Goal: Task Accomplishment & Management: Use online tool/utility

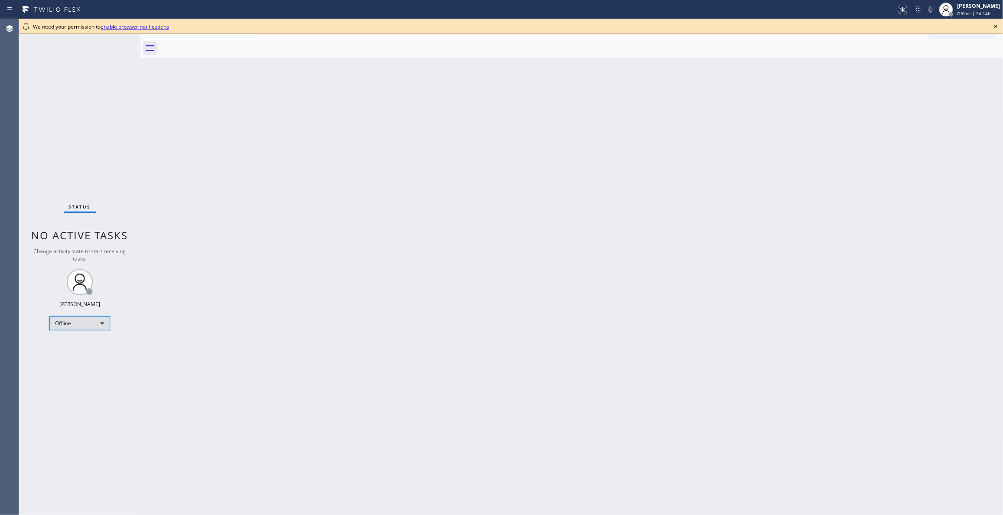
click at [65, 319] on div "Offline" at bounding box center [79, 323] width 61 height 14
click at [73, 356] on li "Unavailable" at bounding box center [79, 357] width 59 height 10
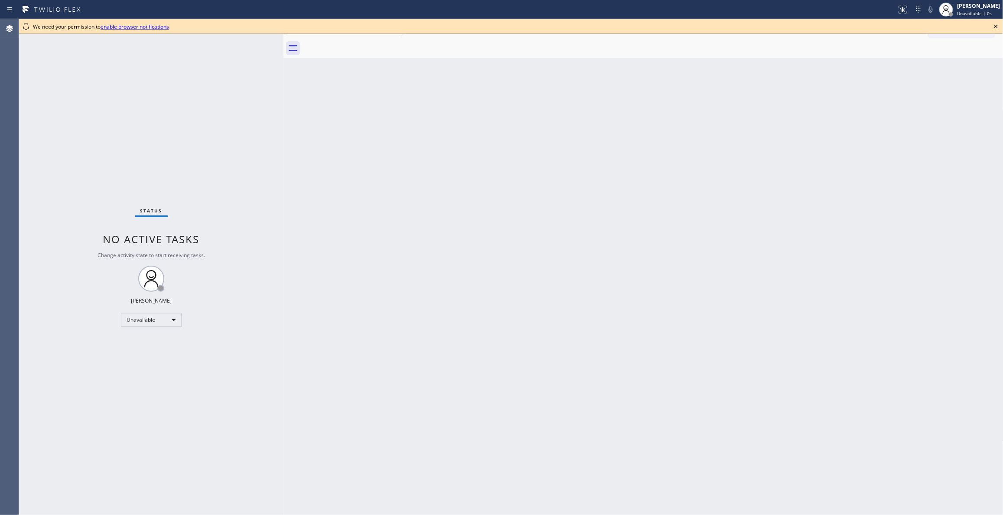
drag, startPoint x: 140, startPoint y: 58, endPoint x: 283, endPoint y: 94, distance: 147.5
click at [283, 94] on div at bounding box center [283, 267] width 0 height 496
click at [995, 28] on icon at bounding box center [996, 26] width 10 height 10
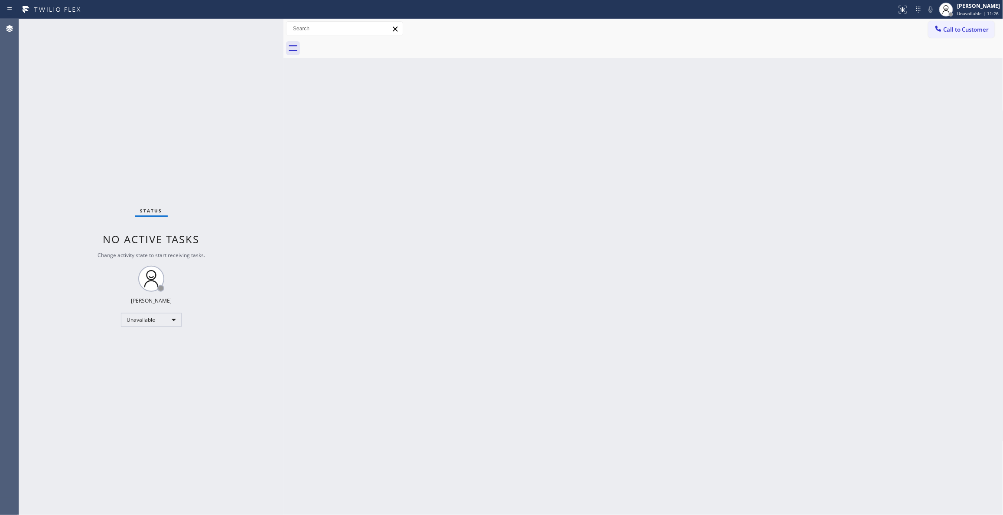
click at [968, 19] on div "Call to Customer Outbound call Location Search location Your caller id phone nu…" at bounding box center [643, 29] width 720 height 20
click at [965, 32] on span "Call to Customer" at bounding box center [966, 30] width 46 height 8
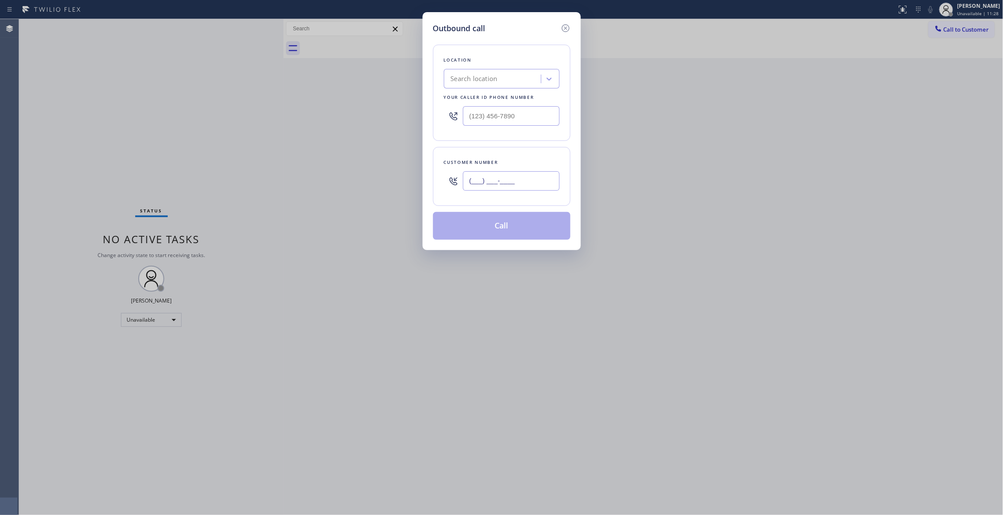
click at [511, 181] on input "(___) ___-____" at bounding box center [511, 181] width 97 height 20
paste input "714) 661-0884"
type input "(714) 661-0884"
drag, startPoint x: 532, startPoint y: 120, endPoint x: 263, endPoint y: 120, distance: 269.5
click at [263, 120] on div "Outbound call Location Search location Your caller id phone number (___) ___-__…" at bounding box center [501, 257] width 1003 height 515
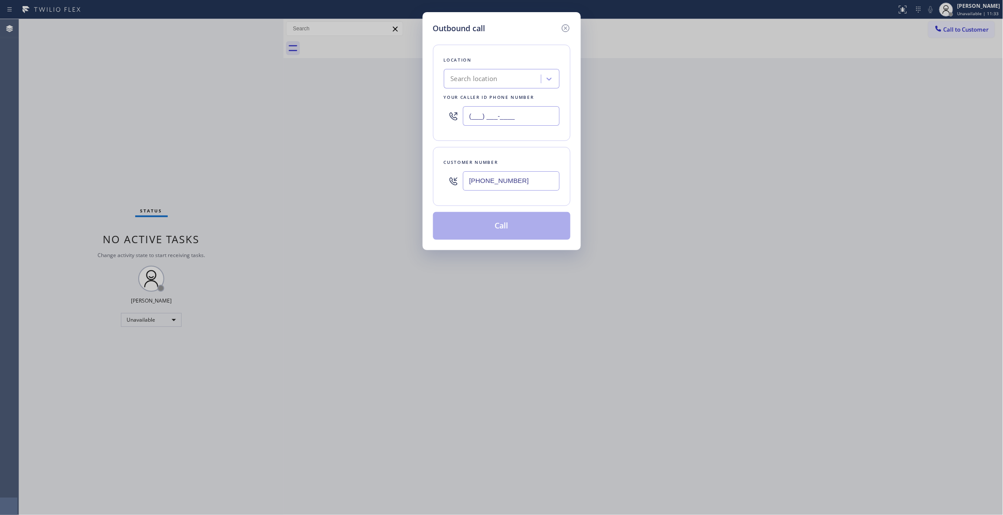
paste input "855) 731-4952"
type input "[PHONE_NUMBER]"
click at [517, 226] on button "Call" at bounding box center [501, 226] width 137 height 28
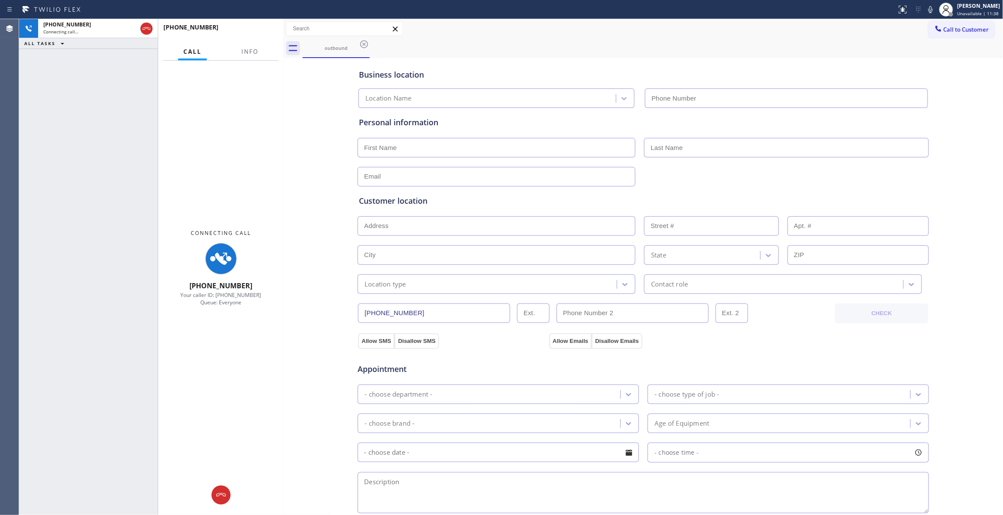
click at [317, 179] on div "Business location Location Name Personal information Customer location >> ADD N…" at bounding box center [643, 356] width 715 height 592
type input "[PHONE_NUMBER]"
click at [245, 49] on span "Info" at bounding box center [249, 52] width 17 height 8
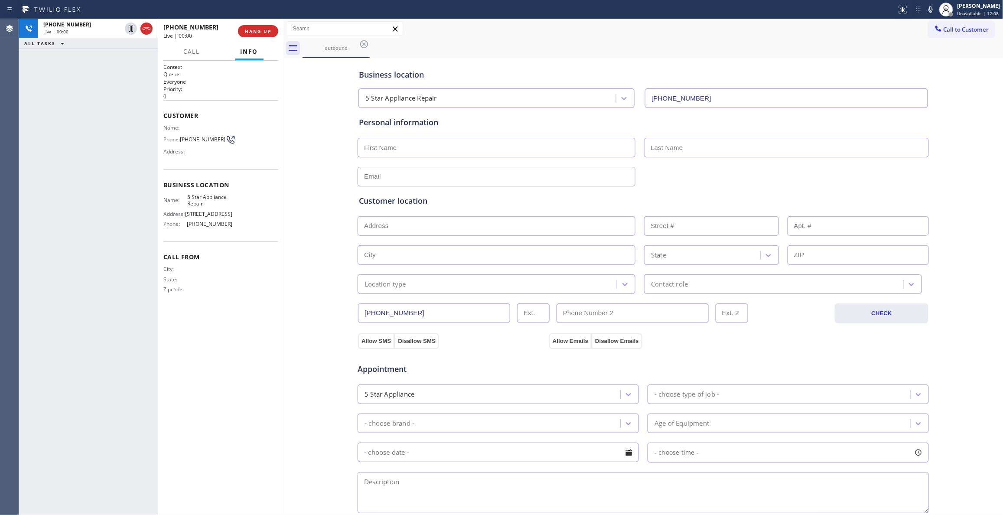
drag, startPoint x: 296, startPoint y: 154, endPoint x: 290, endPoint y: 85, distance: 69.1
click at [296, 153] on div "Business location 5 Star Appliance Repair (855) 731-4952 Personal information C…" at bounding box center [643, 356] width 715 height 592
click at [258, 30] on span "HANG UP" at bounding box center [258, 31] width 26 height 6
click at [267, 32] on span "COMPLETE" at bounding box center [256, 31] width 30 height 6
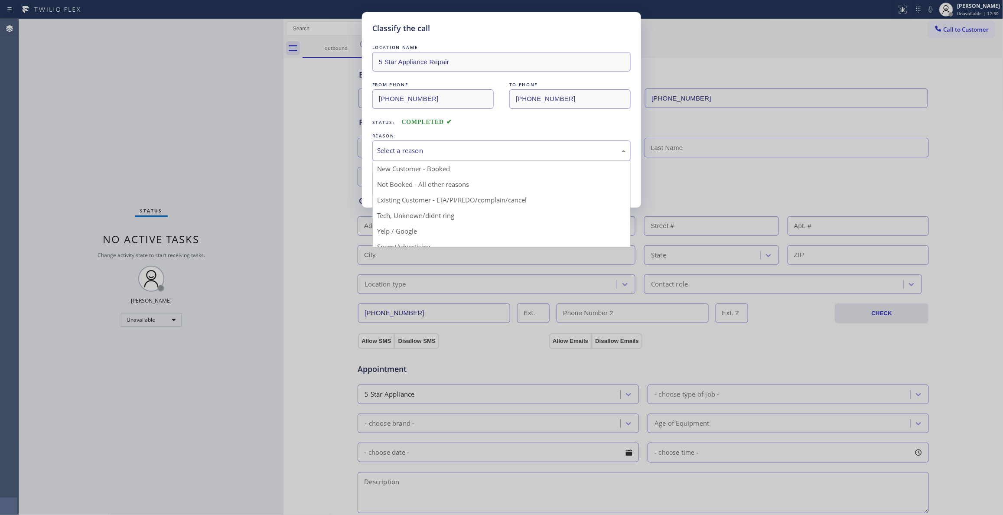
click at [399, 155] on div "Select a reason" at bounding box center [501, 151] width 249 height 10
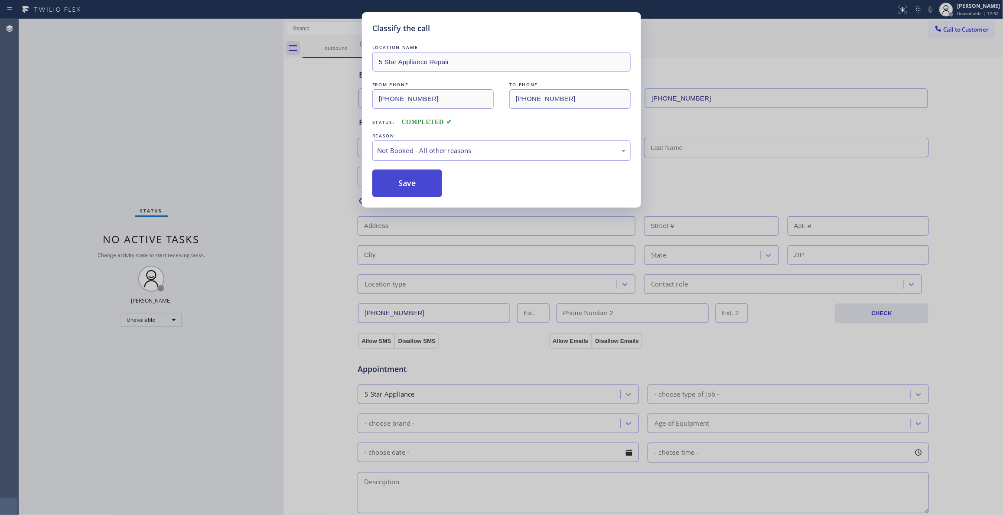
click at [416, 184] on button "Save" at bounding box center [407, 183] width 70 height 28
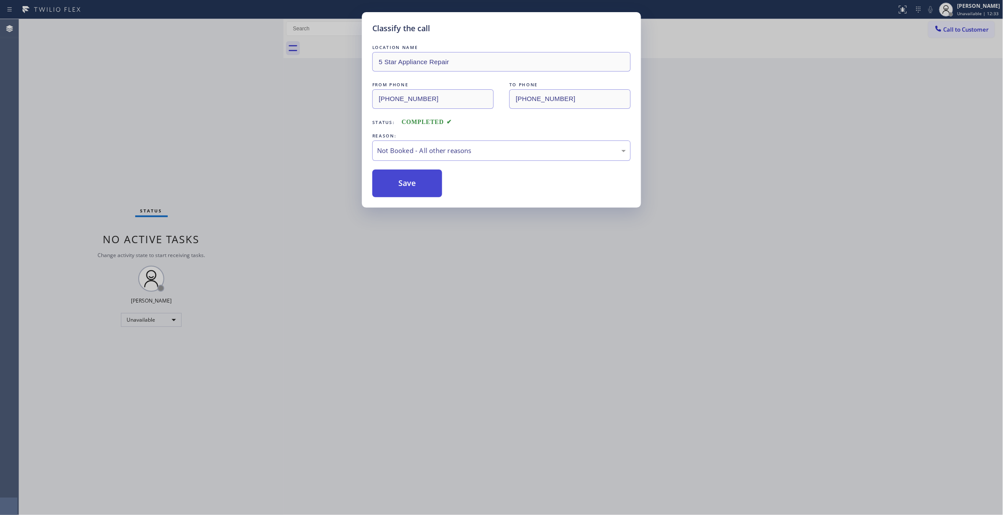
click at [416, 184] on button "Save" at bounding box center [407, 183] width 70 height 28
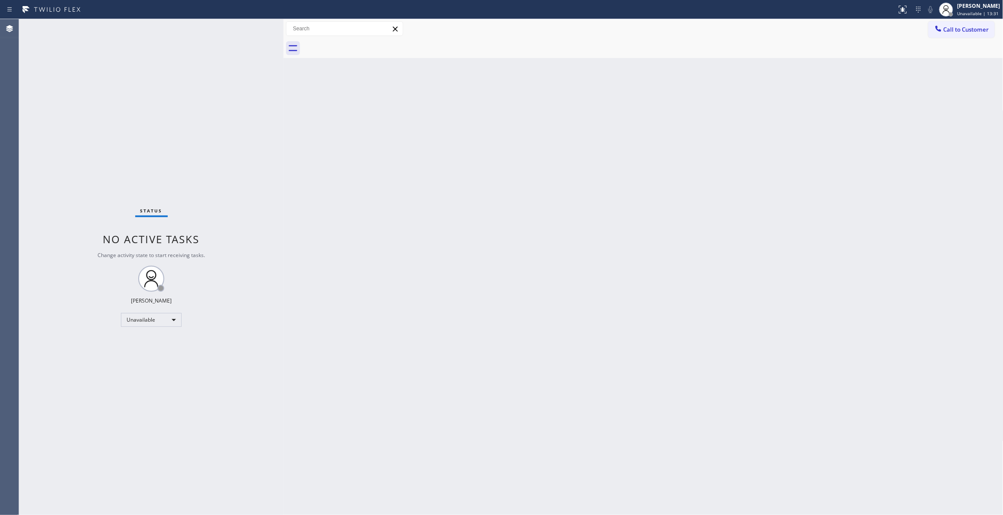
click at [968, 210] on div "Back to Dashboard Change Sender ID Customers Technicians Select a contact Outbo…" at bounding box center [643, 267] width 720 height 496
click at [976, 26] on span "Call to Customer" at bounding box center [966, 30] width 46 height 8
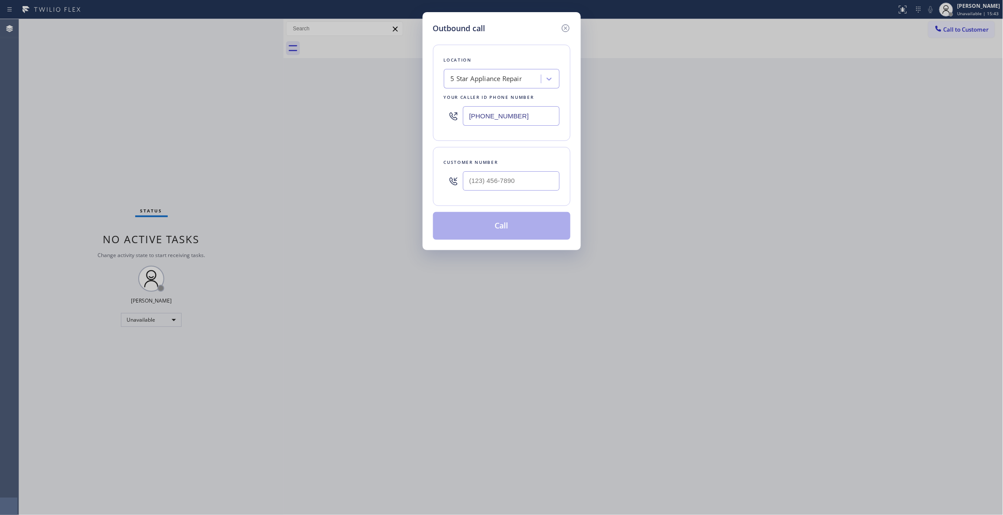
click at [549, 114] on input "[PHONE_NUMBER]" at bounding box center [511, 116] width 97 height 20
click at [519, 180] on input "(___) ___-____" at bounding box center [511, 181] width 97 height 20
paste input "746) 610-8844"
type input "(746) 610-8844"
click at [496, 230] on button "Call" at bounding box center [501, 226] width 137 height 28
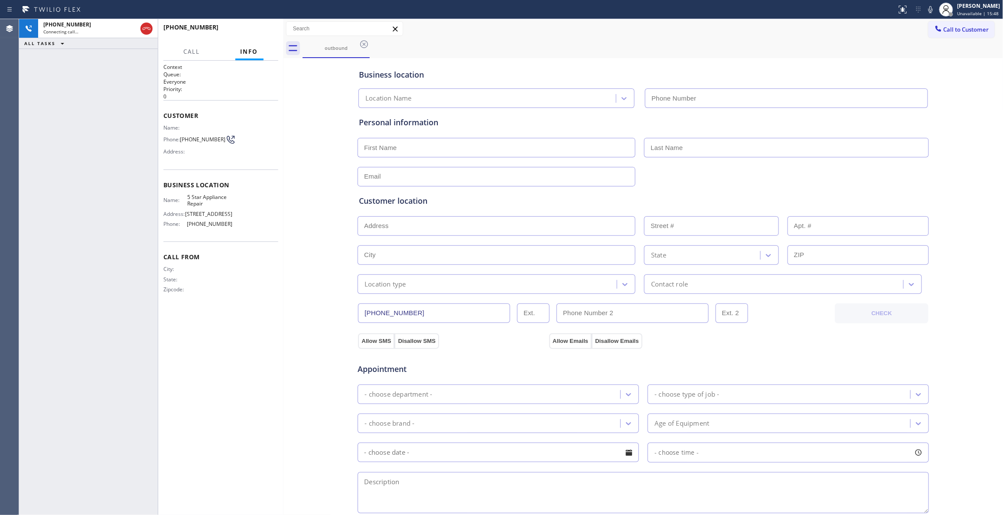
type input "[PHONE_NUMBER]"
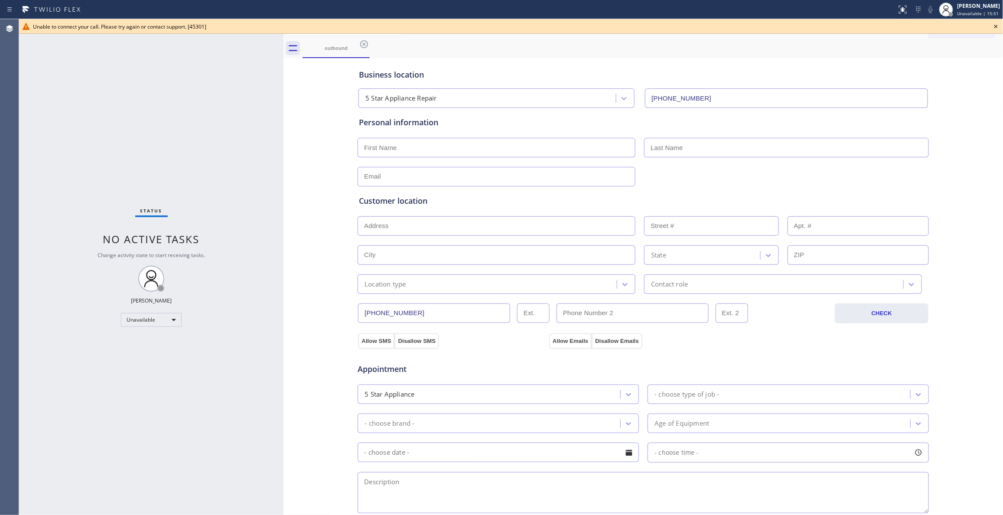
click at [997, 26] on icon at bounding box center [996, 26] width 10 height 10
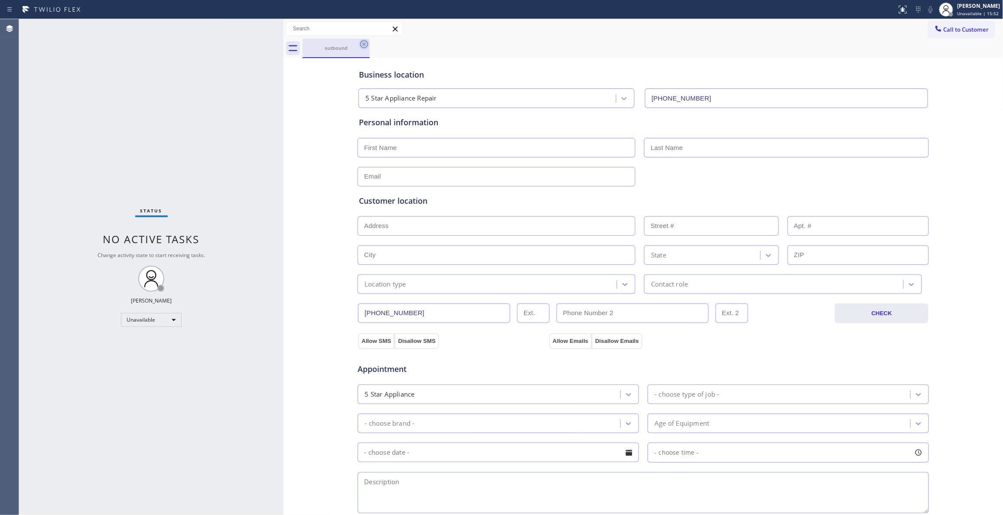
click at [364, 47] on icon at bounding box center [364, 44] width 10 height 10
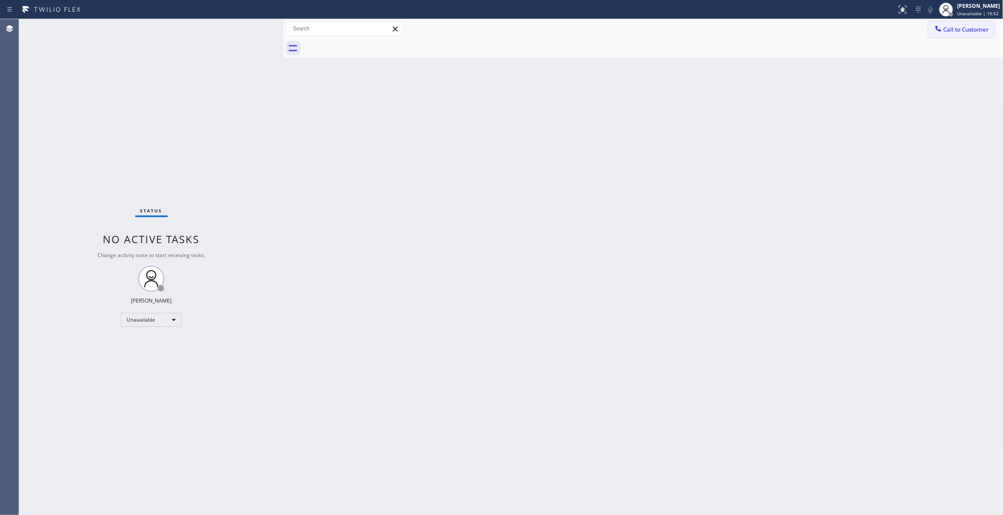
click at [954, 29] on span "Call to Customer" at bounding box center [966, 30] width 46 height 8
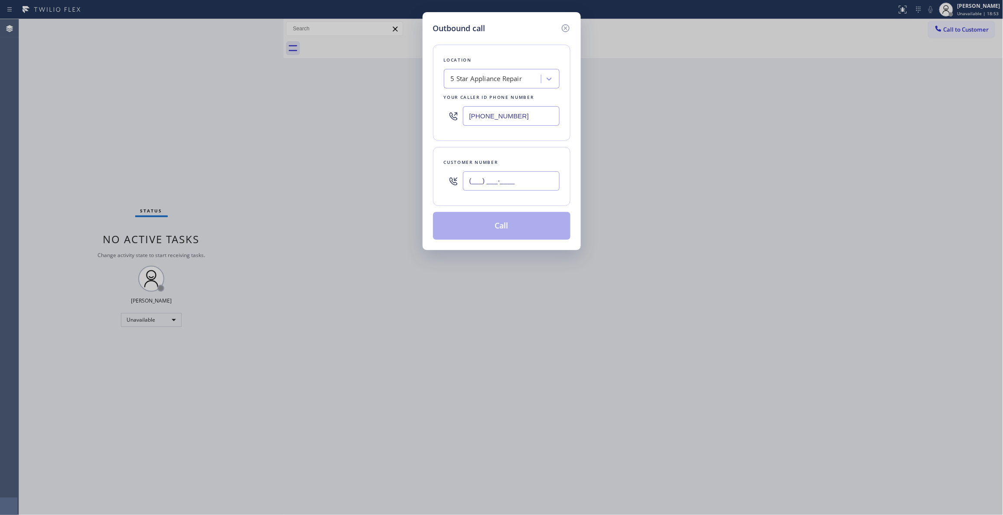
drag, startPoint x: 519, startPoint y: 179, endPoint x: 513, endPoint y: 177, distance: 6.6
click at [519, 179] on input "(___) ___-____" at bounding box center [511, 181] width 97 height 20
paste input "323) 509-7175"
type input "(323) 509-7175"
drag, startPoint x: 544, startPoint y: 114, endPoint x: 127, endPoint y: 117, distance: 417.3
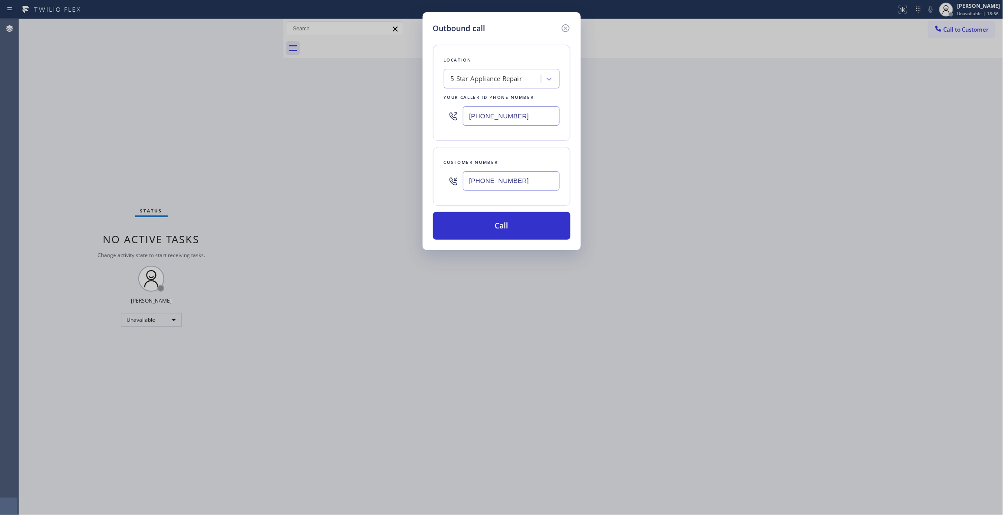
click at [127, 117] on div "Outbound call Location 5 Star Appliance Repair Your caller id phone number (855…" at bounding box center [501, 257] width 1003 height 515
paste input "323) 215-1266"
type input "(323) 215-1266"
click at [494, 235] on button "Call" at bounding box center [501, 226] width 137 height 28
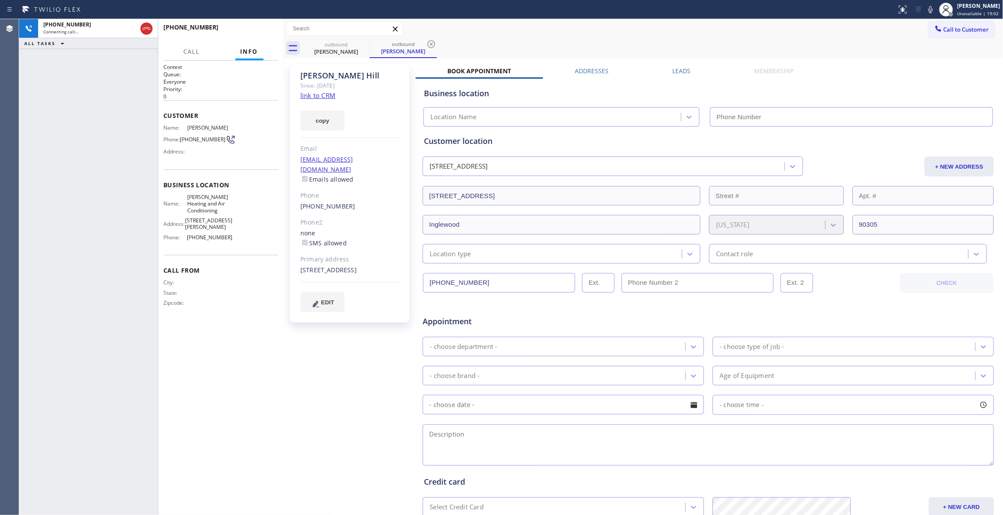
type input "(323) 215-1266"
click at [430, 44] on icon at bounding box center [431, 44] width 10 height 10
click at [246, 347] on div "Context Queue: Everyone Priority: 0 Customer Name: Kerrie Hill Phone: (323) 509…" at bounding box center [220, 287] width 115 height 449
click at [328, 96] on link "link to CRM" at bounding box center [317, 95] width 35 height 9
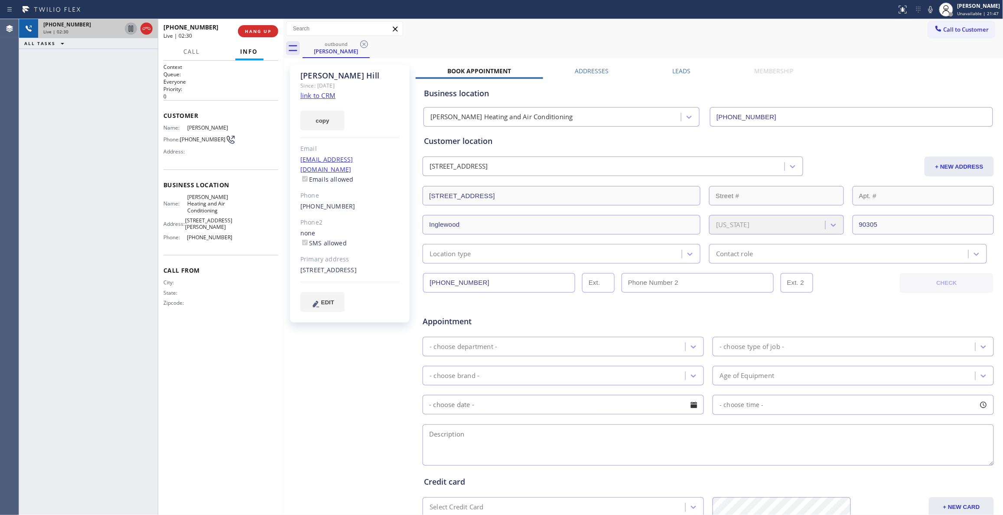
click at [130, 29] on icon at bounding box center [131, 28] width 10 height 10
click at [928, 11] on icon at bounding box center [930, 9] width 4 height 7
click at [262, 33] on span "COMPLETE" at bounding box center [256, 31] width 30 height 6
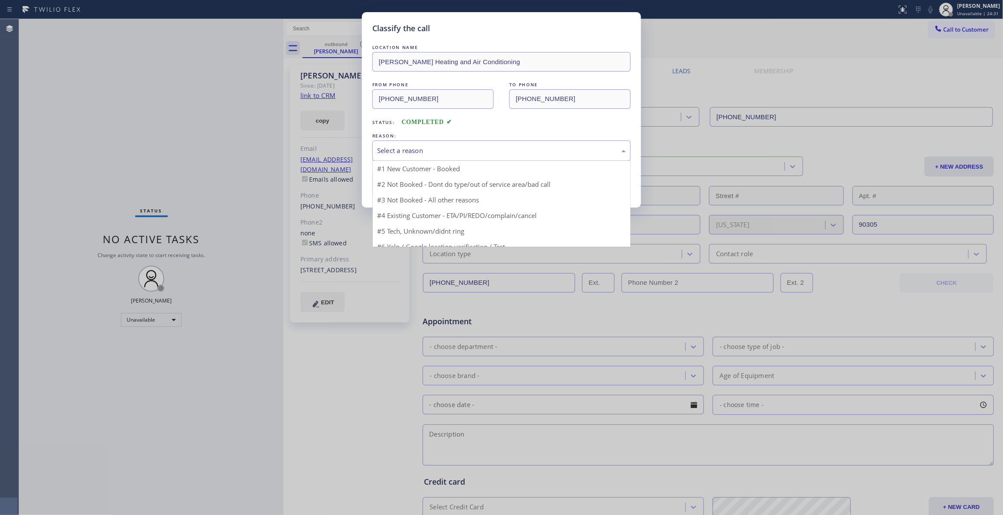
click at [403, 150] on div "Select a reason" at bounding box center [501, 151] width 249 height 10
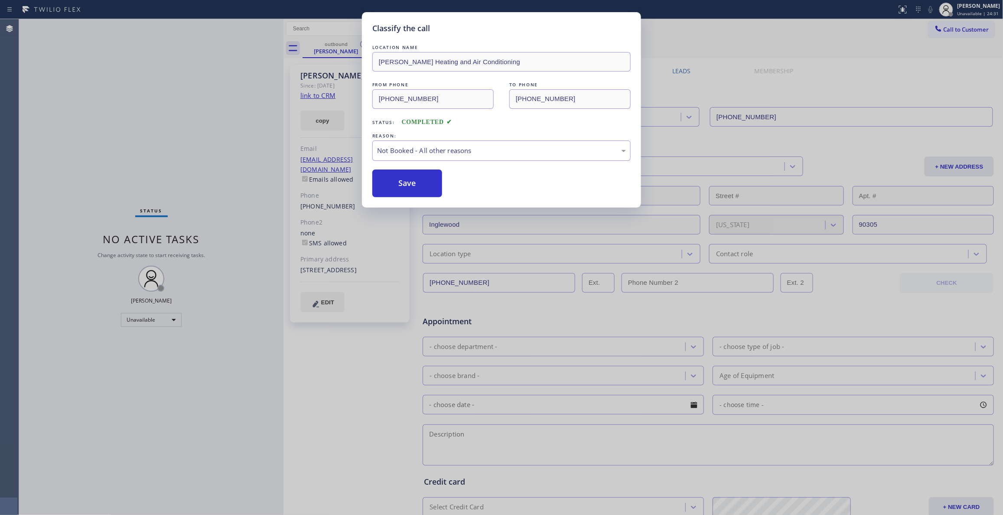
click at [408, 182] on button "Save" at bounding box center [407, 183] width 70 height 28
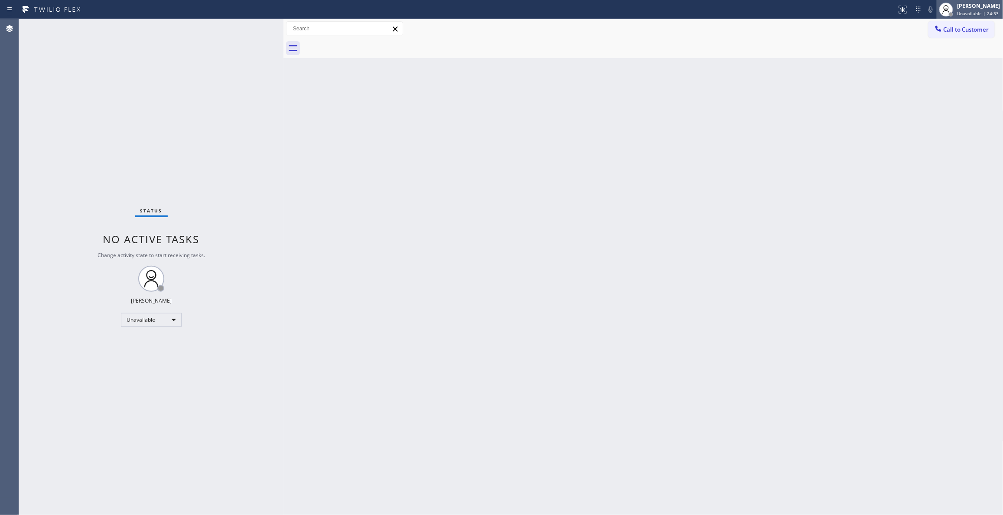
click at [957, 14] on span "Unavailable | 24:33" at bounding box center [978, 13] width 42 height 6
click at [935, 46] on button "Available" at bounding box center [960, 45] width 87 height 11
click at [400, 236] on div "Back to Dashboard Change Sender ID Customers Technicians Select a contact Outbo…" at bounding box center [643, 267] width 720 height 496
click at [864, 245] on div "Back to Dashboard Change Sender ID Customers Technicians Select a contact Outbo…" at bounding box center [643, 267] width 720 height 496
click at [831, 250] on div "Back to Dashboard Change Sender ID Customers Technicians Select a contact Outbo…" at bounding box center [643, 267] width 720 height 496
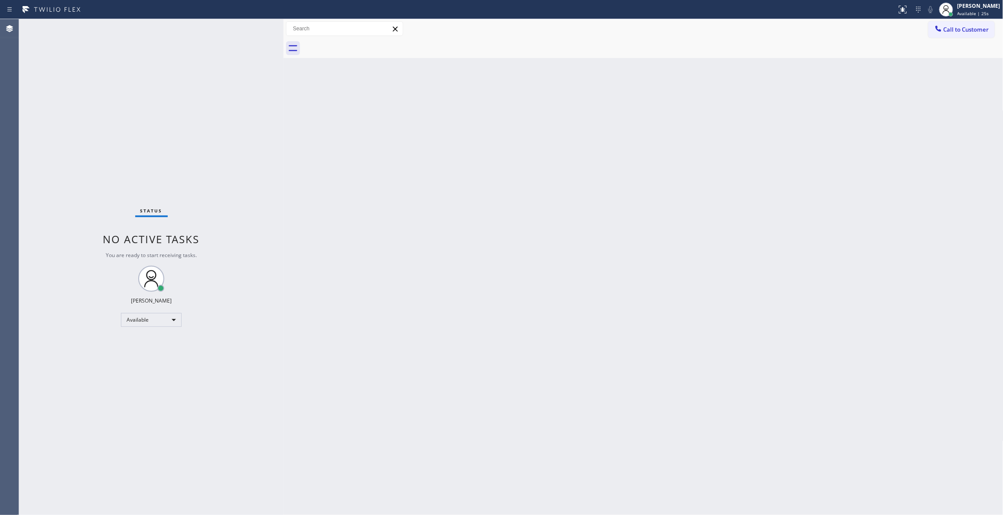
drag, startPoint x: 943, startPoint y: 231, endPoint x: 879, endPoint y: 139, distance: 112.1
click at [943, 231] on div "Back to Dashboard Change Sender ID Customers Technicians Select a contact Outbo…" at bounding box center [643, 267] width 720 height 496
click at [953, 32] on span "Call to Customer" at bounding box center [966, 30] width 46 height 8
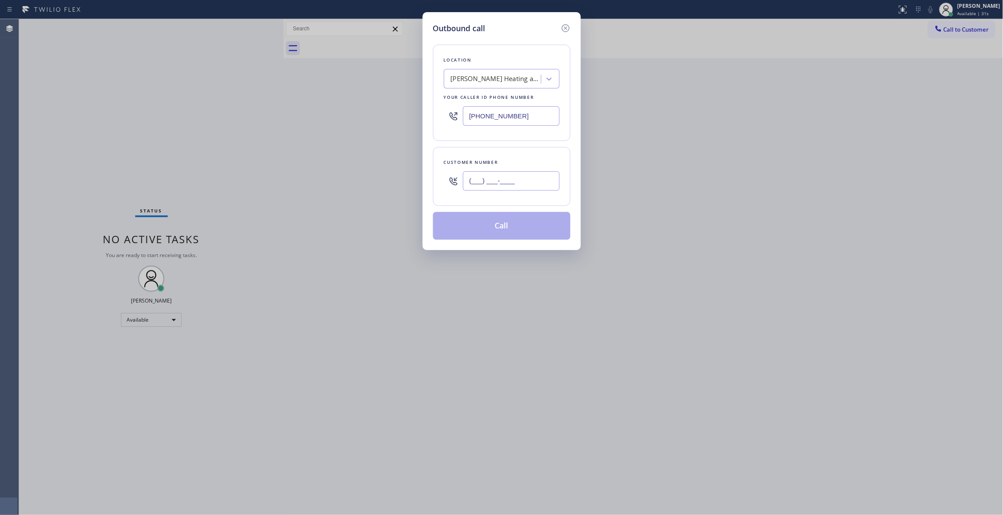
click at [508, 184] on input "(___) ___-____" at bounding box center [511, 181] width 97 height 20
paste input "323) 509-7175"
type input "(323) 509-7175"
click at [491, 228] on button "Call" at bounding box center [501, 226] width 137 height 28
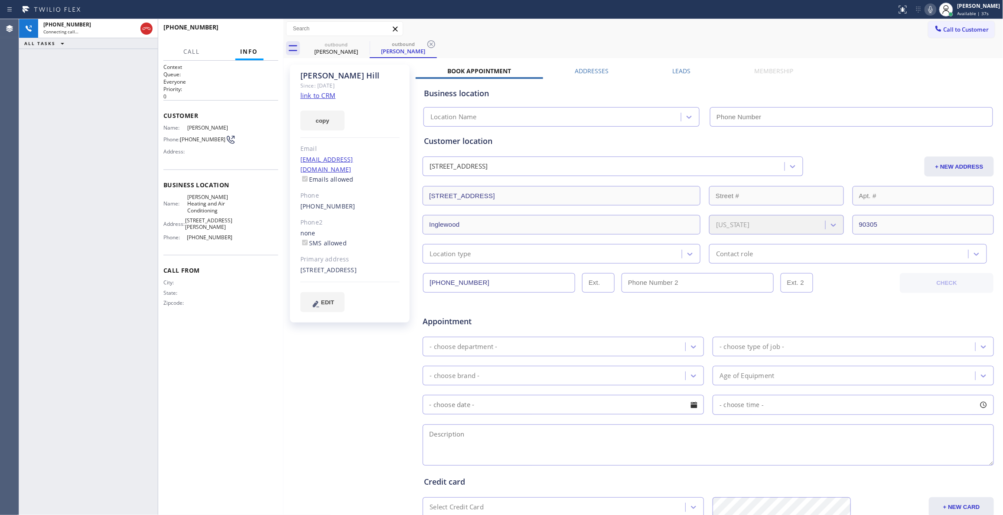
type input "(323) 215-1266"
click at [886, 323] on div "Appointment" at bounding box center [708, 316] width 573 height 22
click at [430, 42] on icon at bounding box center [431, 44] width 10 height 10
click at [252, 31] on span "HANG UP" at bounding box center [258, 31] width 26 height 6
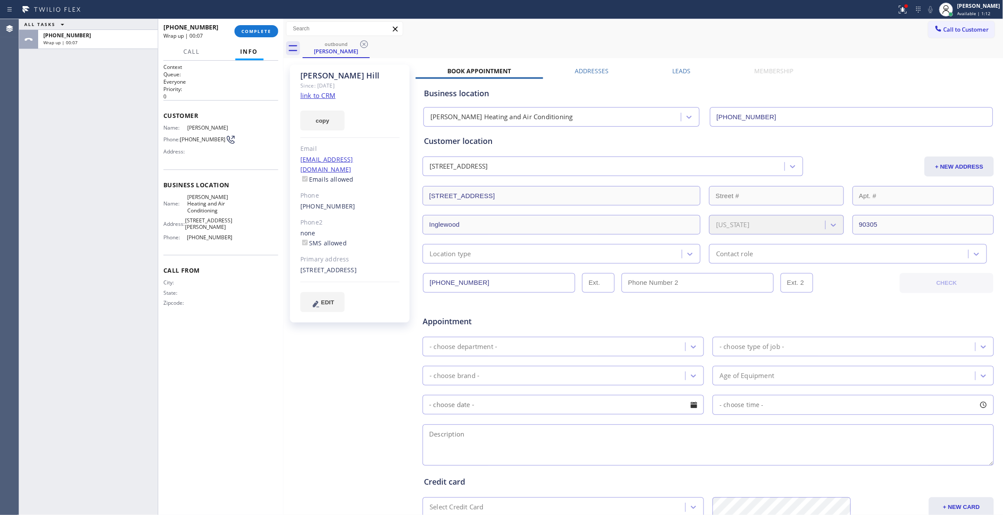
click at [214, 139] on span "(323) 509-7175" at bounding box center [203, 139] width 46 height 7
copy div "(323) 509-7175"
click at [245, 34] on button "COMPLETE" at bounding box center [256, 31] width 44 height 12
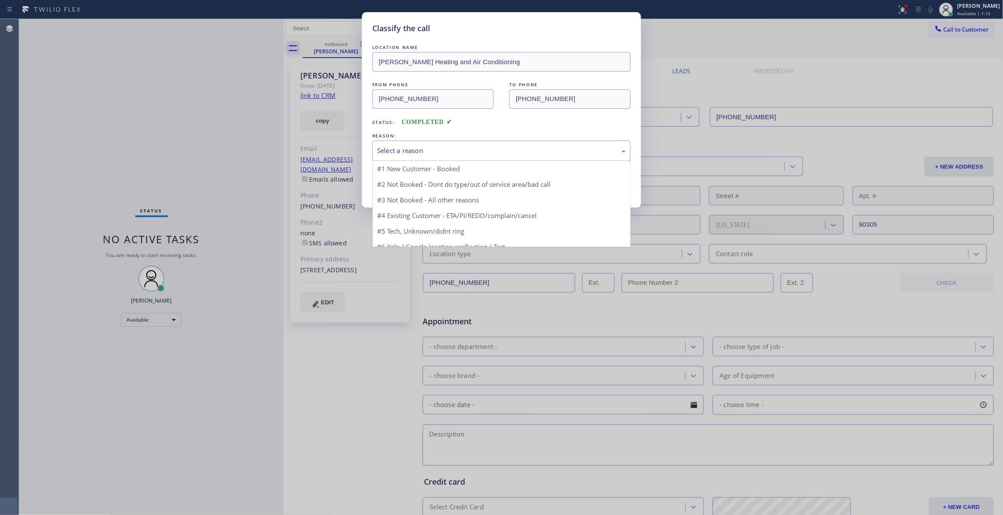
click at [418, 149] on div "Select a reason" at bounding box center [501, 151] width 249 height 10
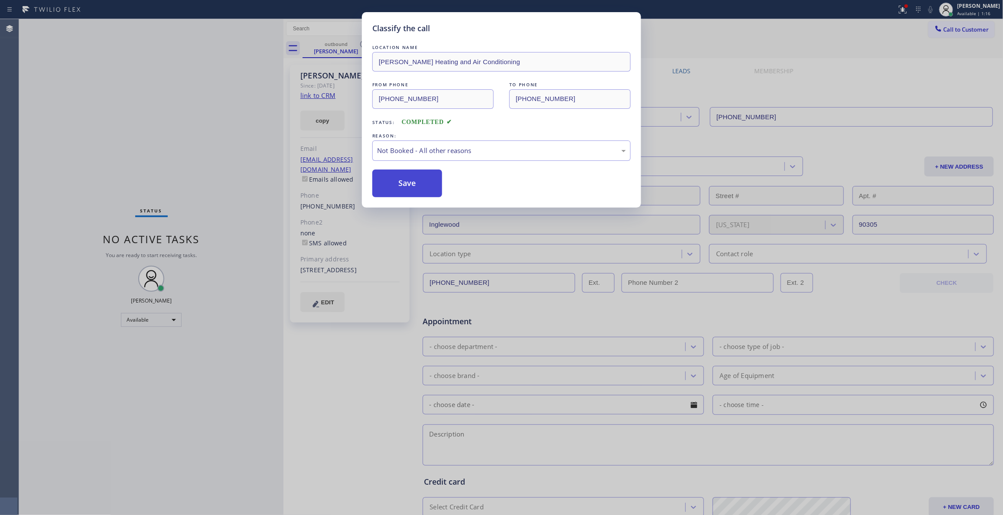
click at [415, 182] on button "Save" at bounding box center [407, 183] width 70 height 28
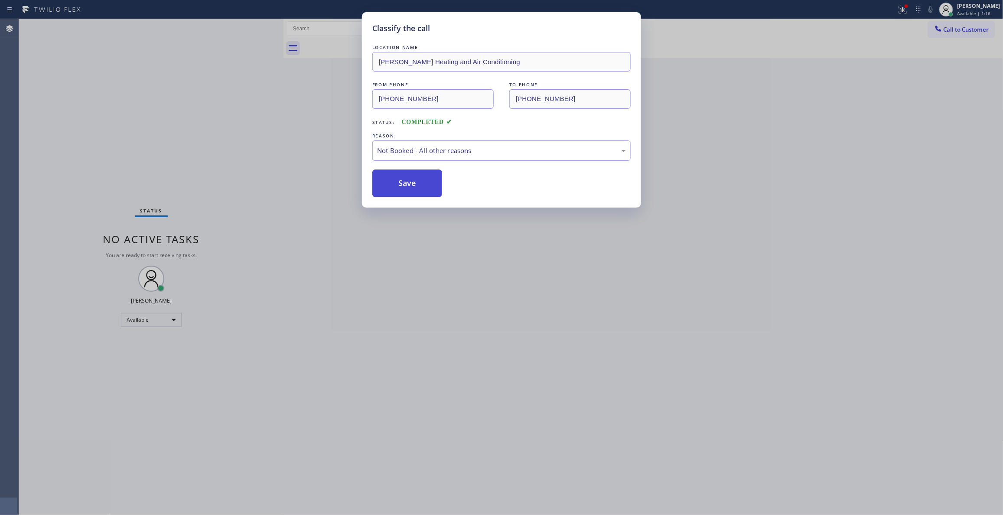
drag, startPoint x: 415, startPoint y: 182, endPoint x: 867, endPoint y: 69, distance: 465.9
click at [415, 181] on button "Save" at bounding box center [407, 183] width 70 height 28
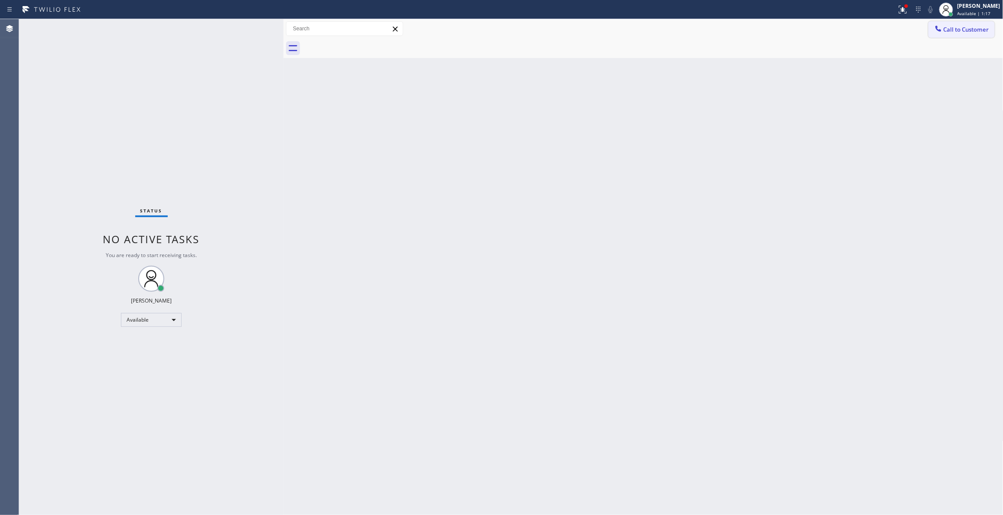
drag, startPoint x: 974, startPoint y: 26, endPoint x: 456, endPoint y: 205, distance: 548.2
click at [973, 26] on span "Call to Customer" at bounding box center [966, 30] width 46 height 8
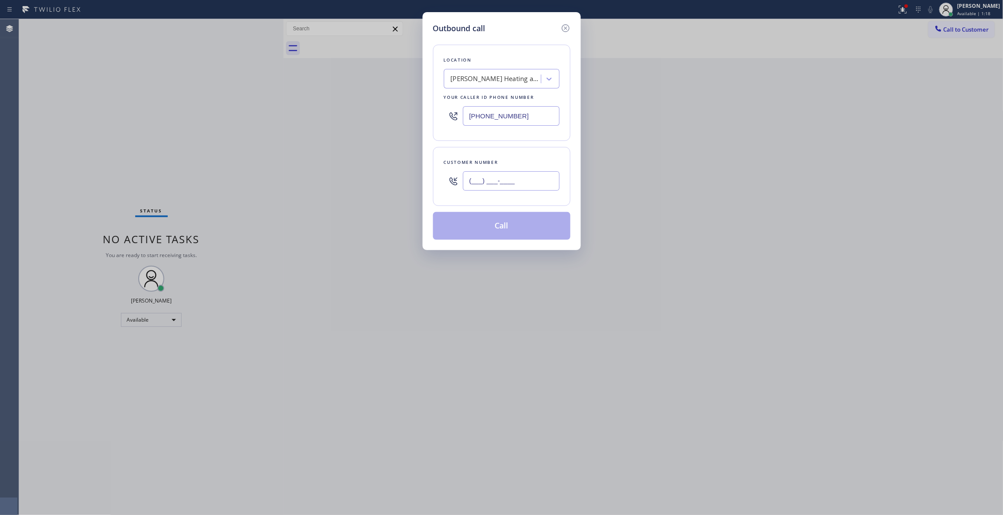
click at [480, 182] on input "(___) ___-____" at bounding box center [511, 181] width 97 height 20
paste input "323) 509-7175"
type input "(323) 509-7175"
click at [545, 220] on button "Call" at bounding box center [501, 226] width 137 height 28
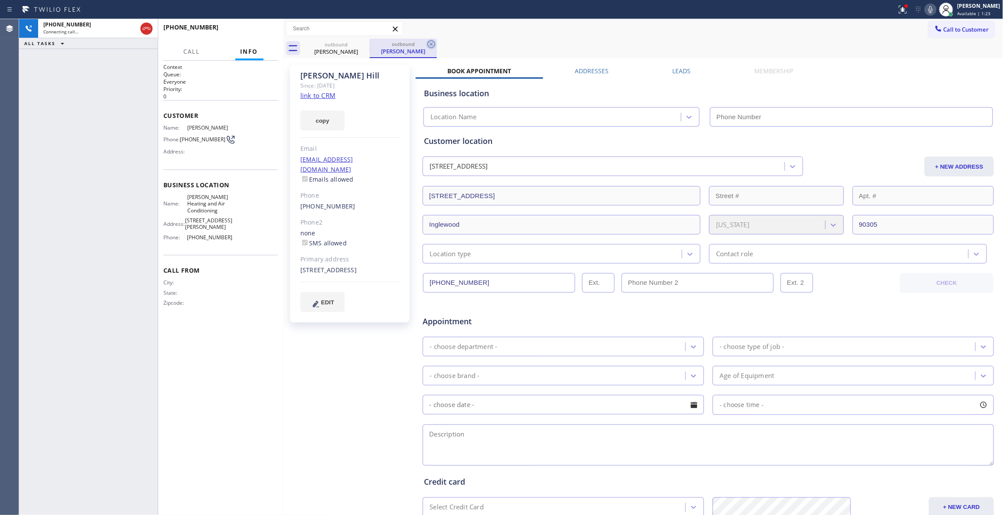
click at [430, 40] on icon at bounding box center [431, 44] width 10 height 10
type input "(323) 215-1266"
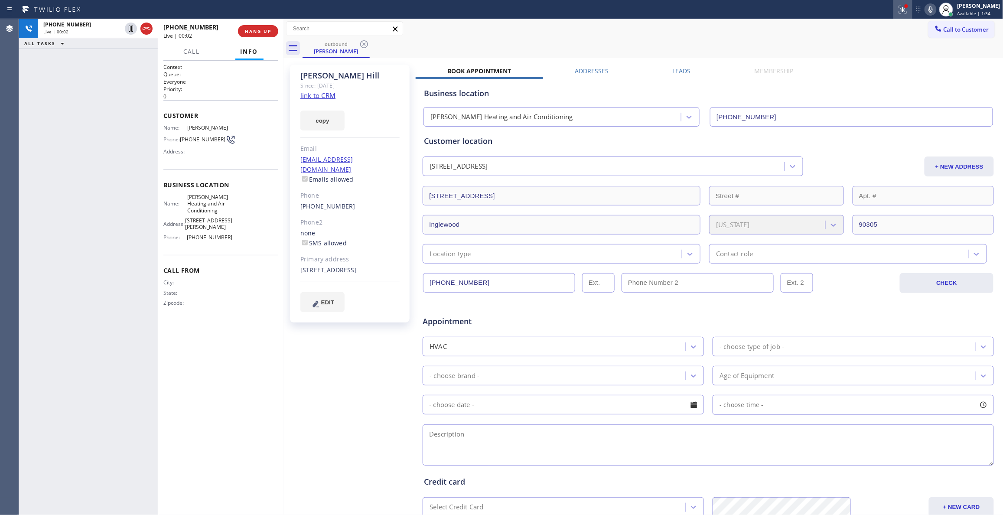
click at [900, 10] on icon at bounding box center [902, 8] width 5 height 3
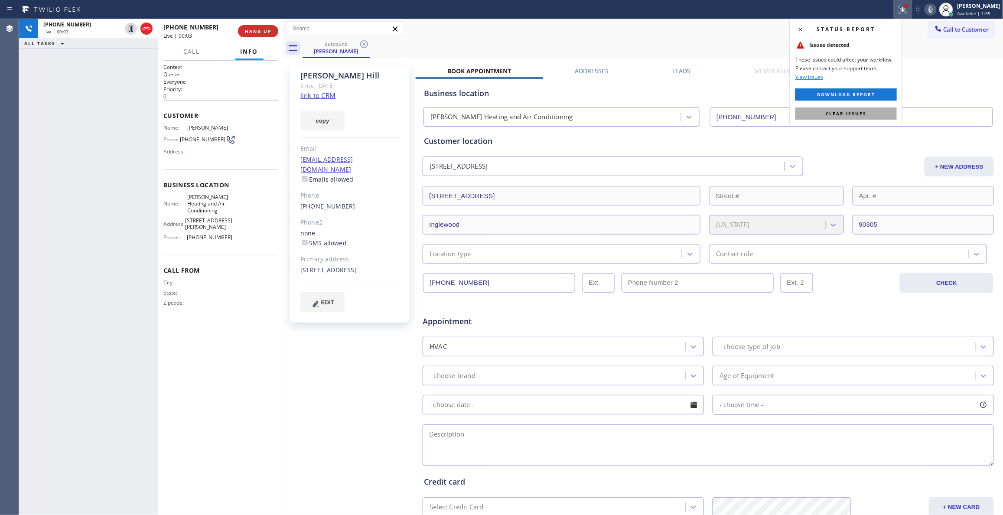
click at [832, 114] on span "Clear issues" at bounding box center [846, 114] width 41 height 6
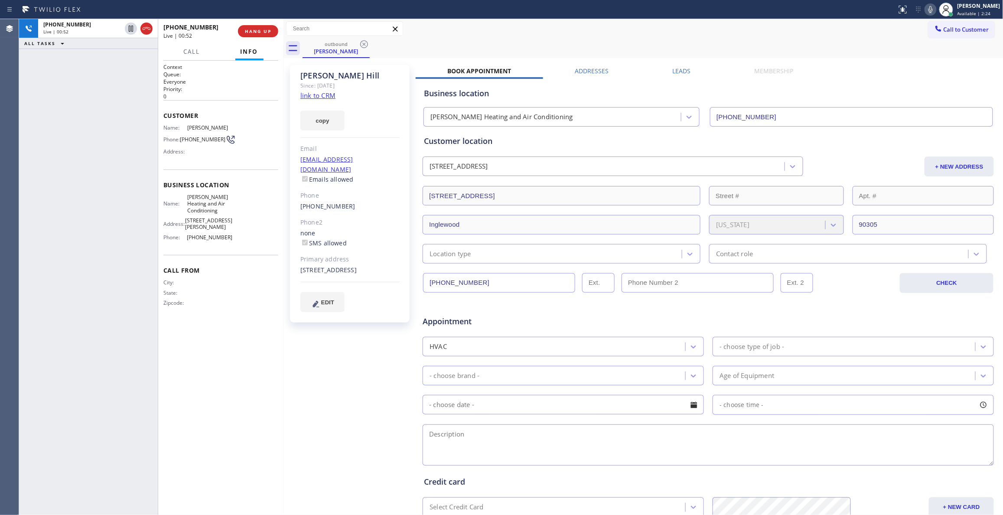
click at [344, 358] on div "Kerrie Hill Since: 20 may 2020 link to CRM copy Email no@gmail.com Emails allow…" at bounding box center [351, 341] width 130 height 562
click at [208, 160] on div "Customer Name: Kerrie Hill Phone: (323) 509-7175 Address:" at bounding box center [220, 134] width 115 height 69
drag, startPoint x: 326, startPoint y: 371, endPoint x: 233, endPoint y: 32, distance: 352.2
click at [326, 342] on div "Kerrie Hill Since: 20 may 2020 link to CRM copy Email no@gmail.com Emails allow…" at bounding box center [351, 341] width 130 height 562
click at [255, 31] on span "HANG UP" at bounding box center [258, 31] width 26 height 6
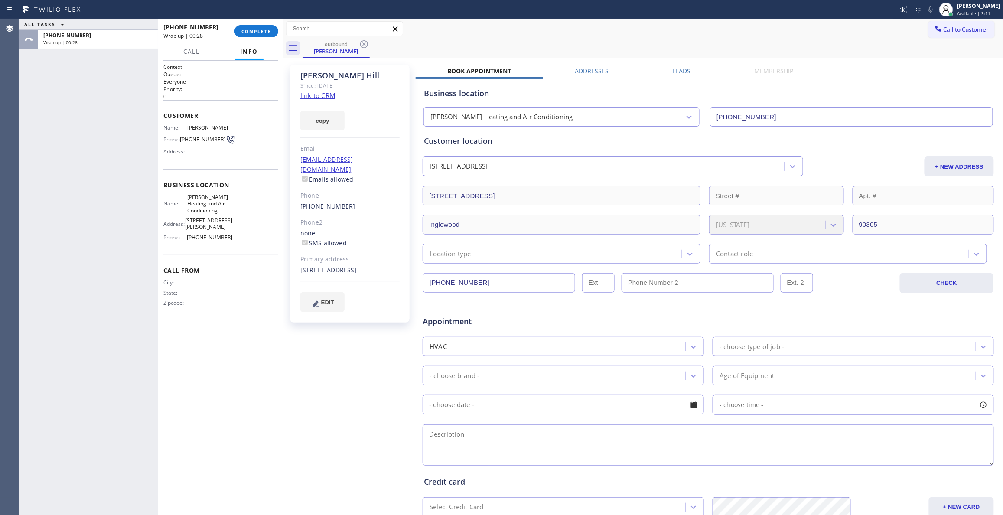
click at [855, 319] on div "Appointment" at bounding box center [708, 316] width 573 height 22
click at [248, 25] on button "COMPLETE" at bounding box center [256, 31] width 44 height 12
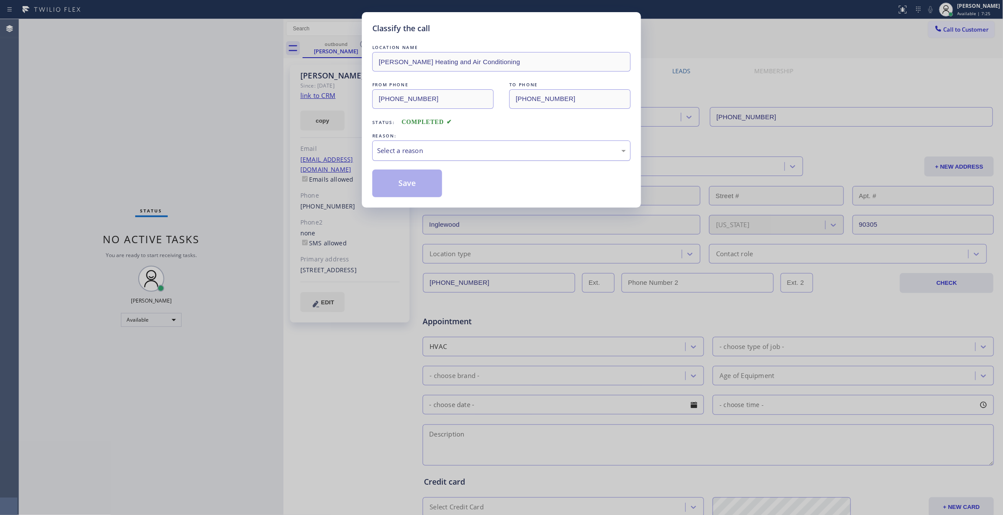
click at [424, 153] on div "Select a reason" at bounding box center [501, 151] width 249 height 10
click at [418, 182] on button "Save" at bounding box center [407, 183] width 70 height 28
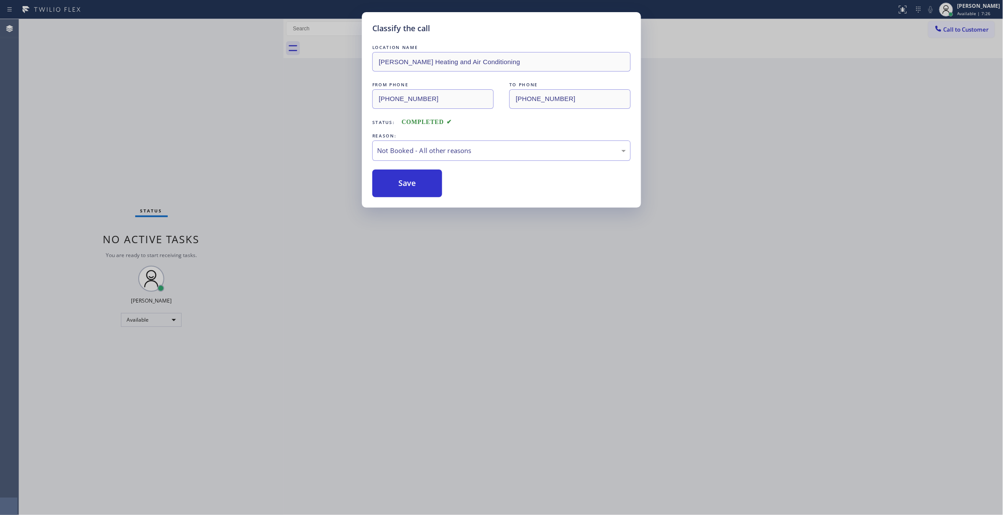
click at [418, 182] on button "Save" at bounding box center [407, 183] width 70 height 28
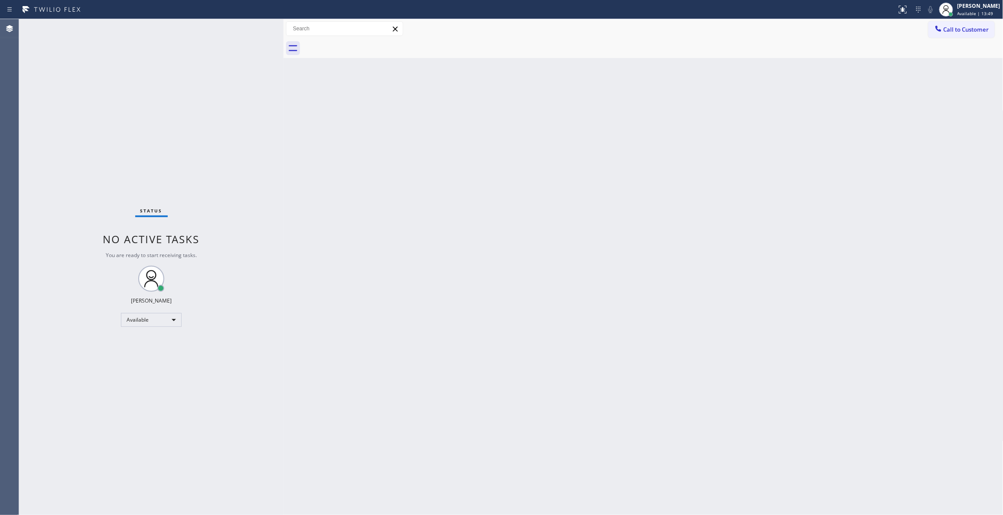
click at [875, 249] on div "Back to Dashboard Change Sender ID Customers Technicians Select a contact Outbo…" at bounding box center [643, 267] width 720 height 496
drag, startPoint x: 792, startPoint y: 155, endPoint x: 865, endPoint y: 94, distance: 95.4
click at [796, 149] on div "Back to Dashboard Change Sender ID Customers Technicians Select a contact Outbo…" at bounding box center [643, 267] width 720 height 496
click at [947, 32] on span "Call to Customer" at bounding box center [966, 30] width 46 height 8
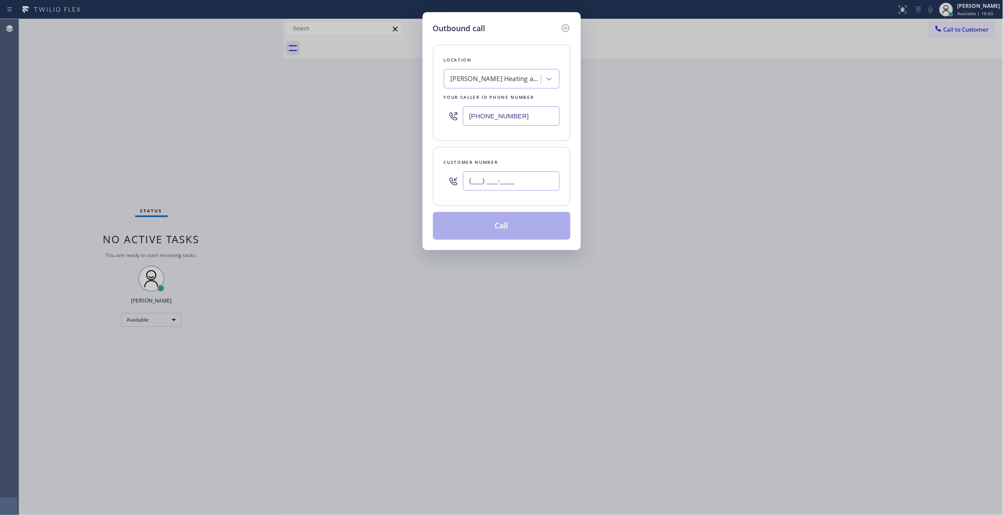
click at [486, 184] on input "(___) ___-____" at bounding box center [511, 181] width 97 height 20
paste input "479) 381-2777"
type input "(479) 381-2777"
paste input "510) 880-3442"
drag, startPoint x: 540, startPoint y: 115, endPoint x: 313, endPoint y: 161, distance: 231.8
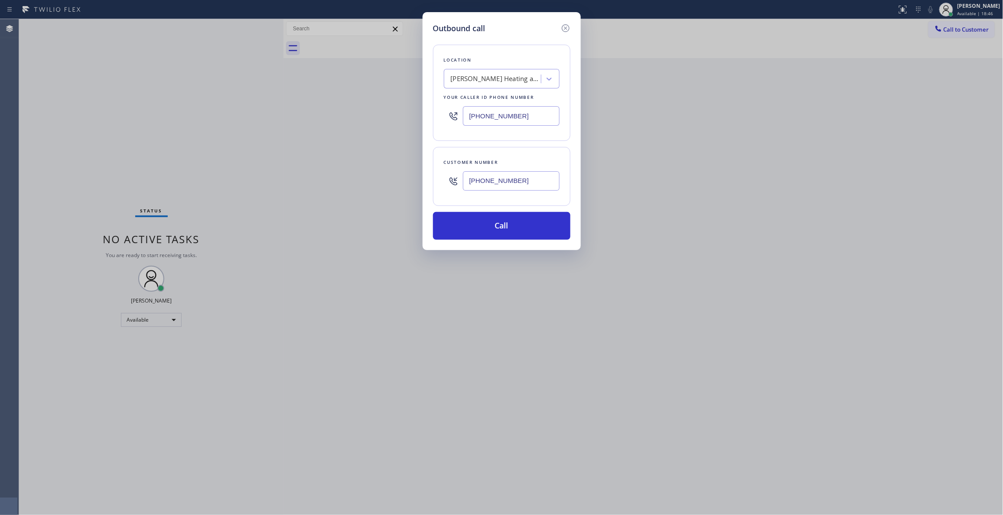
click at [146, 114] on div "Outbound call Location Crenshaw Heating and Air Conditioning Your caller id pho…" at bounding box center [501, 257] width 1003 height 515
type input "(510) 880-3442"
drag, startPoint x: 496, startPoint y: 176, endPoint x: 339, endPoint y: 174, distance: 157.3
click at [339, 174] on div "Outbound call Location Electrical Land Union City Your caller id phone number (…" at bounding box center [501, 257] width 1003 height 515
click at [471, 228] on button "Call" at bounding box center [501, 226] width 137 height 28
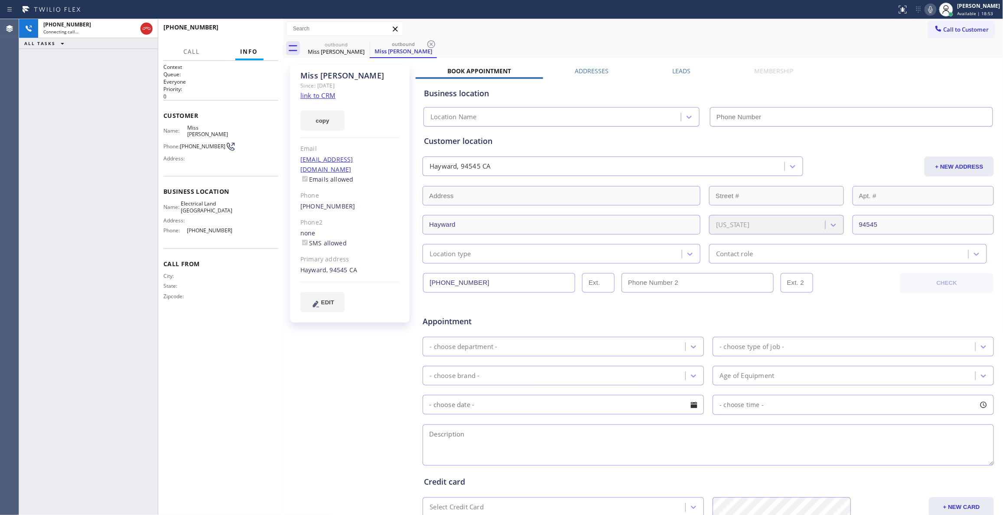
type input "(510) 880-3442"
drag, startPoint x: 876, startPoint y: 159, endPoint x: 362, endPoint y: 109, distance: 516.3
click at [875, 159] on div "+ NEW ADDRESS" at bounding box center [899, 166] width 191 height 20
click at [260, 34] on button "HANG UP" at bounding box center [258, 31] width 40 height 12
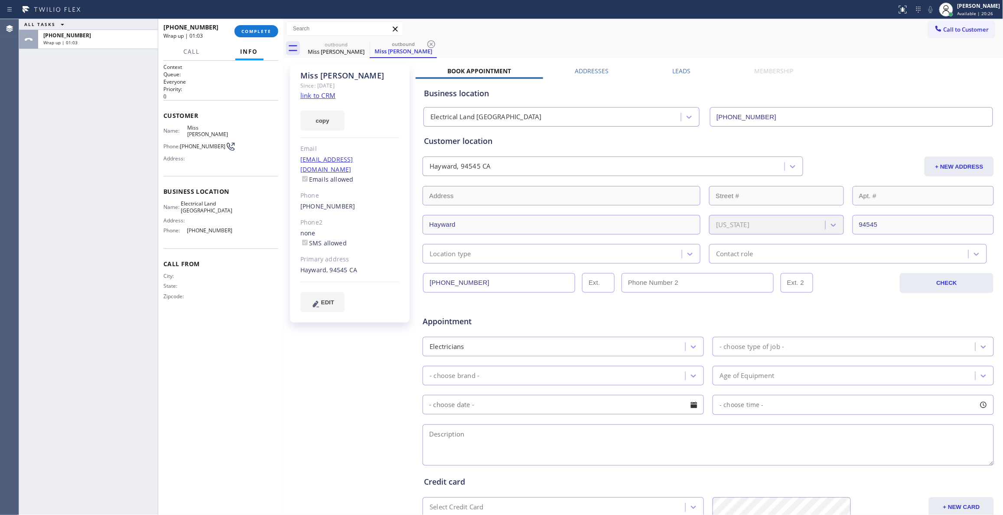
click at [816, 314] on div "Appointment" at bounding box center [708, 316] width 573 height 22
click at [266, 32] on span "COMPLETE" at bounding box center [256, 31] width 30 height 6
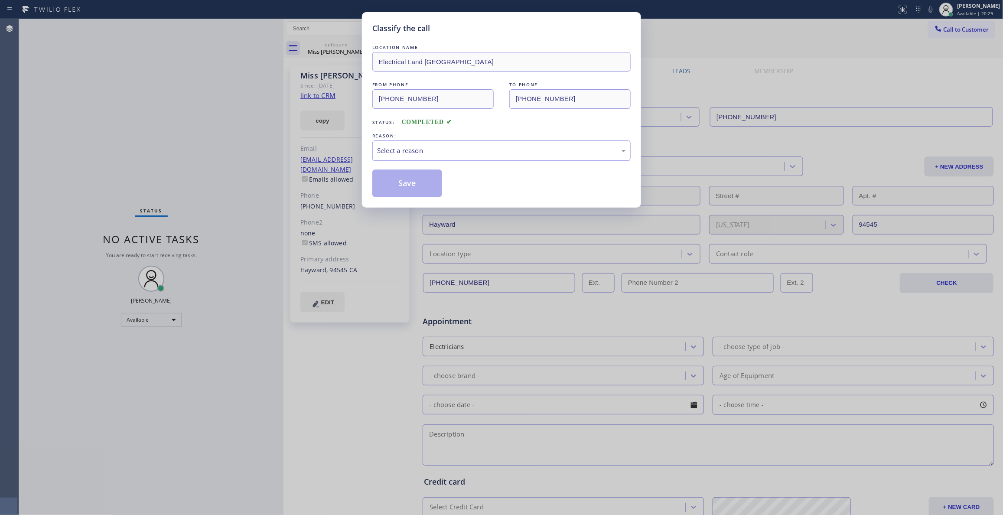
click at [403, 151] on div "Select a reason" at bounding box center [501, 151] width 249 height 10
click at [411, 179] on button "Save" at bounding box center [407, 183] width 70 height 28
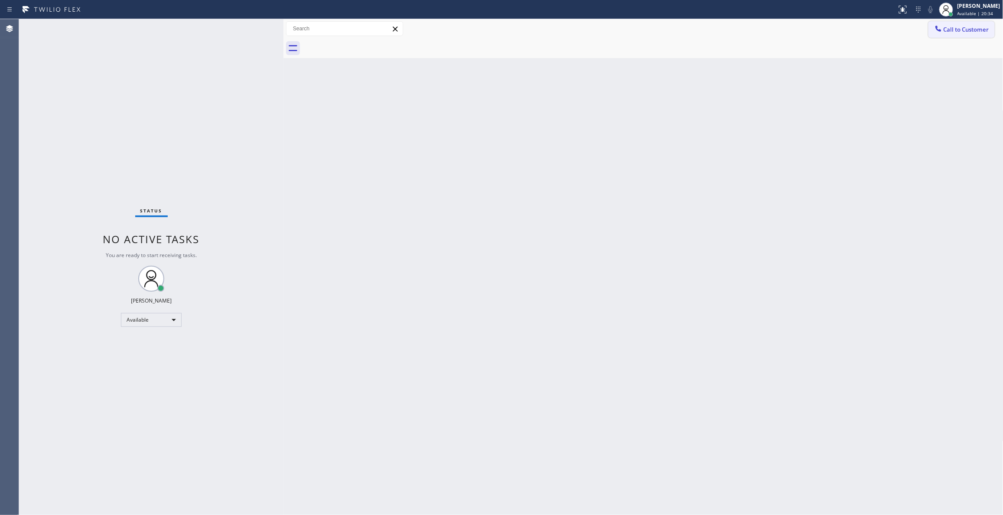
click at [968, 23] on button "Call to Customer" at bounding box center [961, 29] width 66 height 16
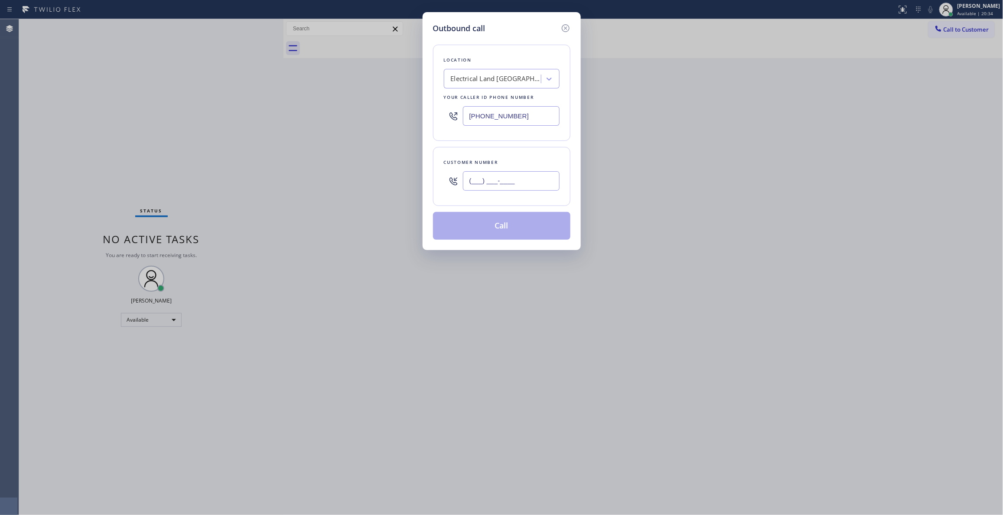
click at [488, 186] on input "(___) ___-____" at bounding box center [511, 181] width 97 height 20
paste input "479) 381-2777"
type input "(479) 381-2777"
click at [499, 231] on button "Call" at bounding box center [501, 226] width 137 height 28
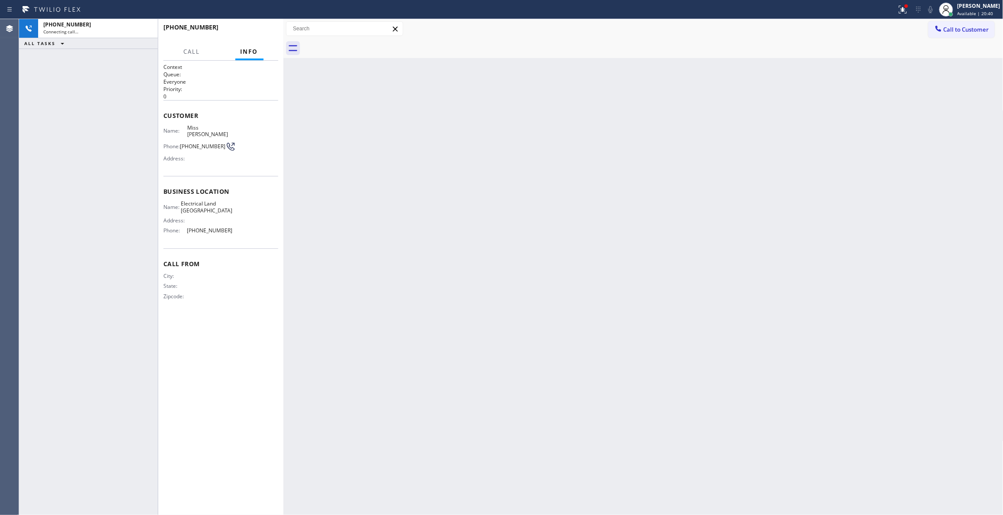
click at [602, 44] on div at bounding box center [652, 49] width 701 height 20
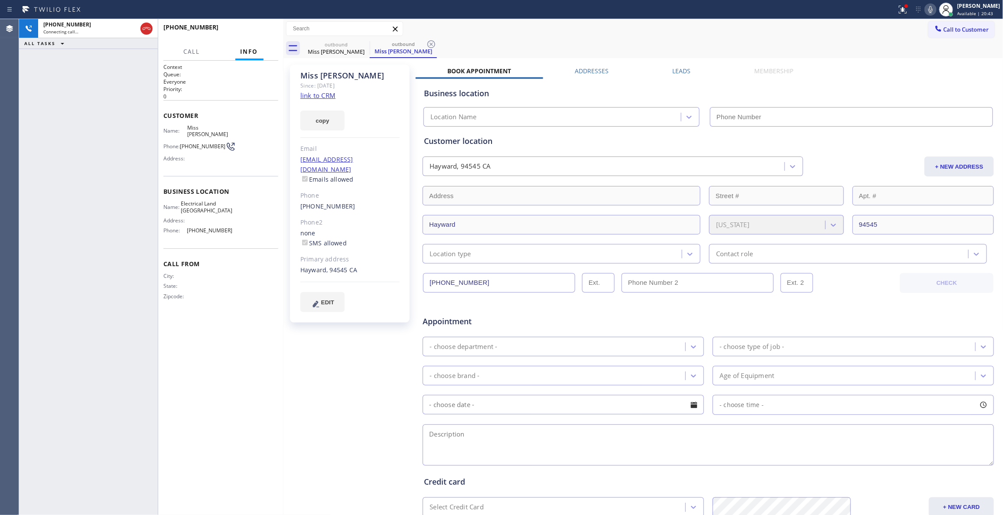
type input "(510) 880-3442"
click at [427, 43] on icon at bounding box center [431, 44] width 8 height 8
click at [326, 94] on link "link to CRM" at bounding box center [317, 95] width 35 height 9
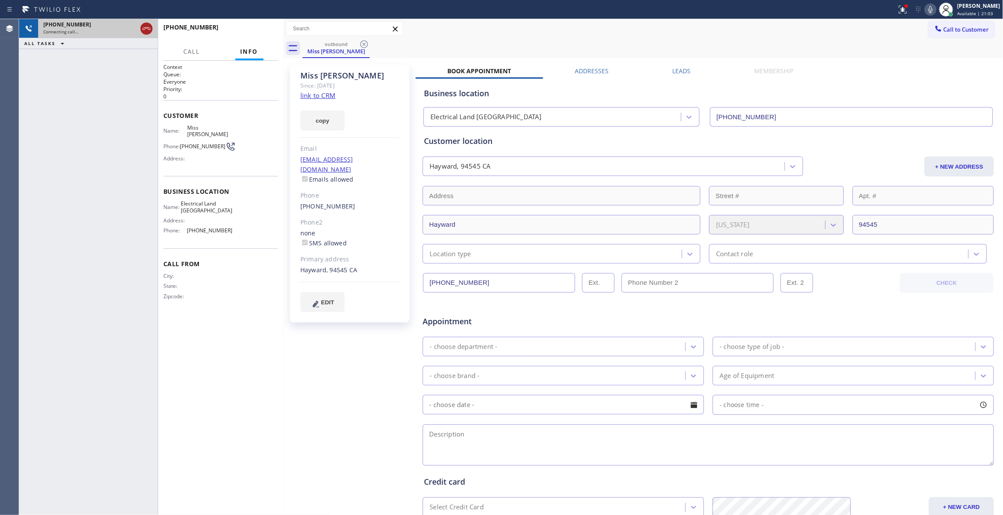
click at [142, 25] on icon at bounding box center [146, 28] width 10 height 10
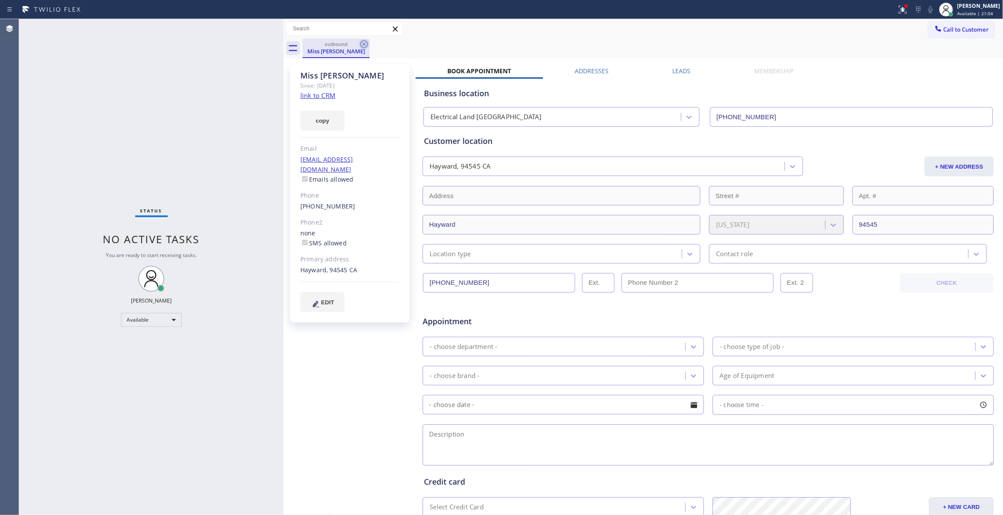
click at [364, 44] on icon at bounding box center [364, 44] width 8 height 8
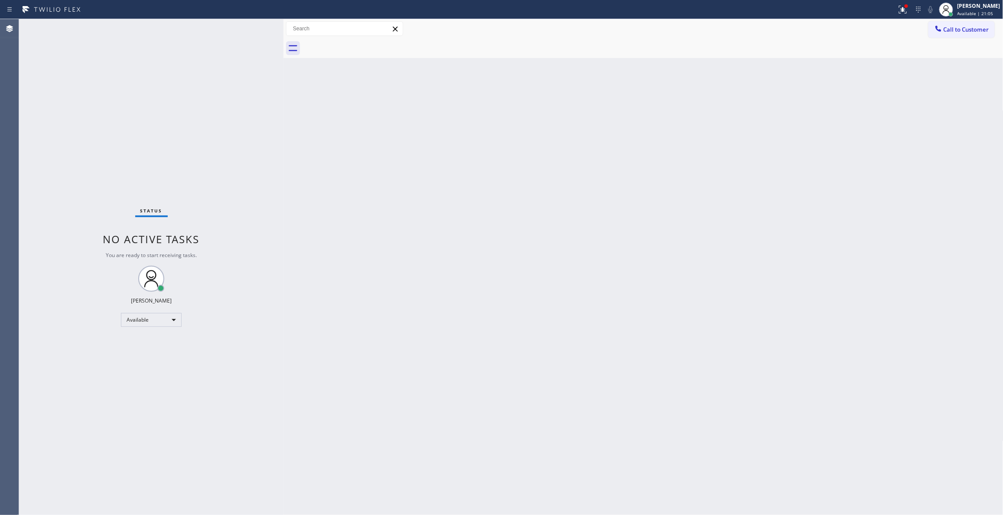
drag, startPoint x: 887, startPoint y: 7, endPoint x: 877, endPoint y: 67, distance: 60.7
click at [893, 7] on div at bounding box center [902, 9] width 19 height 10
click at [867, 113] on button "Clear issue" at bounding box center [845, 113] width 101 height 12
drag, startPoint x: 964, startPoint y: 28, endPoint x: 631, endPoint y: 130, distance: 348.5
click at [965, 28] on span "Call to Customer" at bounding box center [966, 30] width 46 height 8
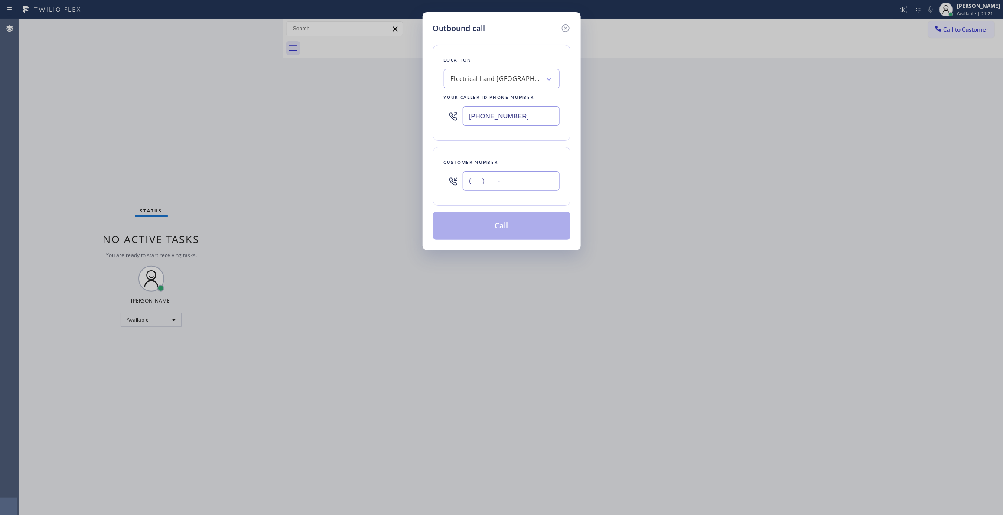
click at [486, 186] on input "(___) ___-____" at bounding box center [511, 181] width 97 height 20
paste input "text"
drag, startPoint x: 533, startPoint y: 179, endPoint x: 196, endPoint y: 186, distance: 336.8
click at [207, 179] on div "Outbound call Location Electrical Land Union City Your caller id phone number (…" at bounding box center [501, 257] width 1003 height 515
paste input "text"
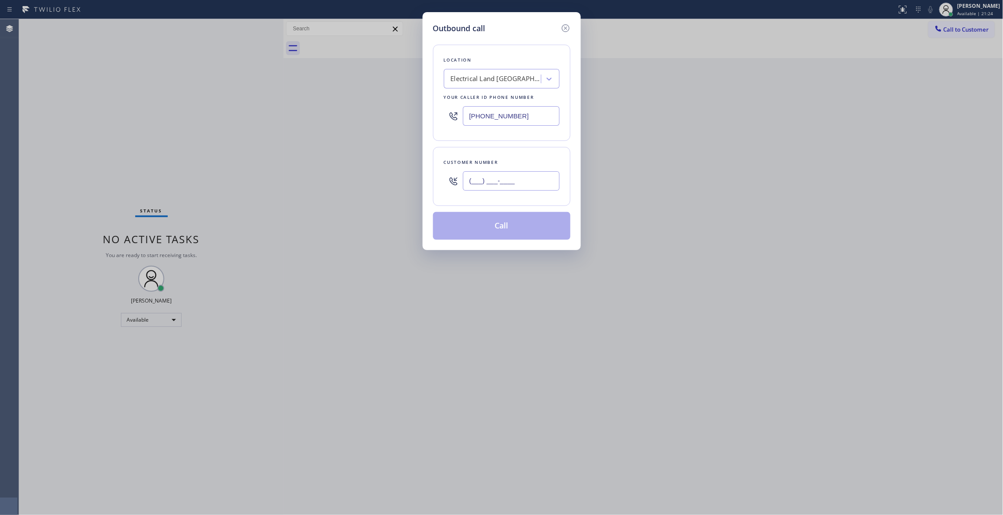
type input "(___) ___-____"
click at [539, 182] on input "(___) ___-____" at bounding box center [511, 181] width 97 height 20
paste input "text"
drag, startPoint x: 529, startPoint y: 182, endPoint x: 242, endPoint y: 172, distance: 287.1
click at [243, 172] on div "Outbound call Location Electrical Land Union City Your caller id phone number (…" at bounding box center [501, 257] width 1003 height 515
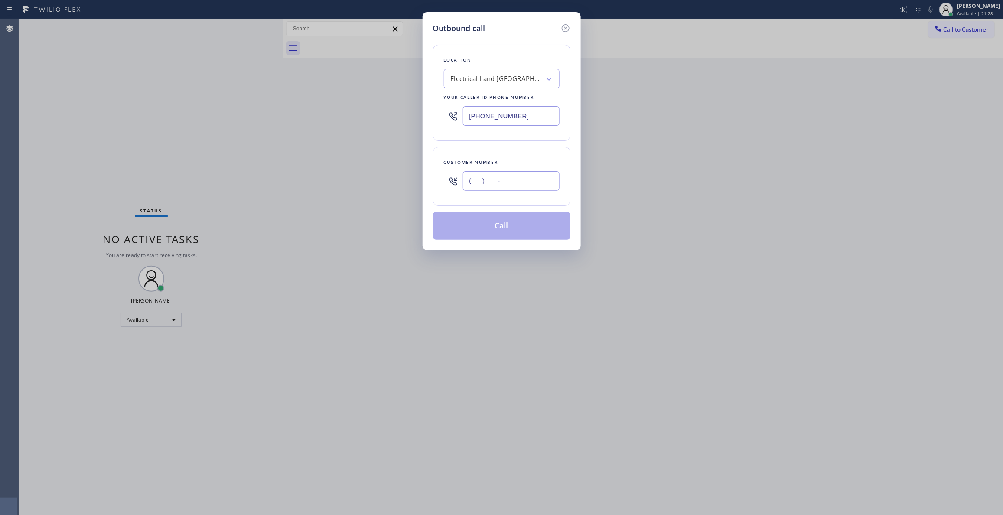
paste input "479) 381-2777"
type input "(479) 381-2777"
click at [491, 234] on button "Call" at bounding box center [501, 226] width 137 height 28
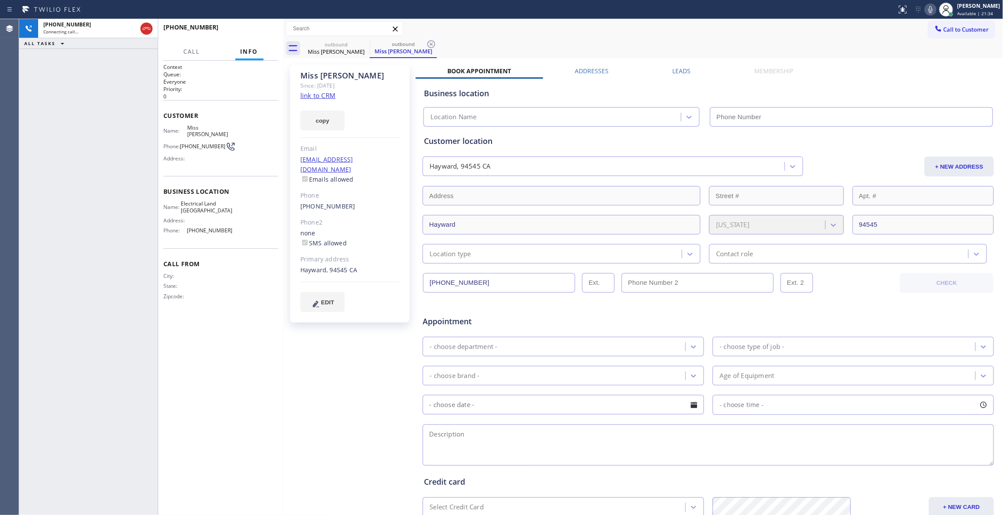
type input "(510) 880-3442"
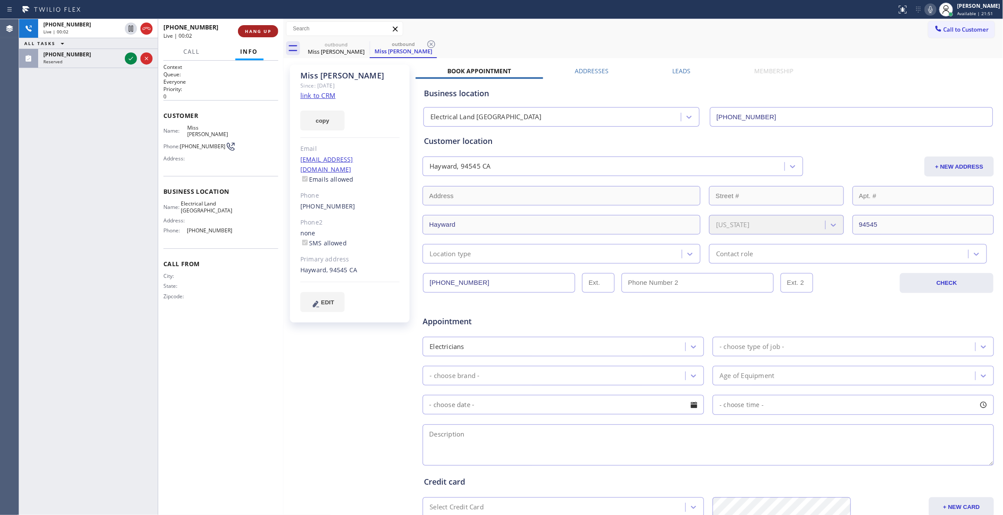
click at [247, 29] on span "HANG UP" at bounding box center [258, 31] width 26 height 6
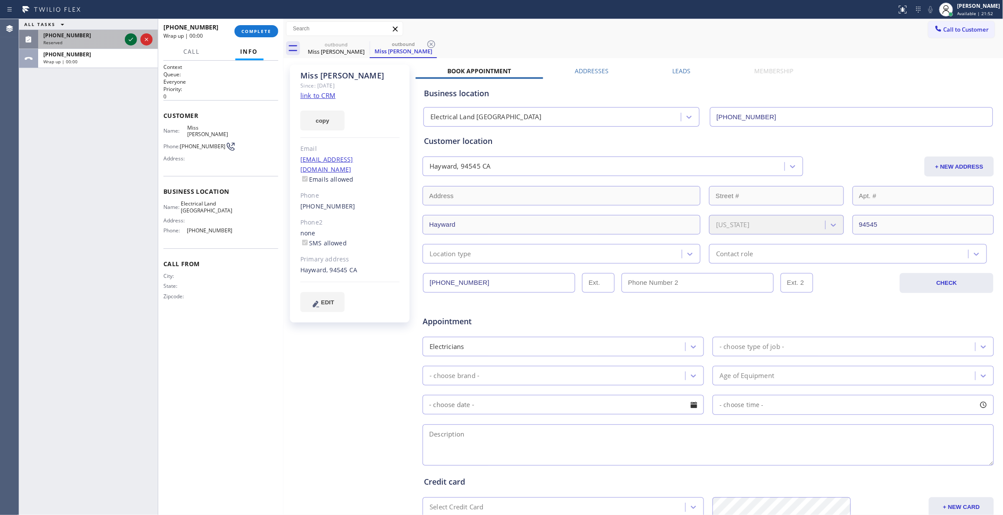
click at [130, 45] on icon at bounding box center [131, 39] width 10 height 10
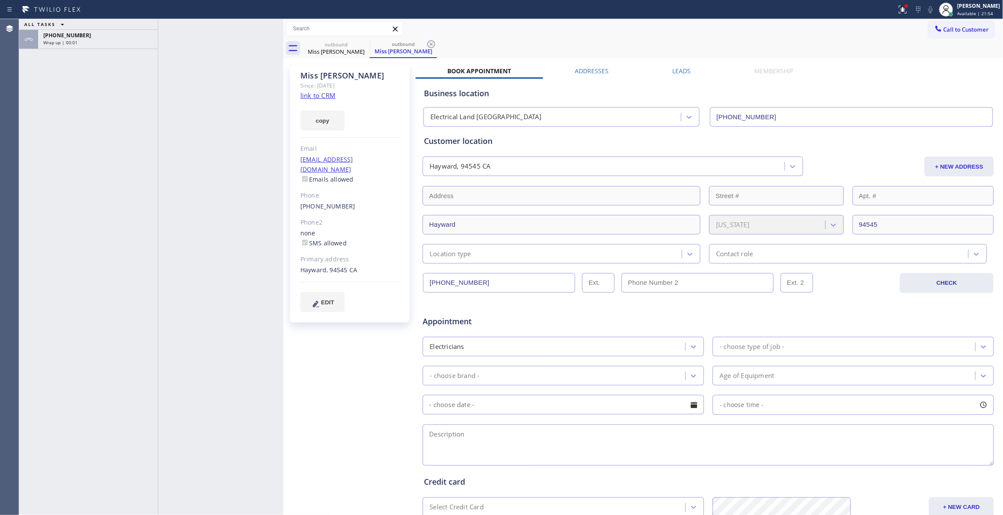
click at [129, 37] on div "ALL TASKS ALL TASKS ACTIVE TASKS TASKS IN WRAP UP +14793812777 Wrap up | 00:01" at bounding box center [88, 34] width 139 height 30
click at [433, 43] on icon at bounding box center [431, 44] width 10 height 10
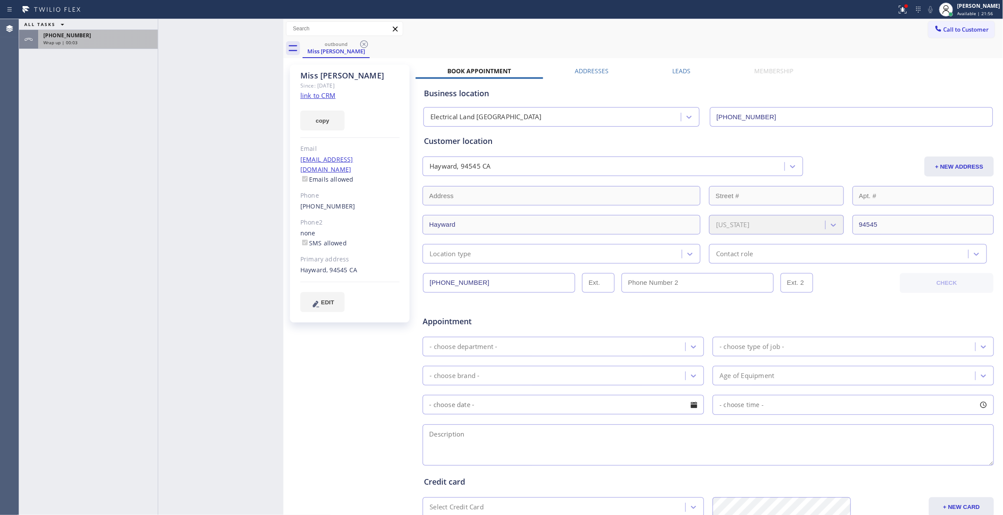
click at [94, 43] on div "Wrap up | 00:03" at bounding box center [97, 42] width 109 height 6
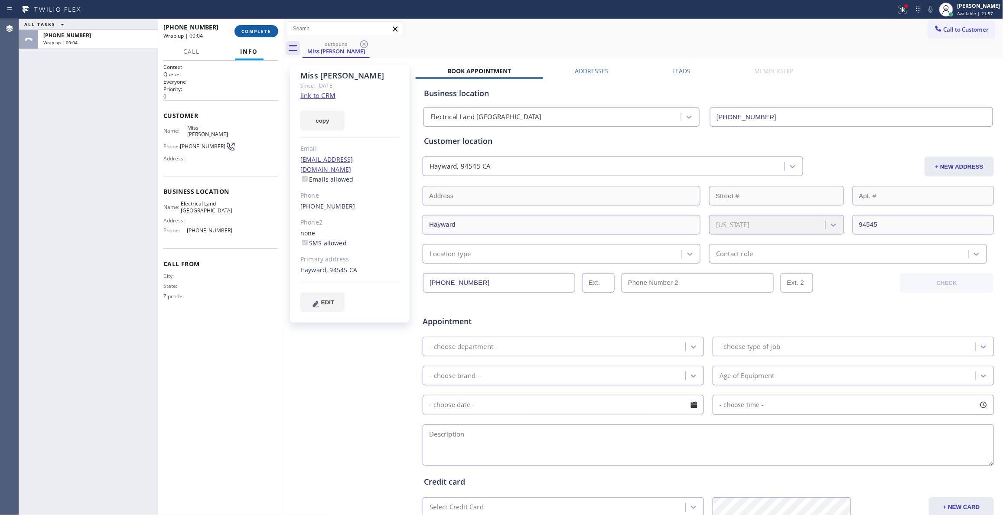
click at [262, 30] on span "COMPLETE" at bounding box center [256, 31] width 30 height 6
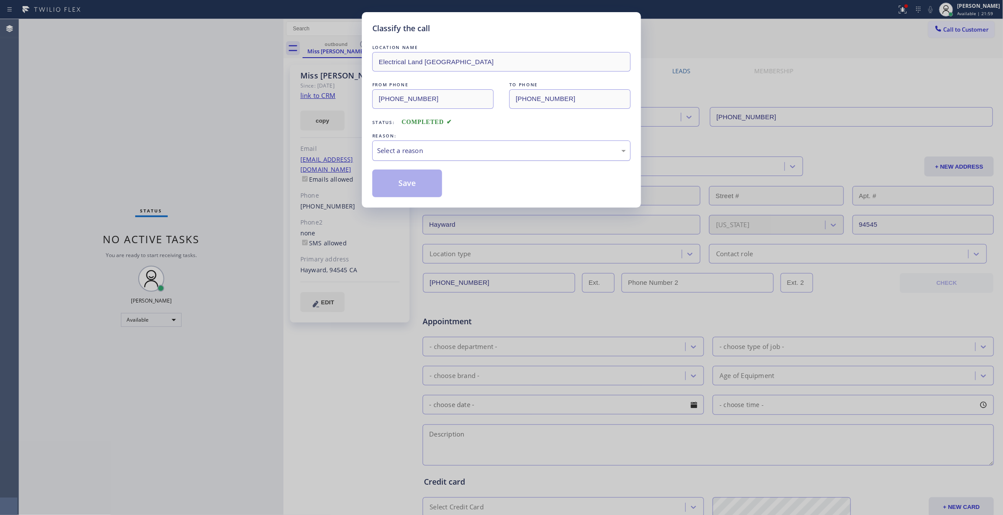
click at [455, 148] on div "Select a reason" at bounding box center [501, 151] width 249 height 10
click at [389, 186] on button "Save" at bounding box center [407, 183] width 70 height 28
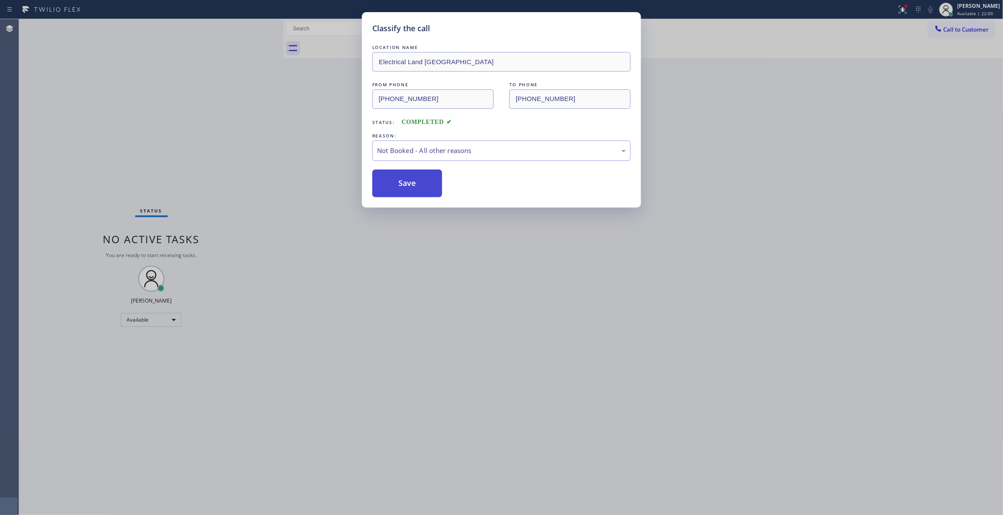
click at [389, 186] on button "Save" at bounding box center [407, 183] width 70 height 28
click at [391, 186] on button "Save" at bounding box center [407, 183] width 70 height 28
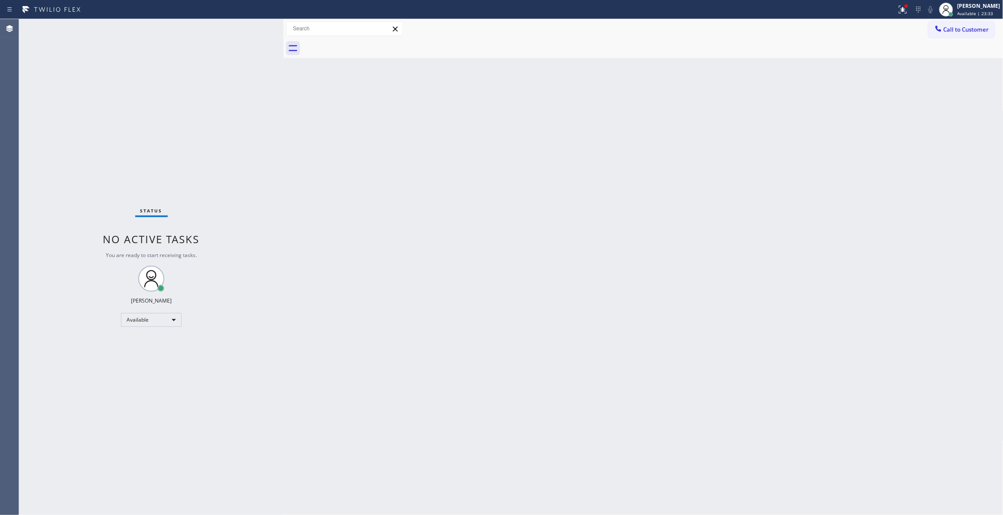
click at [932, 279] on div "Back to Dashboard Change Sender ID Customers Technicians Select a contact Outbo…" at bounding box center [643, 267] width 720 height 496
drag, startPoint x: 846, startPoint y: 169, endPoint x: 859, endPoint y: 153, distance: 21.0
click at [850, 164] on div "Back to Dashboard Change Sender ID Customers Technicians Select a contact Outbo…" at bounding box center [643, 267] width 720 height 496
drag, startPoint x: 956, startPoint y: 30, endPoint x: 653, endPoint y: 62, distance: 304.2
click at [956, 29] on span "Call to Customer" at bounding box center [966, 30] width 46 height 8
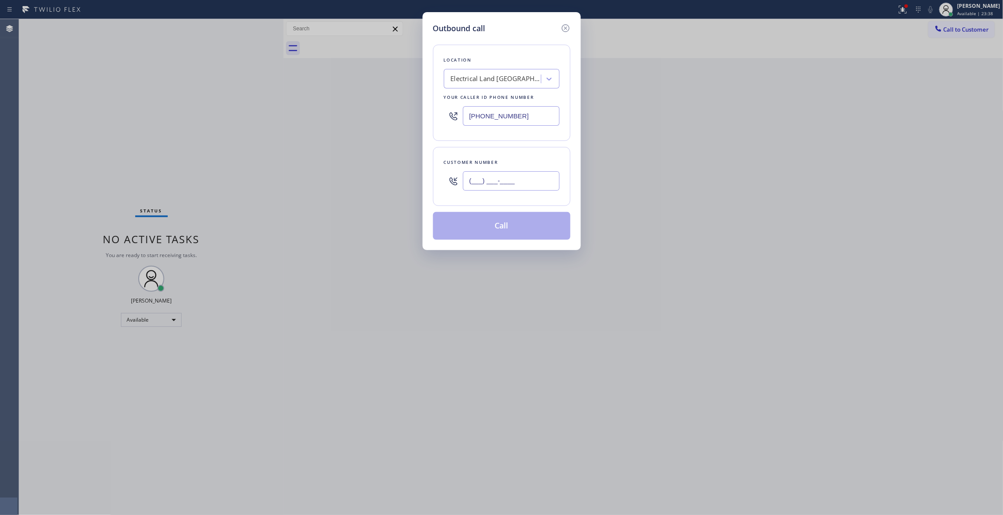
click at [494, 189] on input "(___) ___-____" at bounding box center [511, 181] width 97 height 20
paste input "213) 810-4786"
type input "(213) 810-4786"
drag, startPoint x: 526, startPoint y: 114, endPoint x: 217, endPoint y: 101, distance: 308.8
click at [217, 101] on div "Outbound call Location Electrical Land Union City Your caller id phone number (…" at bounding box center [501, 257] width 1003 height 515
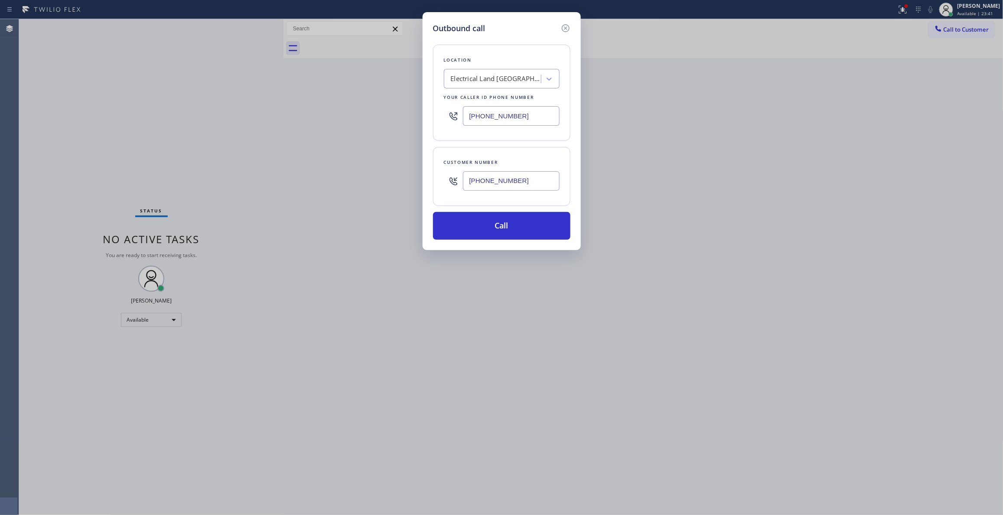
paste input "714) 786-1027"
type input "(714) 786-1027"
drag, startPoint x: 387, startPoint y: 178, endPoint x: 328, endPoint y: 177, distance: 58.9
click at [328, 177] on div "Outbound call Location Zoom Electricians Santa Ana Your caller id phone number …" at bounding box center [501, 257] width 1003 height 515
click at [528, 224] on button "Call" at bounding box center [501, 226] width 137 height 28
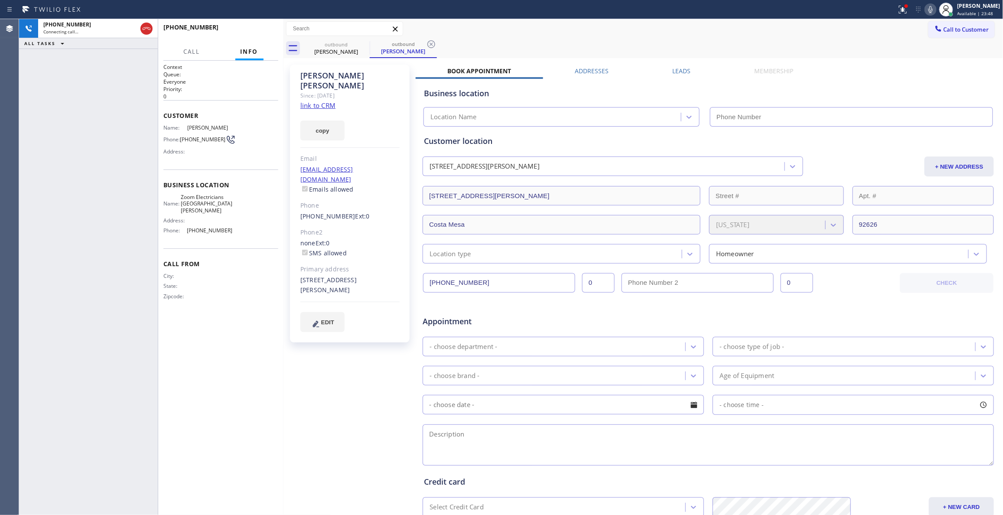
type input "(714) 786-1027"
click at [433, 44] on icon at bounding box center [431, 44] width 10 height 10
click at [315, 101] on link "link to CRM" at bounding box center [317, 105] width 35 height 9
click at [310, 371] on div "Jeffrey Gonzales Since: 20 may 2020 link to CRM copy Email no@gmail.com Emails …" at bounding box center [351, 341] width 130 height 562
drag, startPoint x: 325, startPoint y: 375, endPoint x: 251, endPoint y: 8, distance: 374.8
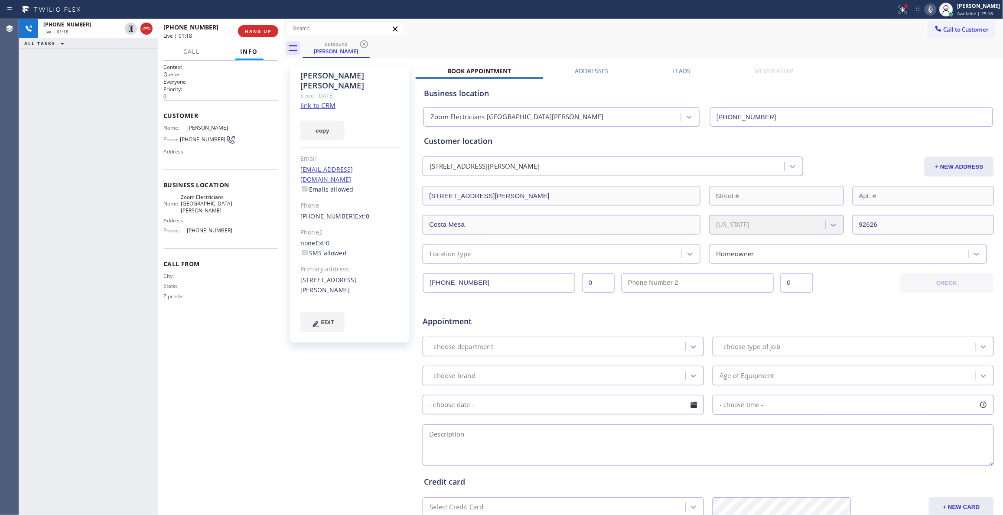
click at [325, 373] on div "Jeffrey Gonzales Since: 20 may 2020 link to CRM copy Email no@gmail.com Emails …" at bounding box center [351, 341] width 130 height 562
click at [904, 7] on div at bounding box center [905, 5] width 3 height 3
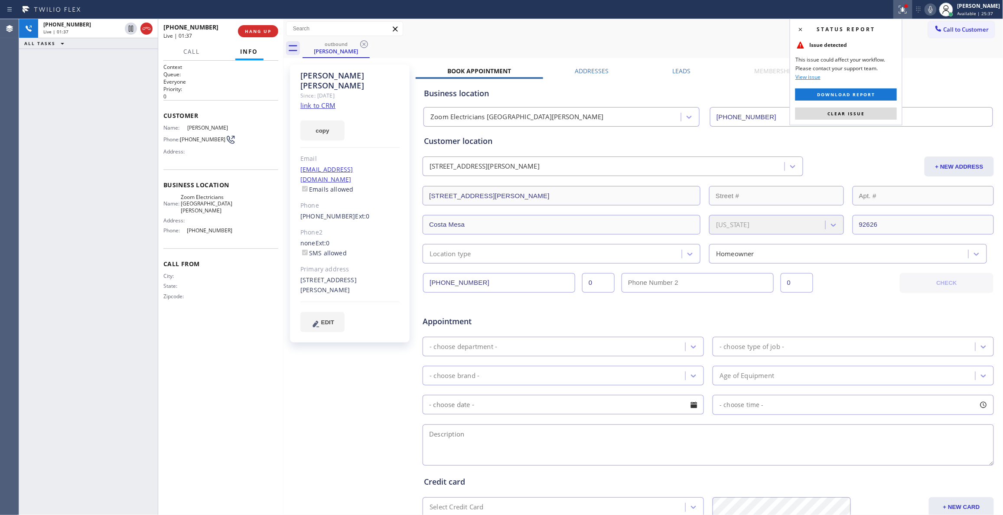
click at [838, 115] on span "Clear issue" at bounding box center [845, 114] width 37 height 6
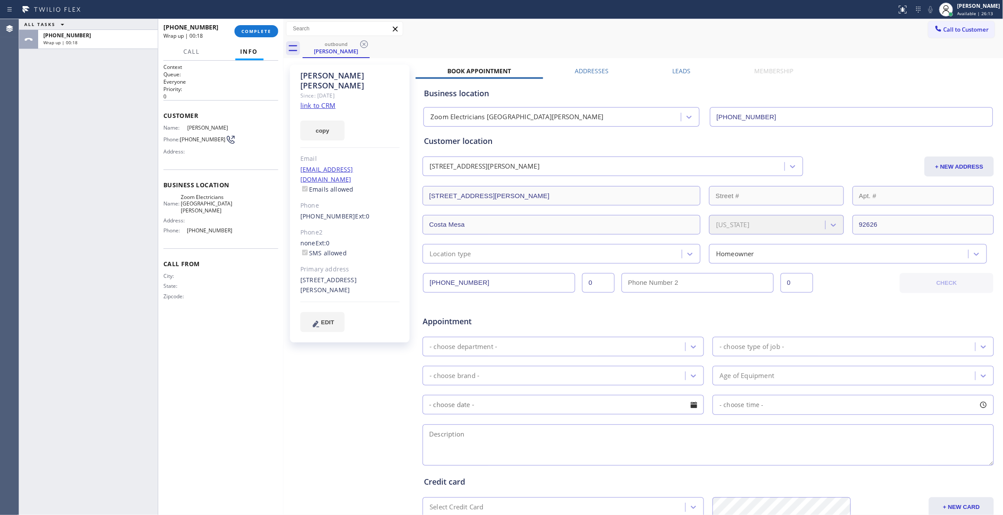
click at [857, 313] on div "Appointment" at bounding box center [708, 316] width 573 height 22
click at [257, 33] on span "COMPLETE" at bounding box center [256, 31] width 30 height 6
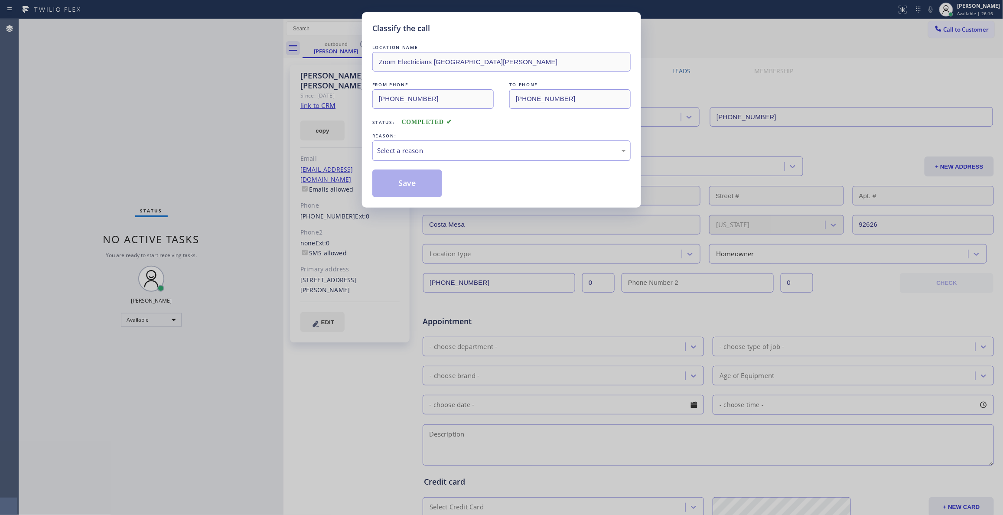
click at [404, 148] on div "Select a reason" at bounding box center [501, 151] width 249 height 10
click at [404, 186] on button "Save" at bounding box center [407, 183] width 70 height 28
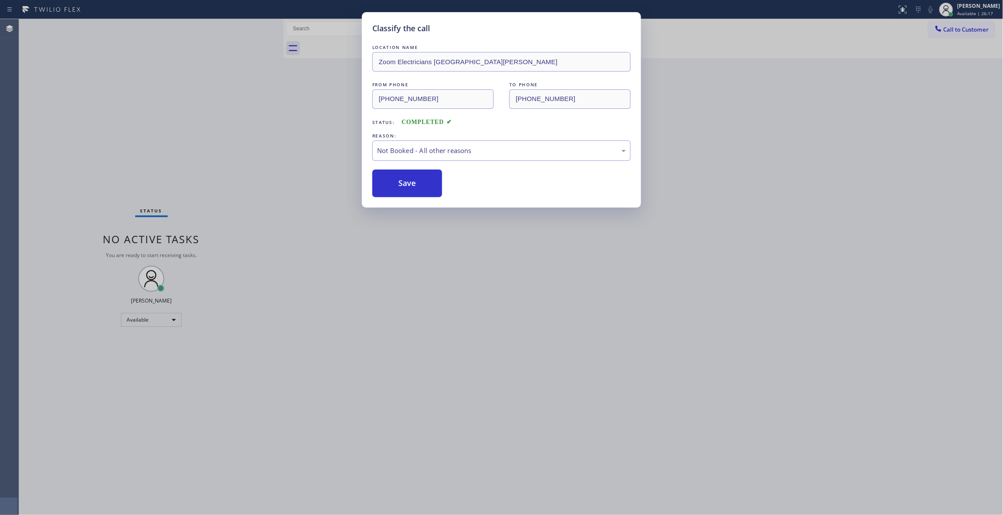
click at [404, 186] on button "Save" at bounding box center [407, 183] width 70 height 28
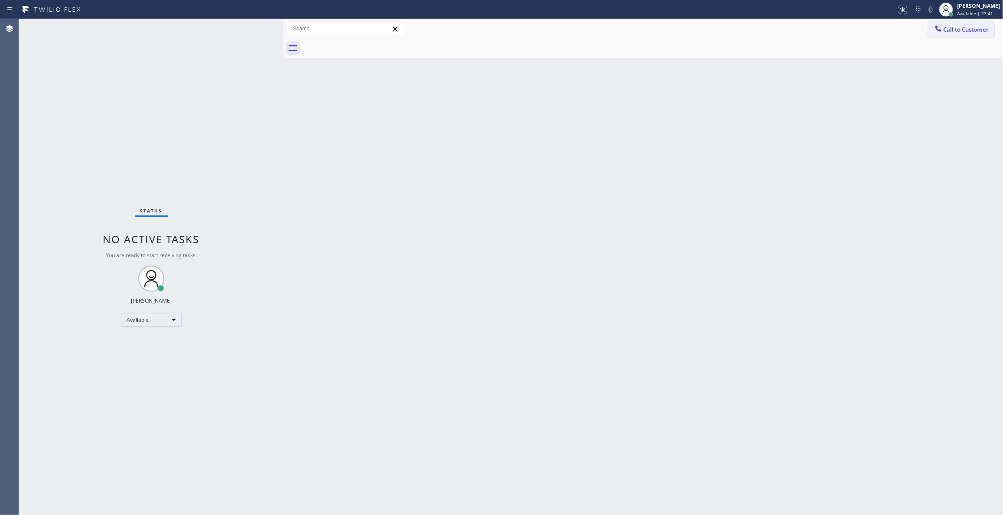
click at [949, 33] on span "Call to Customer" at bounding box center [966, 30] width 46 height 8
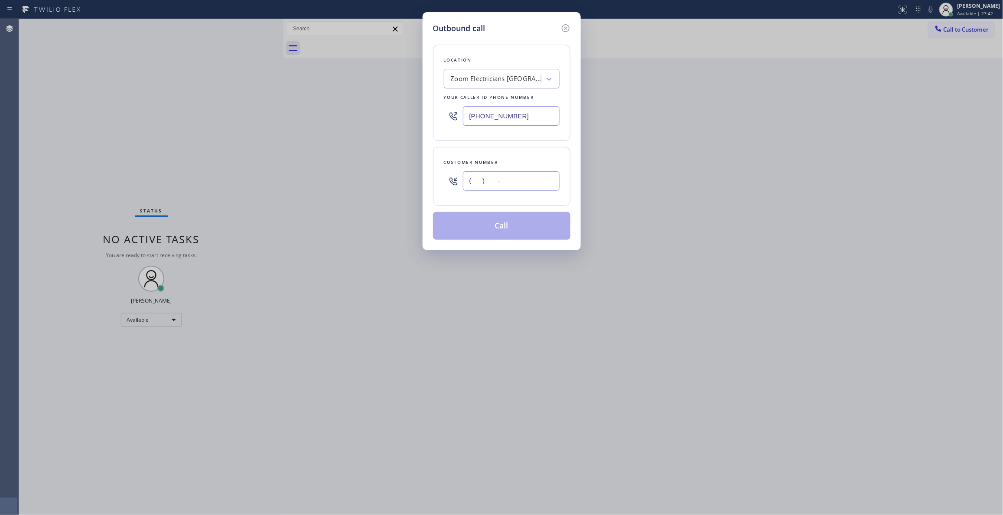
click at [532, 179] on input "(___) ___-____" at bounding box center [511, 181] width 97 height 20
paste input "360) 710-2018"
type input "(360) 710-2018"
drag, startPoint x: 536, startPoint y: 117, endPoint x: 293, endPoint y: 136, distance: 243.8
click at [251, 117] on div "Outbound call Location Zoom Electricians Santa Ana Your caller id phone number …" at bounding box center [501, 257] width 1003 height 515
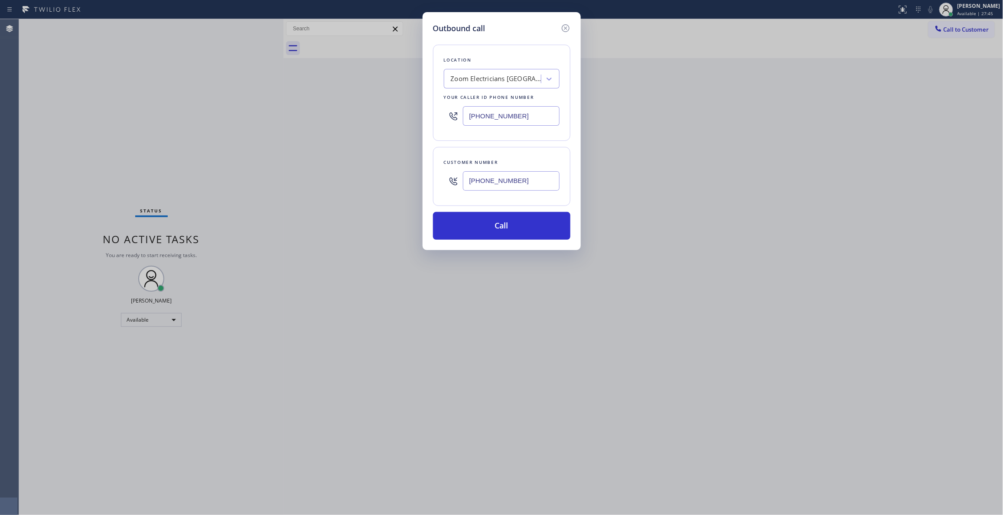
paste input "855) 731-4952"
type input "[PHONE_NUMBER]"
drag, startPoint x: 538, startPoint y: 186, endPoint x: 403, endPoint y: 191, distance: 135.3
click at [403, 191] on div "Outbound call Location 5 Star Appliance Repair Your caller id phone number (855…" at bounding box center [501, 257] width 1003 height 515
click at [531, 233] on button "Call" at bounding box center [501, 226] width 137 height 28
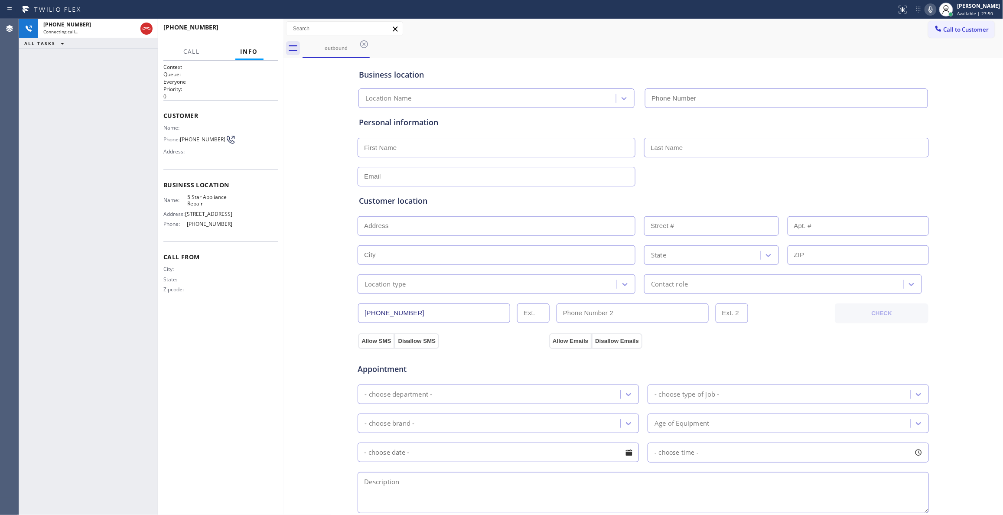
type input "[PHONE_NUMBER]"
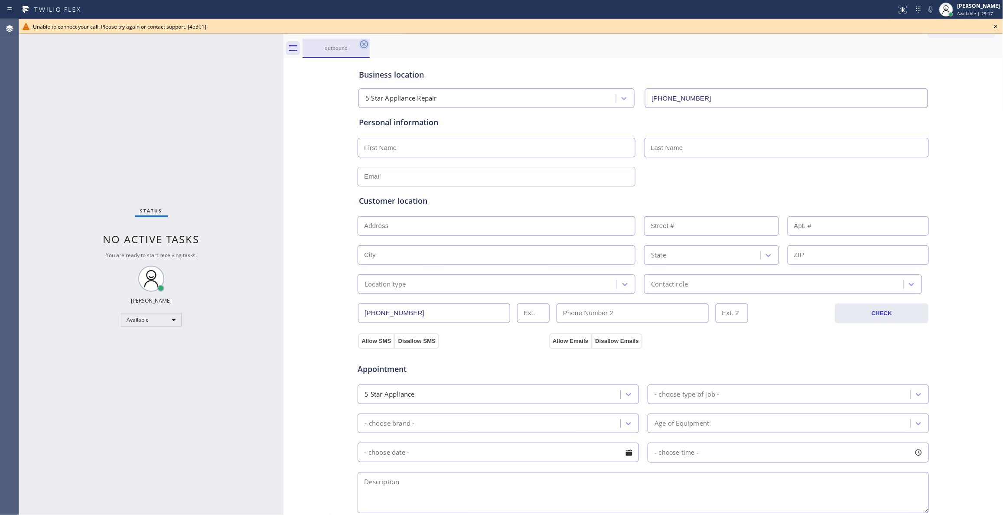
click at [363, 46] on icon at bounding box center [364, 44] width 10 height 10
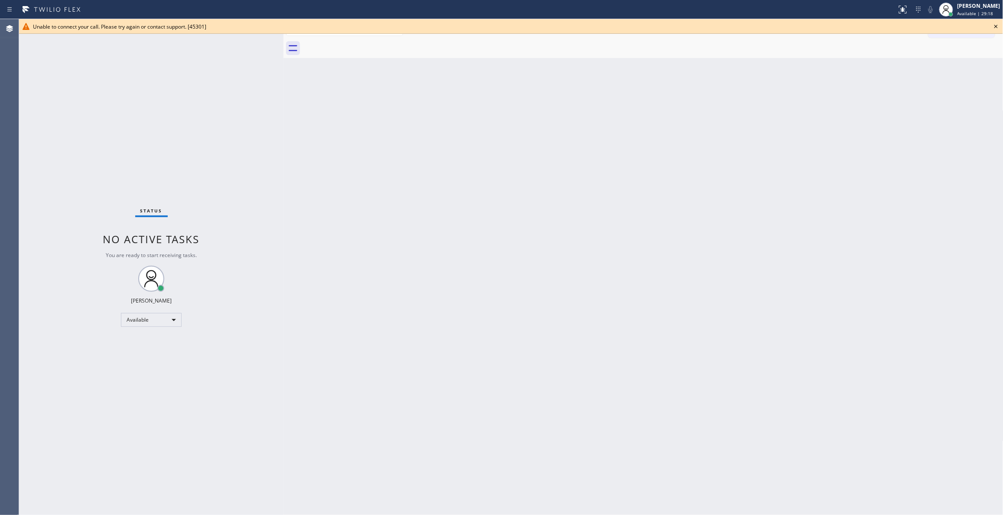
click at [994, 26] on icon at bounding box center [996, 26] width 10 height 10
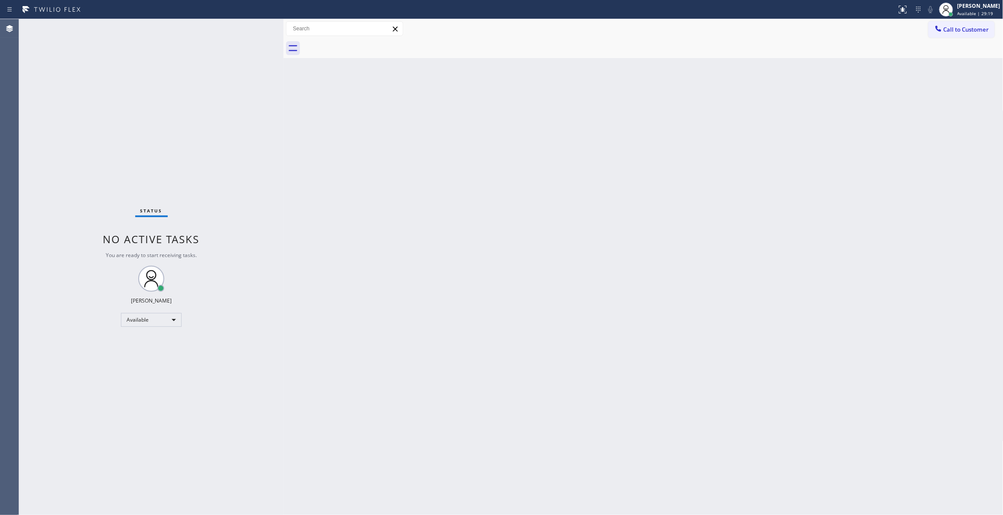
click at [975, 32] on span "Call to Customer" at bounding box center [966, 30] width 46 height 8
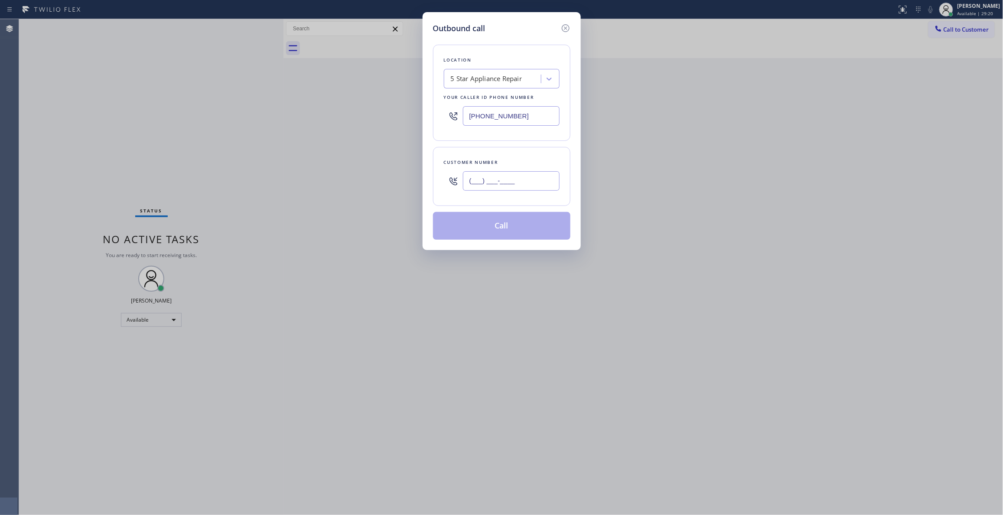
click at [517, 177] on input "(___) ___-____" at bounding box center [511, 181] width 97 height 20
paste input "360) 710-2018"
type input "(360) 710-2018"
click at [519, 208] on div "Location 5 Star Appliance Repair Your caller id phone number (855) 731-4952 Cus…" at bounding box center [501, 136] width 137 height 205
click at [520, 214] on button "Call" at bounding box center [501, 226] width 137 height 28
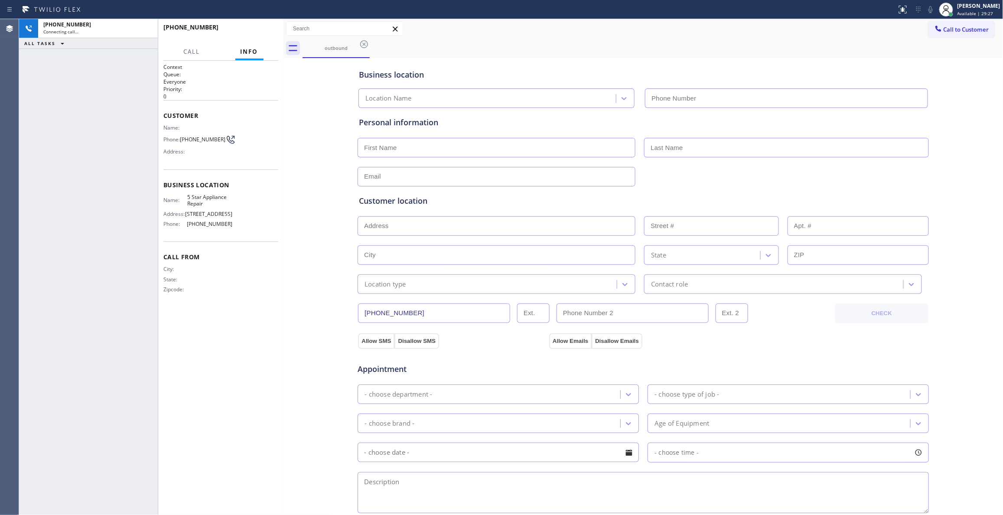
type input "[PHONE_NUMBER]"
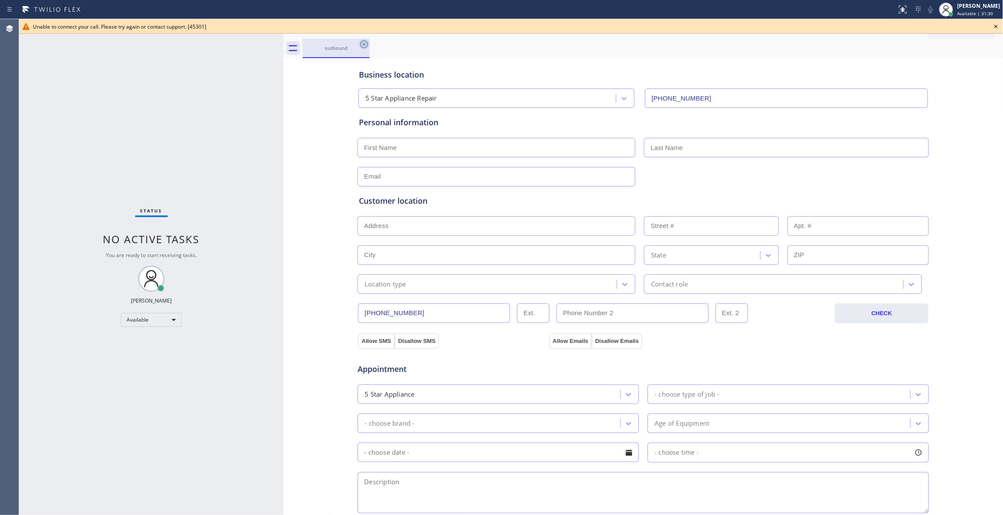
drag, startPoint x: 364, startPoint y: 44, endPoint x: 961, endPoint y: 6, distance: 597.9
click at [364, 44] on icon at bounding box center [364, 44] width 8 height 8
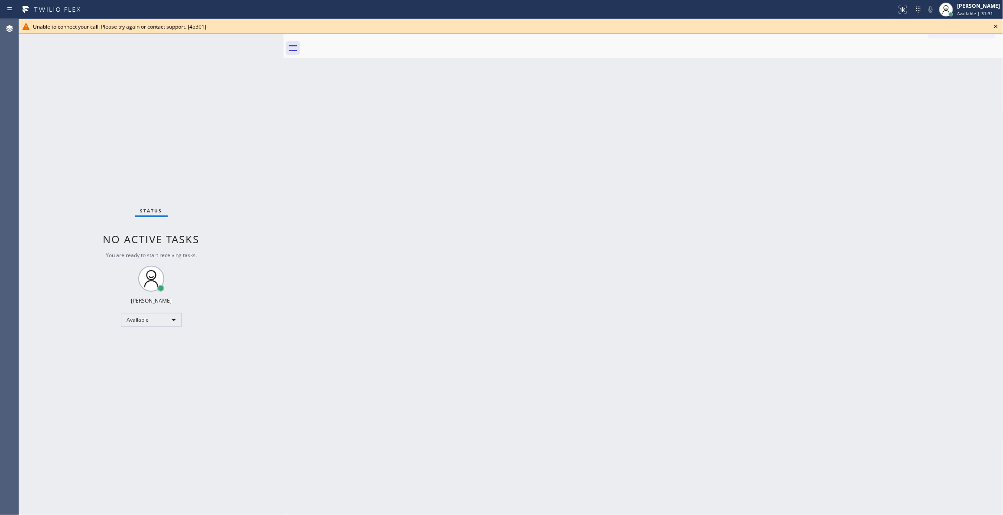
click at [994, 26] on icon at bounding box center [996, 26] width 10 height 10
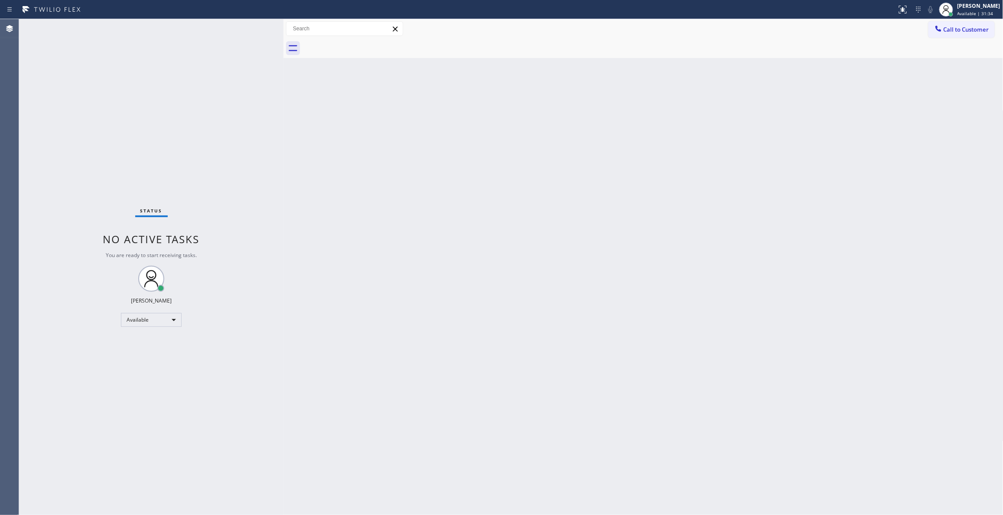
click at [749, 133] on div "Back to Dashboard Change Sender ID Customers Technicians Select a contact Outbo…" at bounding box center [643, 267] width 720 height 496
click at [974, 32] on span "Call to Customer" at bounding box center [966, 30] width 46 height 8
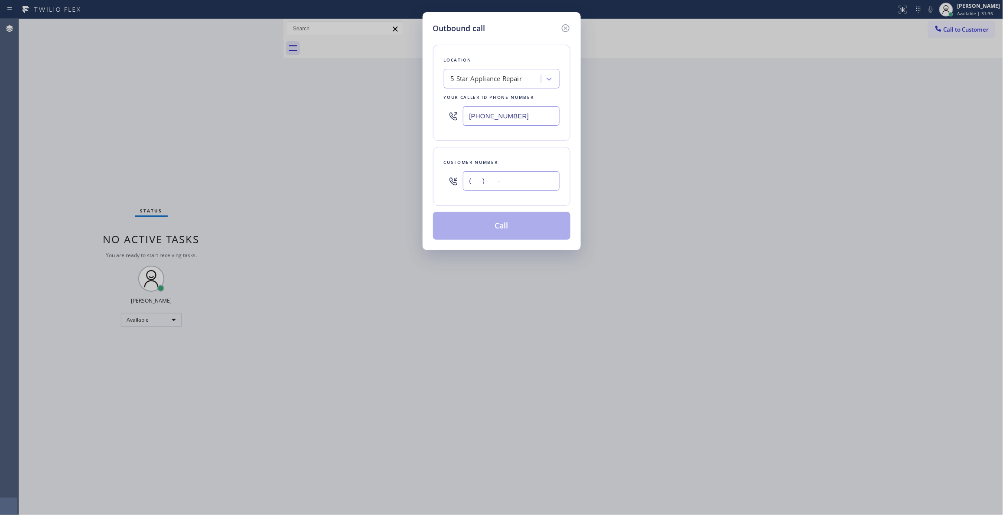
click at [516, 176] on input "(___) ___-____" at bounding box center [511, 181] width 97 height 20
paste input "805) 443-1329"
type input "(805) 443-1329"
drag, startPoint x: 534, startPoint y: 114, endPoint x: 171, endPoint y: 120, distance: 363.2
click at [211, 130] on div "Outbound call Location 5 Star Appliance Repair Your caller id phone number (855…" at bounding box center [501, 257] width 1003 height 515
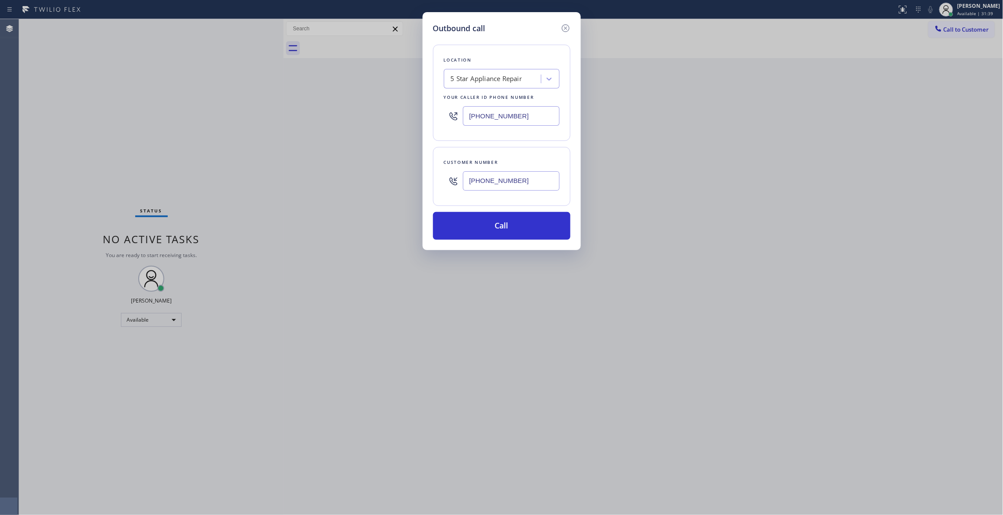
paste input "18) 926-4987"
type input "(818) 926-4987"
drag, startPoint x: 522, startPoint y: 181, endPoint x: 409, endPoint y: 191, distance: 113.6
click at [387, 181] on div "Outbound call Location Woodland Hills Appliance Repair Service Your caller id p…" at bounding box center [501, 257] width 1003 height 515
click at [481, 224] on button "Call" at bounding box center [501, 226] width 137 height 28
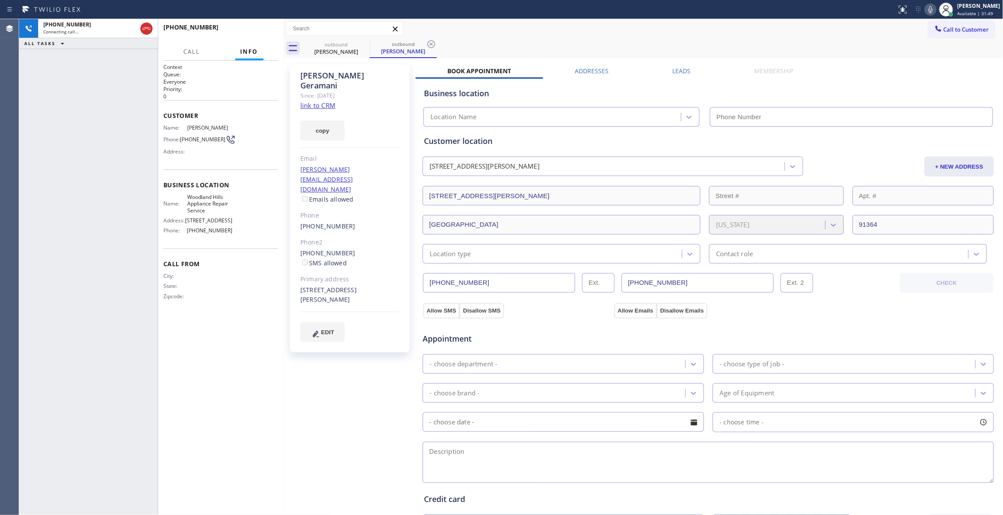
type input "(818) 926-4987"
click at [430, 44] on icon at bounding box center [431, 44] width 8 height 8
click at [322, 101] on link "link to CRM" at bounding box center [317, 105] width 35 height 9
click at [263, 33] on span "HANG UP" at bounding box center [258, 31] width 26 height 6
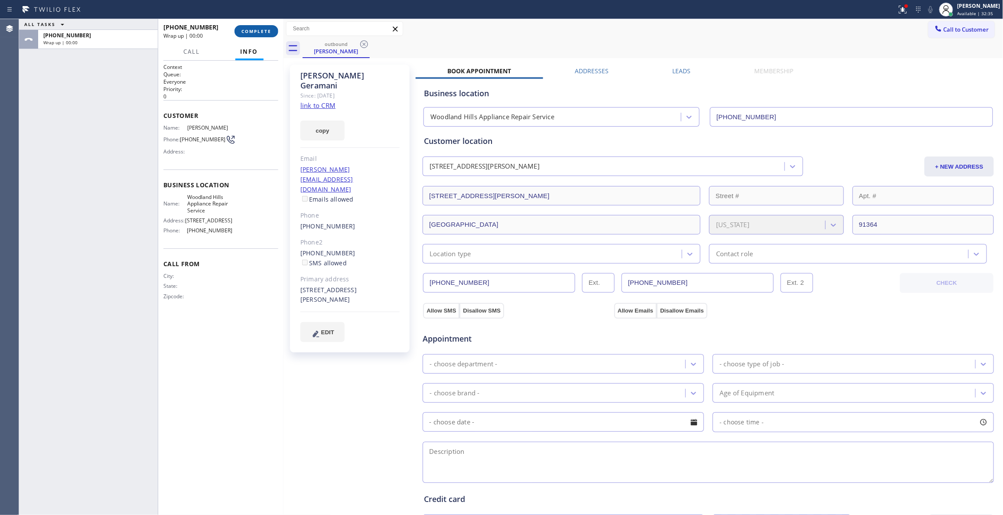
click at [266, 31] on span "COMPLETE" at bounding box center [256, 31] width 30 height 6
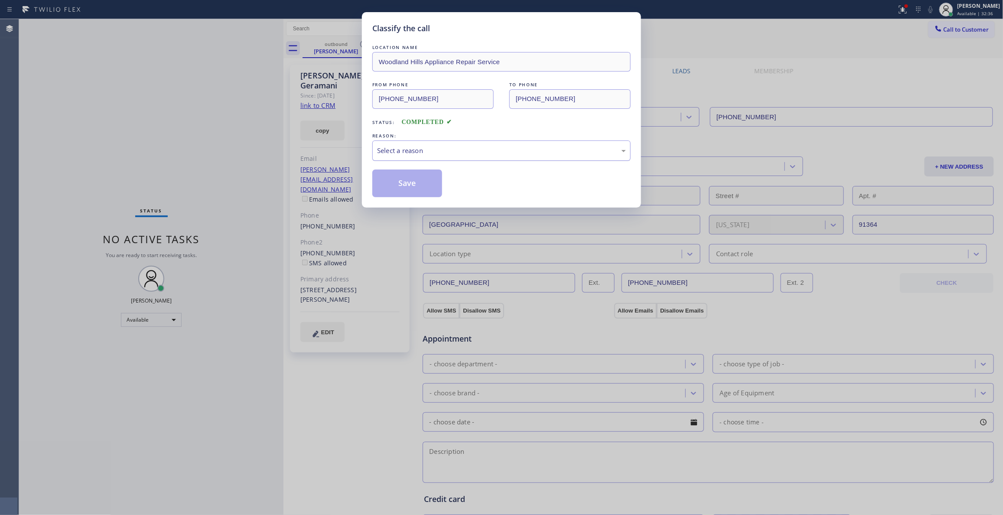
click at [434, 148] on div "Select a reason" at bounding box center [501, 151] width 249 height 10
click at [408, 184] on button "Save" at bounding box center [407, 183] width 70 height 28
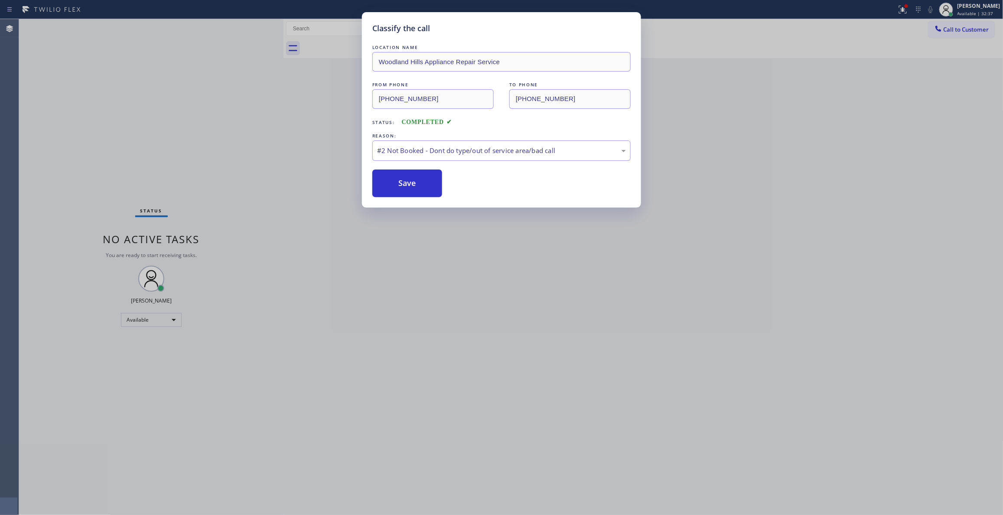
click at [408, 184] on button "Save" at bounding box center [407, 183] width 70 height 28
click at [413, 187] on button "Save" at bounding box center [407, 183] width 70 height 28
click at [392, 174] on button "Save" at bounding box center [407, 183] width 70 height 28
drag, startPoint x: 396, startPoint y: 180, endPoint x: 404, endPoint y: 12, distance: 168.4
click at [396, 180] on button "Save" at bounding box center [407, 183] width 70 height 28
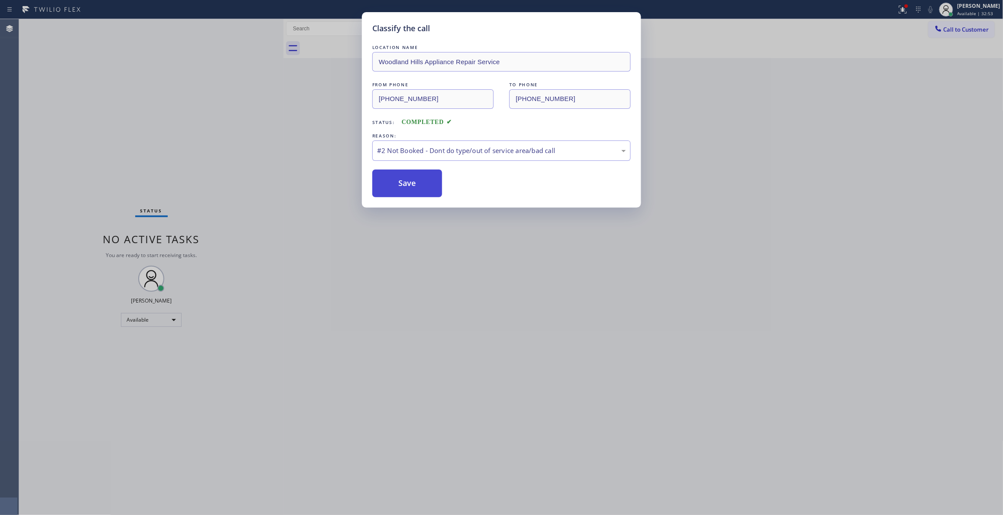
click at [406, 182] on button "Save" at bounding box center [407, 183] width 70 height 28
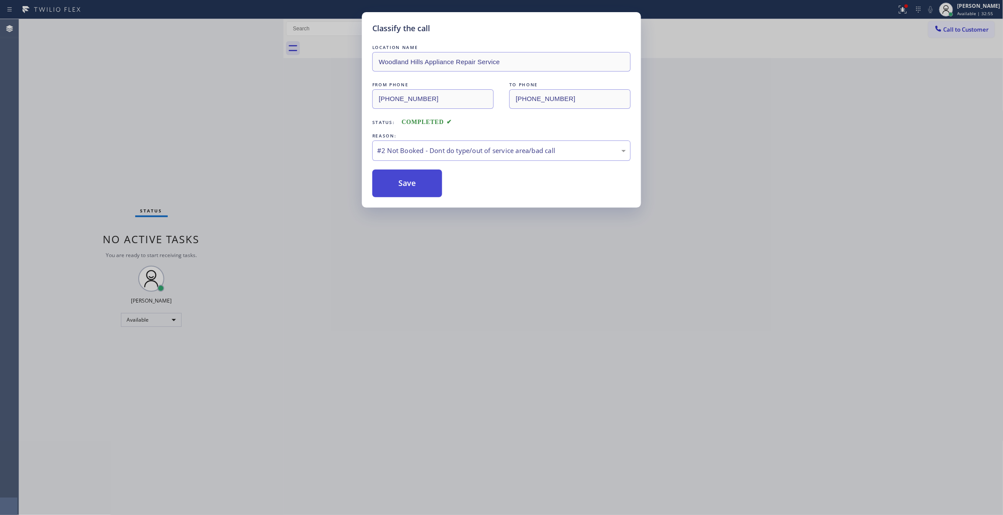
click at [405, 182] on button "Save" at bounding box center [407, 183] width 70 height 28
click at [420, 186] on button "Save" at bounding box center [407, 183] width 70 height 28
click at [419, 188] on button "Save" at bounding box center [407, 183] width 70 height 28
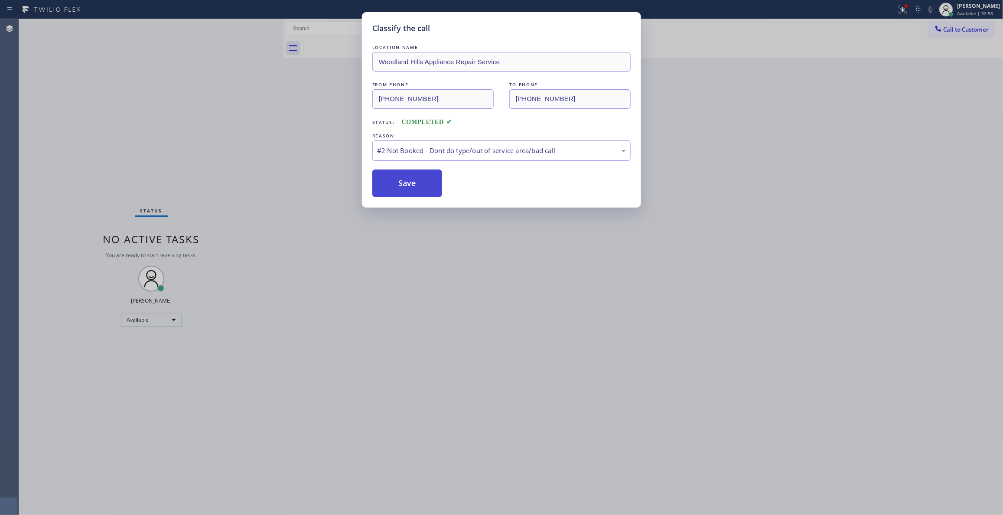
click at [419, 188] on button "Save" at bounding box center [407, 183] width 70 height 28
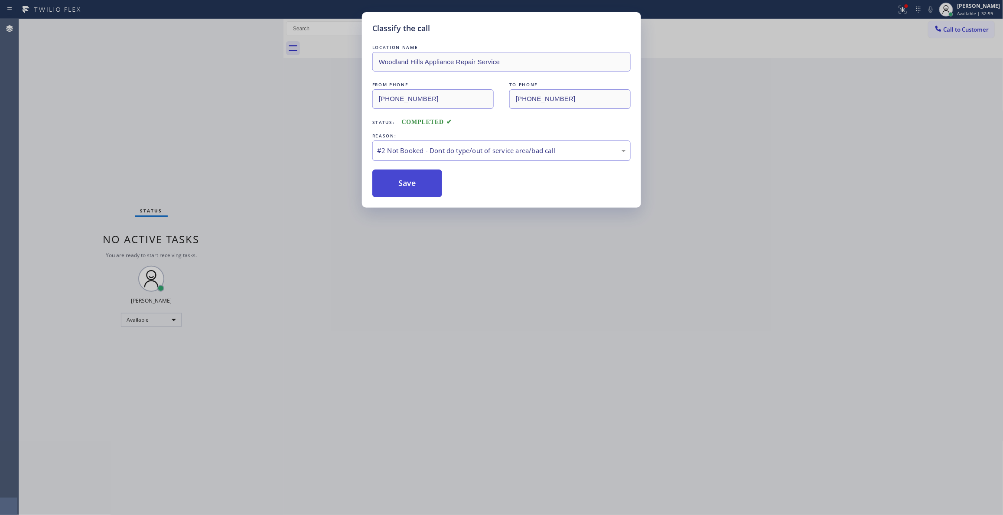
click at [419, 188] on button "Save" at bounding box center [407, 183] width 70 height 28
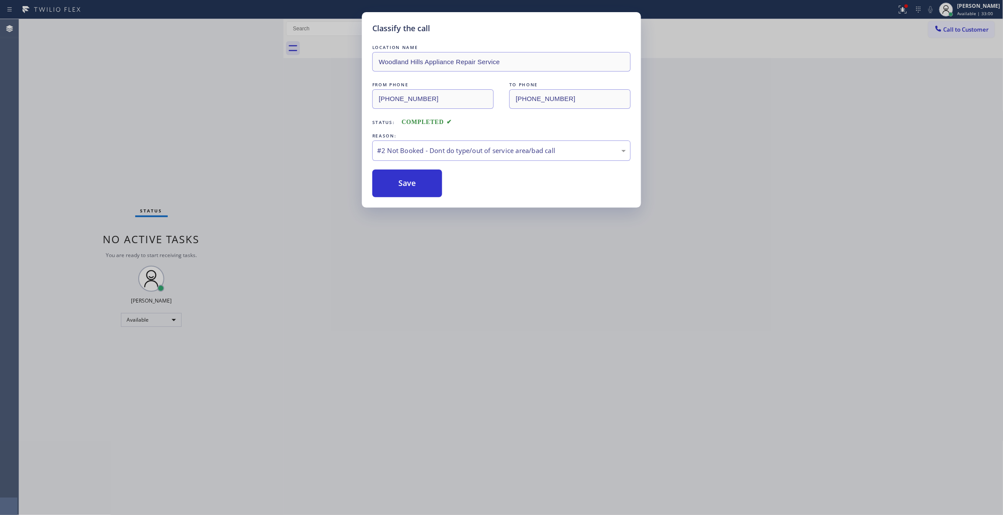
click at [475, 280] on div "Classify the call LOCATION NAME Woodland Hills Appliance Repair Service FROM PH…" at bounding box center [501, 257] width 1003 height 515
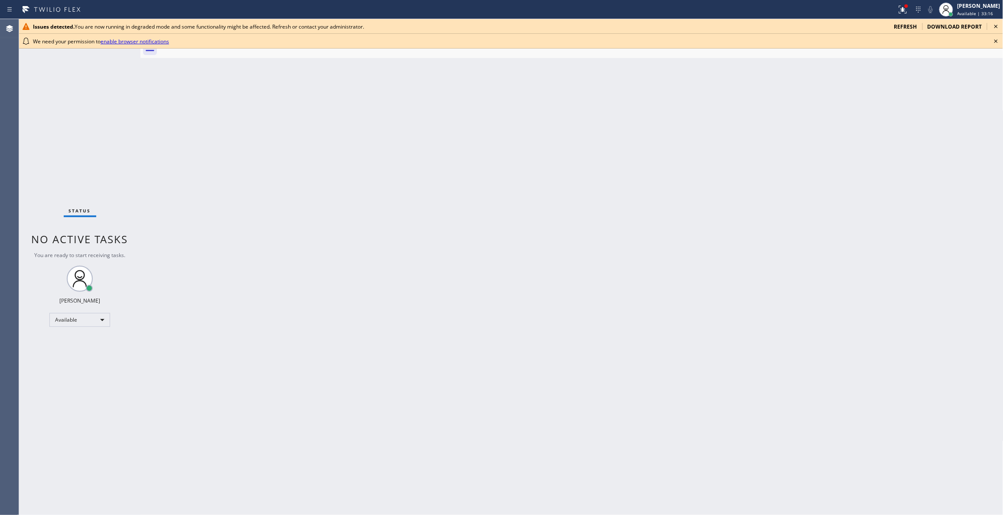
click at [317, 332] on div "Back to Dashboard Change Sender ID Customers Technicians Select a contact Outbo…" at bounding box center [571, 267] width 863 height 496
click at [995, 42] on icon at bounding box center [996, 41] width 10 height 10
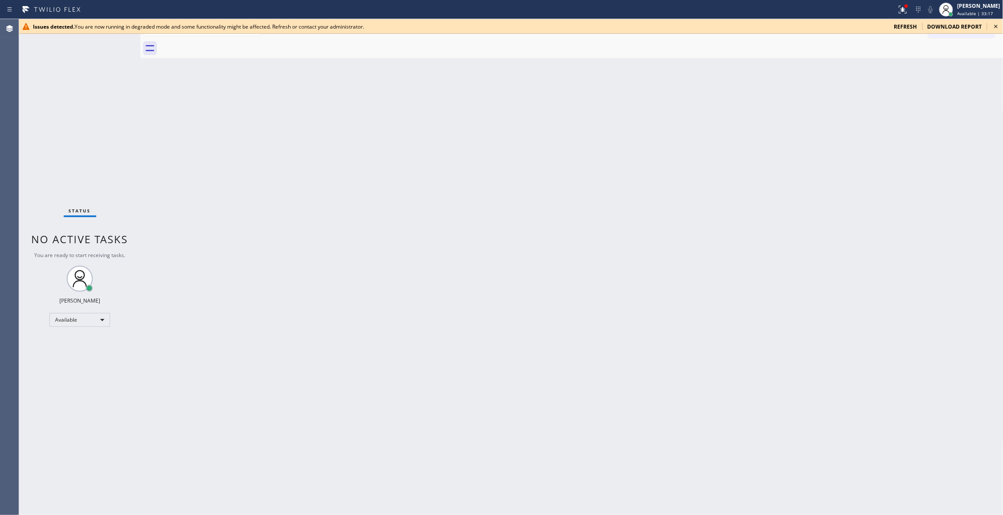
click at [995, 25] on icon at bounding box center [996, 26] width 10 height 10
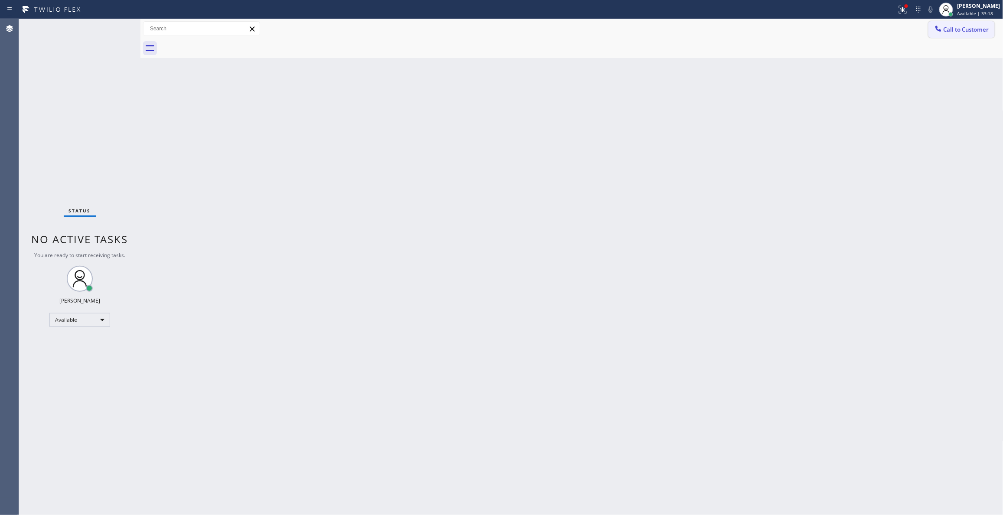
click at [979, 28] on span "Call to Customer" at bounding box center [966, 30] width 46 height 8
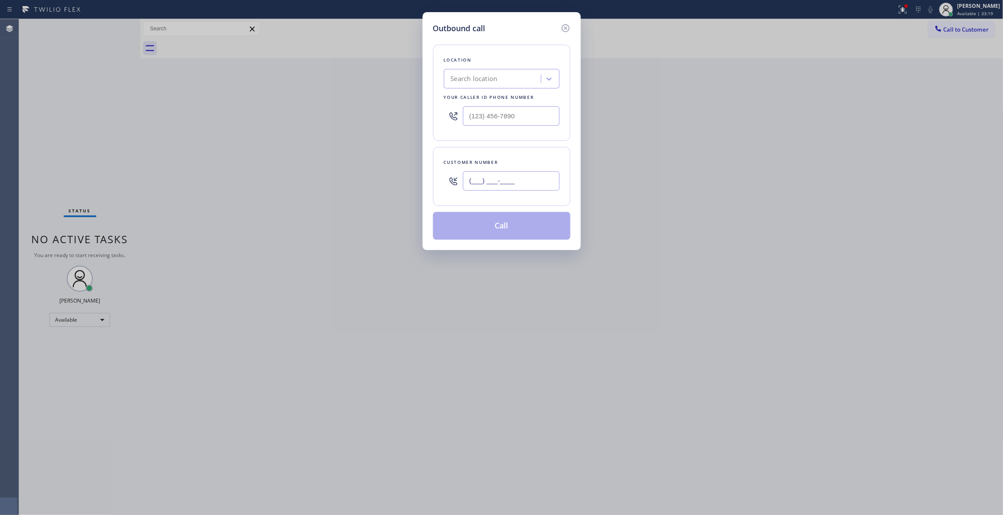
click at [517, 183] on input "(___) ___-____" at bounding box center [511, 181] width 97 height 20
paste input "805) 443-1329"
type input "(805) 443-1329"
paste input "818) 926-4987"
drag, startPoint x: 445, startPoint y: 103, endPoint x: 248, endPoint y: 111, distance: 197.8
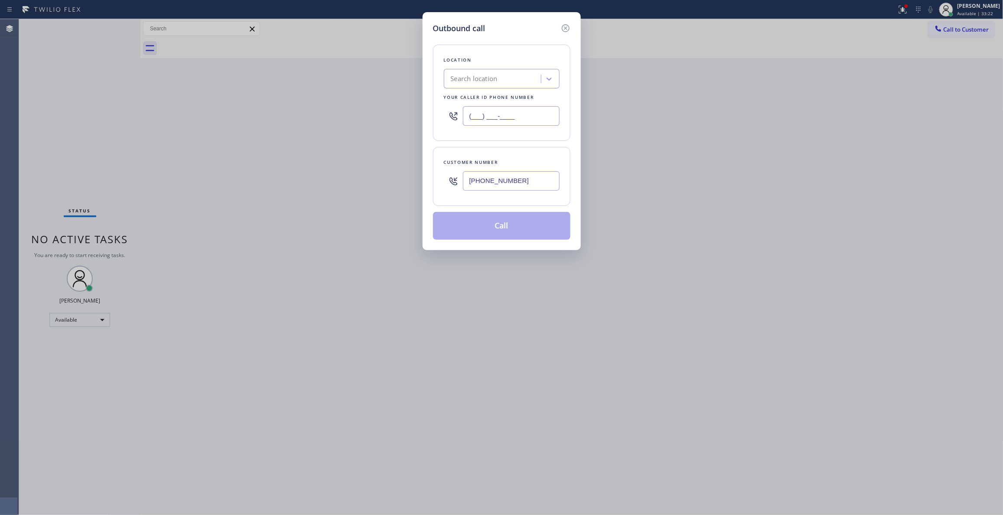
click at [248, 111] on div "Outbound call Location Search location Your caller id phone number (___) ___-__…" at bounding box center [501, 257] width 1003 height 515
type input "(818) 926-4987"
drag, startPoint x: 536, startPoint y: 183, endPoint x: 396, endPoint y: 182, distance: 140.0
click at [396, 182] on div "Outbound call Location Woodland Hills Appliance Repair Service Your caller id p…" at bounding box center [501, 257] width 1003 height 515
click at [456, 229] on button "Call" at bounding box center [501, 226] width 137 height 28
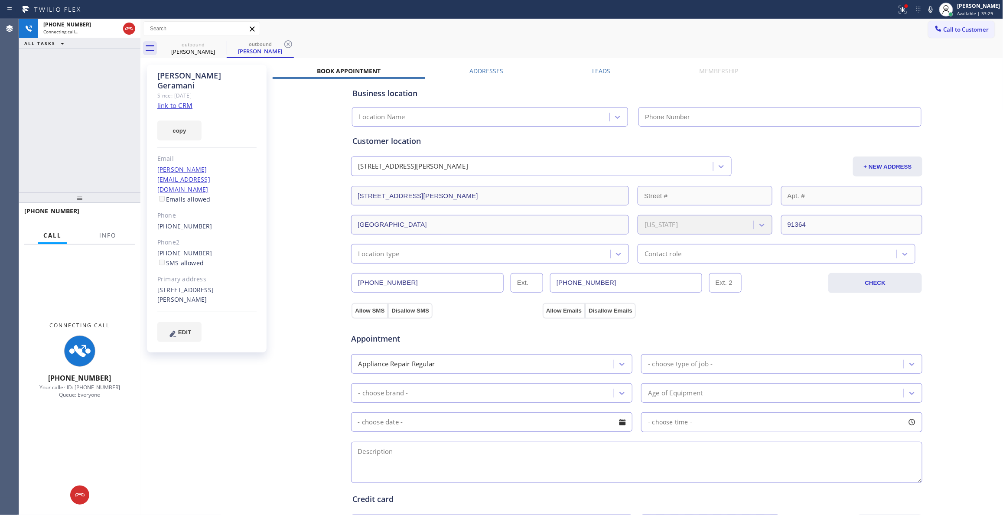
type input "(818) 926-4987"
click at [106, 231] on span "Info" at bounding box center [107, 235] width 17 height 8
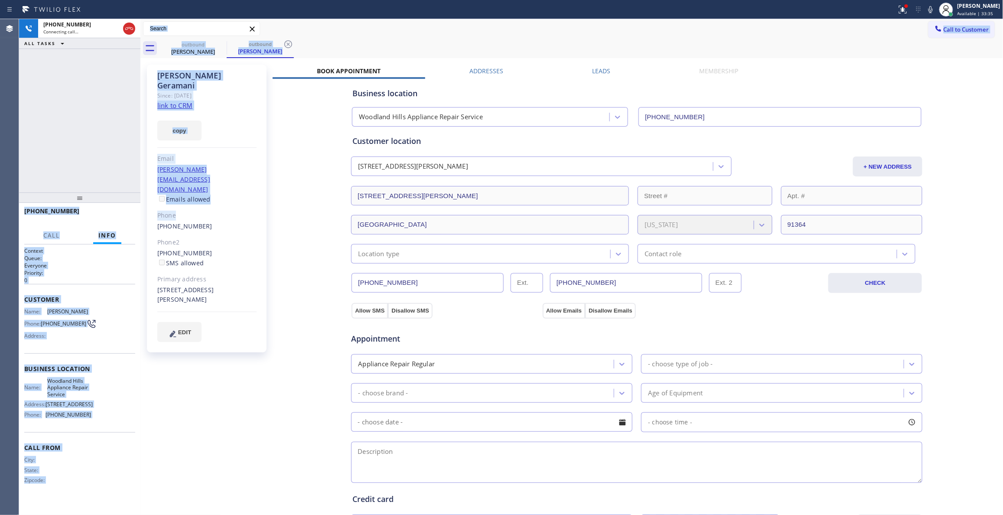
drag, startPoint x: 137, startPoint y: 167, endPoint x: 211, endPoint y: 182, distance: 75.6
click at [211, 182] on div "+18054431329 Connecting call… ALL TASKS ALL TASKS ACTIVE TASKS TASKS IN WRAP UP…" at bounding box center [511, 267] width 984 height 496
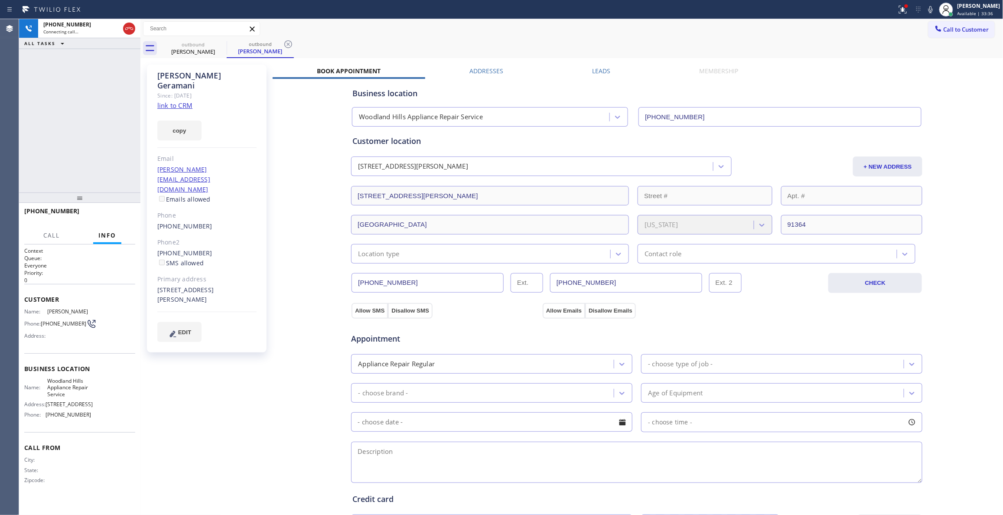
drag, startPoint x: 139, startPoint y: 154, endPoint x: 323, endPoint y: 158, distance: 183.8
click at [140, 160] on div at bounding box center [140, 267] width 0 height 496
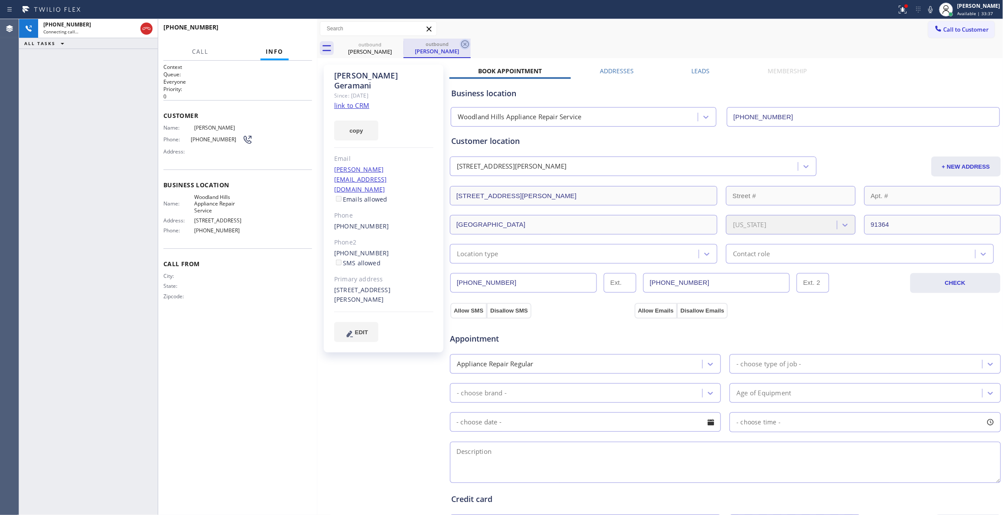
click at [465, 42] on icon at bounding box center [465, 44] width 10 height 10
click at [292, 32] on span "HANG UP" at bounding box center [292, 31] width 26 height 6
click at [291, 31] on span "HANG UP" at bounding box center [292, 31] width 26 height 6
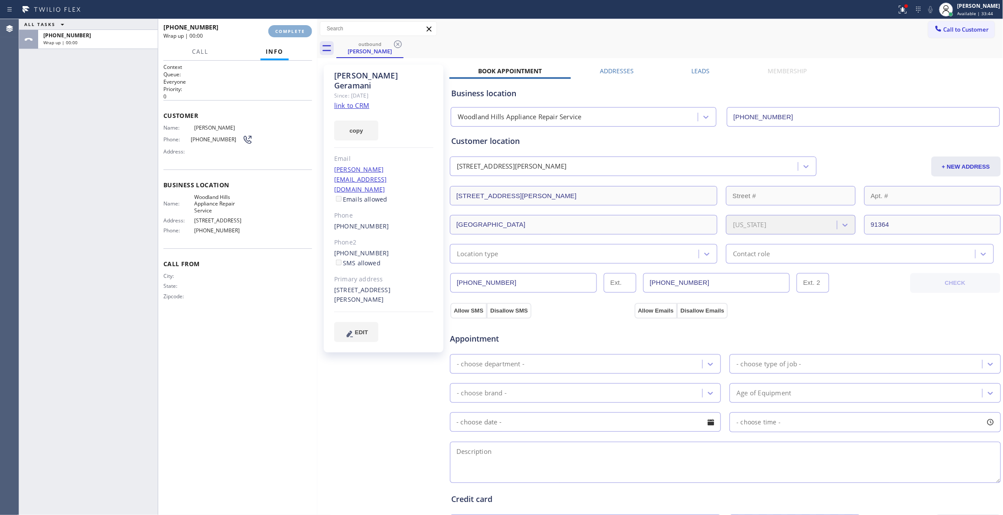
click at [291, 31] on span "COMPLETE" at bounding box center [290, 31] width 30 height 6
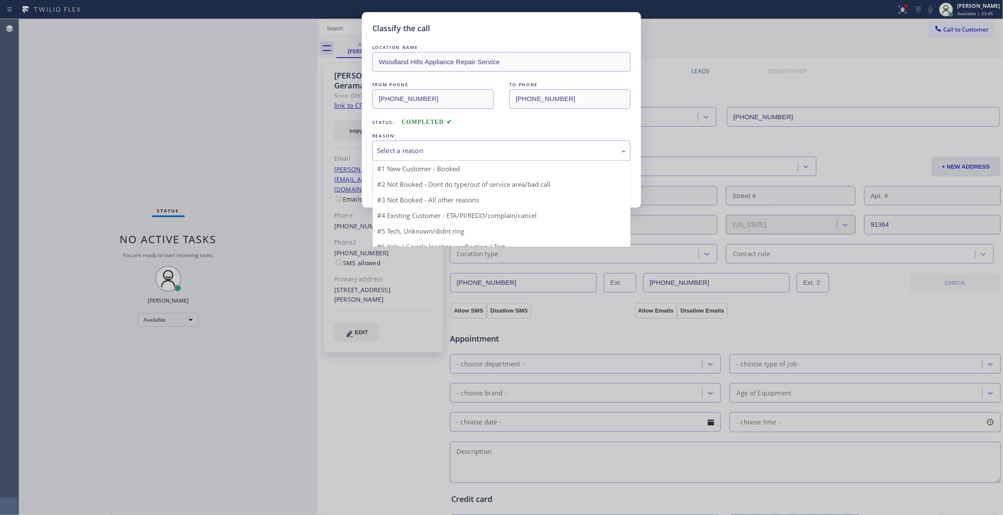
click at [410, 152] on div "Select a reason" at bounding box center [501, 151] width 249 height 10
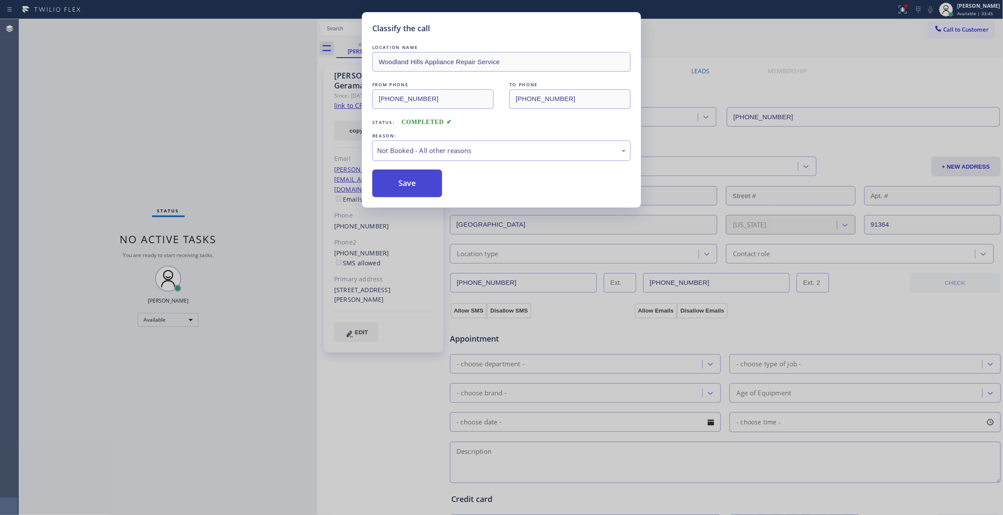
click at [399, 181] on button "Save" at bounding box center [407, 183] width 70 height 28
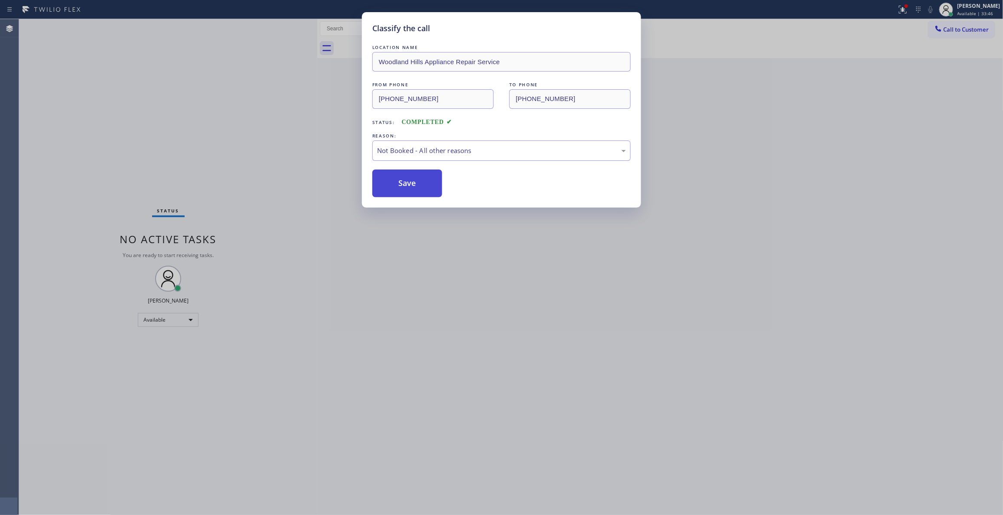
click at [399, 181] on button "Save" at bounding box center [407, 183] width 70 height 28
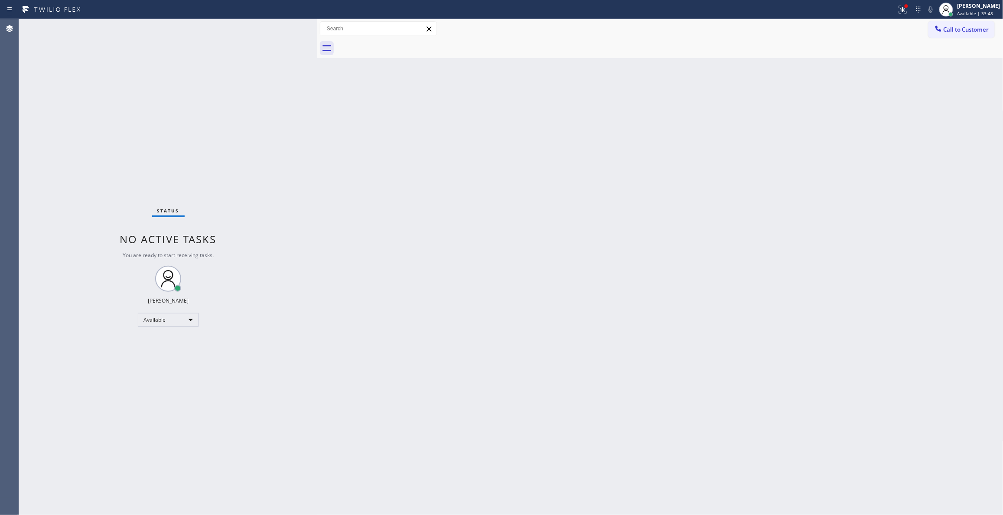
drag, startPoint x: 798, startPoint y: 146, endPoint x: 881, endPoint y: 78, distance: 106.6
click at [810, 132] on div "Back to Dashboard Change Sender ID Customers Technicians Select a contact Outbo…" at bounding box center [660, 267] width 686 height 496
click at [973, 29] on span "Call to Customer" at bounding box center [966, 30] width 46 height 8
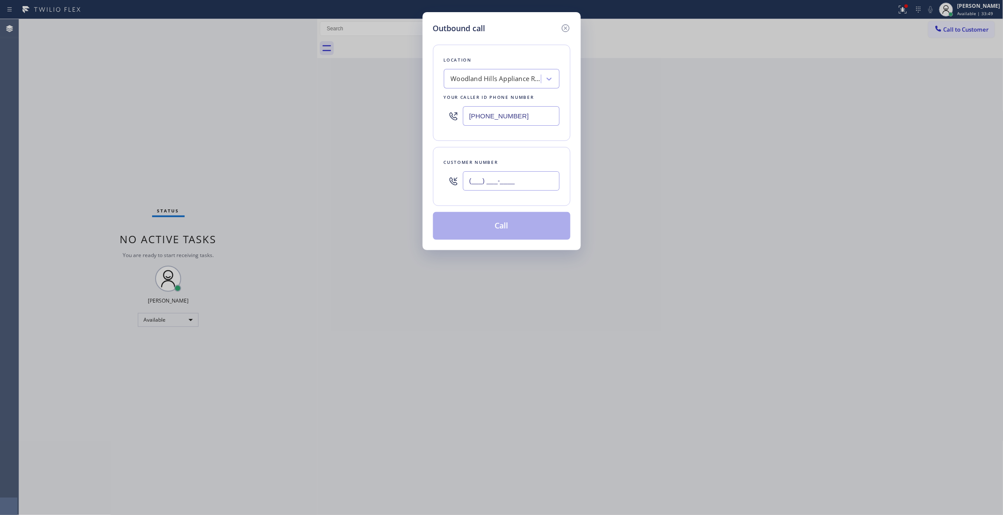
click at [505, 182] on input "(___) ___-____" at bounding box center [511, 181] width 97 height 20
paste input "312) 824-8174"
type input "(312) 824-8174"
paste input "312) 241-1219"
drag, startPoint x: 540, startPoint y: 116, endPoint x: 194, endPoint y: 104, distance: 346.0
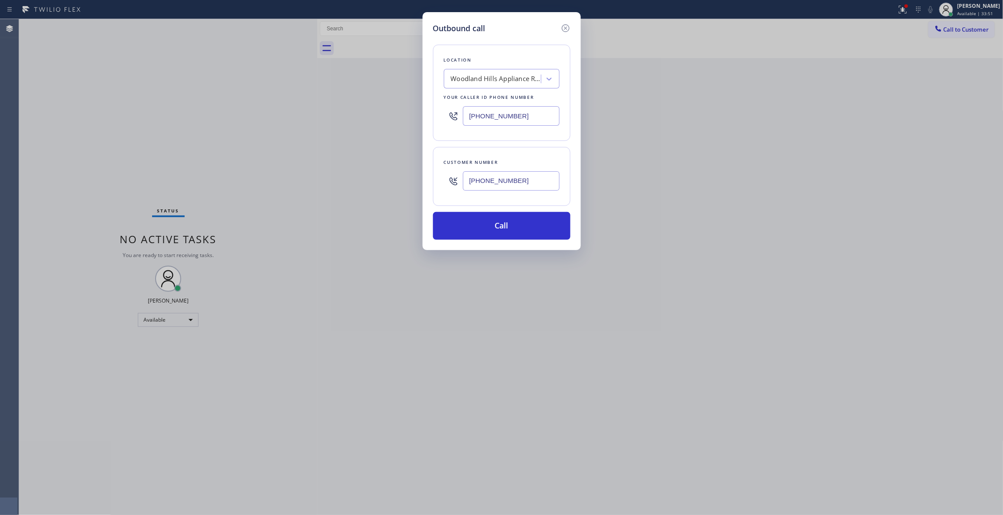
click at [201, 104] on div "Outbound call Location Woodland Hills Appliance Repair Service Your caller id p…" at bounding box center [501, 257] width 1003 height 515
type input "(312) 241-1219"
drag, startPoint x: 535, startPoint y: 180, endPoint x: 415, endPoint y: 194, distance: 120.8
click at [404, 175] on div "Outbound call Location Home Alliance Chicago Your caller id phone number (312) …" at bounding box center [501, 257] width 1003 height 515
click at [496, 218] on button "Call" at bounding box center [501, 226] width 137 height 28
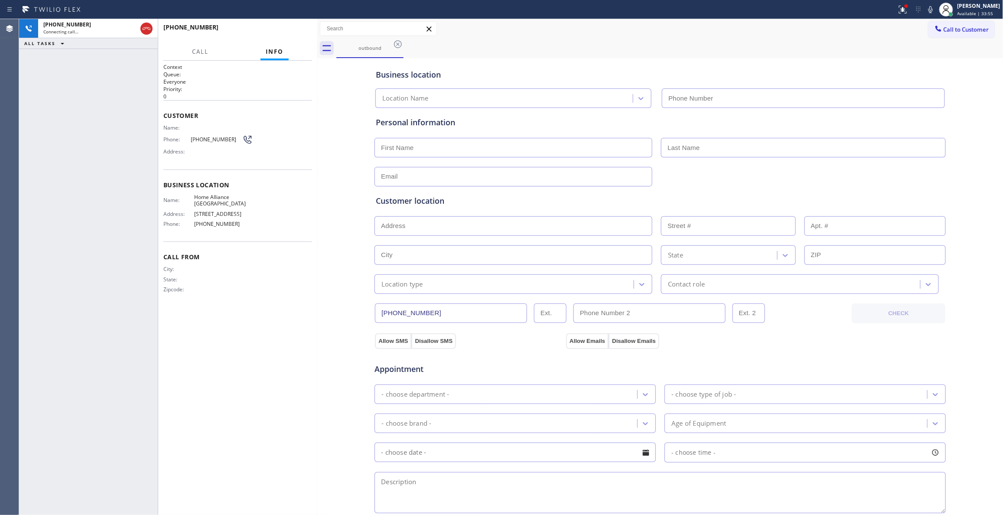
type input "(312) 241-1219"
click at [292, 33] on span "HANG UP" at bounding box center [292, 31] width 26 height 6
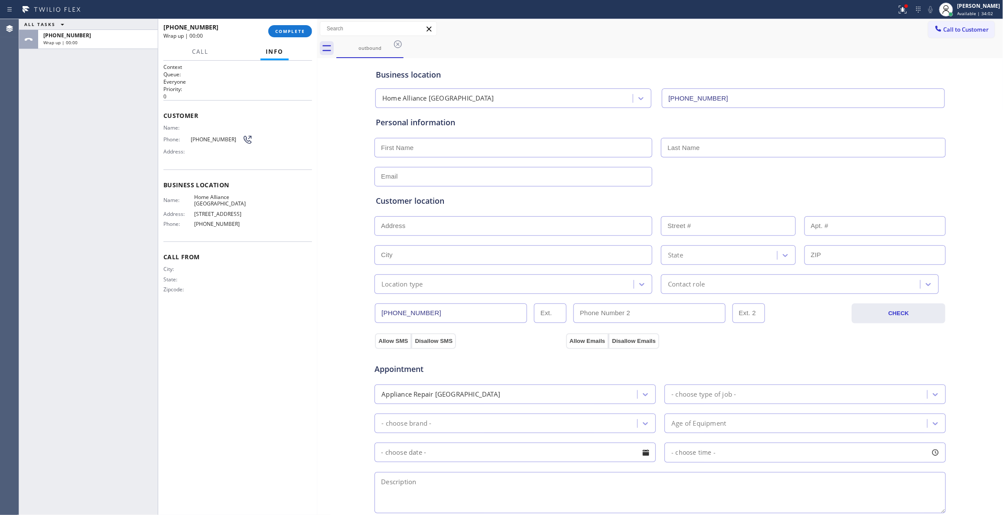
click at [211, 140] on span "(312) 824-8174" at bounding box center [217, 139] width 52 height 7
copy div "(312) 824-8174"
click at [287, 37] on div "+13128248174 Wrap up | 00:00 COMPLETE" at bounding box center [237, 31] width 149 height 23
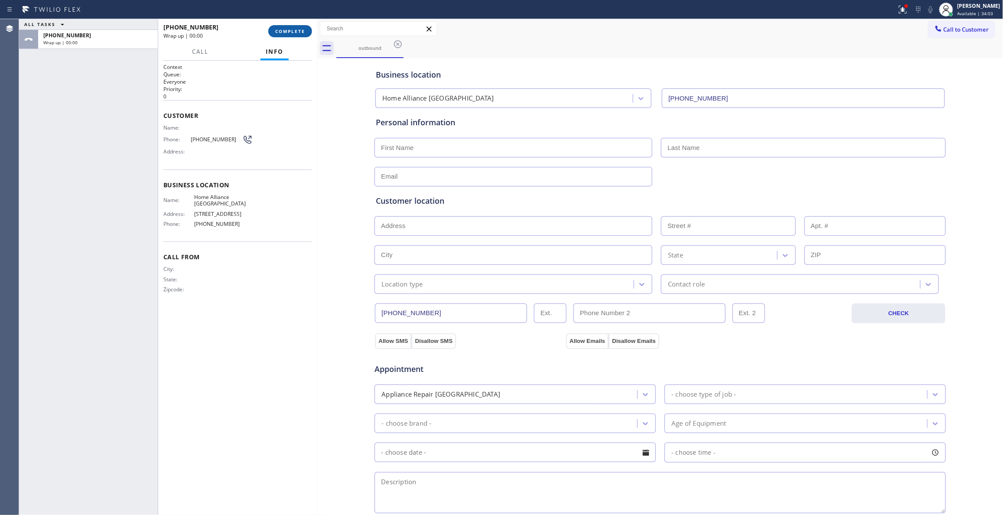
click at [286, 29] on span "COMPLETE" at bounding box center [290, 31] width 30 height 6
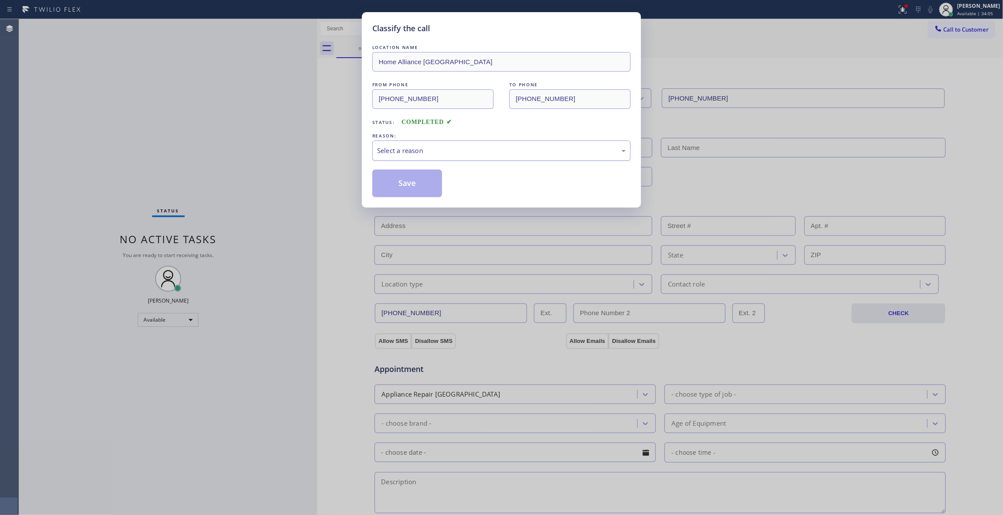
click at [394, 148] on div "Select a reason" at bounding box center [501, 151] width 249 height 10
click at [412, 185] on button "Save" at bounding box center [407, 183] width 70 height 28
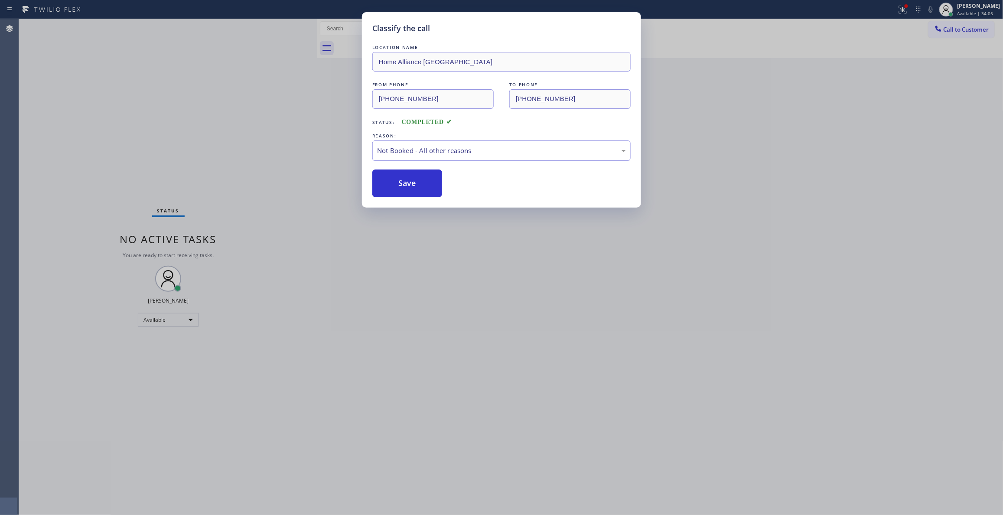
click at [412, 185] on button "Save" at bounding box center [407, 183] width 70 height 28
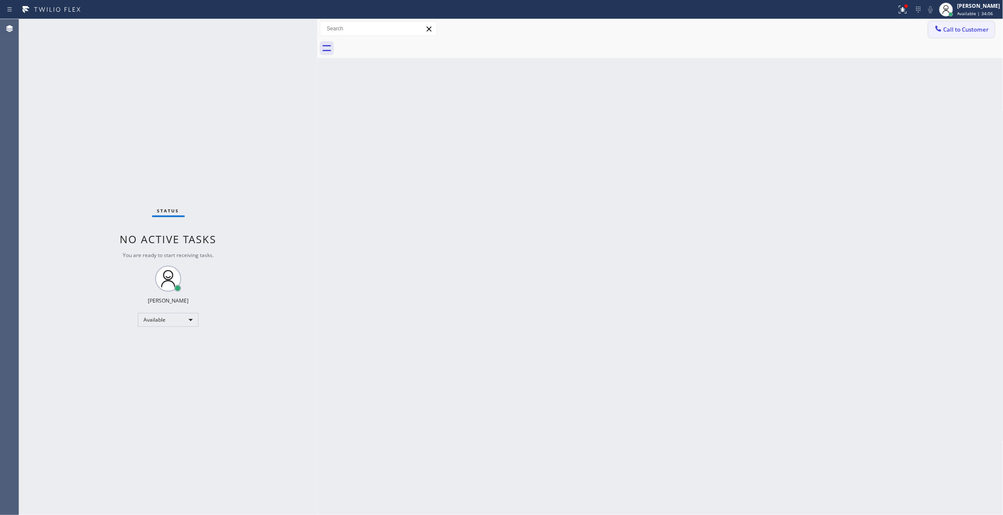
click at [958, 28] on span "Call to Customer" at bounding box center [966, 30] width 46 height 8
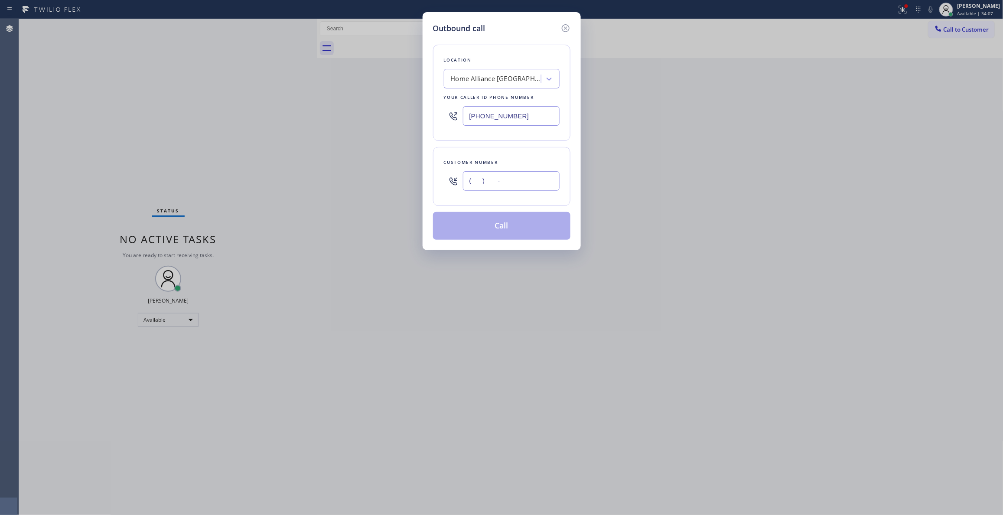
click at [493, 181] on input "(___) ___-____" at bounding box center [511, 181] width 97 height 20
paste input "312) 824-8174"
type input "(312) 824-8174"
click at [499, 233] on button "Call" at bounding box center [501, 226] width 137 height 28
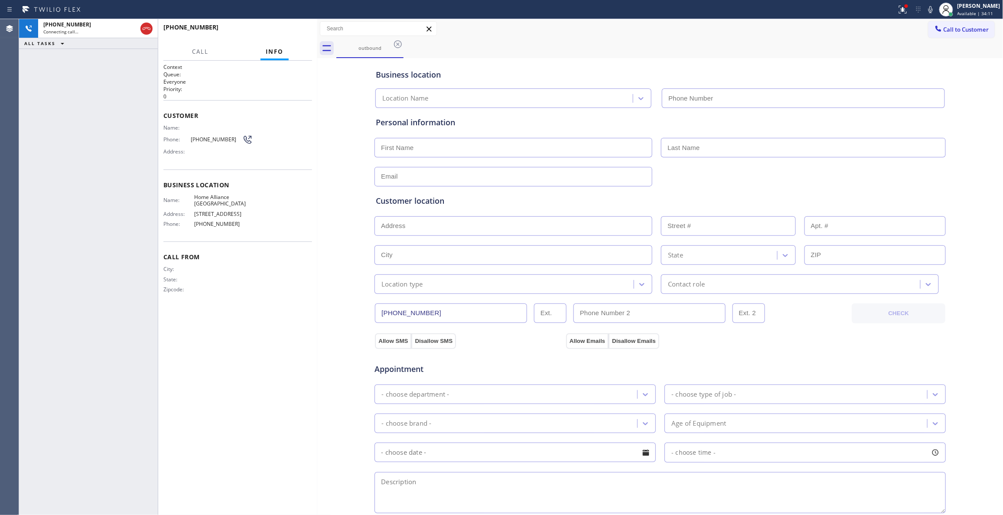
type input "(312) 241-1219"
click at [290, 31] on span "HANG UP" at bounding box center [292, 31] width 26 height 6
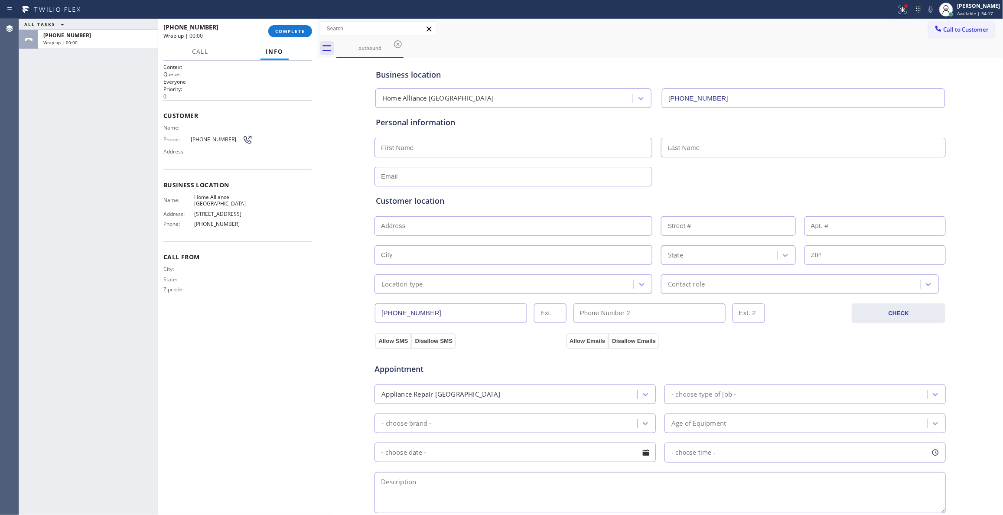
click at [214, 138] on span "(312) 824-8174" at bounding box center [217, 139] width 52 height 7
click at [214, 137] on span "(312) 824-8174" at bounding box center [217, 139] width 52 height 7
copy div "(312) 824-8174"
click at [297, 35] on button "COMPLETE" at bounding box center [290, 31] width 44 height 12
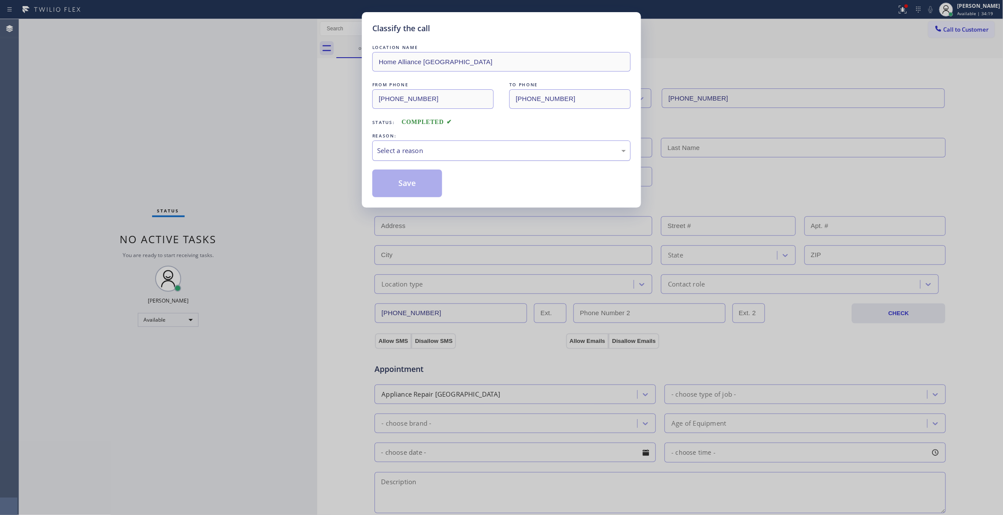
click at [497, 146] on div "Select a reason" at bounding box center [501, 151] width 249 height 10
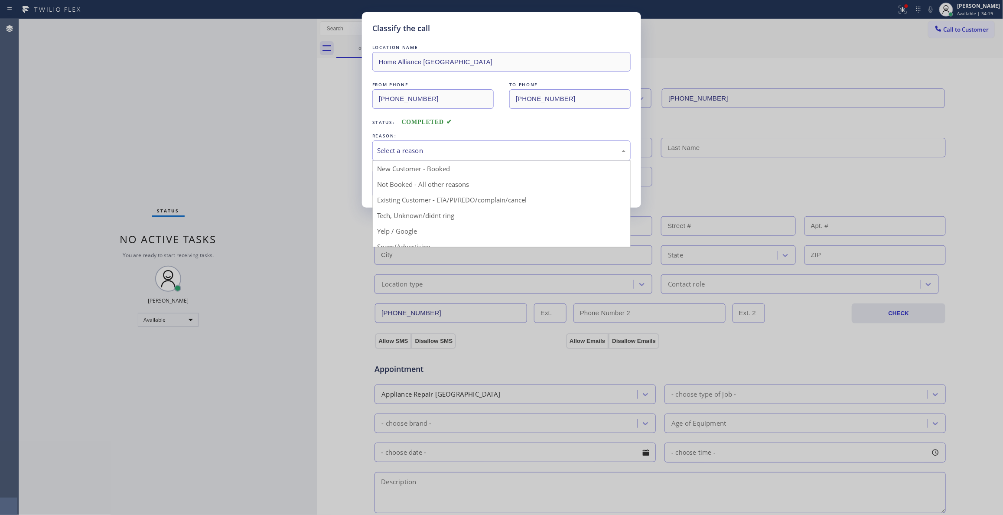
drag, startPoint x: 420, startPoint y: 191, endPoint x: 416, endPoint y: 183, distance: 9.1
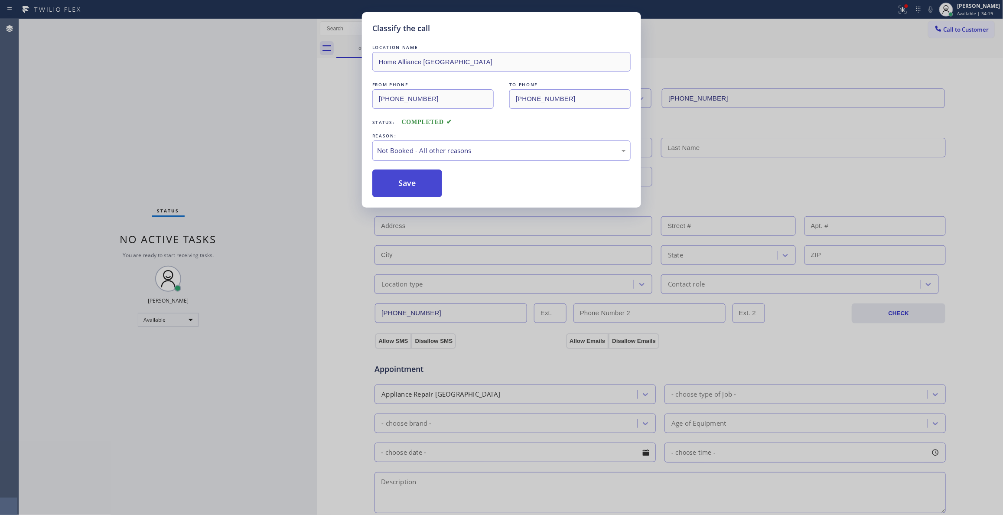
click at [416, 183] on button "Save" at bounding box center [407, 183] width 70 height 28
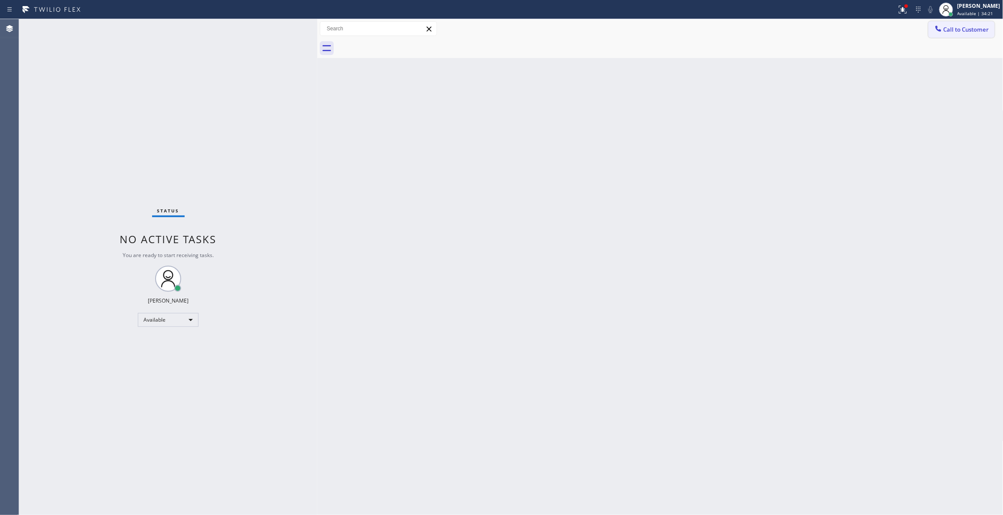
click at [973, 28] on span "Call to Customer" at bounding box center [966, 30] width 46 height 8
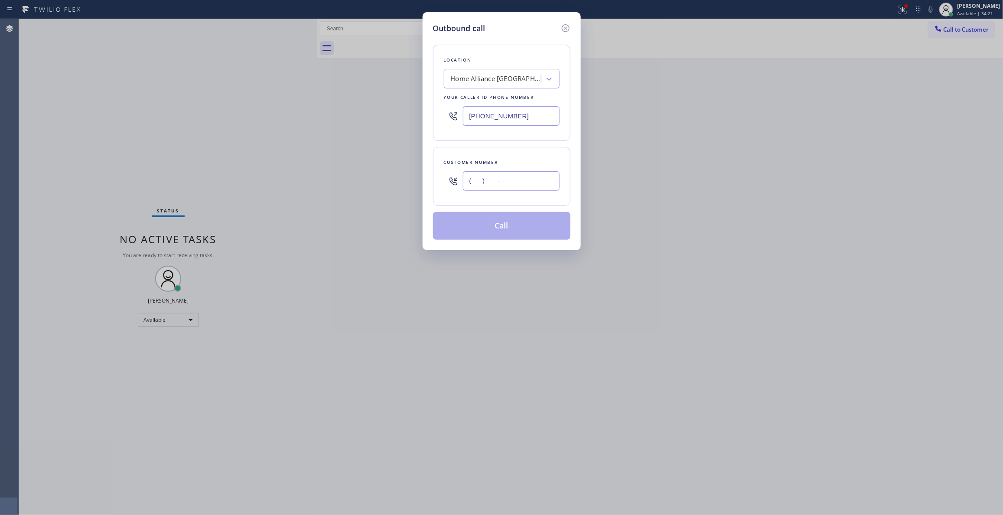
click at [515, 182] on input "(___) ___-____" at bounding box center [511, 181] width 97 height 20
paste input "312) 824-8174"
type input "(312) 824-8174"
click at [503, 230] on button "Call" at bounding box center [501, 226] width 137 height 28
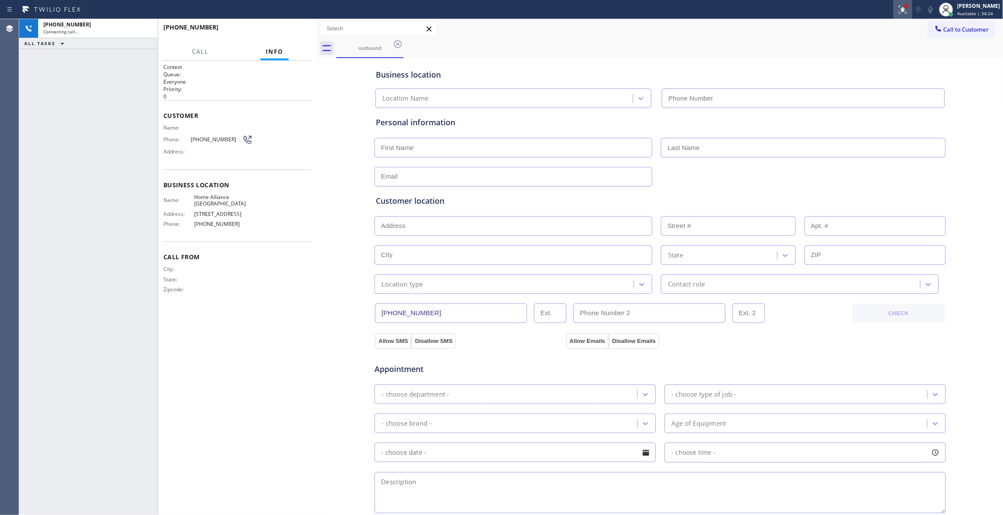
click at [897, 11] on icon at bounding box center [902, 9] width 10 height 10
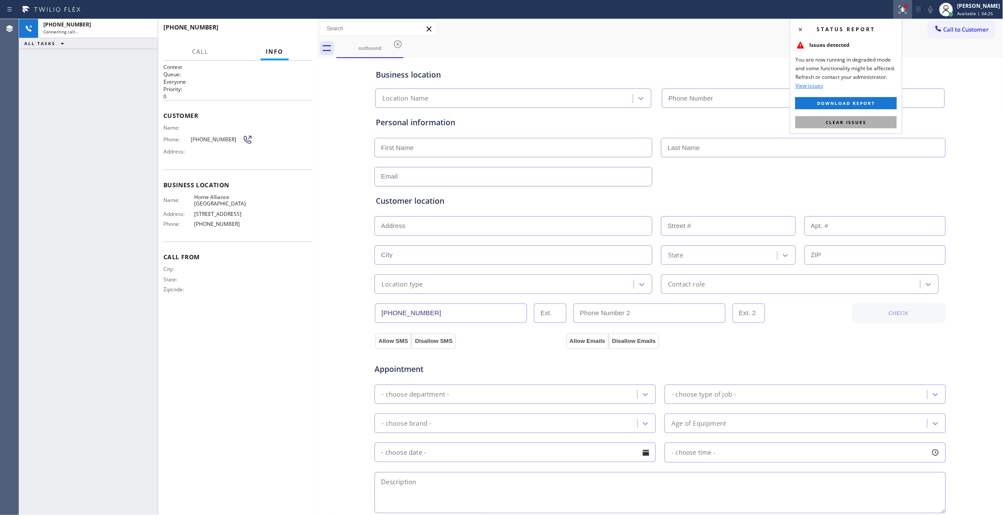
click at [834, 118] on button "Clear issues" at bounding box center [845, 122] width 101 height 12
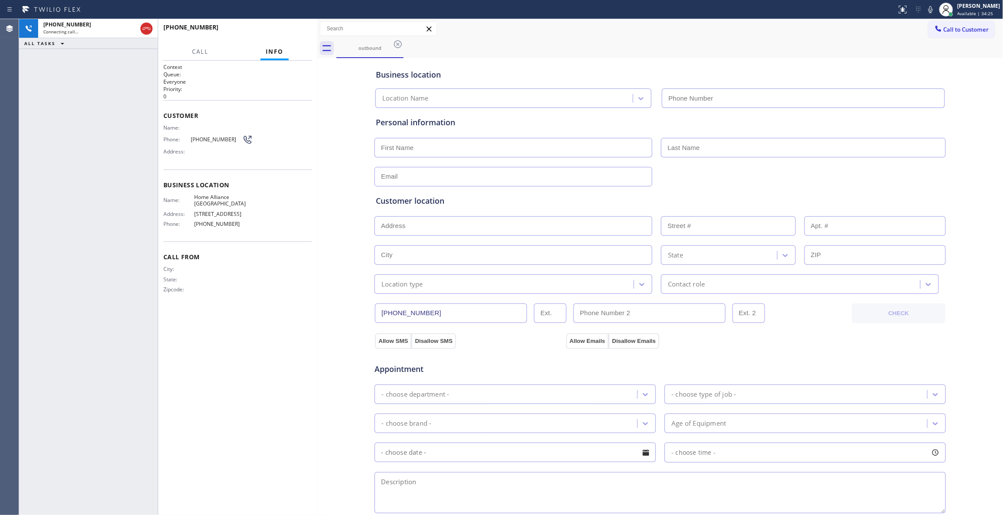
type input "(312) 241-1219"
click at [285, 33] on span "HANG UP" at bounding box center [292, 31] width 26 height 6
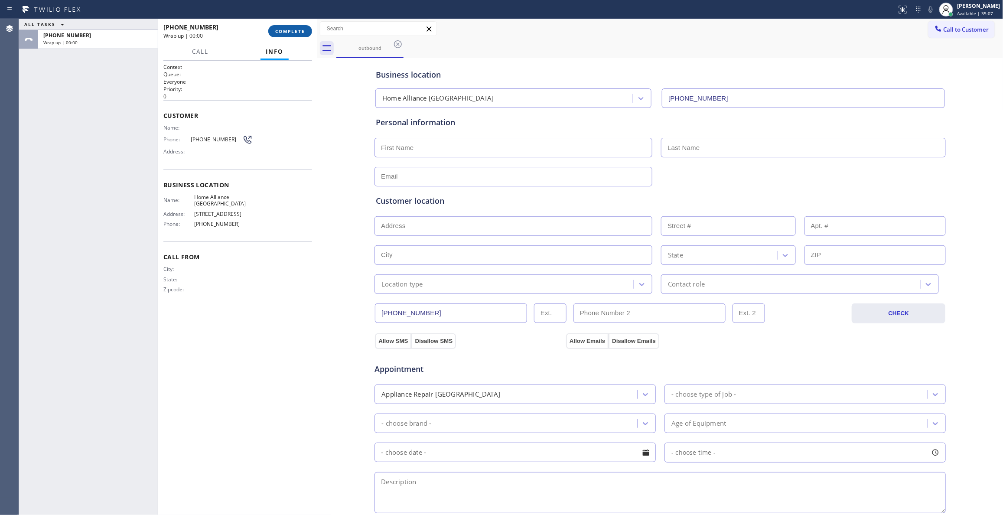
click at [285, 33] on span "COMPLETE" at bounding box center [290, 31] width 30 height 6
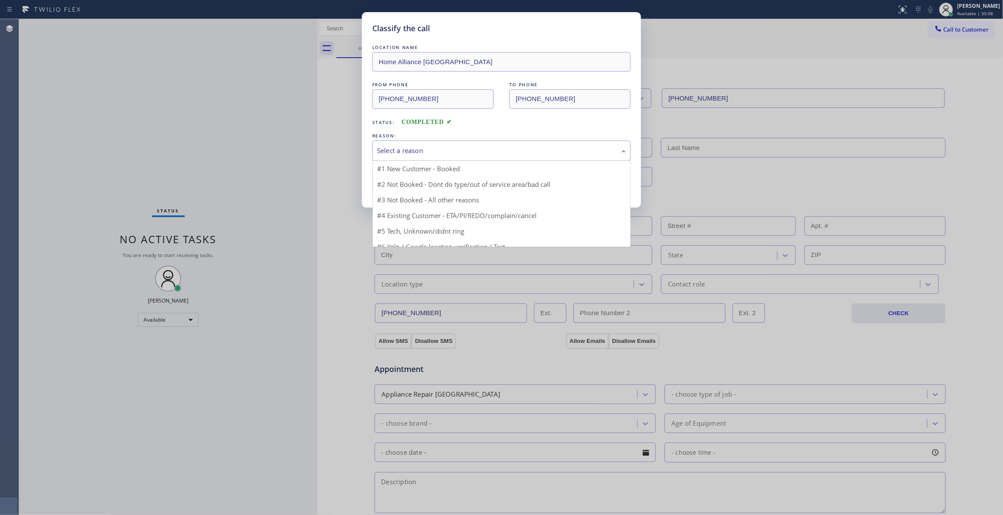
click at [400, 150] on div "Select a reason" at bounding box center [501, 151] width 249 height 10
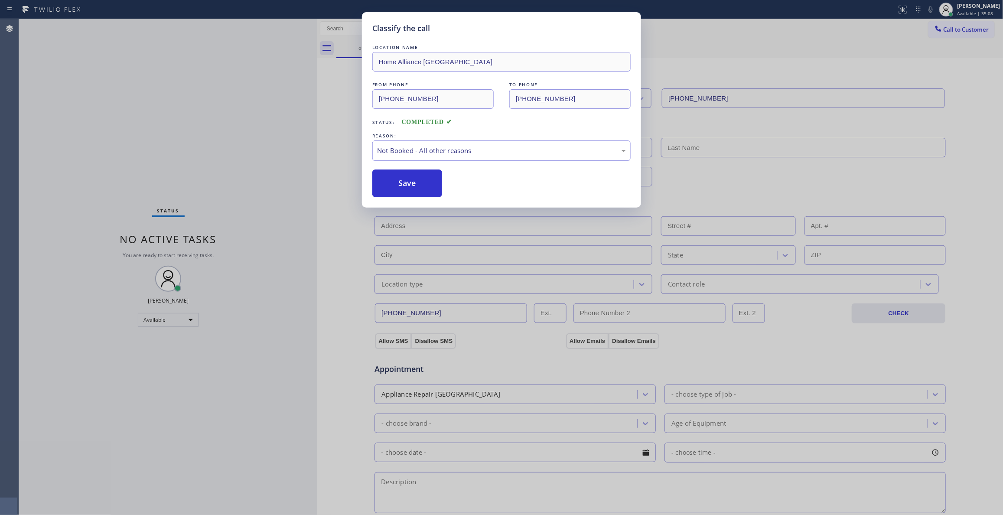
click at [415, 186] on button "Save" at bounding box center [407, 183] width 70 height 28
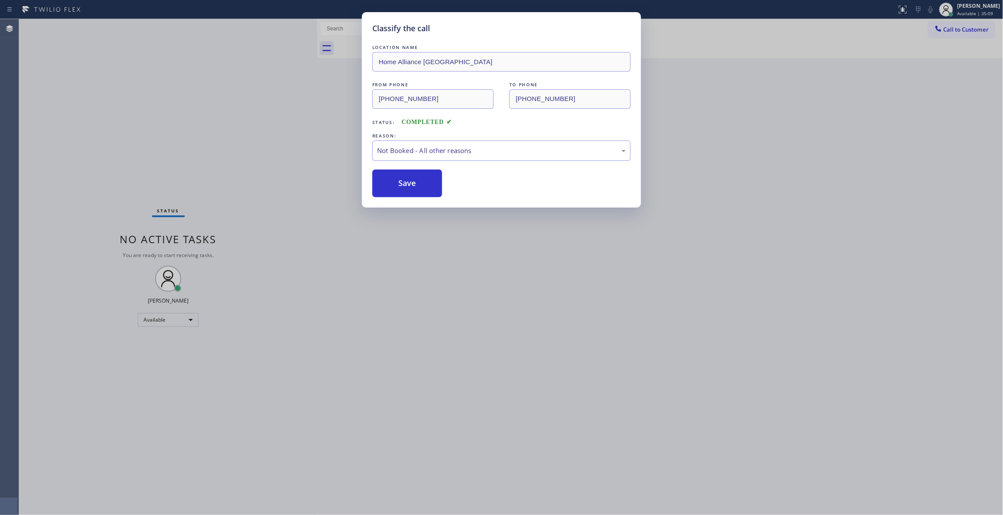
click at [415, 186] on button "Save" at bounding box center [407, 183] width 70 height 28
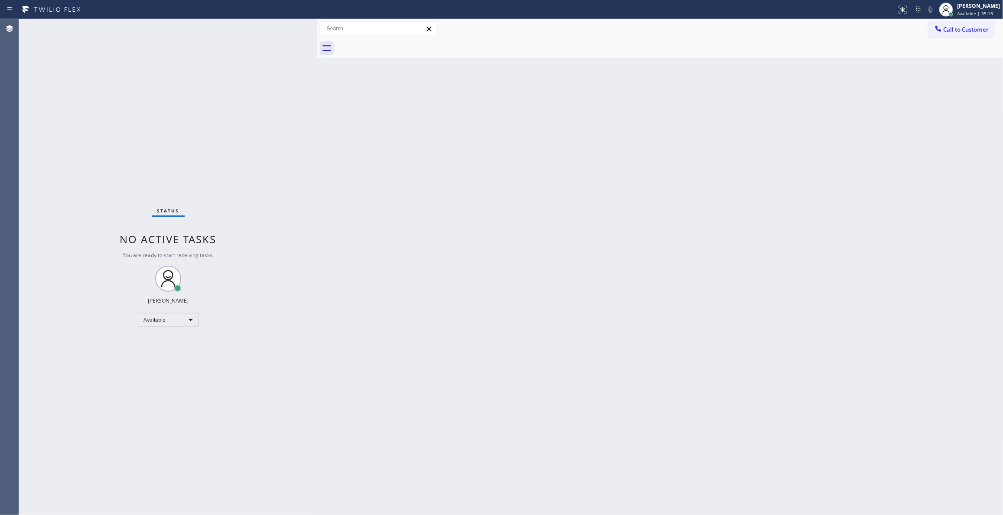
drag, startPoint x: 973, startPoint y: 29, endPoint x: 860, endPoint y: 28, distance: 113.1
click at [973, 29] on span "Call to Customer" at bounding box center [966, 30] width 46 height 8
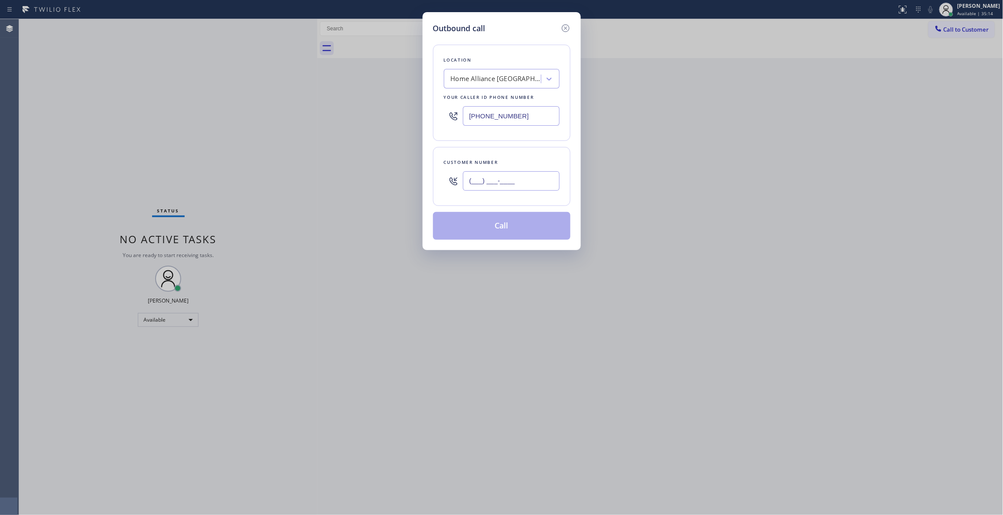
click at [503, 180] on input "(___) ___-____" at bounding box center [511, 181] width 97 height 20
paste input "312) 824-8174"
type input "(312) 824-8174"
click at [505, 231] on button "Call" at bounding box center [501, 226] width 137 height 28
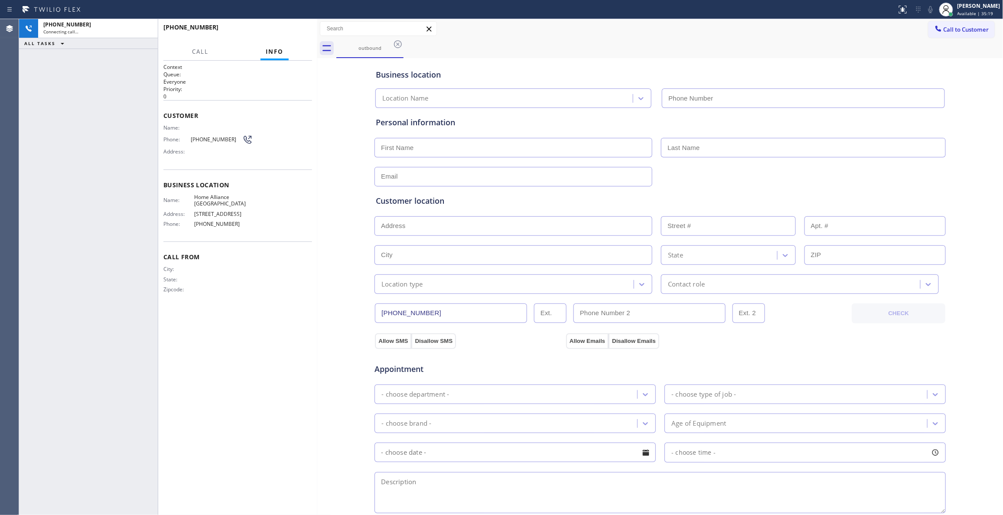
type input "(312) 241-1219"
click at [295, 32] on span "HANG UP" at bounding box center [292, 31] width 26 height 6
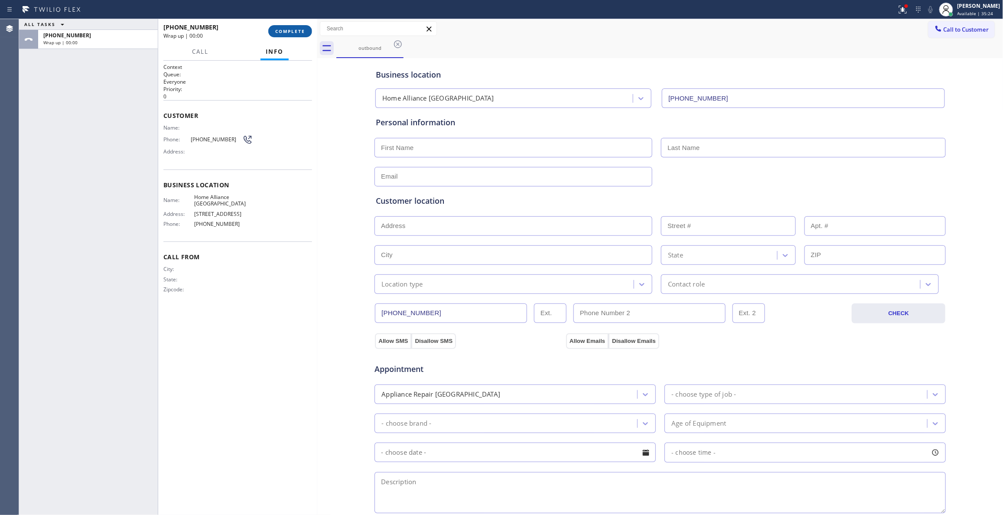
click at [296, 32] on span "COMPLETE" at bounding box center [290, 31] width 30 height 6
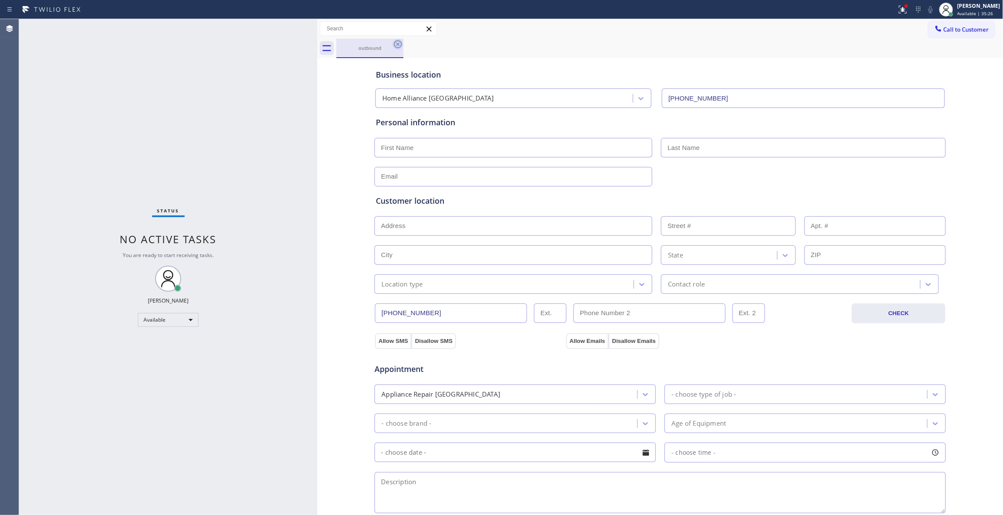
click at [396, 42] on icon at bounding box center [398, 44] width 10 height 10
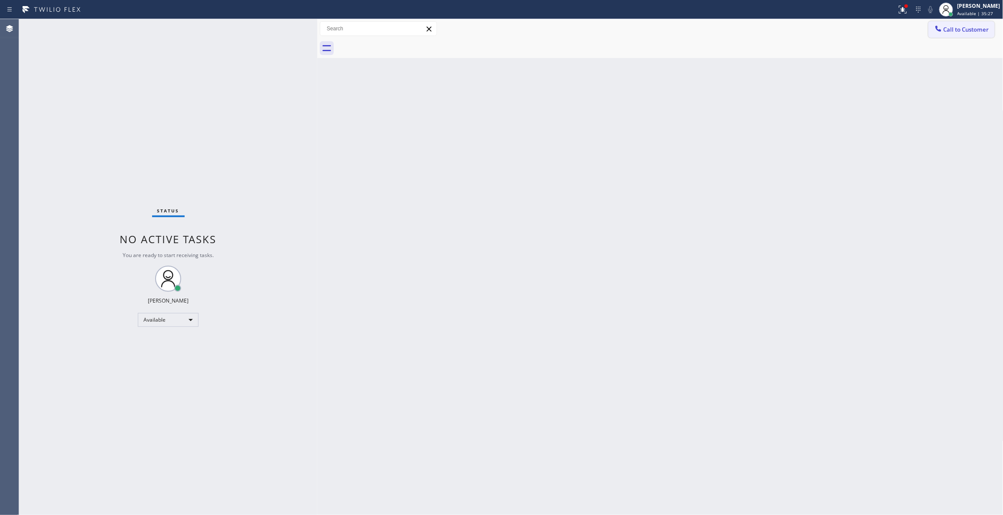
click at [959, 36] on button "Call to Customer" at bounding box center [961, 29] width 66 height 16
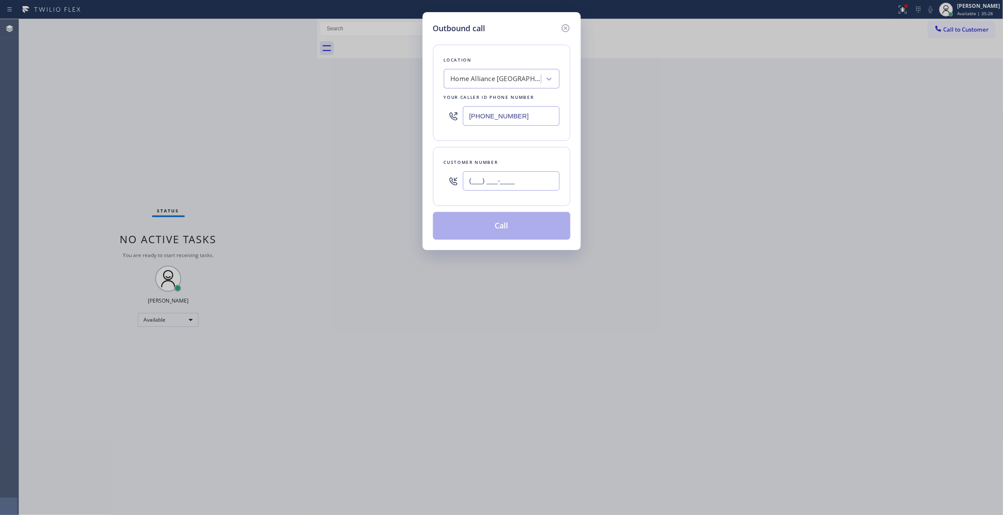
click at [505, 186] on input "(___) ___-____" at bounding box center [511, 181] width 97 height 20
paste input "312) 824-8174"
type input "(312) 824-8174"
click at [491, 230] on button "Call" at bounding box center [501, 226] width 137 height 28
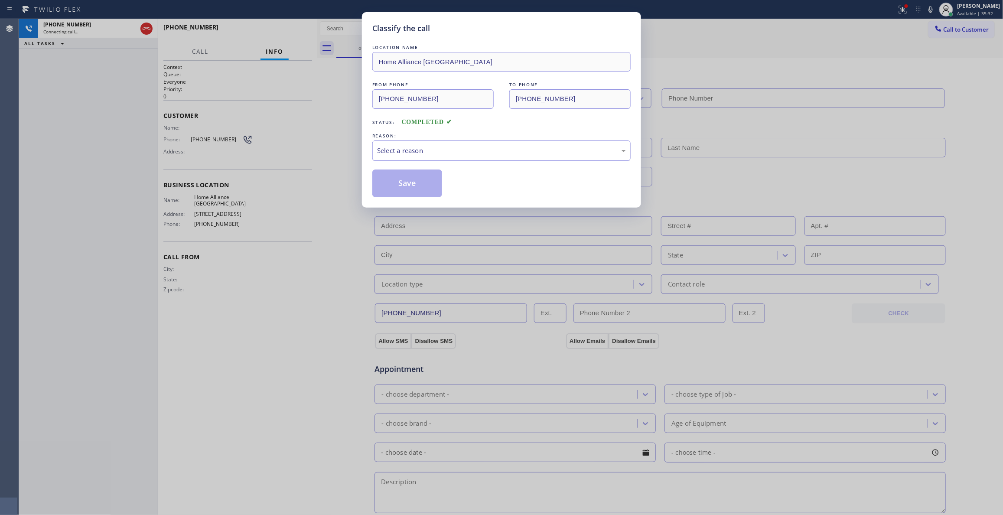
click at [432, 155] on div "Select a reason" at bounding box center [501, 151] width 249 height 10
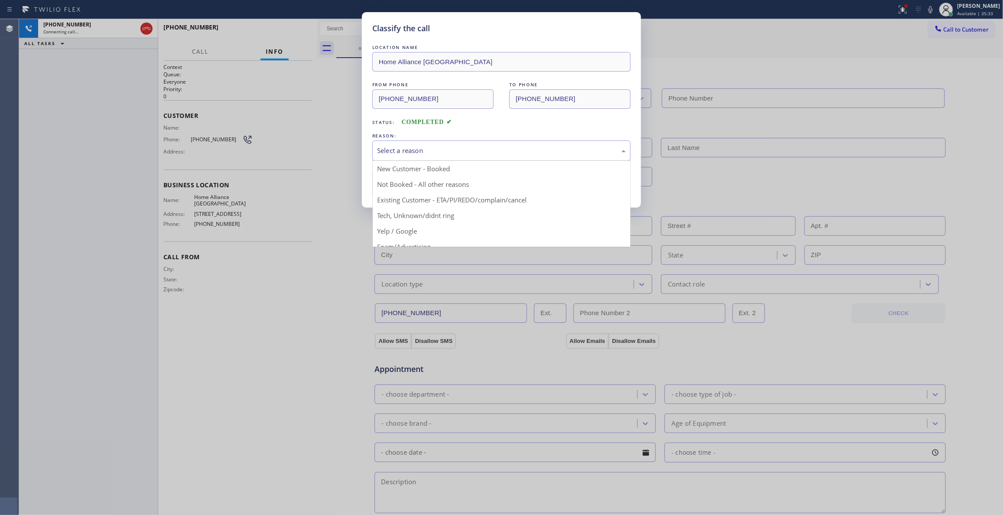
type input "(312) 241-1219"
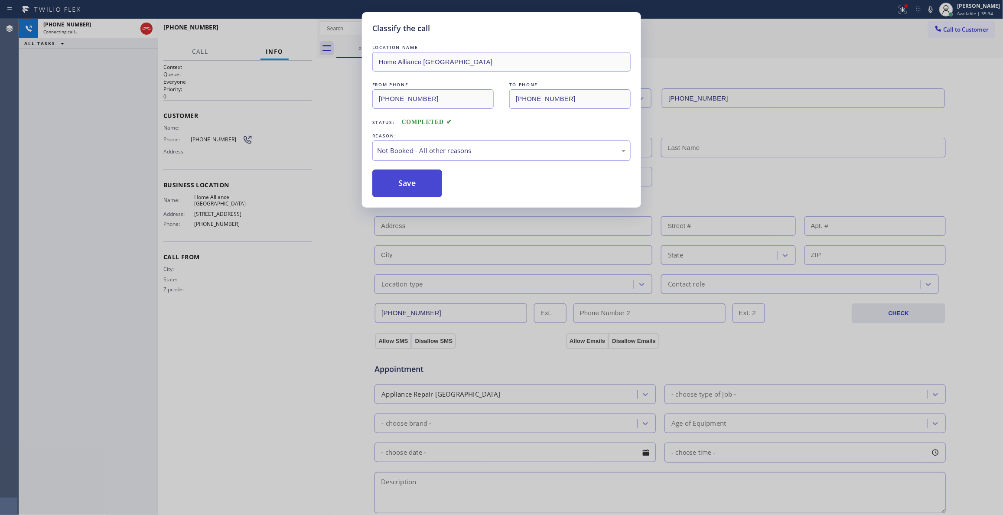
click at [406, 187] on button "Save" at bounding box center [407, 183] width 70 height 28
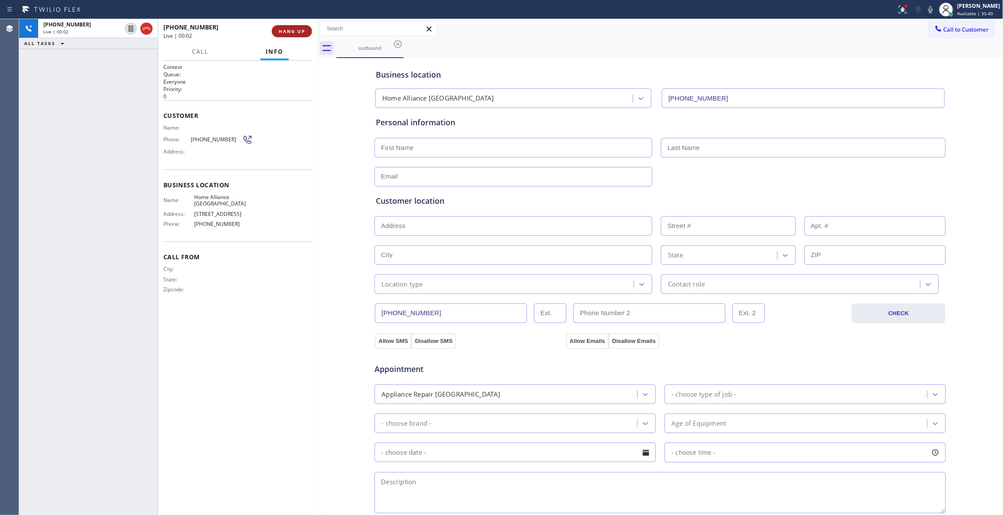
click at [282, 33] on span "HANG UP" at bounding box center [292, 31] width 26 height 6
click at [282, 32] on span "HANG UP" at bounding box center [292, 31] width 26 height 6
click at [291, 30] on span "COMPLETE" at bounding box center [290, 31] width 30 height 6
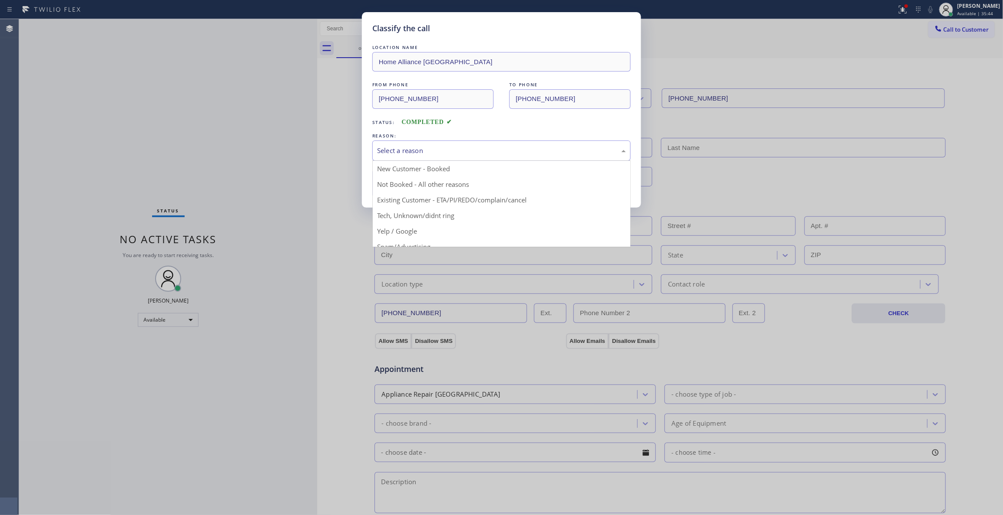
click at [413, 153] on div "Select a reason" at bounding box center [501, 151] width 249 height 10
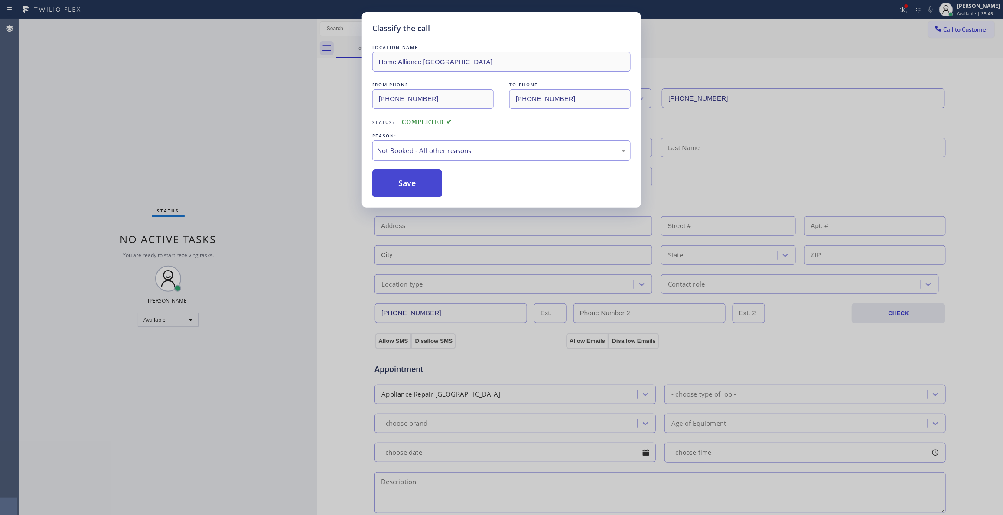
click at [404, 186] on button "Save" at bounding box center [407, 183] width 70 height 28
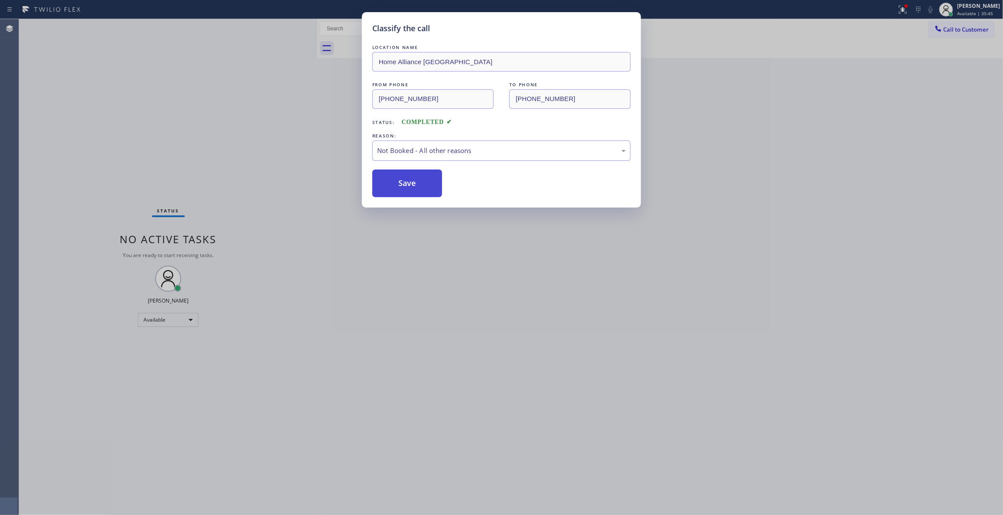
click at [404, 186] on button "Save" at bounding box center [407, 183] width 70 height 28
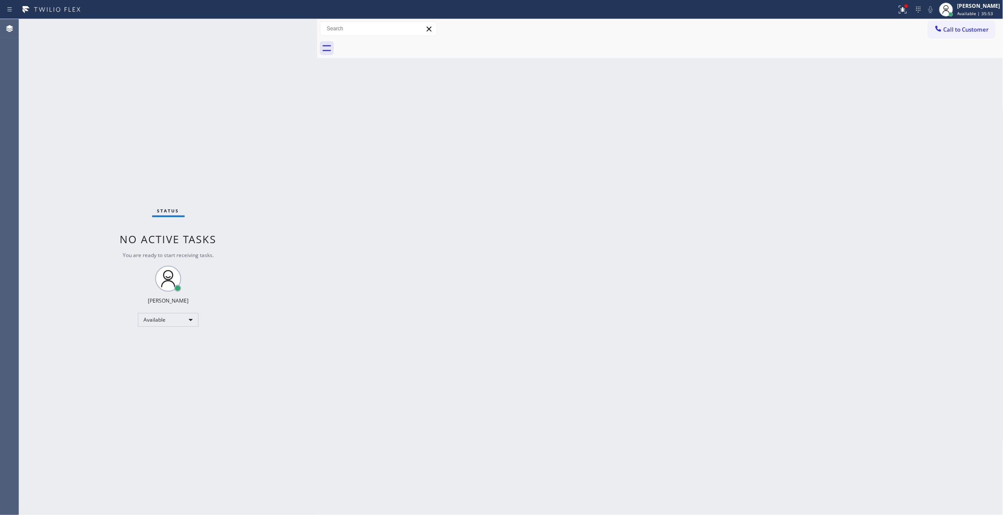
drag, startPoint x: 701, startPoint y: 140, endPoint x: 874, endPoint y: 71, distance: 186.7
click at [705, 139] on div "Back to Dashboard Change Sender ID Customers Technicians Select a contact Outbo…" at bounding box center [660, 267] width 686 height 496
click at [959, 30] on span "Call to Customer" at bounding box center [966, 30] width 46 height 8
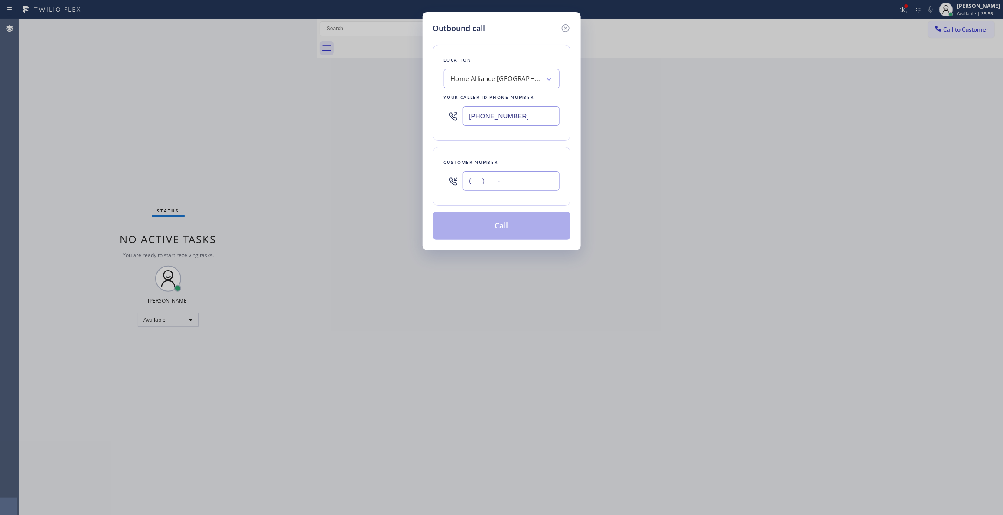
click at [505, 178] on input "(___) ___-____" at bounding box center [511, 181] width 97 height 20
paste input "305) 988-3639"
drag, startPoint x: 533, startPoint y: 182, endPoint x: 280, endPoint y: 190, distance: 253.2
click at [281, 190] on div "Outbound call Location Home Alliance Chicago Your caller id phone number (312) …" at bounding box center [501, 257] width 1003 height 515
paste input "text"
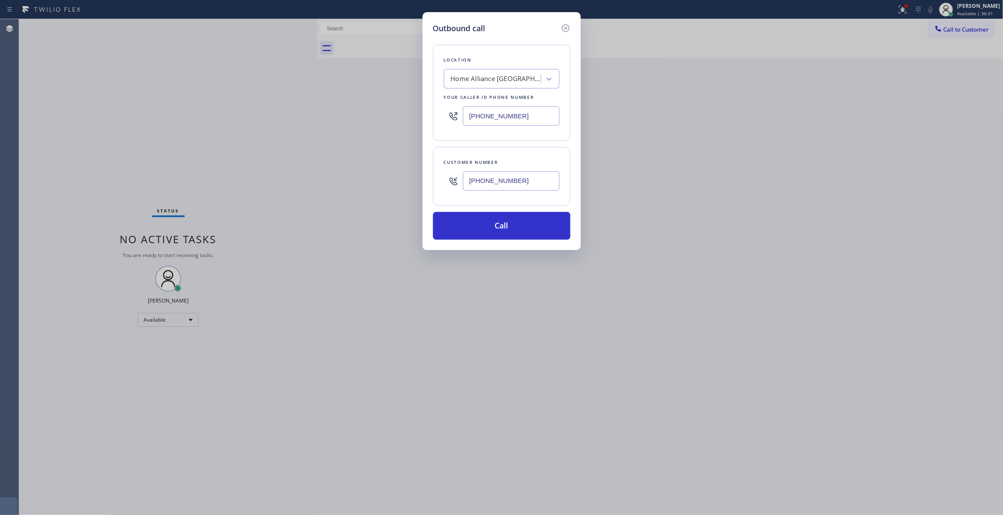
type input "(305) 988-3639"
paste input "855) 731-4952"
drag, startPoint x: 527, startPoint y: 117, endPoint x: 439, endPoint y: 179, distance: 108.5
click at [350, 118] on div "Outbound call Location Home Alliance Chicago Your caller id phone number (312) …" at bounding box center [501, 257] width 1003 height 515
type input "[PHONE_NUMBER]"
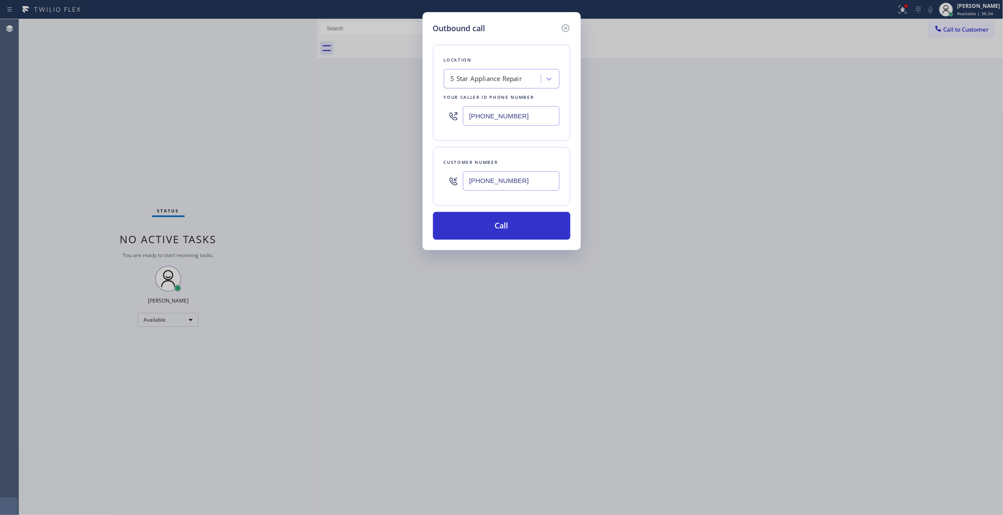
drag, startPoint x: 527, startPoint y: 179, endPoint x: 400, endPoint y: 173, distance: 127.5
click at [400, 172] on div "Outbound call Location 5 Star Appliance Repair Your caller id phone number (855…" at bounding box center [501, 257] width 1003 height 515
click at [454, 230] on button "Call" at bounding box center [501, 226] width 137 height 28
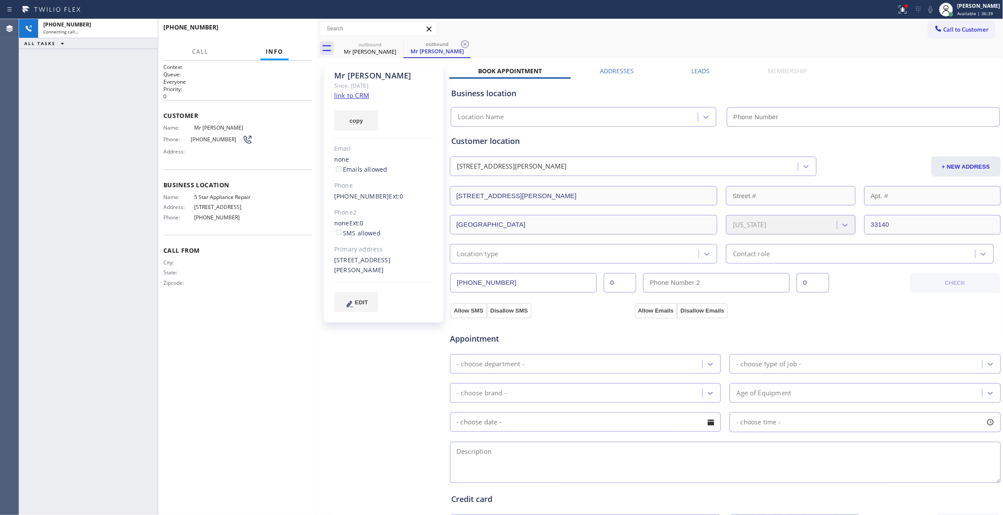
type input "[PHONE_NUMBER]"
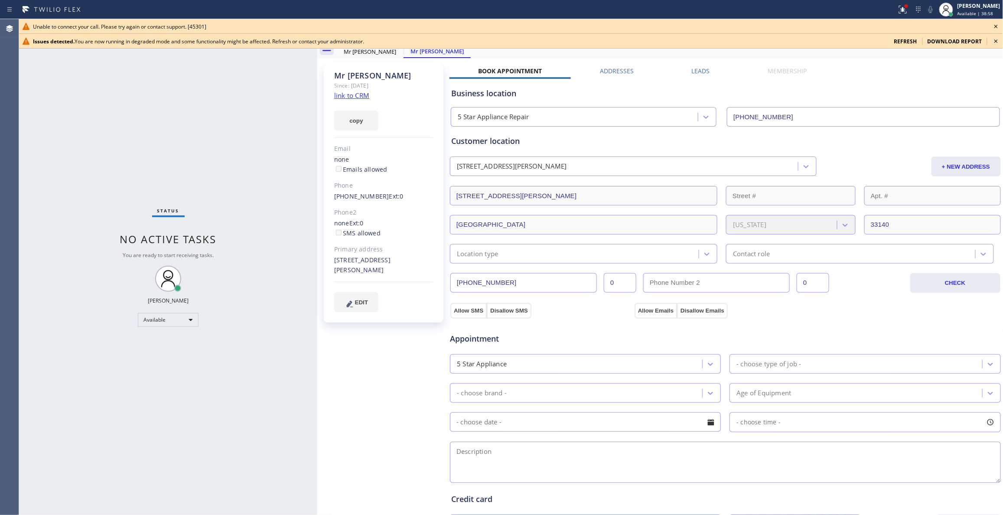
click at [995, 39] on icon at bounding box center [996, 41] width 10 height 10
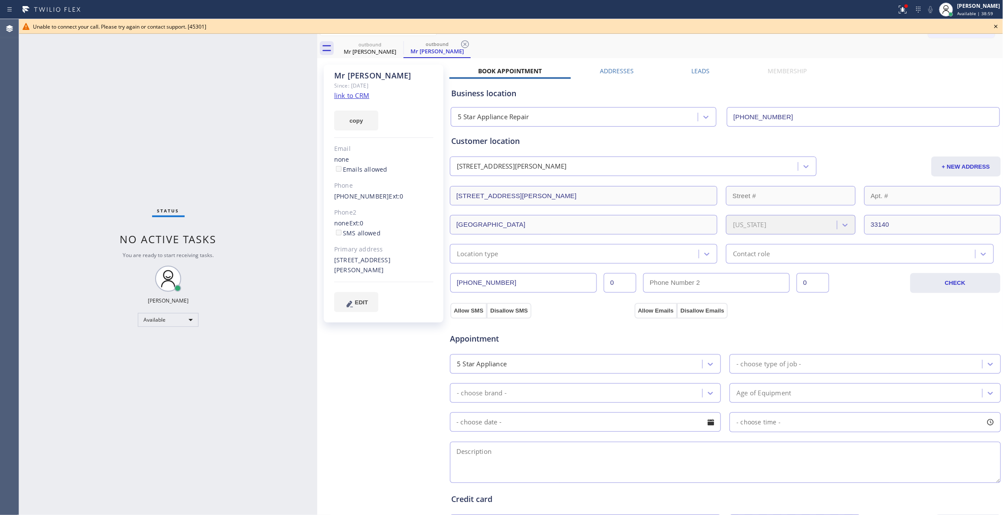
click at [998, 23] on icon at bounding box center [996, 26] width 10 height 10
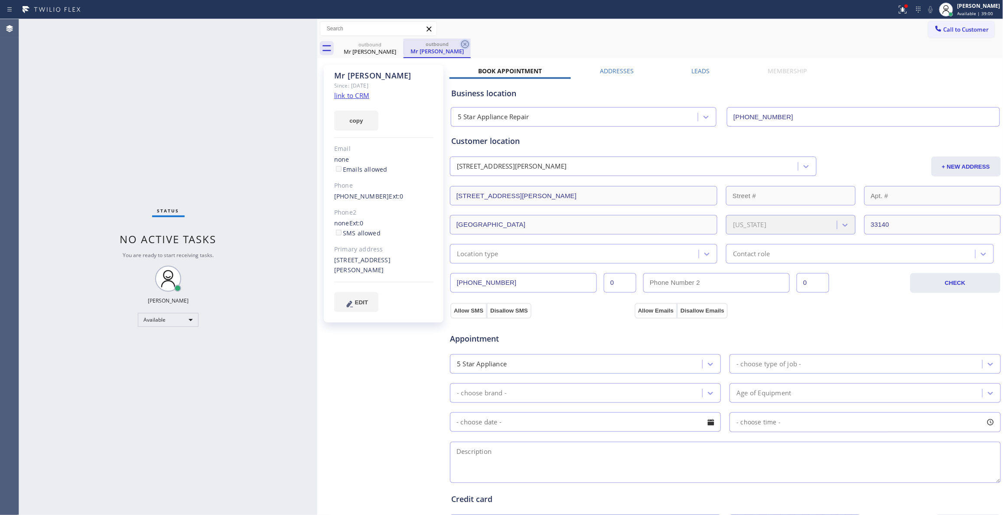
click at [465, 44] on icon at bounding box center [465, 44] width 8 height 8
click at [397, 46] on icon at bounding box center [398, 44] width 10 height 10
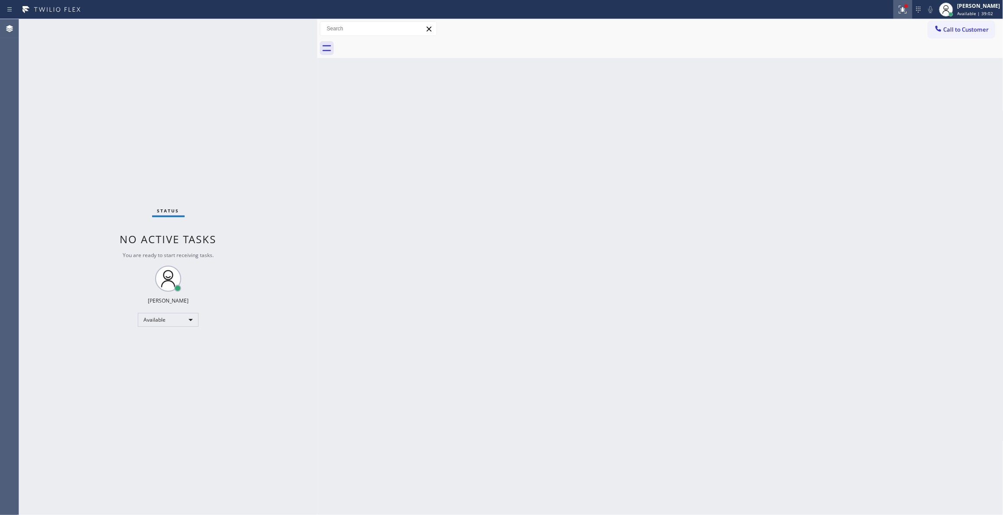
click at [897, 8] on icon at bounding box center [902, 9] width 10 height 10
drag, startPoint x: 884, startPoint y: 118, endPoint x: 941, endPoint y: 74, distance: 71.9
click at [886, 115] on div "Status report Issues detected You are now running in degraded mode and some fun…" at bounding box center [846, 76] width 113 height 115
click at [964, 29] on span "Call to Customer" at bounding box center [966, 30] width 46 height 8
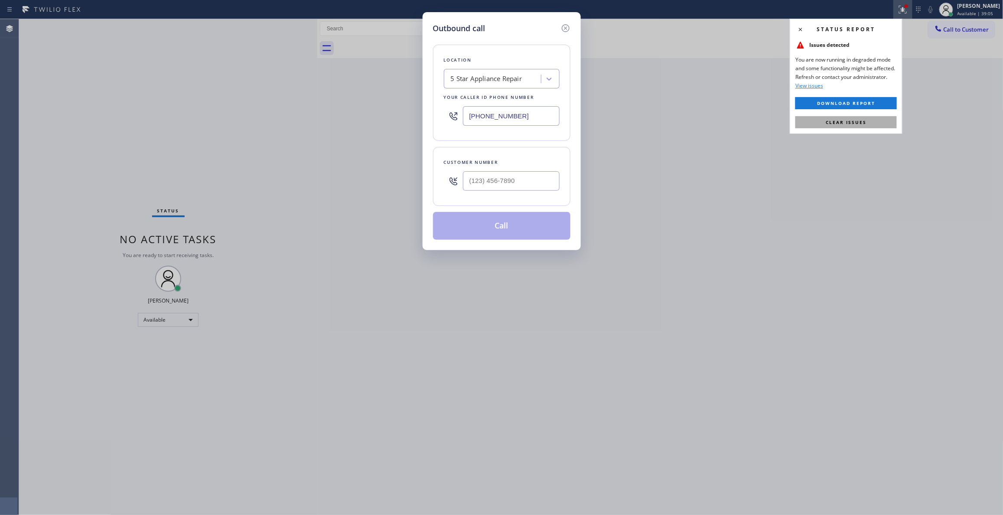
click at [847, 122] on span "Clear issues" at bounding box center [846, 122] width 41 height 6
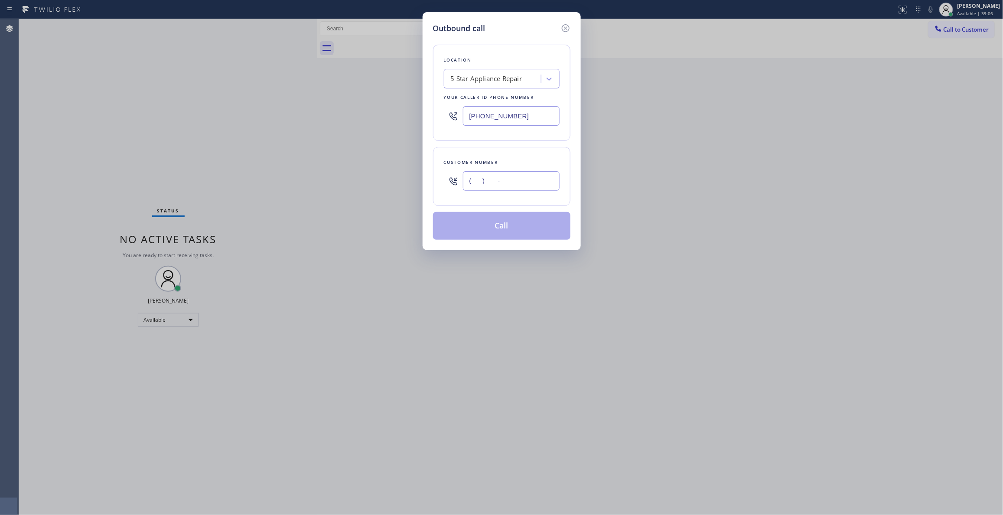
click at [491, 176] on input "(___) ___-____" at bounding box center [511, 181] width 97 height 20
paste input "305) 988-3639"
type input "(305) 988-3639"
click at [520, 233] on button "Call" at bounding box center [501, 226] width 137 height 28
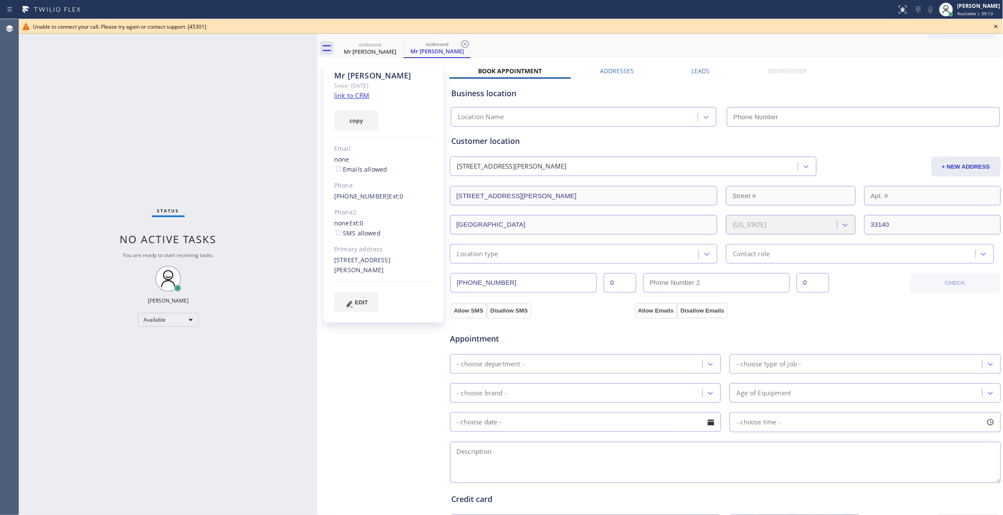
type input "[PHONE_NUMBER]"
click at [463, 44] on icon at bounding box center [465, 44] width 10 height 10
click at [397, 46] on icon at bounding box center [398, 44] width 10 height 10
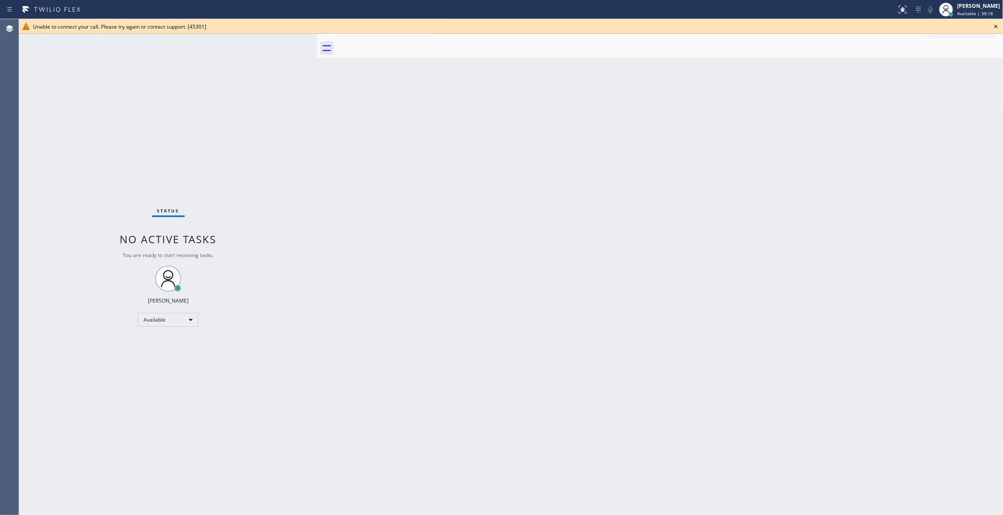
click at [992, 23] on icon at bounding box center [996, 26] width 10 height 10
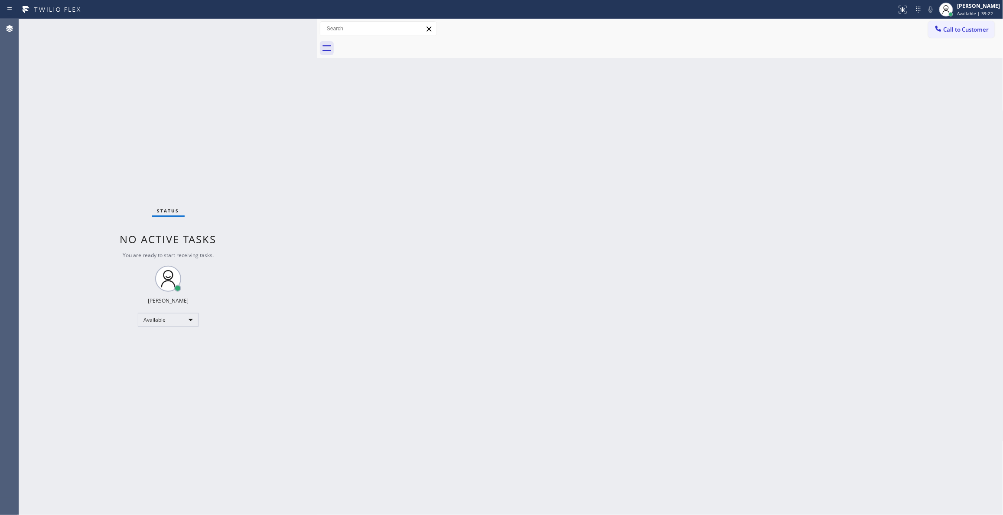
drag, startPoint x: 996, startPoint y: 191, endPoint x: 1001, endPoint y: 129, distance: 62.2
click at [996, 187] on div "Back to Dashboard Change Sender ID Customers Technicians Select a contact Outbo…" at bounding box center [660, 267] width 686 height 496
click at [958, 24] on button "Call to Customer" at bounding box center [961, 29] width 66 height 16
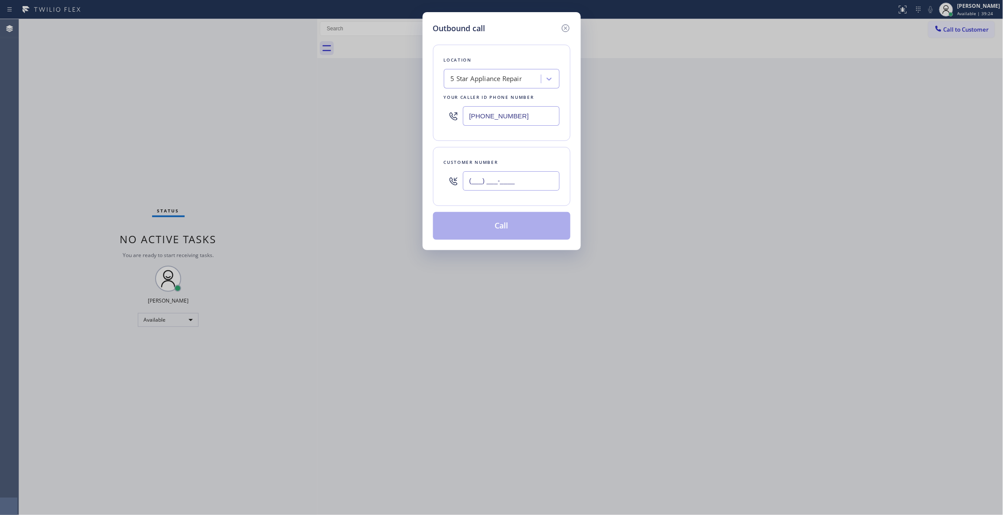
click at [494, 179] on input "(___) ___-____" at bounding box center [511, 181] width 97 height 20
paste input "415) 254-2043"
type input "(415) 254-2043"
drag, startPoint x: 530, startPoint y: 118, endPoint x: 387, endPoint y: 166, distance: 151.4
click at [205, 128] on div "Outbound call Location 5 Star Appliance Repair Your caller id phone number (855…" at bounding box center [501, 257] width 1003 height 515
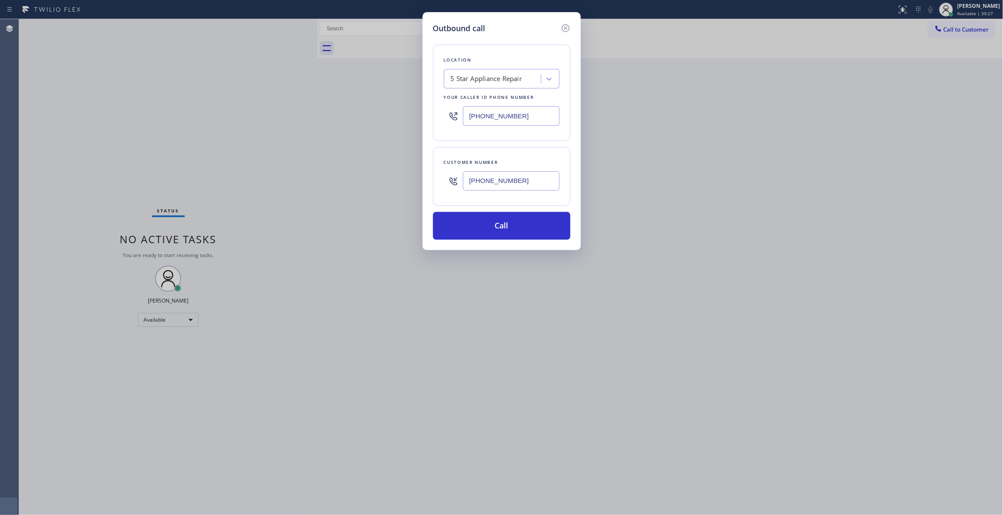
paste input "415) 592-6571"
type input "(415) 592-6571"
drag, startPoint x: 531, startPoint y: 185, endPoint x: 340, endPoint y: 181, distance: 191.1
click at [340, 181] on div "Outbound call Location Thermador Pro Appliance Service Inner Sunset Your caller…" at bounding box center [501, 257] width 1003 height 515
click at [456, 221] on button "Call" at bounding box center [501, 226] width 137 height 28
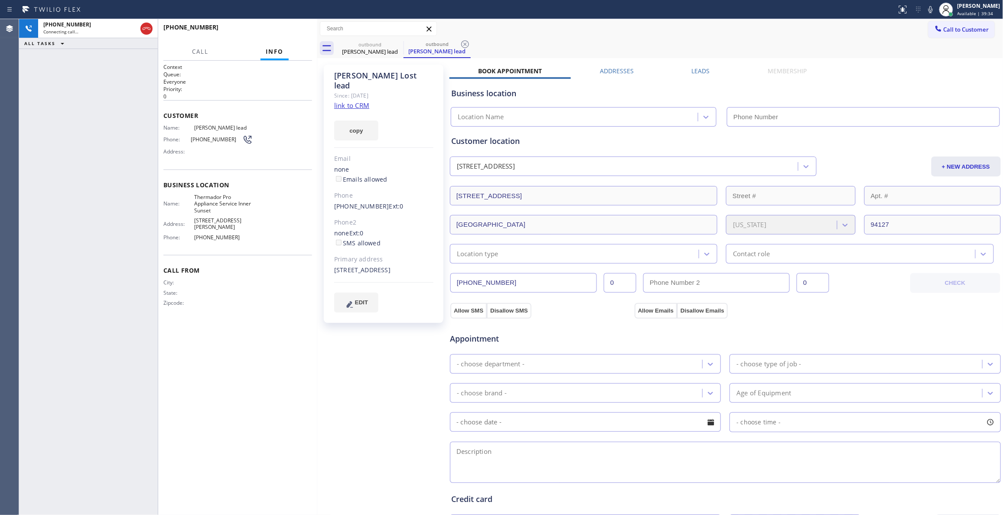
type input "(415) 592-6571"
drag, startPoint x: 834, startPoint y: 137, endPoint x: 729, endPoint y: 106, distance: 109.4
click at [833, 137] on div "Customer location" at bounding box center [725, 141] width 548 height 12
click at [290, 33] on span "HANG UP" at bounding box center [292, 31] width 26 height 6
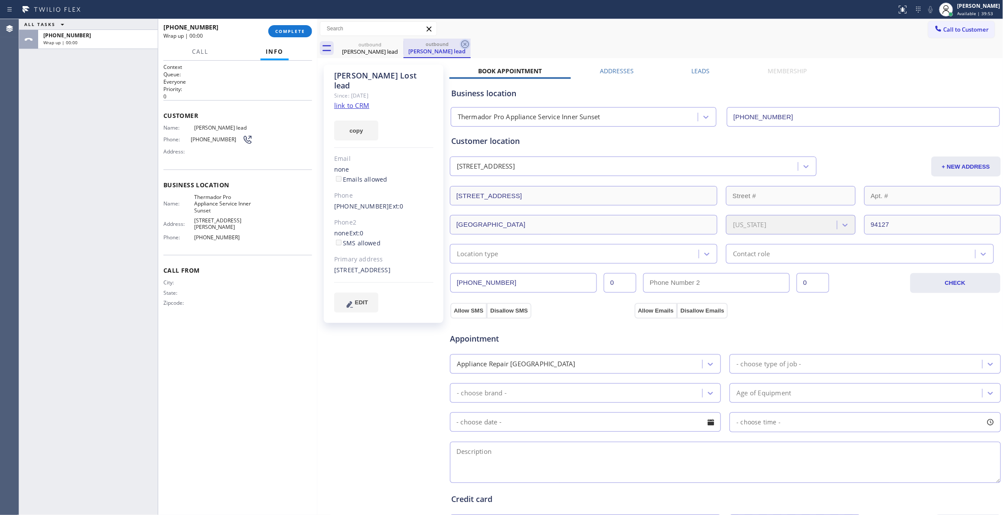
click at [462, 46] on icon at bounding box center [465, 44] width 8 height 8
click at [354, 101] on link "link to CRM" at bounding box center [351, 105] width 35 height 9
click at [308, 28] on button "COMPLETE" at bounding box center [290, 31] width 44 height 12
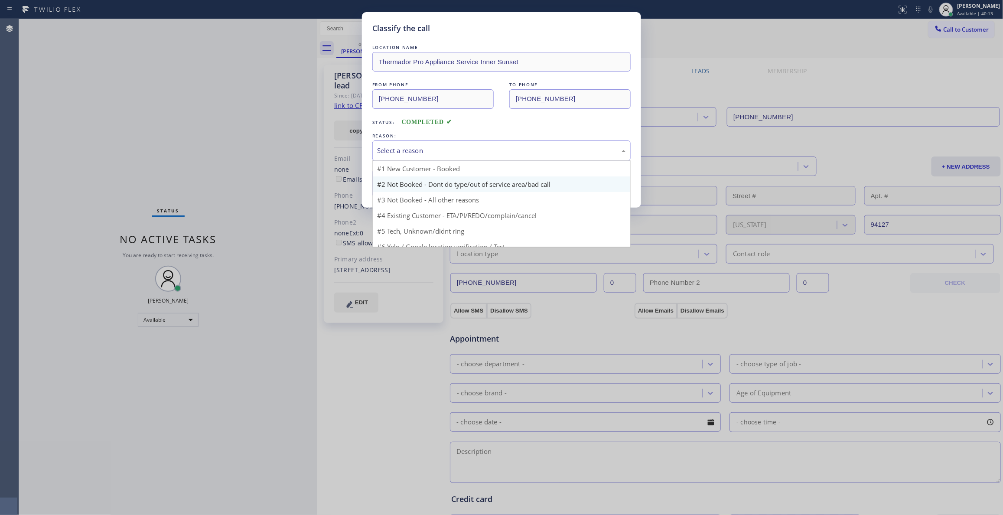
drag, startPoint x: 448, startPoint y: 151, endPoint x: 445, endPoint y: 180, distance: 29.2
click at [446, 152] on div "Select a reason" at bounding box center [501, 151] width 249 height 10
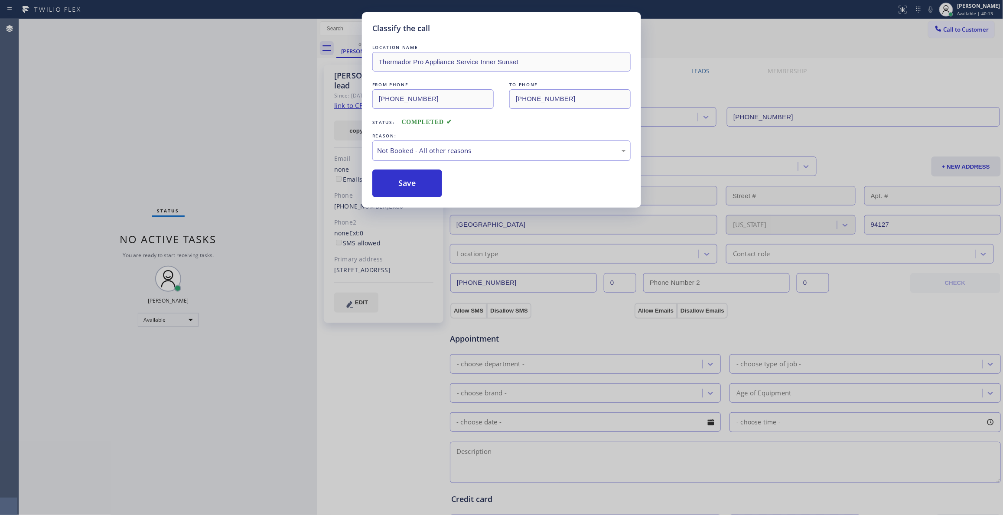
click at [442, 183] on button "Save" at bounding box center [407, 183] width 70 height 28
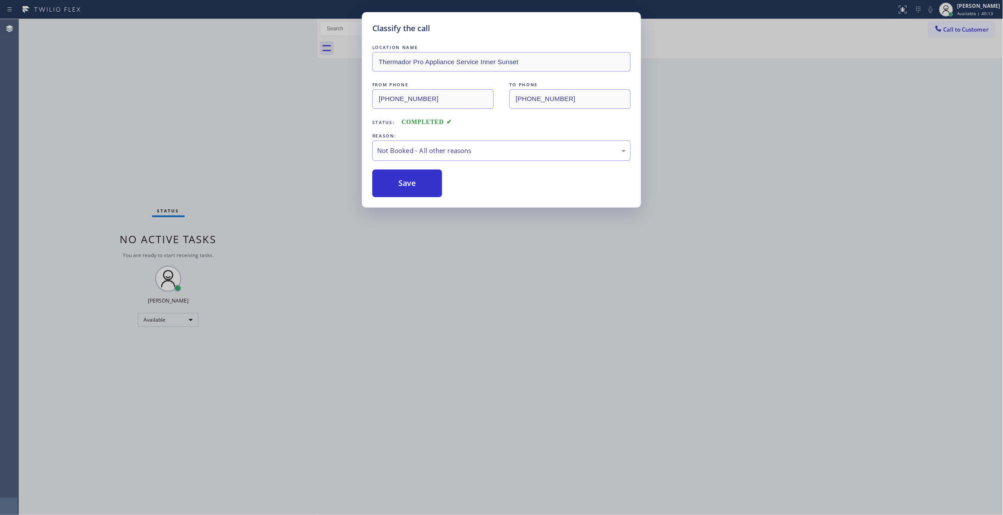
click at [442, 183] on button "Save" at bounding box center [407, 183] width 70 height 28
click at [436, 181] on button "Save" at bounding box center [407, 183] width 70 height 28
click at [434, 179] on button "Save" at bounding box center [407, 183] width 70 height 28
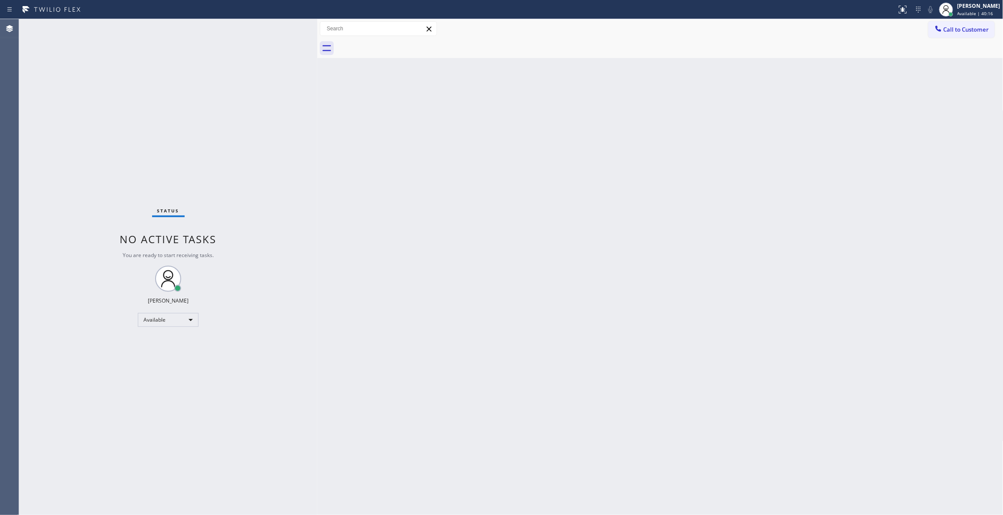
drag, startPoint x: 957, startPoint y: 31, endPoint x: 706, endPoint y: 162, distance: 282.6
click at [956, 30] on span "Call to Customer" at bounding box center [966, 30] width 46 height 8
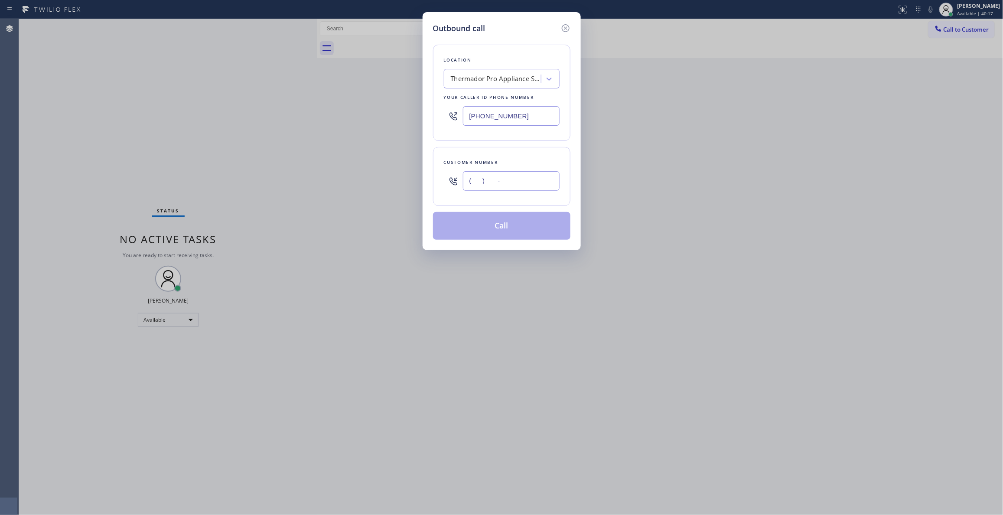
click at [513, 179] on input "(___) ___-____" at bounding box center [511, 181] width 97 height 20
paste input "415) 254-2043"
type input "(415) 254-2043"
click at [491, 233] on button "Call" at bounding box center [501, 226] width 137 height 28
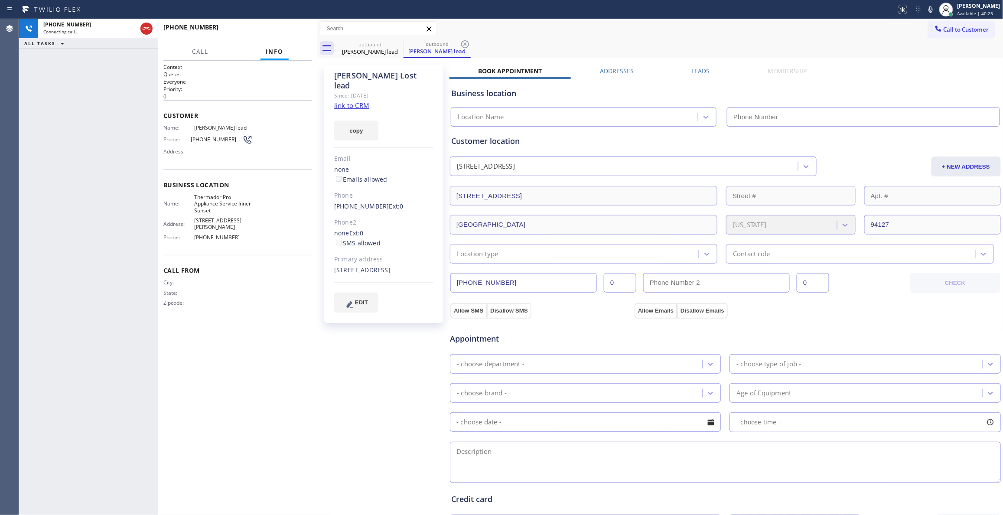
type input "(415) 592-6571"
click at [466, 42] on icon at bounding box center [465, 44] width 8 height 8
drag, startPoint x: 862, startPoint y: 330, endPoint x: 843, endPoint y: 303, distance: 32.6
click at [862, 330] on div "Appointment" at bounding box center [725, 333] width 553 height 22
click at [297, 26] on button "HANG UP" at bounding box center [292, 31] width 40 height 12
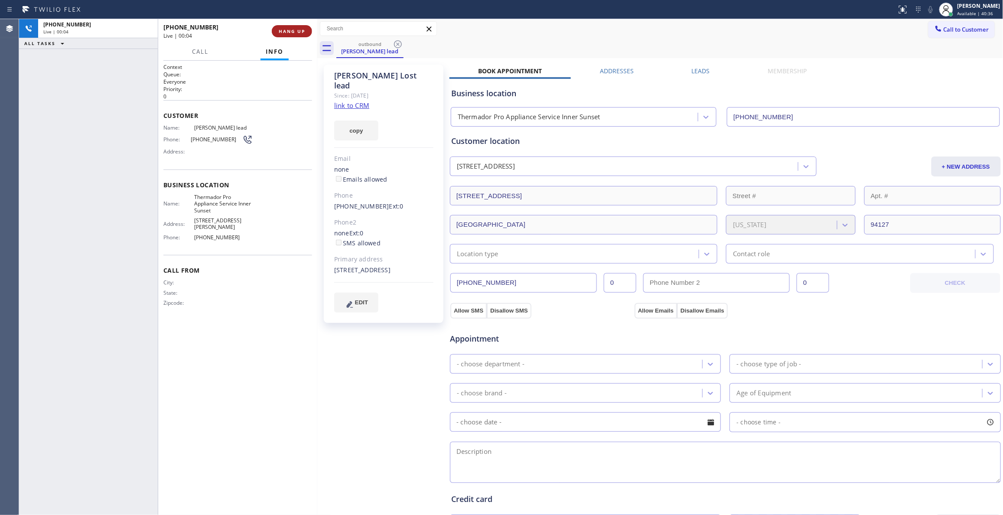
click at [297, 26] on button "HANG UP" at bounding box center [292, 31] width 40 height 12
drag, startPoint x: 295, startPoint y: 35, endPoint x: 276, endPoint y: 35, distance: 19.5
click at [295, 35] on button "COMPLETE" at bounding box center [290, 31] width 44 height 12
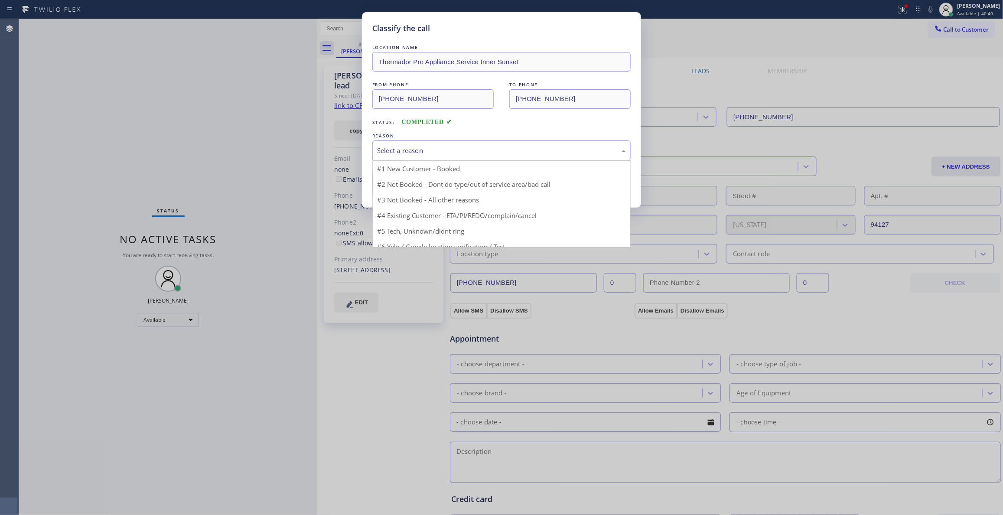
click at [404, 144] on div "Select a reason" at bounding box center [501, 150] width 258 height 20
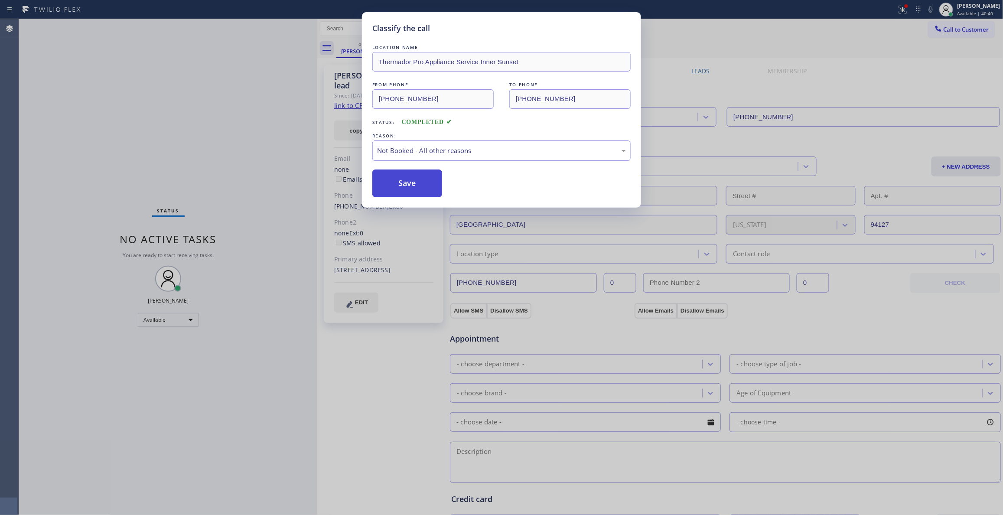
click at [392, 188] on button "Save" at bounding box center [407, 183] width 70 height 28
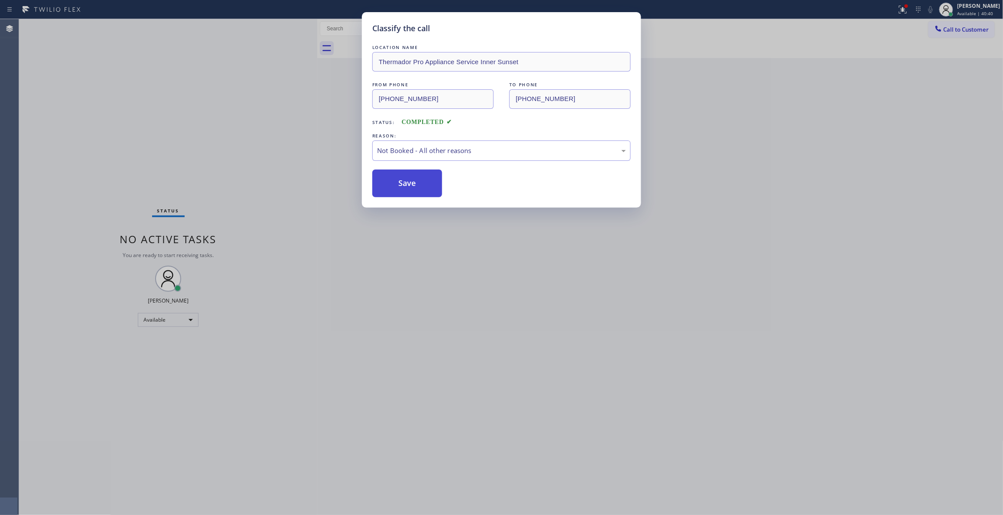
click at [392, 188] on button "Save" at bounding box center [407, 183] width 70 height 28
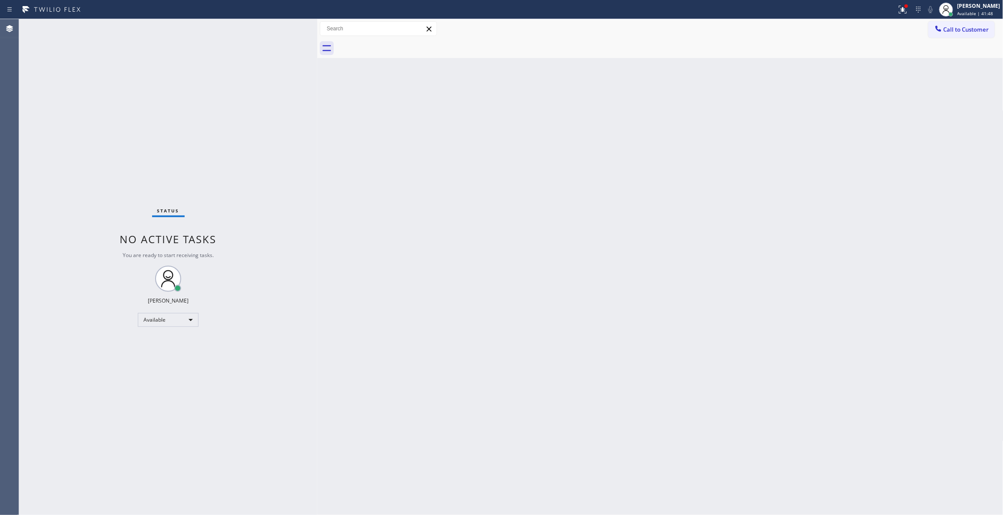
click at [902, 203] on div "Back to Dashboard Change Sender ID Customers Technicians Select a contact Outbo…" at bounding box center [660, 267] width 686 height 496
click at [899, 12] on icon at bounding box center [903, 10] width 8 height 8
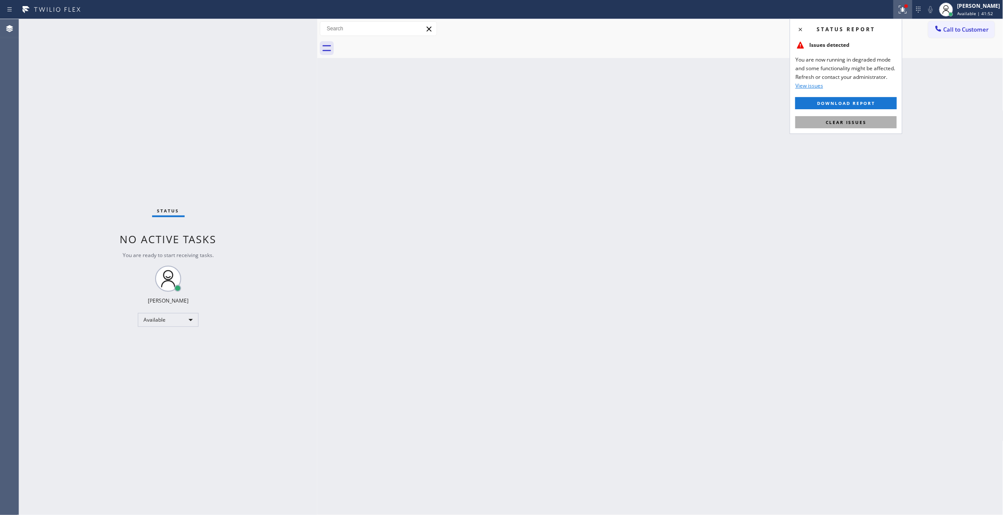
click at [862, 118] on button "Clear issues" at bounding box center [845, 122] width 101 height 12
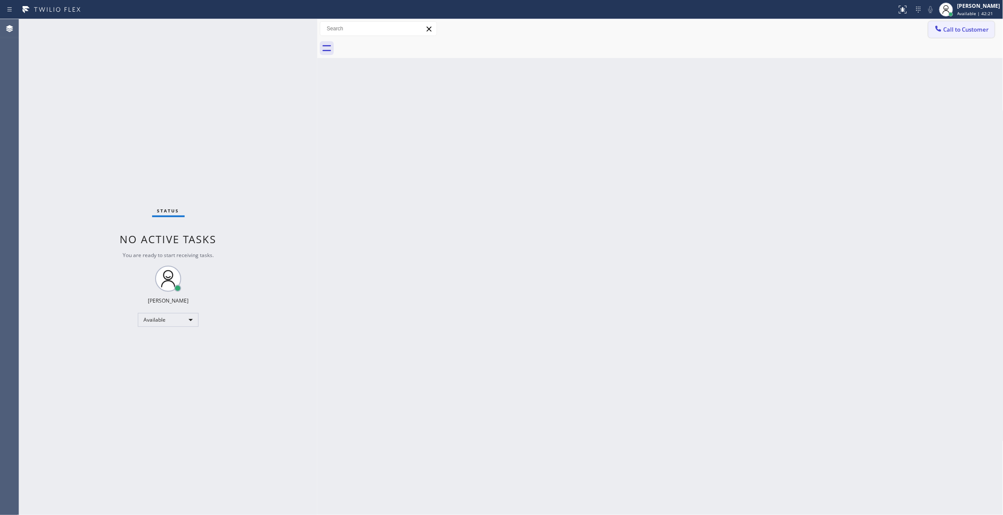
drag, startPoint x: 952, startPoint y: 143, endPoint x: 984, endPoint y: 35, distance: 112.4
click at [952, 142] on div "Back to Dashboard Change Sender ID Customers Technicians Select a contact Outbo…" at bounding box center [660, 267] width 686 height 496
click at [982, 30] on span "Call to Customer" at bounding box center [966, 30] width 46 height 8
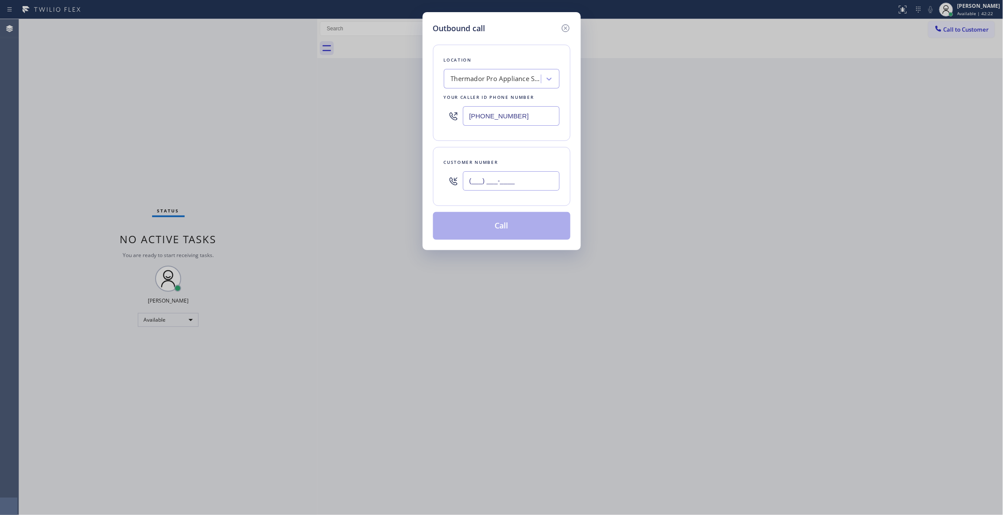
click at [526, 188] on input "(___) ___-____" at bounding box center [511, 181] width 97 height 20
paste input "714) 686-2576"
type input "(714) 686-2576"
drag, startPoint x: 534, startPoint y: 120, endPoint x: 236, endPoint y: 142, distance: 298.6
click at [153, 119] on div "Outbound call Location Thermador Pro Appliance Service Inner Sunset Your caller…" at bounding box center [501, 257] width 1003 height 515
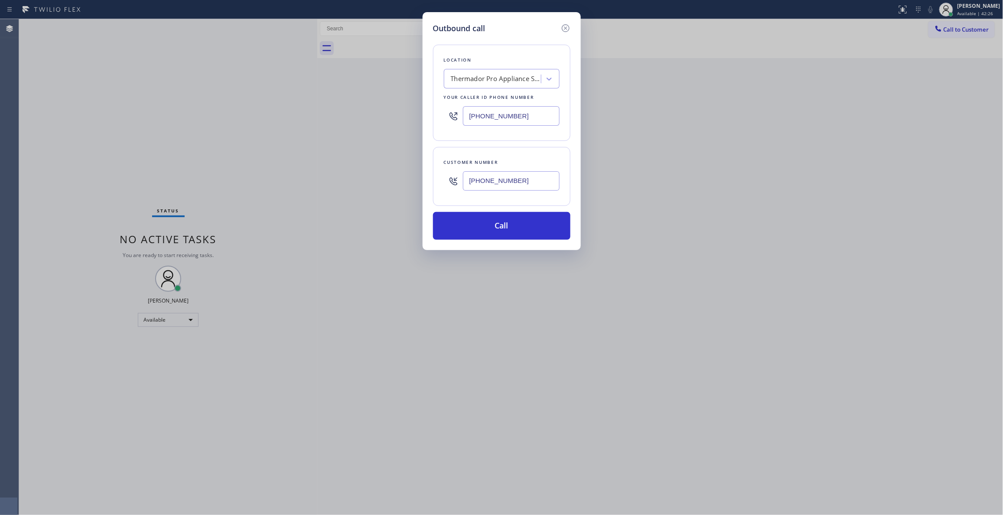
paste input "714) 942-0785"
type input "(714) 942-0785"
drag, startPoint x: 541, startPoint y: 184, endPoint x: 278, endPoint y: 181, distance: 262.6
click at [278, 181] on div "Outbound call Location A C Miller Refrigerator Repair Your caller id phone numb…" at bounding box center [501, 257] width 1003 height 515
click at [475, 234] on button "Call" at bounding box center [501, 226] width 137 height 28
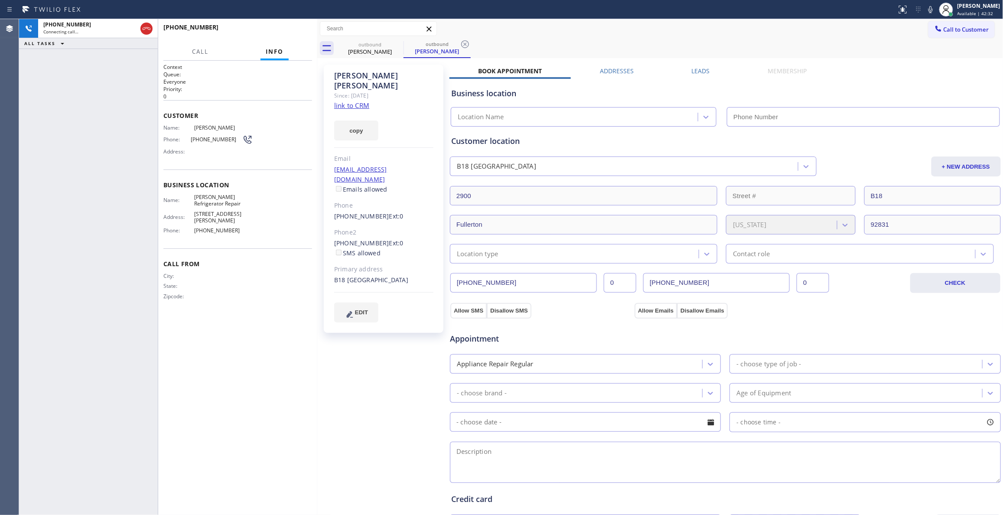
type input "(714) 942-0785"
click at [465, 44] on icon at bounding box center [465, 44] width 8 height 8
click at [288, 32] on span "HANG UP" at bounding box center [292, 31] width 26 height 6
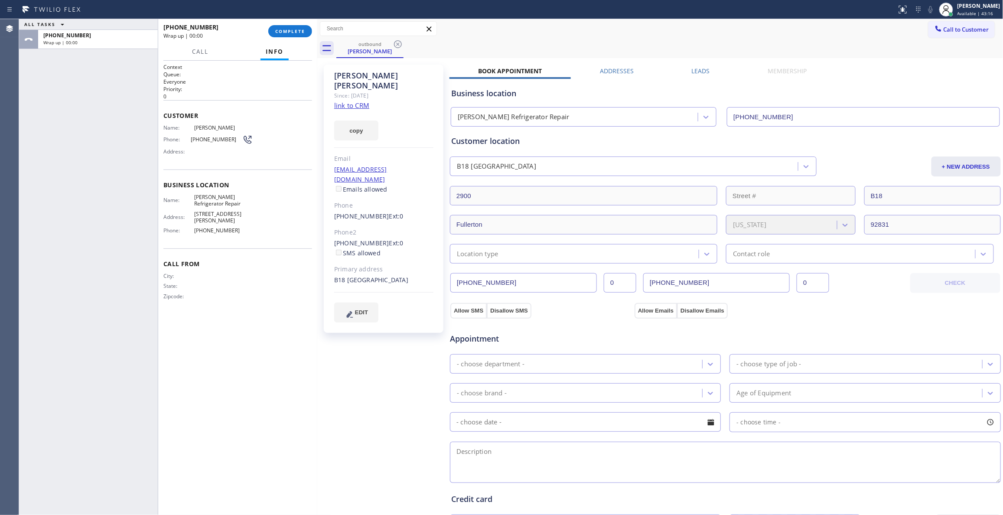
click at [207, 137] on span "(714) 686-2576" at bounding box center [217, 139] width 52 height 7
click at [208, 137] on span "(714) 686-2576" at bounding box center [217, 139] width 52 height 7
copy div "(714) 686-2576"
click at [285, 23] on div "+17146862576 Wrap up | 00:00 COMPLETE" at bounding box center [237, 31] width 149 height 23
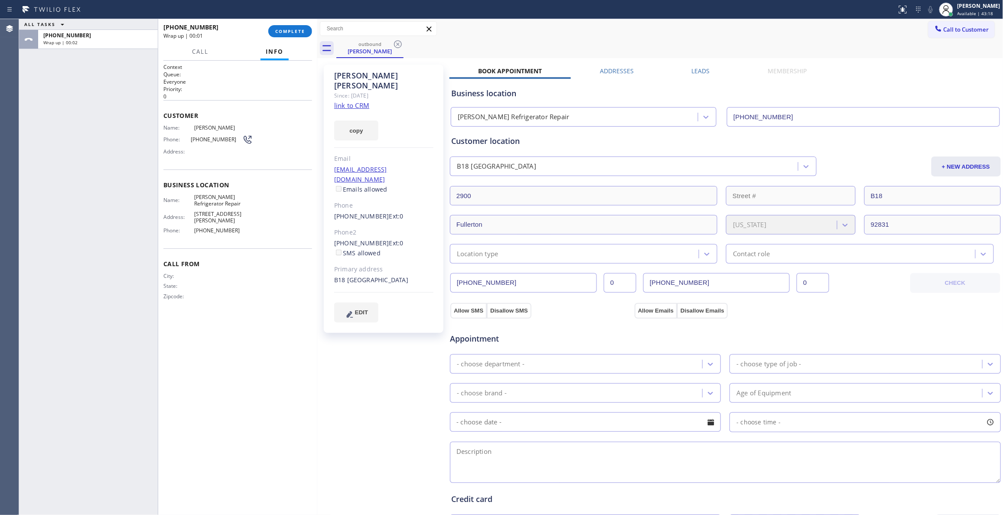
click at [354, 111] on div "copy" at bounding box center [383, 126] width 99 height 30
click at [352, 101] on link "link to CRM" at bounding box center [351, 105] width 35 height 9
click at [287, 28] on span "COMPLETE" at bounding box center [290, 31] width 30 height 6
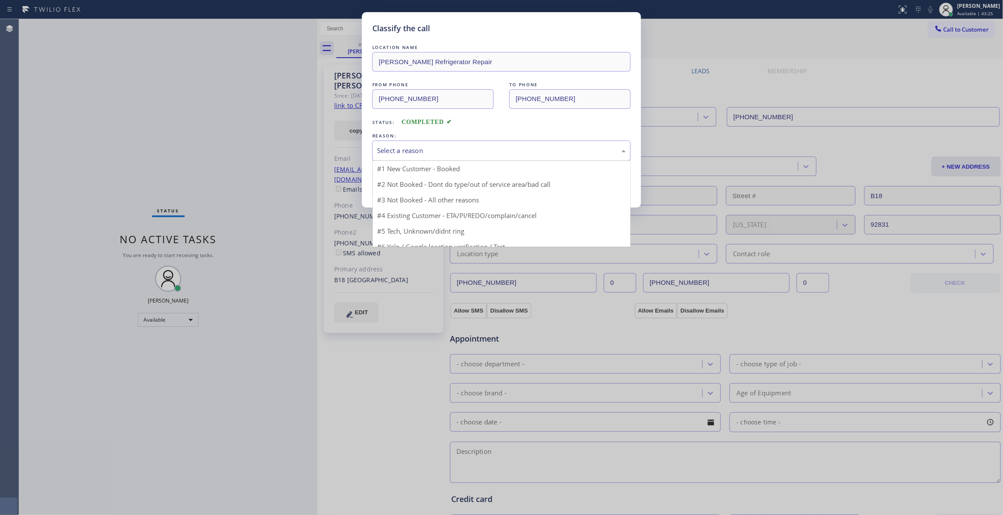
click at [397, 157] on div "Select a reason" at bounding box center [501, 150] width 258 height 20
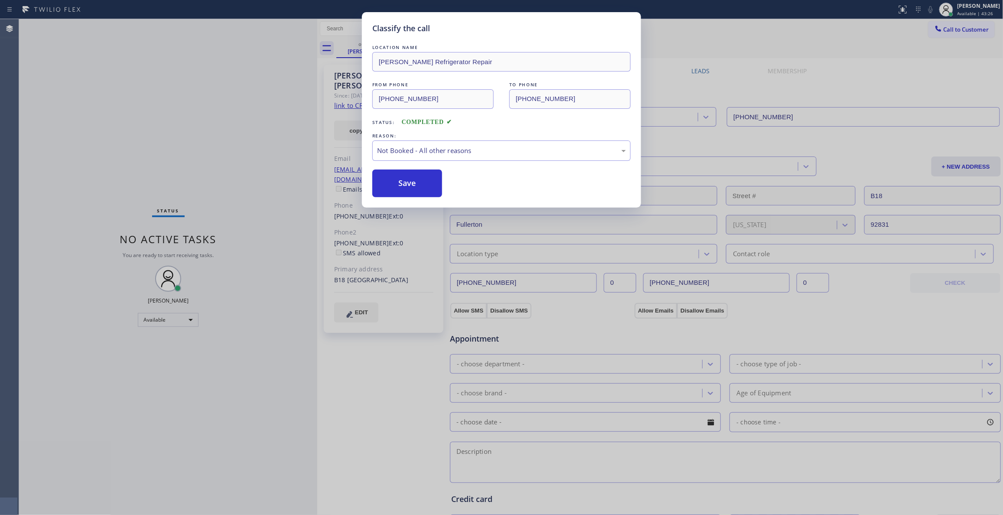
click at [394, 186] on button "Save" at bounding box center [407, 183] width 70 height 28
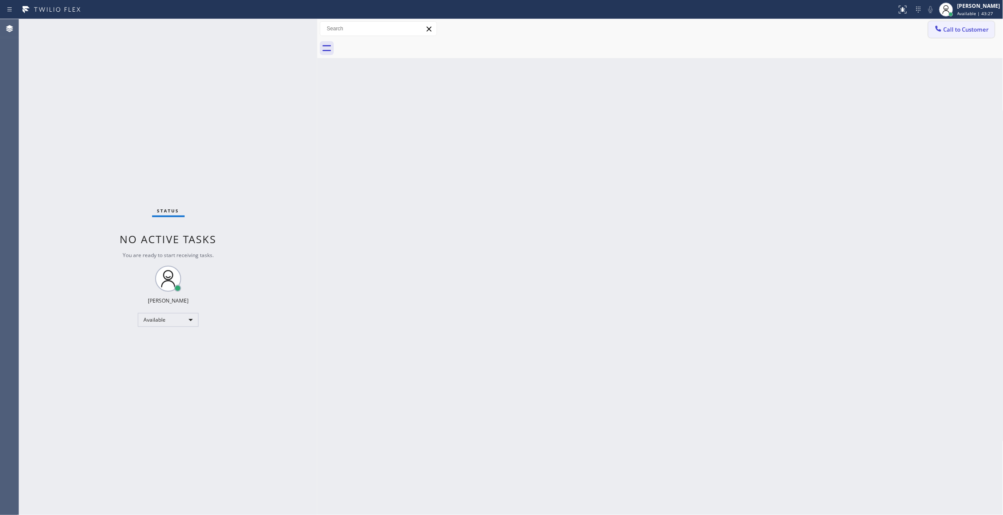
click at [962, 32] on span "Call to Customer" at bounding box center [966, 30] width 46 height 8
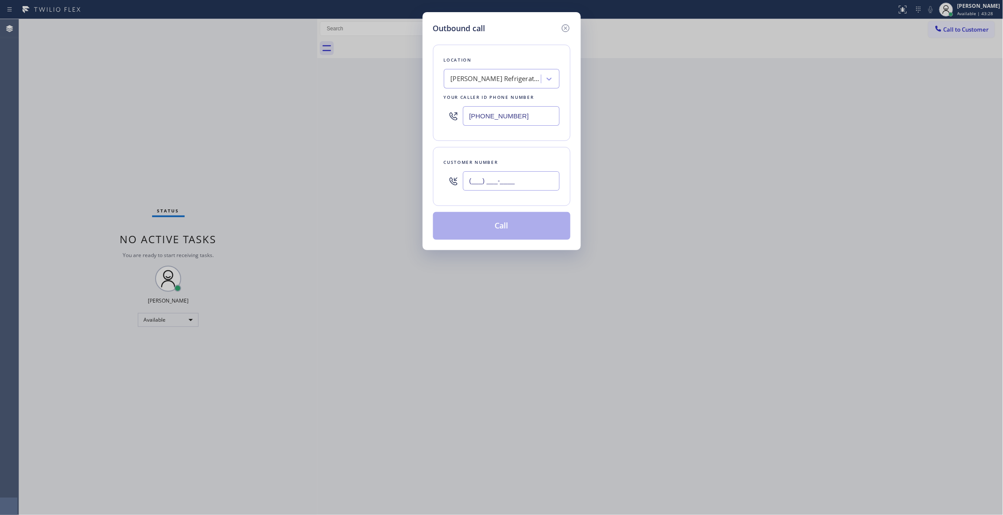
click at [514, 180] on input "(___) ___-____" at bounding box center [511, 181] width 97 height 20
paste input "714) 686-2576"
type input "(714) 686-2576"
drag, startPoint x: 477, startPoint y: 224, endPoint x: 477, endPoint y: 214, distance: 10.4
click at [477, 224] on button "Call" at bounding box center [501, 226] width 137 height 28
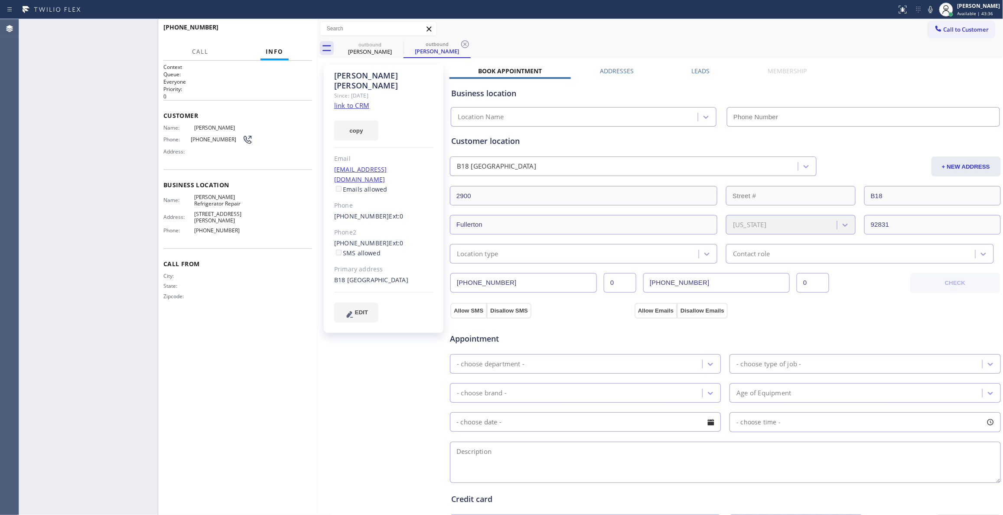
type input "(714) 942-0785"
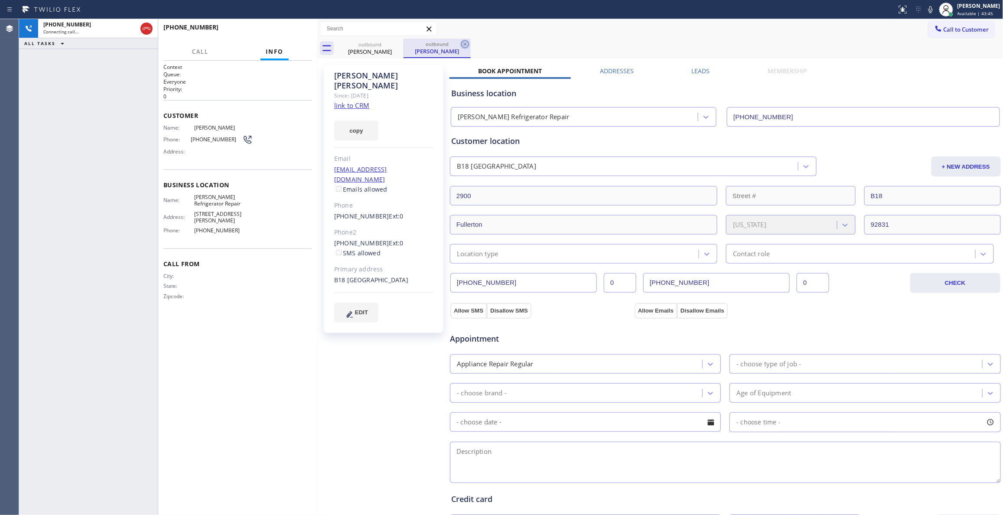
click at [465, 43] on icon at bounding box center [465, 44] width 8 height 8
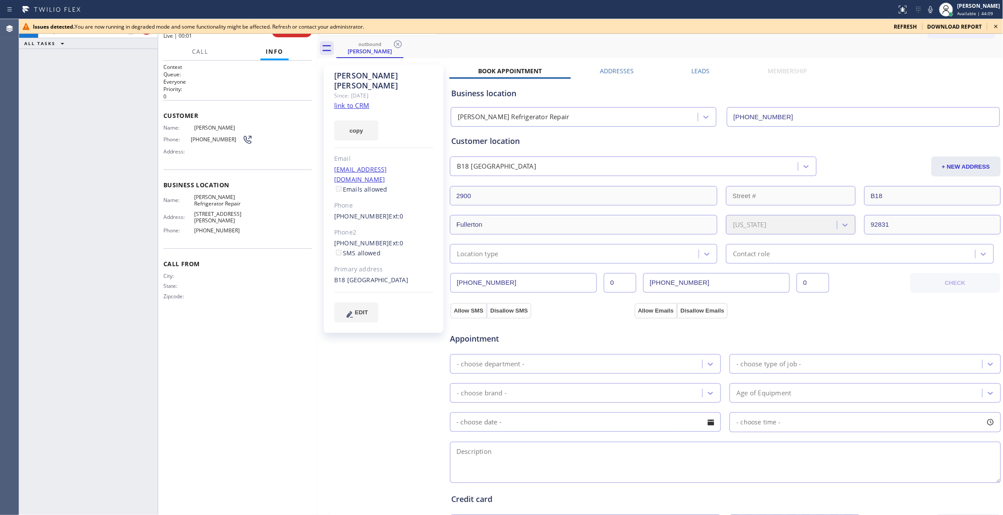
drag, startPoint x: 857, startPoint y: 329, endPoint x: 305, endPoint y: 78, distance: 606.4
click at [850, 322] on div "Appointment - choose department - - choose type of job - - choose brand - Age o…" at bounding box center [725, 401] width 552 height 166
click at [299, 36] on button "HANG UP" at bounding box center [292, 31] width 40 height 12
click at [997, 24] on icon at bounding box center [996, 26] width 10 height 10
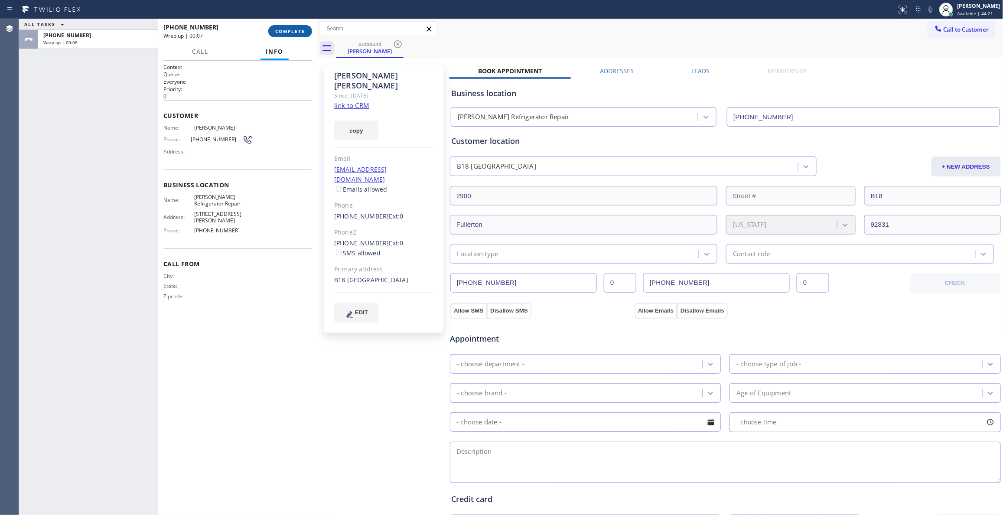
click at [276, 29] on span "COMPLETE" at bounding box center [290, 31] width 30 height 6
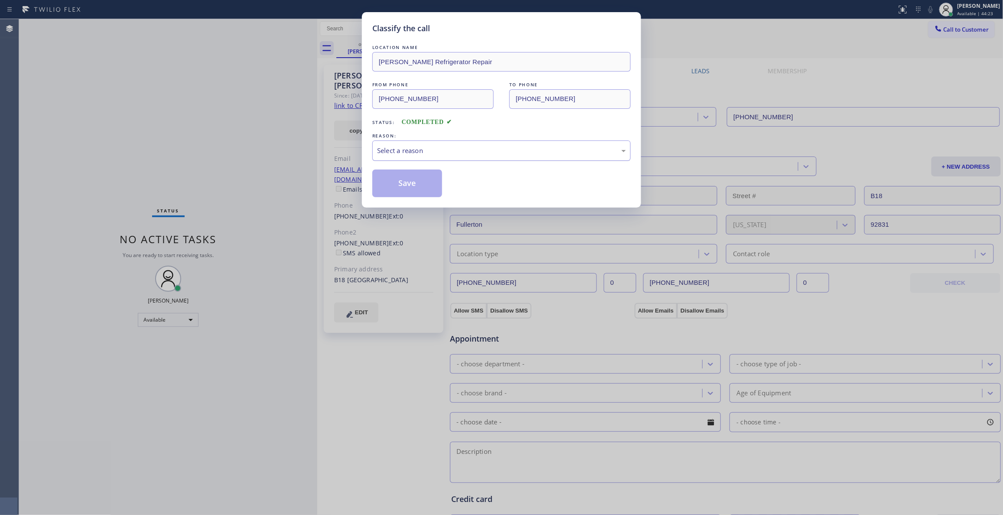
click at [420, 161] on div "Select a reason" at bounding box center [501, 150] width 258 height 20
click at [415, 186] on button "Save" at bounding box center [407, 183] width 70 height 28
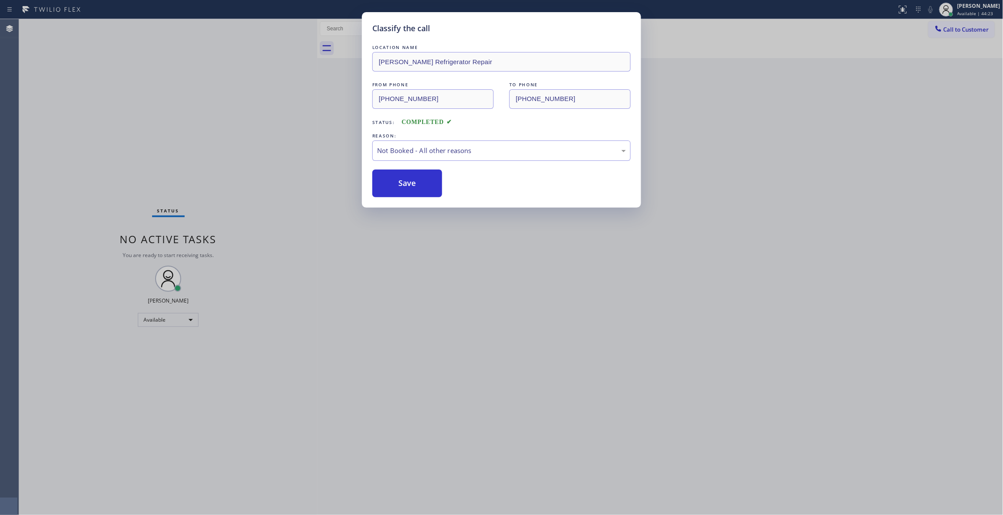
click at [415, 186] on button "Save" at bounding box center [407, 183] width 70 height 28
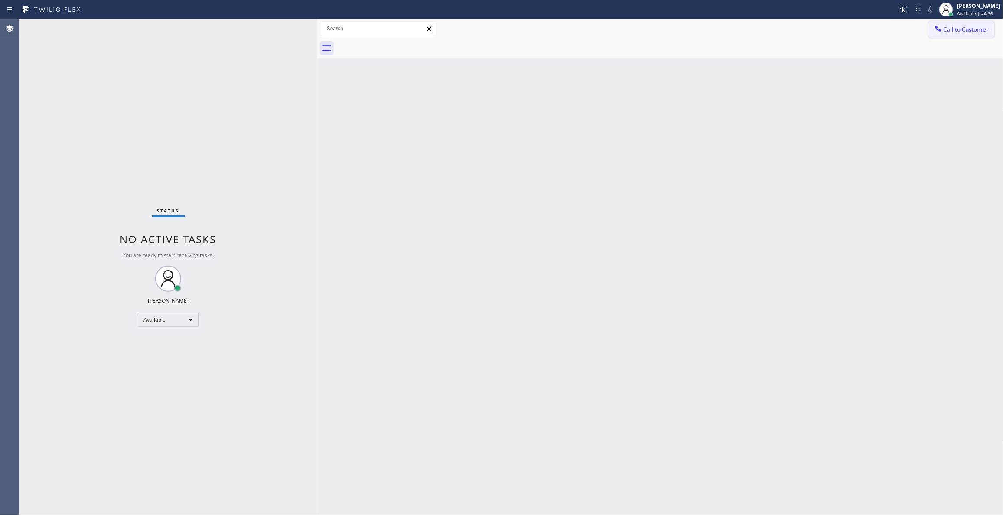
click at [951, 26] on span "Call to Customer" at bounding box center [966, 30] width 46 height 8
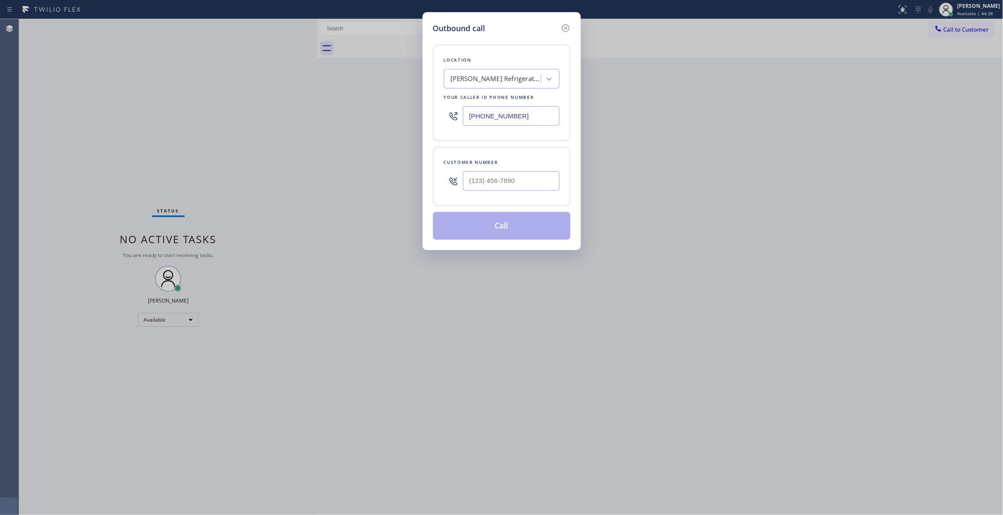
click at [462, 180] on div at bounding box center [453, 181] width 19 height 28
click at [506, 184] on input "(___) ___-____" at bounding box center [511, 181] width 97 height 20
paste input "323) 356-6635"
type input "(323) 356-6635"
paste input "562) 414-6833"
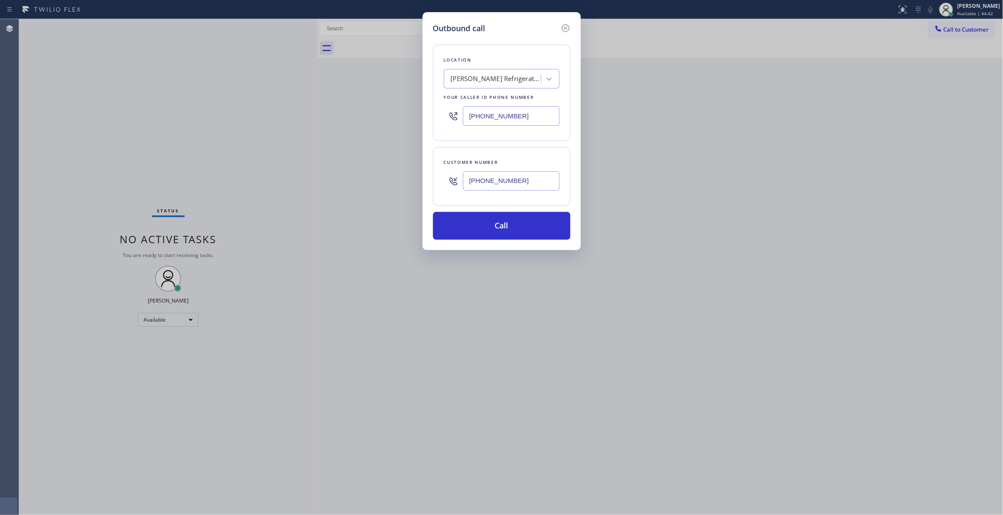
drag, startPoint x: 540, startPoint y: 112, endPoint x: 236, endPoint y: 98, distance: 304.5
click at [236, 98] on div "Outbound call Location A C Miller Refrigerator Repair Your caller id phone numb…" at bounding box center [501, 257] width 1003 height 515
type input "(562) 414-6833"
drag, startPoint x: 545, startPoint y: 187, endPoint x: 380, endPoint y: 186, distance: 164.7
click at [380, 186] on div "Outbound call Location Midway City Plumbers Your caller id phone number (562) 4…" at bounding box center [501, 257] width 1003 height 515
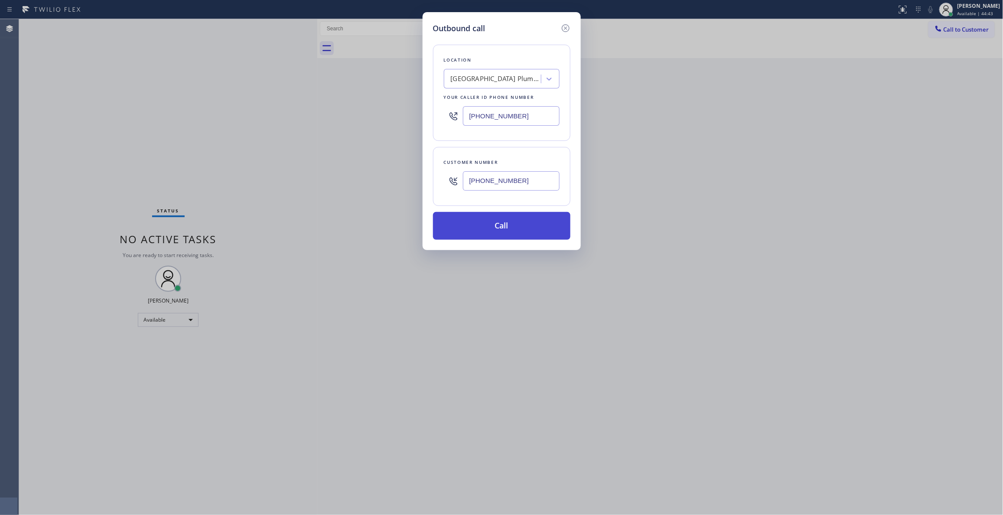
click at [498, 228] on button "Call" at bounding box center [501, 226] width 137 height 28
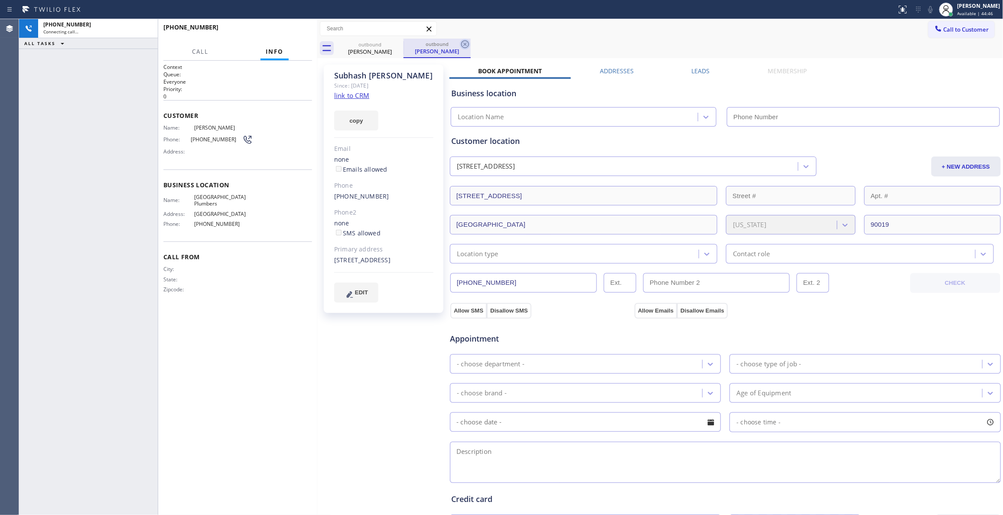
click at [465, 42] on icon at bounding box center [465, 44] width 10 height 10
type input "(562) 414-6833"
click at [361, 97] on link "link to CRM" at bounding box center [351, 95] width 35 height 9
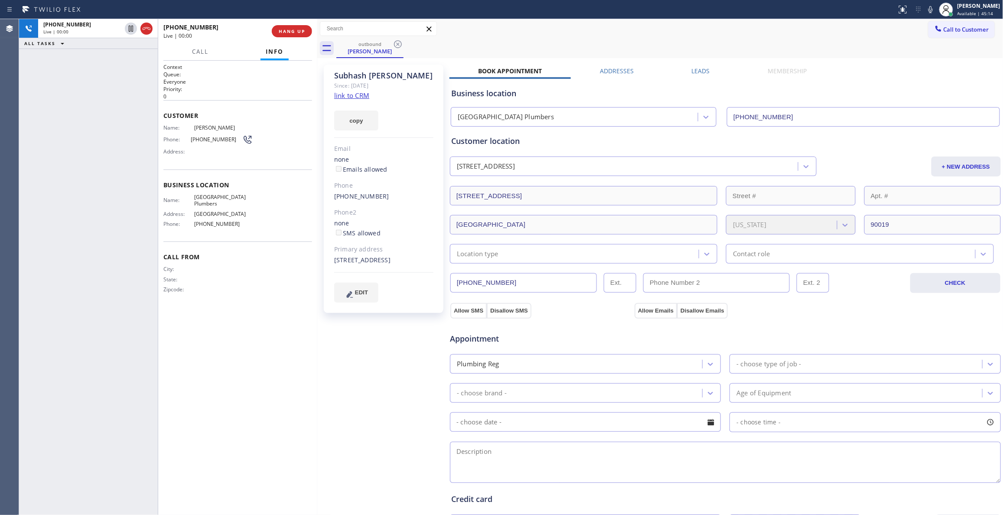
click at [209, 139] on span "(323) 356-6635" at bounding box center [217, 139] width 52 height 7
copy div "(323) 356-6635"
click at [288, 30] on span "HANG UP" at bounding box center [292, 31] width 26 height 6
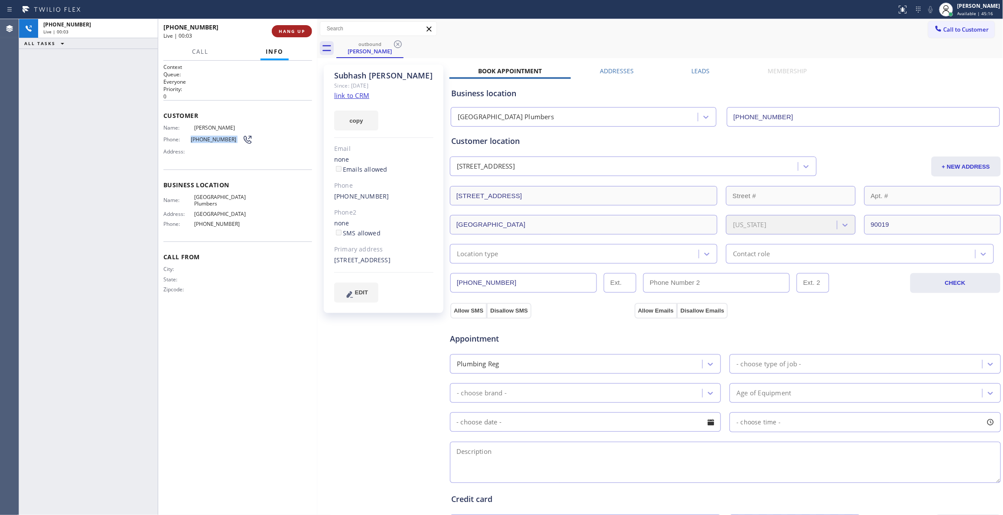
click at [288, 31] on span "HANG UP" at bounding box center [292, 31] width 26 height 6
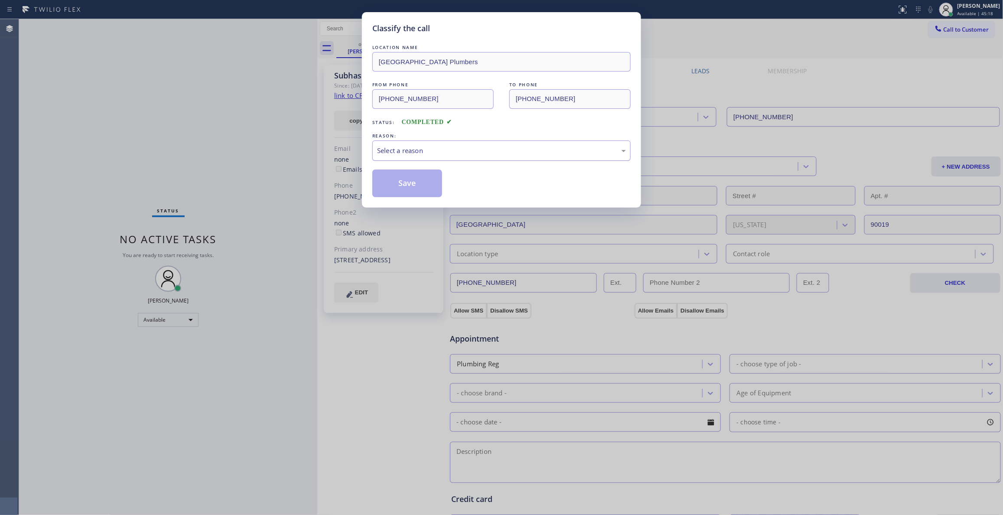
click at [396, 146] on div "Select a reason" at bounding box center [501, 151] width 249 height 10
click at [405, 187] on button "Save" at bounding box center [407, 183] width 70 height 28
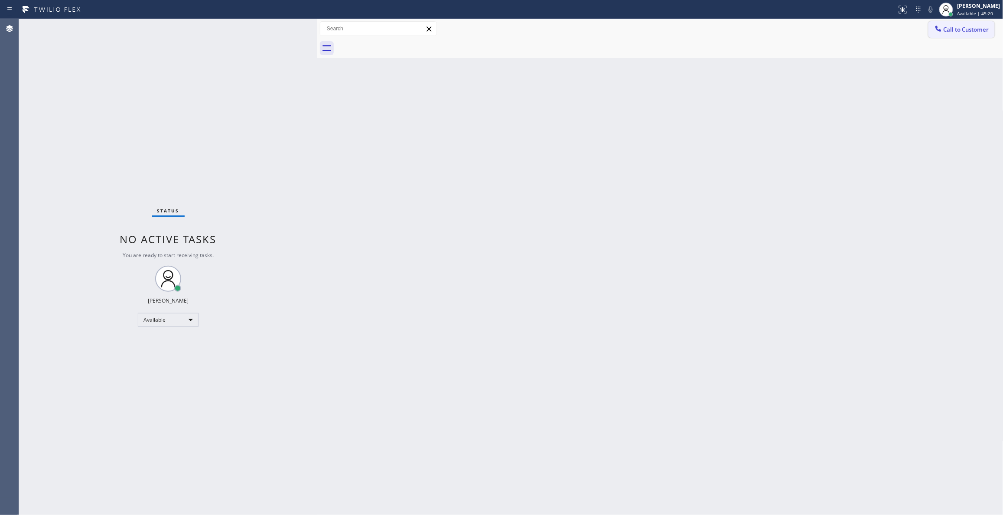
click at [973, 32] on span "Call to Customer" at bounding box center [966, 30] width 46 height 8
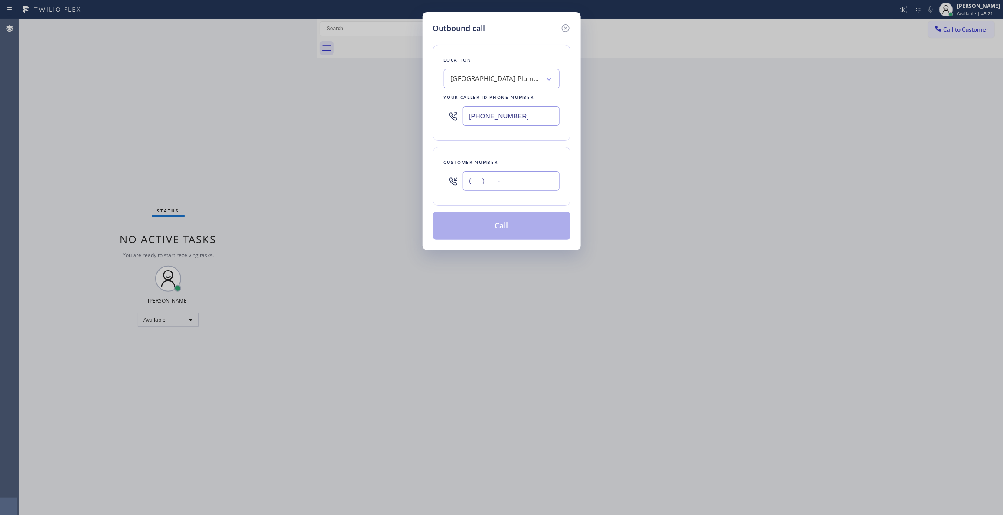
click at [508, 179] on input "(___) ___-____" at bounding box center [511, 181] width 97 height 20
paste input "323) 356-6635"
type input "(323) 356-6635"
click at [489, 230] on button "Call" at bounding box center [501, 226] width 137 height 28
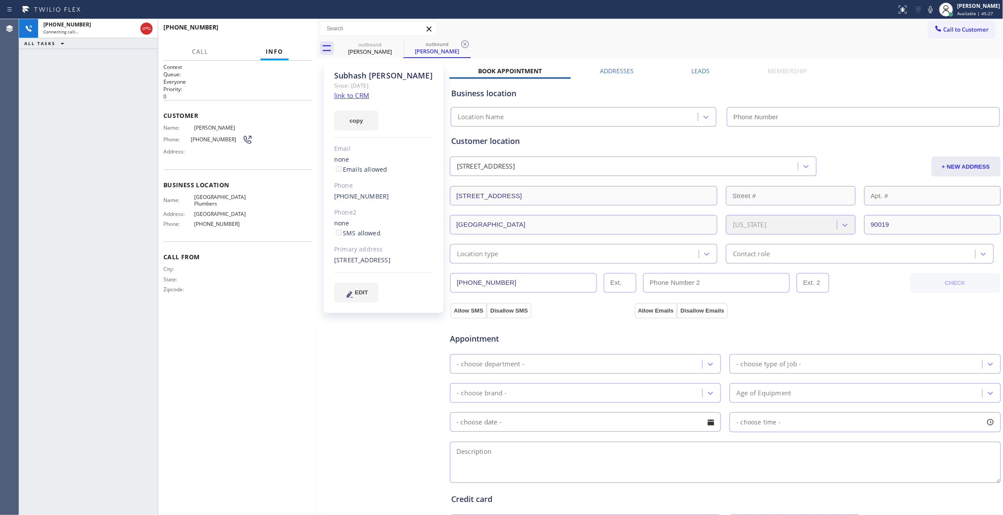
type input "(562) 414-6833"
click at [462, 45] on icon at bounding box center [465, 44] width 10 height 10
click at [283, 31] on span "HANG UP" at bounding box center [292, 31] width 26 height 6
click at [282, 31] on span "HANG UP" at bounding box center [292, 31] width 26 height 6
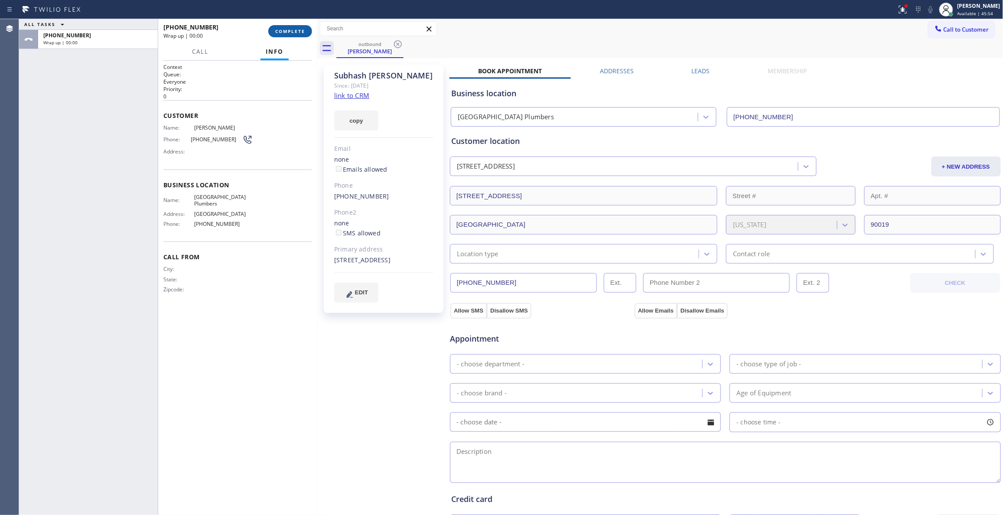
click at [282, 30] on span "COMPLETE" at bounding box center [290, 31] width 30 height 6
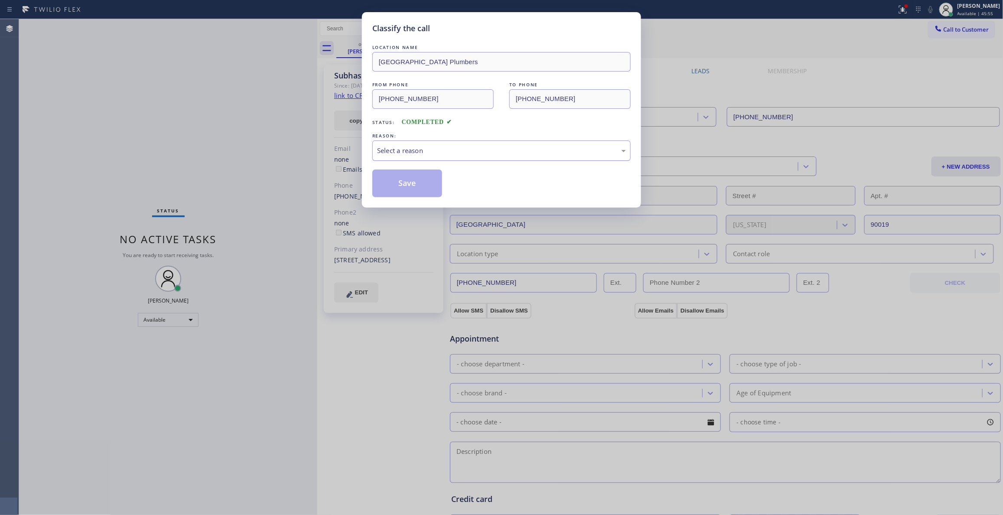
click at [382, 143] on div "Select a reason" at bounding box center [501, 150] width 258 height 20
click at [399, 181] on button "Save" at bounding box center [407, 183] width 70 height 28
click at [397, 179] on button "Save" at bounding box center [407, 183] width 70 height 28
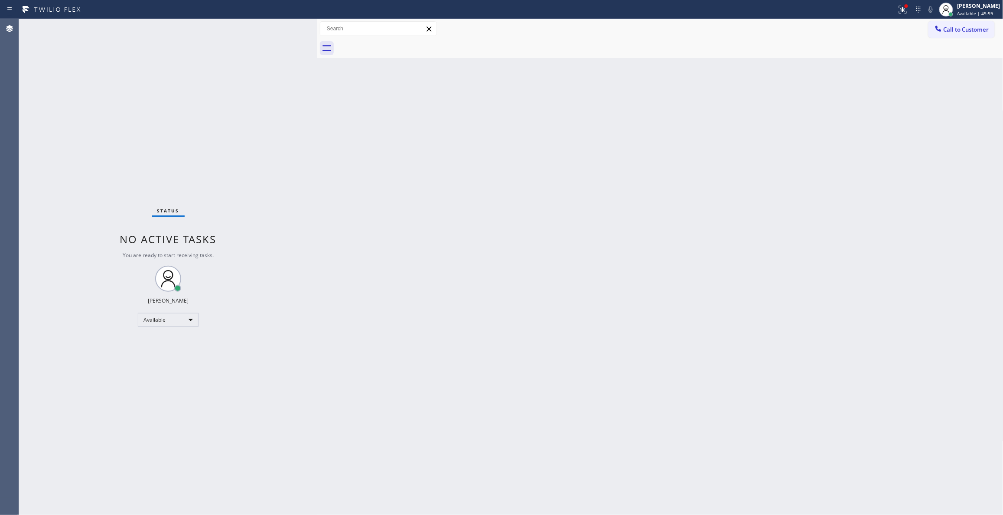
click at [763, 112] on div "Back to Dashboard Change Sender ID Customers Technicians Select a contact Outbo…" at bounding box center [660, 267] width 686 height 496
click at [970, 22] on button "Call to Customer" at bounding box center [961, 29] width 66 height 16
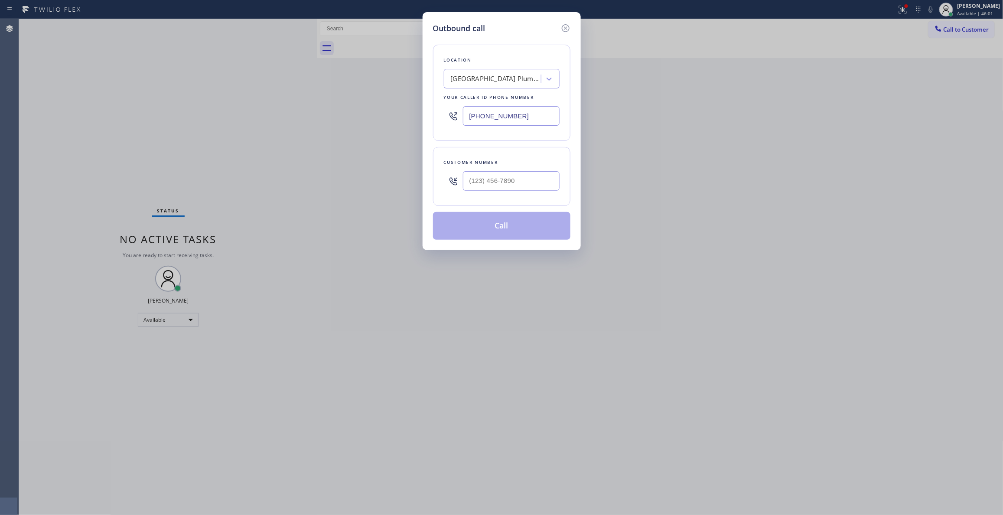
drag, startPoint x: 790, startPoint y: 195, endPoint x: 805, endPoint y: 121, distance: 75.3
click at [793, 193] on div "Outbound call Location Midway City Plumbers Your caller id phone number (562) 4…" at bounding box center [501, 257] width 1003 height 515
click at [495, 191] on input "(___) ___-____" at bounding box center [511, 181] width 97 height 20
paste input "330) 888-9585"
type input "(330) 888-9585"
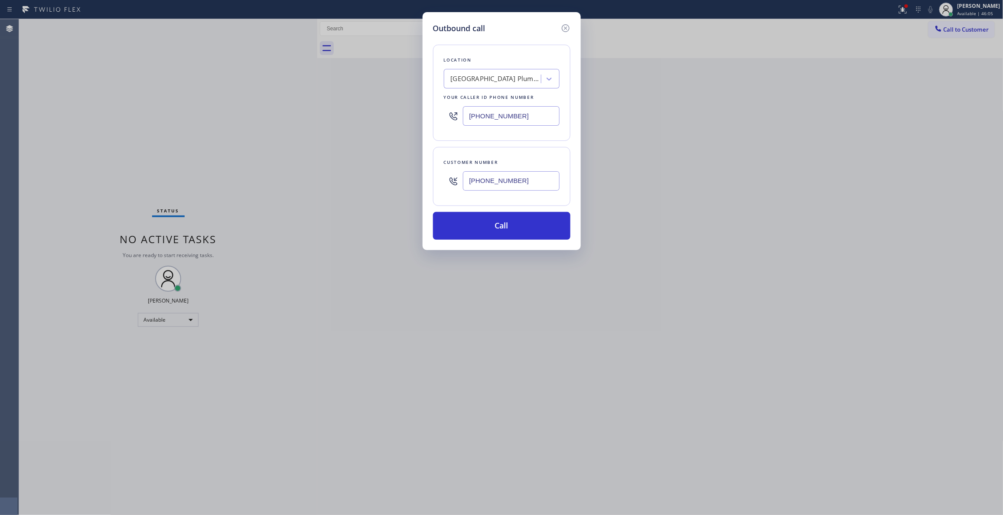
paste input "833) 253-6787"
drag, startPoint x: 538, startPoint y: 118, endPoint x: 217, endPoint y: 137, distance: 321.7
click at [217, 137] on div "Outbound call Location Midway City Plumbers Your caller id phone number (562) 4…" at bounding box center [501, 257] width 1003 height 515
type input "(833) 253-6787"
drag, startPoint x: 532, startPoint y: 180, endPoint x: 303, endPoint y: 203, distance: 230.0
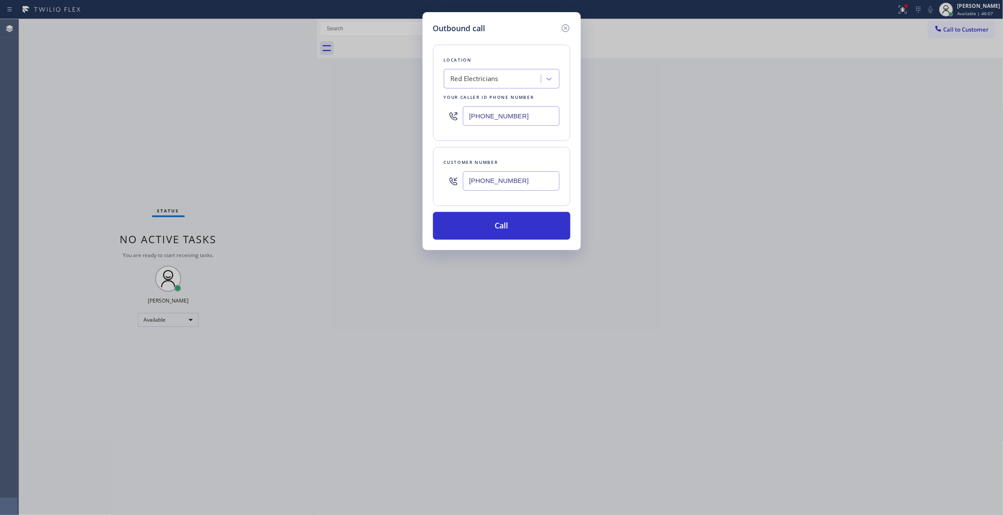
click at [277, 192] on div "Outbound call Location Red Electricians Your caller id phone number (833) 253-6…" at bounding box center [501, 257] width 1003 height 515
click at [452, 235] on button "Call" at bounding box center [501, 226] width 137 height 28
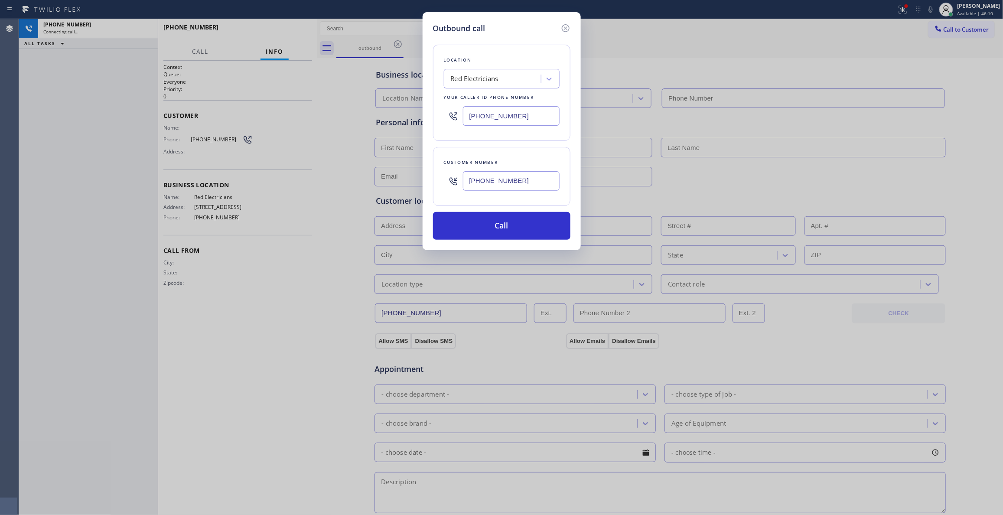
type input "(833) 253-6787"
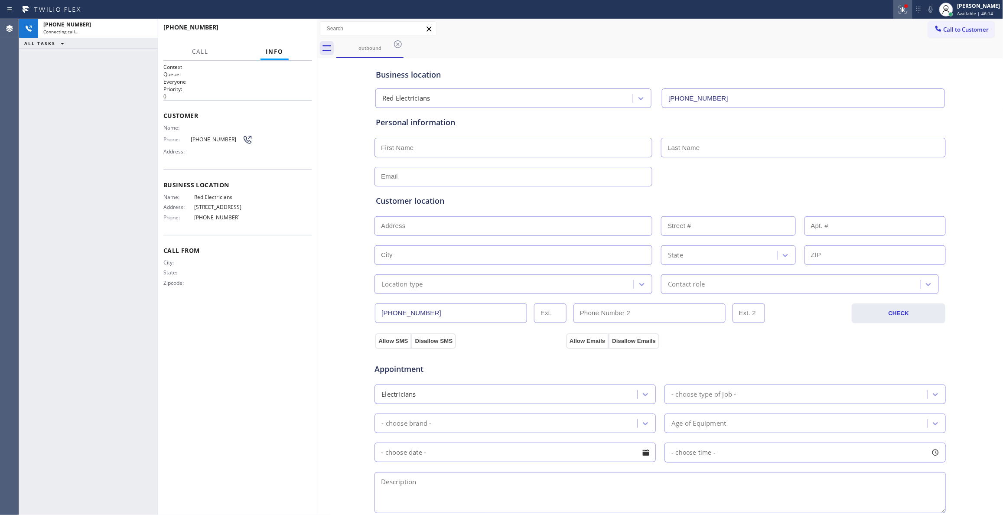
click at [893, 11] on div at bounding box center [902, 9] width 19 height 10
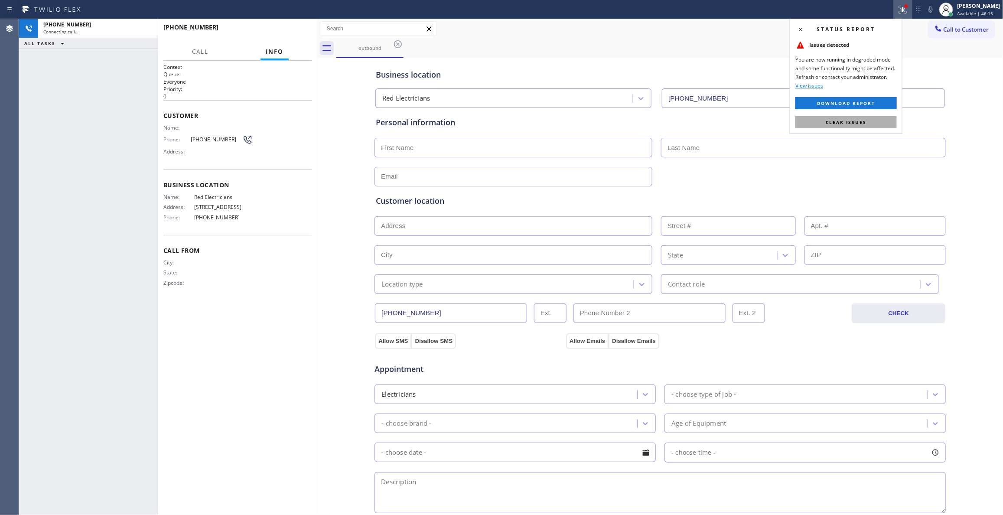
click at [853, 118] on button "Clear issues" at bounding box center [845, 122] width 101 height 12
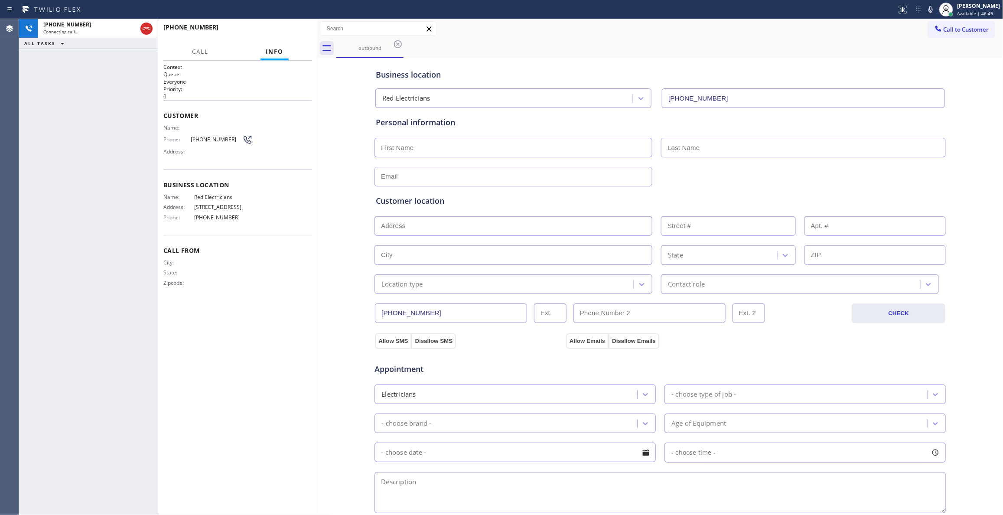
click at [321, 156] on div "Business location Red Electricians (833) 253-6787 Personal information Customer…" at bounding box center [660, 356] width 682 height 592
click at [289, 28] on span "HANG UP" at bounding box center [292, 31] width 26 height 6
click at [215, 140] on span "(330) 888-9585" at bounding box center [217, 139] width 52 height 7
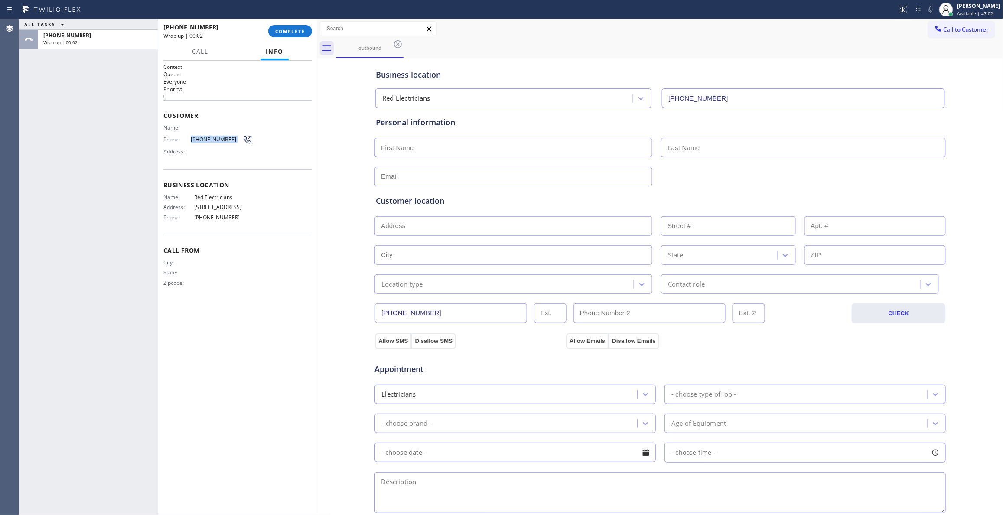
copy div "(330) 888-9585"
click at [292, 25] on button "COMPLETE" at bounding box center [290, 31] width 44 height 12
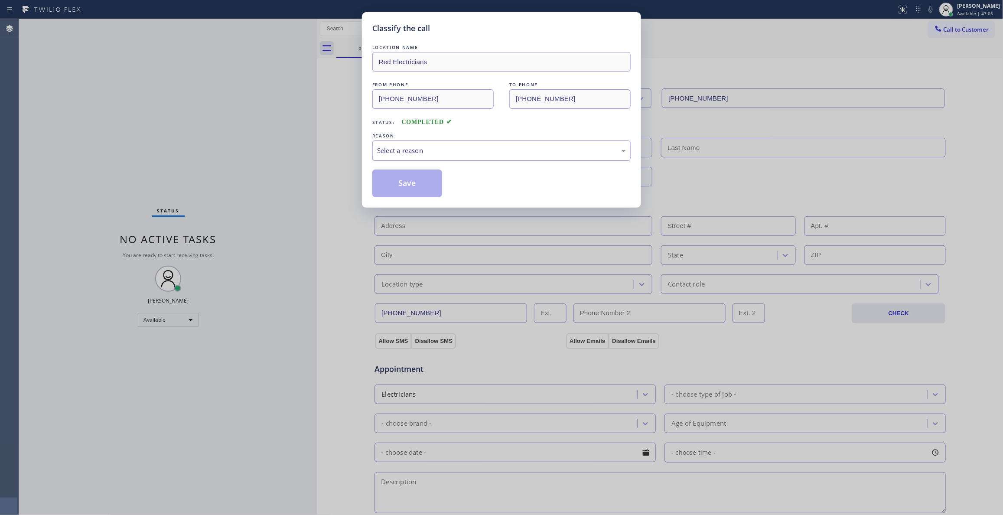
click at [418, 148] on div "Select a reason" at bounding box center [501, 151] width 249 height 10
click at [413, 178] on button "Save" at bounding box center [407, 183] width 70 height 28
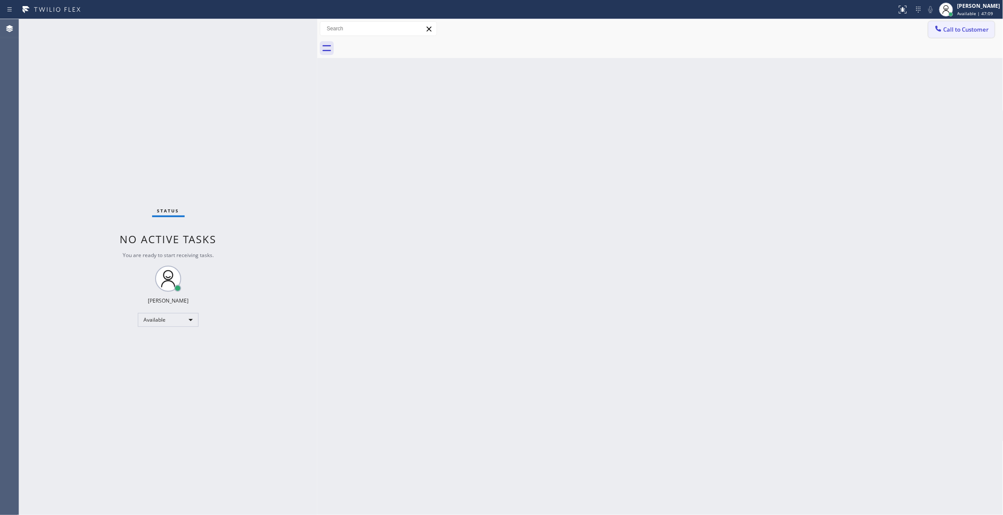
click at [957, 29] on span "Call to Customer" at bounding box center [966, 30] width 46 height 8
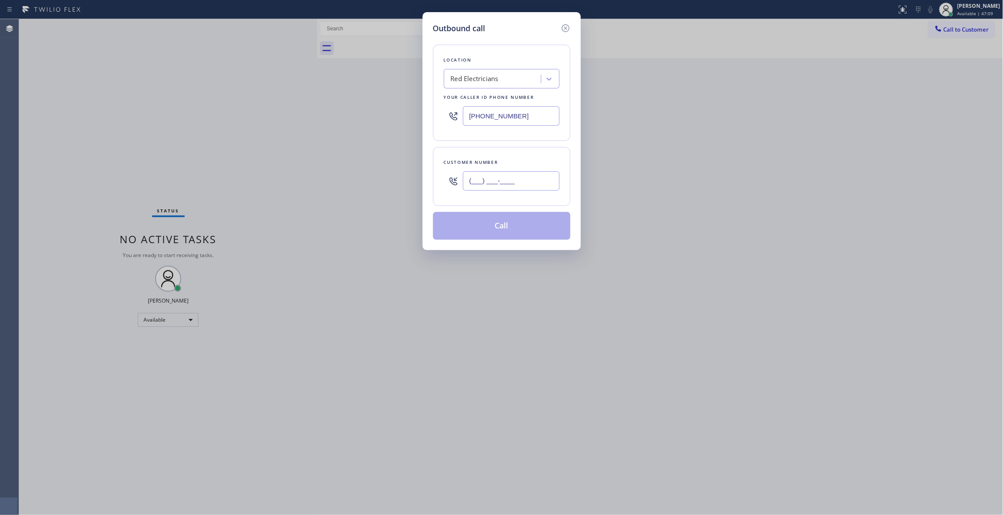
click at [520, 182] on input "(___) ___-____" at bounding box center [511, 181] width 97 height 20
paste input "330) 888-9585"
type input "(330) 888-9585"
click at [496, 234] on button "Call" at bounding box center [501, 226] width 137 height 28
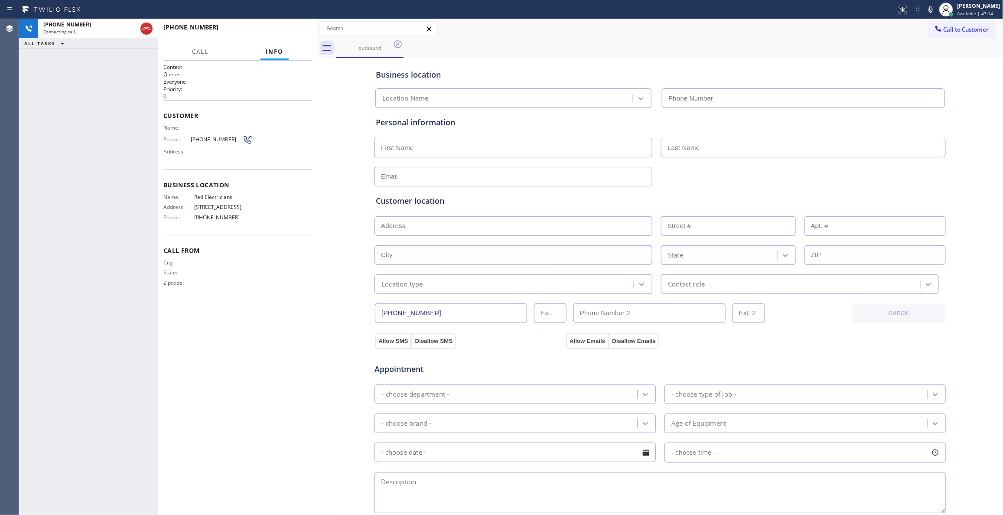
type input "(833) 253-6787"
click at [340, 160] on div "Business location Red Electricians (833) 253-6787 Personal information Customer…" at bounding box center [660, 356] width 682 height 592
click at [340, 113] on div "Business location Red Electricians (833) 253-6787 Personal information Customer…" at bounding box center [660, 356] width 682 height 592
click at [292, 32] on span "HANG UP" at bounding box center [292, 31] width 26 height 6
click at [296, 33] on span "COMPLETE" at bounding box center [290, 31] width 30 height 6
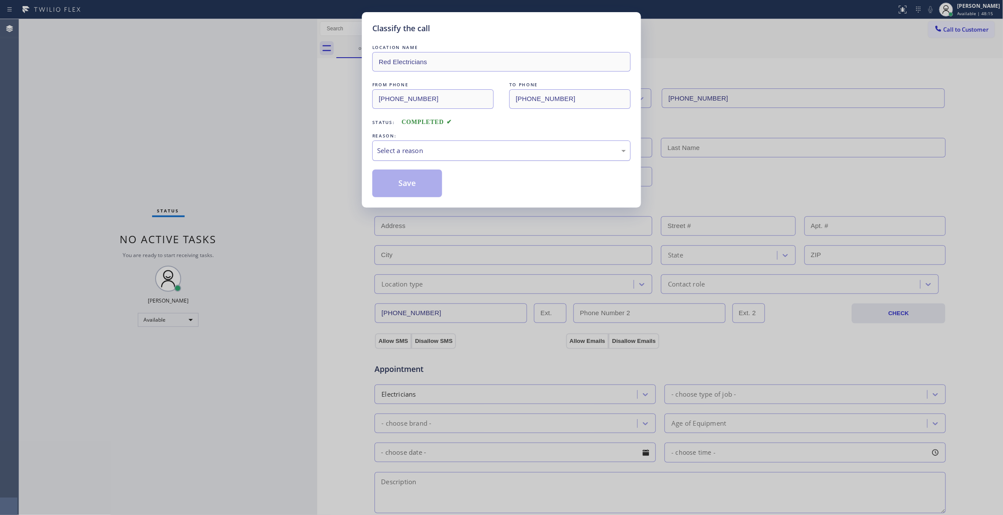
click at [446, 149] on div "Select a reason" at bounding box center [501, 151] width 249 height 10
click at [429, 182] on button "Save" at bounding box center [407, 183] width 70 height 28
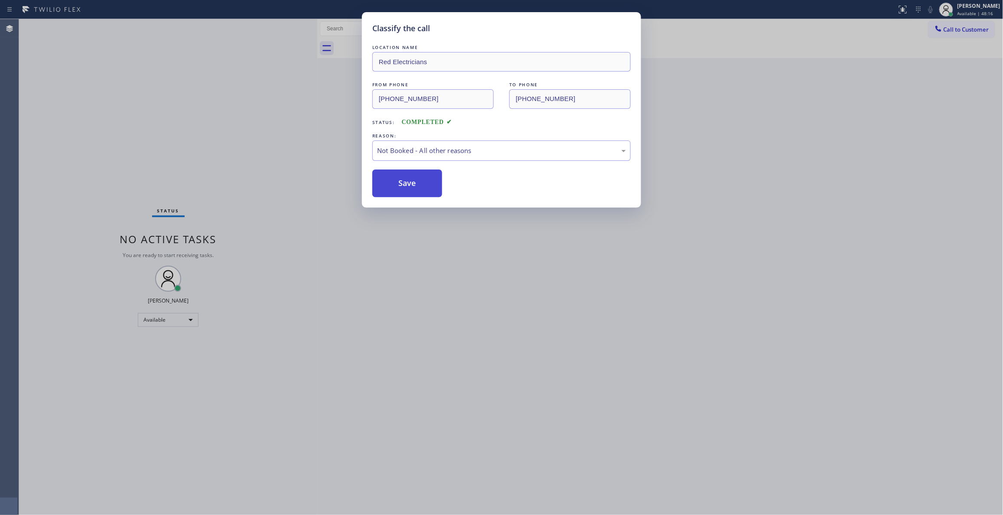
click at [429, 182] on button "Save" at bounding box center [407, 183] width 70 height 28
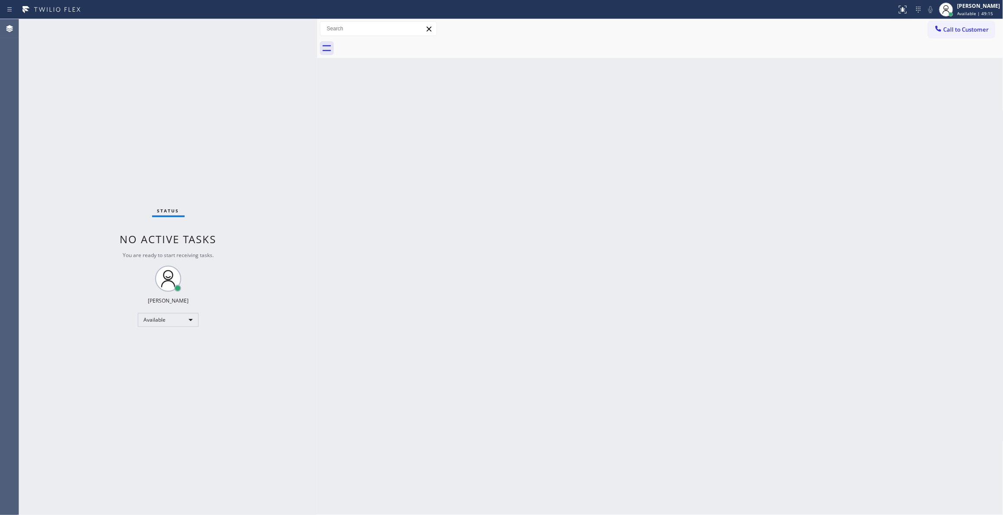
click at [883, 211] on div "Back to Dashboard Change Sender ID Customers Technicians Select a contact Outbo…" at bounding box center [660, 267] width 686 height 496
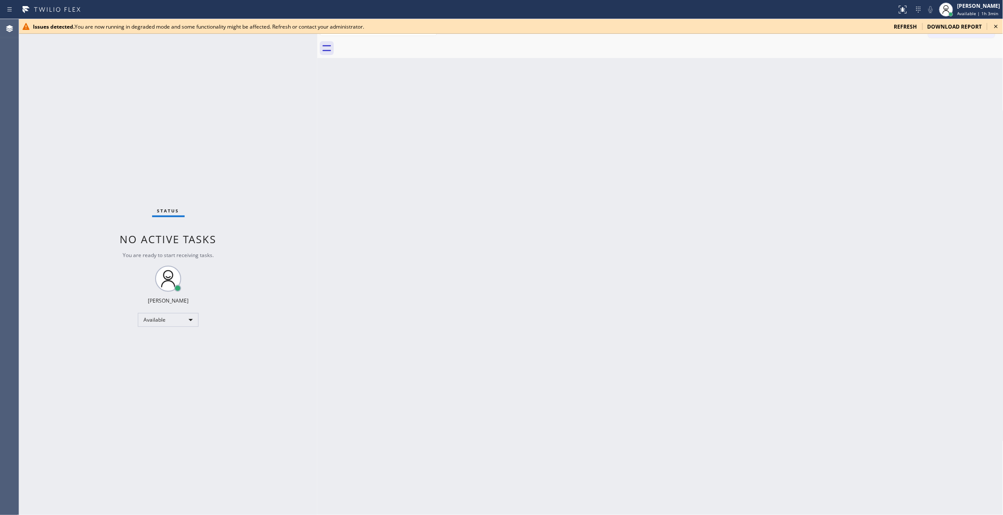
click at [902, 335] on div "Back to Dashboard Change Sender ID Customers Technicians Select a contact Outbo…" at bounding box center [660, 267] width 686 height 496
click at [995, 24] on icon at bounding box center [996, 26] width 10 height 10
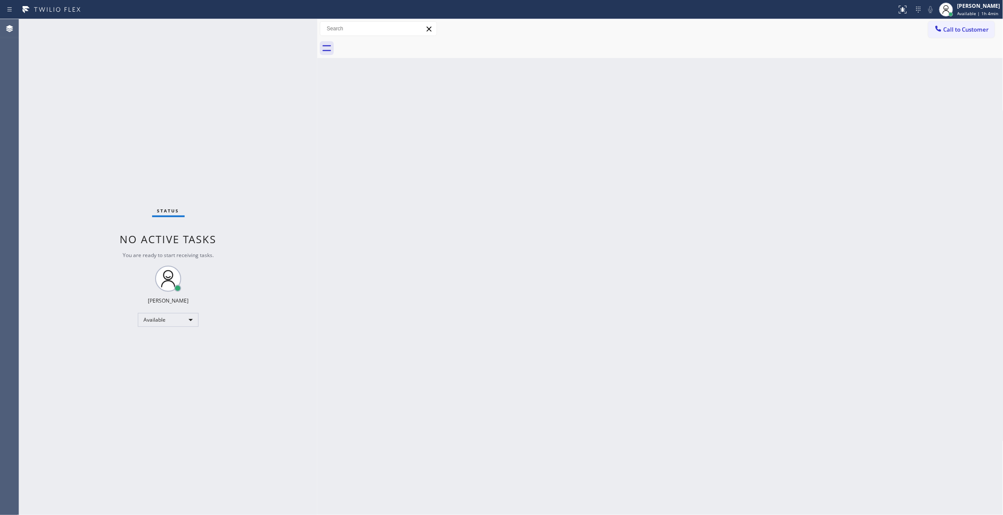
click at [558, 366] on div "Back to Dashboard Change Sender ID Customers Technicians Select a contact Outbo…" at bounding box center [660, 267] width 686 height 496
click at [950, 236] on div "Back to Dashboard Change Sender ID Customers Technicians Select a contact Outbo…" at bounding box center [660, 267] width 686 height 496
drag, startPoint x: 857, startPoint y: 168, endPoint x: 869, endPoint y: 153, distance: 19.8
click at [857, 167] on div "Back to Dashboard Change Sender ID Customers Technicians Select a contact Outbo…" at bounding box center [660, 267] width 686 height 496
click at [875, 233] on div "Back to Dashboard Change Sender ID Customers Technicians Select a contact Outbo…" at bounding box center [660, 267] width 686 height 496
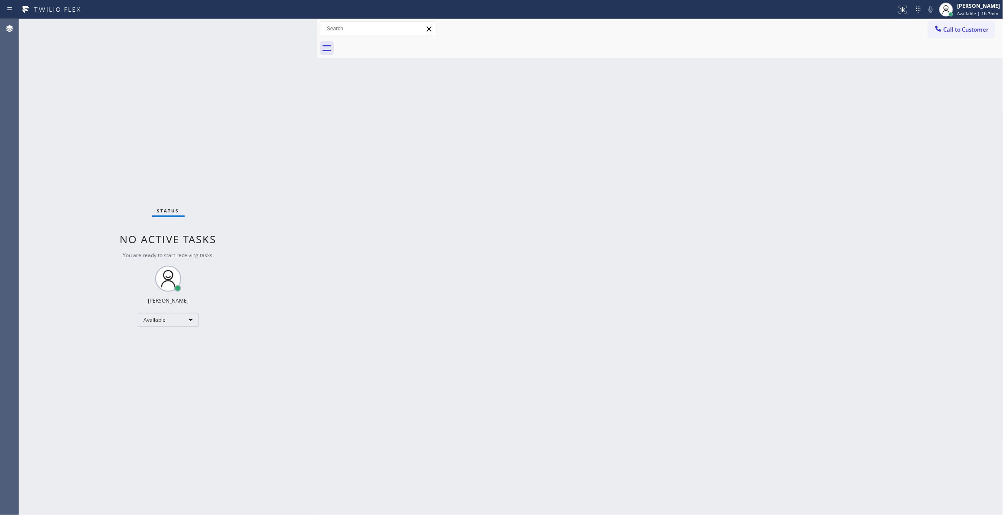
click at [830, 184] on div "Back to Dashboard Change Sender ID Customers Technicians Select a contact Outbo…" at bounding box center [660, 267] width 686 height 496
click at [458, 283] on div "Back to Dashboard Change Sender ID Customers Technicians Select a contact Outbo…" at bounding box center [660, 267] width 686 height 496
click at [10, 41] on div "Agent Desktop" at bounding box center [9, 267] width 19 height 496
click at [886, 146] on div "Back to Dashboard Change Sender ID Customers Technicians Select a contact Outbo…" at bounding box center [660, 267] width 686 height 496
click at [191, 113] on div "Status No active tasks You are ready to start receiving tasks. [PERSON_NAME] Av…" at bounding box center [168, 267] width 298 height 496
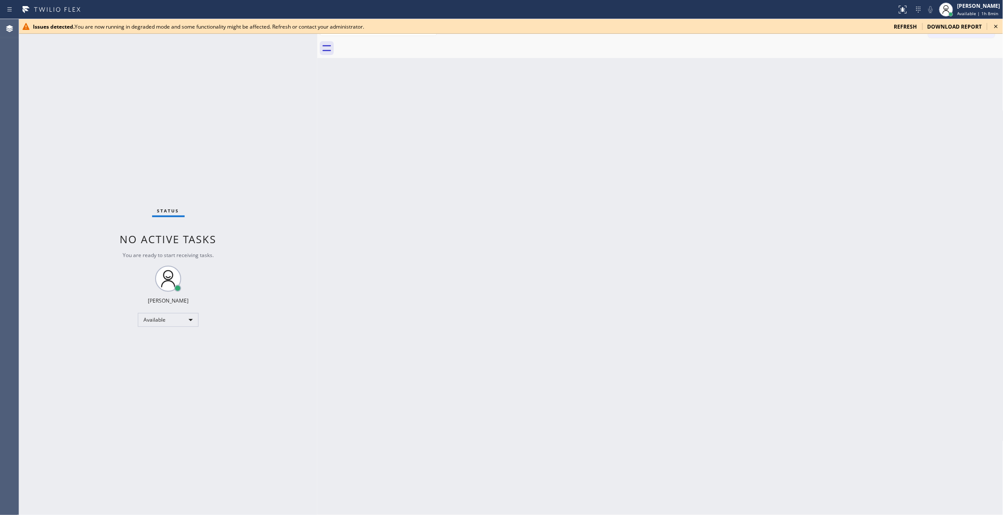
click at [861, 265] on div "Back to Dashboard Change Sender ID Customers Technicians Select a contact Outbo…" at bounding box center [660, 267] width 686 height 496
click at [996, 23] on icon at bounding box center [996, 26] width 10 height 10
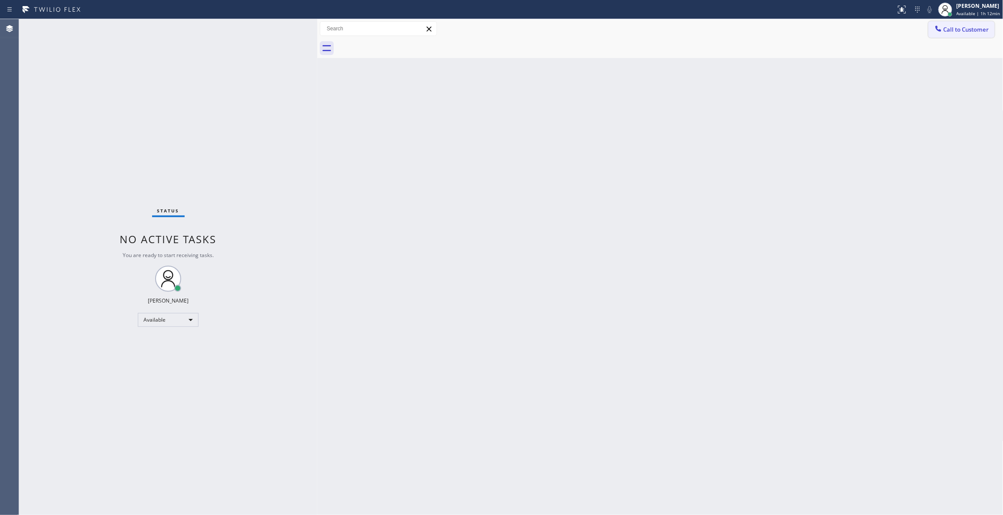
click at [965, 33] on span "Call to Customer" at bounding box center [966, 30] width 46 height 8
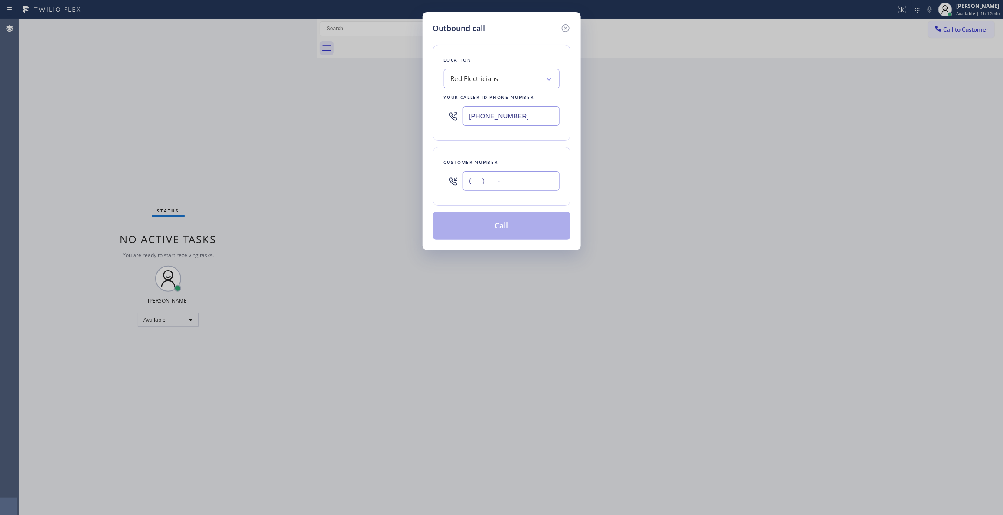
click at [515, 185] on input "(___) ___-____" at bounding box center [511, 181] width 97 height 20
paste input "864) 729-5731"
type input "(864) 729-5731"
paste input "619) 727-604"
drag, startPoint x: 546, startPoint y: 113, endPoint x: 276, endPoint y: 124, distance: 270.6
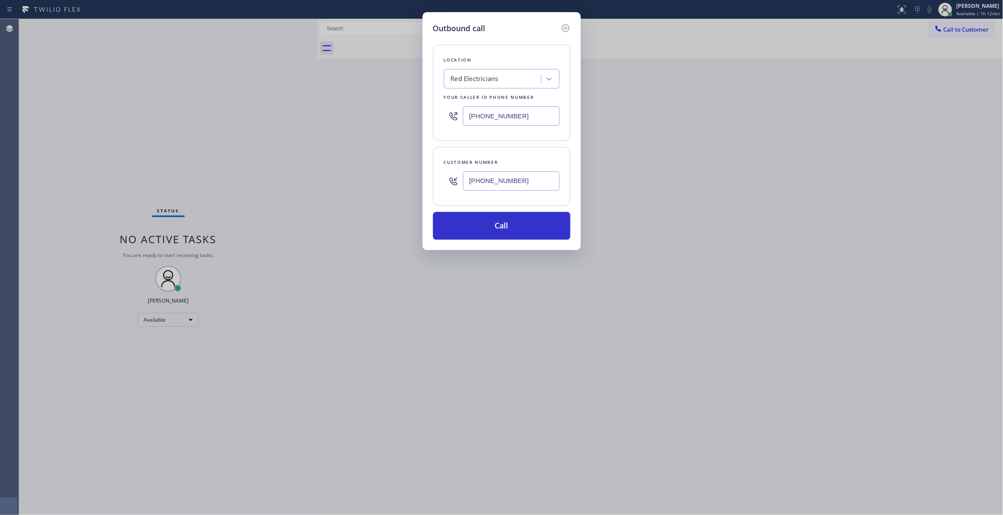
click at [259, 114] on div "Outbound call Location Red Electricians Your caller id phone number (833) 253-6…" at bounding box center [501, 257] width 1003 height 515
type input "(619) 727-6047"
drag, startPoint x: 541, startPoint y: 177, endPoint x: 330, endPoint y: 176, distance: 210.6
click at [330, 176] on div "Outbound call Location Quality Appliance service Your caller id phone number (6…" at bounding box center [501, 257] width 1003 height 515
click at [455, 232] on button "Call" at bounding box center [501, 226] width 137 height 28
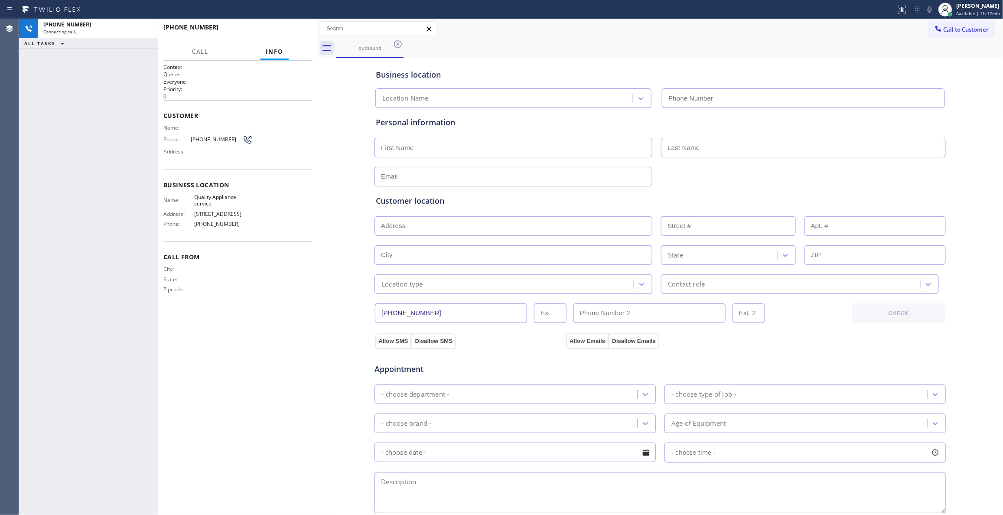
type input "(619) 727-6047"
click at [328, 166] on div "Business location Quality Appliance service (619) 727-6047 Personal information…" at bounding box center [660, 356] width 682 height 592
click at [288, 30] on span "HANG UP" at bounding box center [292, 31] width 26 height 6
click at [218, 134] on div "Name: Phone: (864) 729-5731 Address:" at bounding box center [207, 141] width 89 height 34
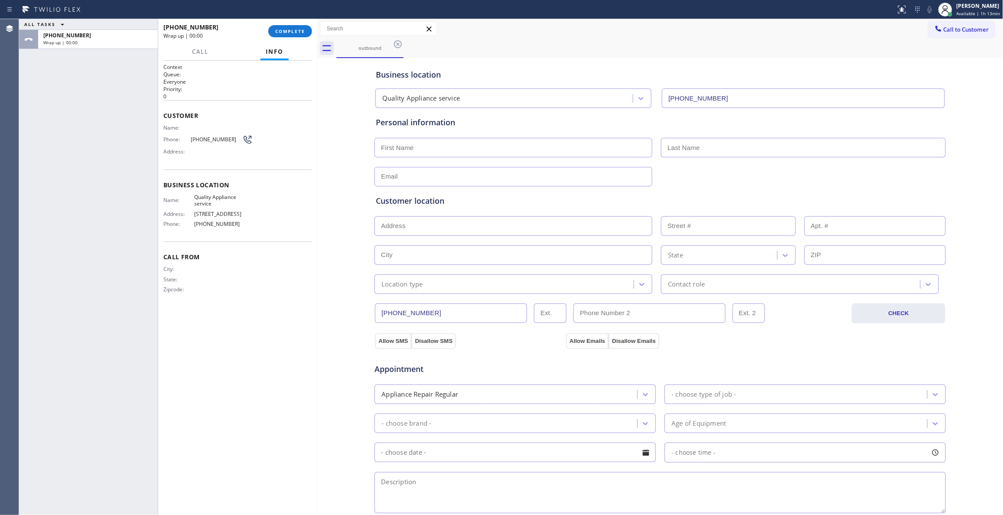
click at [218, 134] on div "Name: Phone: (864) 729-5731 Address:" at bounding box center [207, 141] width 89 height 34
drag, startPoint x: 218, startPoint y: 137, endPoint x: 217, endPoint y: 141, distance: 4.4
click at [217, 141] on div "Name: Phone: (864) 729-5731 Address:" at bounding box center [207, 141] width 89 height 34
click at [216, 143] on span "(864) 729-5731" at bounding box center [217, 139] width 52 height 7
click at [205, 143] on span "(864) 729-5731" at bounding box center [217, 139] width 52 height 7
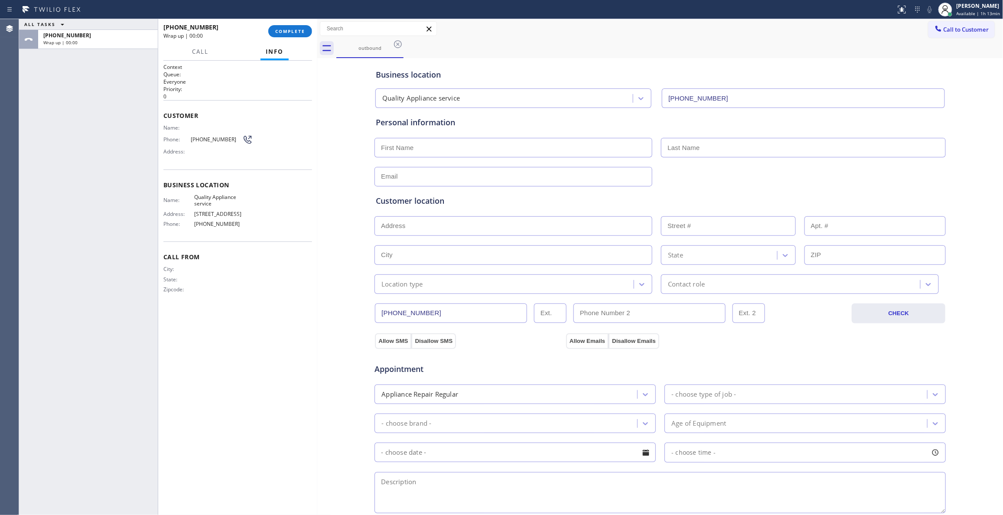
click at [203, 141] on span "(864) 729-5731" at bounding box center [217, 139] width 52 height 7
click at [204, 140] on span "(864) 729-5731" at bounding box center [217, 139] width 52 height 7
copy div "(864) 729-5731"
click at [303, 21] on div "+18647295731 Wrap up | 00:01 COMPLETE" at bounding box center [237, 31] width 149 height 23
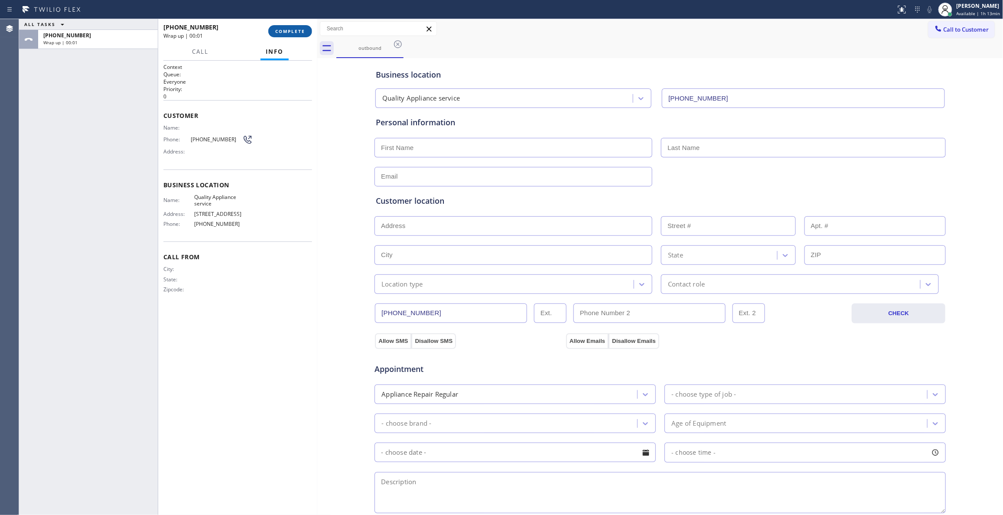
click at [303, 32] on span "COMPLETE" at bounding box center [290, 31] width 30 height 6
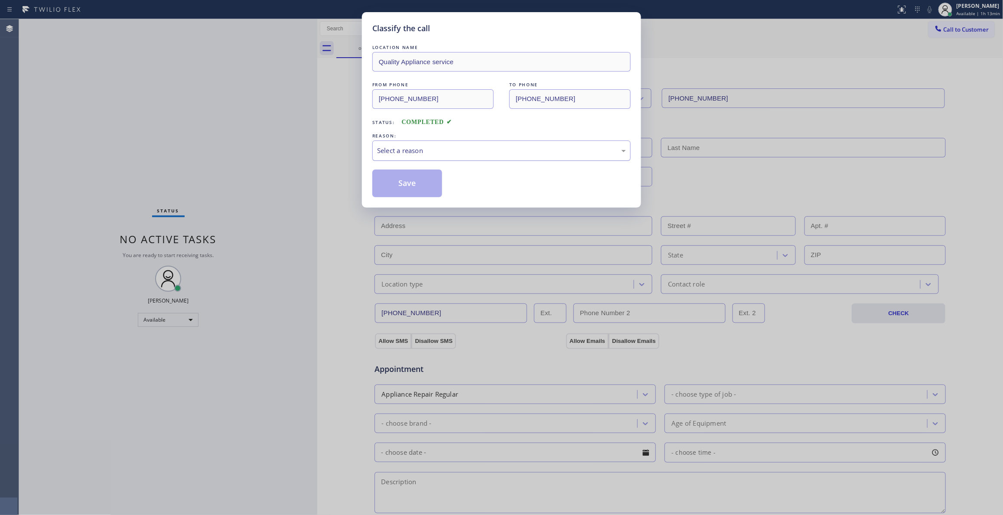
click at [472, 146] on div "Select a reason" at bounding box center [501, 151] width 249 height 10
click at [412, 179] on button "Save" at bounding box center [407, 183] width 70 height 28
drag, startPoint x: 412, startPoint y: 179, endPoint x: 492, endPoint y: 150, distance: 86.0
click at [413, 177] on button "Save" at bounding box center [407, 183] width 70 height 28
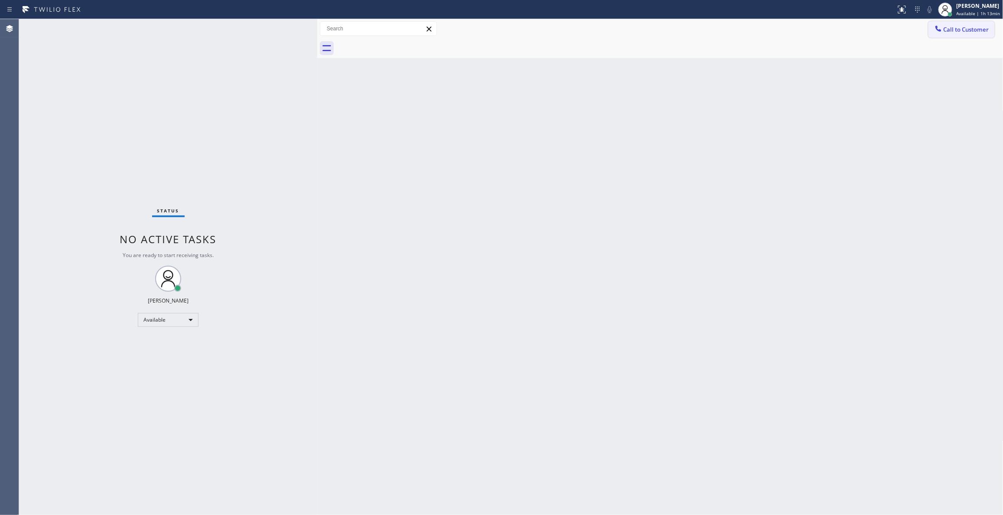
click at [960, 26] on span "Call to Customer" at bounding box center [966, 30] width 46 height 8
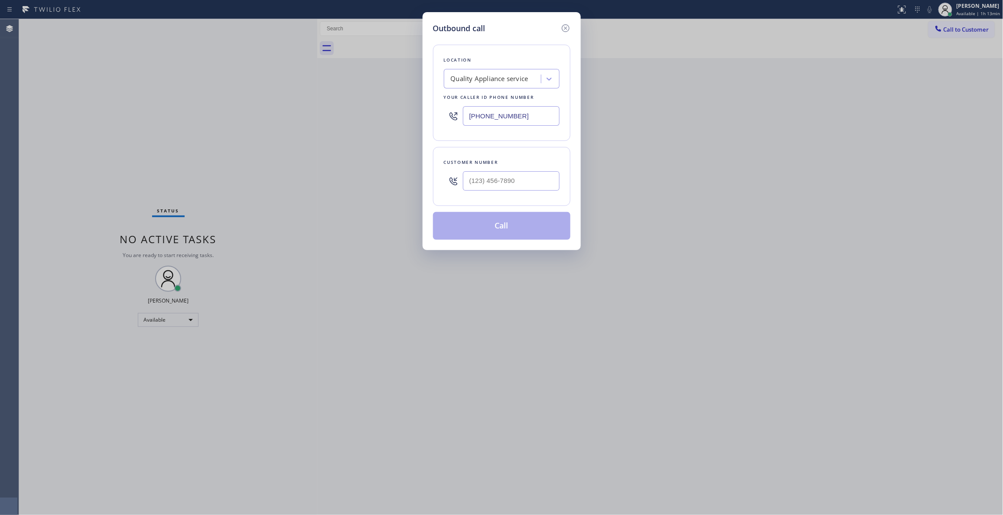
click at [520, 172] on div at bounding box center [511, 181] width 97 height 28
click at [520, 180] on input "(___) ___-____" at bounding box center [511, 181] width 97 height 20
paste input "864) 729-5731"
type input "(864) 729-5731"
click at [492, 228] on button "Call" at bounding box center [501, 226] width 137 height 28
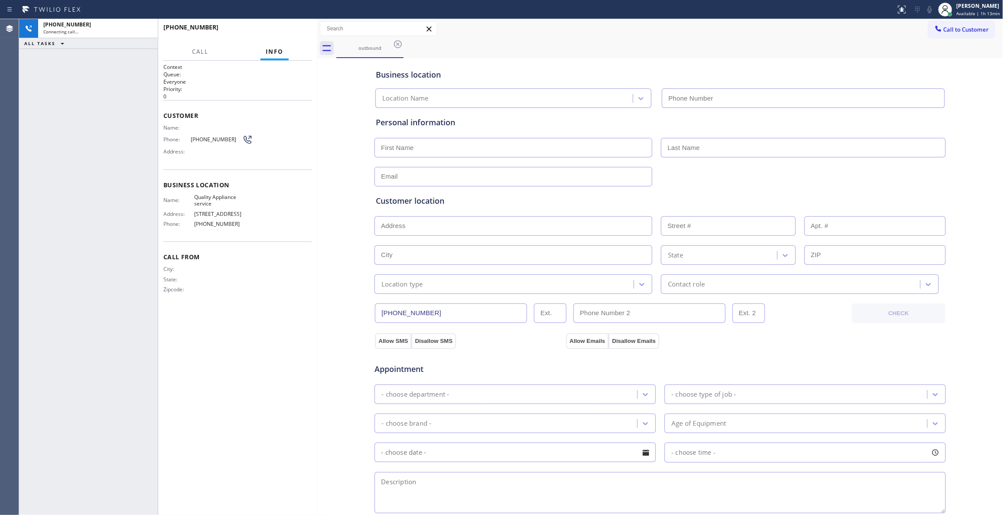
type input "(619) 727-6047"
click at [312, 195] on div "Context Queue: Everyone Priority: 0 Customer Name: Phone: (864) 729-5731 Addres…" at bounding box center [237, 288] width 159 height 454
click at [149, 26] on icon at bounding box center [146, 28] width 10 height 10
click at [149, 26] on div "+18647295731" at bounding box center [97, 24] width 109 height 7
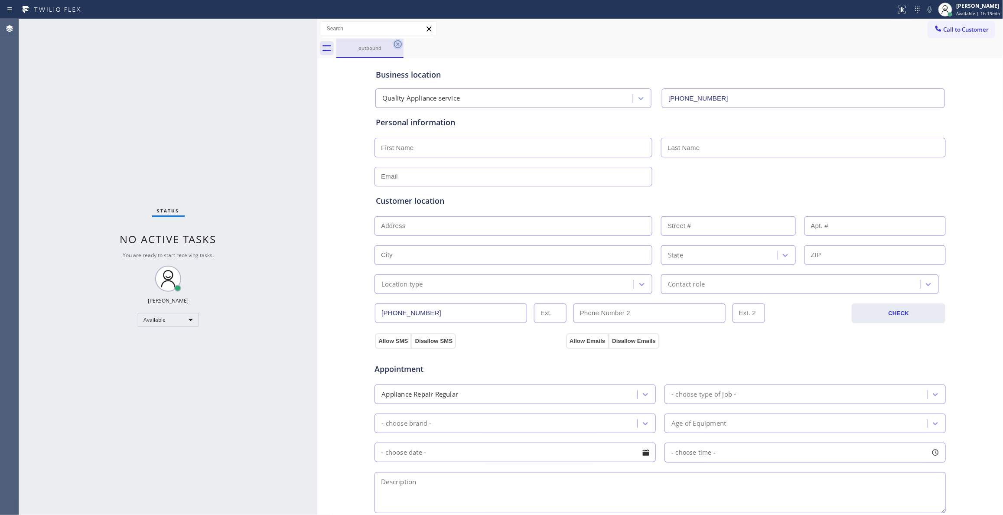
click at [396, 44] on icon at bounding box center [398, 44] width 10 height 10
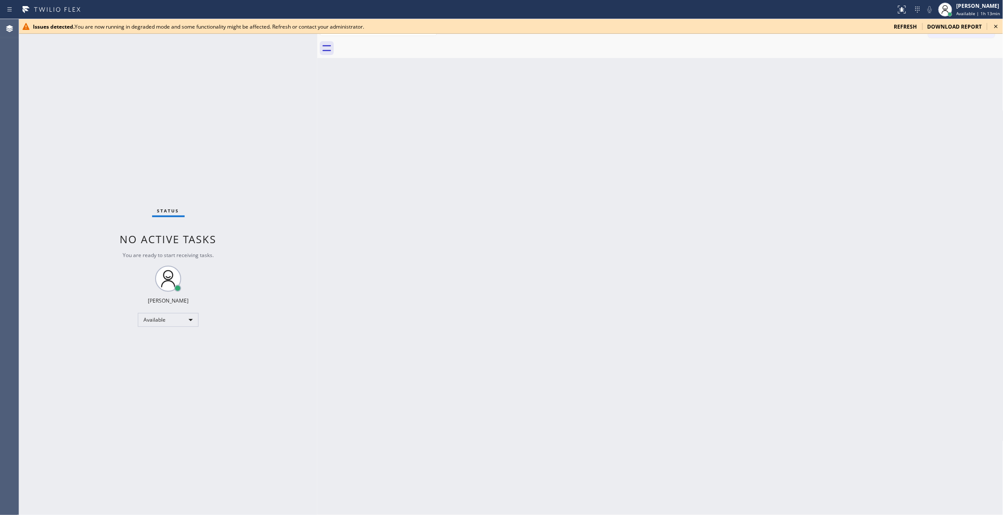
click at [673, 111] on div "Back to Dashboard Change Sender ID Customers Technicians Select a contact Outbo…" at bounding box center [660, 267] width 686 height 496
click at [997, 26] on icon at bounding box center [995, 26] width 3 height 3
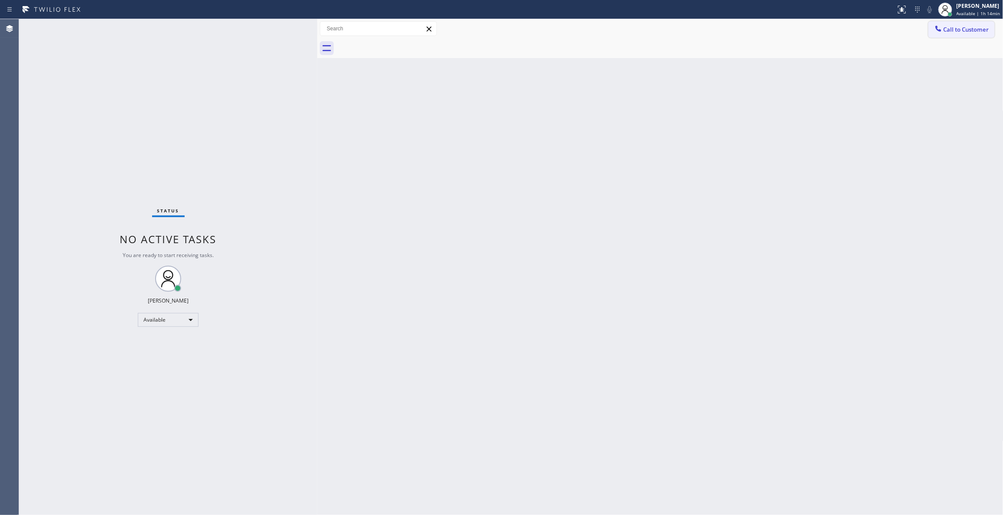
click at [990, 32] on button "Call to Customer" at bounding box center [961, 29] width 66 height 16
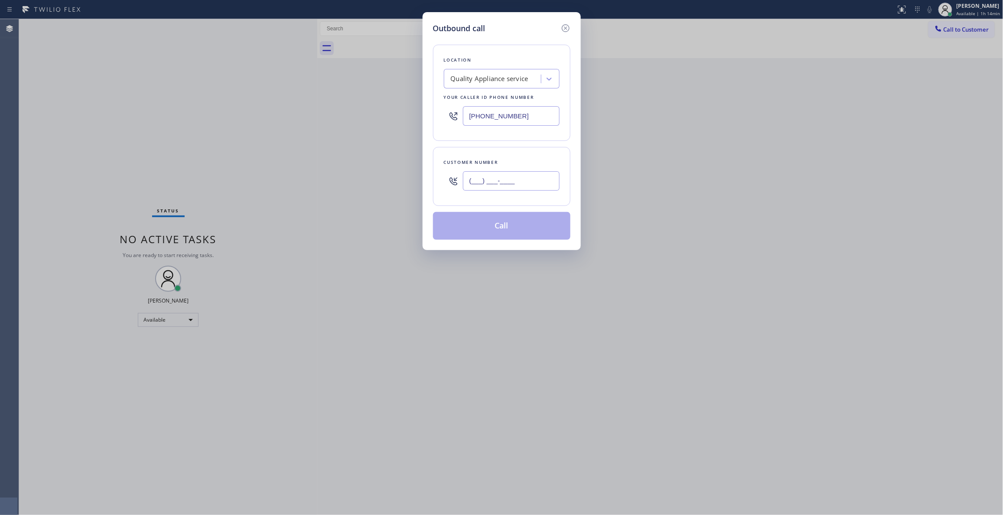
click at [496, 177] on input "(___) ___-____" at bounding box center [511, 181] width 97 height 20
paste input "863) 473-2460"
type input "(863) 473-2460"
paste input "714) 463-1818"
drag, startPoint x: 538, startPoint y: 116, endPoint x: 153, endPoint y: 102, distance: 385.1
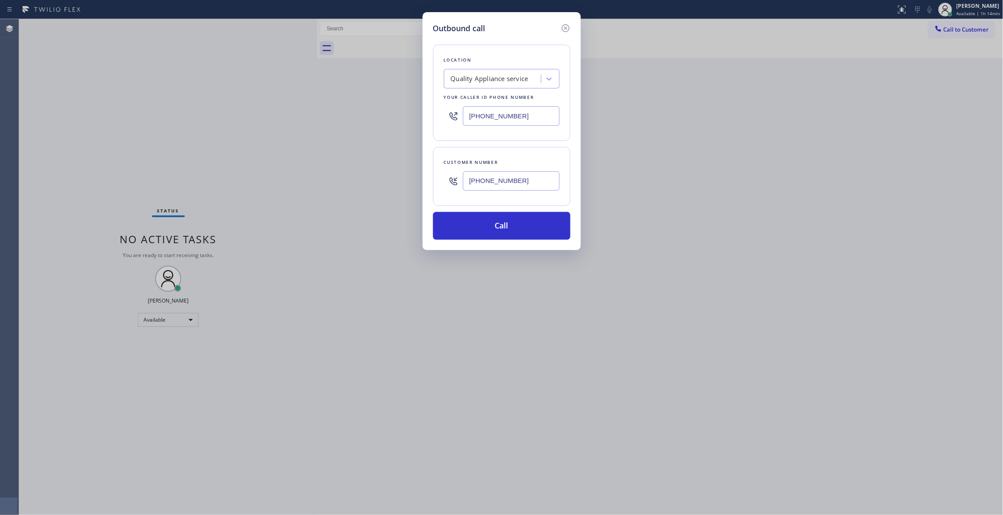
click at [153, 102] on div "Outbound call Location Quality Appliance service Your caller id phone number (6…" at bounding box center [501, 257] width 1003 height 515
type input "(714) 463-1818"
drag, startPoint x: 538, startPoint y: 186, endPoint x: 298, endPoint y: 162, distance: 240.9
click at [298, 162] on div "Outbound call Location Local Trusted Electricians Cypress Your caller id phone …" at bounding box center [501, 257] width 1003 height 515
click at [497, 224] on button "Call" at bounding box center [501, 226] width 137 height 28
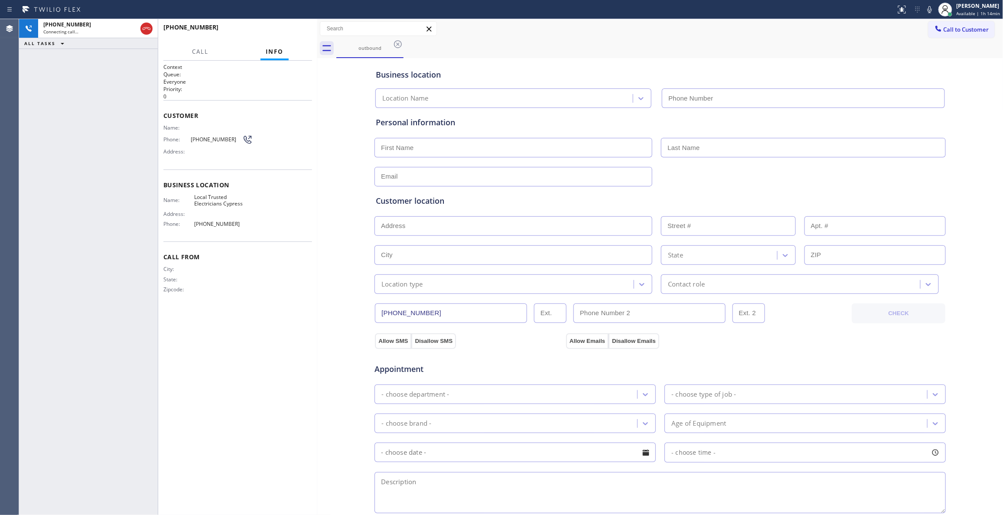
type input "(714) 463-1818"
click at [206, 139] on span "(863) 473-2460" at bounding box center [217, 139] width 52 height 7
copy div "(863) 473-2460"
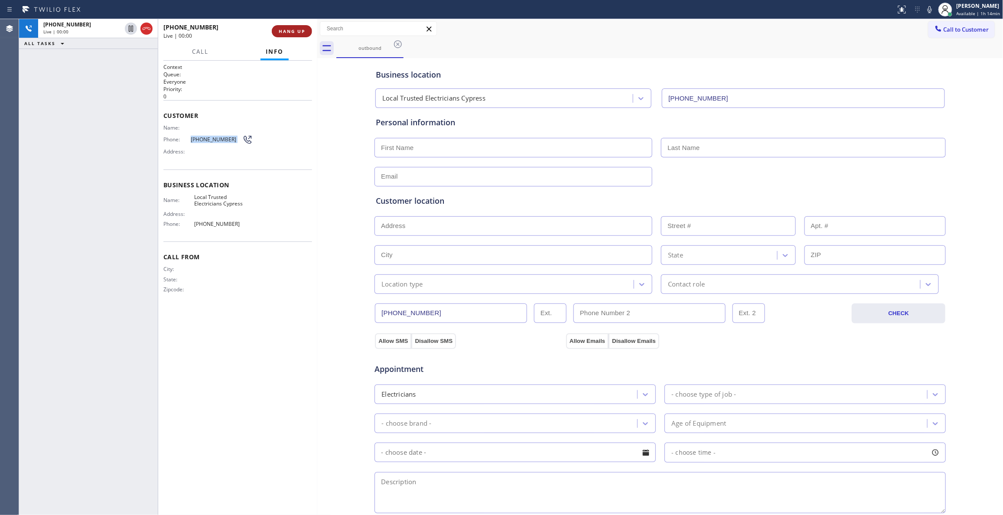
click at [299, 33] on span "HANG UP" at bounding box center [292, 31] width 26 height 6
click at [302, 29] on span "COMPLETE" at bounding box center [290, 31] width 30 height 6
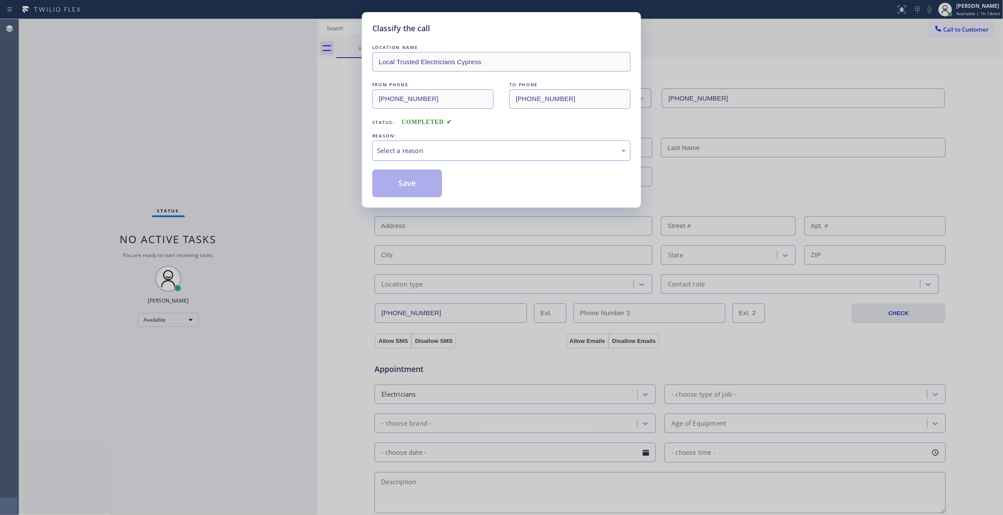
click at [397, 156] on div "Select a reason" at bounding box center [501, 150] width 258 height 20
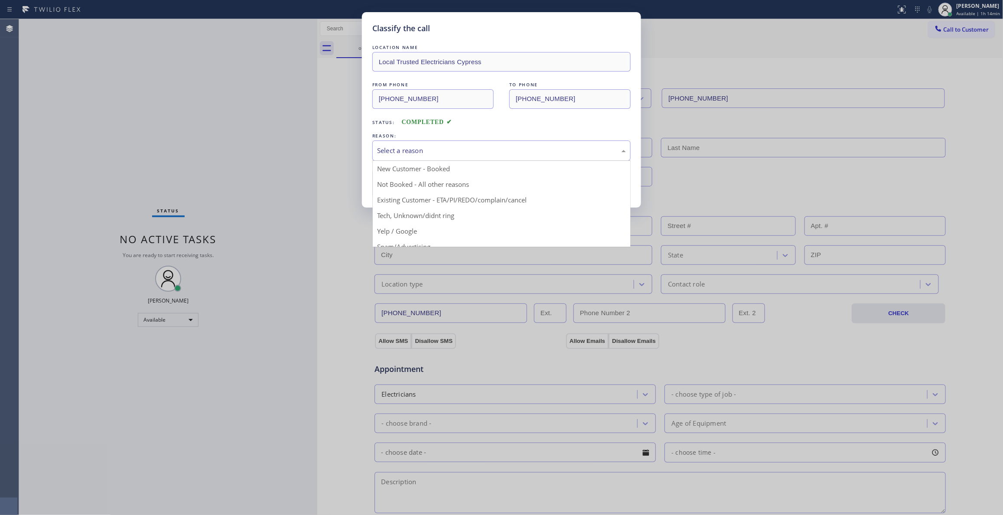
click at [405, 185] on button "Save" at bounding box center [407, 183] width 70 height 28
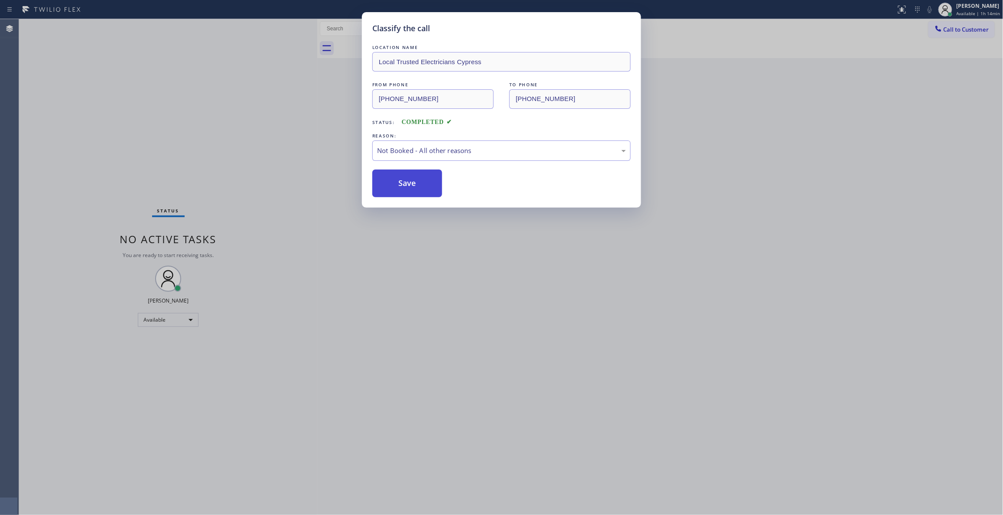
click at [405, 185] on button "Save" at bounding box center [407, 183] width 70 height 28
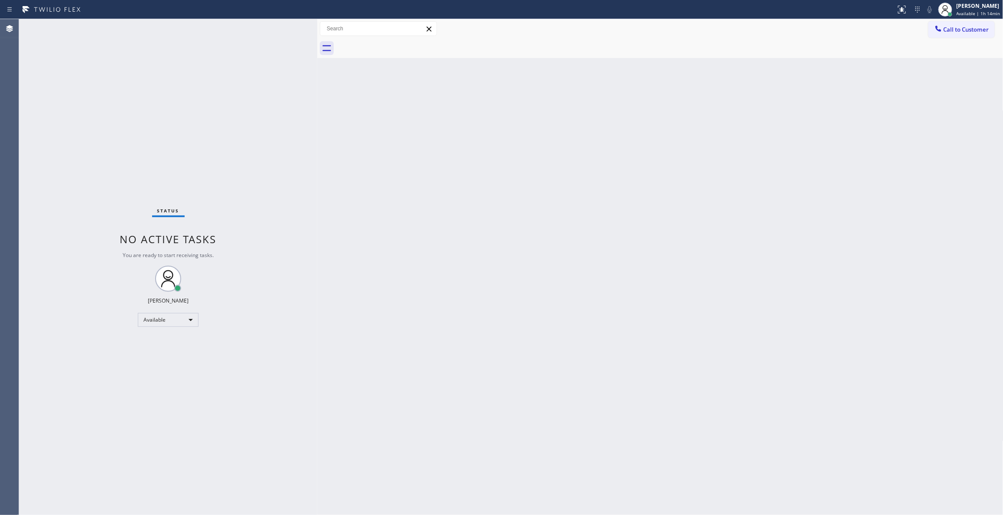
drag, startPoint x: 964, startPoint y: 32, endPoint x: 944, endPoint y: 34, distance: 20.4
click at [964, 32] on span "Call to Customer" at bounding box center [966, 30] width 46 height 8
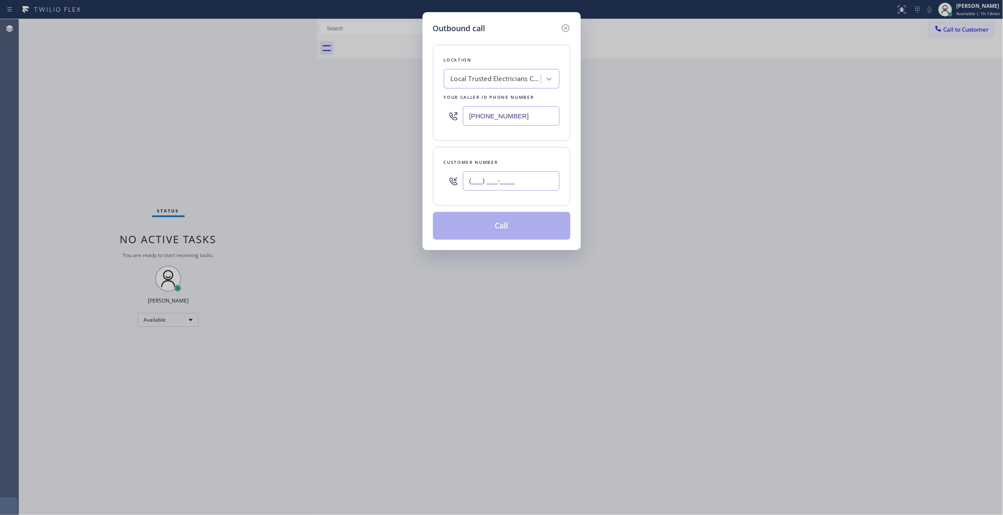
click at [512, 186] on input "(___) ___-____" at bounding box center [511, 181] width 97 height 20
paste input "863) 473-2460"
type input "(863) 473-2460"
click at [506, 229] on button "Call" at bounding box center [501, 226] width 137 height 28
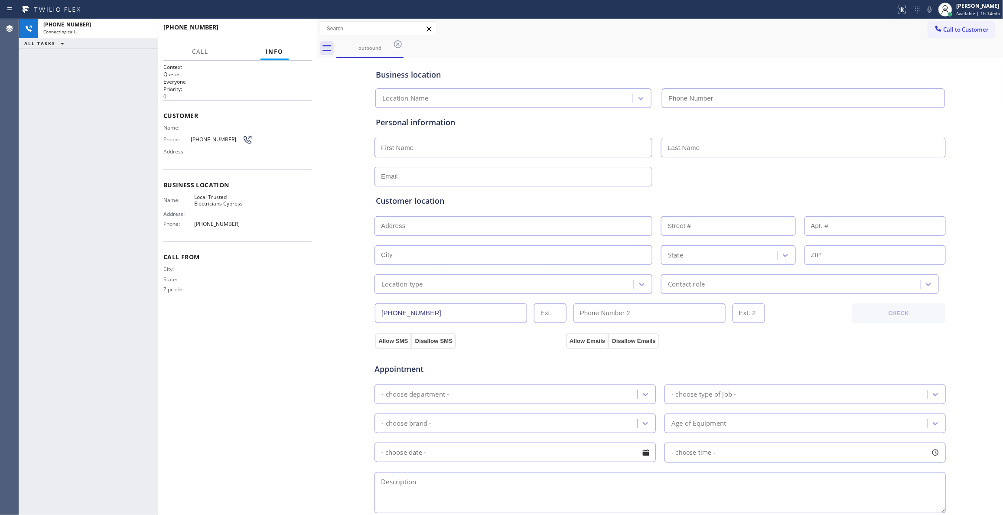
type input "(714) 463-1818"
click at [215, 134] on div "Name: Phone: (863) 473-2460 Address:" at bounding box center [207, 141] width 89 height 34
click at [215, 135] on div "Phone: (863) 473-2460" at bounding box center [207, 139] width 89 height 10
copy div "(863) 473-2460"
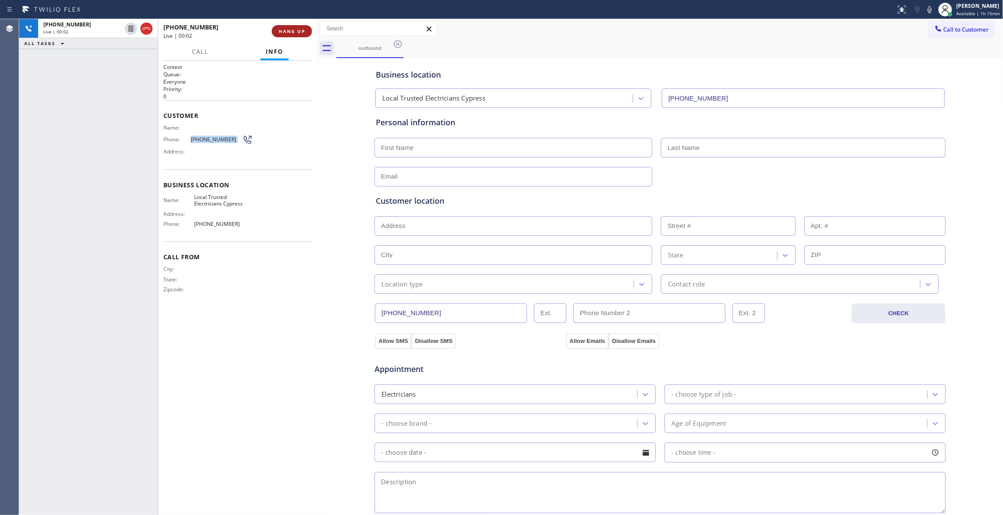
click at [296, 32] on span "HANG UP" at bounding box center [292, 31] width 26 height 6
click at [295, 32] on span "COMPLETE" at bounding box center [290, 31] width 30 height 6
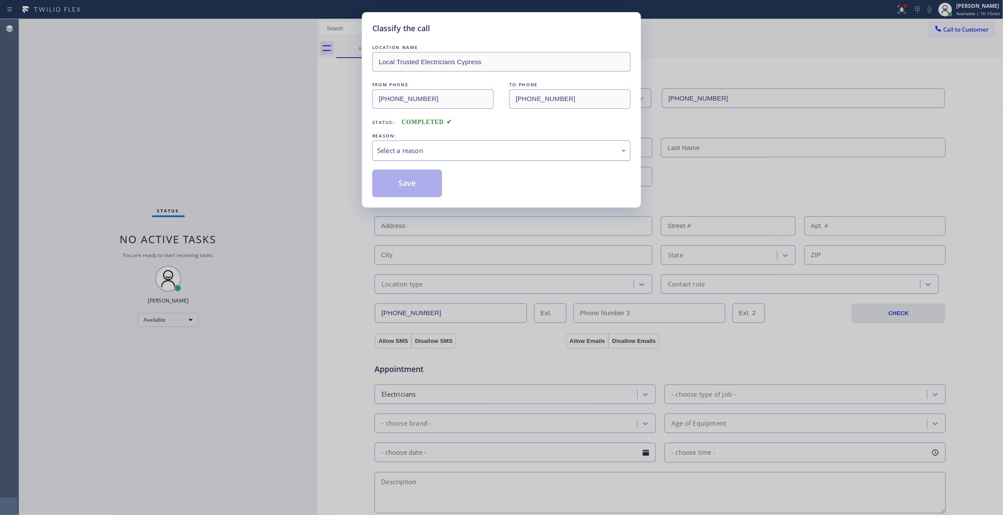
drag, startPoint x: 422, startPoint y: 133, endPoint x: 425, endPoint y: 147, distance: 14.2
click at [422, 134] on div "REASON:" at bounding box center [501, 135] width 258 height 9
click at [425, 148] on div "Select a reason" at bounding box center [501, 151] width 249 height 10
click at [407, 185] on button "Save" at bounding box center [407, 183] width 70 height 28
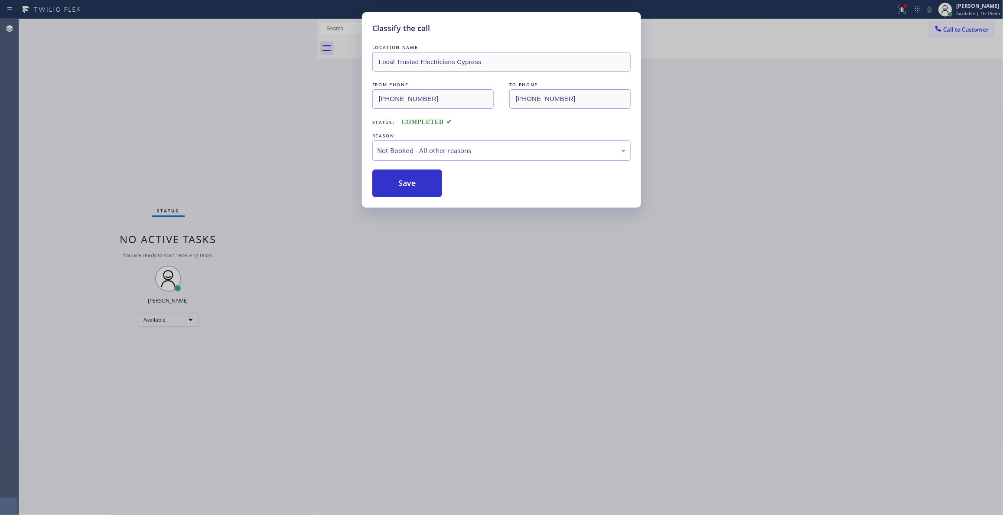
click at [407, 185] on button "Save" at bounding box center [407, 183] width 70 height 28
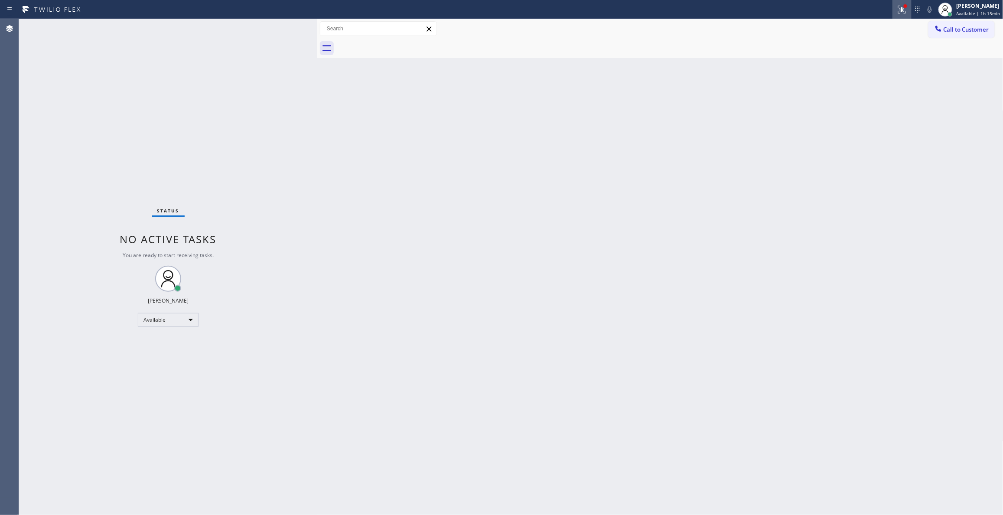
click at [897, 13] on icon at bounding box center [902, 9] width 10 height 10
click at [867, 120] on button "Clear issues" at bounding box center [845, 122] width 101 height 12
click at [963, 32] on span "Call to Customer" at bounding box center [966, 30] width 46 height 8
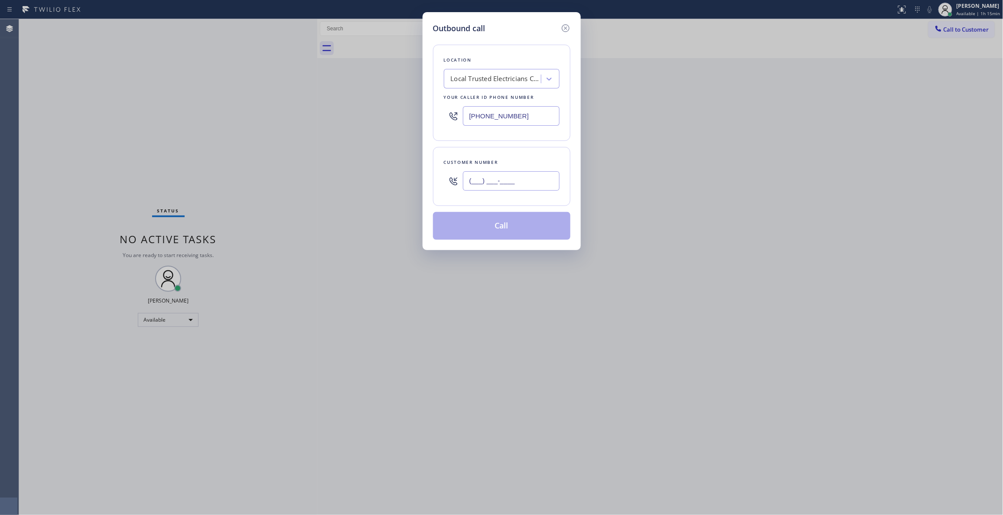
click at [478, 185] on input "(___) ___-____" at bounding box center [511, 181] width 97 height 20
paste input "863) 473-2460"
type input "(863) 473-2460"
click at [490, 233] on button "Call" at bounding box center [501, 226] width 137 height 28
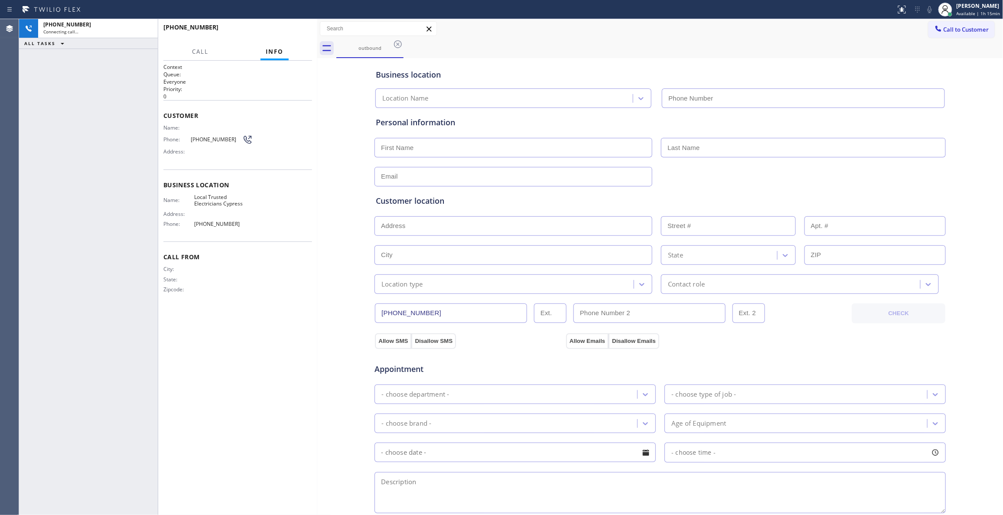
type input "(714) 463-1818"
click at [288, 37] on button "HANG UP" at bounding box center [292, 31] width 40 height 12
click at [288, 35] on button "HANG UP" at bounding box center [292, 31] width 40 height 12
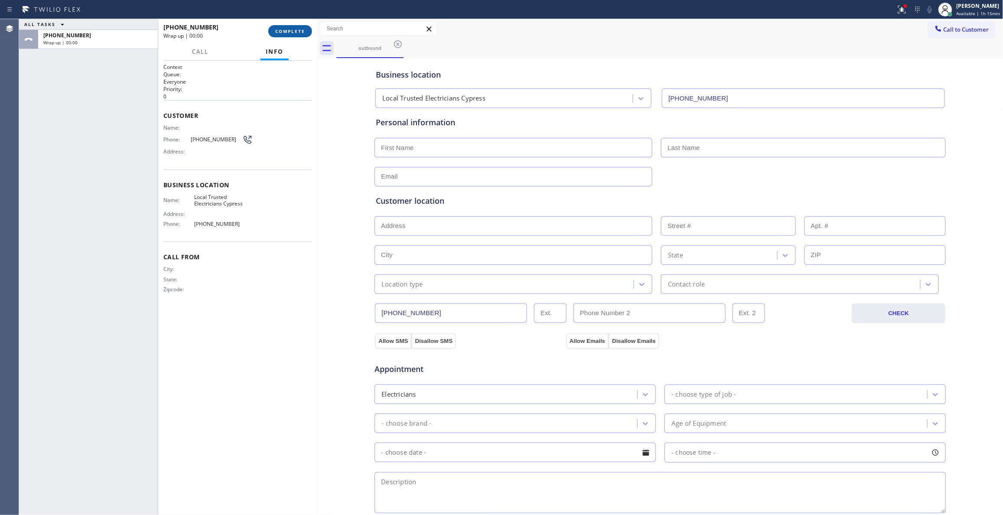
click at [285, 26] on button "COMPLETE" at bounding box center [290, 31] width 44 height 12
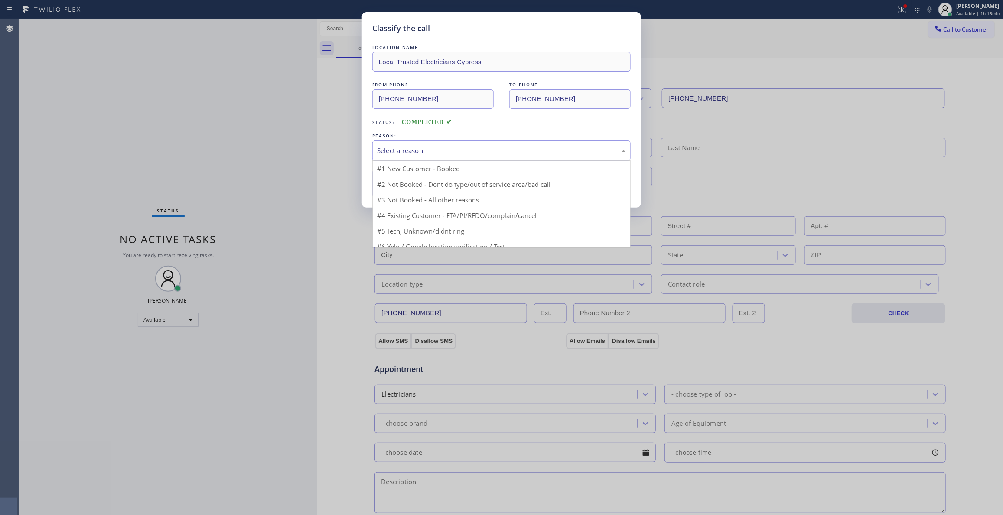
click at [444, 154] on div "Select a reason" at bounding box center [501, 151] width 249 height 10
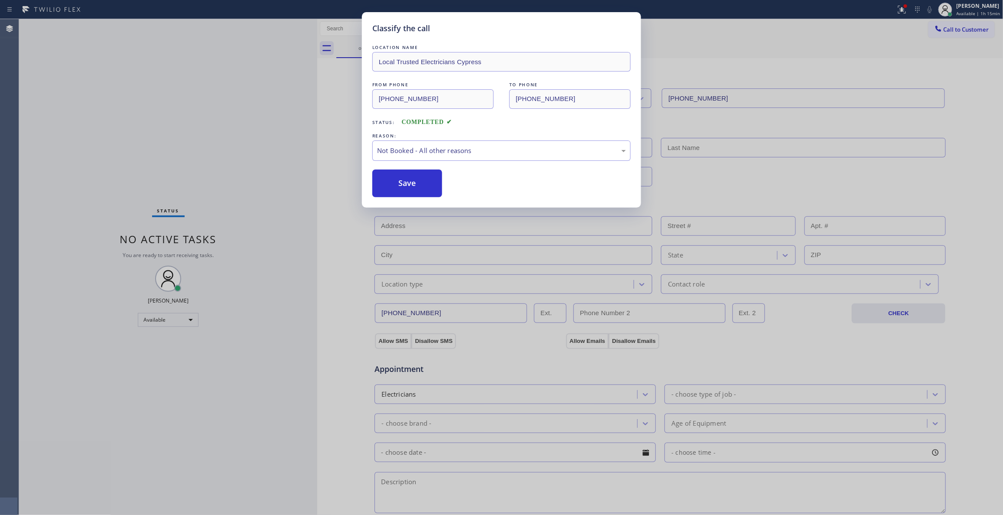
click at [426, 185] on button "Save" at bounding box center [407, 183] width 70 height 28
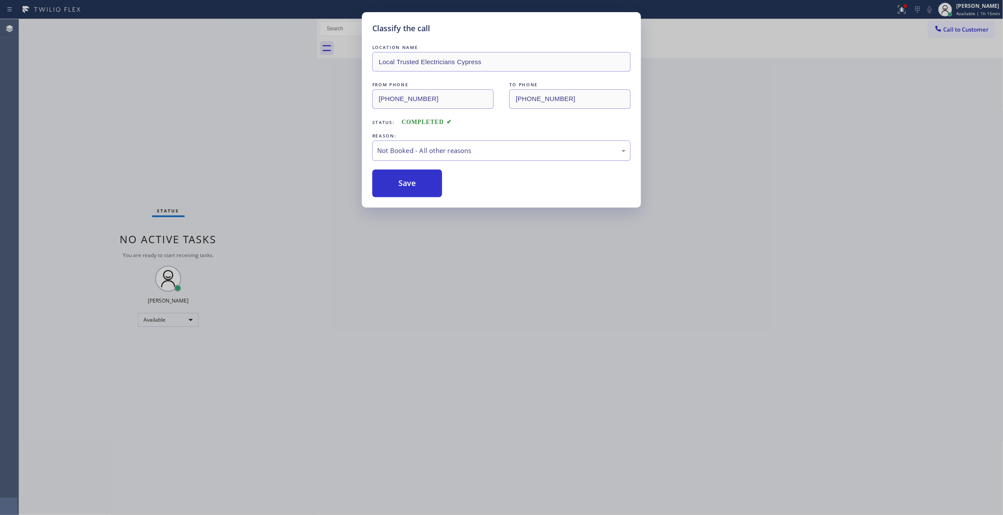
click at [426, 185] on button "Save" at bounding box center [407, 183] width 70 height 28
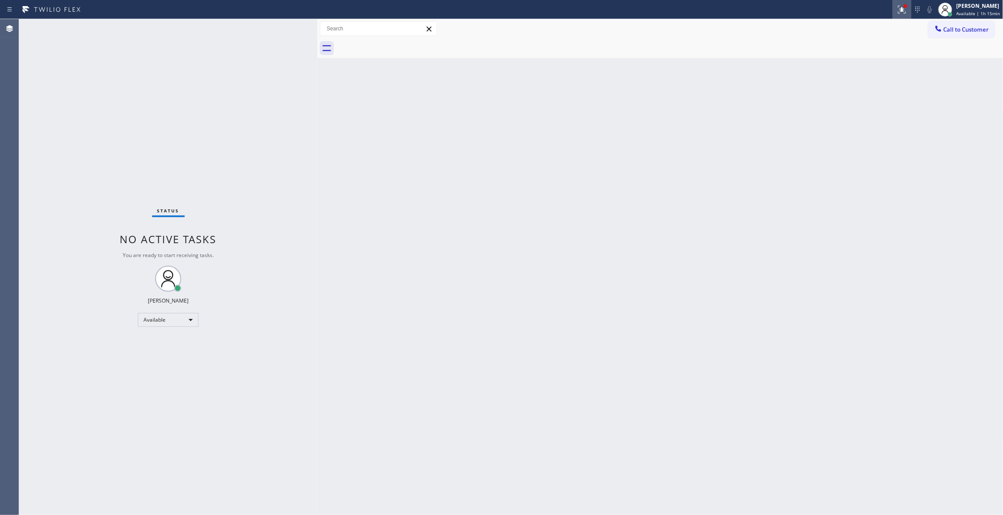
click at [897, 12] on icon at bounding box center [902, 9] width 10 height 10
click at [862, 127] on button "Clear issues" at bounding box center [845, 122] width 101 height 12
click at [731, 140] on div "Back to Dashboard Change Sender ID Customers Technicians Select a contact Outbo…" at bounding box center [660, 267] width 686 height 496
drag, startPoint x: 982, startPoint y: 29, endPoint x: 914, endPoint y: 30, distance: 68.0
click at [982, 30] on span "Call to Customer" at bounding box center [966, 30] width 46 height 8
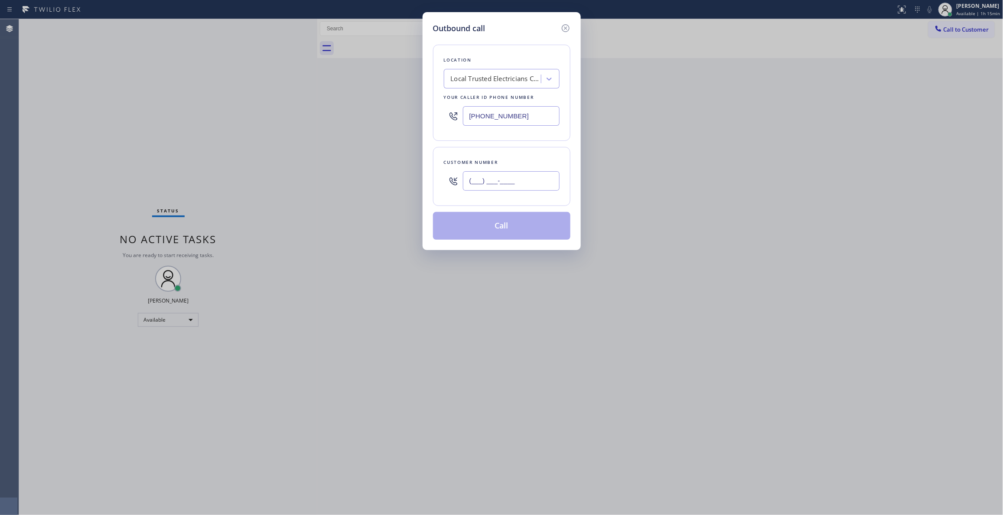
click at [512, 179] on input "(___) ___-____" at bounding box center [511, 181] width 97 height 20
paste input "323) 363-8807"
type input "(323) 363-8807"
paste input "617) 219-9255"
drag, startPoint x: 537, startPoint y: 116, endPoint x: 29, endPoint y: 85, distance: 509.7
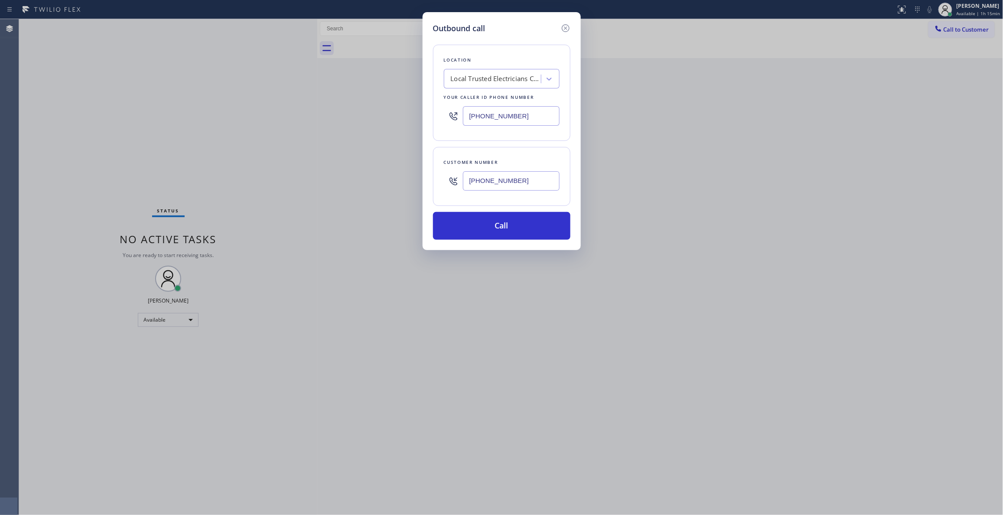
click at [18, 73] on div "Outbound call Location Local Trusted Electricians Cypress Your caller id phone …" at bounding box center [501, 257] width 1003 height 515
type input "(617) 219-9255"
drag, startPoint x: 541, startPoint y: 187, endPoint x: 304, endPoint y: 175, distance: 237.3
click at [304, 175] on div "Outbound call Location Appliance Viking Repair Your caller id phone number (617…" at bounding box center [501, 257] width 1003 height 515
click at [483, 234] on button "Call" at bounding box center [501, 226] width 137 height 28
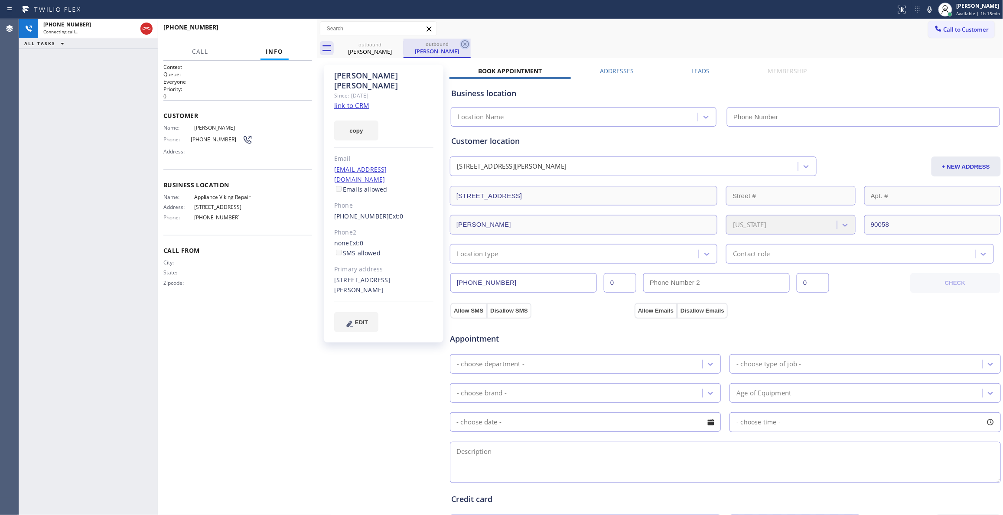
type input "(617) 219-9255"
click at [465, 43] on icon at bounding box center [465, 44] width 8 height 8
click at [347, 101] on link "link to CRM" at bounding box center [351, 105] width 35 height 9
click at [282, 33] on span "HANG UP" at bounding box center [292, 31] width 26 height 6
click at [282, 33] on span "COMPLETE" at bounding box center [290, 31] width 30 height 6
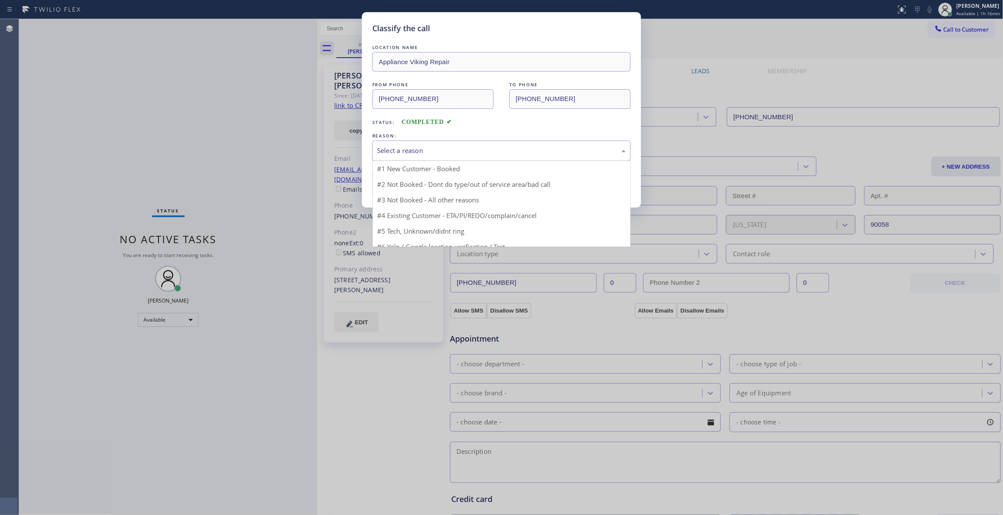
click at [410, 144] on div "Select a reason" at bounding box center [501, 150] width 258 height 20
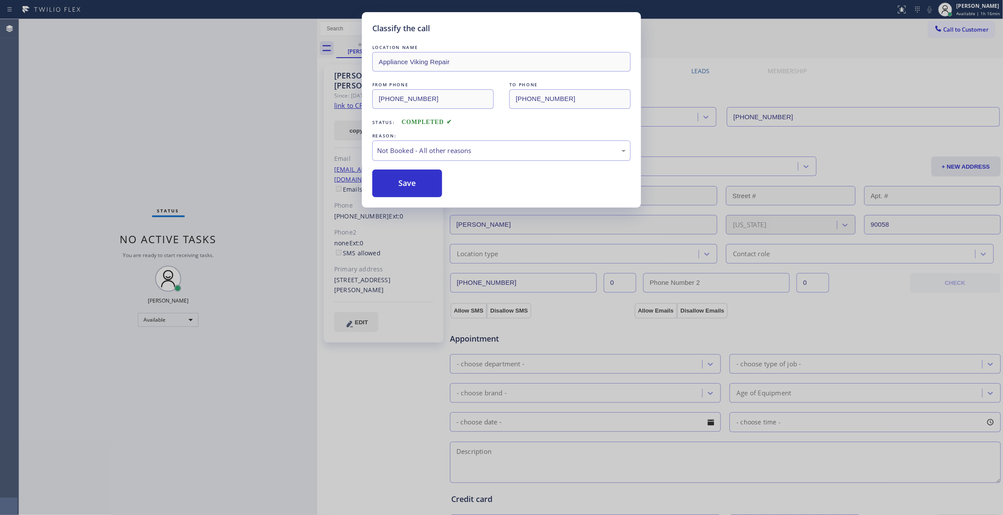
click at [410, 190] on button "Save" at bounding box center [407, 183] width 70 height 28
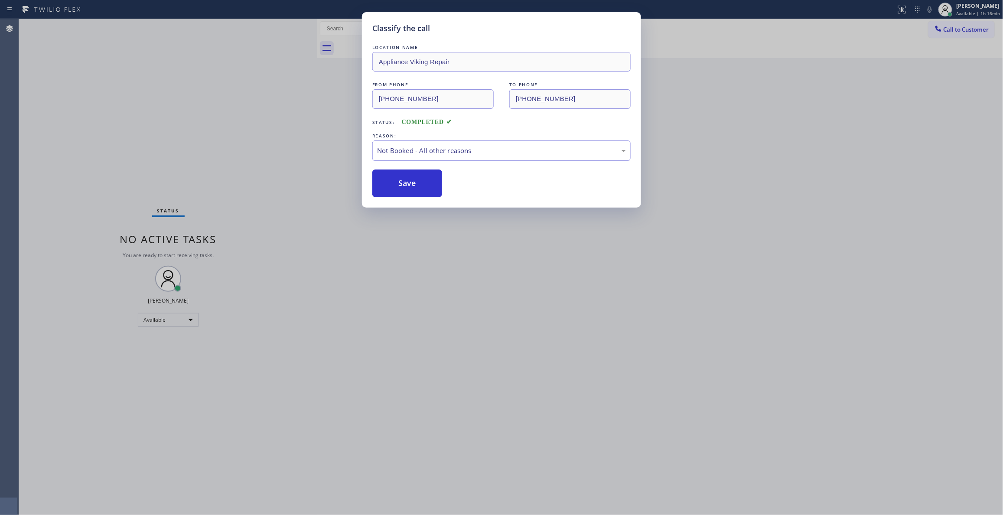
click at [410, 190] on button "Save" at bounding box center [407, 183] width 70 height 28
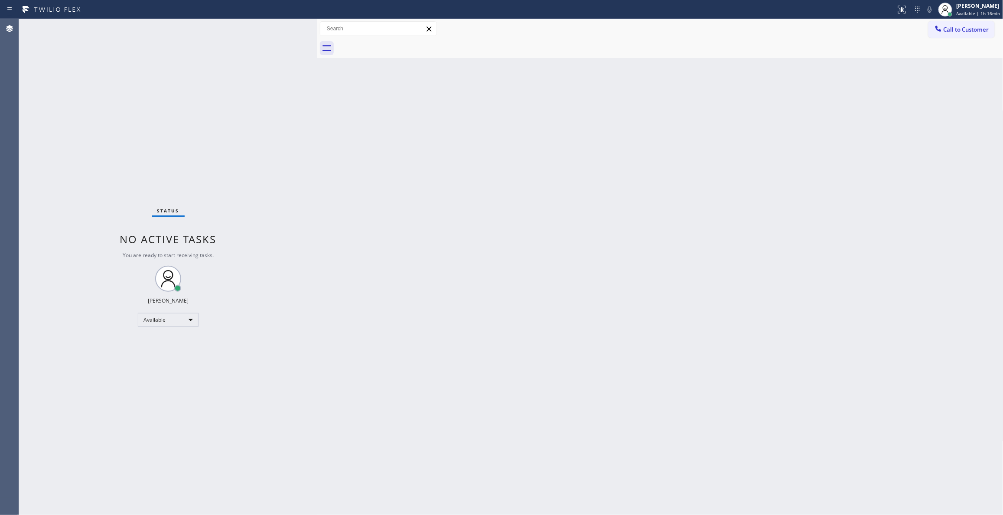
click at [968, 29] on span "Call to Customer" at bounding box center [966, 30] width 46 height 8
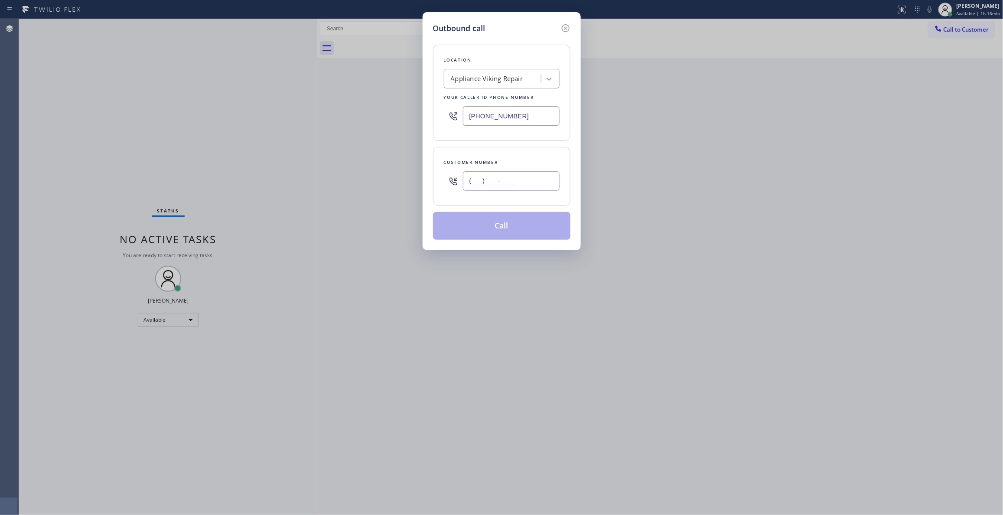
click at [511, 178] on input "(___) ___-____" at bounding box center [511, 181] width 97 height 20
paste input "323) 363-8807"
type input "(323) 363-8807"
click at [501, 230] on button "Call" at bounding box center [501, 226] width 137 height 28
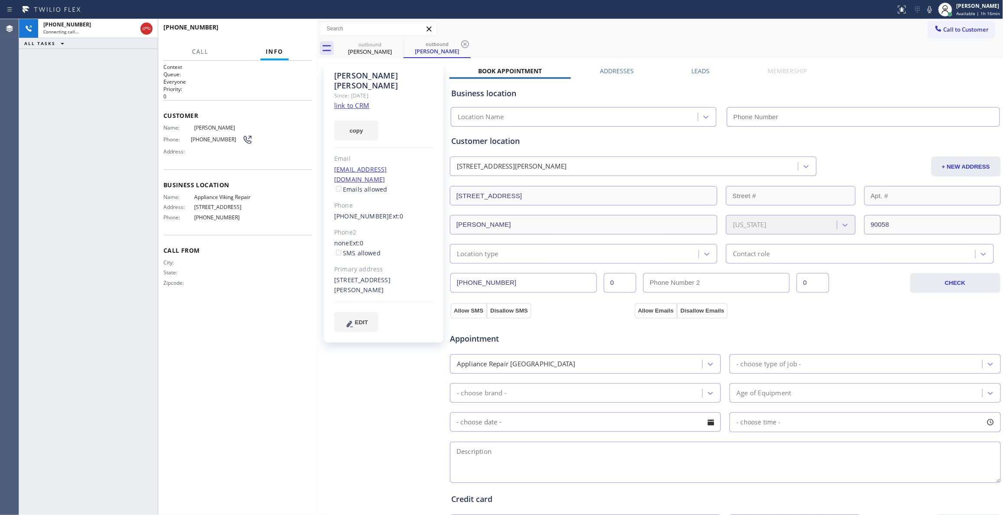
type input "(617) 219-9255"
click at [466, 40] on icon at bounding box center [465, 44] width 10 height 10
click at [292, 35] on button "HANG UP" at bounding box center [292, 31] width 40 height 12
click at [292, 34] on button "HANG UP" at bounding box center [292, 31] width 40 height 12
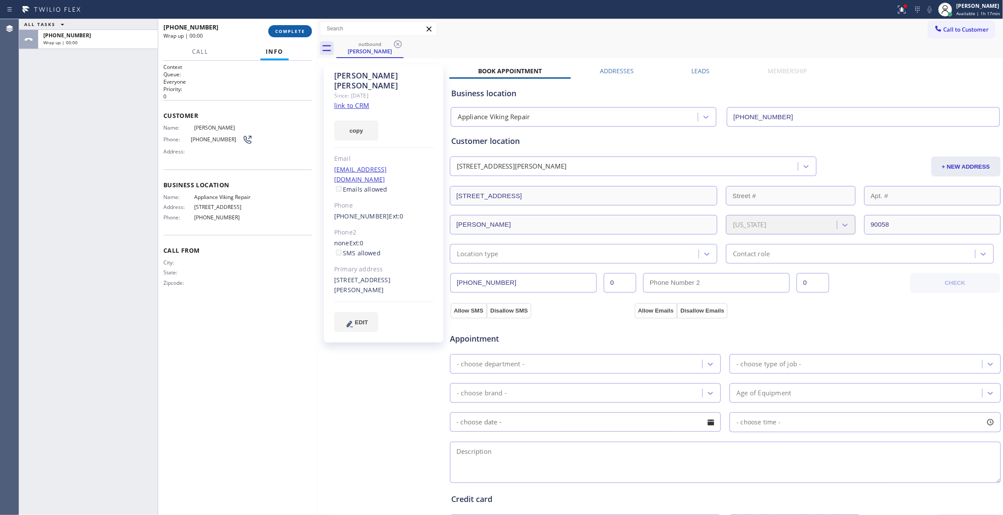
click at [292, 32] on span "COMPLETE" at bounding box center [290, 31] width 30 height 6
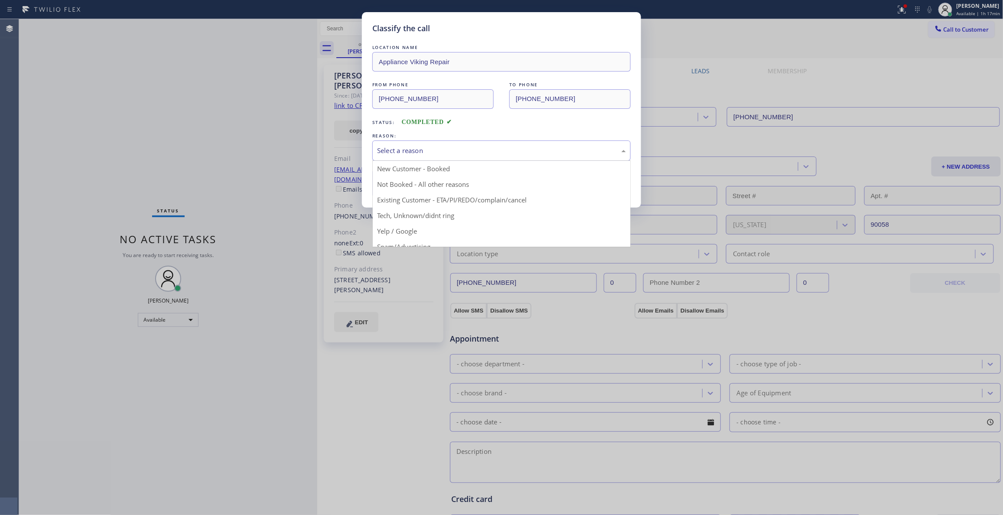
click at [392, 155] on div "Select a reason" at bounding box center [501, 151] width 249 height 10
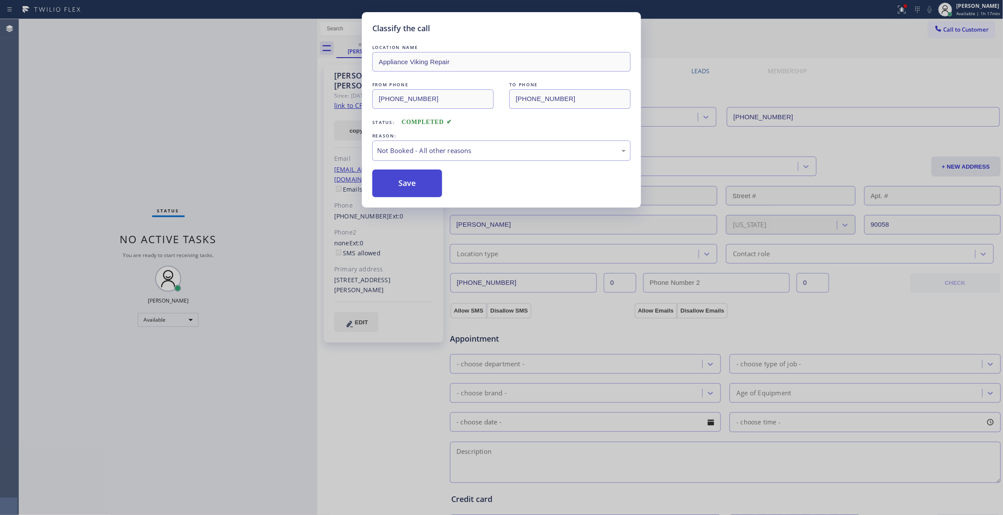
click at [397, 185] on button "Save" at bounding box center [407, 183] width 70 height 28
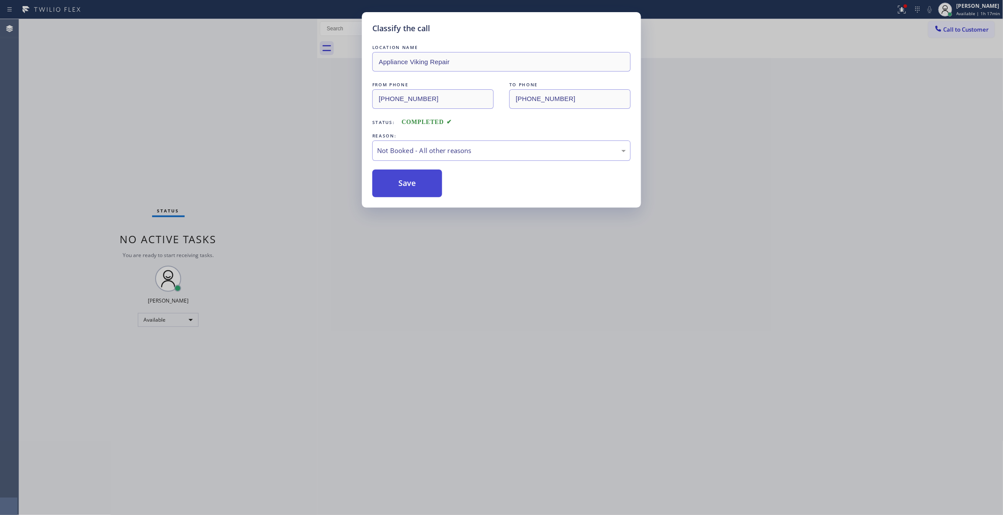
click at [397, 185] on button "Save" at bounding box center [407, 183] width 70 height 28
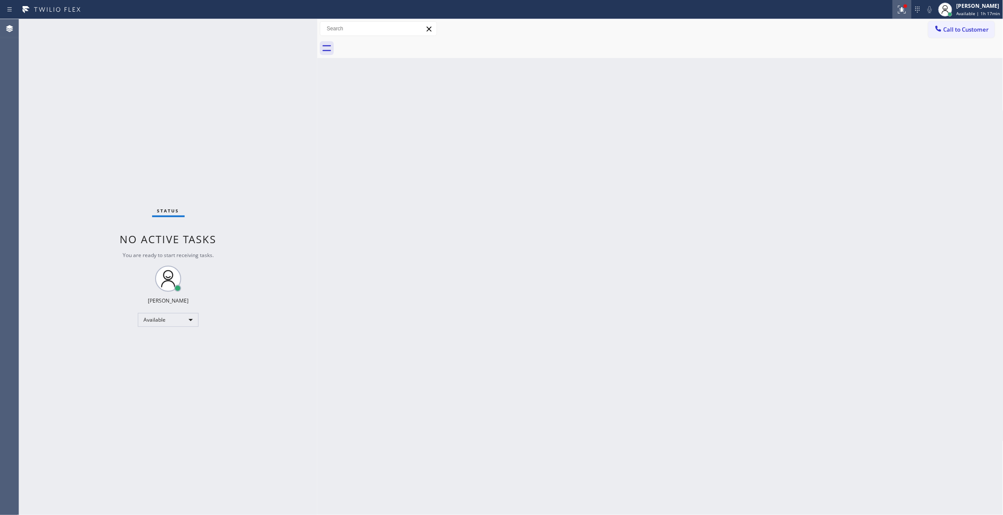
click at [898, 6] on icon at bounding box center [900, 9] width 5 height 6
click at [854, 125] on span "Clear issues" at bounding box center [846, 122] width 41 height 6
click at [954, 28] on span "Call to Customer" at bounding box center [966, 30] width 46 height 8
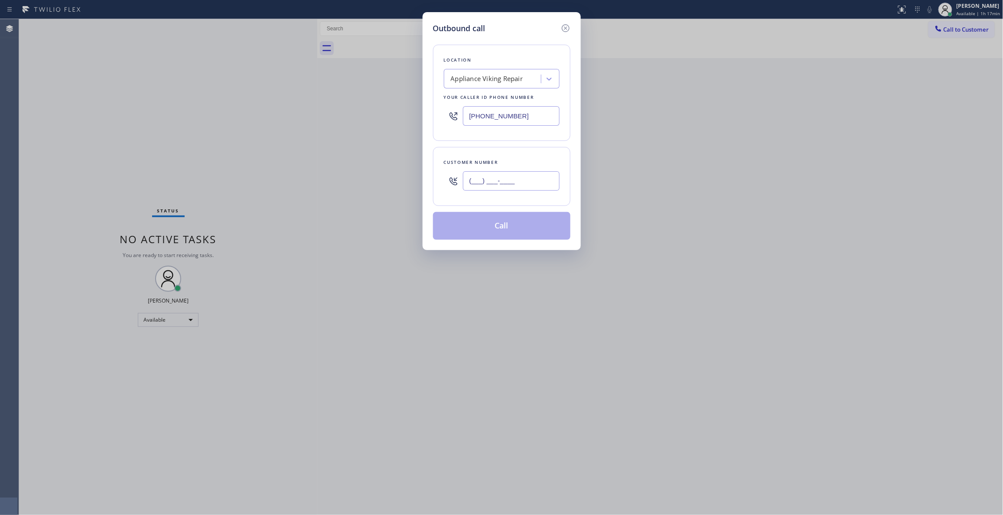
click at [514, 178] on input "(___) ___-____" at bounding box center [511, 181] width 97 height 20
paste input "310) 963-8007"
type input "(310) 963-8007"
drag, startPoint x: 533, startPoint y: 117, endPoint x: 144, endPoint y: 112, distance: 388.7
click at [154, 111] on div "Outbound call Location Appliance Viking Repair Your caller id phone number (617…" at bounding box center [501, 257] width 1003 height 515
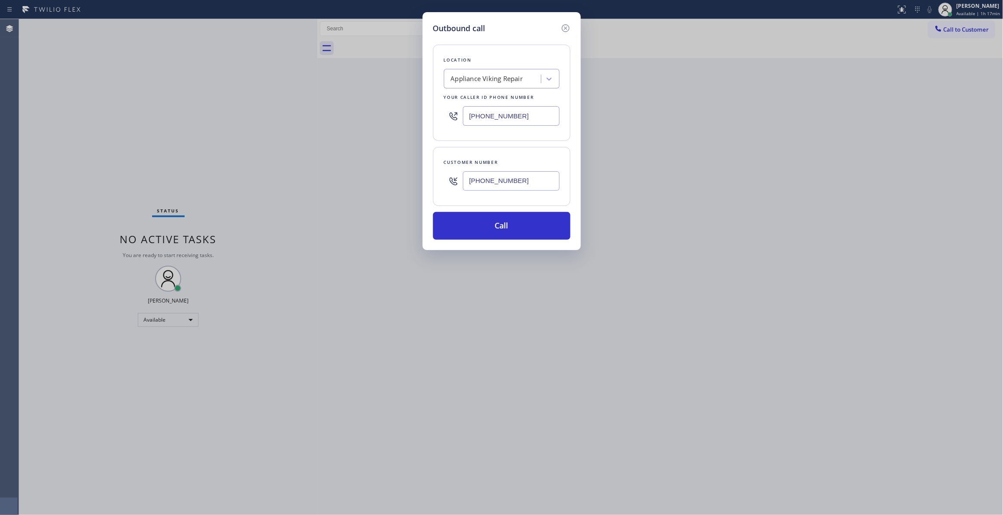
paste input "855) 731-4952"
type input "[PHONE_NUMBER]"
drag, startPoint x: 538, startPoint y: 181, endPoint x: 406, endPoint y: 169, distance: 132.7
click at [406, 169] on div "Outbound call Location 5 Star Appliance Repair Your caller id phone number (855…" at bounding box center [501, 257] width 1003 height 515
click at [471, 229] on button "Call" at bounding box center [501, 226] width 137 height 28
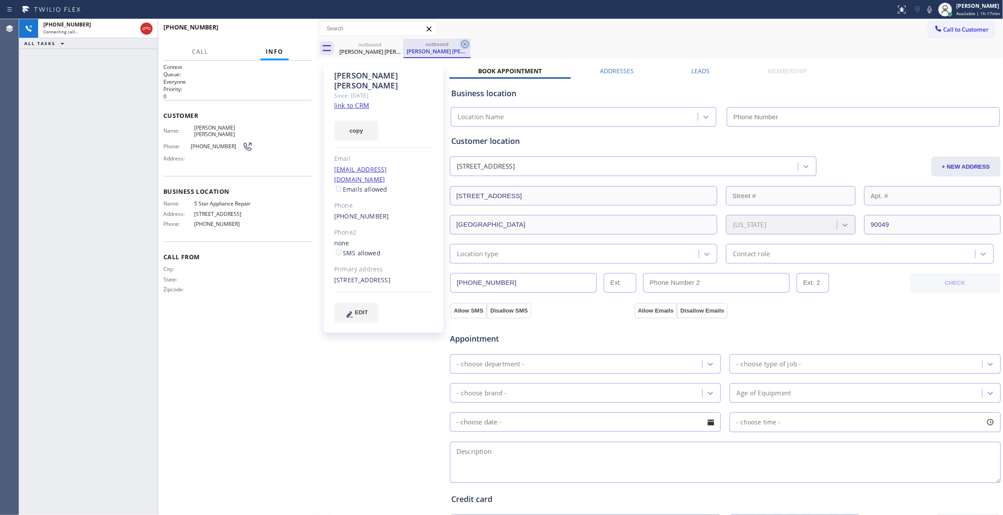
click at [465, 42] on icon at bounding box center [465, 44] width 10 height 10
type input "[PHONE_NUMBER]"
click at [349, 101] on link "link to CRM" at bounding box center [351, 105] width 35 height 9
click at [299, 30] on span "HANG UP" at bounding box center [292, 31] width 26 height 6
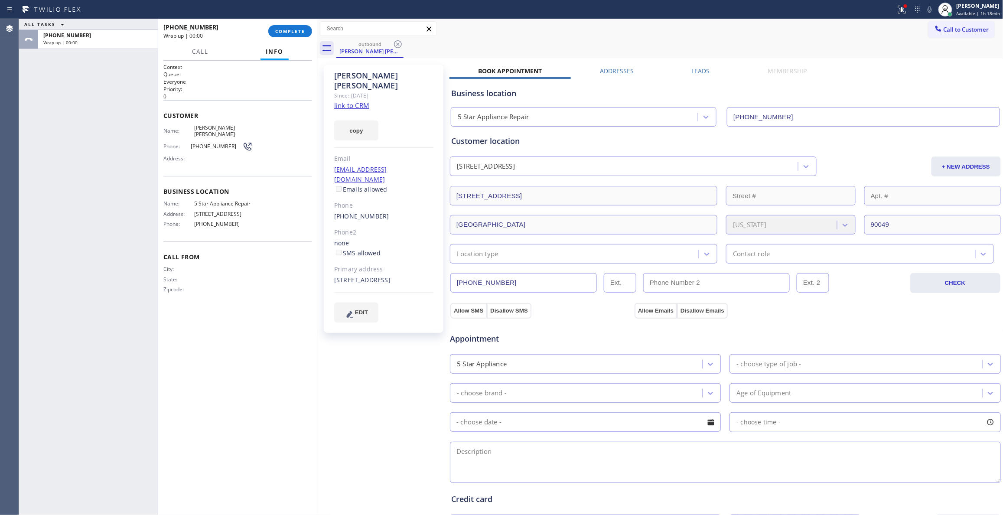
click at [215, 143] on span "(310) 963-8007" at bounding box center [217, 146] width 52 height 7
copy div "(310) 963-8007"
click at [289, 33] on span "COMPLETE" at bounding box center [290, 31] width 30 height 6
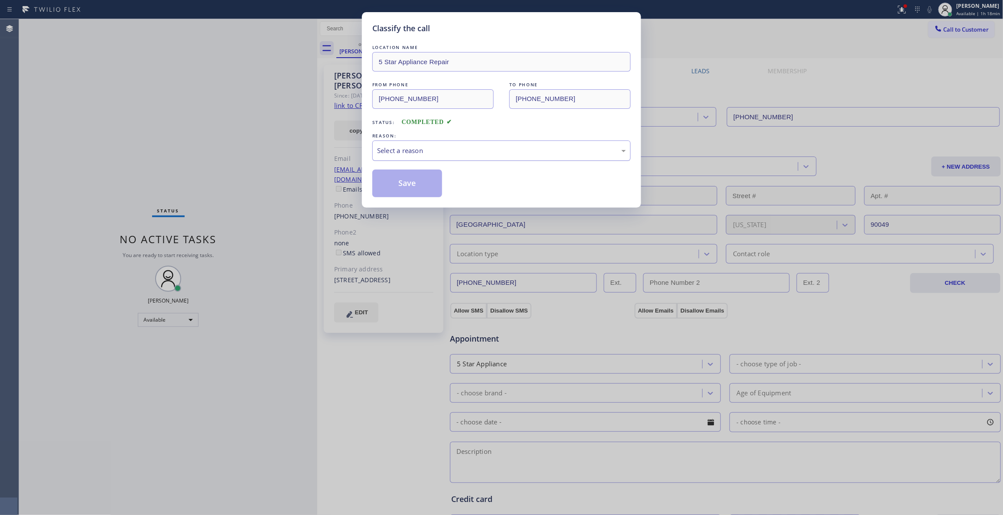
click at [458, 148] on div "Select a reason" at bounding box center [501, 151] width 249 height 10
click at [387, 182] on button "Save" at bounding box center [407, 183] width 70 height 28
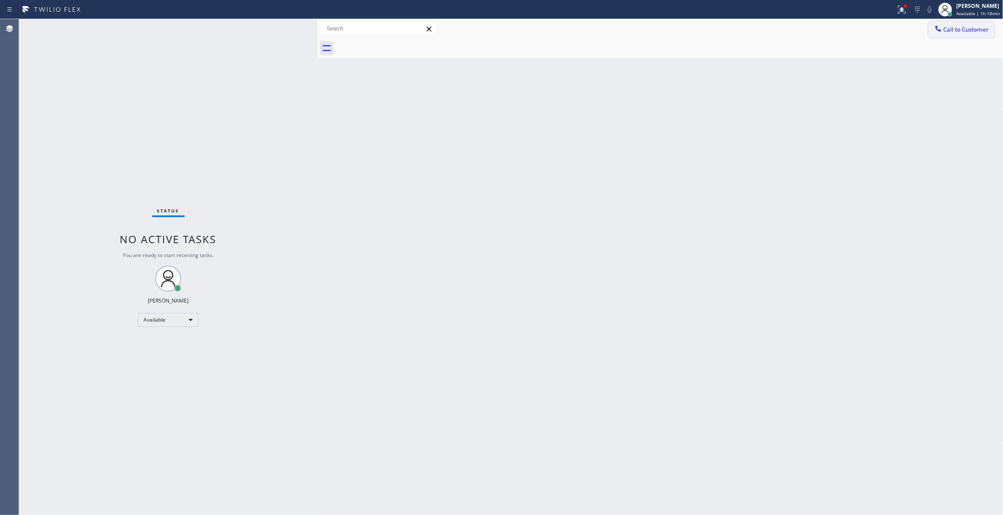
click at [957, 29] on span "Call to Customer" at bounding box center [966, 30] width 46 height 8
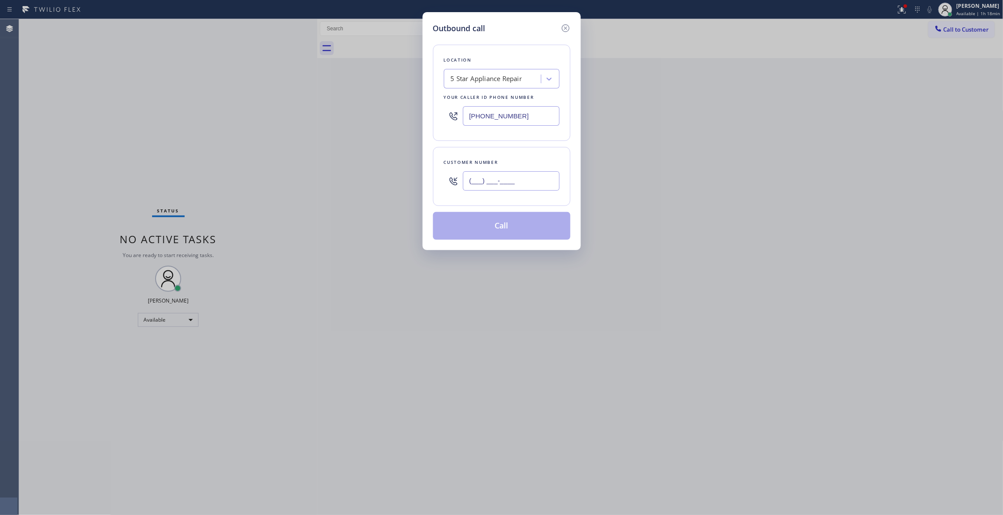
click at [500, 181] on input "(___) ___-____" at bounding box center [511, 181] width 97 height 20
paste input "310) 963-8007"
type input "(310) 963-8007"
click at [491, 230] on button "Call" at bounding box center [501, 226] width 137 height 28
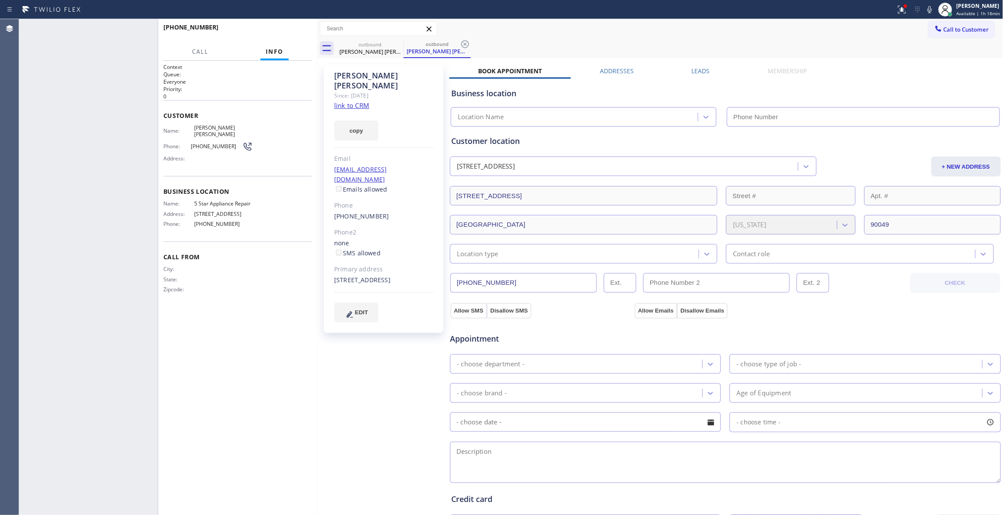
type input "[PHONE_NUMBER]"
click at [290, 31] on span "HANG UP" at bounding box center [292, 31] width 26 height 6
click at [289, 31] on span "HANG UP" at bounding box center [292, 31] width 26 height 6
click at [289, 31] on span "COMPLETE" at bounding box center [290, 31] width 30 height 6
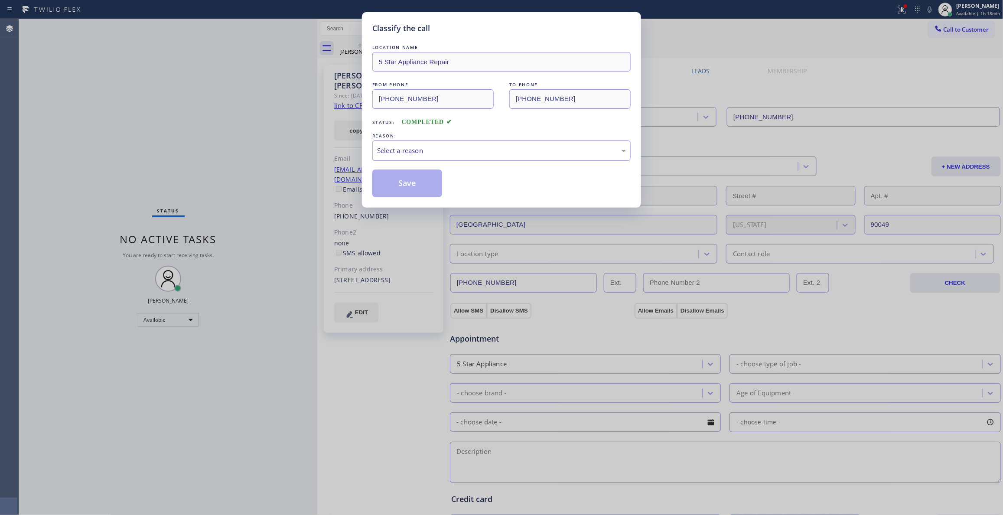
click at [400, 153] on div "Select a reason" at bounding box center [501, 151] width 249 height 10
click at [409, 191] on button "Save" at bounding box center [407, 183] width 70 height 28
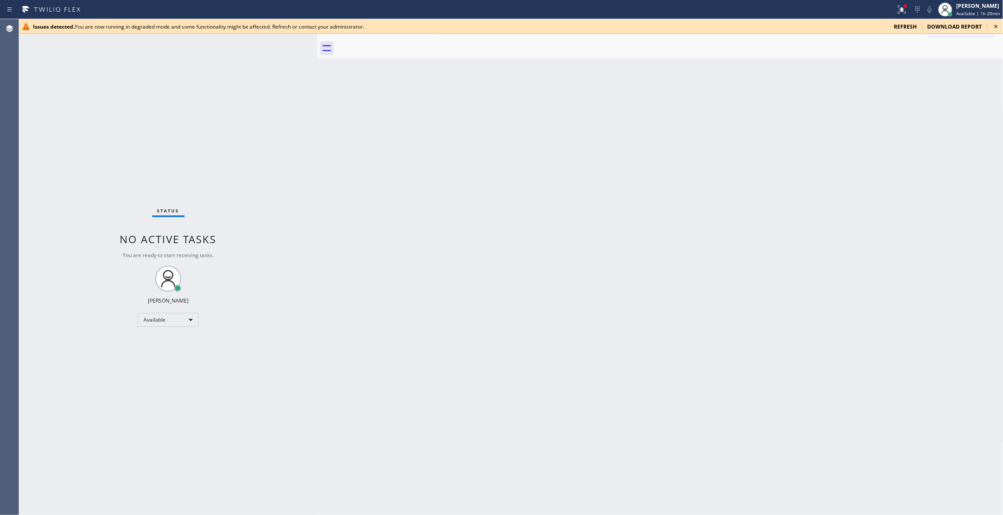
click at [998, 26] on icon at bounding box center [996, 26] width 10 height 10
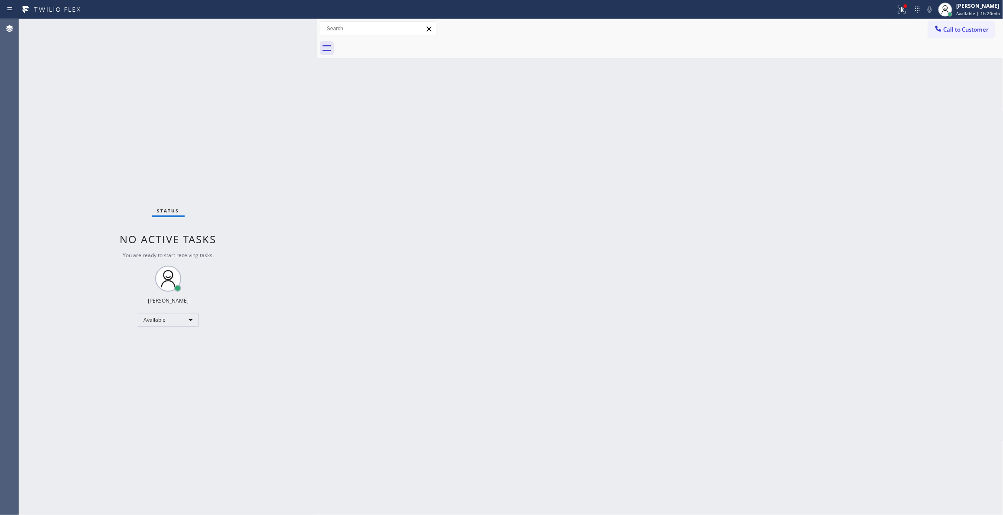
drag, startPoint x: 859, startPoint y: 177, endPoint x: 751, endPoint y: 162, distance: 108.5
click at [859, 177] on div "Back to Dashboard Change Sender ID Customers Technicians Select a contact Outbo…" at bounding box center [660, 267] width 686 height 496
click at [608, 243] on div "Back to Dashboard Change Sender ID Customers Technicians Select a contact Outbo…" at bounding box center [660, 267] width 686 height 496
click at [125, 481] on div "Status No active tasks You are ready to start receiving tasks. [PERSON_NAME] Av…" at bounding box center [168, 267] width 298 height 496
click at [98, 151] on div "Status No active tasks You are ready to start receiving tasks. [PERSON_NAME] Av…" at bounding box center [168, 267] width 298 height 496
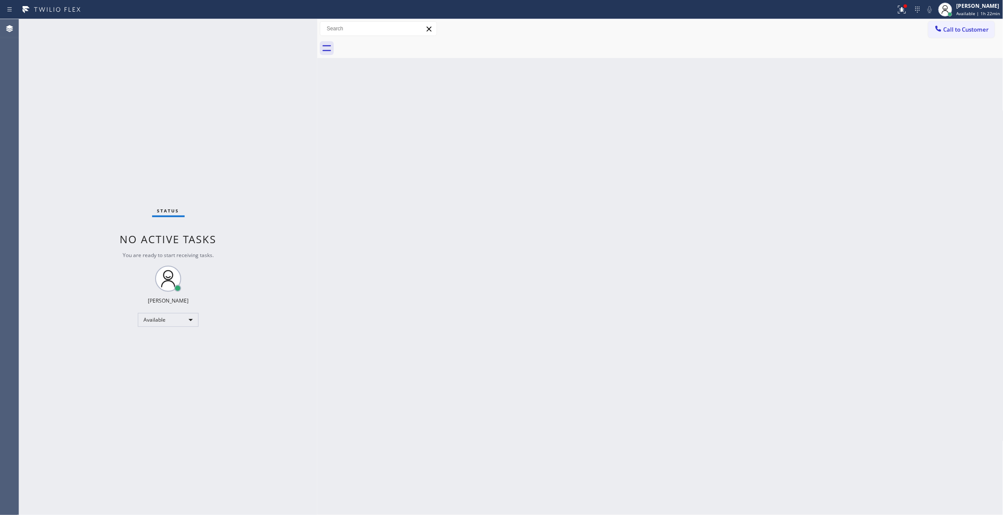
click at [151, 85] on div "Status No active tasks You are ready to start receiving tasks. [PERSON_NAME] Av…" at bounding box center [168, 267] width 298 height 496
click at [132, 112] on div "Status No active tasks You are ready to start receiving tasks. [PERSON_NAME] Av…" at bounding box center [168, 267] width 298 height 496
click at [893, 15] on button at bounding box center [901, 9] width 19 height 19
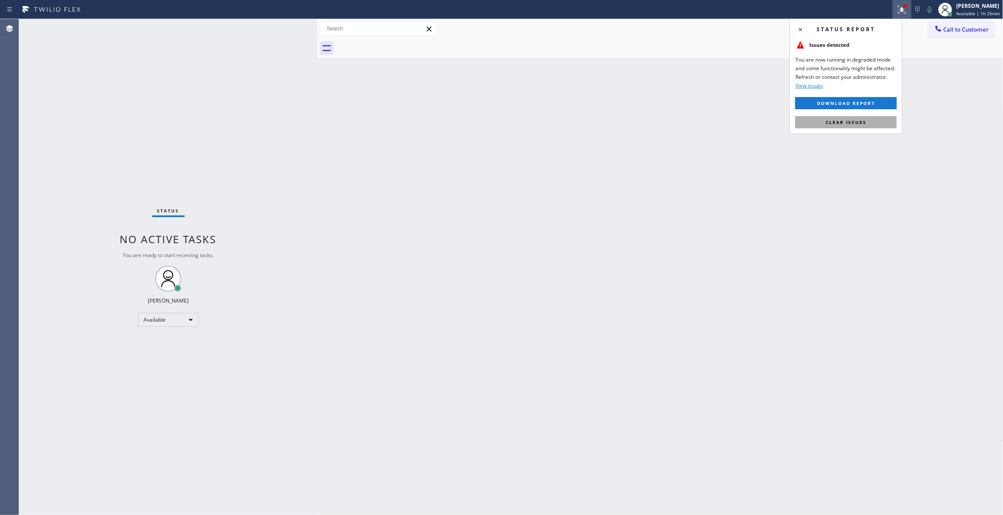
click at [855, 122] on span "Clear issues" at bounding box center [846, 122] width 41 height 6
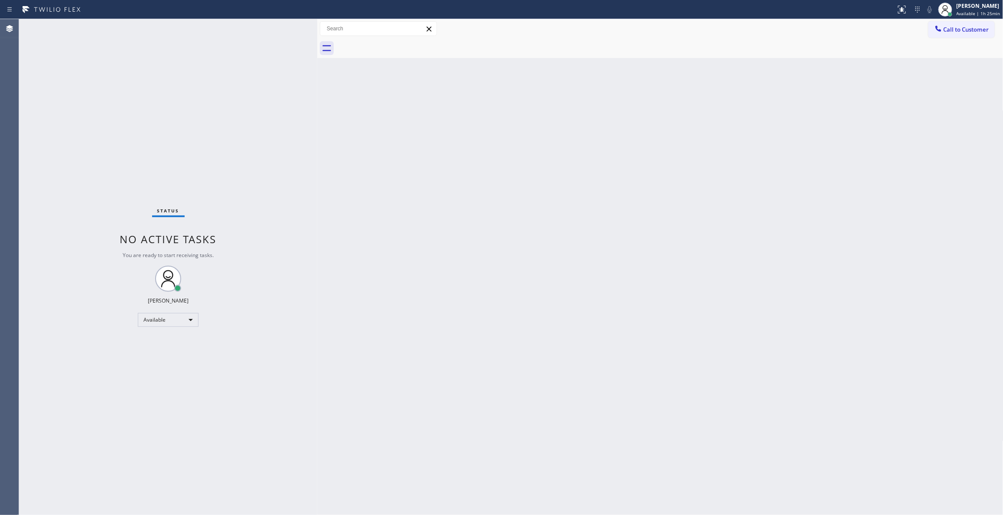
click at [85, 138] on div "Status No active tasks You are ready to start receiving tasks. [PERSON_NAME] Av…" at bounding box center [168, 267] width 298 height 496
click at [418, 173] on div "Back to Dashboard Change Sender ID Customers Technicians Select a contact Outbo…" at bounding box center [660, 267] width 686 height 496
click at [413, 169] on div "Back to Dashboard Change Sender ID Customers Technicians Select a contact Outbo…" at bounding box center [660, 267] width 686 height 496
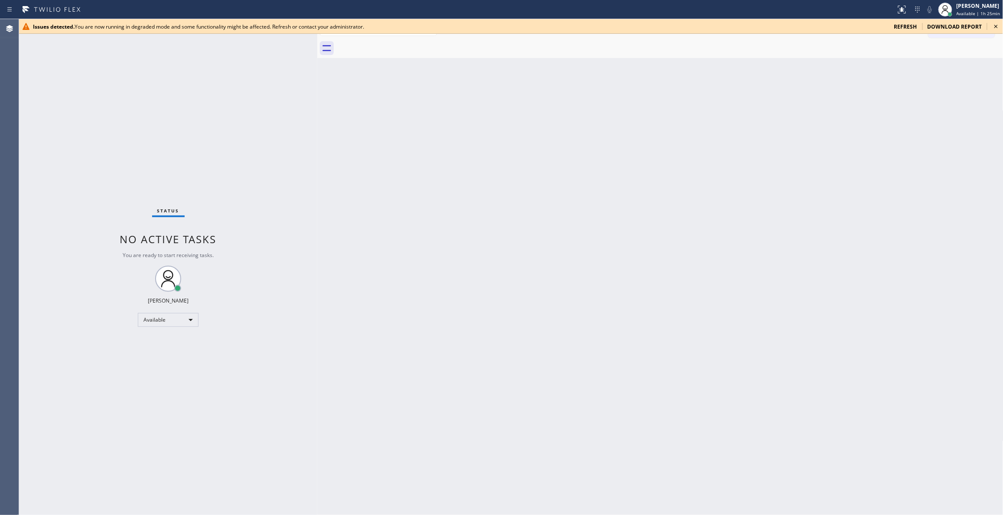
drag, startPoint x: 826, startPoint y: 280, endPoint x: 839, endPoint y: 236, distance: 46.1
click at [832, 278] on div "Back to Dashboard Change Sender ID Customers Technicians Select a contact Outbo…" at bounding box center [660, 267] width 686 height 496
click at [1001, 26] on div "Issues detected. You are now running in degraded mode and some functionality mi…" at bounding box center [511, 26] width 984 height 15
click at [999, 27] on icon at bounding box center [996, 26] width 10 height 10
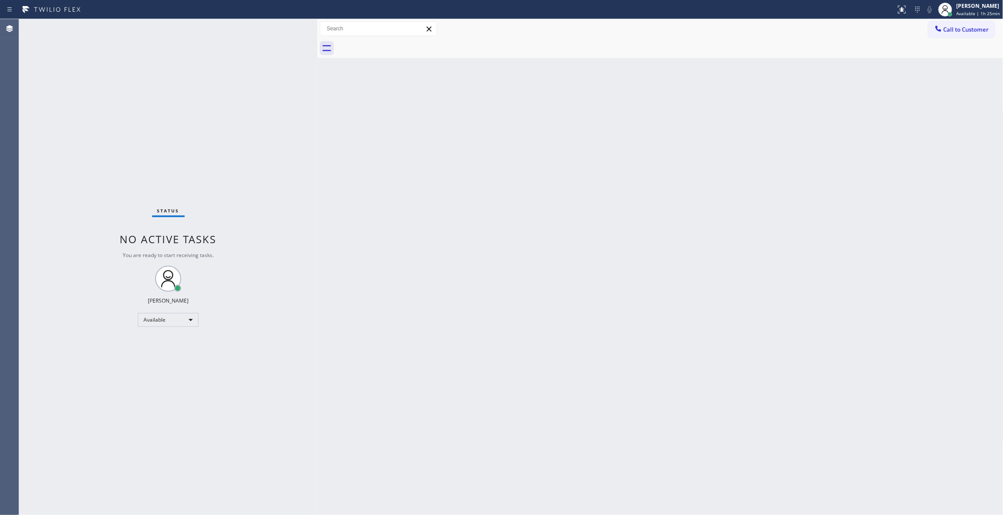
click at [579, 335] on div "Back to Dashboard Change Sender ID Customers Technicians Select a contact Outbo…" at bounding box center [660, 267] width 686 height 496
click at [641, 221] on div "Back to Dashboard Change Sender ID Customers Technicians Select a contact Outbo…" at bounding box center [660, 267] width 686 height 496
click at [647, 233] on div "Back to Dashboard Change Sender ID Customers Technicians Select a contact Outbo…" at bounding box center [660, 267] width 686 height 496
click at [693, 302] on div "Back to Dashboard Change Sender ID Customers Technicians Select a contact Outbo…" at bounding box center [660, 267] width 686 height 496
click at [57, 101] on div "Status No active tasks You are ready to start receiving tasks. [PERSON_NAME] Av…" at bounding box center [168, 267] width 298 height 496
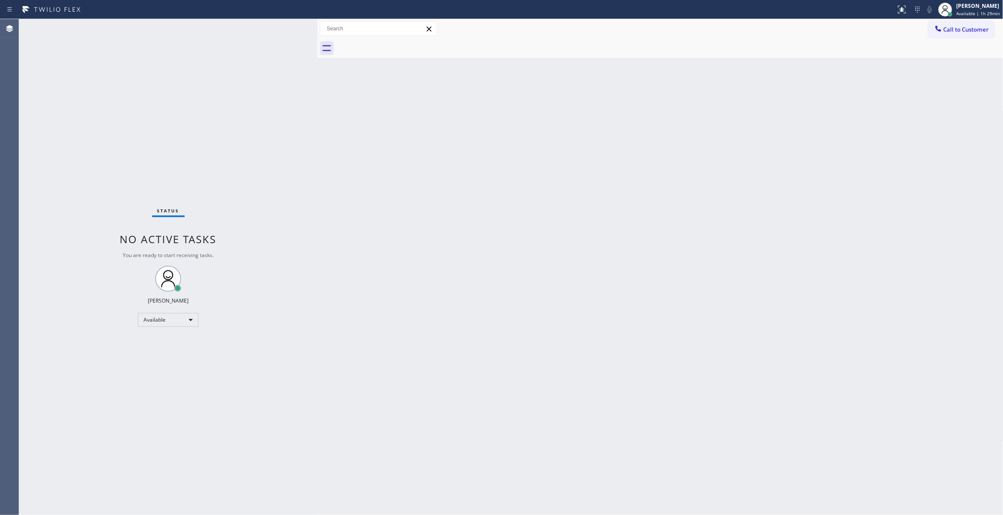
click at [0, 226] on div "Agent Desktop" at bounding box center [9, 267] width 19 height 496
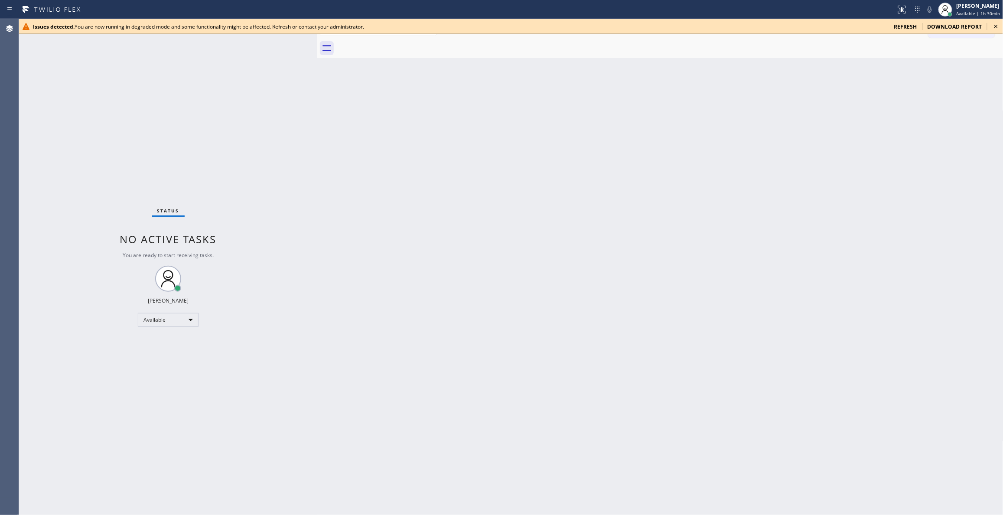
click at [99, 79] on div "Status No active tasks You are ready to start receiving tasks. [PERSON_NAME] Av…" at bounding box center [168, 267] width 298 height 496
click at [997, 27] on icon at bounding box center [996, 26] width 10 height 10
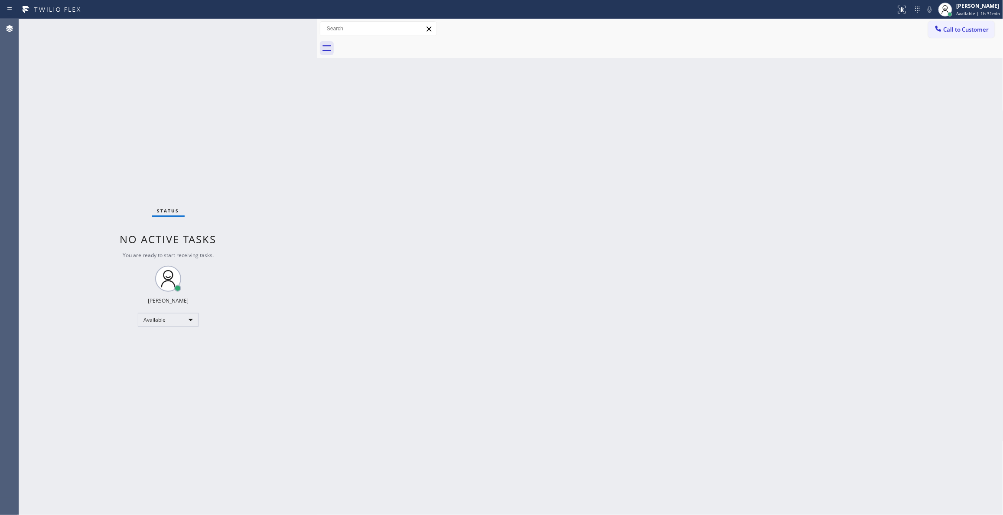
click at [97, 144] on div "Status No active tasks You are ready to start receiving tasks. [PERSON_NAME] Av…" at bounding box center [168, 267] width 298 height 496
click at [114, 479] on div "Status No active tasks You are ready to start receiving tasks. [PERSON_NAME] Av…" at bounding box center [168, 267] width 298 height 496
click at [897, 8] on icon at bounding box center [902, 9] width 10 height 10
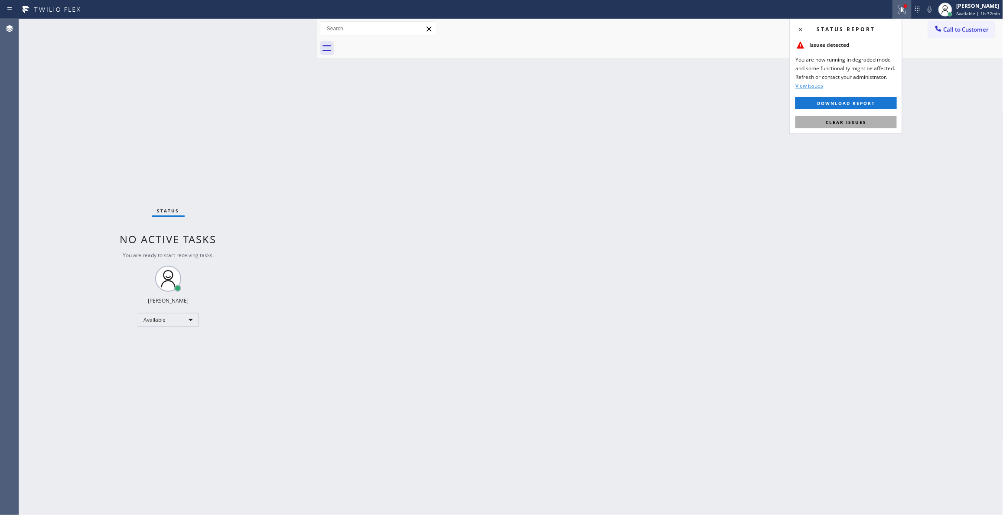
click at [843, 123] on span "Clear issues" at bounding box center [846, 122] width 41 height 6
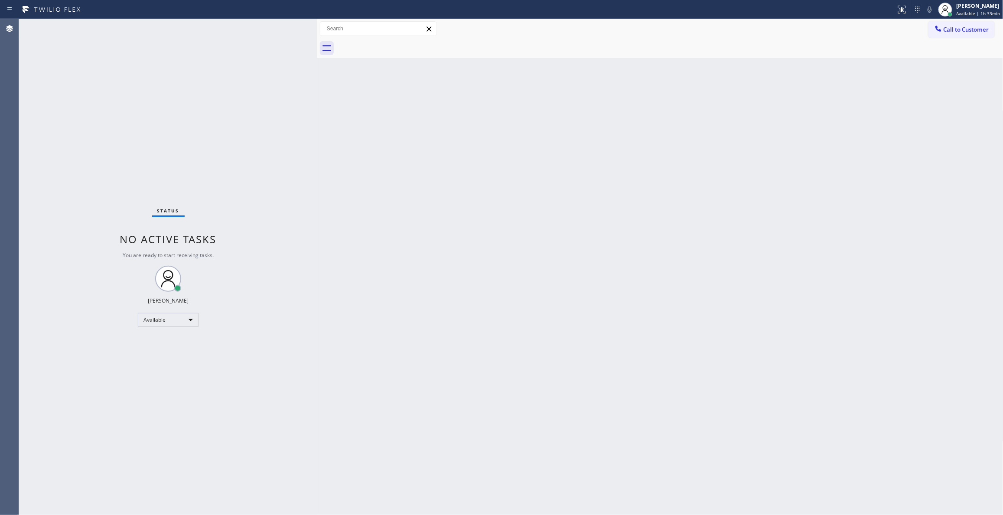
click at [0, 408] on div "Agent Desktop" at bounding box center [9, 267] width 19 height 496
click at [81, 491] on div "Status No active tasks You are ready to start receiving tasks. [PERSON_NAME] Av…" at bounding box center [168, 267] width 298 height 496
click at [670, 199] on div "Back to Dashboard Change Sender ID Customers Technicians Select a contact Outbo…" at bounding box center [660, 267] width 686 height 496
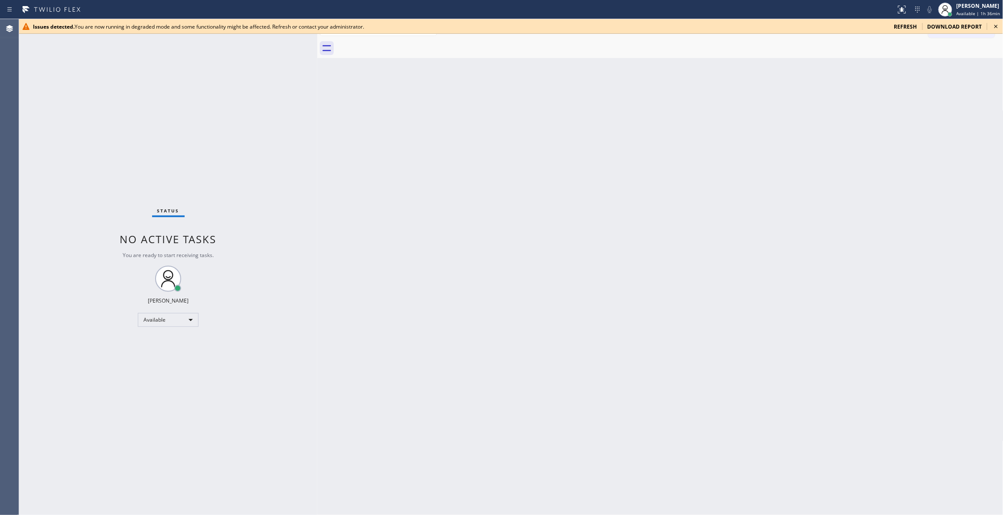
click at [129, 68] on div "Status No active tasks You are ready to start receiving tasks. [PERSON_NAME] Av…" at bounding box center [168, 267] width 298 height 496
click at [994, 27] on icon at bounding box center [996, 26] width 10 height 10
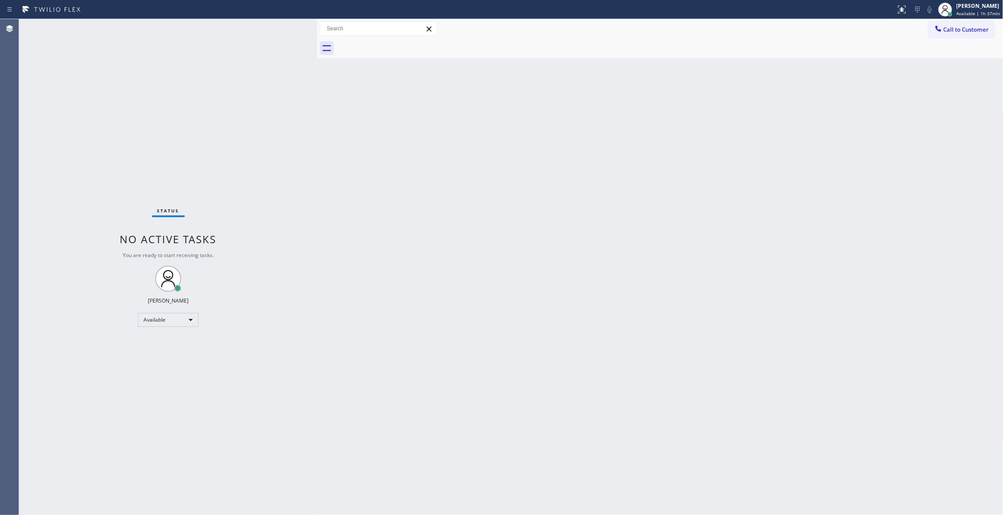
click at [224, 335] on div "Status No active tasks You are ready to start receiving tasks. [PERSON_NAME] Av…" at bounding box center [168, 267] width 298 height 496
click at [571, 259] on div "Back to Dashboard Change Sender ID Customers Technicians Select a contact Outbo…" at bounding box center [660, 267] width 686 height 496
click at [354, 375] on div "Back to Dashboard Change Sender ID Customers Technicians Select a contact Outbo…" at bounding box center [660, 267] width 686 height 496
click at [76, 369] on div "Status No active tasks You are ready to start receiving tasks. [PERSON_NAME] Av…" at bounding box center [168, 267] width 298 height 496
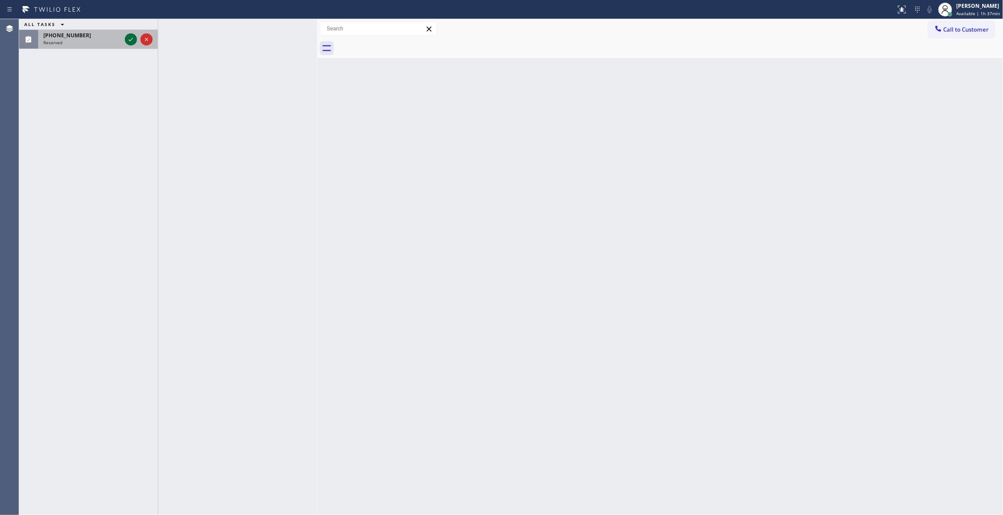
click at [130, 37] on icon at bounding box center [131, 39] width 10 height 10
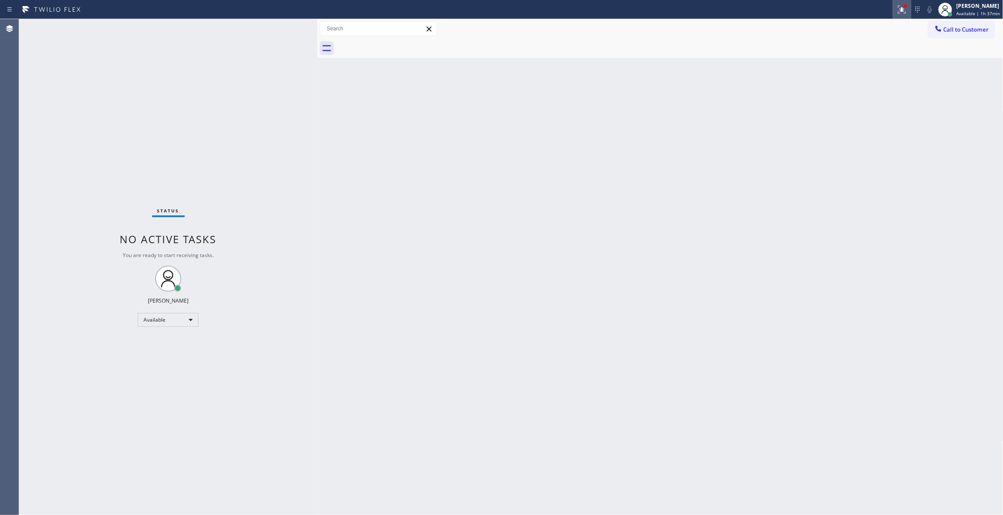
click at [899, 8] on icon at bounding box center [901, 8] width 5 height 3
click at [831, 120] on span "Clear issues" at bounding box center [846, 122] width 41 height 6
click at [465, 165] on div "Back to Dashboard Change Sender ID Customers Technicians Select a contact Outbo…" at bounding box center [660, 267] width 686 height 496
drag, startPoint x: 718, startPoint y: 181, endPoint x: 827, endPoint y: 122, distance: 124.5
click at [718, 180] on div "Back to Dashboard Change Sender ID Customers Technicians Select a contact Outbo…" at bounding box center [660, 267] width 686 height 496
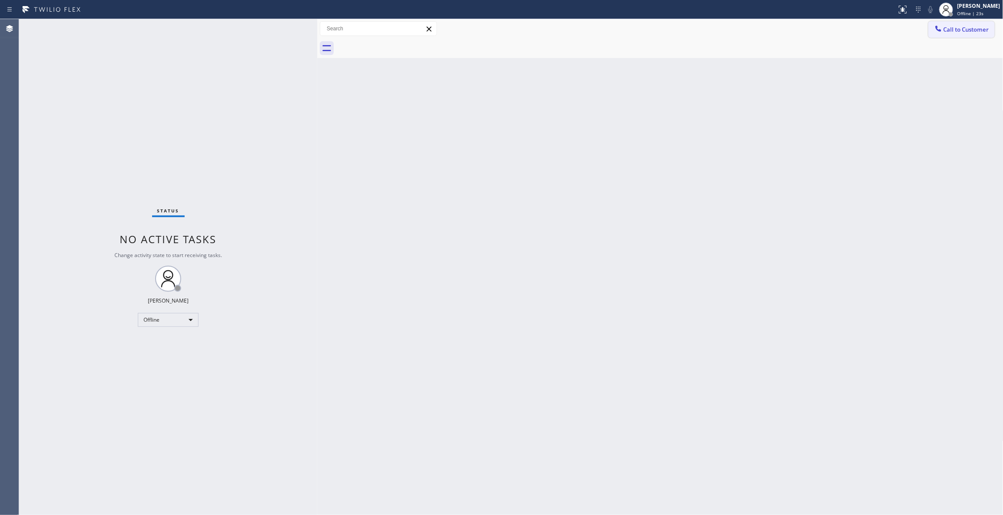
click at [968, 26] on span "Call to Customer" at bounding box center [966, 30] width 46 height 8
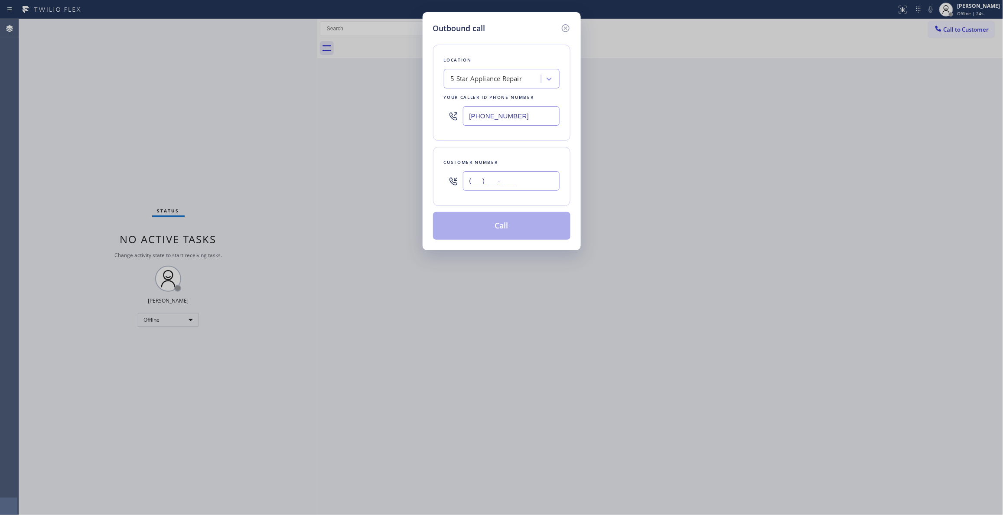
click at [503, 177] on input "(___) ___-____" at bounding box center [511, 181] width 97 height 20
paste input "630) 235-0044"
type input "(630) 235-0044"
paste input "62) 766-6218"
drag, startPoint x: 527, startPoint y: 117, endPoint x: 216, endPoint y: 133, distance: 312.0
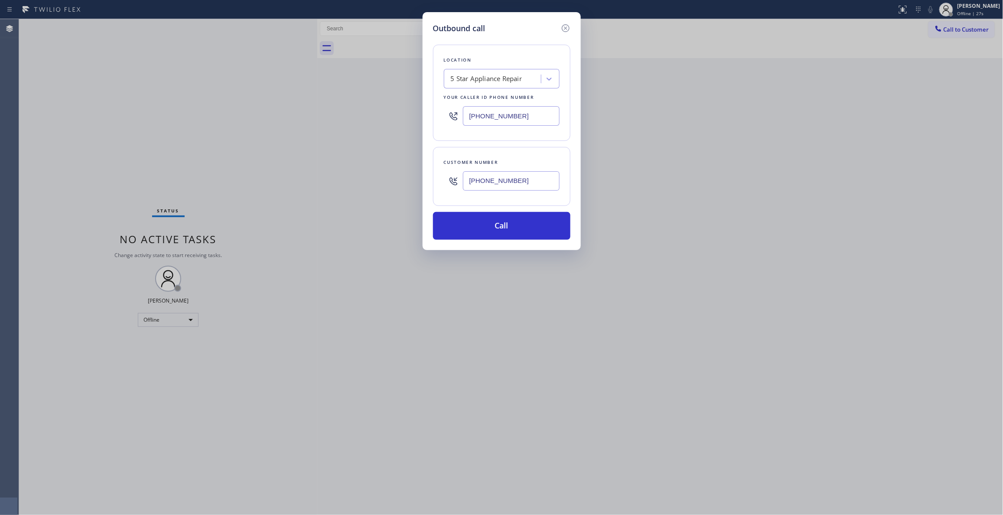
click at [170, 113] on div "Outbound call Location 5 Star Appliance Repair Your caller id phone number (862…" at bounding box center [501, 257] width 1003 height 515
type input "(862) 766-6218"
drag, startPoint x: 541, startPoint y: 186, endPoint x: 360, endPoint y: 179, distance: 181.7
click at [360, 179] on div "Outbound call Location Kitchen Aid Appliance Repair Your caller id phone number…" at bounding box center [501, 257] width 1003 height 515
click at [475, 224] on button "Call" at bounding box center [501, 226] width 137 height 28
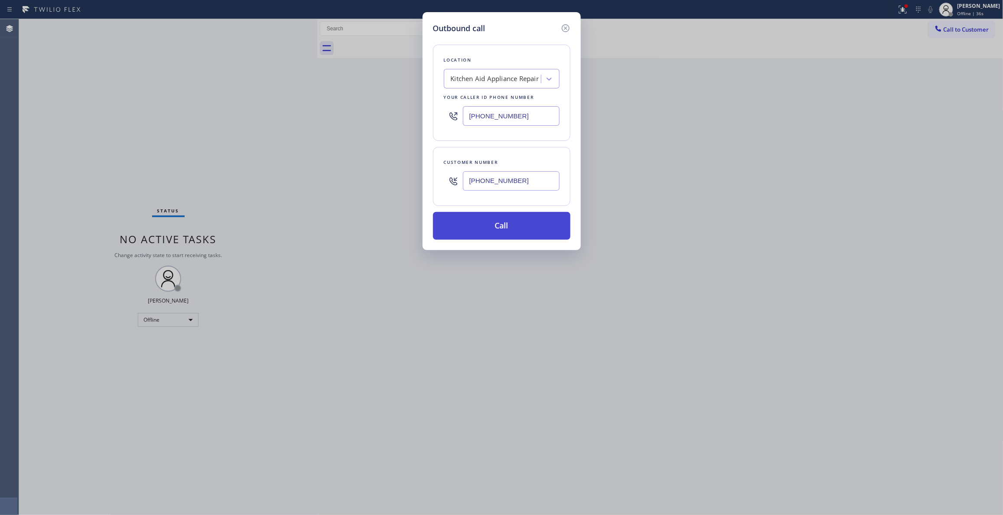
click at [478, 222] on button "Call" at bounding box center [501, 226] width 137 height 28
drag, startPoint x: 479, startPoint y: 230, endPoint x: 600, endPoint y: 43, distance: 222.1
click at [478, 229] on button "Call" at bounding box center [501, 226] width 137 height 28
click at [482, 226] on button "Call" at bounding box center [501, 226] width 137 height 28
click at [568, 27] on icon at bounding box center [565, 28] width 10 height 10
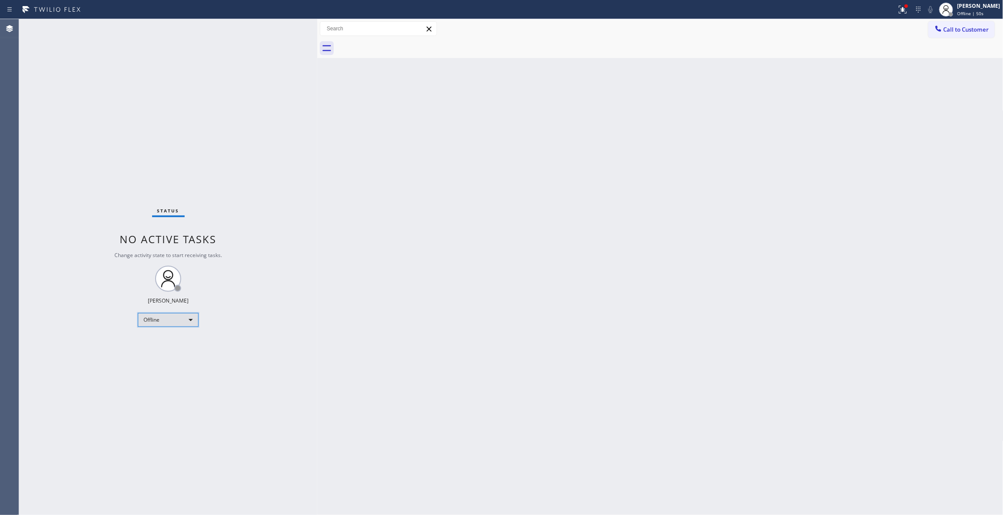
click at [171, 320] on div "Offline" at bounding box center [168, 320] width 61 height 14
click at [163, 354] on li "Unavailable" at bounding box center [167, 353] width 59 height 10
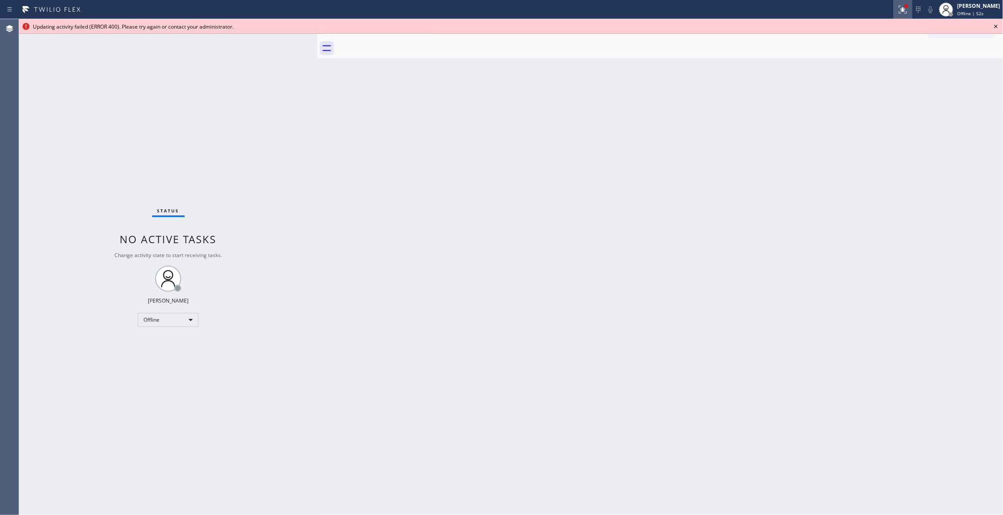
click at [900, 7] on icon at bounding box center [902, 8] width 5 height 3
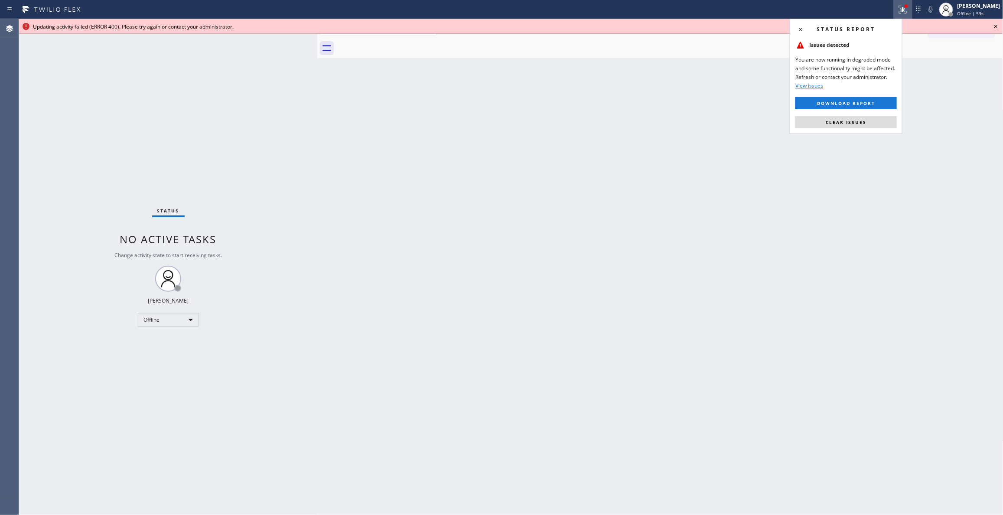
click at [997, 28] on icon at bounding box center [996, 26] width 10 height 10
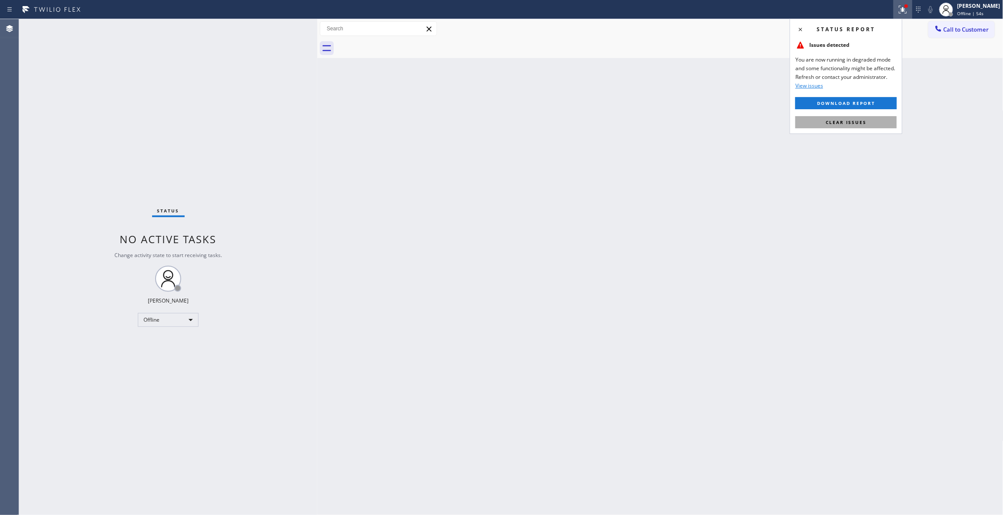
click at [806, 127] on button "Clear issues" at bounding box center [845, 122] width 101 height 12
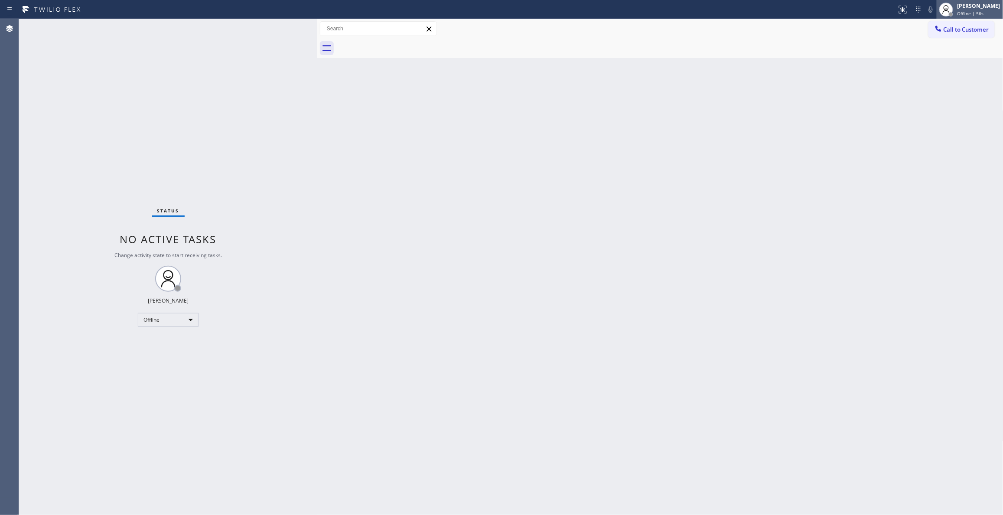
click at [957, 13] on span "Offline | 56s" at bounding box center [970, 13] width 26 height 6
click at [937, 55] on button "Unavailable" at bounding box center [960, 57] width 87 height 11
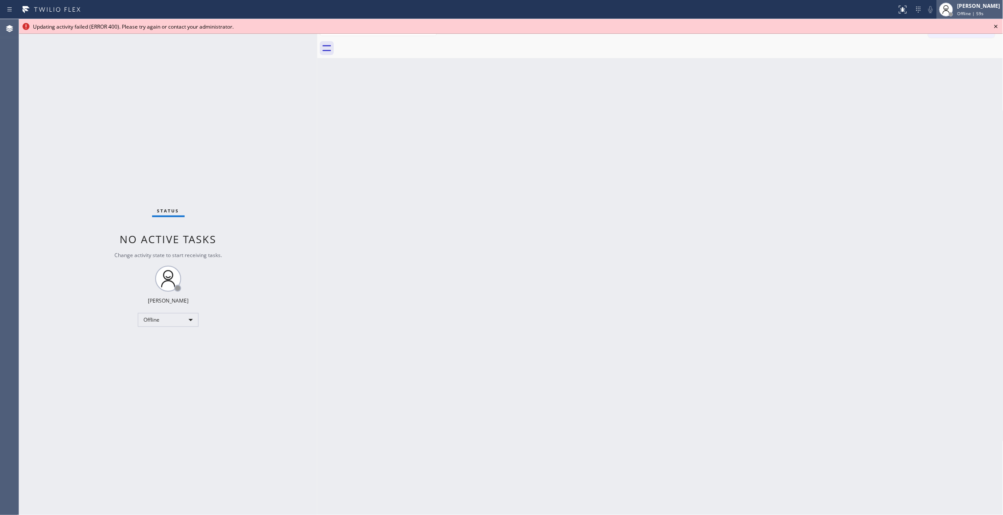
click at [958, 12] on span "Offline | 59s" at bounding box center [970, 13] width 26 height 6
click at [575, 169] on div "Back to Dashboard Change Sender ID Customers Technicians Select a contact Outbo…" at bounding box center [660, 267] width 686 height 496
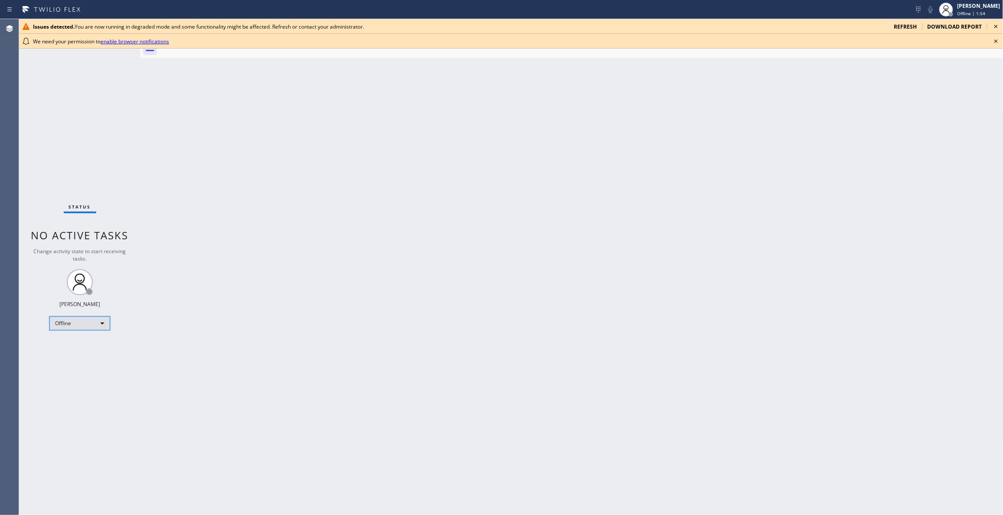
click at [70, 322] on div "Offline" at bounding box center [79, 323] width 61 height 14
click at [72, 358] on li "Unavailable" at bounding box center [79, 357] width 59 height 10
click at [78, 326] on div "Unavailable" at bounding box center [79, 323] width 61 height 14
click at [70, 345] on li "Available" at bounding box center [79, 346] width 59 height 10
click at [997, 40] on icon at bounding box center [995, 40] width 3 height 3
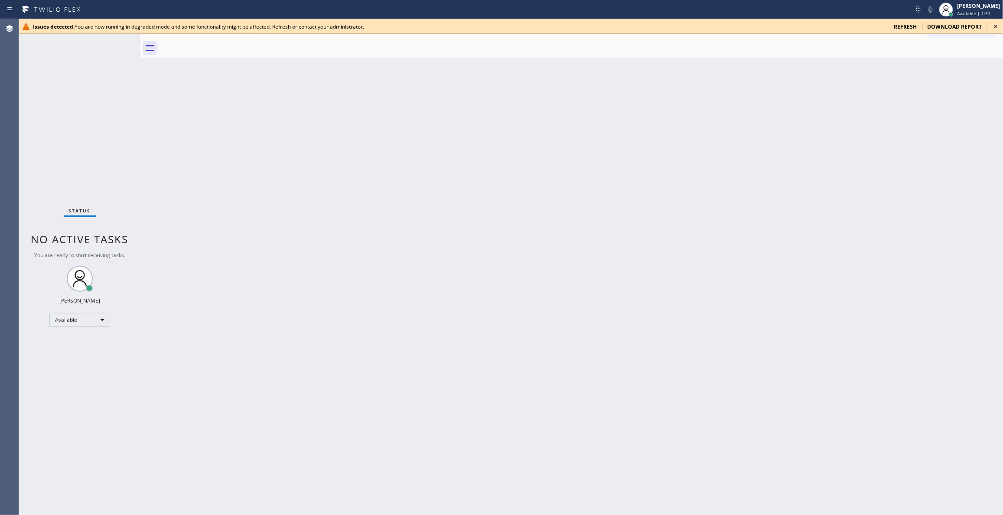
click at [997, 26] on icon at bounding box center [996, 26] width 10 height 10
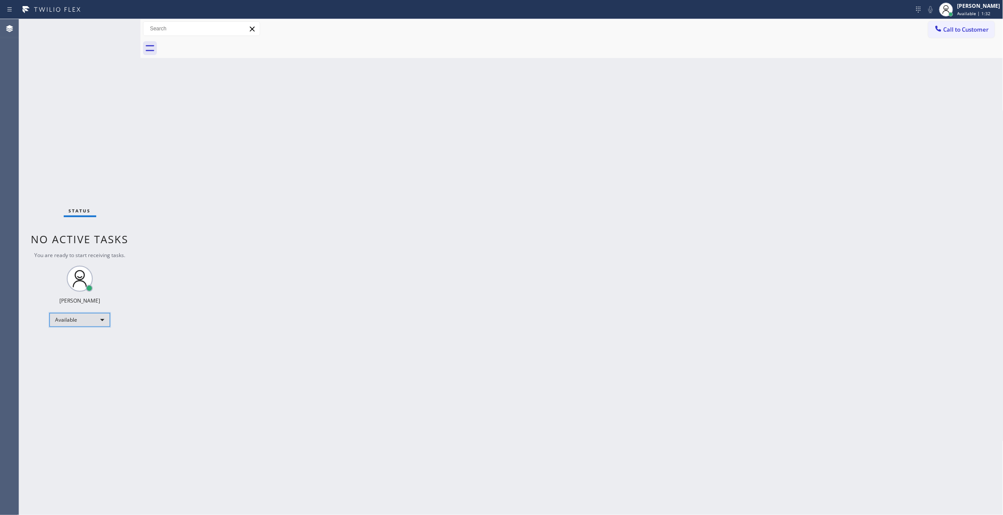
click at [89, 321] on div "Available" at bounding box center [79, 320] width 61 height 14
click at [88, 352] on li "Unavailable" at bounding box center [79, 353] width 59 height 10
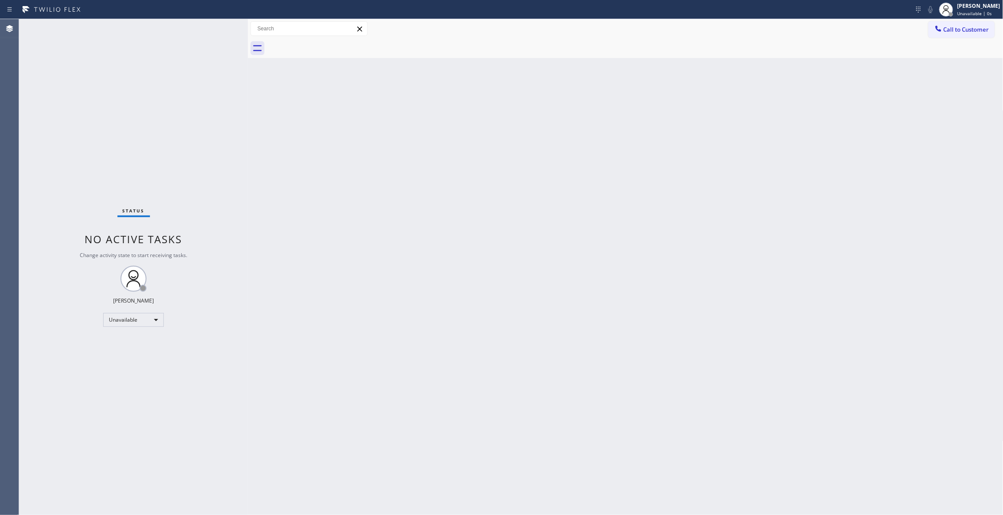
drag, startPoint x: 139, startPoint y: 56, endPoint x: 536, endPoint y: 95, distance: 398.5
click at [248, 87] on div at bounding box center [248, 267] width 0 height 496
click at [80, 119] on div "Status No active tasks Change activity state to start receiving tasks. [PERSON_…" at bounding box center [136, 267] width 235 height 496
click at [971, 23] on button "Call to Customer" at bounding box center [961, 29] width 66 height 16
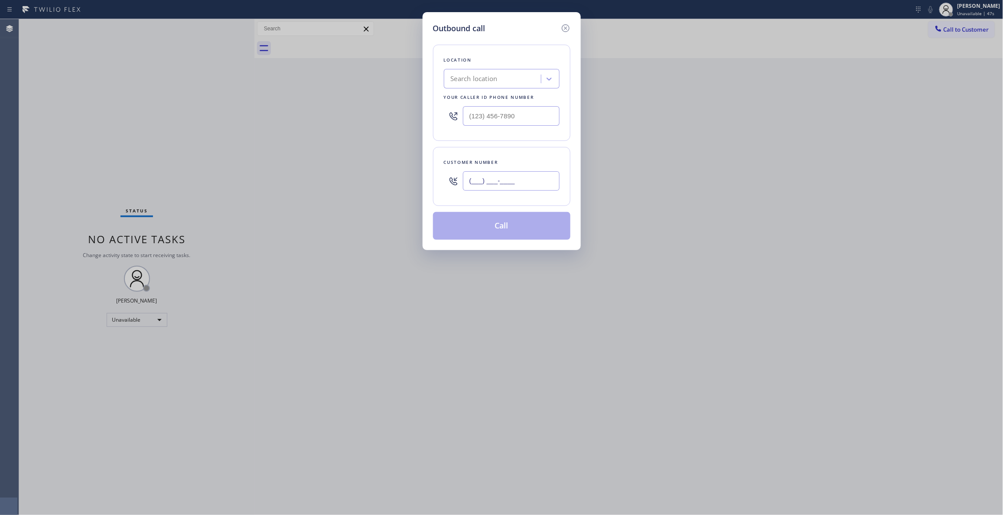
click at [530, 186] on input "(___) ___-____" at bounding box center [511, 181] width 97 height 20
paste input "970) 222-9851"
type input "[PHONE_NUMBER]"
paste input "844) 988-0068"
drag, startPoint x: 546, startPoint y: 114, endPoint x: 156, endPoint y: 106, distance: 390.1
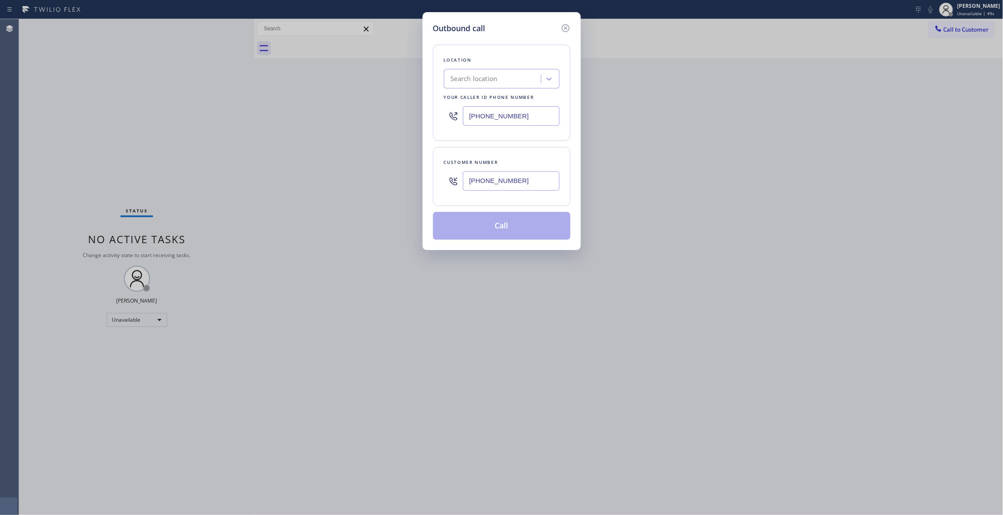
click at [156, 106] on div "Outbound call Location Search location Your caller id phone number [PHONE_NUMBE…" at bounding box center [501, 257] width 1003 height 515
type input "[PHONE_NUMBER]"
drag, startPoint x: 541, startPoint y: 186, endPoint x: 408, endPoint y: 175, distance: 133.5
click at [408, 175] on div "Outbound call Location Viking Repair Pro Your caller id phone number [PHONE_NUM…" at bounding box center [501, 257] width 1003 height 515
click at [510, 229] on button "Call" at bounding box center [501, 226] width 137 height 28
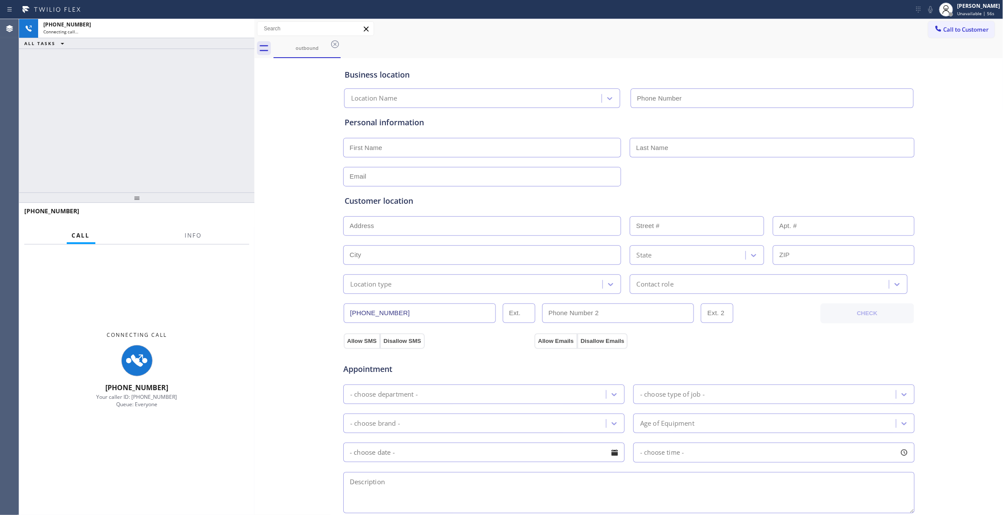
type input "[PHONE_NUMBER]"
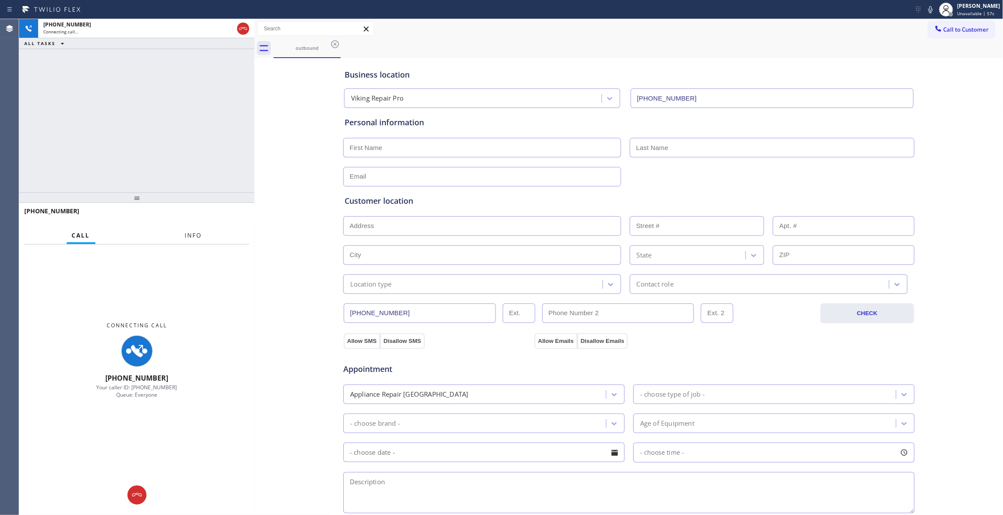
click at [190, 236] on span "Info" at bounding box center [193, 235] width 17 height 8
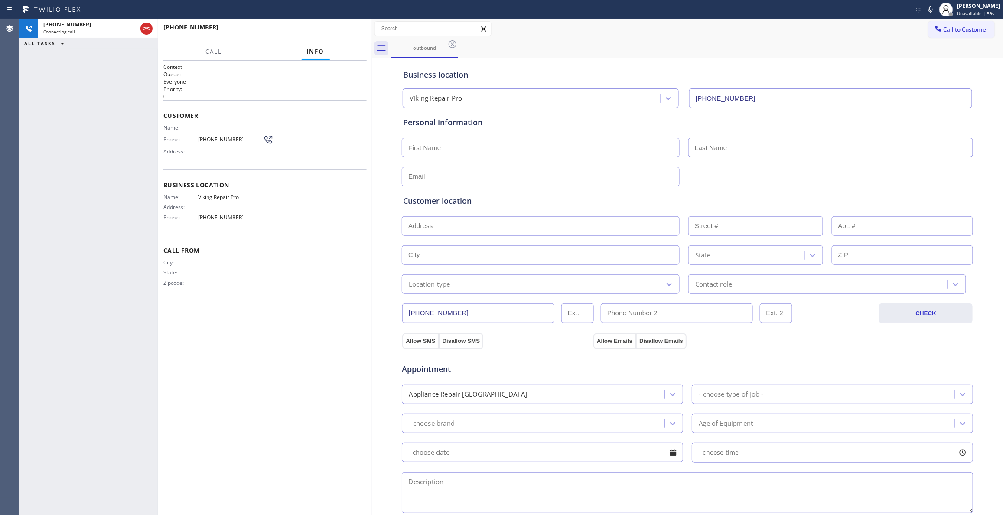
drag, startPoint x: 252, startPoint y: 142, endPoint x: 328, endPoint y: 168, distance: 80.2
click at [372, 165] on div at bounding box center [372, 267] width 0 height 496
drag, startPoint x: 354, startPoint y: 25, endPoint x: 202, endPoint y: 144, distance: 193.0
click at [354, 26] on button "HANG UP" at bounding box center [346, 31] width 40 height 12
click at [205, 137] on span "[PHONE_NUMBER]" at bounding box center [230, 139] width 65 height 7
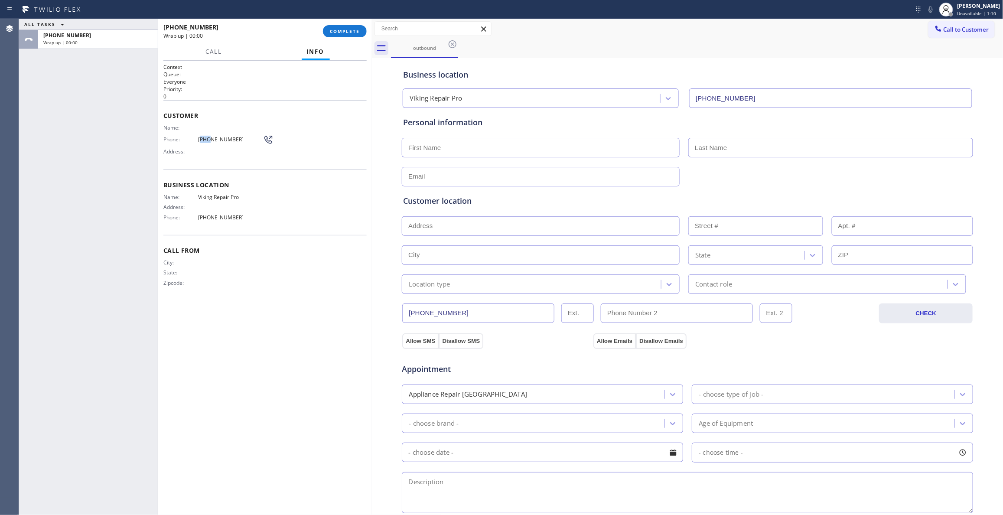
click at [205, 137] on span "[PHONE_NUMBER]" at bounding box center [230, 139] width 65 height 7
copy div "[PHONE_NUMBER]"
click at [342, 35] on button "COMPLETE" at bounding box center [345, 31] width 44 height 12
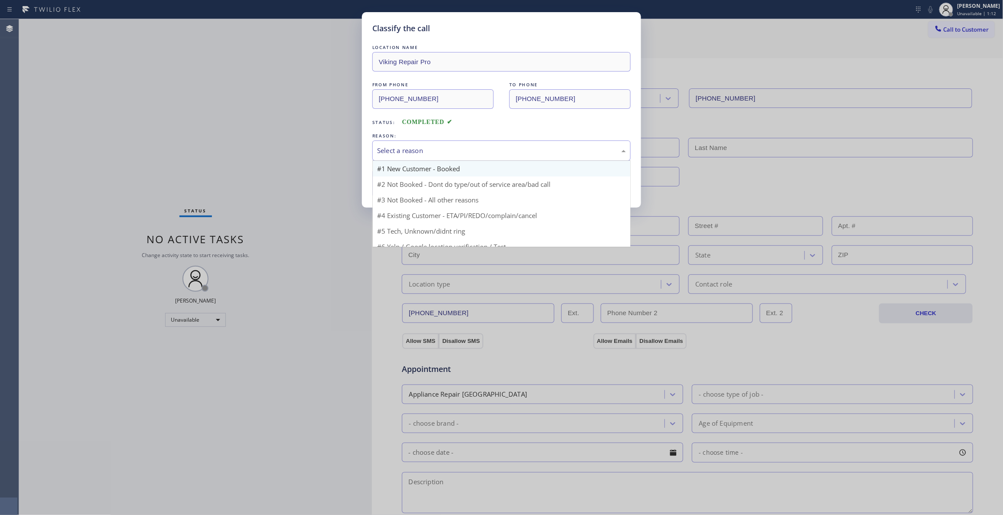
drag, startPoint x: 439, startPoint y: 149, endPoint x: 423, endPoint y: 176, distance: 31.1
click at [439, 150] on div "Select a reason" at bounding box center [501, 151] width 249 height 10
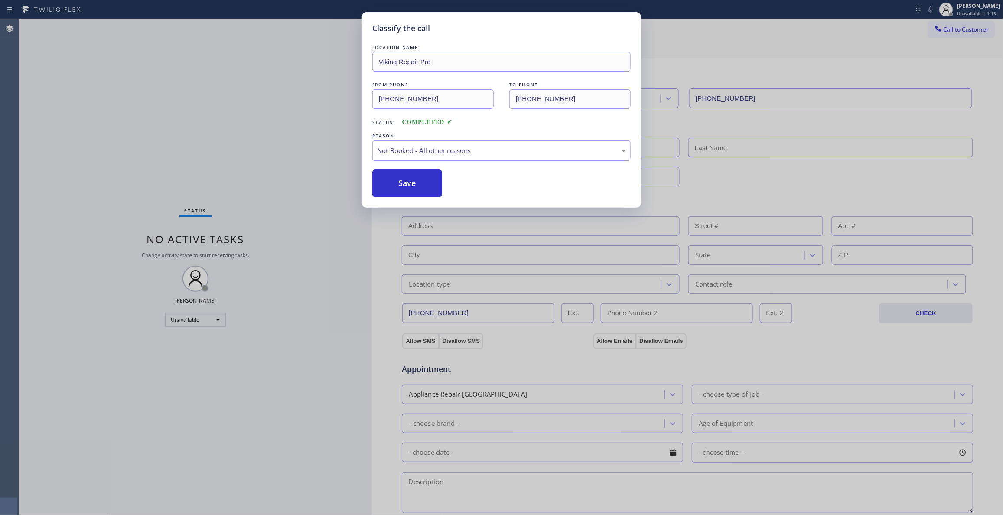
click at [418, 182] on button "Save" at bounding box center [407, 183] width 70 height 28
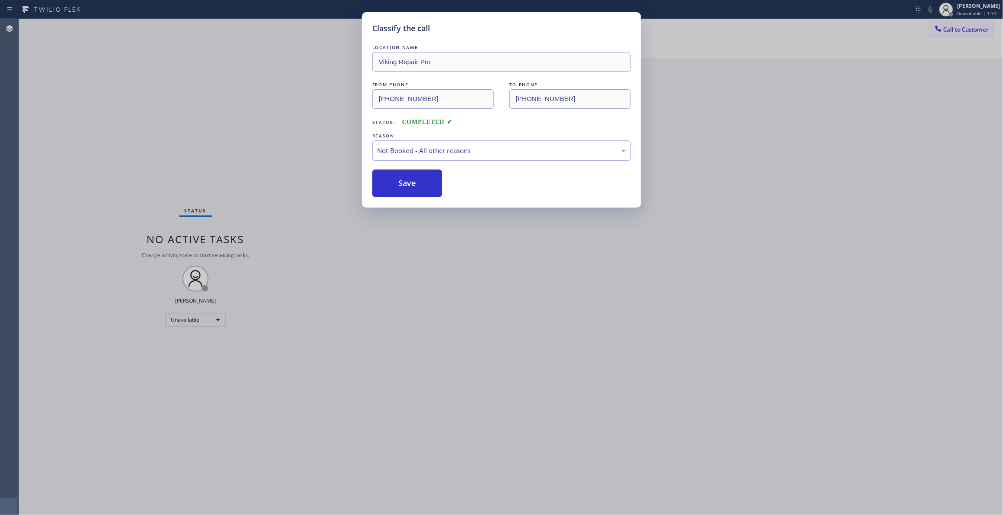
click at [418, 182] on button "Save" at bounding box center [407, 183] width 70 height 28
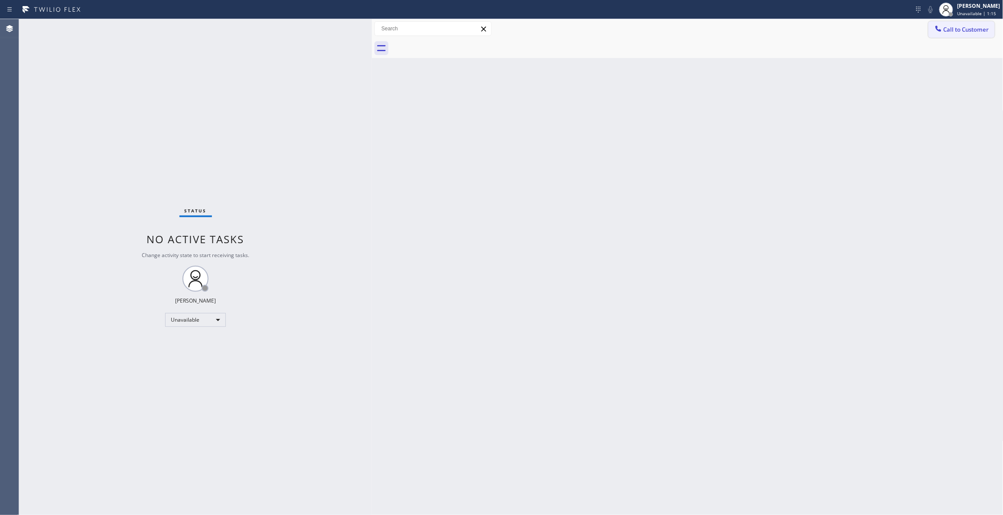
click at [962, 32] on span "Call to Customer" at bounding box center [966, 30] width 46 height 8
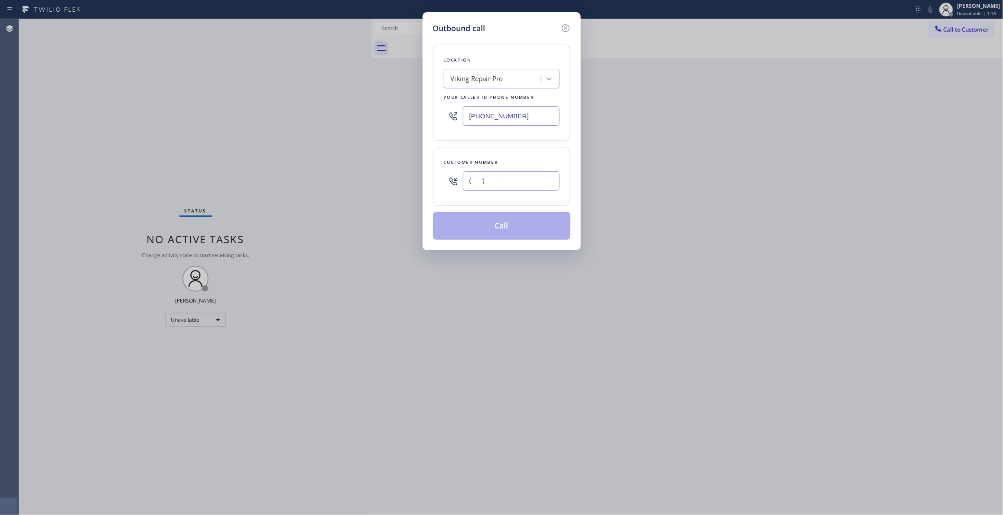
click at [502, 176] on input "(___) ___-____" at bounding box center [511, 181] width 97 height 20
paste input "970) 222-9851"
type input "[PHONE_NUMBER]"
click at [498, 230] on button "Call" at bounding box center [501, 226] width 137 height 28
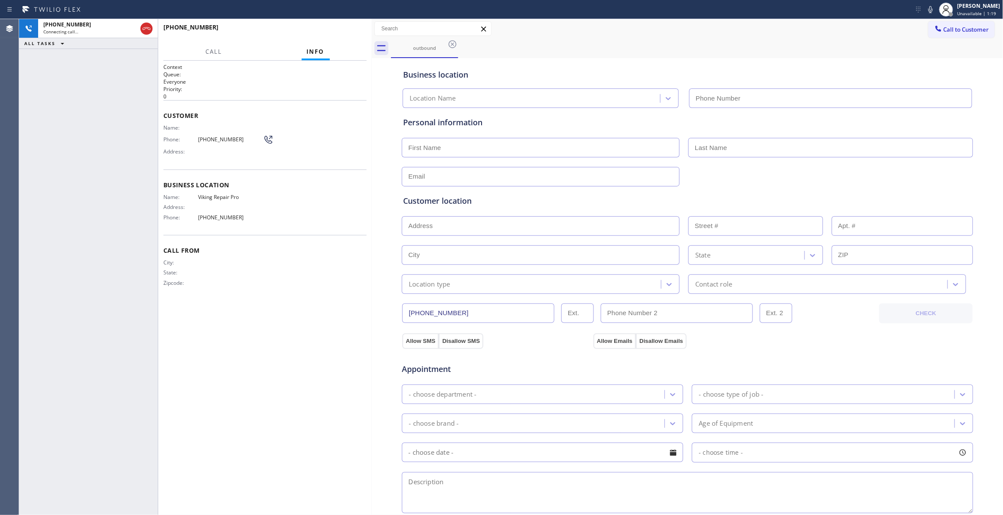
type input "[PHONE_NUMBER]"
click at [348, 32] on span "HANG UP" at bounding box center [346, 31] width 26 height 6
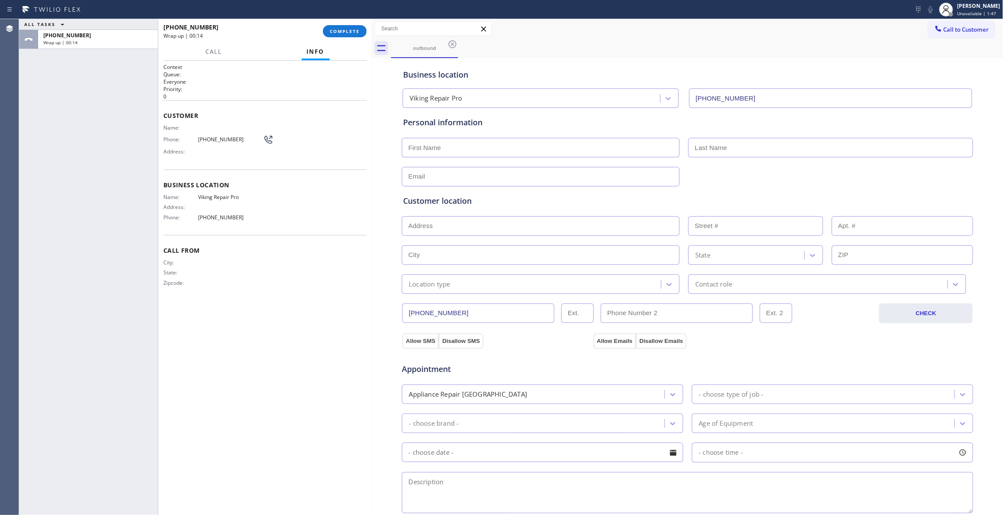
click at [341, 37] on div "[PHONE_NUMBER] Wrap up | 00:14 COMPLETE" at bounding box center [264, 31] width 203 height 23
click at [219, 142] on span "[PHONE_NUMBER]" at bounding box center [230, 139] width 65 height 7
copy div "[PHONE_NUMBER]"
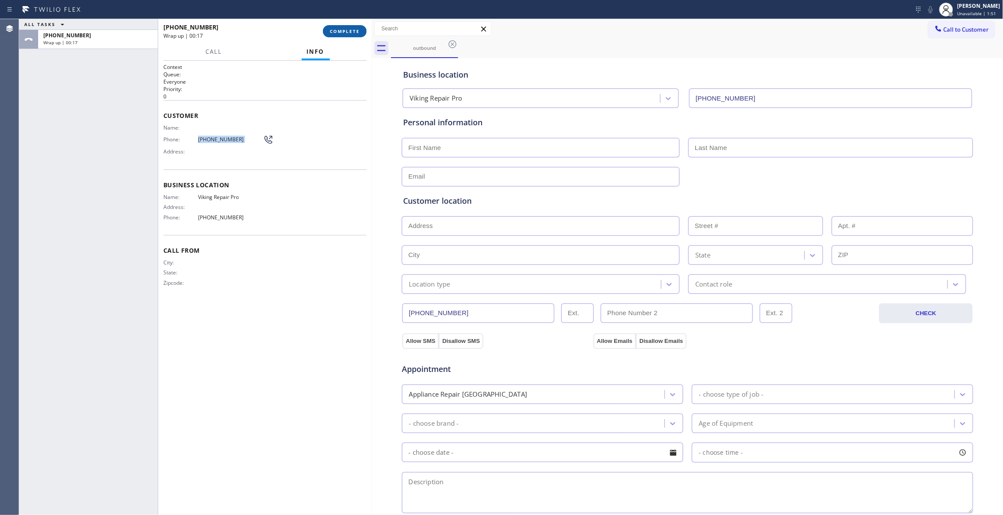
click at [336, 31] on span "COMPLETE" at bounding box center [345, 31] width 30 height 6
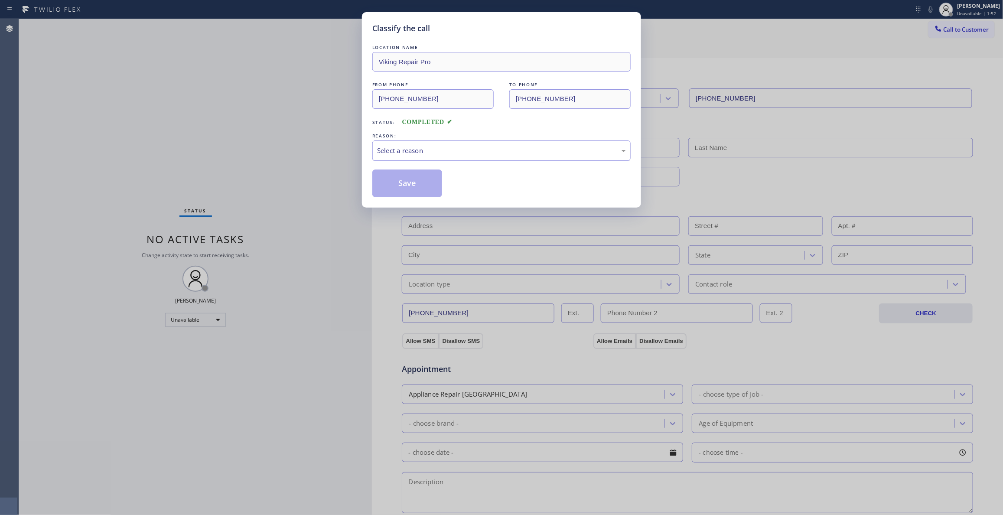
click at [450, 153] on div "Select a reason" at bounding box center [501, 151] width 249 height 10
click at [423, 184] on button "Save" at bounding box center [407, 183] width 70 height 28
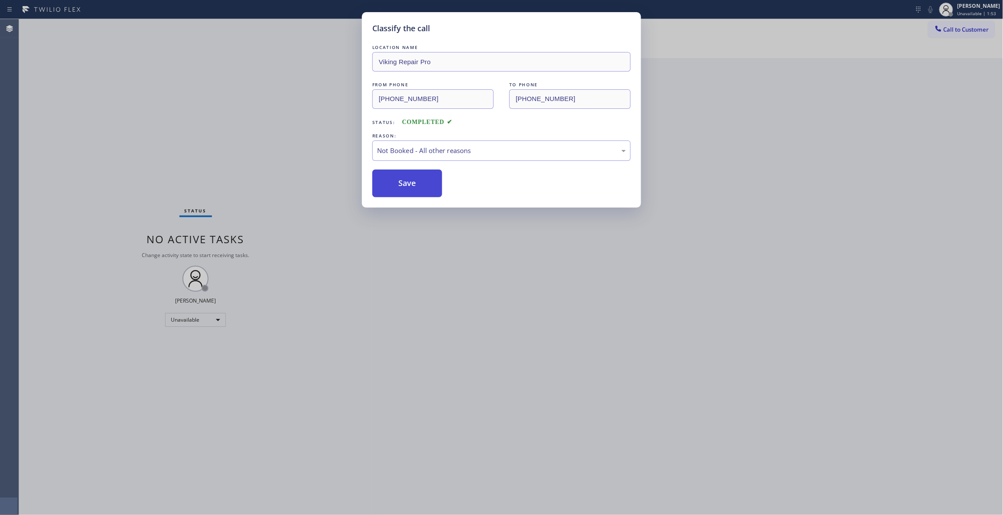
click at [423, 184] on button "Save" at bounding box center [407, 183] width 70 height 28
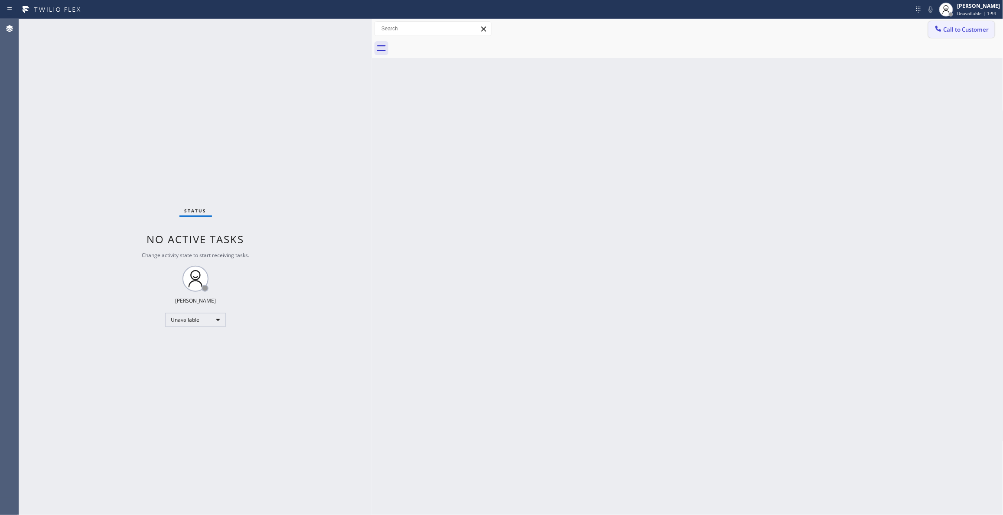
click at [964, 31] on span "Call to Customer" at bounding box center [966, 30] width 46 height 8
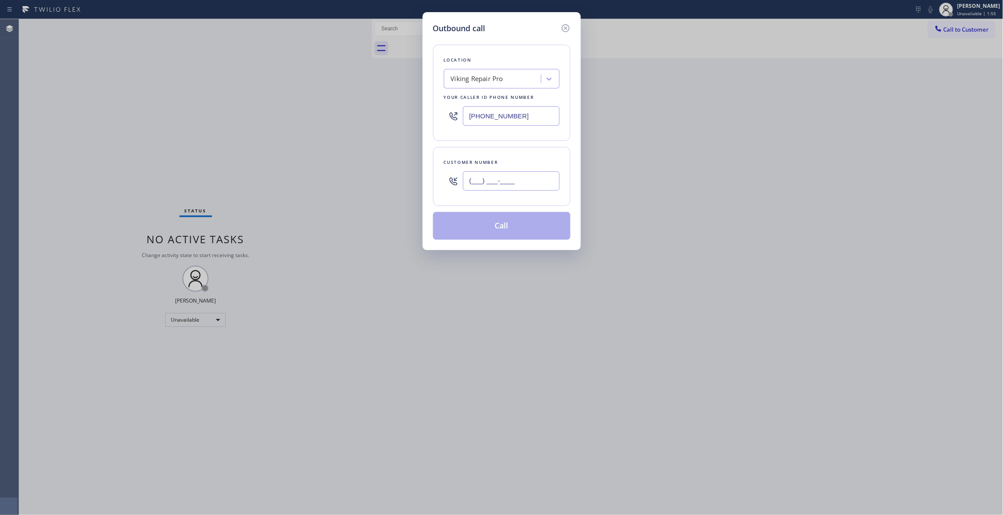
click at [533, 177] on input "(___) ___-____" at bounding box center [511, 181] width 97 height 20
paste input "970) 222-9851"
type input "[PHONE_NUMBER]"
click at [505, 228] on button "Call" at bounding box center [501, 226] width 137 height 28
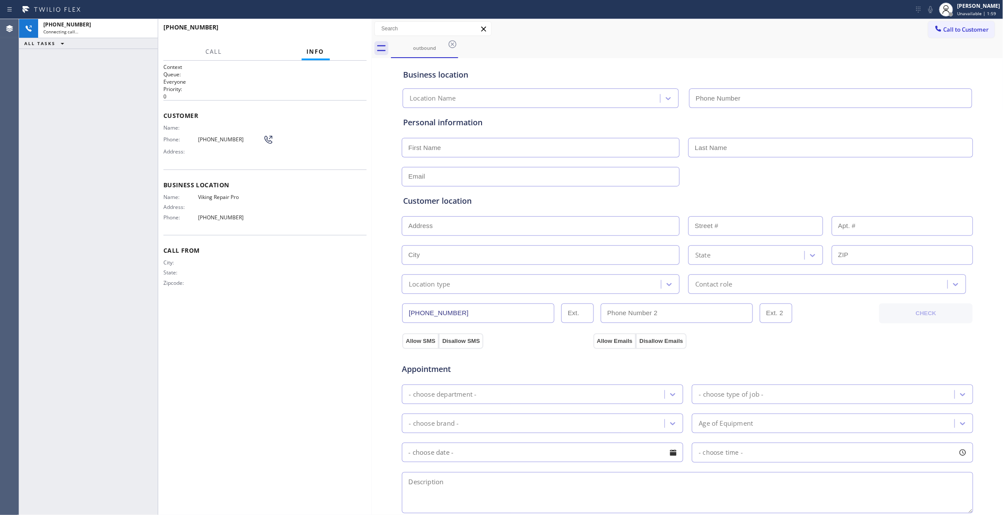
type input "[PHONE_NUMBER]"
click at [343, 139] on div "Name: Phone: [PHONE_NUMBER] Address:" at bounding box center [264, 141] width 203 height 34
click at [354, 30] on span "HANG UP" at bounding box center [346, 31] width 26 height 6
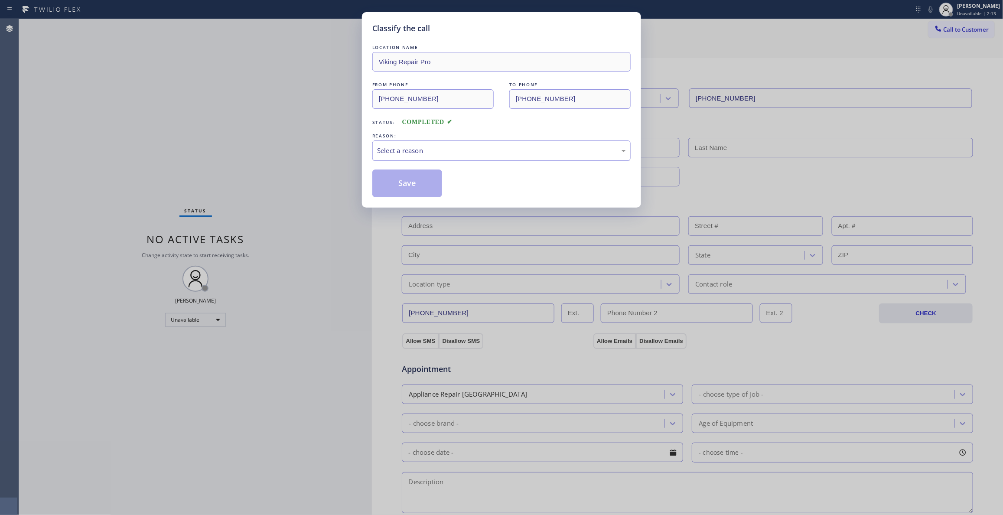
click at [408, 159] on div "Select a reason" at bounding box center [501, 150] width 258 height 20
click at [410, 184] on button "Save" at bounding box center [407, 183] width 70 height 28
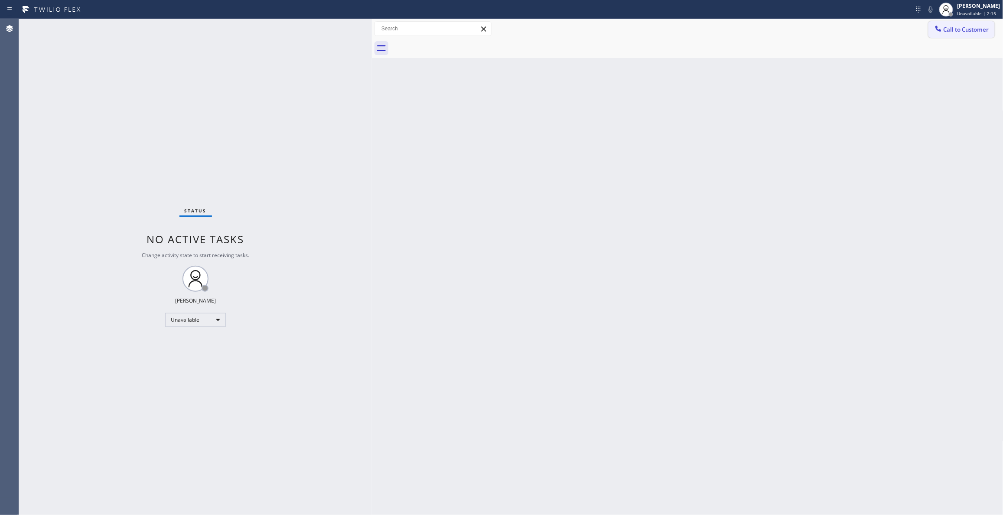
click at [961, 28] on span "Call to Customer" at bounding box center [966, 30] width 46 height 8
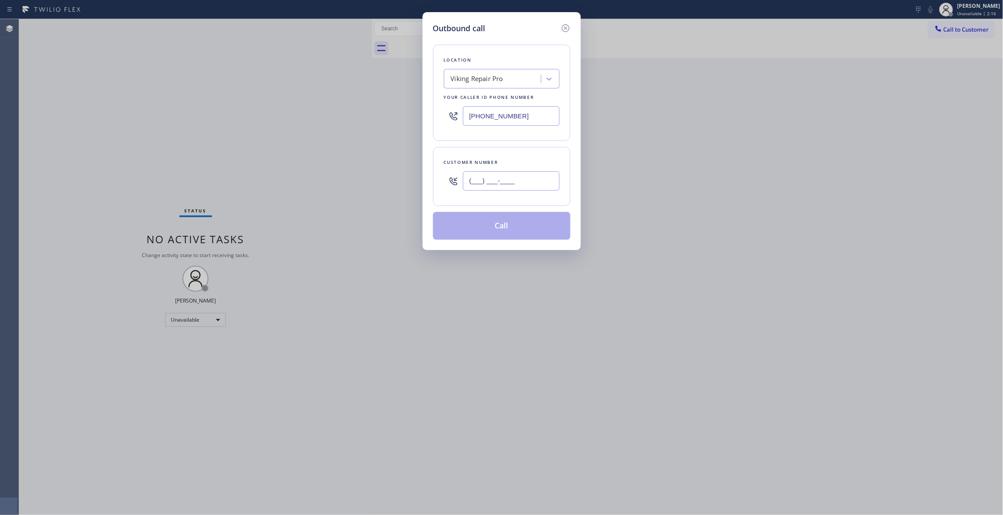
click at [487, 186] on input "(___) ___-____" at bounding box center [511, 181] width 97 height 20
paste input "412) 944-7466"
type input "[PHONE_NUMBER]"
drag, startPoint x: 539, startPoint y: 110, endPoint x: 234, endPoint y: 113, distance: 304.7
click at [233, 111] on div "Outbound call Location Viking Repair Pro Your caller id phone number [PHONE_NUM…" at bounding box center [501, 257] width 1003 height 515
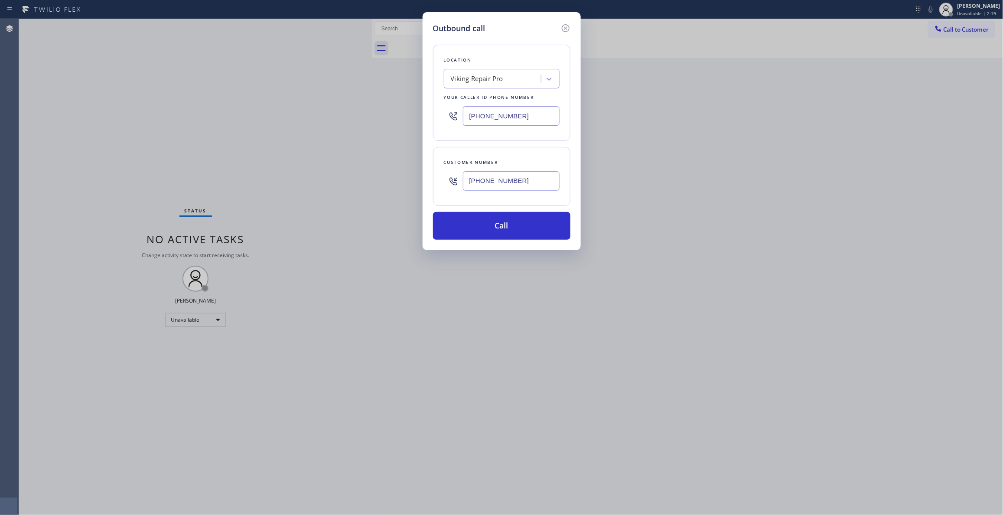
paste input "55) 731-4952"
type input "[PHONE_NUMBER]"
drag, startPoint x: 527, startPoint y: 184, endPoint x: 411, endPoint y: 182, distance: 116.6
click at [411, 182] on div "Outbound call Location Viking Repair Pro Your caller id phone number [PHONE_NUM…" at bounding box center [501, 257] width 1003 height 515
drag, startPoint x: 529, startPoint y: 184, endPoint x: 408, endPoint y: 205, distance: 122.3
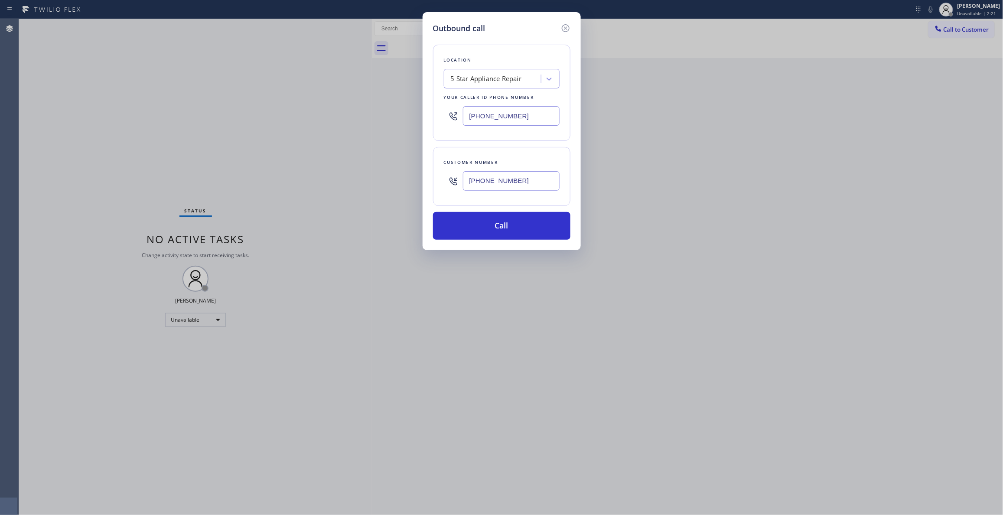
click at [361, 169] on div "Outbound call Location 5 Star Appliance Repair Your caller id phone number [PHO…" at bounding box center [501, 257] width 1003 height 515
click at [467, 230] on button "Call" at bounding box center [501, 226] width 137 height 28
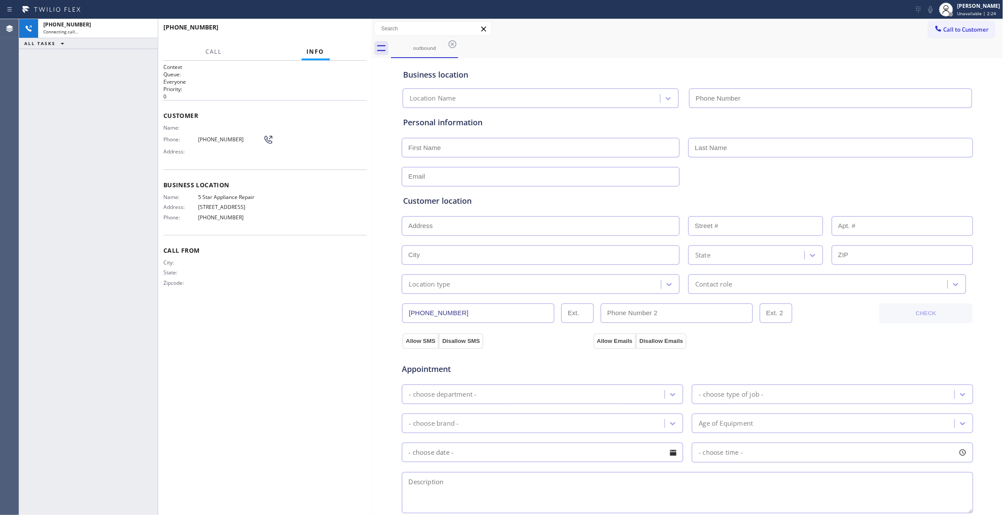
type input "[PHONE_NUMBER]"
click at [309, 204] on div "Name: 5 Star Appliance Repair Address: [STREET_ADDRESS] Phone: [PHONE_NUMBER]" at bounding box center [264, 209] width 203 height 30
click at [340, 34] on button "HANG UP" at bounding box center [346, 31] width 40 height 12
click at [339, 33] on span "HANG UP" at bounding box center [346, 31] width 26 height 6
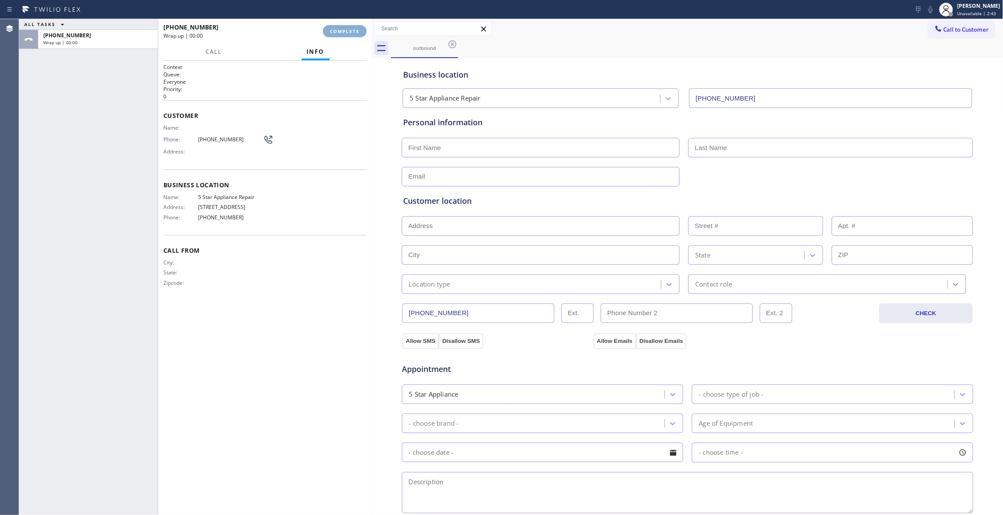
click at [339, 33] on span "COMPLETE" at bounding box center [345, 31] width 30 height 6
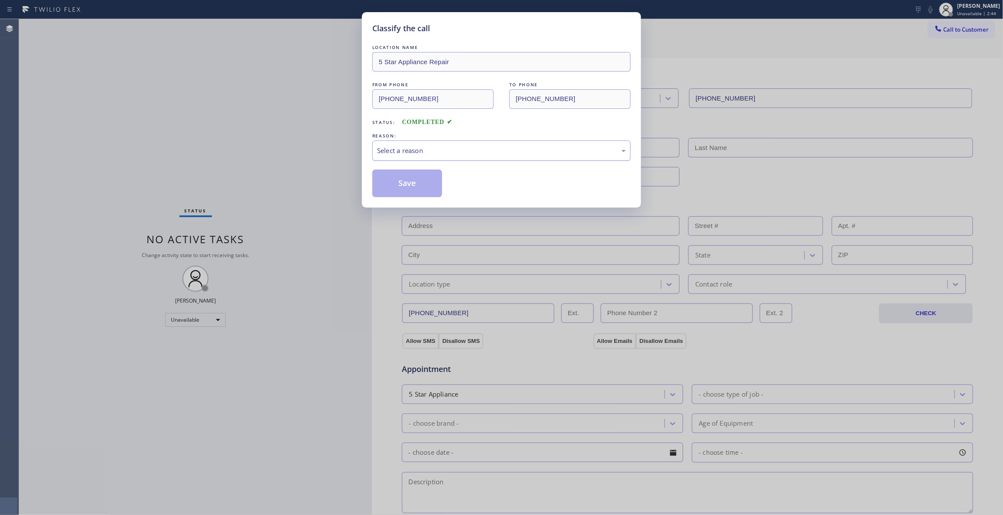
click at [423, 153] on div "Select a reason" at bounding box center [501, 151] width 249 height 10
click at [413, 182] on button "Save" at bounding box center [407, 183] width 70 height 28
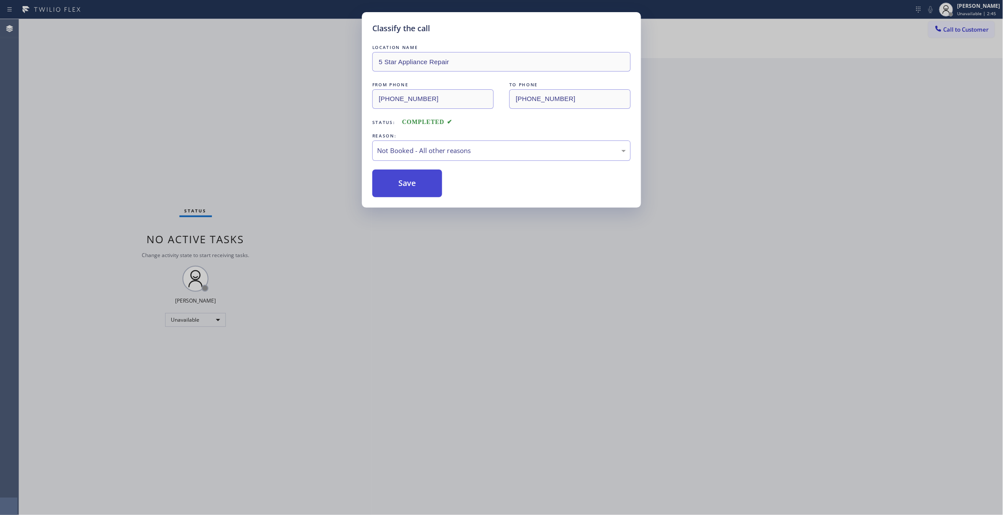
click at [413, 183] on button "Save" at bounding box center [407, 183] width 70 height 28
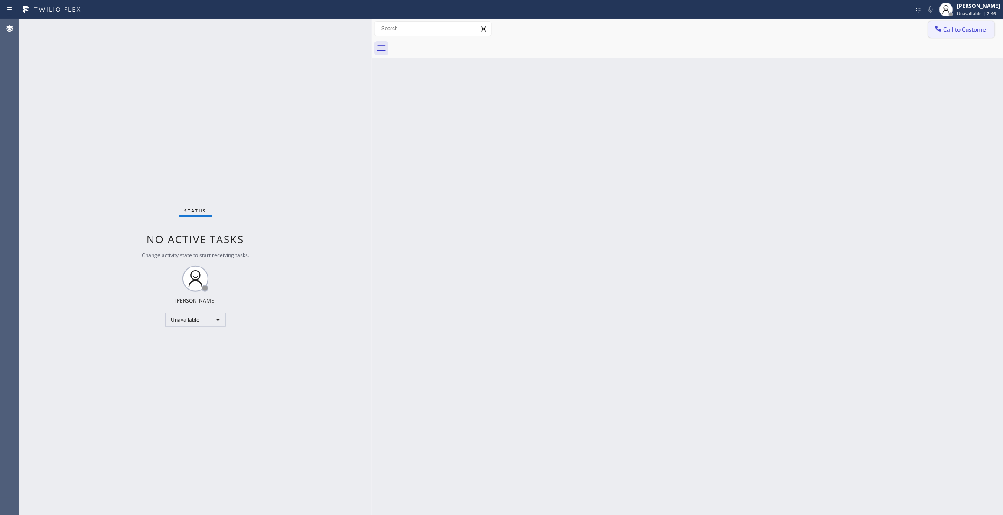
click at [967, 30] on span "Call to Customer" at bounding box center [966, 30] width 46 height 8
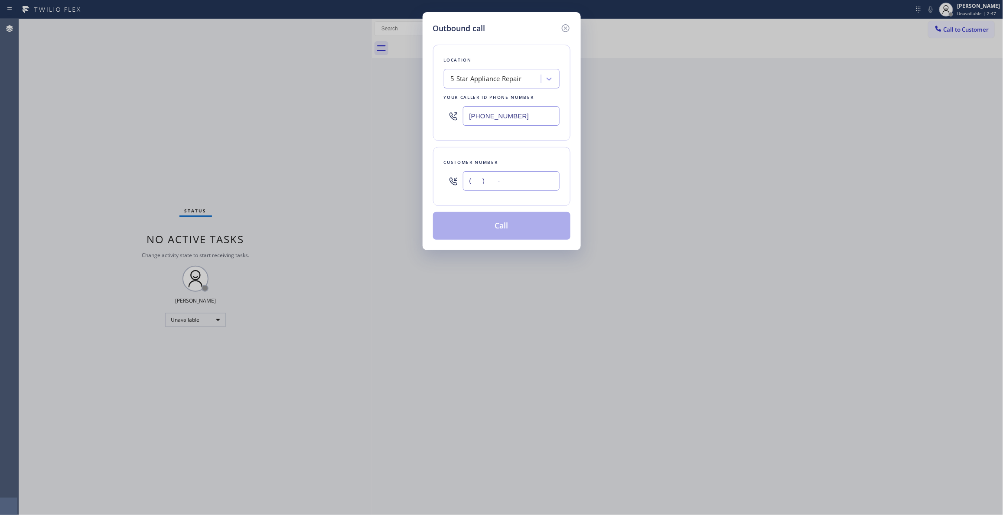
click at [514, 183] on input "(___) ___-____" at bounding box center [511, 181] width 97 height 20
paste input "412) 944-7466"
type input "[PHONE_NUMBER]"
click at [498, 229] on button "Call" at bounding box center [501, 226] width 137 height 28
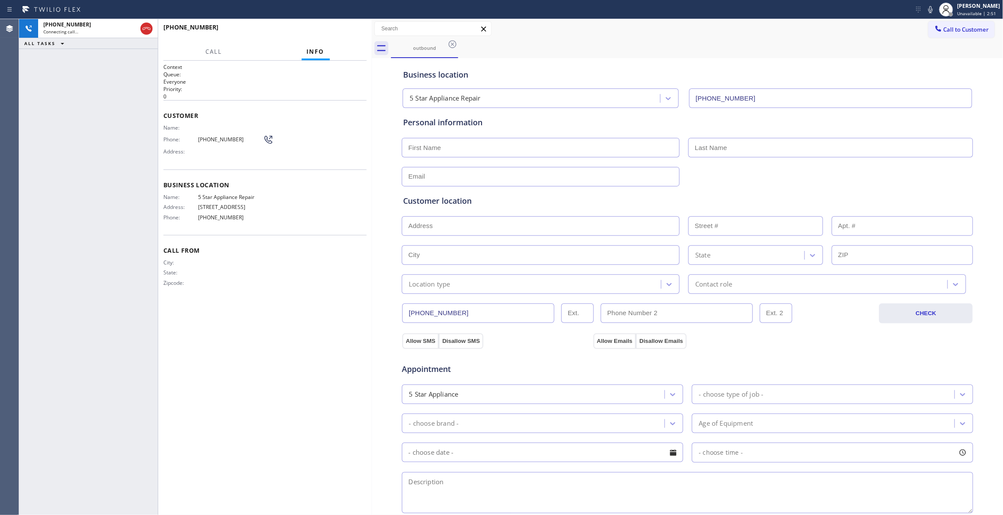
type input "[PHONE_NUMBER]"
click at [146, 26] on icon at bounding box center [146, 28] width 10 height 10
click at [358, 23] on div "[PHONE_NUMBER] Wrap up | 00:00 COMPLETE" at bounding box center [264, 31] width 203 height 23
click at [354, 32] on span "COMPLETE" at bounding box center [345, 31] width 30 height 6
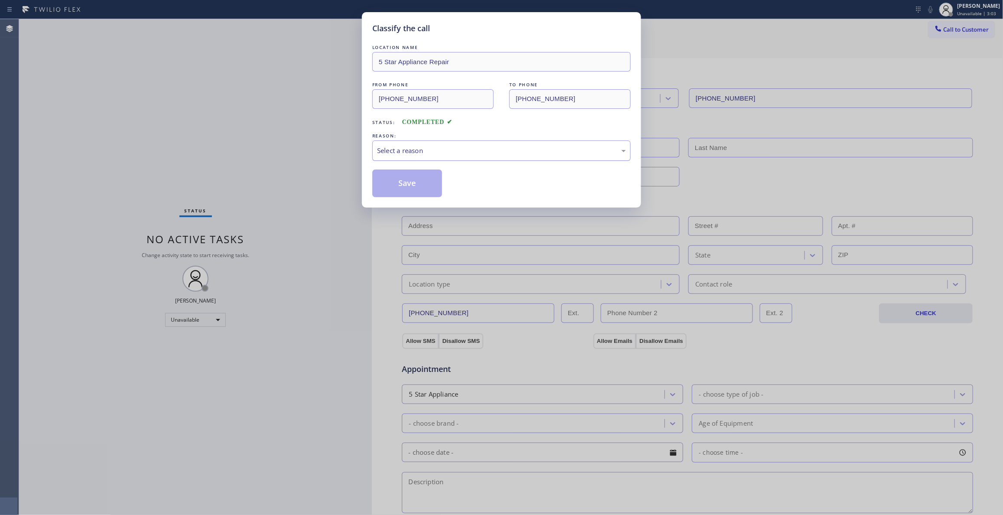
click at [438, 146] on div "Select a reason" at bounding box center [501, 151] width 249 height 10
click at [406, 179] on button "Save" at bounding box center [407, 183] width 70 height 28
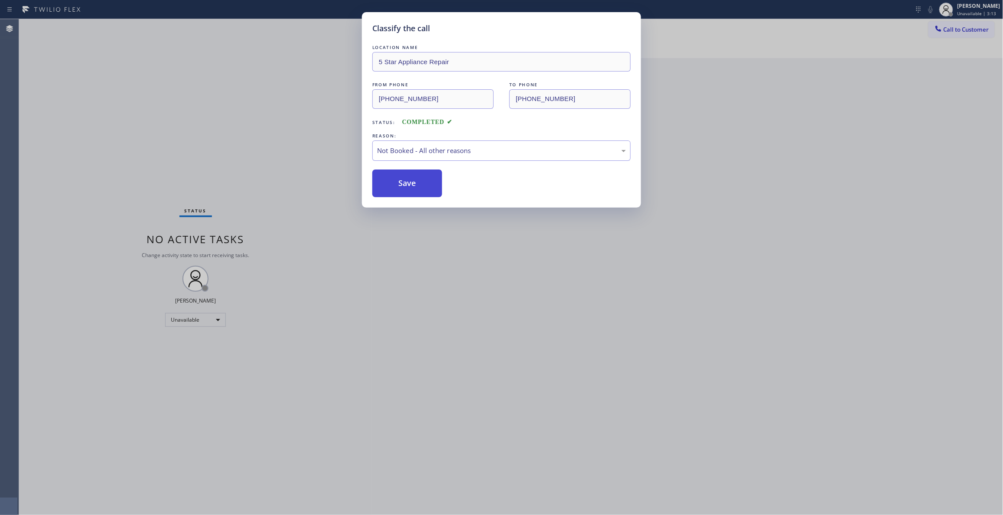
click at [406, 179] on button "Save" at bounding box center [407, 183] width 70 height 28
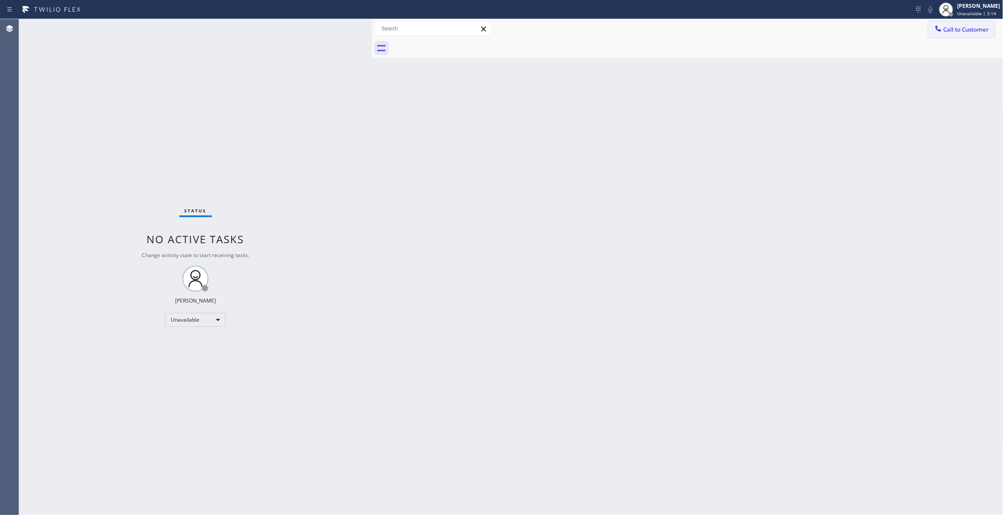
click at [962, 30] on span "Call to Customer" at bounding box center [966, 30] width 46 height 8
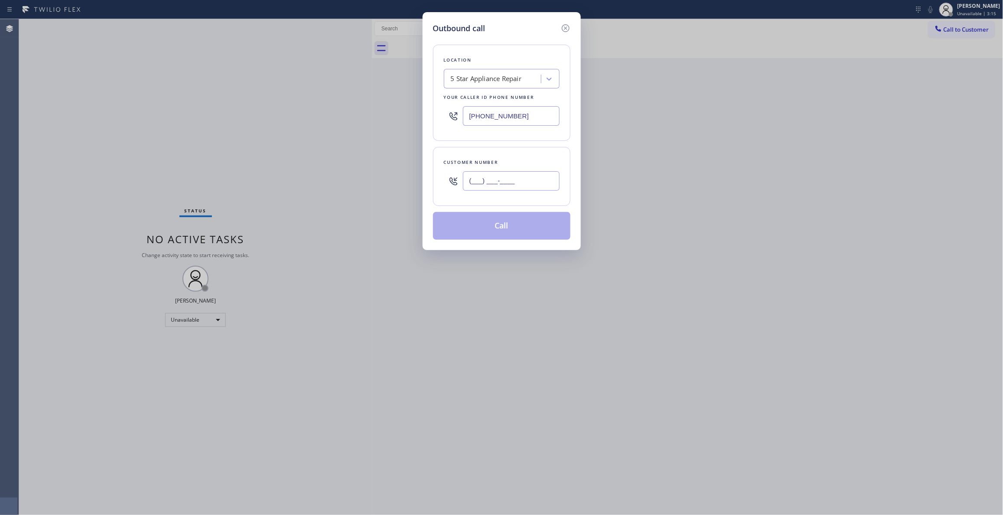
click at [525, 181] on input "(___) ___-____" at bounding box center [511, 181] width 97 height 20
paste input "412) 944-7466"
type input "[PHONE_NUMBER]"
click at [498, 227] on button "Call" at bounding box center [501, 226] width 137 height 28
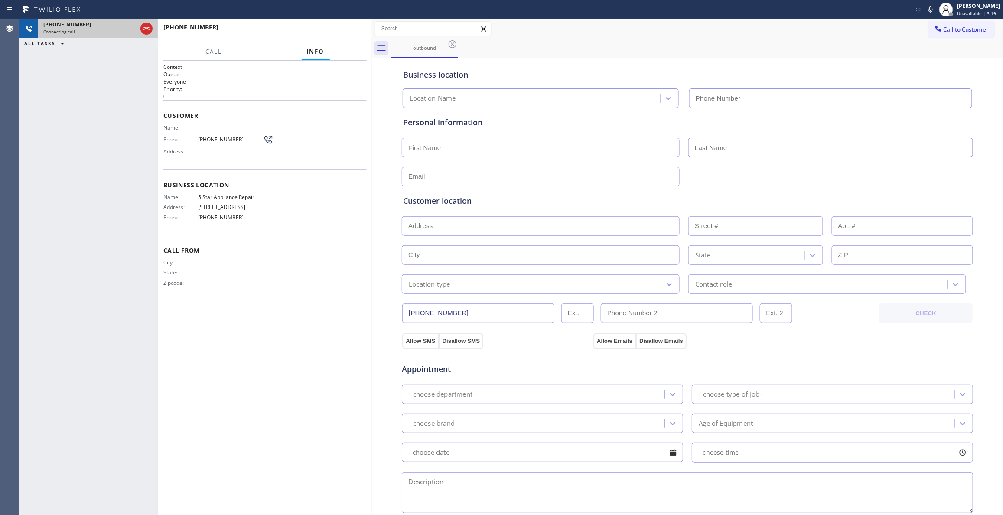
type input "[PHONE_NUMBER]"
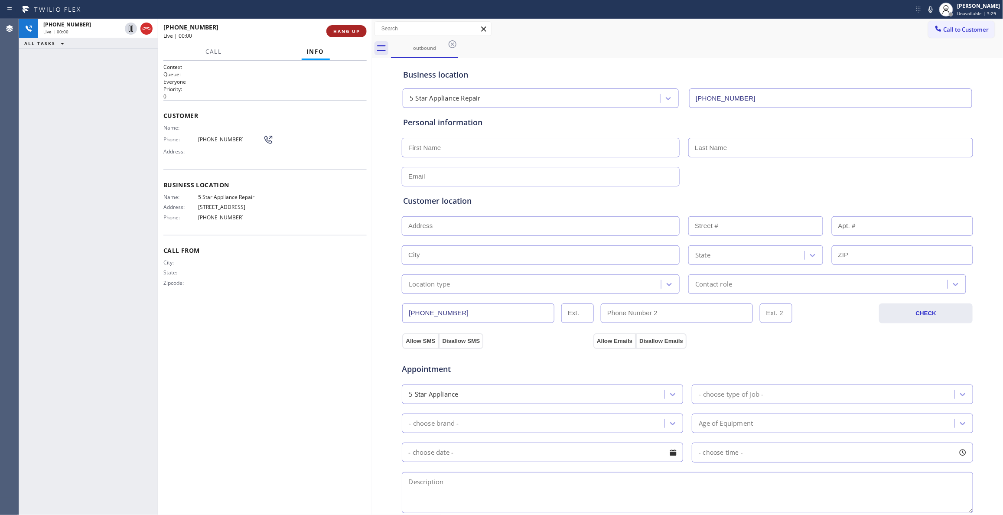
click at [342, 29] on span "HANG UP" at bounding box center [346, 31] width 26 height 6
click at [338, 29] on span "COMPLETE" at bounding box center [345, 31] width 30 height 6
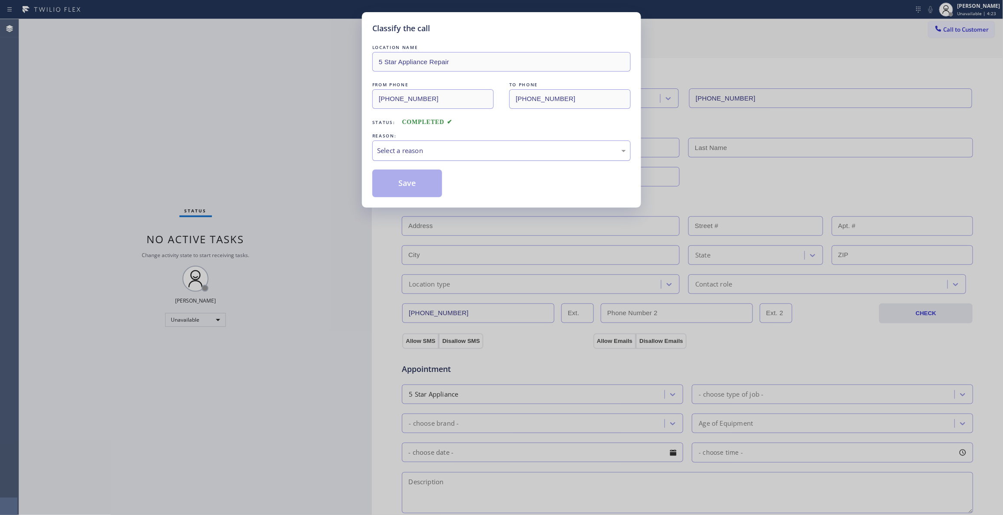
click at [423, 149] on div "Select a reason" at bounding box center [501, 151] width 249 height 10
click at [392, 185] on button "Save" at bounding box center [407, 183] width 70 height 28
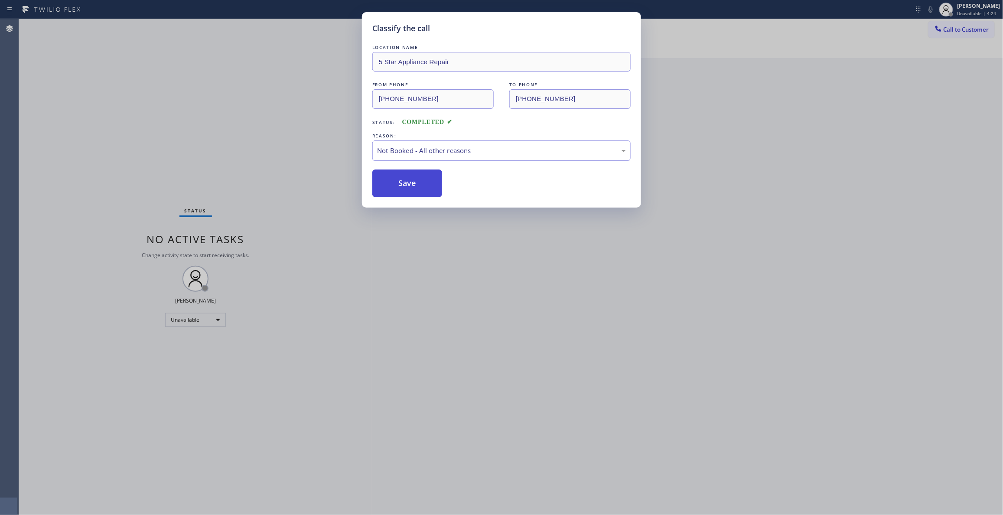
click at [392, 185] on button "Save" at bounding box center [407, 183] width 70 height 28
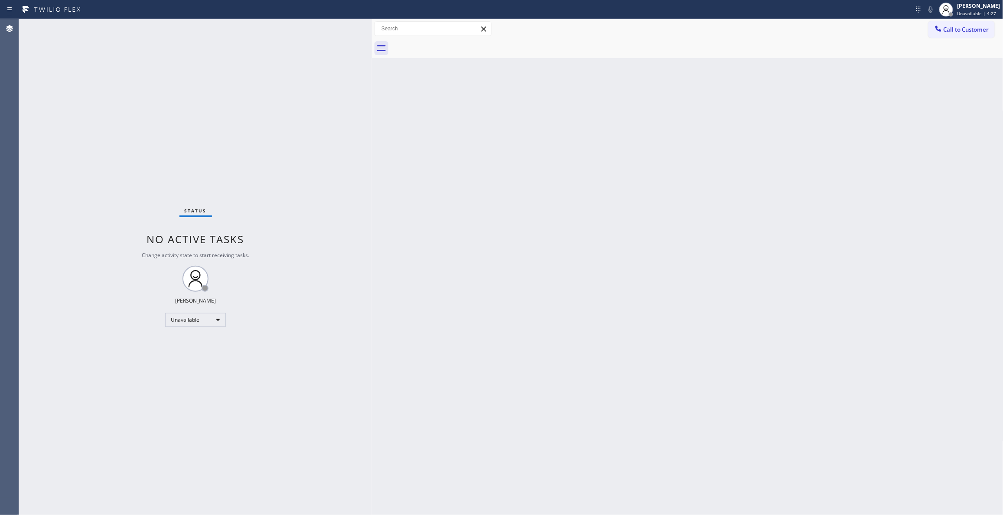
click at [439, 191] on div "Back to Dashboard Change Sender ID Customers Technicians Select a contact Outbo…" at bounding box center [687, 267] width 631 height 496
click at [140, 137] on div "Status No active tasks Change activity state to start receiving tasks. [PERSON_…" at bounding box center [195, 267] width 353 height 496
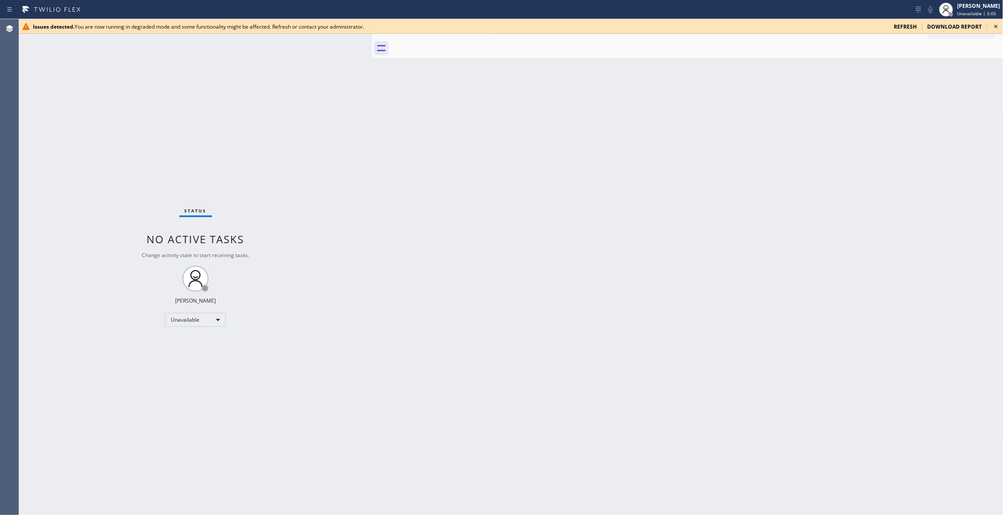
click at [998, 29] on icon at bounding box center [996, 26] width 10 height 10
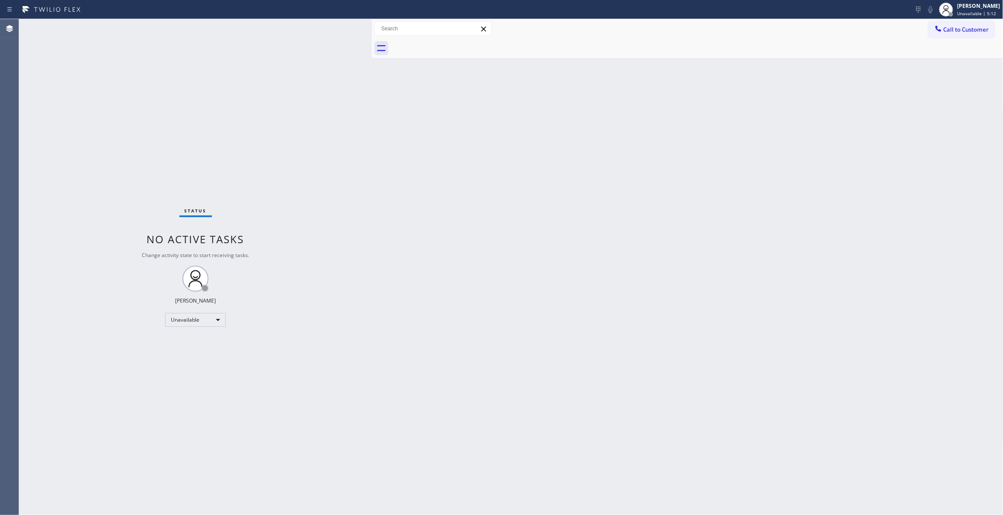
click at [99, 94] on div "Status No active tasks Change activity state to start receiving tasks. [PERSON_…" at bounding box center [195, 267] width 353 height 496
click at [967, 10] on div "[PERSON_NAME] Unavailable | 5:12" at bounding box center [979, 9] width 47 height 15
click at [937, 67] on button "Break" at bounding box center [960, 68] width 87 height 11
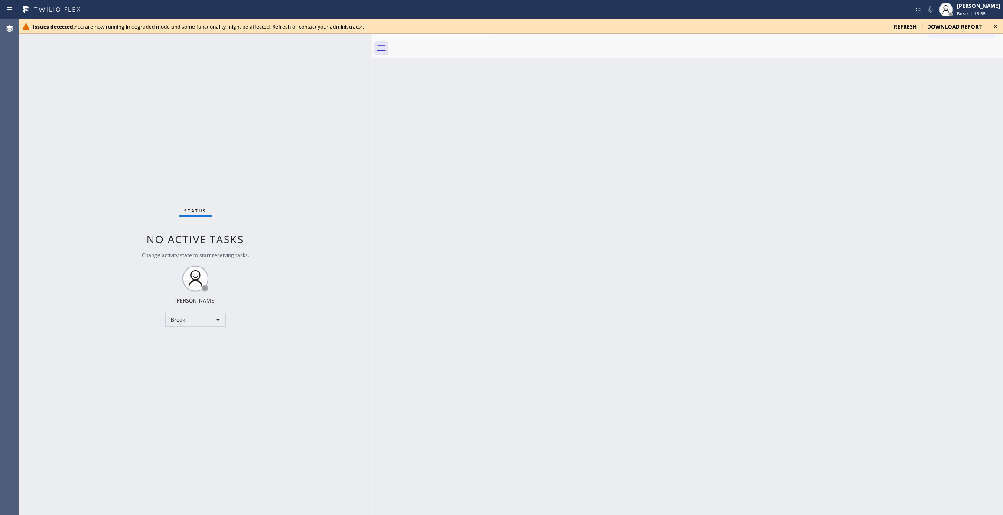
click at [581, 342] on div "Back to Dashboard Change Sender ID Customers Technicians Select a contact Outbo…" at bounding box center [687, 267] width 631 height 496
click at [579, 302] on div "Back to Dashboard Change Sender ID Customers Technicians Select a contact Outbo…" at bounding box center [687, 267] width 631 height 496
click at [997, 26] on icon at bounding box center [996, 26] width 10 height 10
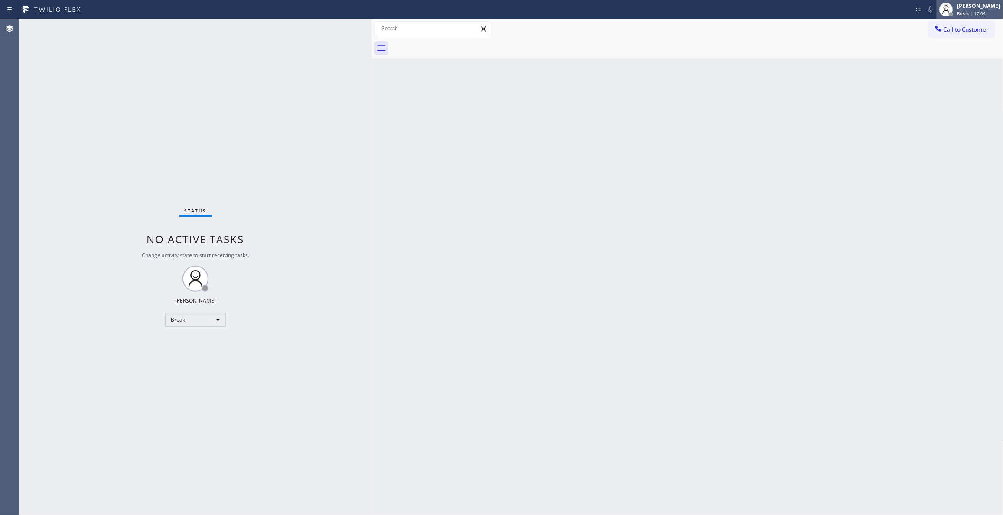
click at [957, 13] on span "Break | 17:04" at bounding box center [971, 13] width 29 height 6
click at [951, 58] on button "Unavailable" at bounding box center [960, 57] width 87 height 11
click at [195, 321] on div "Unavailable" at bounding box center [195, 320] width 61 height 14
click at [179, 342] on li "Available" at bounding box center [195, 342] width 59 height 10
click at [148, 139] on div "Status No active tasks You are ready to start receiving tasks. [PERSON_NAME] Av…" at bounding box center [195, 267] width 353 height 496
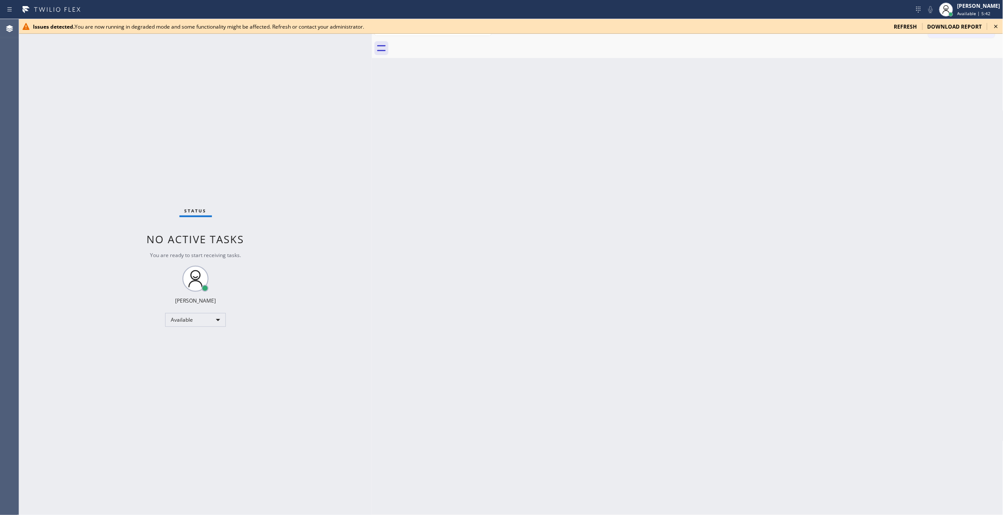
click at [998, 27] on icon at bounding box center [996, 26] width 10 height 10
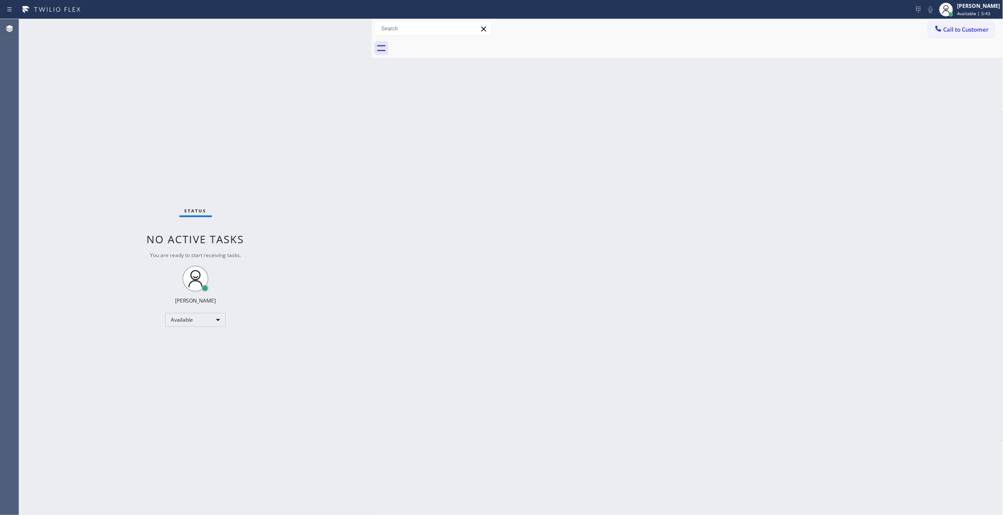
click at [962, 34] on button "Call to Customer" at bounding box center [961, 29] width 66 height 16
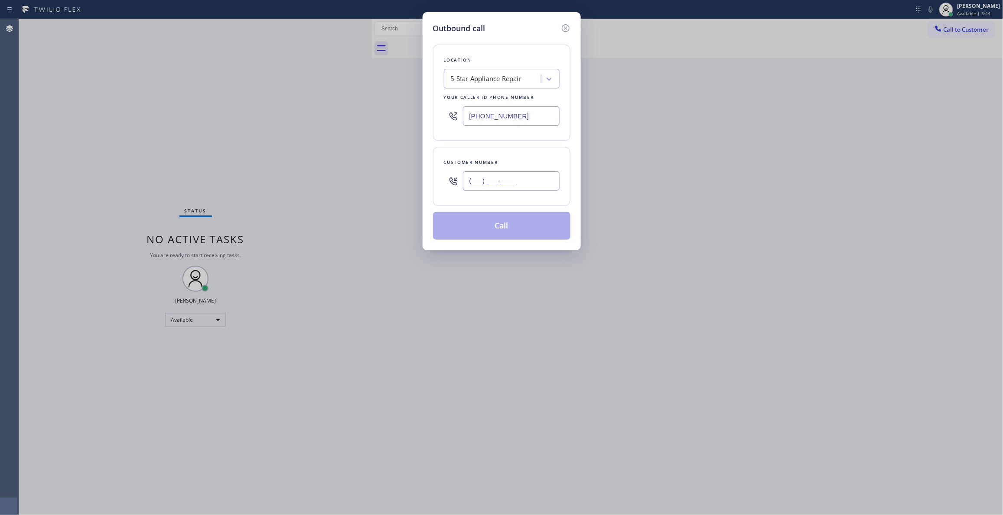
click at [482, 185] on input "(___) ___-____" at bounding box center [511, 181] width 97 height 20
paste input "303) 437-9343"
type input "[PHONE_NUMBER]"
drag, startPoint x: 534, startPoint y: 114, endPoint x: 344, endPoint y: 114, distance: 189.8
click at [344, 114] on div "Outbound call Location 5 Star Appliance Repair Your caller id phone number [PHO…" at bounding box center [501, 257] width 1003 height 515
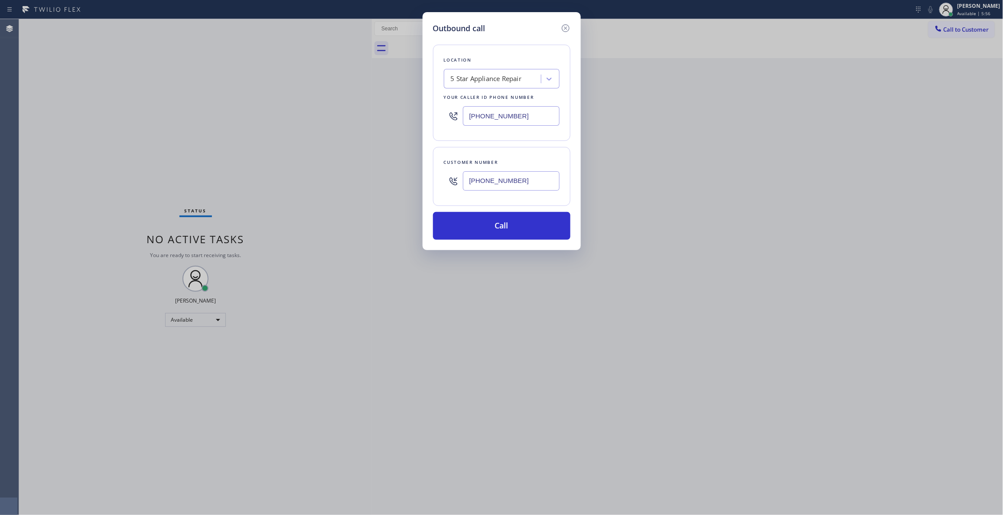
paste input "___) ___-____"
click at [514, 115] on input "(___) ___-____" at bounding box center [511, 116] width 97 height 20
type input "(___) ___-____"
click at [500, 79] on div "Search location" at bounding box center [493, 79] width 94 height 15
paste input "Viking Repair Pro"
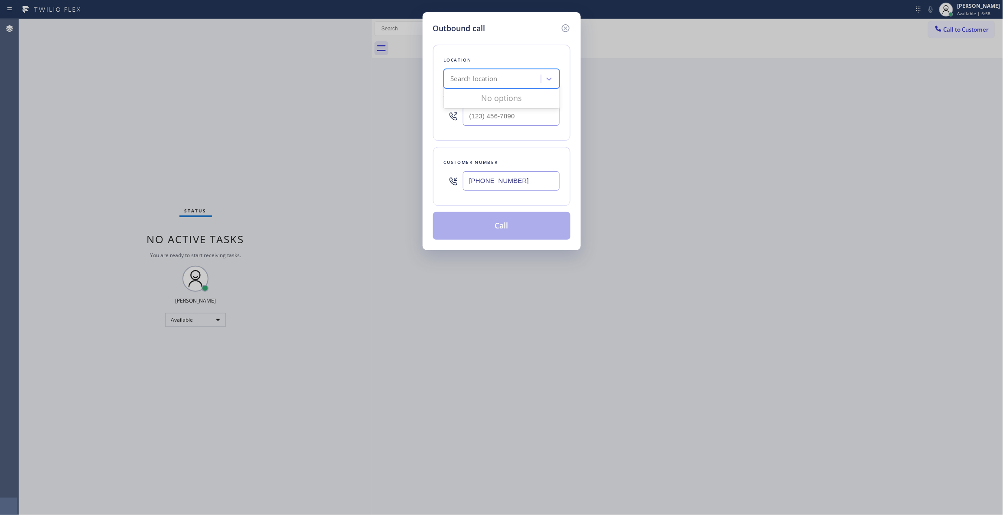
type input "Viking Repair Pro"
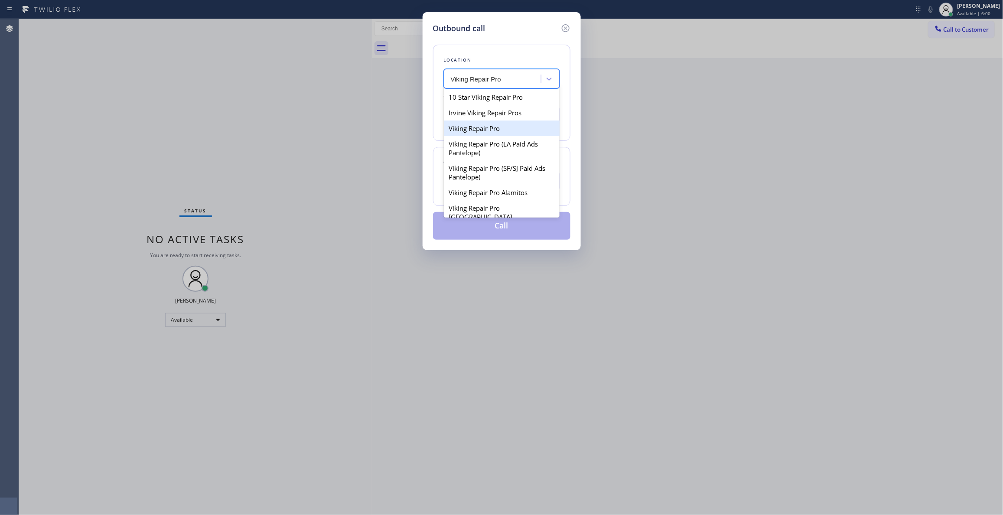
click at [483, 131] on div "Viking Repair Pro" at bounding box center [502, 128] width 116 height 16
type input "[PHONE_NUMBER]"
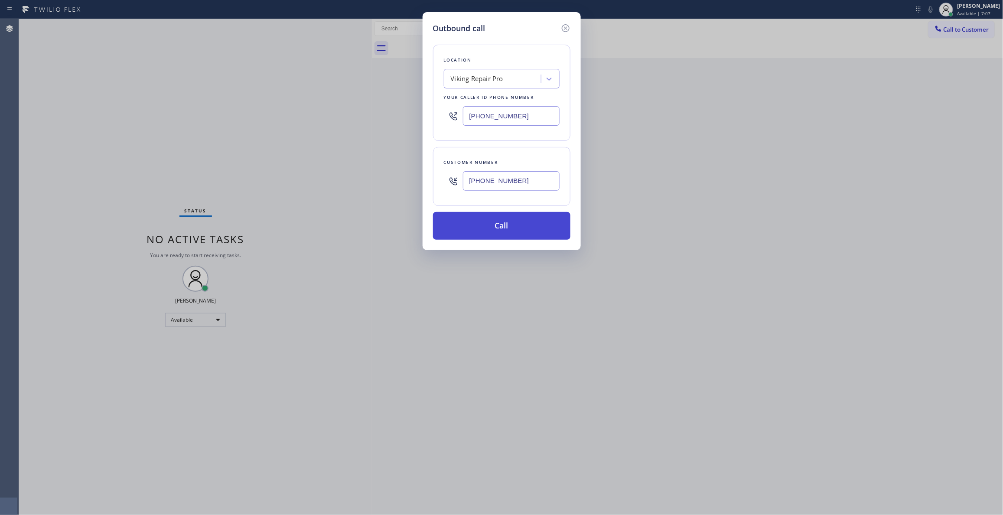
click at [529, 219] on button "Call" at bounding box center [501, 226] width 137 height 28
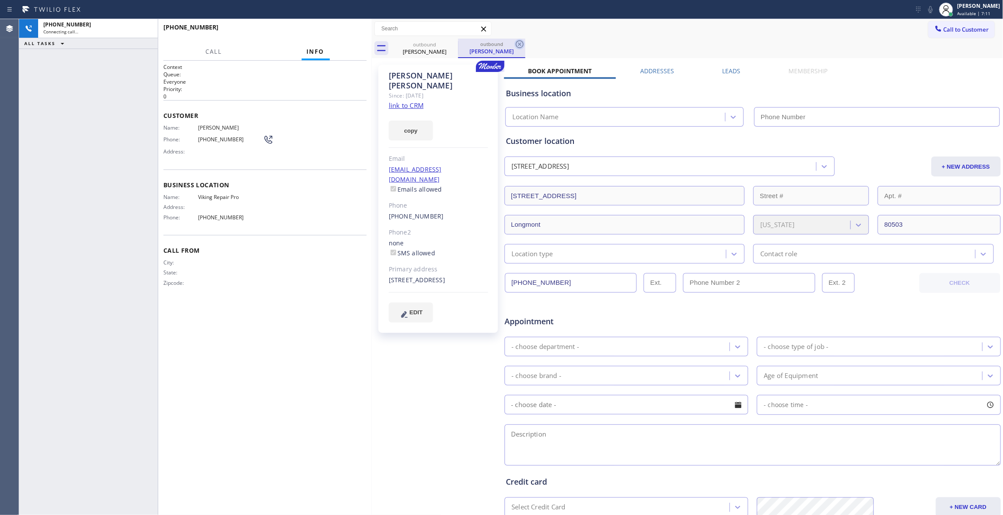
click at [519, 45] on icon at bounding box center [519, 44] width 10 height 10
type input "[PHONE_NUMBER]"
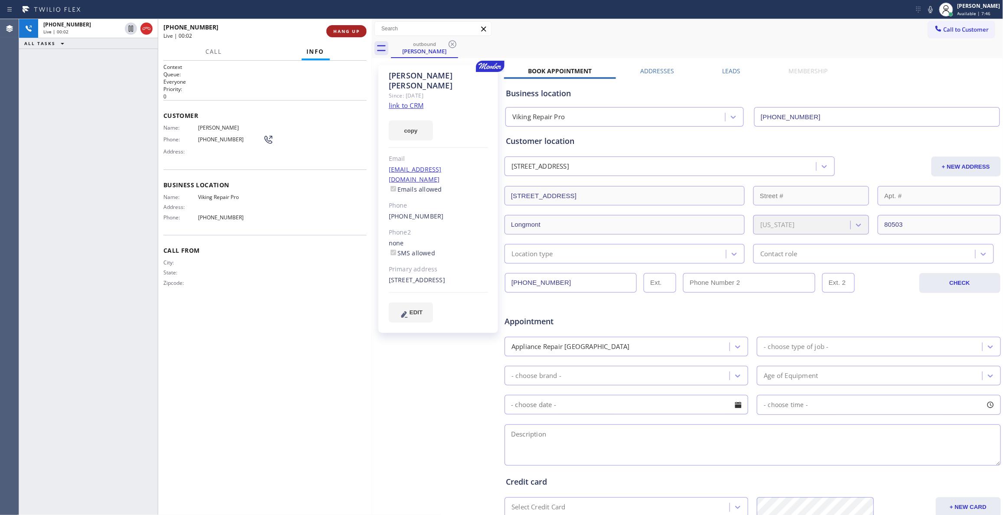
click at [350, 33] on span "HANG UP" at bounding box center [346, 31] width 26 height 6
click at [350, 32] on span "HANG UP" at bounding box center [346, 31] width 26 height 6
click at [214, 141] on span "[PHONE_NUMBER]" at bounding box center [230, 139] width 65 height 7
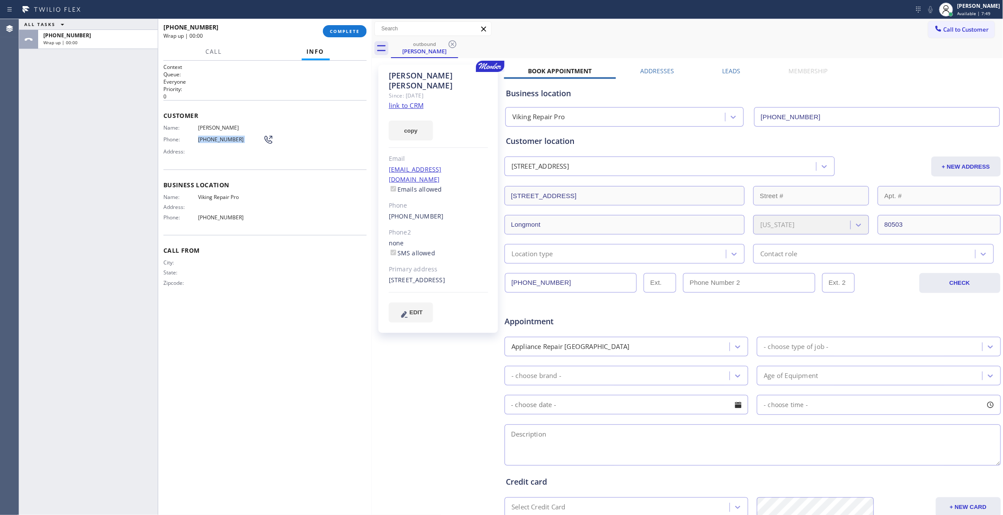
copy div "[PHONE_NUMBER]"
click at [337, 30] on span "COMPLETE" at bounding box center [345, 31] width 30 height 6
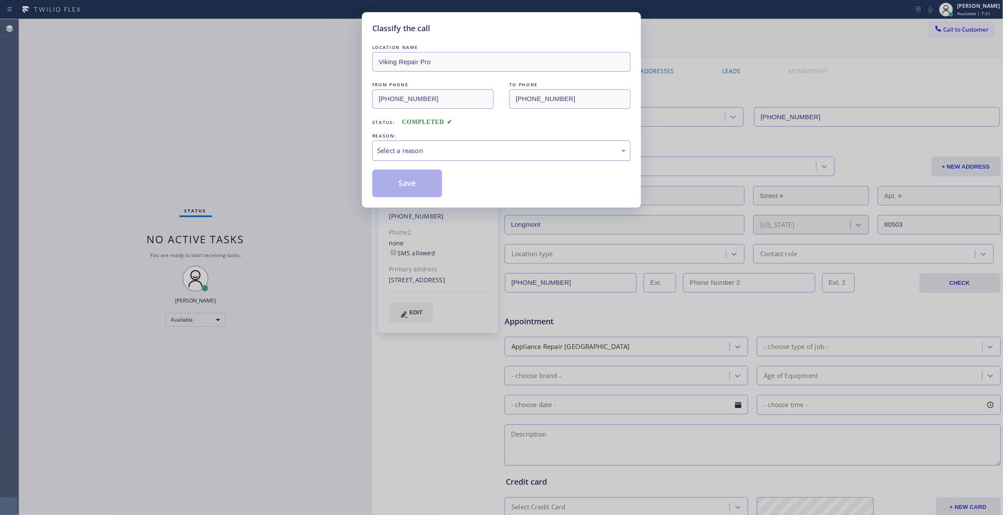
click at [460, 150] on div "Select a reason" at bounding box center [501, 151] width 249 height 10
click at [421, 185] on button "Save" at bounding box center [407, 183] width 70 height 28
drag, startPoint x: 420, startPoint y: 185, endPoint x: 468, endPoint y: 159, distance: 54.7
click at [420, 185] on button "Save" at bounding box center [407, 183] width 70 height 28
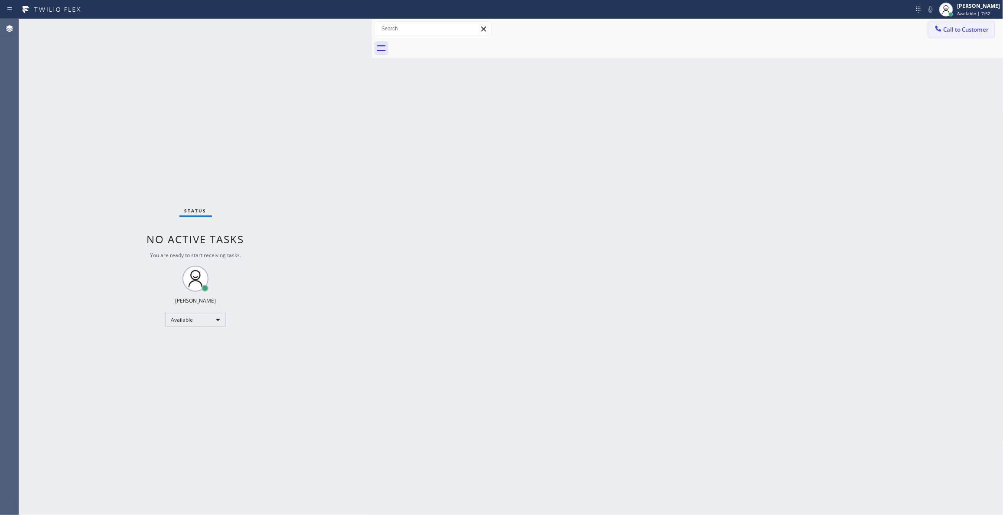
drag, startPoint x: 973, startPoint y: 30, endPoint x: 770, endPoint y: 36, distance: 202.4
click at [972, 30] on span "Call to Customer" at bounding box center [966, 30] width 46 height 8
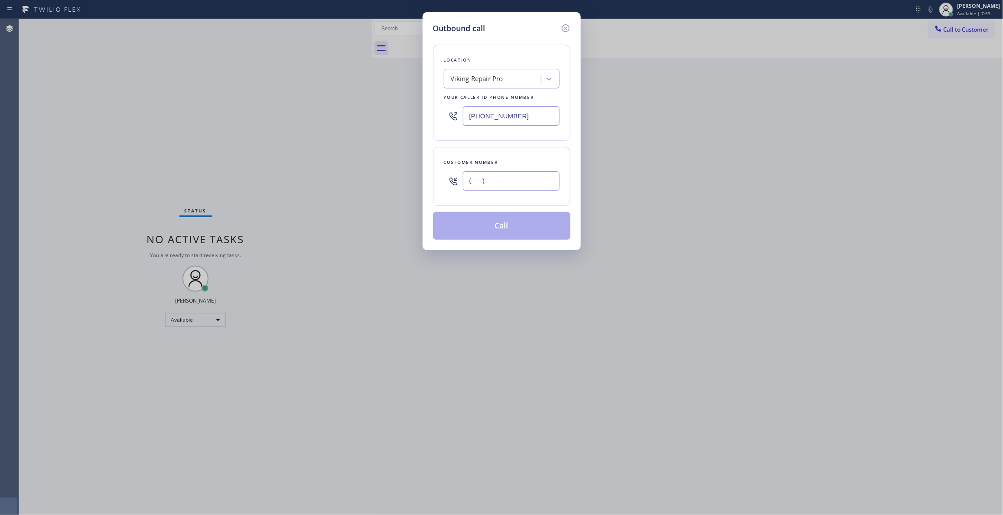
click at [525, 173] on input "(___) ___-____" at bounding box center [511, 181] width 97 height 20
paste input "303) 437-9343"
type input "[PHONE_NUMBER]"
click at [494, 231] on button "Call" at bounding box center [501, 226] width 137 height 28
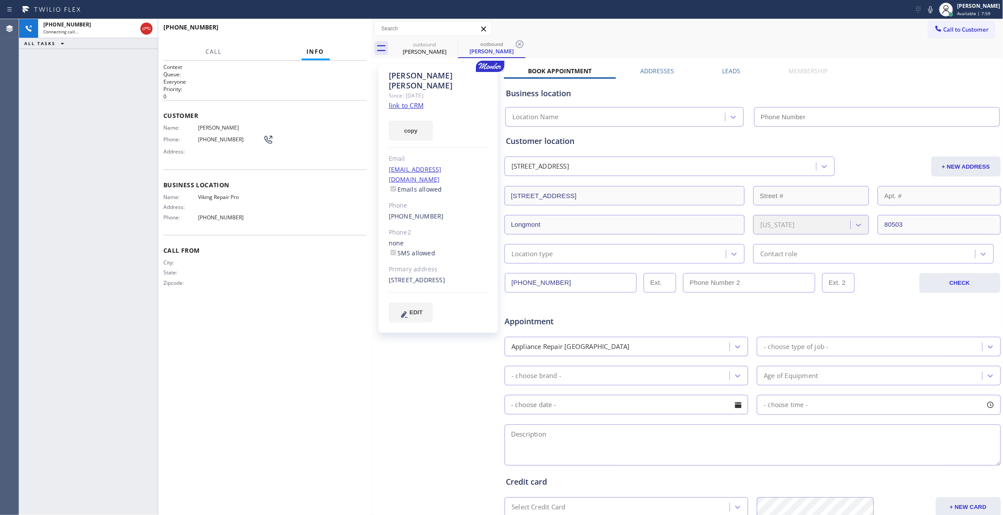
type input "[PHONE_NUMBER]"
click at [520, 44] on icon at bounding box center [519, 44] width 10 height 10
click at [221, 309] on div "Context Queue: Everyone Priority: 0 Customer Name: [PERSON_NAME] Phone: [PHONE_…" at bounding box center [264, 287] width 203 height 449
click at [341, 35] on button "HANG UP" at bounding box center [346, 31] width 40 height 12
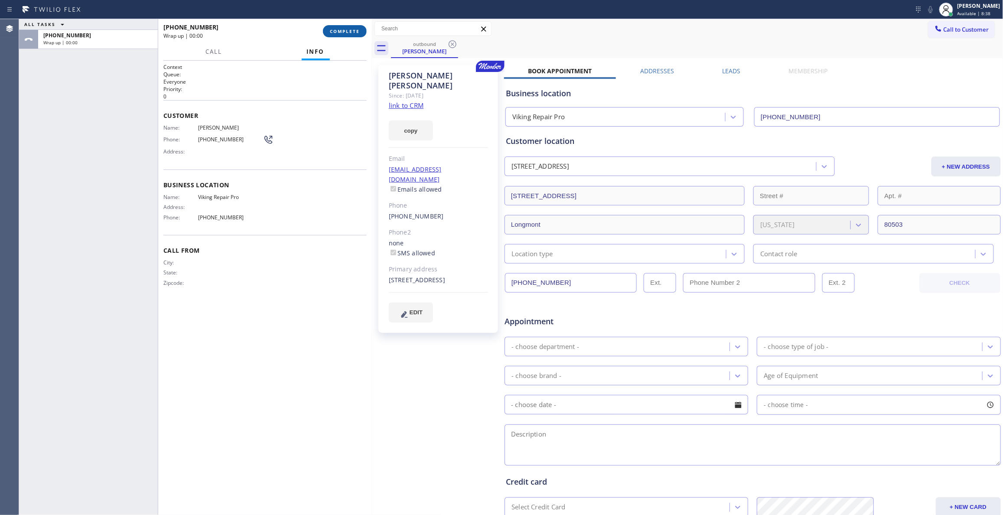
click at [341, 35] on button "COMPLETE" at bounding box center [345, 31] width 44 height 12
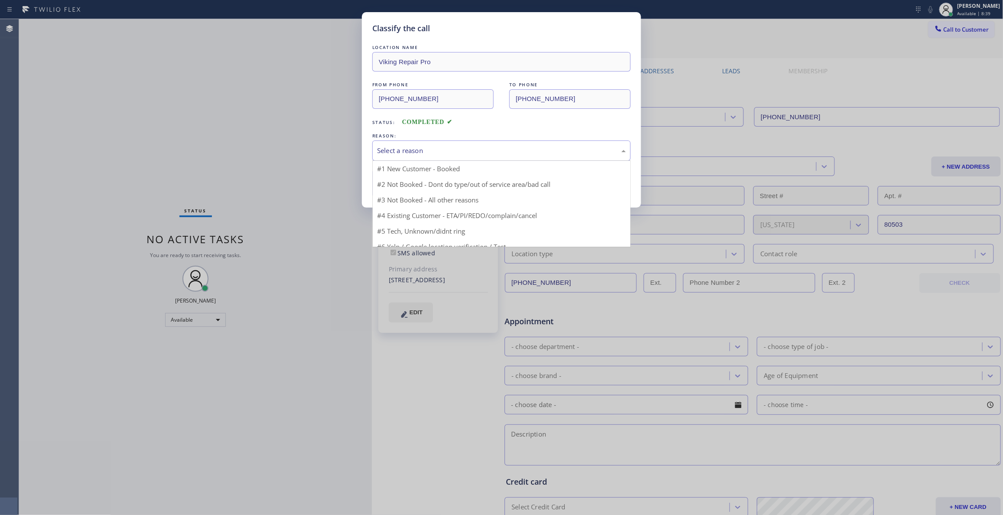
drag, startPoint x: 420, startPoint y: 146, endPoint x: 420, endPoint y: 178, distance: 31.2
click at [420, 147] on div "Select a reason" at bounding box center [501, 151] width 249 height 10
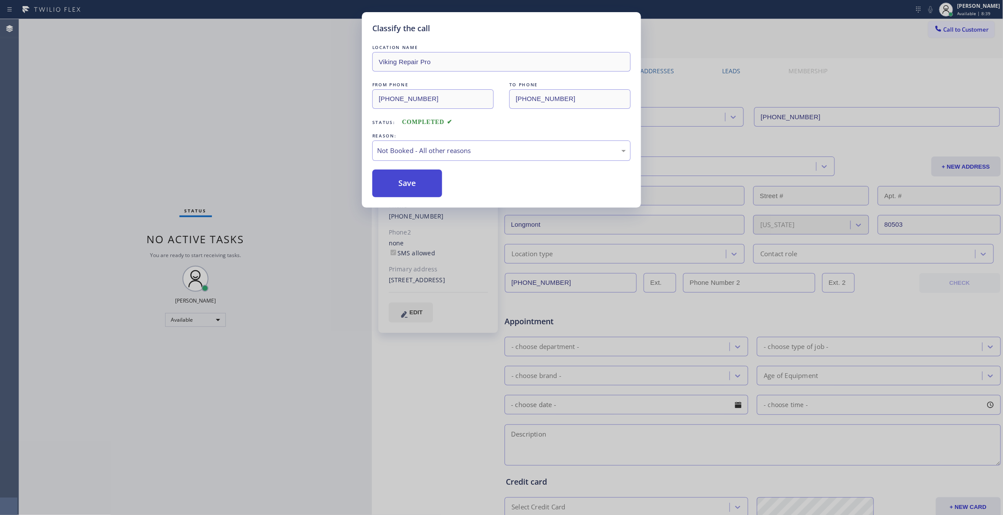
click at [415, 180] on button "Save" at bounding box center [407, 183] width 70 height 28
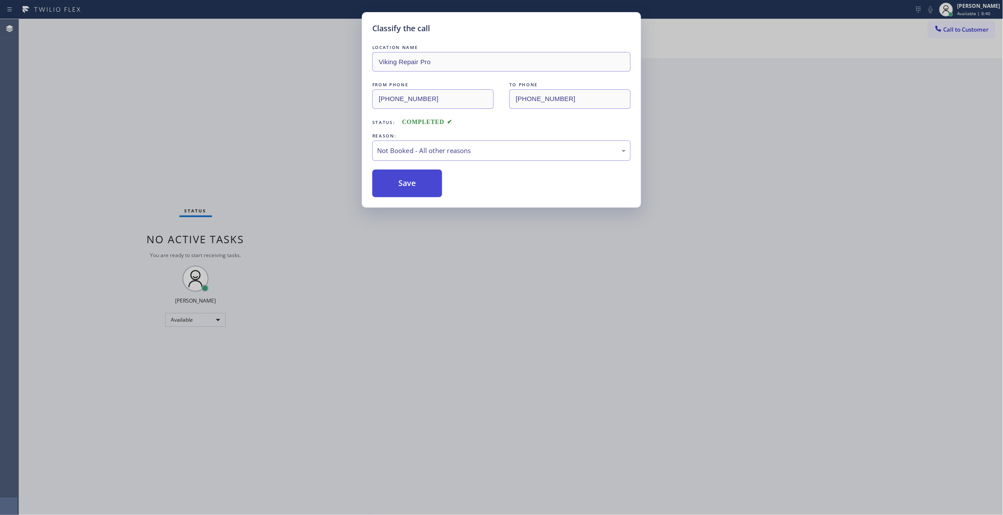
click at [416, 180] on button "Save" at bounding box center [407, 183] width 70 height 28
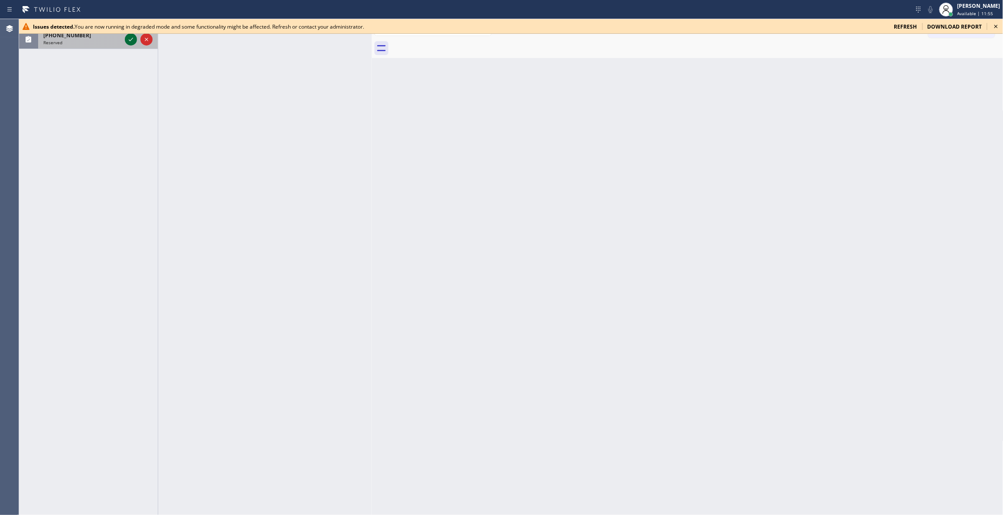
click at [126, 35] on icon at bounding box center [131, 39] width 10 height 10
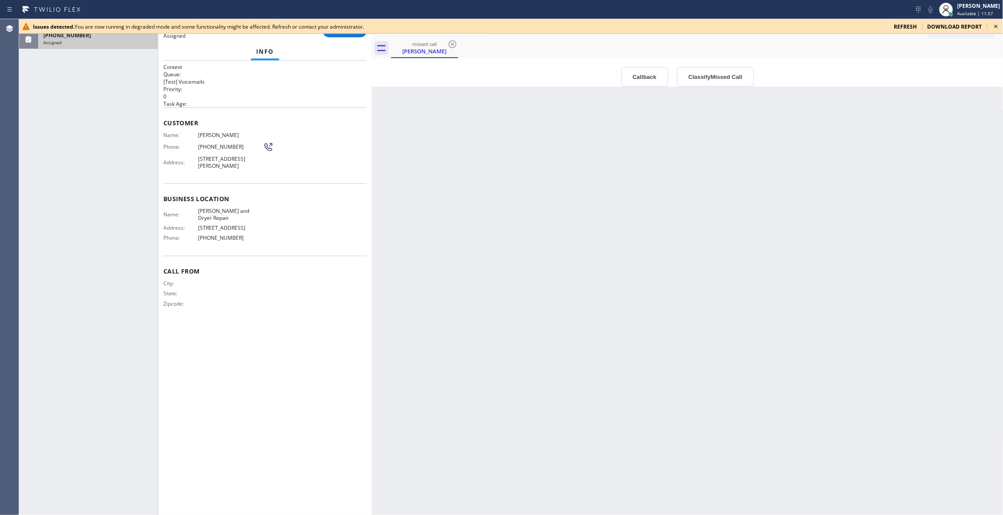
type input "[PHONE_NUMBER]"
click at [995, 23] on icon at bounding box center [996, 26] width 10 height 10
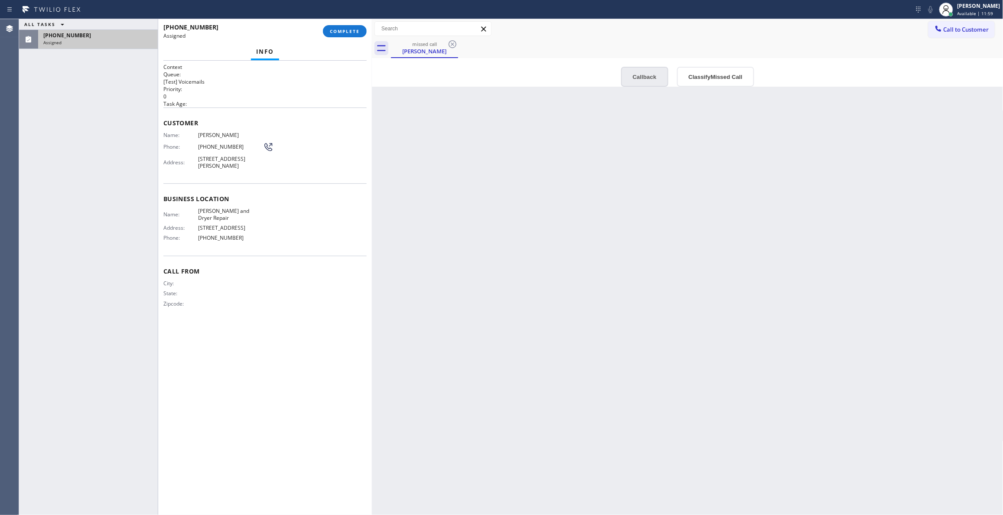
click at [635, 73] on button "Callback" at bounding box center [644, 77] width 47 height 20
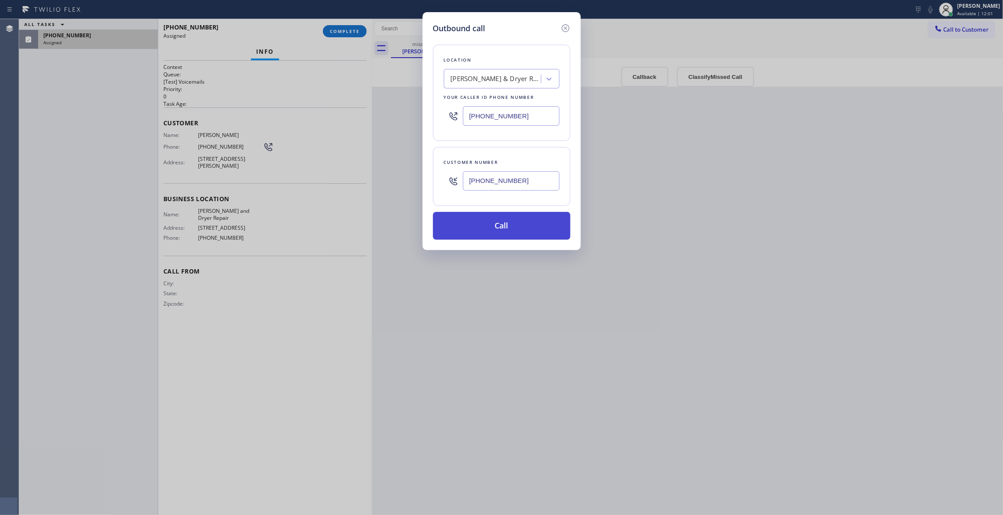
click at [475, 231] on button "Call" at bounding box center [501, 226] width 137 height 28
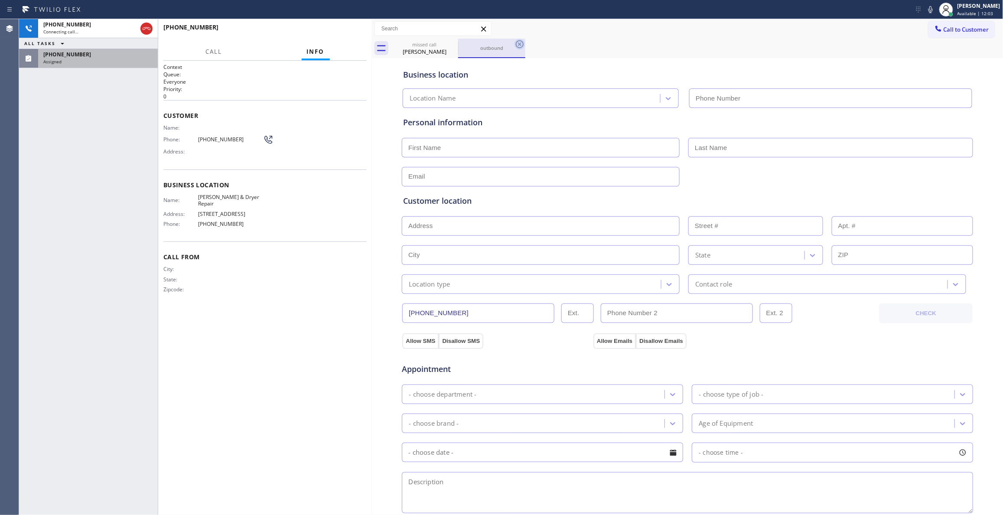
click at [516, 45] on icon at bounding box center [520, 44] width 8 height 8
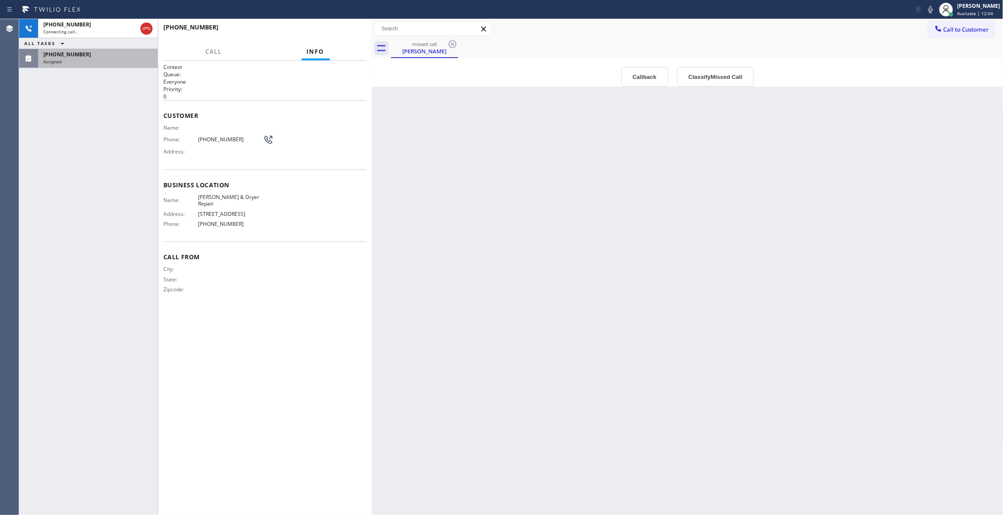
click at [65, 58] on span "[PHONE_NUMBER]" at bounding box center [67, 54] width 48 height 7
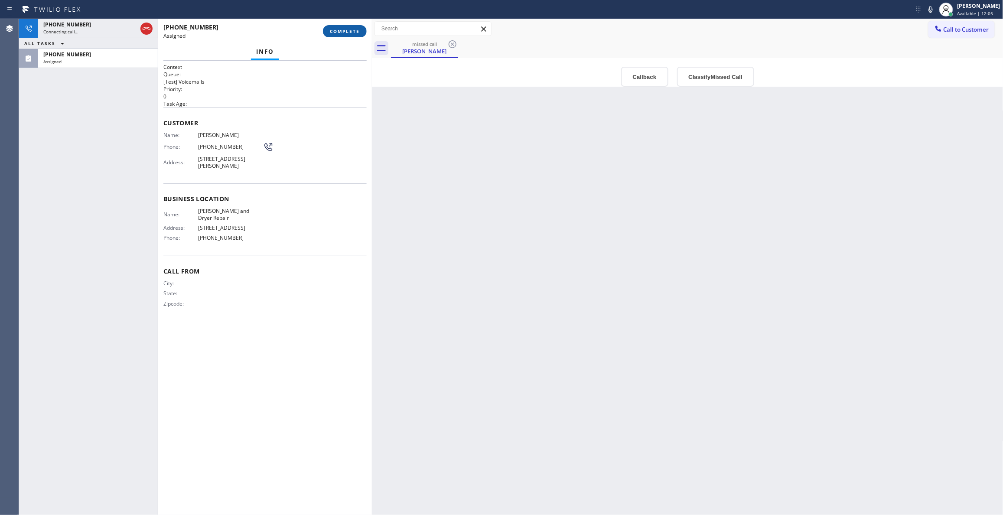
click at [340, 26] on button "COMPLETE" at bounding box center [345, 31] width 44 height 12
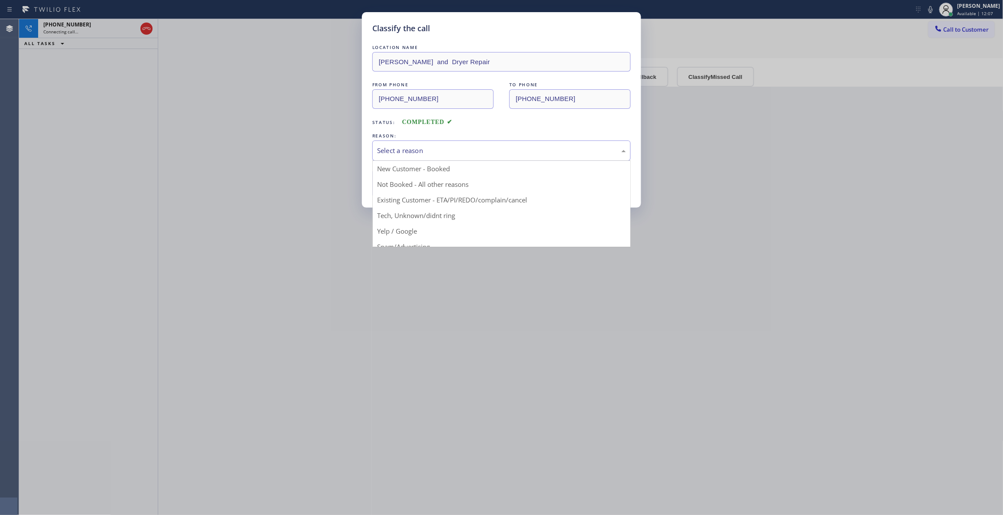
click at [427, 156] on div "Select a reason" at bounding box center [501, 151] width 249 height 10
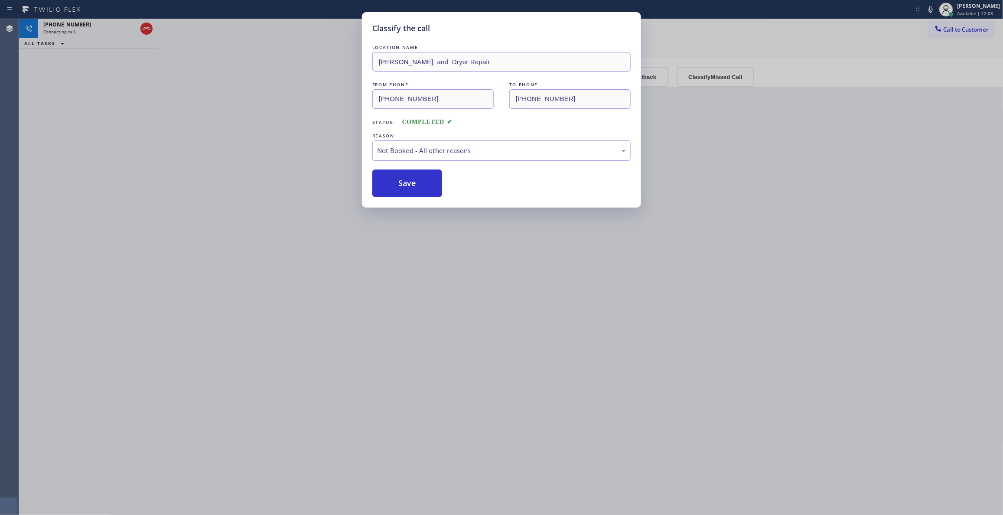
click at [404, 183] on button "Save" at bounding box center [407, 183] width 70 height 28
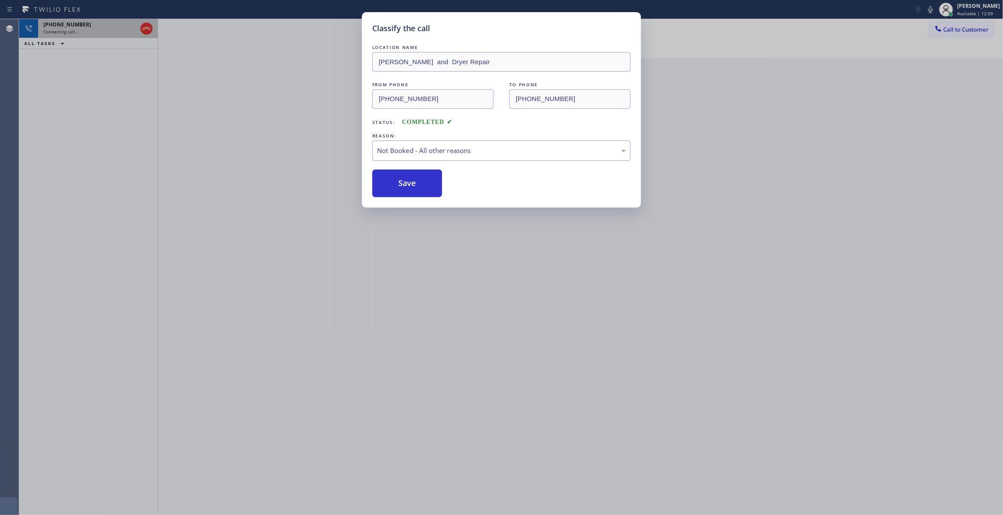
click at [115, 29] on div "Connecting call…" at bounding box center [90, 32] width 94 height 6
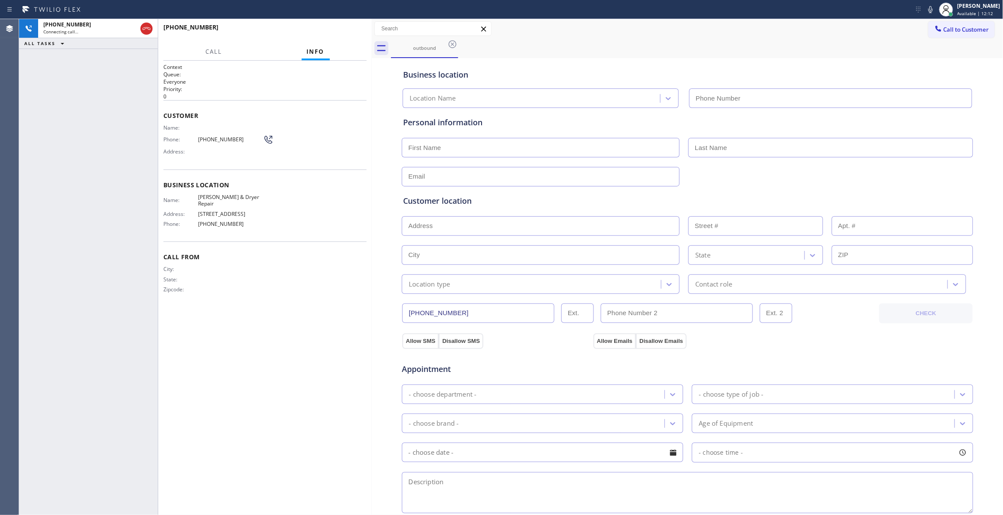
type input "[PHONE_NUMBER]"
click at [296, 264] on div "Call From City: State: Zipcode:" at bounding box center [264, 273] width 203 height 65
click at [345, 32] on span "HANG UP" at bounding box center [346, 31] width 26 height 6
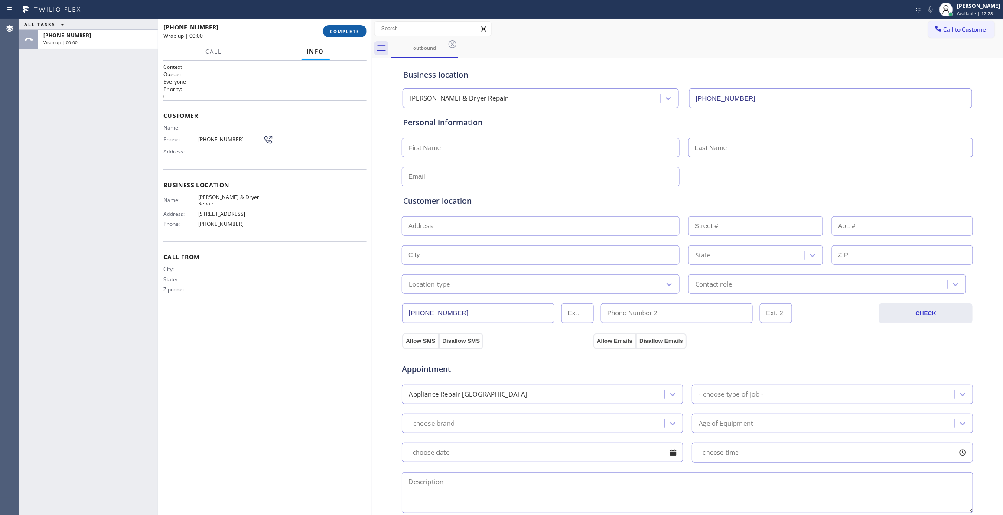
click at [342, 32] on span "COMPLETE" at bounding box center [345, 31] width 30 height 6
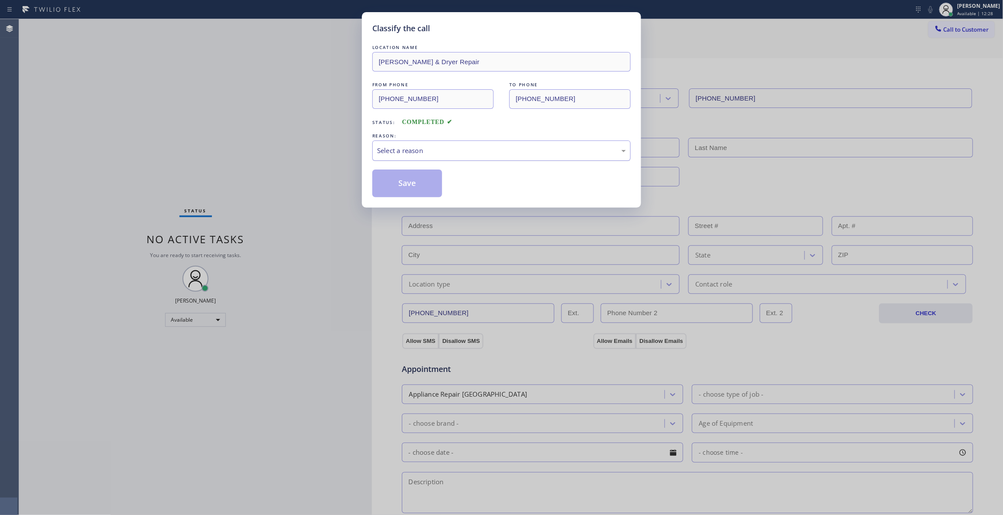
click at [410, 150] on div "Select a reason" at bounding box center [501, 151] width 249 height 10
click at [389, 188] on button "Save" at bounding box center [407, 183] width 70 height 28
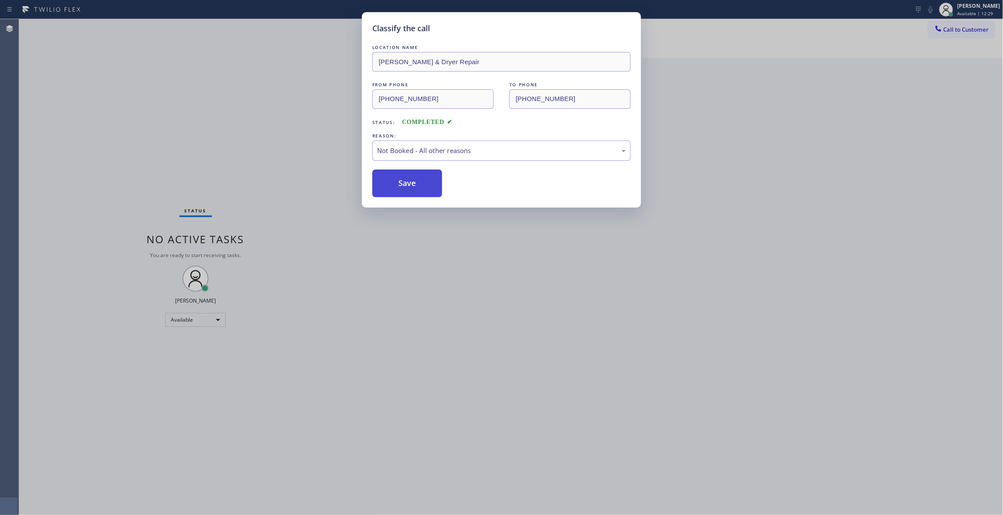
click at [389, 188] on button "Save" at bounding box center [407, 183] width 70 height 28
click at [390, 188] on button "Save" at bounding box center [407, 183] width 70 height 28
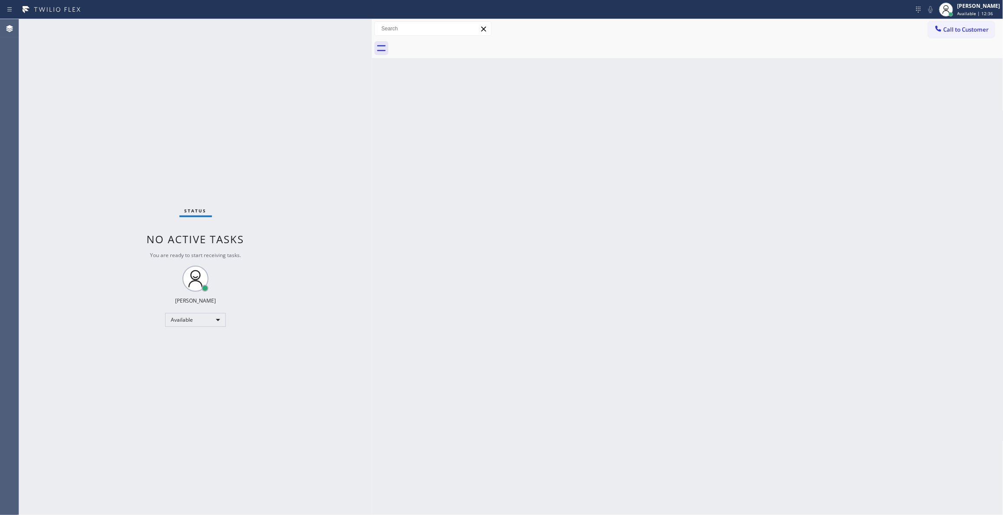
drag, startPoint x: 366, startPoint y: 174, endPoint x: 309, endPoint y: 16, distance: 167.8
click at [350, 117] on div "Status No active tasks You are ready to start receiving tasks. [PERSON_NAME] Av…" at bounding box center [195, 267] width 353 height 496
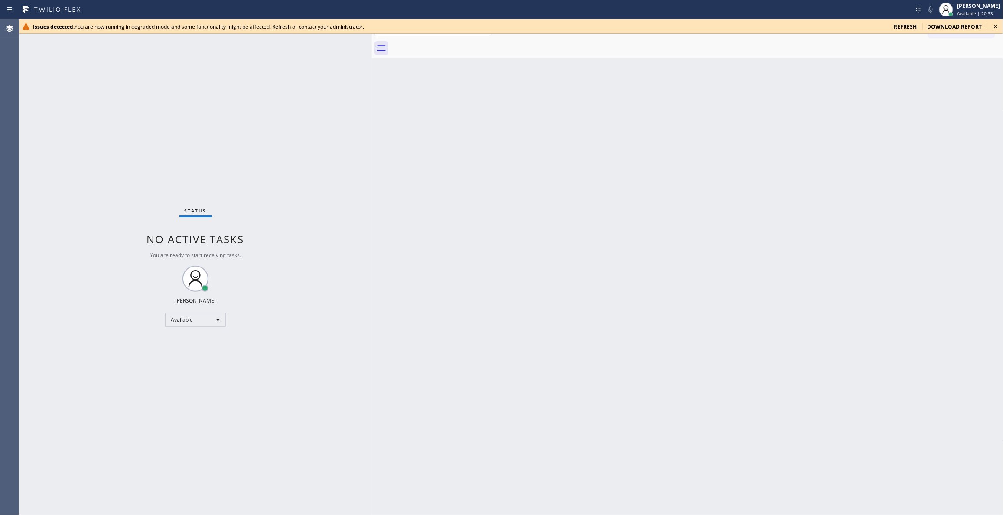
click at [993, 28] on icon at bounding box center [996, 26] width 10 height 10
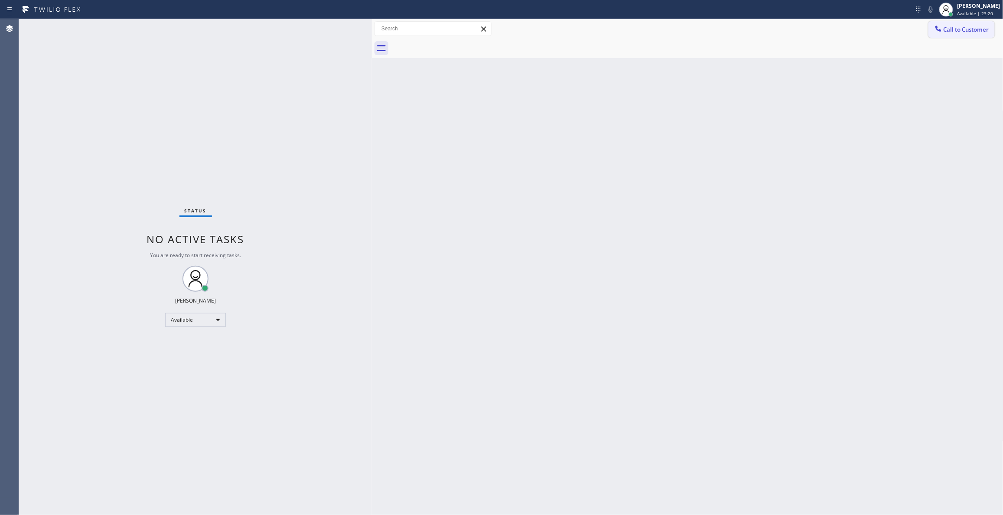
click at [982, 29] on span "Call to Customer" at bounding box center [966, 30] width 46 height 8
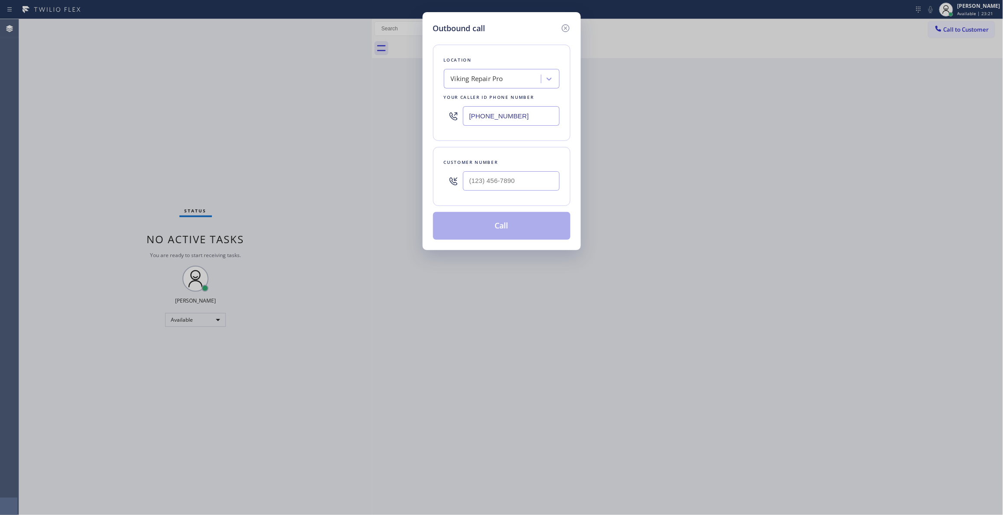
drag, startPoint x: 538, startPoint y: 117, endPoint x: 288, endPoint y: 108, distance: 250.6
click at [293, 110] on div "Outbound call Location Viking Repair Pro Your caller id phone number [PHONE_NUM…" at bounding box center [501, 257] width 1003 height 515
paste input "760) 638-5621"
type input "[PHONE_NUMBER]"
click at [484, 176] on input "(___) ___-____" at bounding box center [511, 181] width 97 height 20
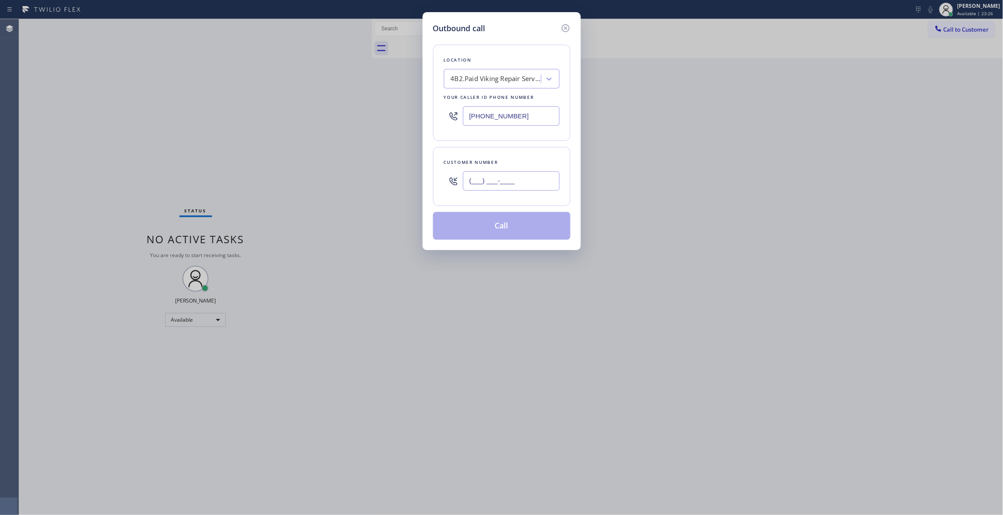
paste input "760) 471-7970"
type input "[PHONE_NUMBER]"
click at [481, 223] on button "Call" at bounding box center [501, 226] width 137 height 28
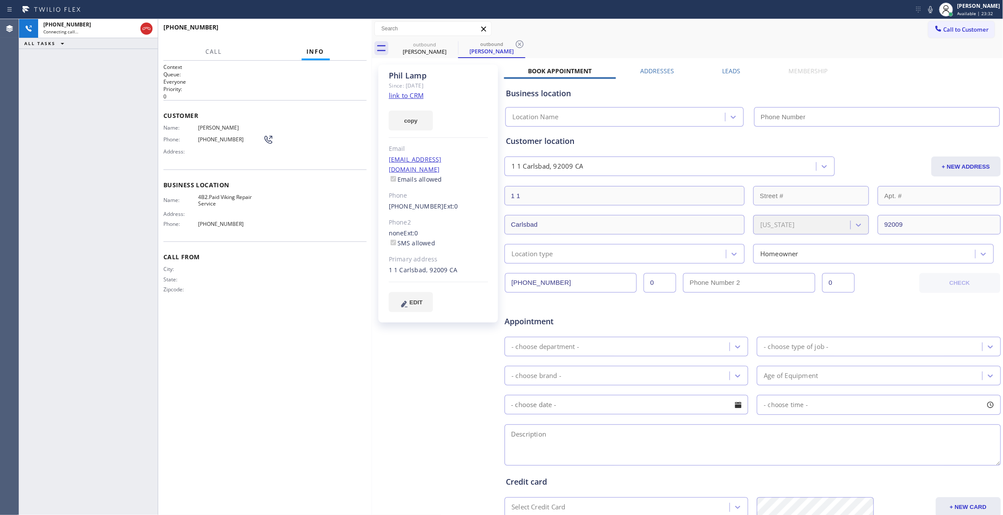
type input "[PHONE_NUMBER]"
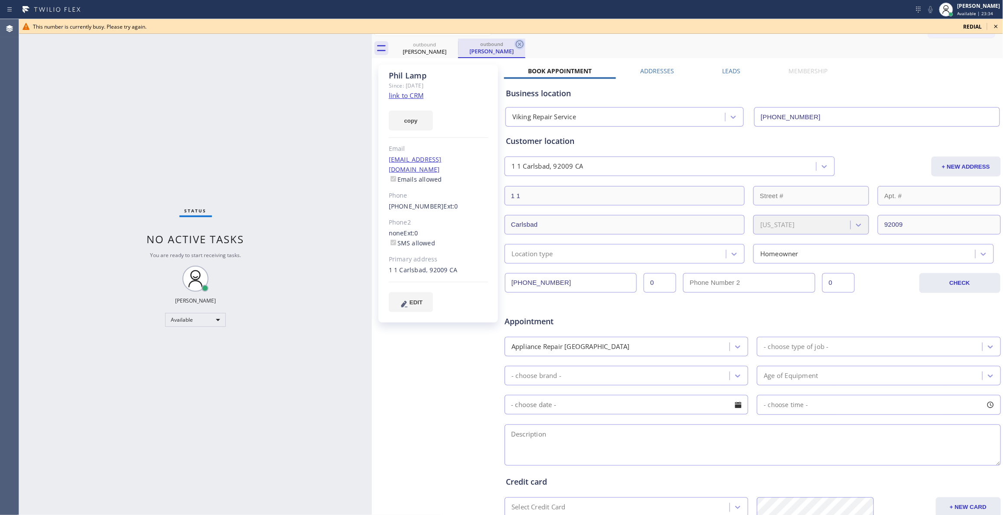
click at [519, 43] on icon at bounding box center [520, 44] width 8 height 8
click at [997, 24] on icon at bounding box center [996, 26] width 10 height 10
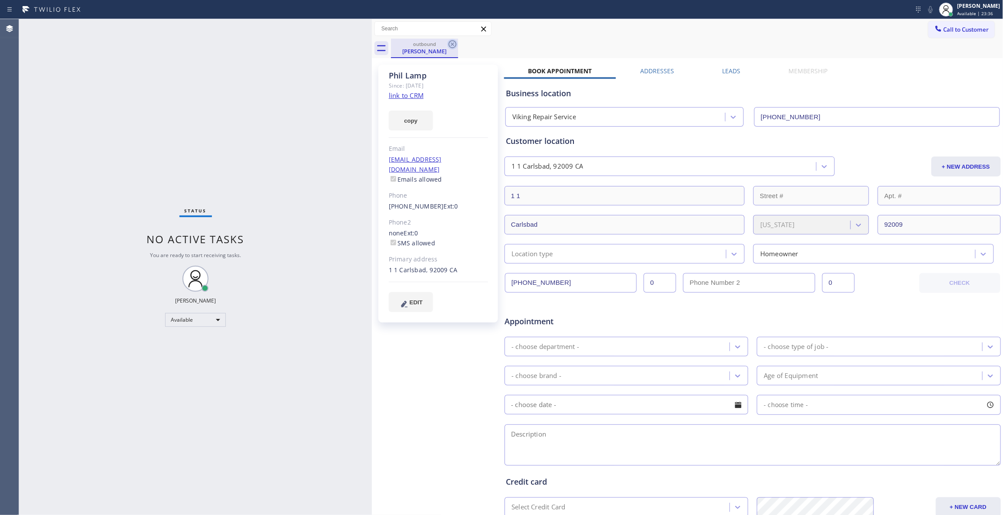
click at [452, 47] on icon at bounding box center [452, 44] width 10 height 10
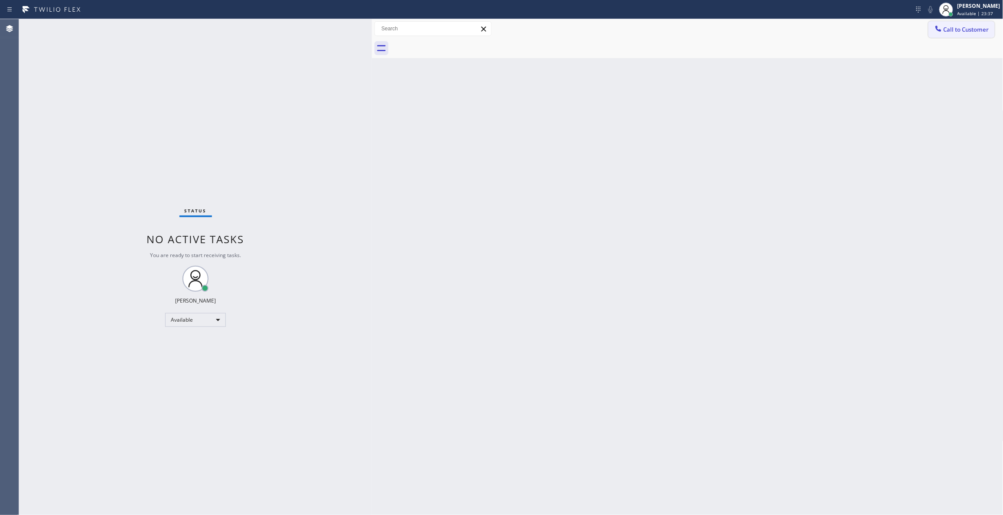
click at [962, 29] on span "Call to Customer" at bounding box center [966, 30] width 46 height 8
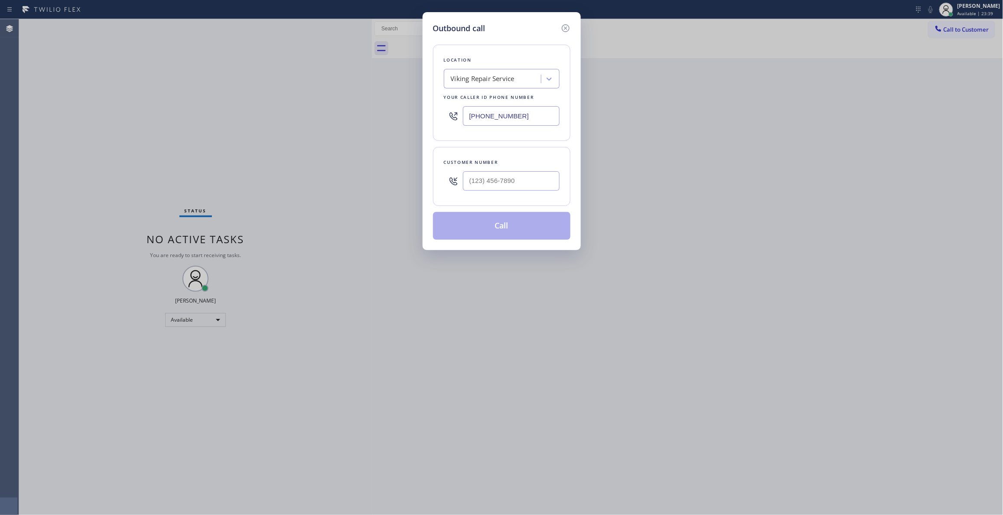
click at [521, 78] on div "Viking Repair Service" at bounding box center [493, 79] width 94 height 15
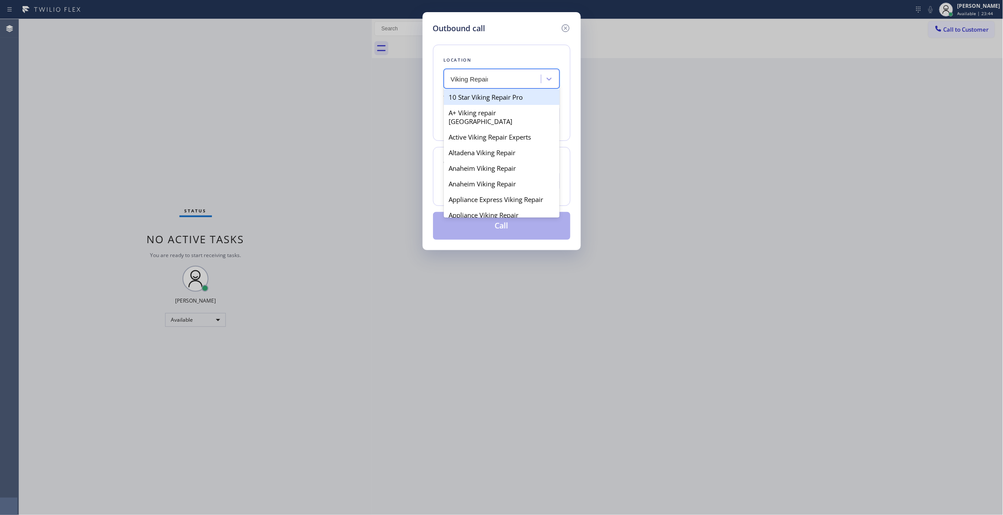
type input "Viking Repair"
click at [509, 98] on div "10 Star Viking Repair Pro" at bounding box center [502, 97] width 116 height 16
type input "[PHONE_NUMBER]"
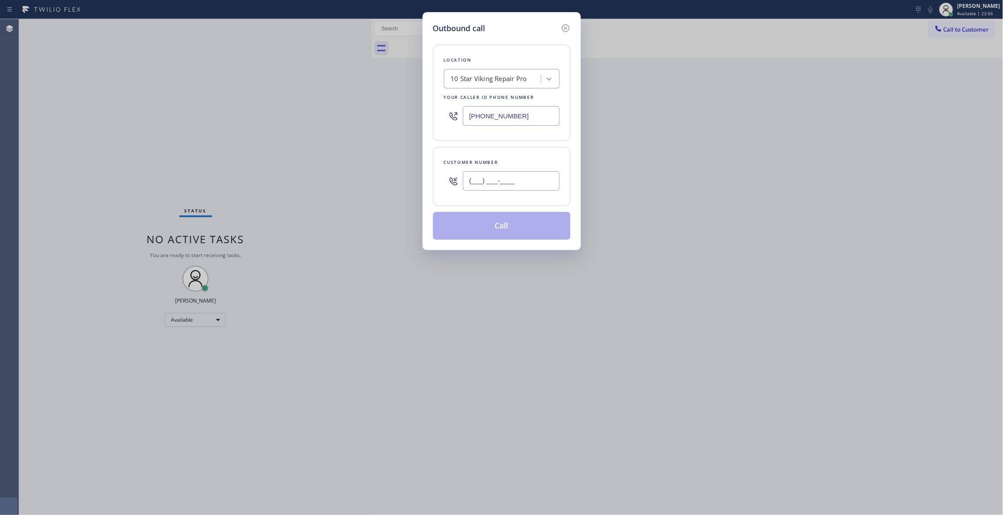
click at [501, 182] on input "(___) ___-____" at bounding box center [511, 181] width 97 height 20
paste input "760) 471-7970"
type input "[PHONE_NUMBER]"
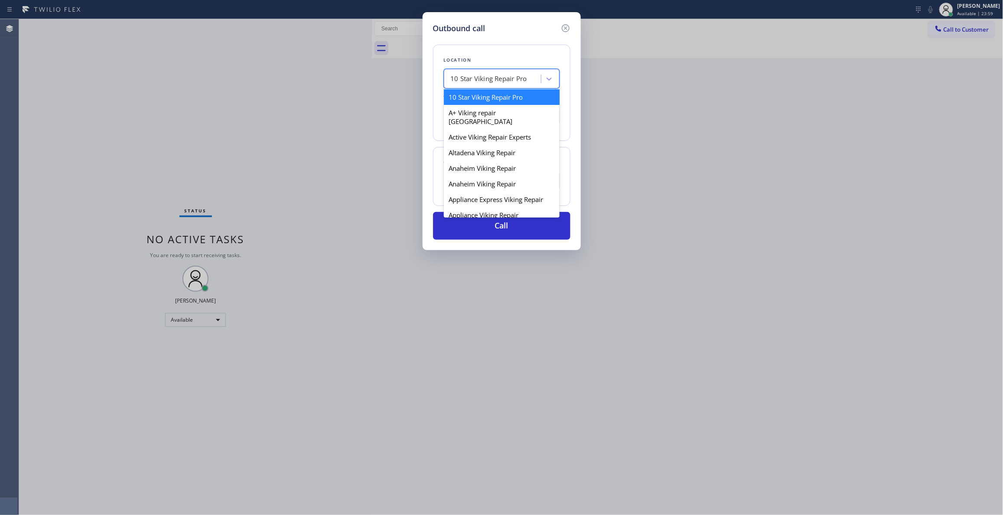
click at [533, 77] on div "10 Star Viking Repair Pro" at bounding box center [493, 79] width 94 height 15
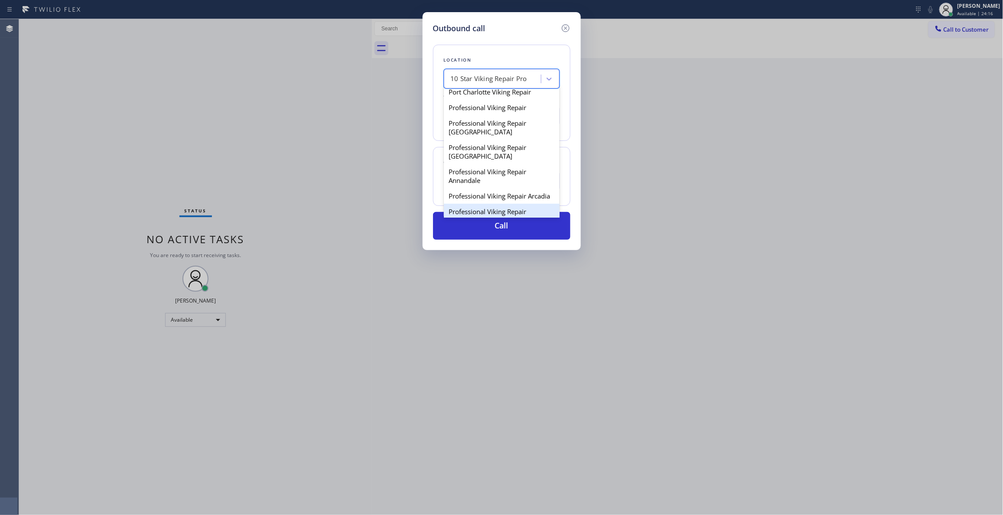
scroll to position [1668, 0]
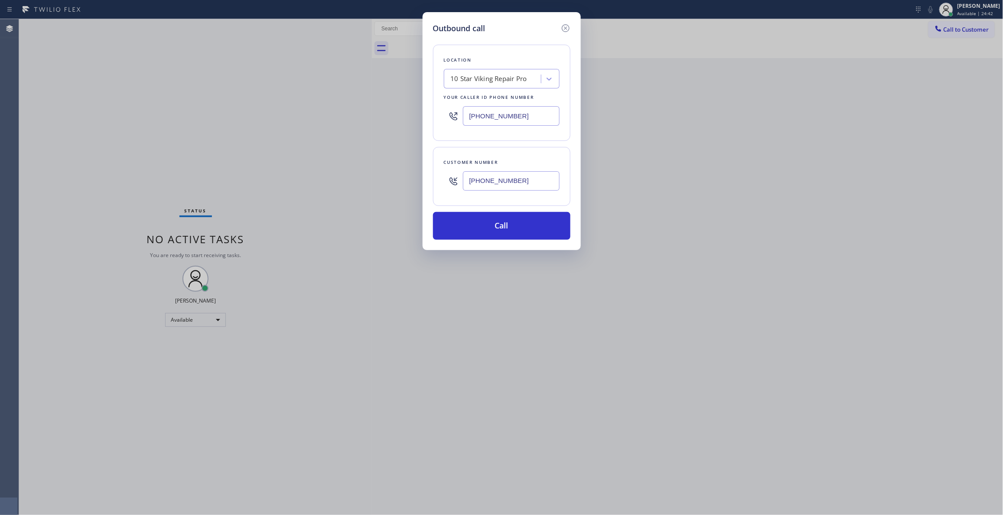
drag, startPoint x: 528, startPoint y: 115, endPoint x: 340, endPoint y: 114, distance: 187.6
click at [341, 113] on div "Outbound call Location 10 Star Viking Repair Pro Your caller id phone number [P…" at bounding box center [501, 257] width 1003 height 515
paste input "844) 988-0068"
type input "[PHONE_NUMBER]"
drag, startPoint x: 528, startPoint y: 182, endPoint x: 402, endPoint y: 170, distance: 126.2
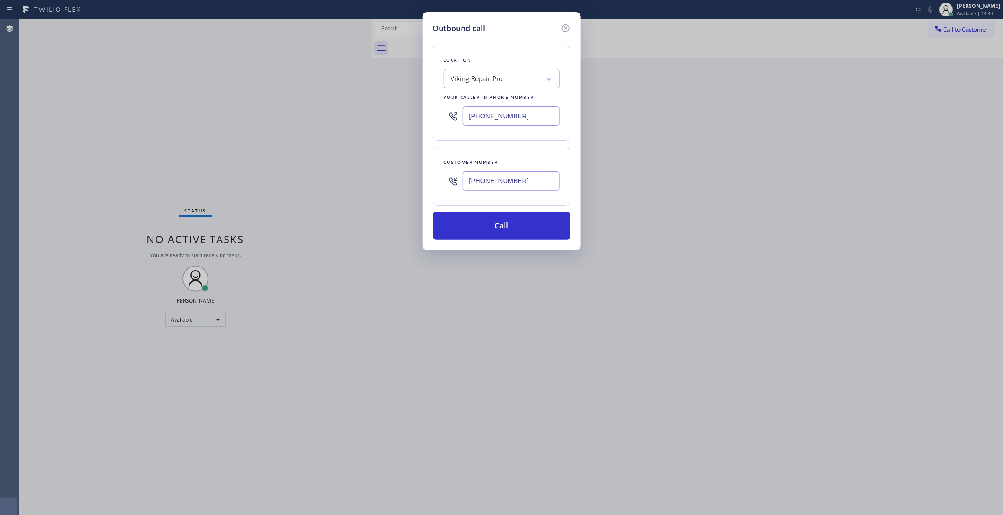
click at [402, 170] on div "Outbound call Location Viking Repair Pro Your caller id phone number [PHONE_NUM…" at bounding box center [501, 257] width 1003 height 515
click at [460, 231] on button "Call" at bounding box center [501, 226] width 137 height 28
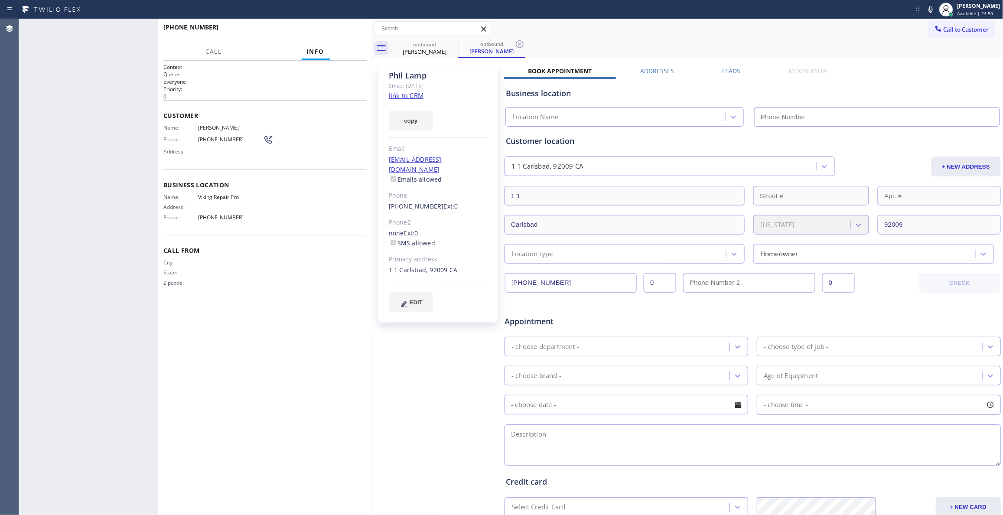
type input "[PHONE_NUMBER]"
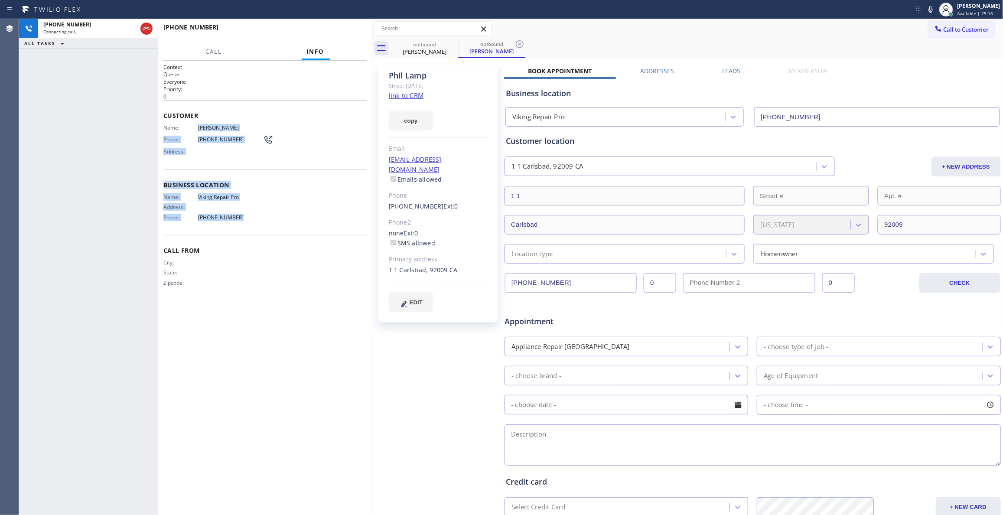
drag, startPoint x: 248, startPoint y: 215, endPoint x: 194, endPoint y: 126, distance: 104.2
click at [194, 126] on div "Context Queue: Everyone Priority: 0 Customer Name: [PERSON_NAME] Phone: [PHONE_…" at bounding box center [264, 181] width 203 height 237
copy div "[PERSON_NAME] Phone: [PHONE_NUMBER] Address: Business location Name: Viking Rep…"
drag, startPoint x: 288, startPoint y: 300, endPoint x: 340, endPoint y: 75, distance: 231.2
click at [289, 300] on div "Call From City: State: Zipcode:" at bounding box center [264, 267] width 203 height 65
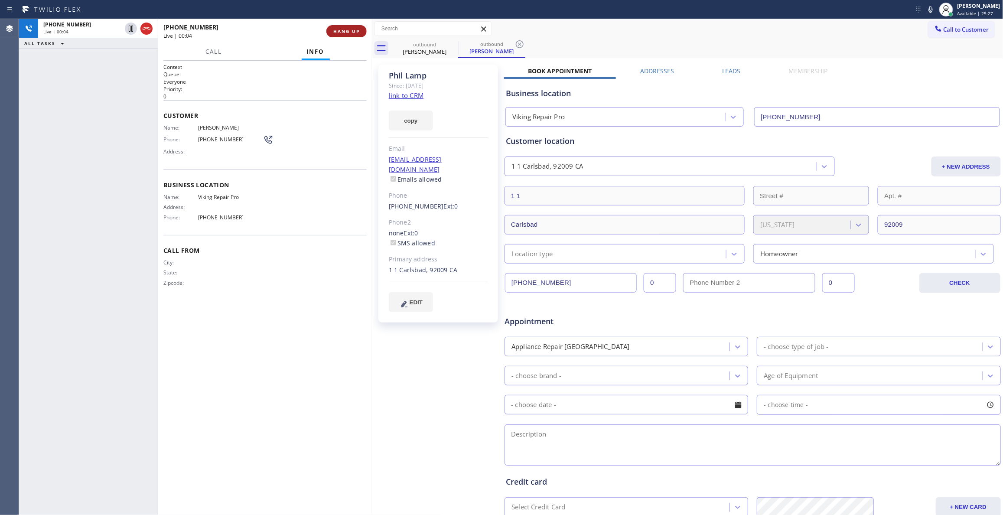
click at [348, 36] on button "HANG UP" at bounding box center [346, 31] width 40 height 12
click at [522, 46] on icon at bounding box center [519, 44] width 10 height 10
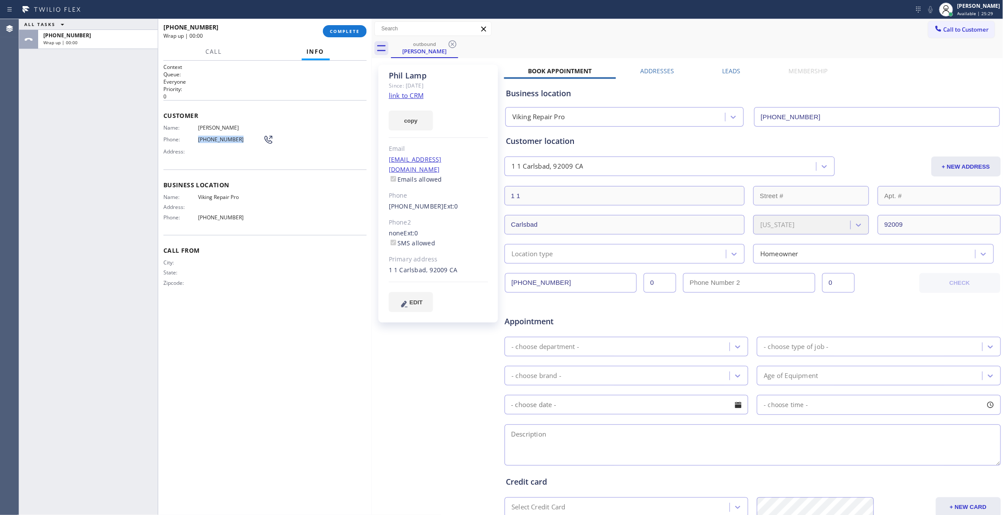
drag, startPoint x: 243, startPoint y: 144, endPoint x: 198, endPoint y: 141, distance: 44.7
click at [198, 141] on div "Phone: [PHONE_NUMBER]" at bounding box center [218, 139] width 110 height 10
copy span "[PHONE_NUMBER]"
click at [356, 28] on button "COMPLETE" at bounding box center [345, 31] width 44 height 12
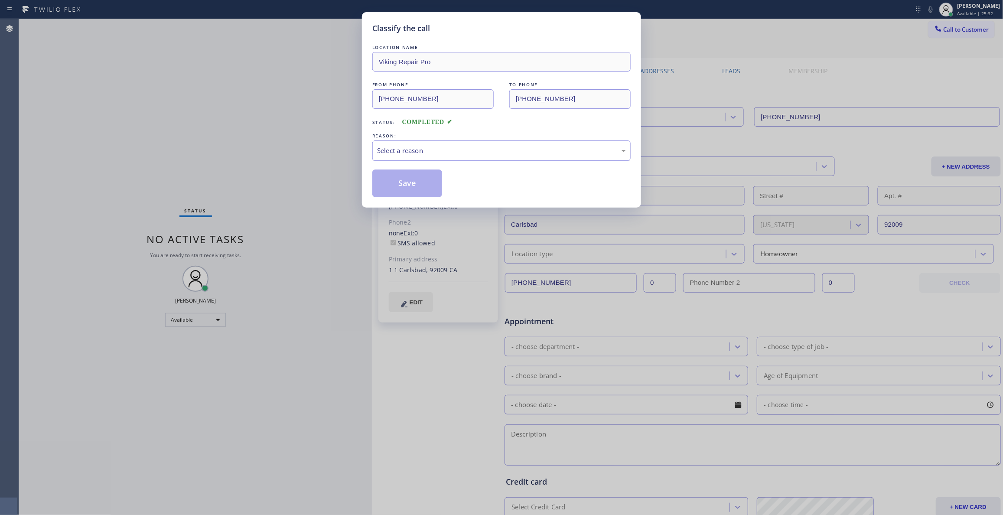
click at [447, 148] on div "Select a reason" at bounding box center [501, 151] width 249 height 10
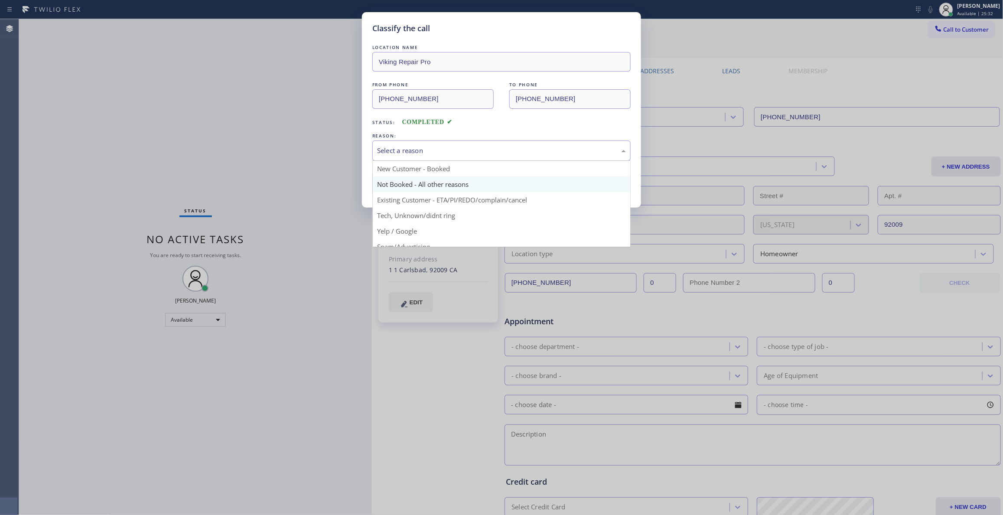
click at [404, 182] on button "Save" at bounding box center [407, 183] width 70 height 28
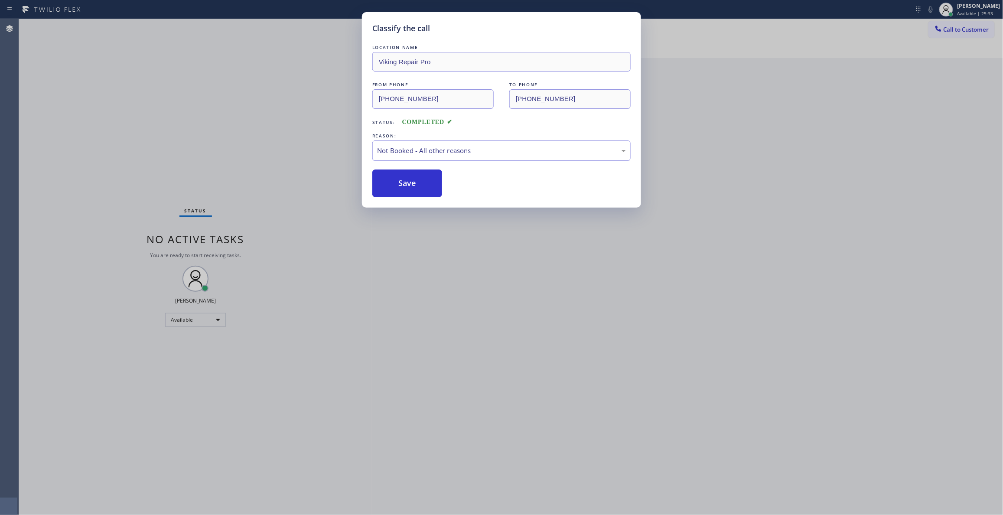
click at [404, 182] on button "Save" at bounding box center [407, 183] width 70 height 28
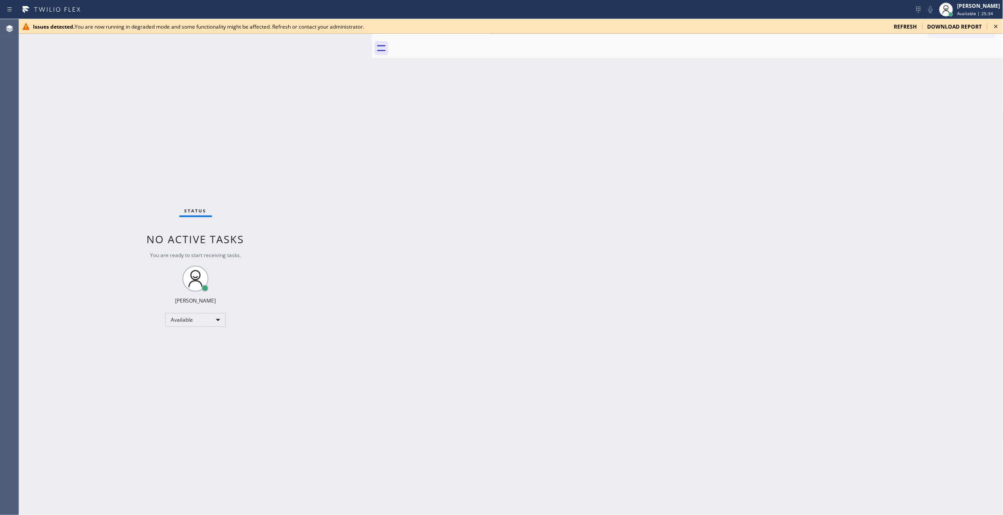
click at [999, 20] on div "Issues detected. You are now running in degraded mode and some functionality mi…" at bounding box center [511, 26] width 984 height 15
click at [997, 26] on icon at bounding box center [996, 26] width 10 height 10
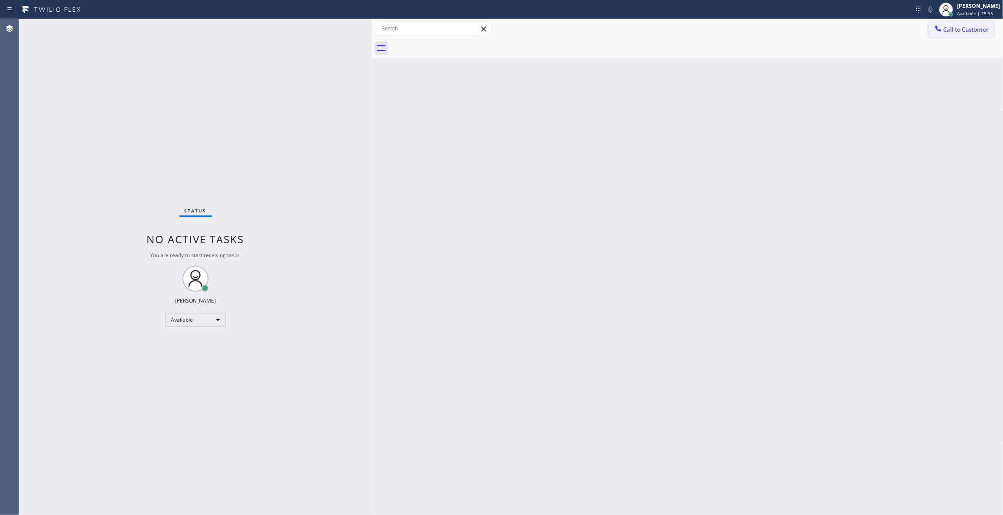
click at [974, 32] on span "Call to Customer" at bounding box center [966, 30] width 46 height 8
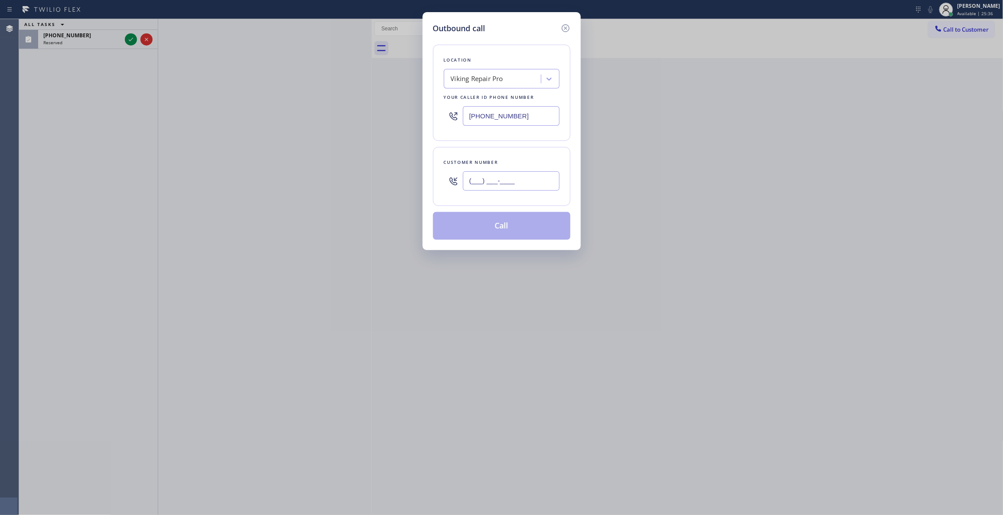
click at [471, 186] on input "(___) ___-____" at bounding box center [511, 181] width 97 height 20
paste input "760) 471-7970"
type input "[PHONE_NUMBER]"
click at [482, 230] on button "Call" at bounding box center [501, 226] width 137 height 28
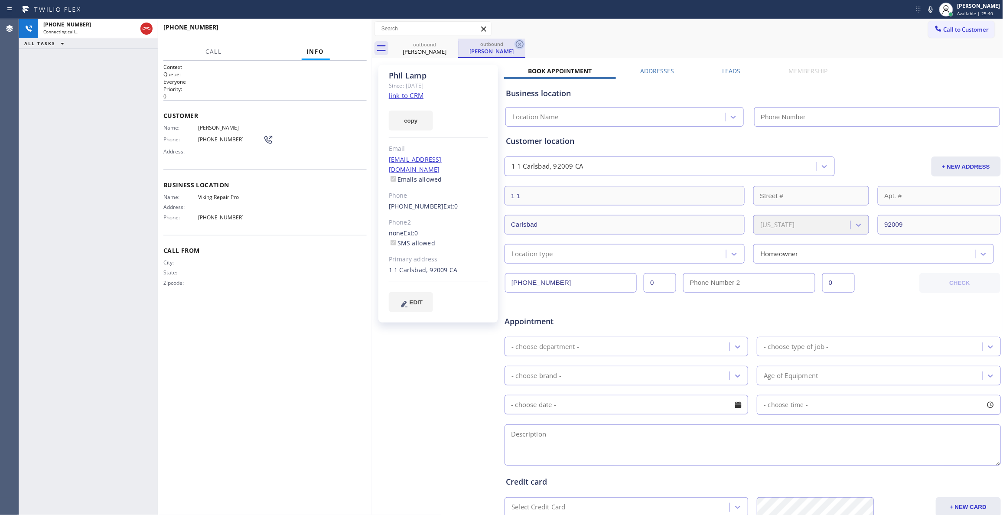
click at [522, 44] on icon at bounding box center [519, 44] width 10 height 10
type input "[PHONE_NUMBER]"
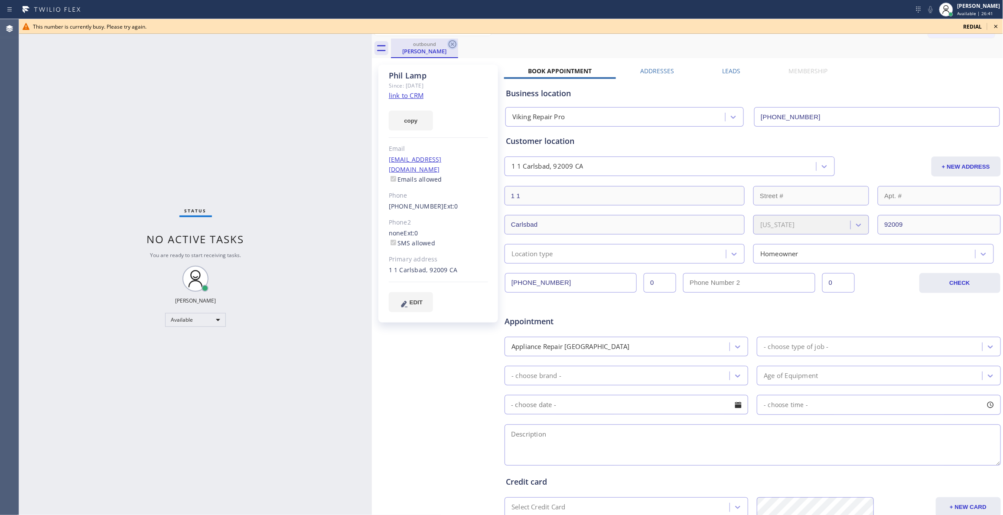
click at [451, 44] on icon at bounding box center [452, 44] width 10 height 10
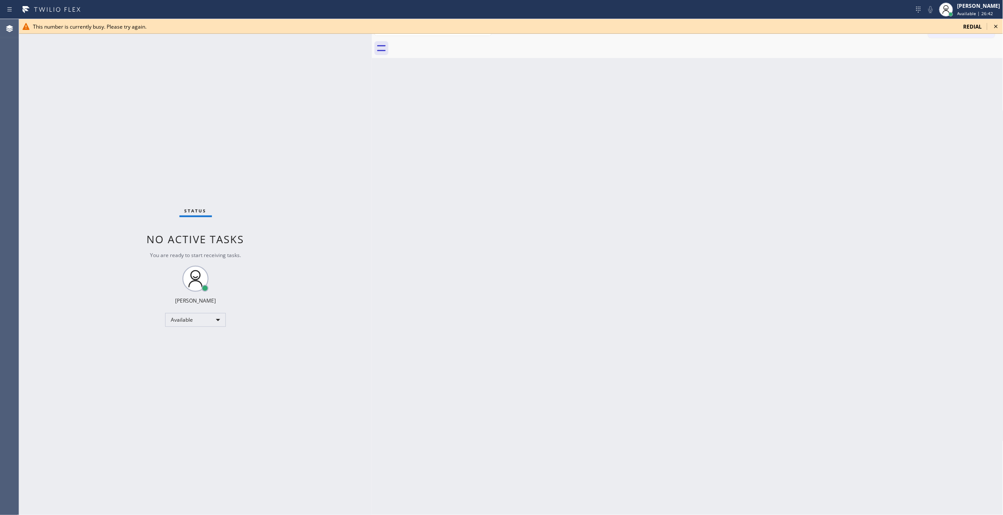
click at [997, 24] on icon at bounding box center [996, 26] width 10 height 10
click at [998, 25] on icon at bounding box center [996, 26] width 10 height 10
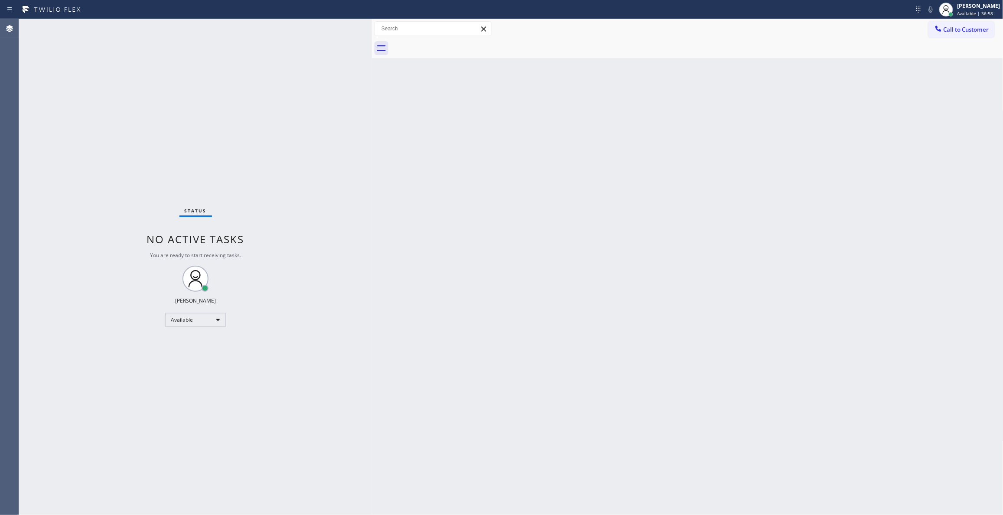
drag, startPoint x: 87, startPoint y: 468, endPoint x: 165, endPoint y: 236, distance: 244.6
click at [87, 467] on div "Status No active tasks You are ready to start receiving tasks. [PERSON_NAME] Av…" at bounding box center [195, 267] width 353 height 496
click at [975, 36] on button "Call to Customer" at bounding box center [961, 29] width 66 height 16
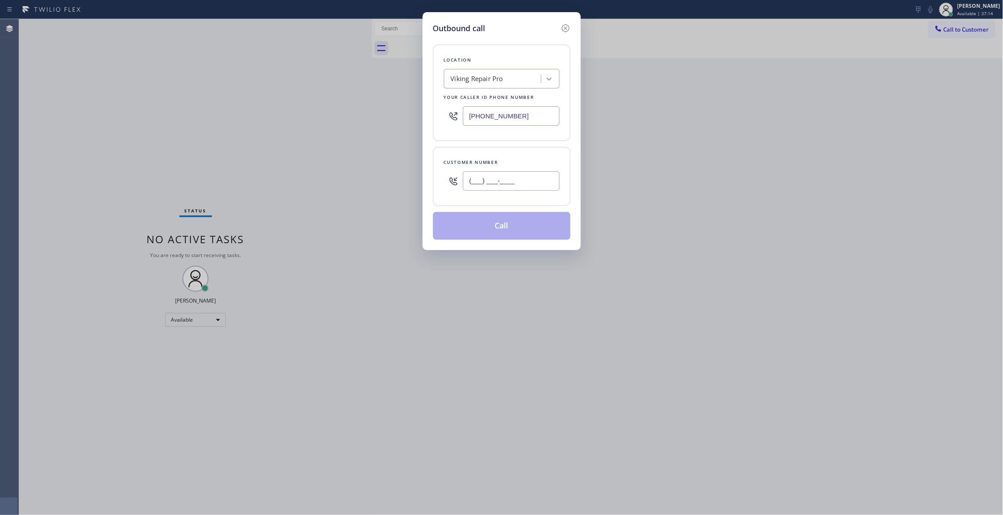
click at [524, 183] on input "(___) ___-____" at bounding box center [511, 181] width 97 height 20
paste input "310) 921-5660"
type input "[PHONE_NUMBER]"
drag, startPoint x: 529, startPoint y: 119, endPoint x: 276, endPoint y: 123, distance: 253.5
click at [276, 122] on div "Outbound call Location Viking Repair Pro Your caller id phone number [PHONE_NUM…" at bounding box center [501, 257] width 1003 height 515
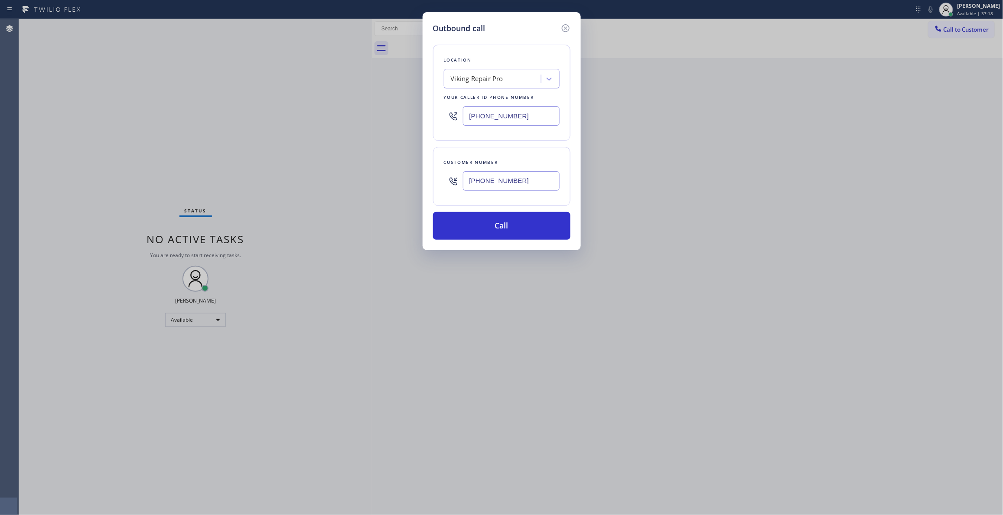
paste input "310) 868-0820"
type input "[PHONE_NUMBER]"
drag, startPoint x: 535, startPoint y: 185, endPoint x: 345, endPoint y: 172, distance: 190.2
click at [345, 172] on div "Outbound call Location Alliance HVAC [GEOGRAPHIC_DATA] Your caller id phone num…" at bounding box center [501, 257] width 1003 height 515
click at [465, 224] on button "Call" at bounding box center [501, 226] width 137 height 28
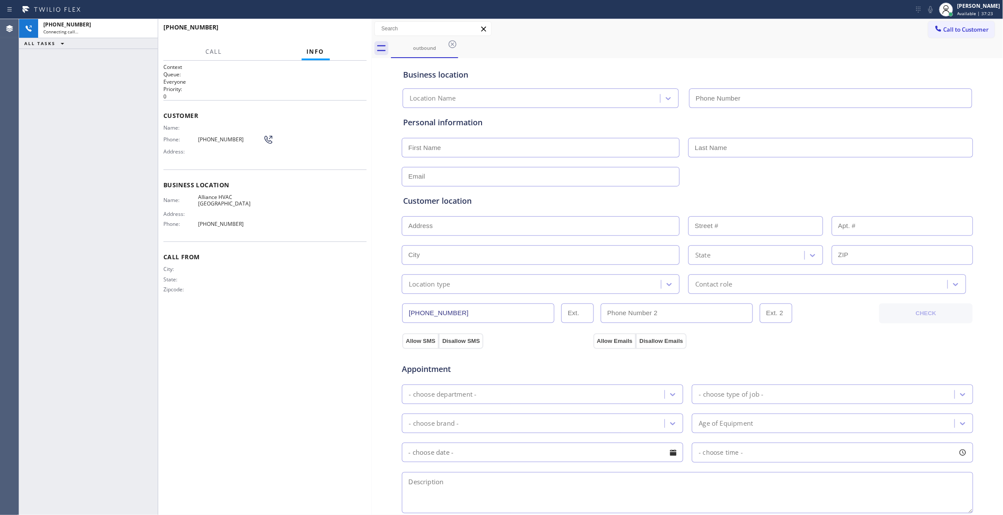
type input "[PHONE_NUMBER]"
click at [222, 139] on span "[PHONE_NUMBER]" at bounding box center [230, 139] width 65 height 7
copy div "[PHONE_NUMBER]"
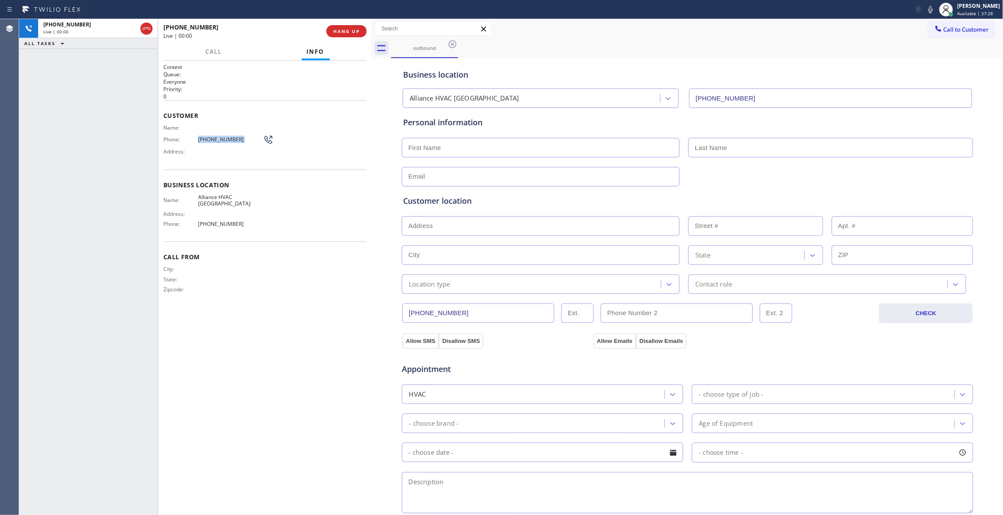
drag, startPoint x: 149, startPoint y: 29, endPoint x: 274, endPoint y: 33, distance: 124.9
click at [149, 29] on icon at bounding box center [146, 28] width 10 height 10
click at [354, 32] on span "HANG UP" at bounding box center [346, 31] width 26 height 6
click at [349, 27] on button "COMPLETE" at bounding box center [345, 31] width 44 height 12
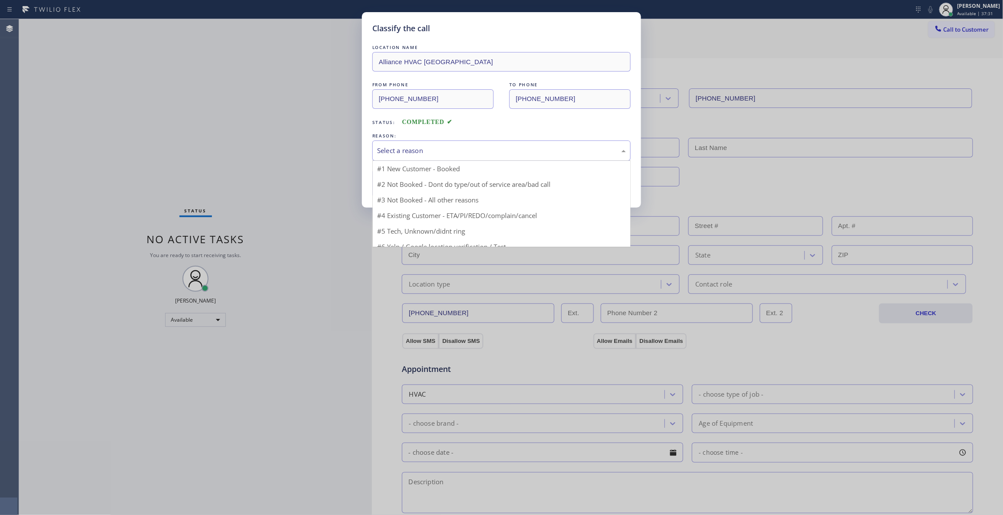
click at [449, 155] on div "Select a reason" at bounding box center [501, 150] width 258 height 20
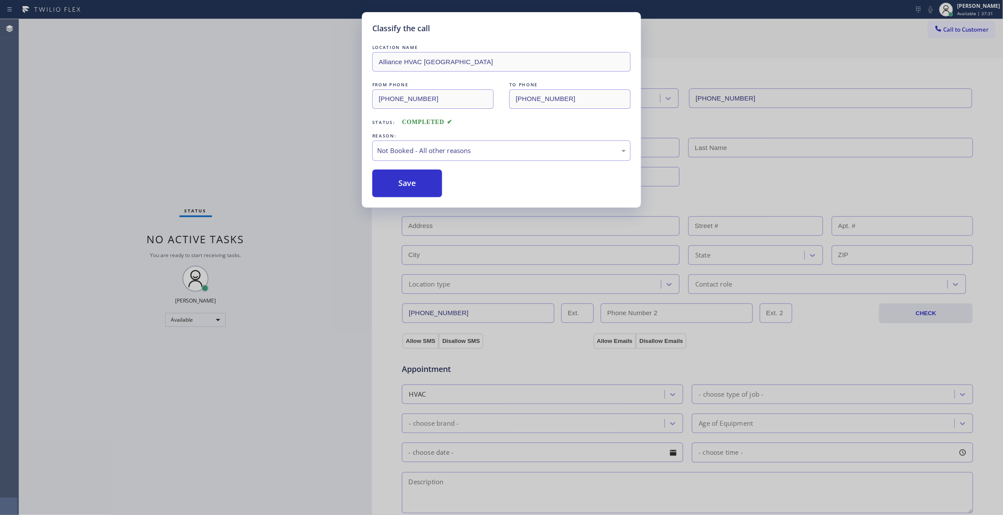
click at [403, 186] on button "Save" at bounding box center [407, 183] width 70 height 28
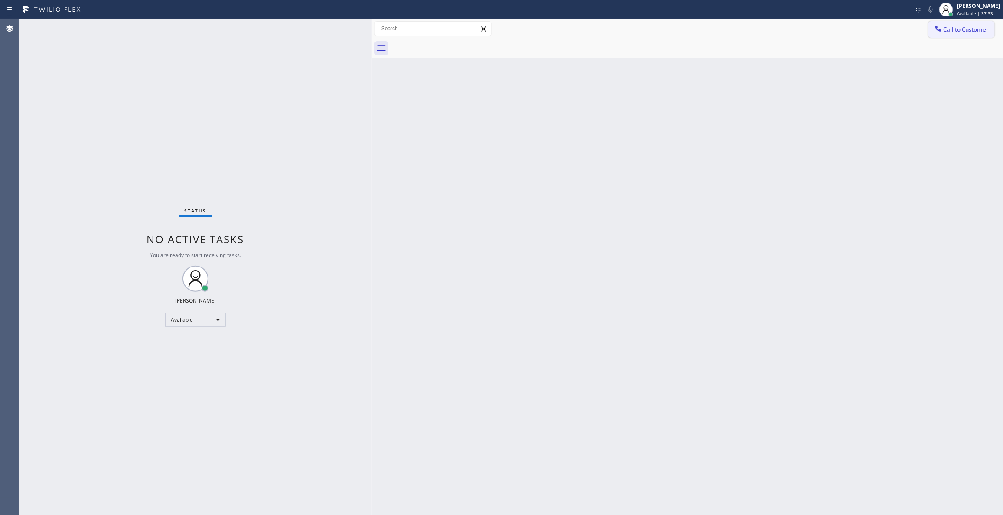
click at [961, 31] on span "Call to Customer" at bounding box center [966, 30] width 46 height 8
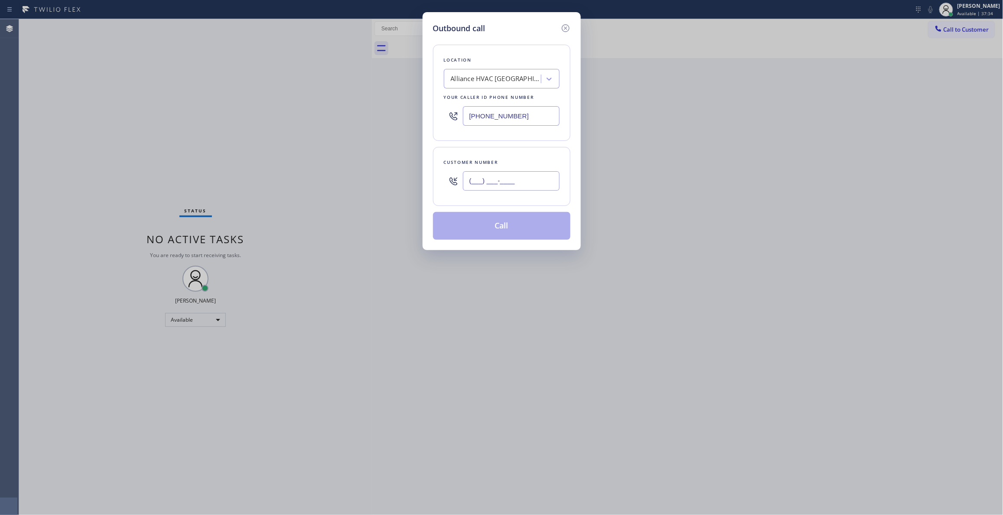
click at [488, 186] on input "(___) ___-____" at bounding box center [511, 181] width 97 height 20
paste input "310) 921-5660"
type input "[PHONE_NUMBER]"
click at [506, 228] on button "Call" at bounding box center [501, 226] width 137 height 28
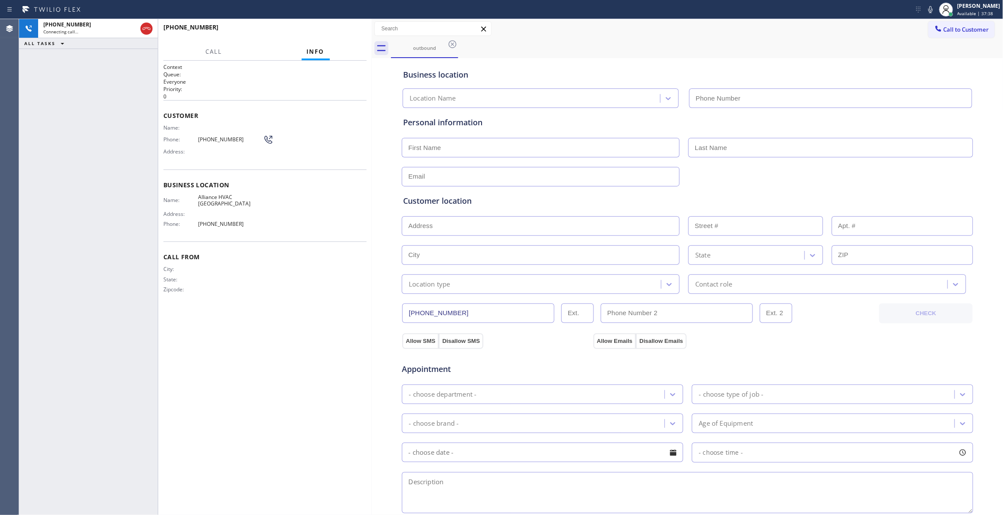
type input "[PHONE_NUMBER]"
drag, startPoint x: 146, startPoint y: 29, endPoint x: 214, endPoint y: 29, distance: 67.6
click at [146, 29] on icon at bounding box center [146, 28] width 10 height 10
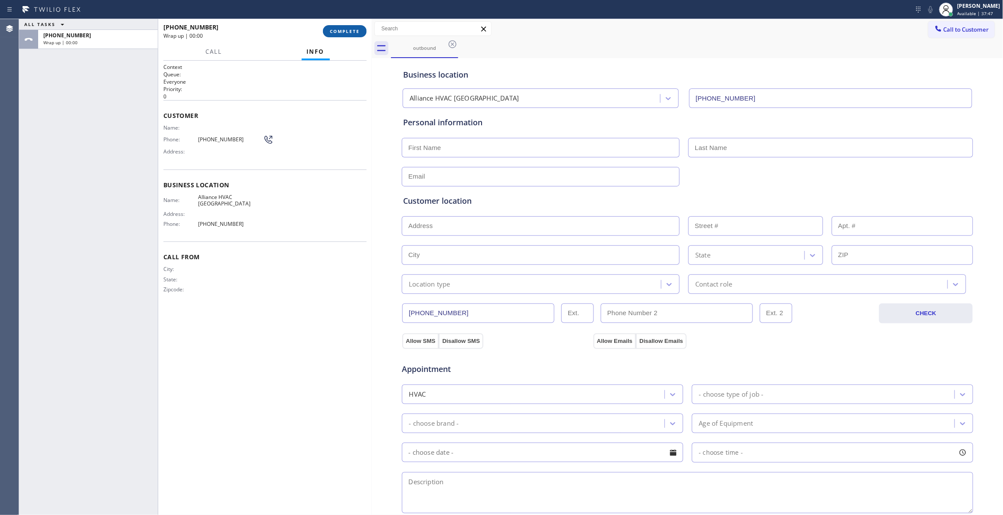
click at [342, 29] on span "COMPLETE" at bounding box center [345, 31] width 30 height 6
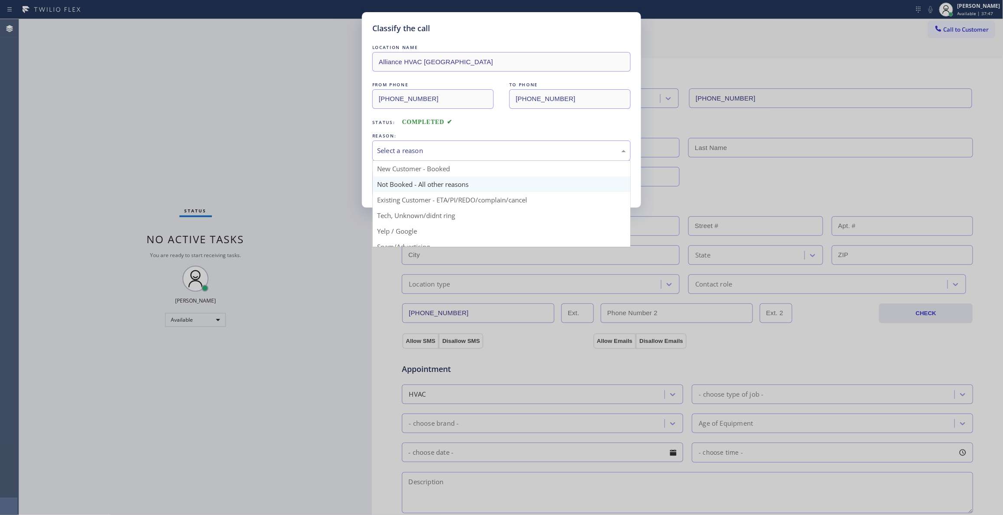
drag, startPoint x: 421, startPoint y: 152, endPoint x: 400, endPoint y: 189, distance: 43.1
click at [420, 152] on div "Select a reason" at bounding box center [501, 151] width 249 height 10
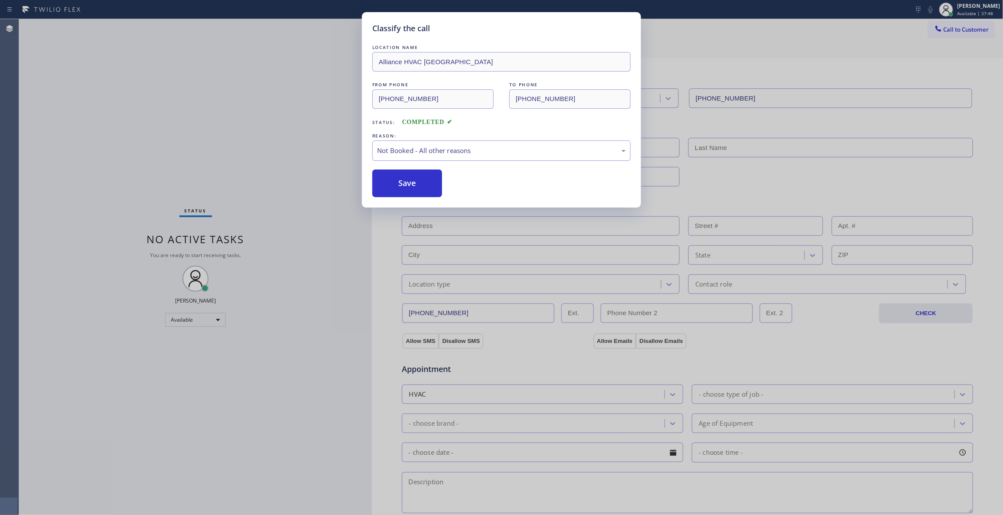
click at [393, 181] on button "Save" at bounding box center [407, 183] width 70 height 28
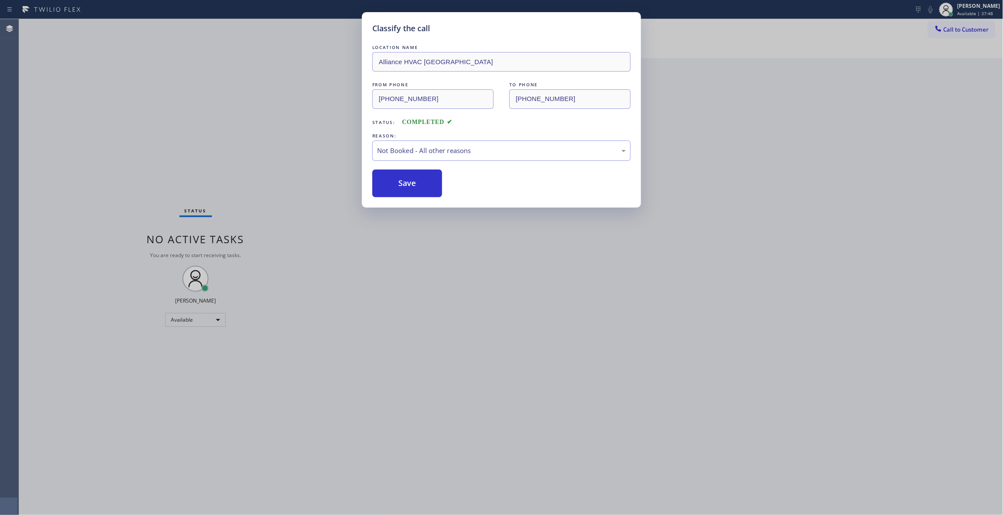
click at [393, 181] on button "Save" at bounding box center [407, 183] width 70 height 28
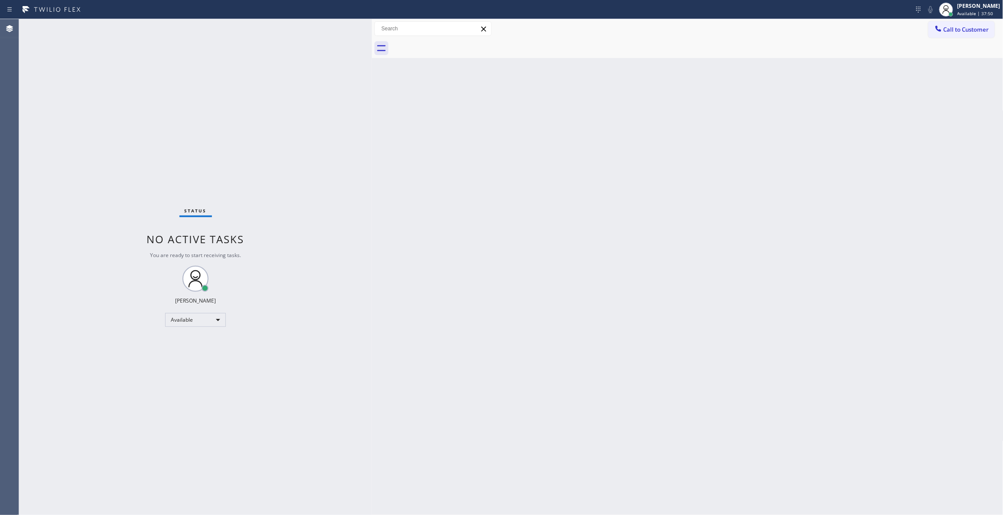
click at [977, 28] on span "Call to Customer" at bounding box center [966, 30] width 46 height 8
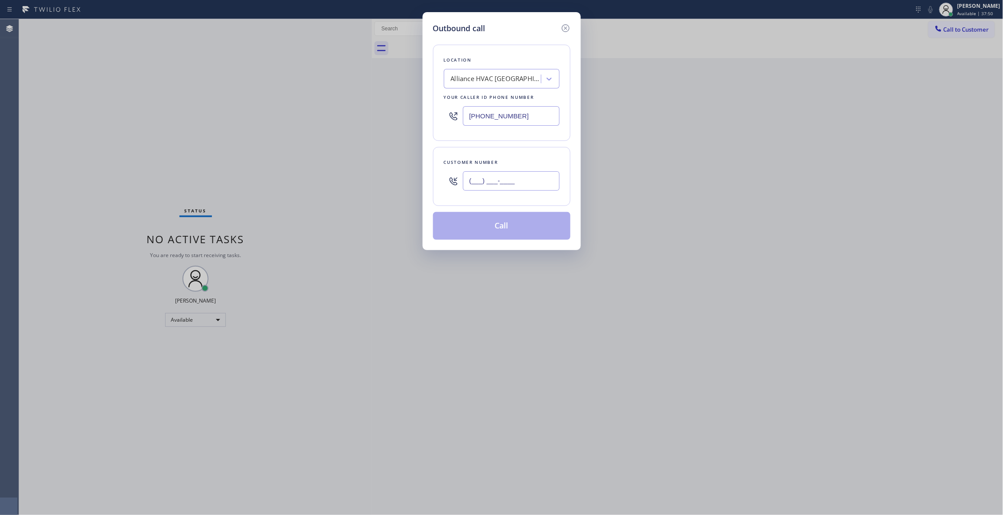
click at [498, 176] on input "(___) ___-____" at bounding box center [511, 181] width 97 height 20
paste input "310) 921-5660"
type input "[PHONE_NUMBER]"
click at [511, 233] on button "Call" at bounding box center [501, 226] width 137 height 28
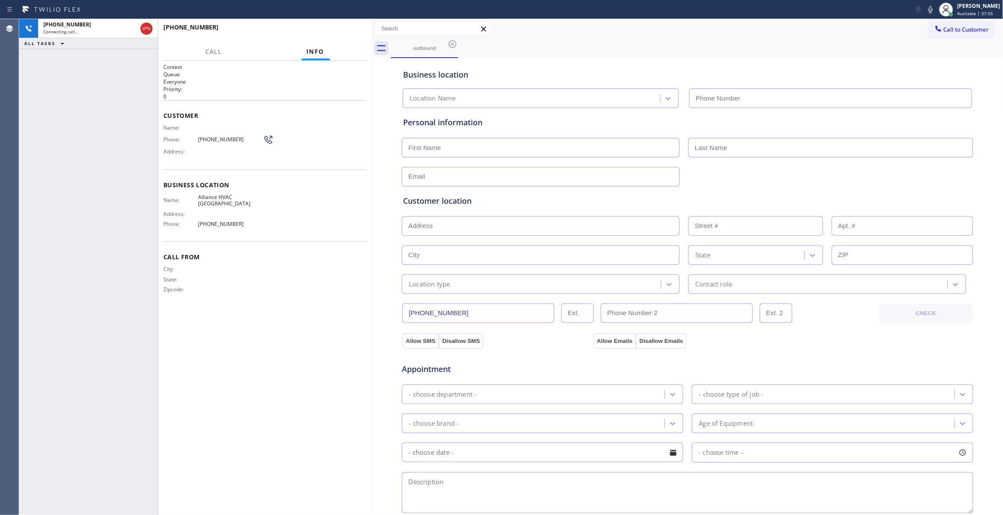
type input "[PHONE_NUMBER]"
drag, startPoint x: 94, startPoint y: 157, endPoint x: 253, endPoint y: 45, distance: 194.0
click at [99, 152] on div "[PHONE_NUMBER] Live | 00:00 ALL TASKS ALL TASKS ACTIVE TASKS TASKS IN WRAP UP" at bounding box center [88, 267] width 139 height 496
click at [338, 32] on span "HANG UP" at bounding box center [346, 31] width 26 height 6
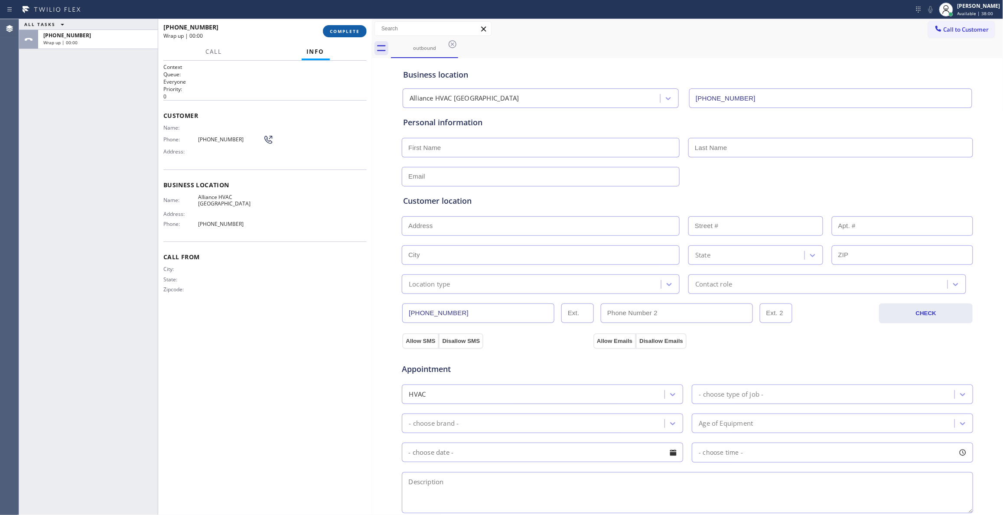
click at [350, 33] on span "COMPLETE" at bounding box center [345, 31] width 30 height 6
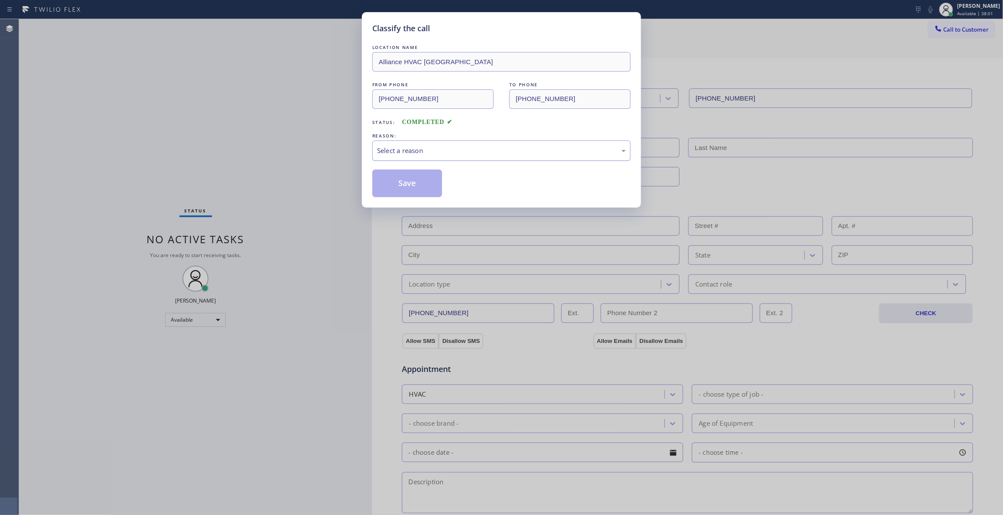
click at [433, 155] on div "Select a reason" at bounding box center [501, 150] width 258 height 20
click at [410, 183] on button "Save" at bounding box center [407, 183] width 70 height 28
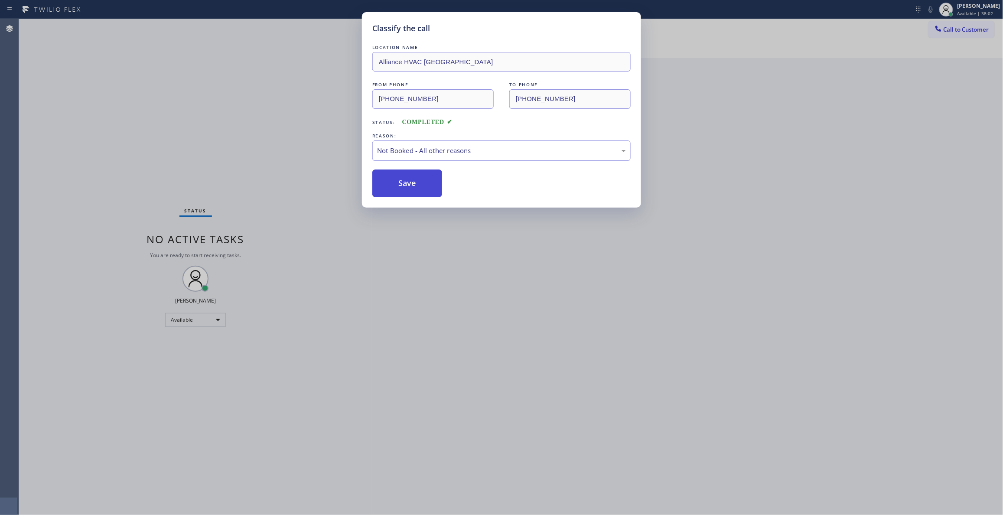
click at [409, 183] on button "Save" at bounding box center [407, 183] width 70 height 28
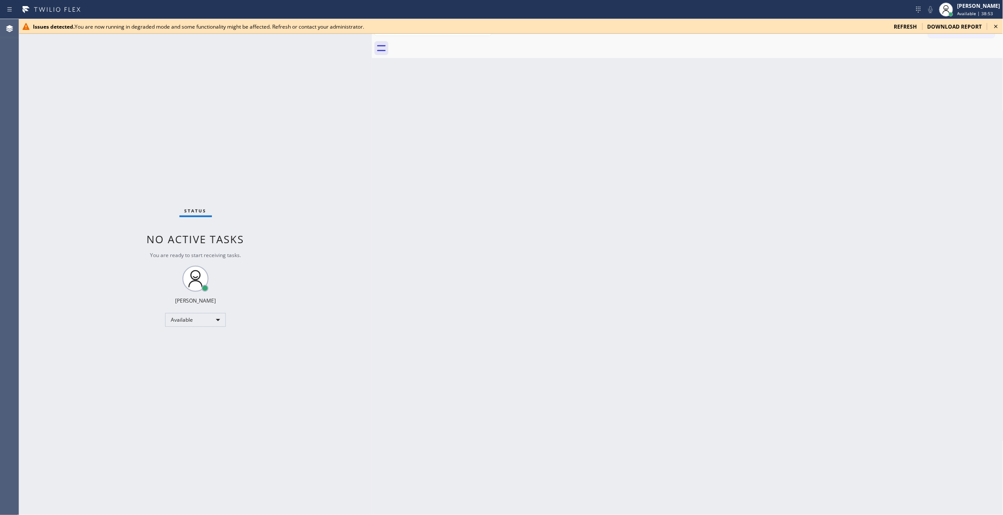
click at [117, 153] on div "Status No active tasks You are ready to start receiving tasks. [PERSON_NAME] Av…" at bounding box center [195, 267] width 353 height 496
click at [996, 25] on icon at bounding box center [996, 26] width 10 height 10
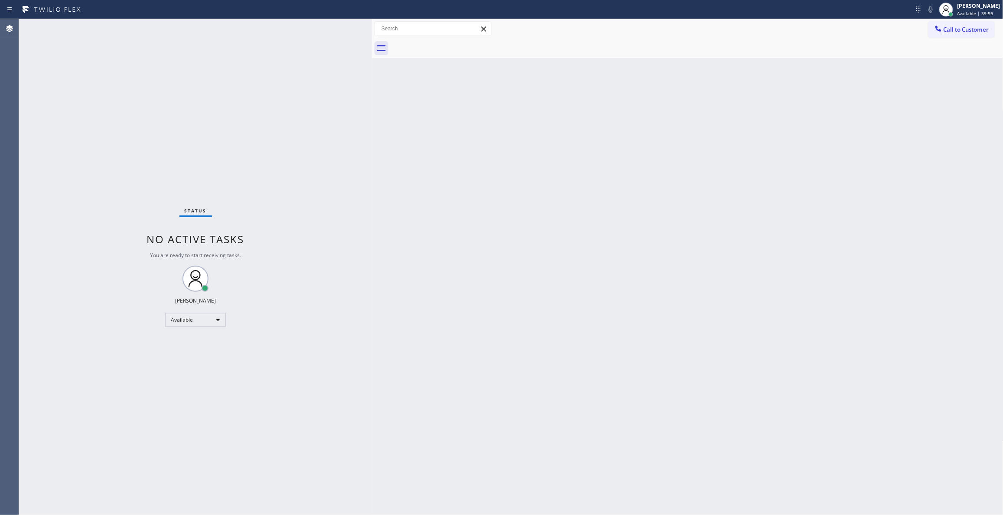
click at [119, 116] on div "Status No active tasks You are ready to start receiving tasks. [PERSON_NAME] Av…" at bounding box center [195, 267] width 353 height 496
click at [965, 32] on span "Call to Customer" at bounding box center [966, 30] width 46 height 8
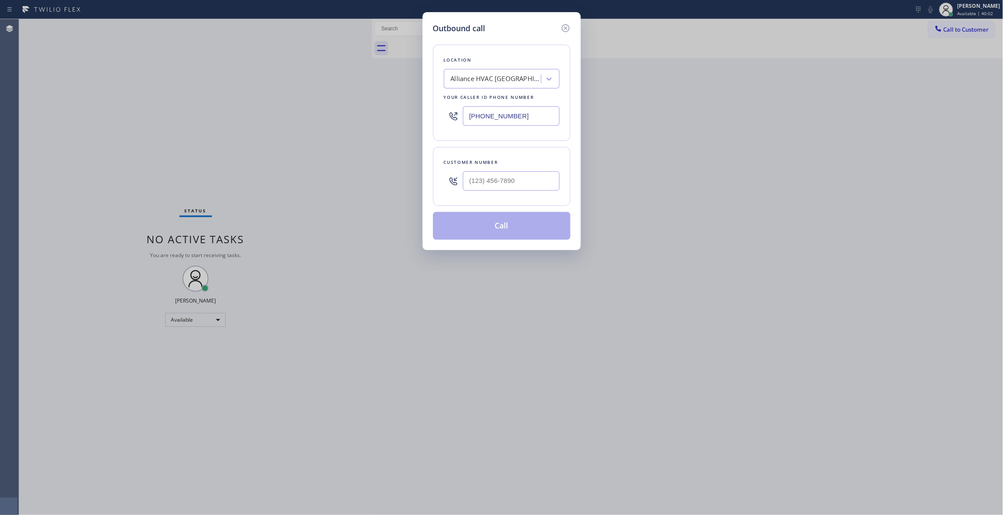
click at [474, 195] on div at bounding box center [511, 181] width 97 height 28
click at [475, 183] on input "(___) ___-____" at bounding box center [511, 181] width 97 height 20
paste input "310) 921-5660"
type input "[PHONE_NUMBER]"
click at [526, 234] on button "Call" at bounding box center [501, 226] width 137 height 28
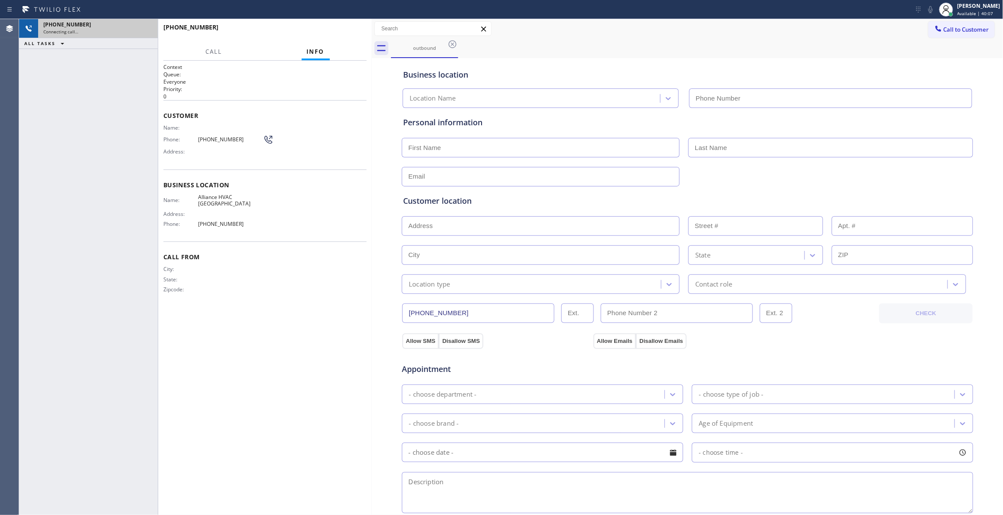
type input "[PHONE_NUMBER]"
click at [129, 29] on div "Connecting call…" at bounding box center [97, 32] width 109 height 6
click at [146, 29] on icon at bounding box center [146, 28] width 10 height 10
click at [337, 29] on span "HANG UP" at bounding box center [346, 31] width 26 height 6
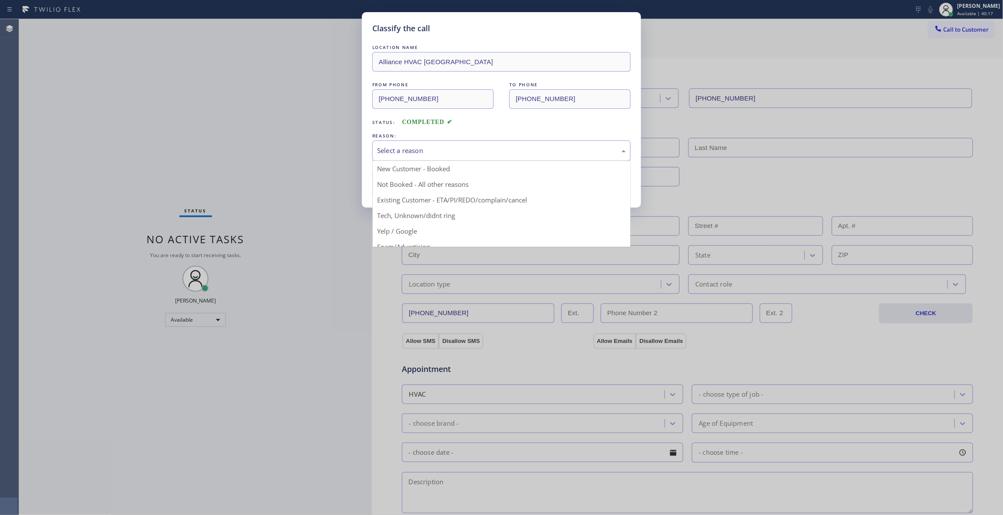
click at [420, 145] on div "Select a reason" at bounding box center [501, 150] width 258 height 20
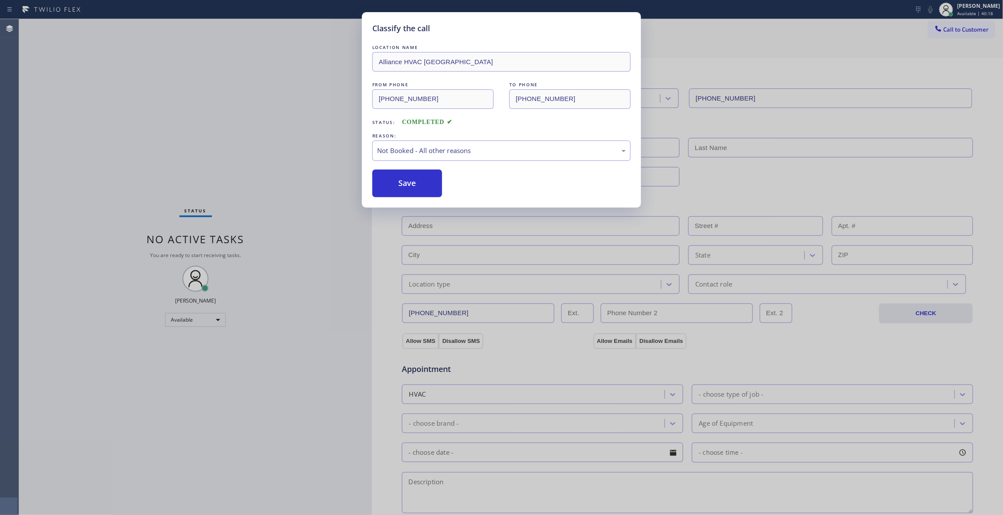
click at [403, 185] on button "Save" at bounding box center [407, 183] width 70 height 28
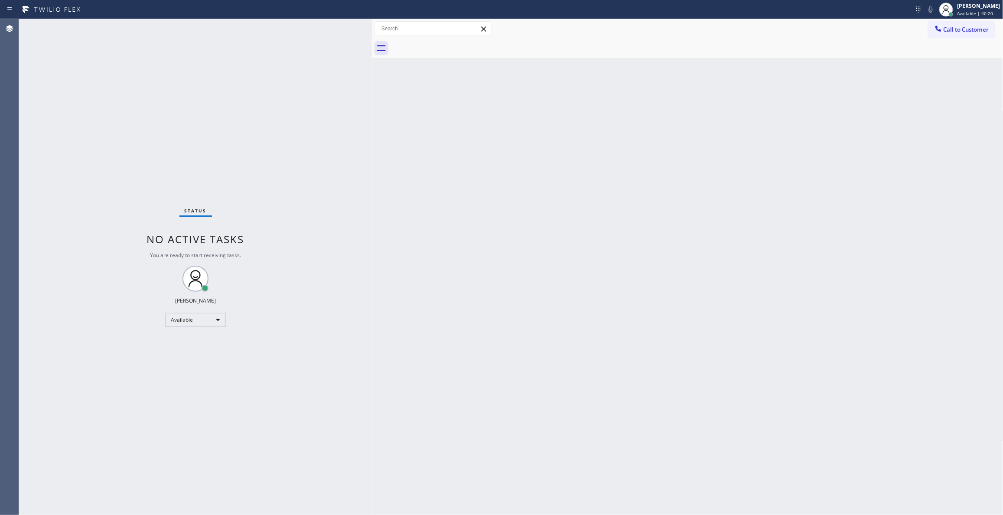
click at [965, 30] on span "Call to Customer" at bounding box center [966, 30] width 46 height 8
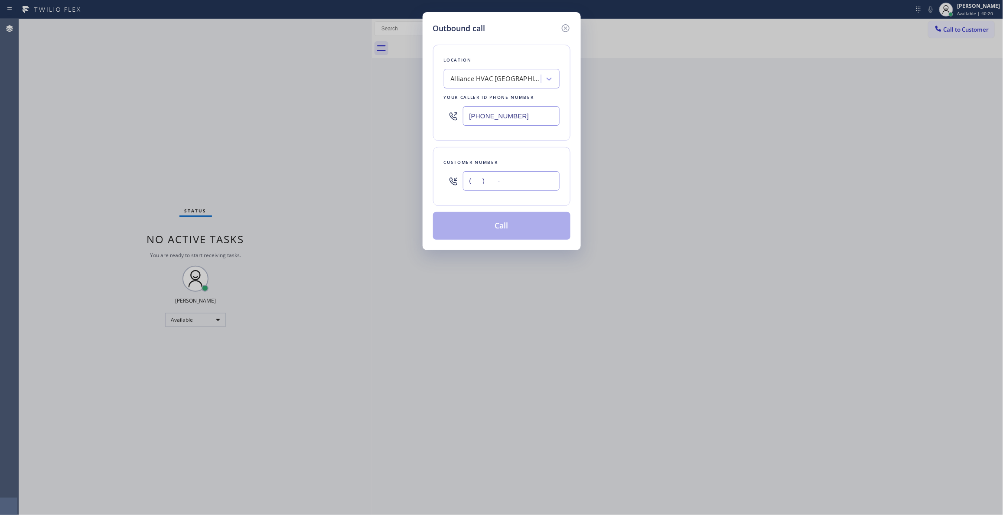
click at [514, 181] on input "(___) ___-____" at bounding box center [511, 181] width 97 height 20
paste input "310) 921-5660"
type input "[PHONE_NUMBER]"
click at [479, 226] on button "Call" at bounding box center [501, 226] width 137 height 28
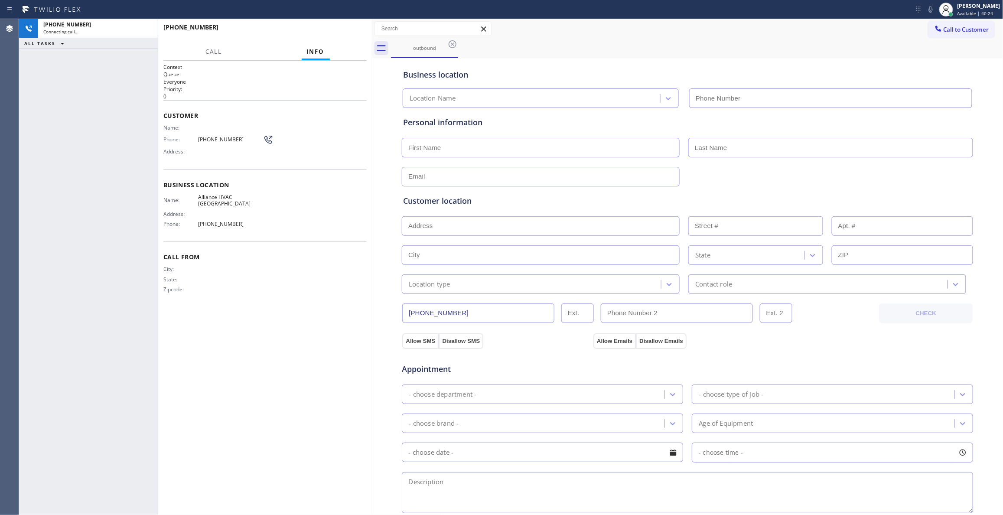
type input "[PHONE_NUMBER]"
drag, startPoint x: 146, startPoint y: 27, endPoint x: 184, endPoint y: 22, distance: 38.1
click at [146, 27] on icon at bounding box center [147, 28] width 8 height 3
click at [343, 29] on span "COMPLETE" at bounding box center [345, 31] width 30 height 6
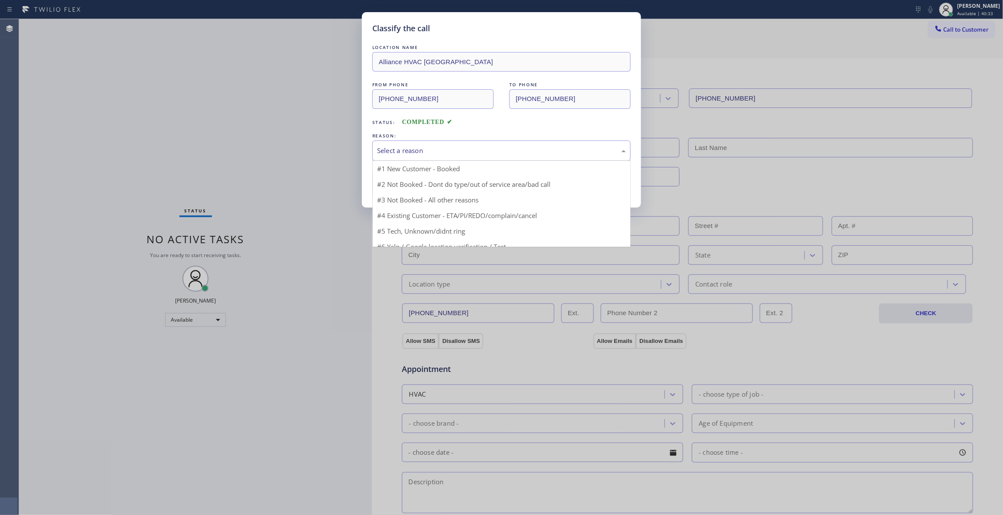
click at [396, 148] on div "Select a reason" at bounding box center [501, 151] width 249 height 10
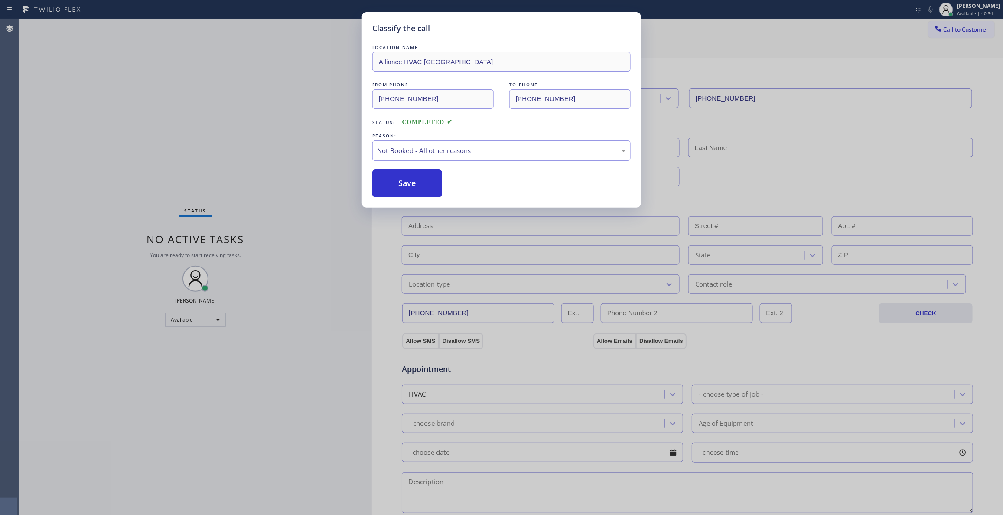
click at [407, 179] on button "Save" at bounding box center [407, 183] width 70 height 28
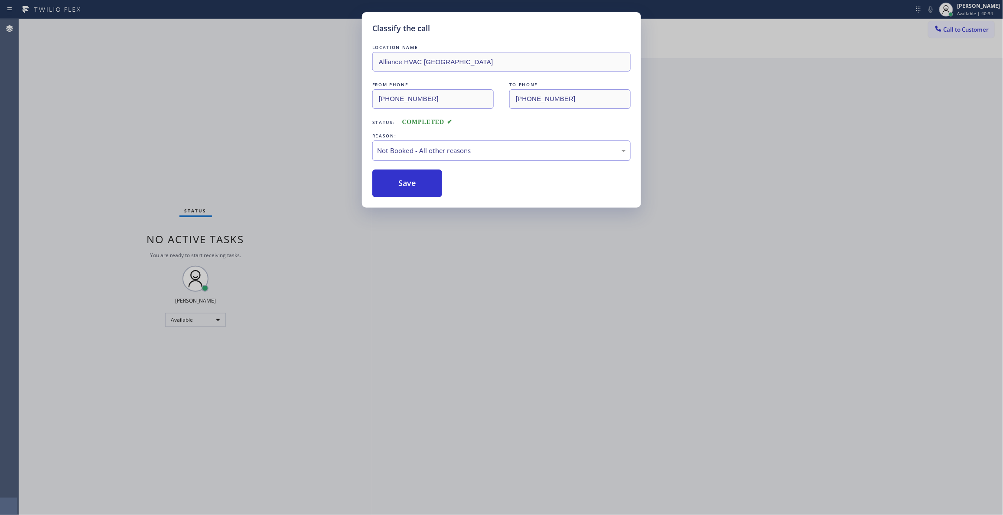
click at [407, 179] on button "Save" at bounding box center [407, 183] width 70 height 28
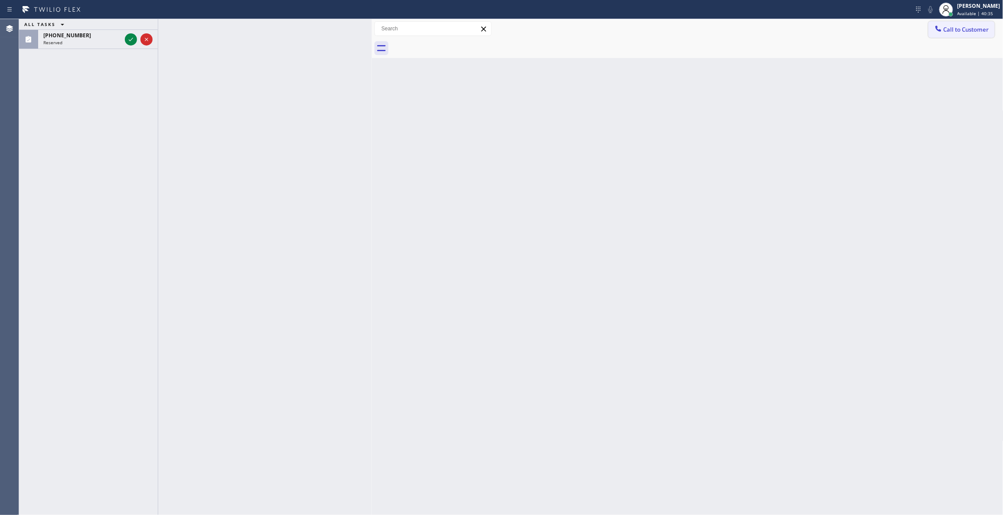
click at [965, 28] on span "Call to Customer" at bounding box center [966, 30] width 46 height 8
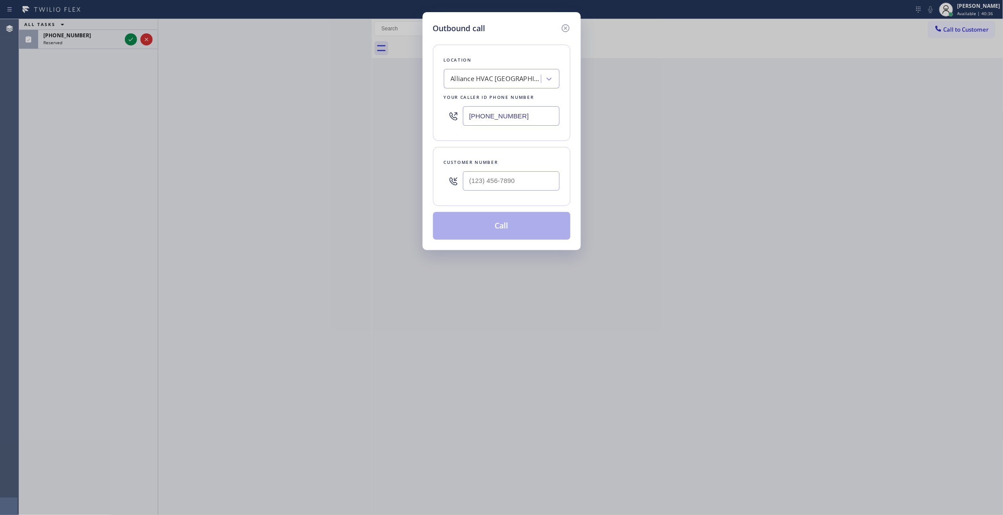
click at [124, 40] on div "Outbound call Location Alliance HVAC [GEOGRAPHIC_DATA] Your caller id phone num…" at bounding box center [501, 257] width 1003 height 515
click at [130, 39] on div "Outbound call Location Alliance HVAC [GEOGRAPHIC_DATA] Your caller id phone num…" at bounding box center [501, 257] width 1003 height 515
click at [131, 39] on div "Outbound call Location Alliance HVAC [GEOGRAPHIC_DATA] Your caller id phone num…" at bounding box center [501, 257] width 1003 height 515
click at [500, 182] on input "(___) ___-____" at bounding box center [511, 181] width 97 height 20
paste input "310) 921-5660"
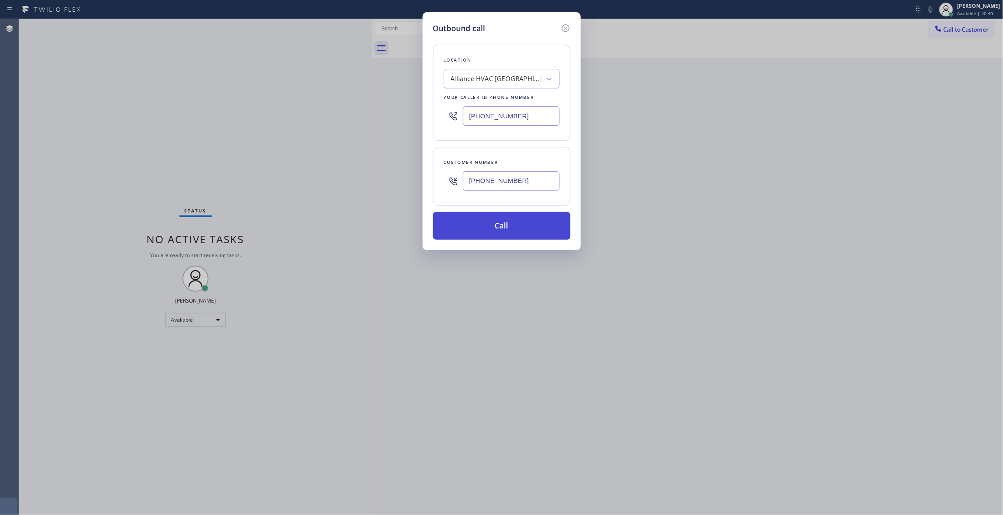
type input "[PHONE_NUMBER]"
click at [499, 227] on button "Call" at bounding box center [501, 226] width 137 height 28
click at [566, 28] on icon at bounding box center [565, 28] width 10 height 10
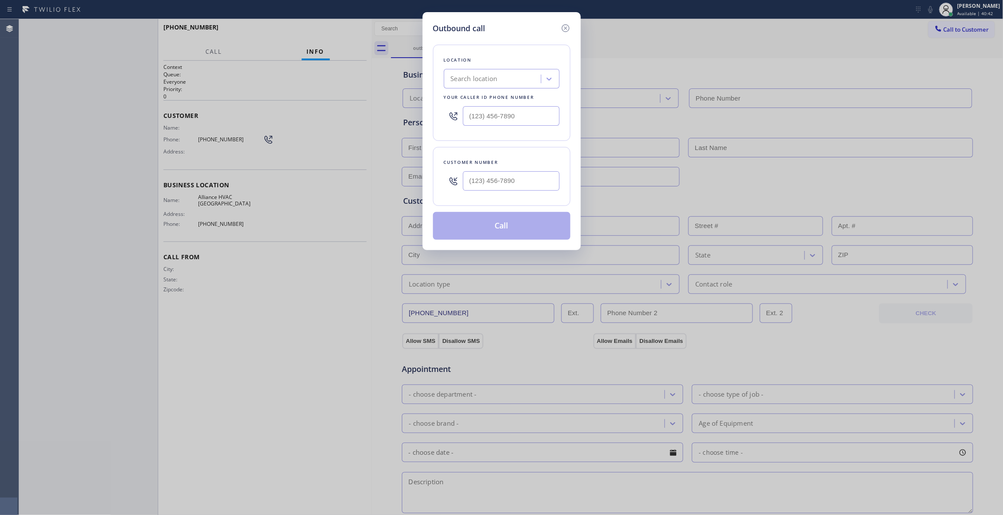
type input "[PHONE_NUMBER]"
click at [567, 27] on icon at bounding box center [565, 28] width 10 height 10
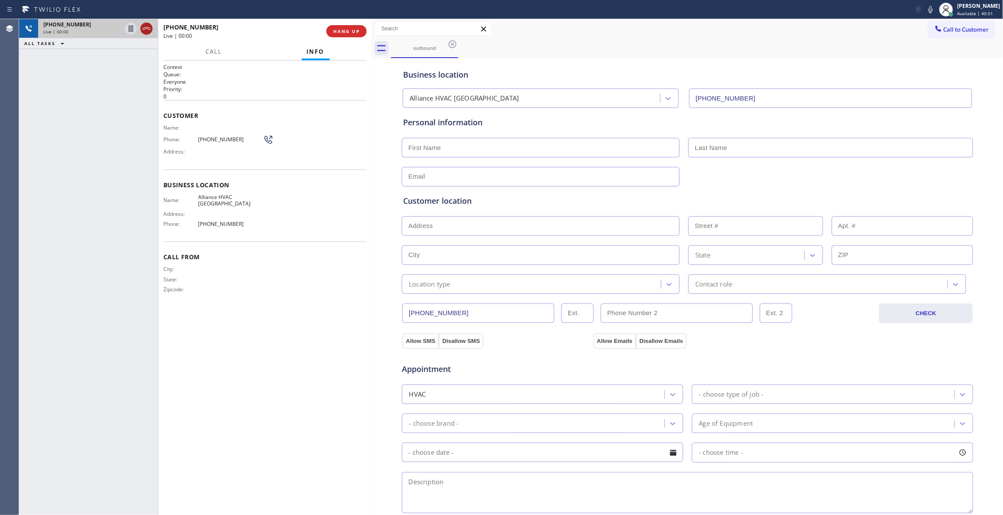
click at [145, 28] on icon at bounding box center [147, 28] width 8 height 3
click at [351, 31] on span "COMPLETE" at bounding box center [345, 31] width 30 height 6
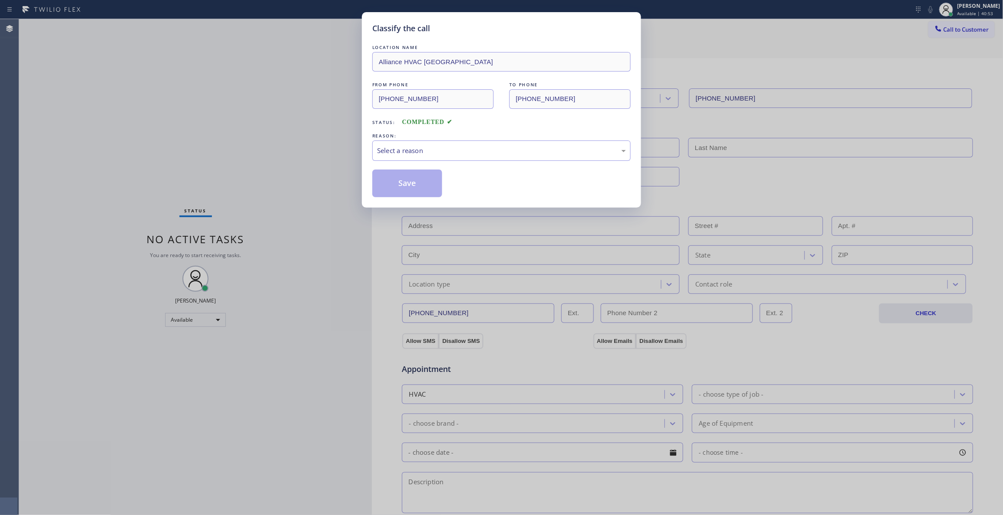
drag, startPoint x: 408, startPoint y: 138, endPoint x: 406, endPoint y: 153, distance: 15.3
click at [406, 139] on div "REASON:" at bounding box center [501, 135] width 258 height 9
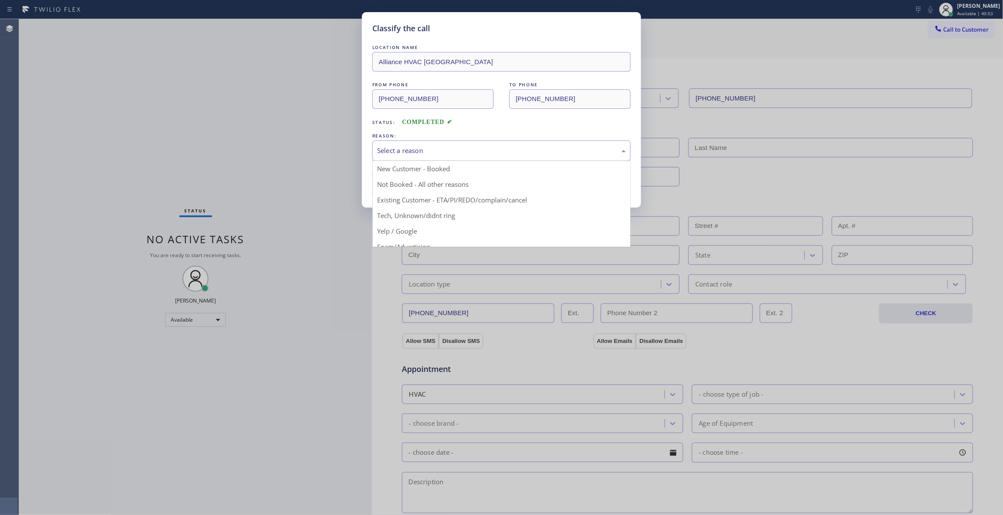
click at [406, 153] on div "Select a reason" at bounding box center [501, 151] width 249 height 10
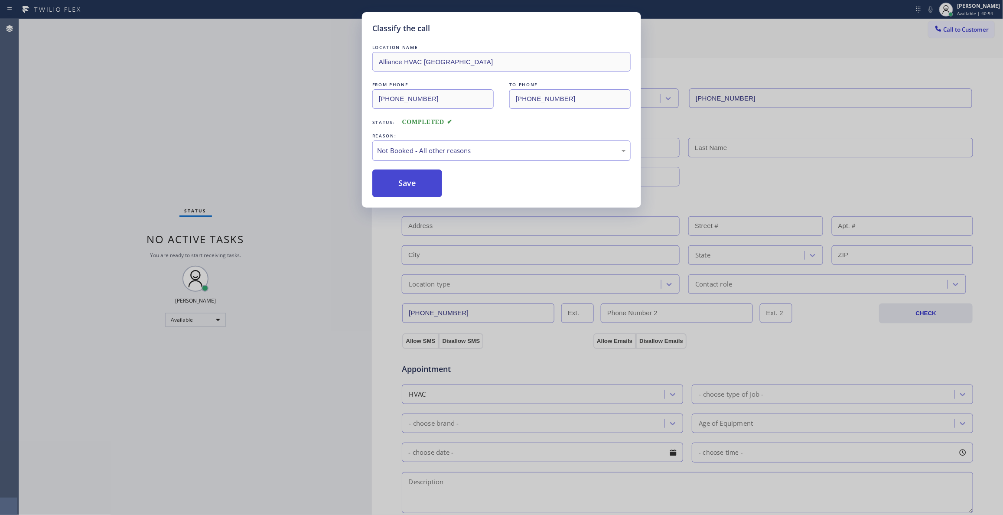
click at [405, 186] on button "Save" at bounding box center [407, 183] width 70 height 28
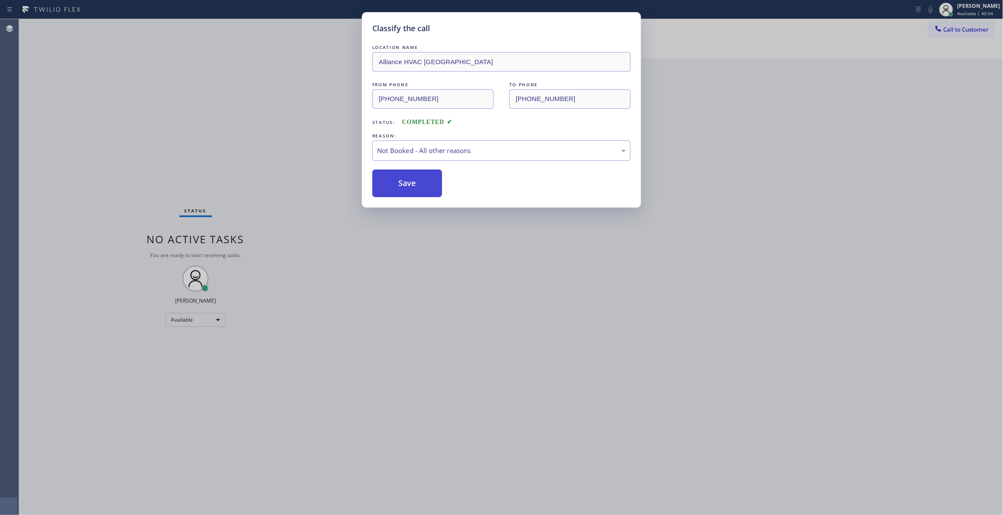
click at [405, 186] on button "Save" at bounding box center [407, 183] width 70 height 28
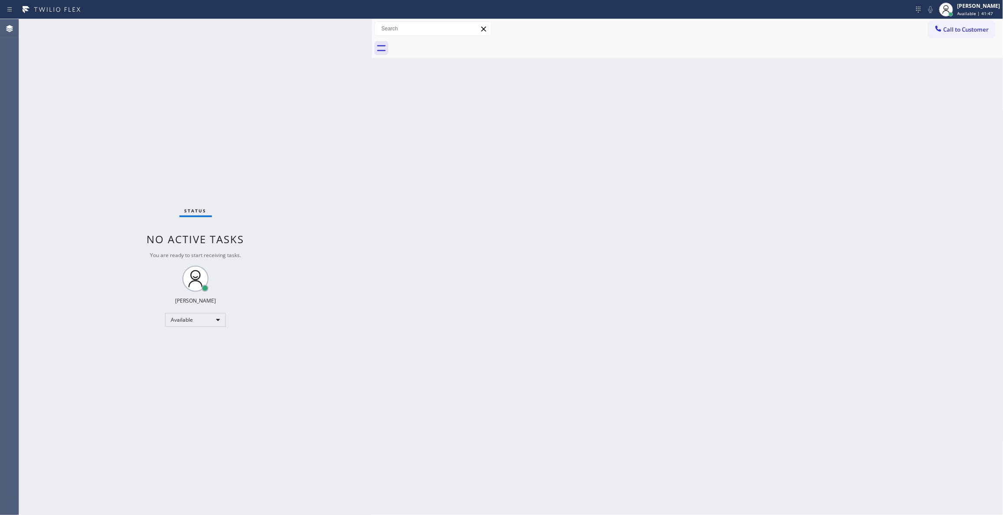
click at [84, 145] on div "Status No active tasks You are ready to start receiving tasks. [PERSON_NAME] Av…" at bounding box center [195, 267] width 353 height 496
drag, startPoint x: 938, startPoint y: 89, endPoint x: 948, endPoint y: 33, distance: 56.4
click at [939, 82] on div "Back to Dashboard Change Sender ID Customers Technicians Select a contact Outbo…" at bounding box center [687, 267] width 631 height 496
click at [956, 28] on span "Call to Customer" at bounding box center [966, 30] width 46 height 8
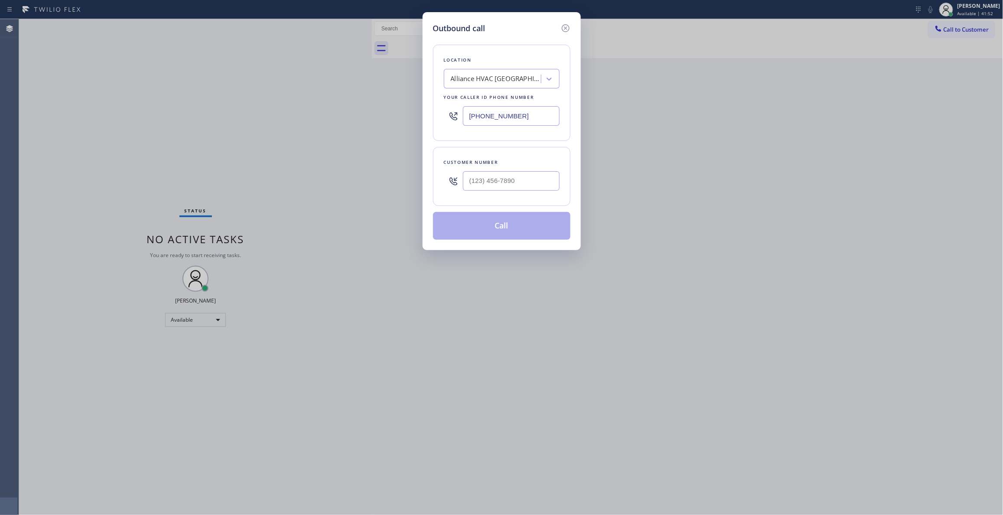
drag, startPoint x: 537, startPoint y: 114, endPoint x: 182, endPoint y: 115, distance: 355.3
click at [161, 106] on div "Outbound call Location Alliance HVAC [GEOGRAPHIC_DATA] Your caller id phone num…" at bounding box center [501, 257] width 1003 height 515
paste input "954) 799-3474"
type input "[PHONE_NUMBER]"
click at [480, 180] on input "(___) ___-____" at bounding box center [511, 181] width 97 height 20
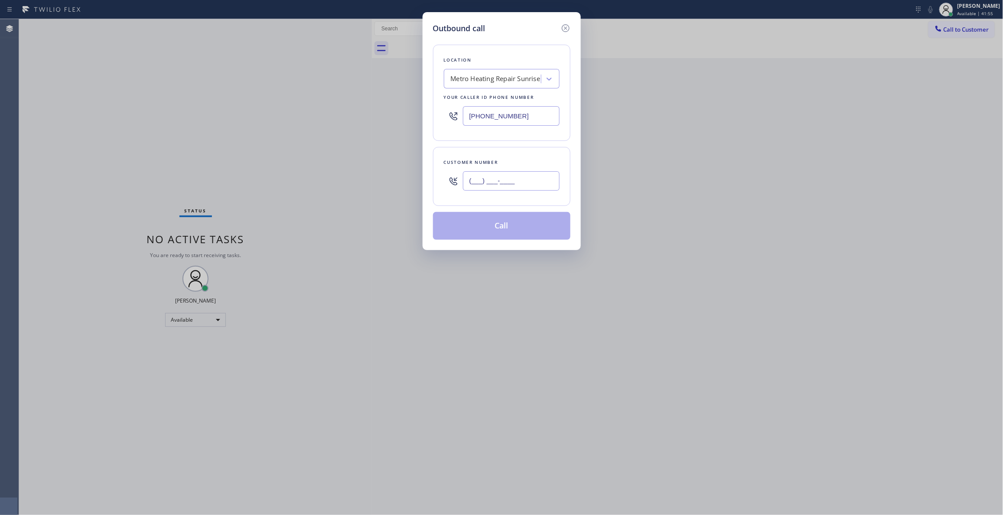
paste input "954) 676-7903"
type input "[PHONE_NUMBER]"
click at [520, 233] on button "Call" at bounding box center [501, 226] width 137 height 28
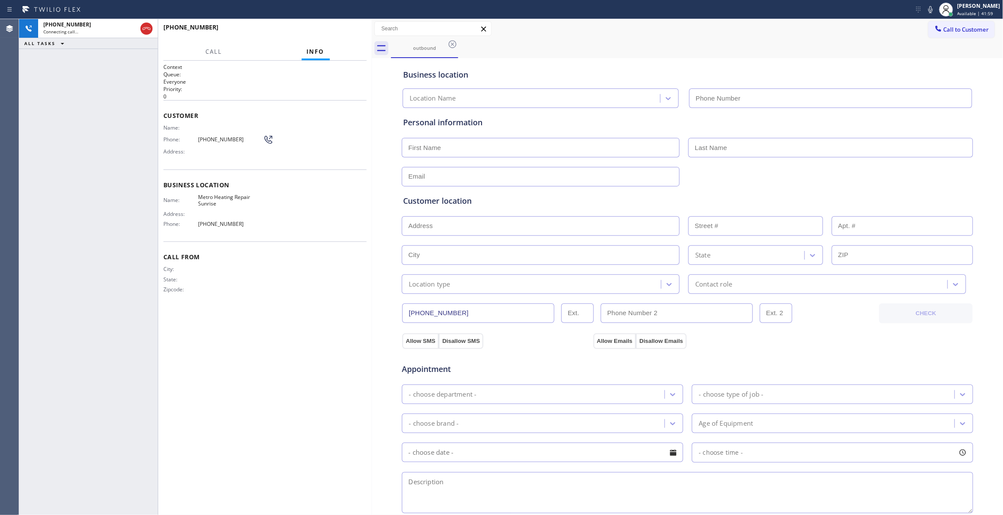
type input "[PHONE_NUMBER]"
click at [211, 139] on span "[PHONE_NUMBER]" at bounding box center [230, 139] width 65 height 7
copy div "[PHONE_NUMBER]"
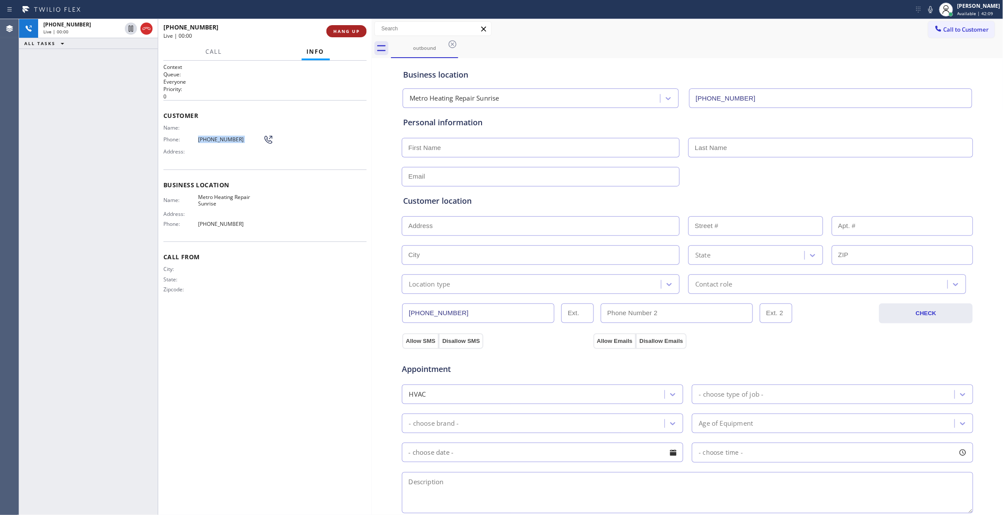
click at [359, 30] on span "HANG UP" at bounding box center [346, 31] width 26 height 6
click at [359, 29] on span "COMPLETE" at bounding box center [345, 31] width 30 height 6
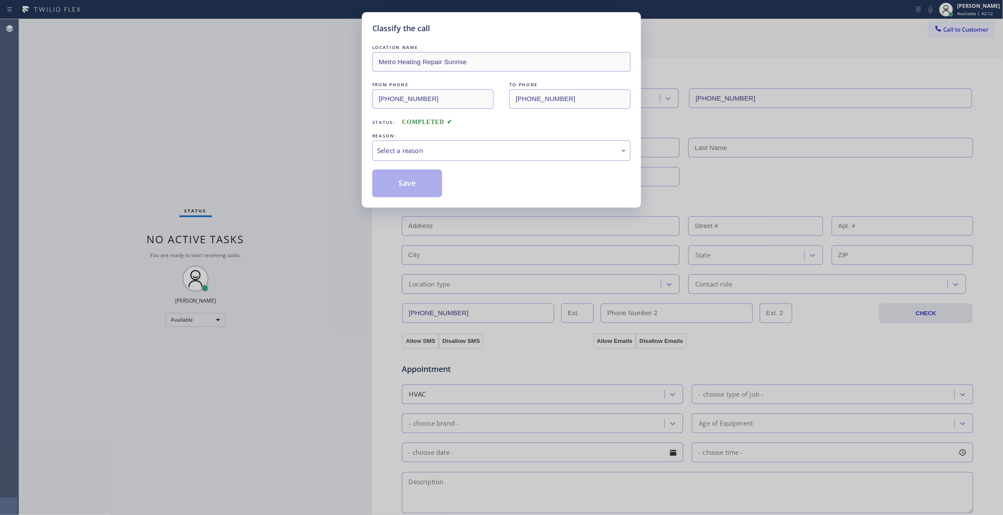
click at [390, 137] on div "REASON:" at bounding box center [501, 135] width 258 height 9
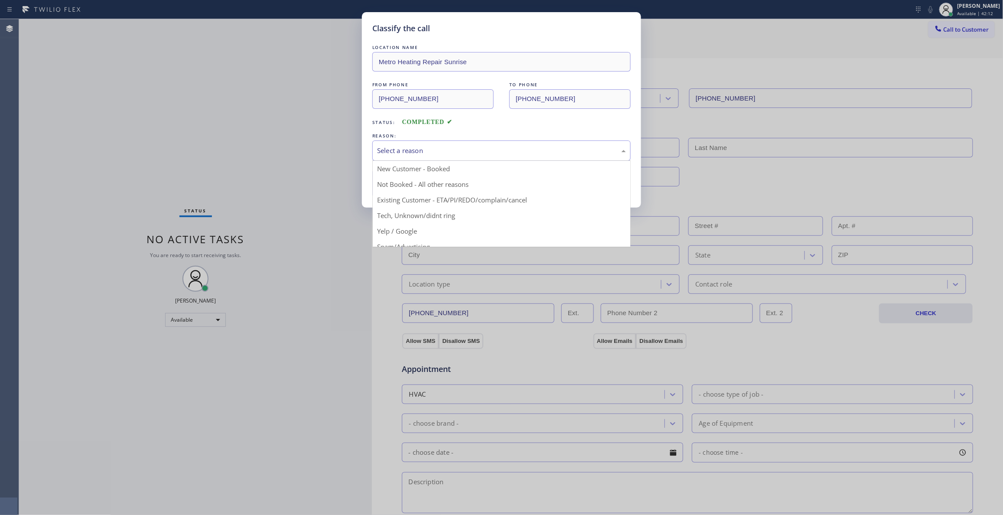
click at [403, 152] on div "Select a reason" at bounding box center [501, 151] width 249 height 10
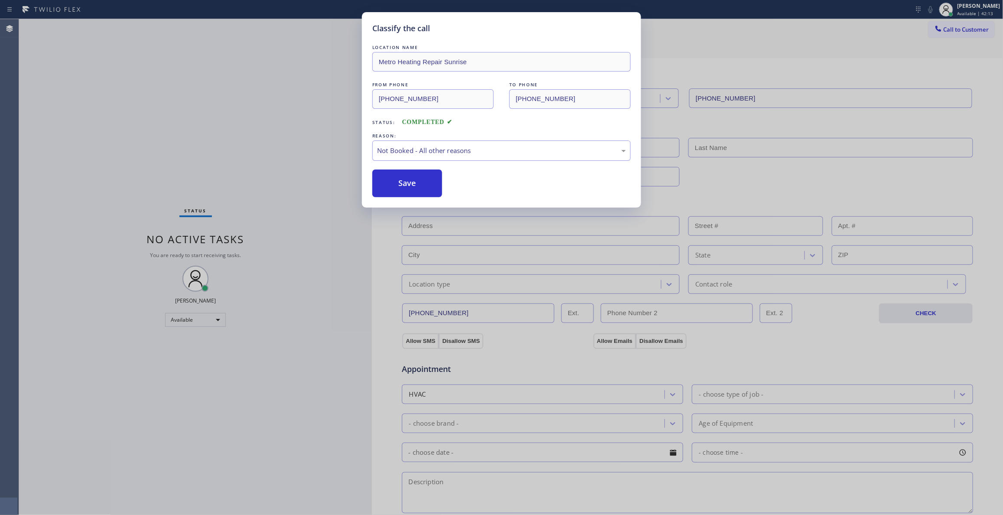
click at [404, 179] on button "Save" at bounding box center [407, 183] width 70 height 28
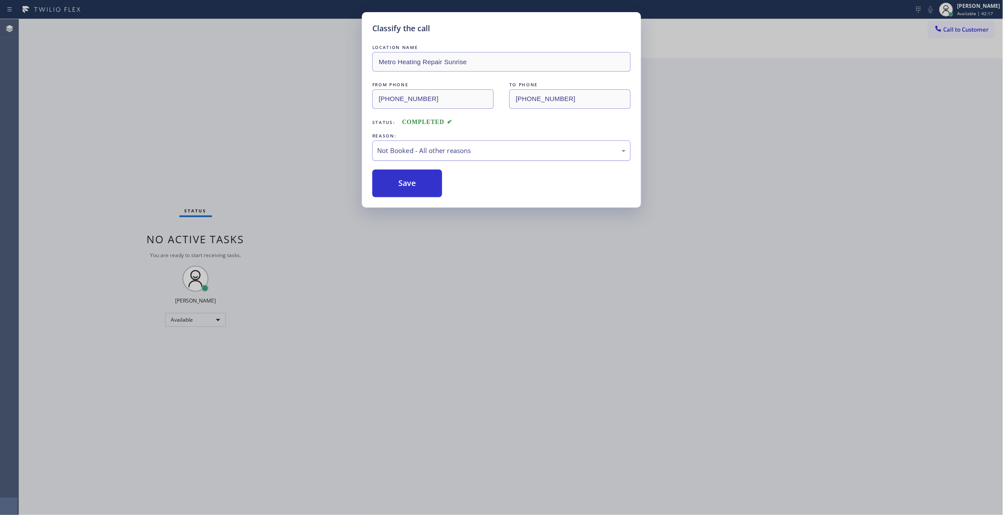
click at [504, 143] on div "Not Booked - All other reasons" at bounding box center [501, 150] width 258 height 20
click at [418, 183] on button "Save" at bounding box center [407, 183] width 70 height 28
click at [418, 182] on button "Save" at bounding box center [407, 183] width 70 height 28
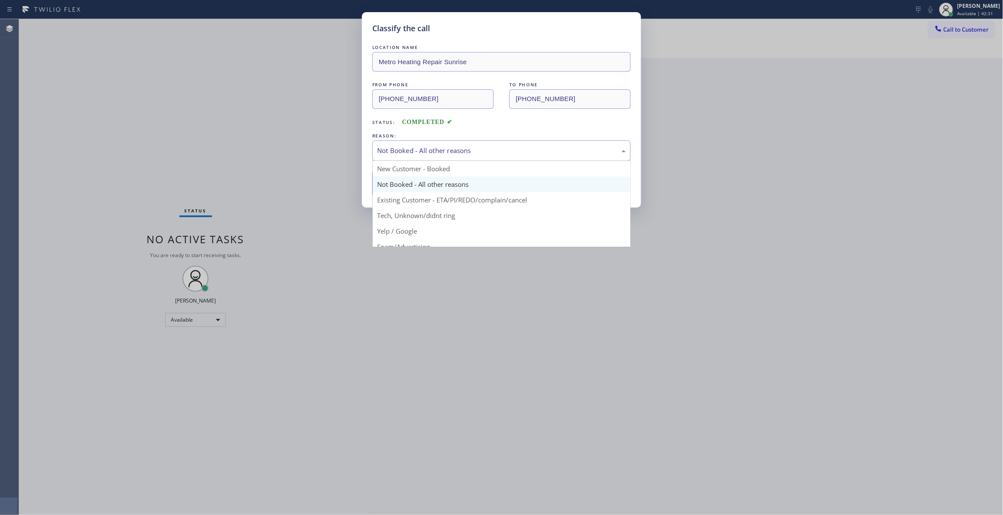
click at [415, 153] on div "Not Booked - All other reasons" at bounding box center [501, 151] width 249 height 10
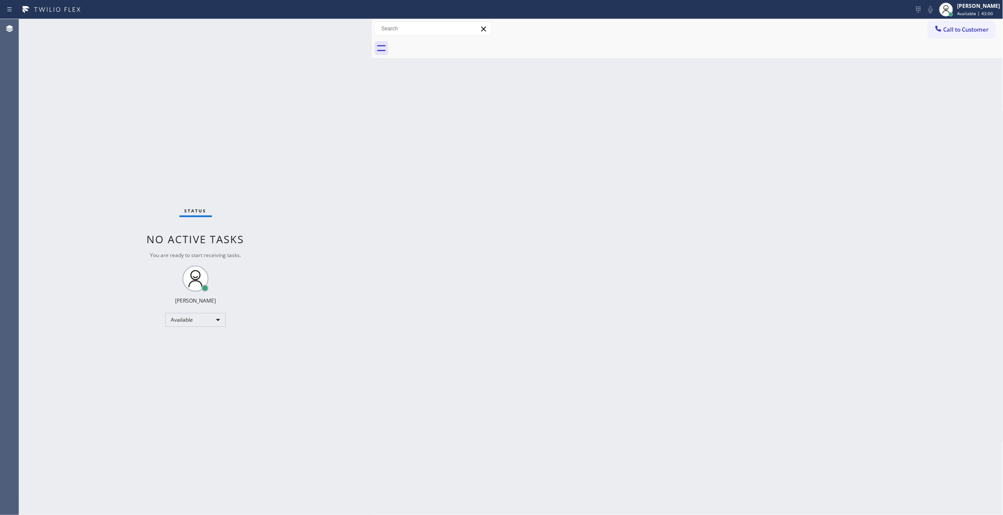
click at [159, 155] on div "Status No active tasks You are ready to start receiving tasks. [PERSON_NAME] Av…" at bounding box center [195, 267] width 353 height 496
drag, startPoint x: 976, startPoint y: 29, endPoint x: 503, endPoint y: 133, distance: 484.9
click at [976, 29] on span "Call to Customer" at bounding box center [966, 30] width 46 height 8
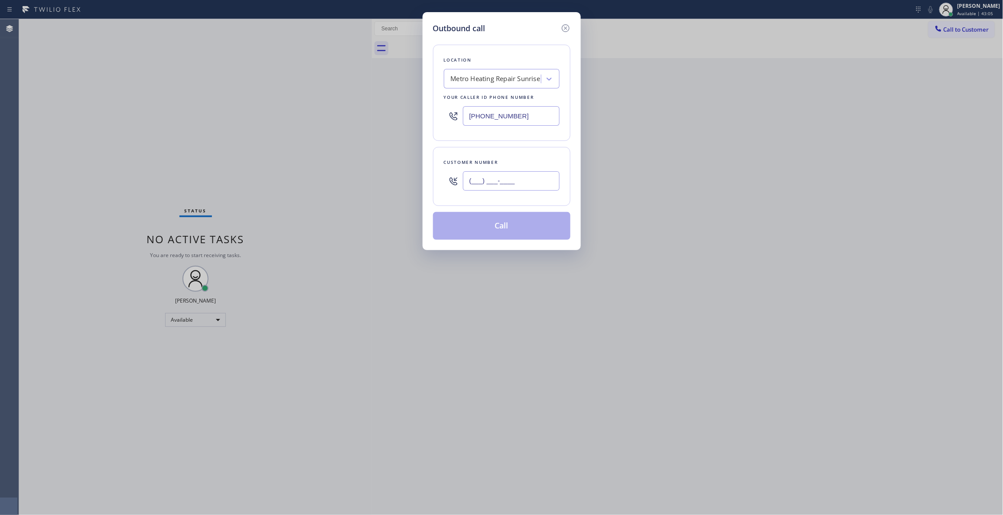
click at [503, 175] on input "(___) ___-____" at bounding box center [511, 181] width 97 height 20
paste input "954) 676-7903"
type input "[PHONE_NUMBER]"
click at [491, 210] on div "Location Metro Heating Repair Sunrise Your caller id phone number [PHONE_NUMBER…" at bounding box center [501, 136] width 137 height 205
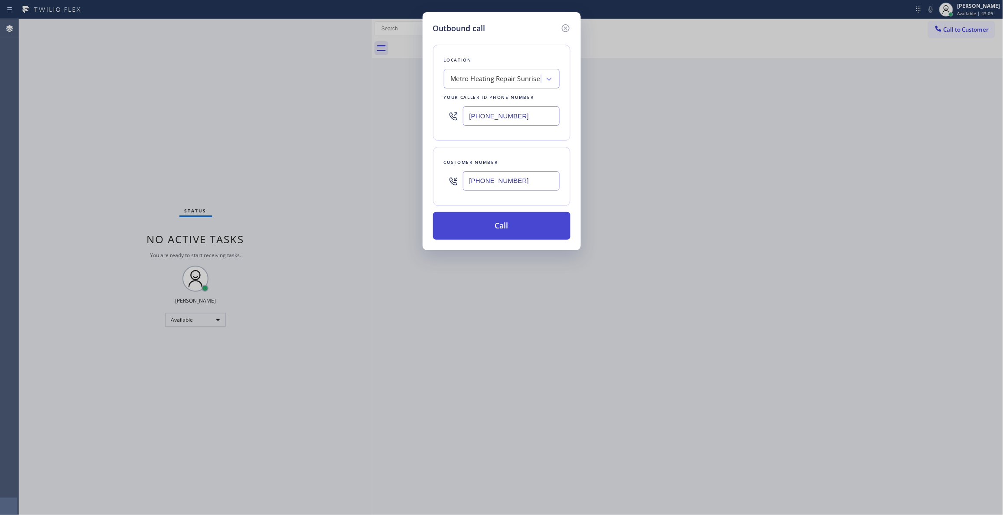
click at [499, 228] on button "Call" at bounding box center [501, 226] width 137 height 28
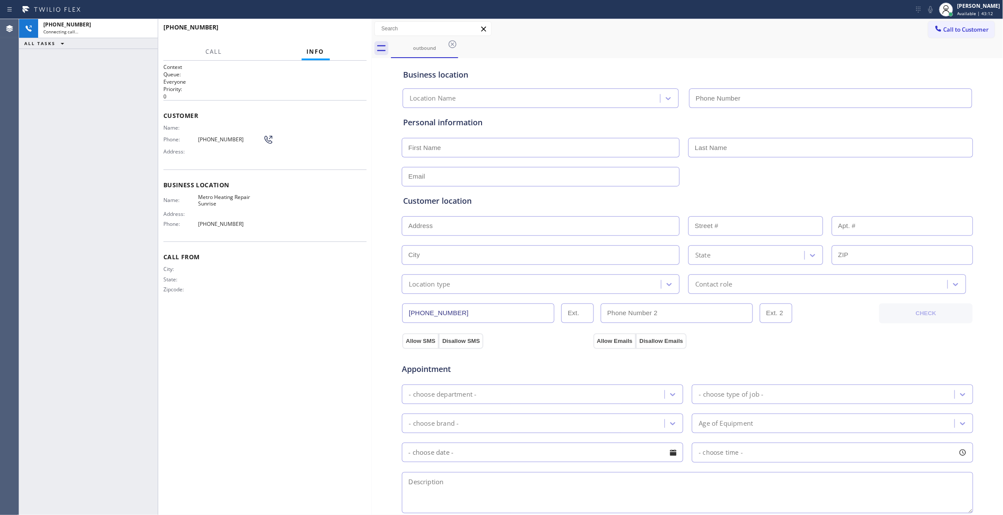
type input "[PHONE_NUMBER]"
drag, startPoint x: 146, startPoint y: 26, endPoint x: 209, endPoint y: 16, distance: 63.6
click at [146, 26] on icon at bounding box center [146, 28] width 10 height 10
click at [350, 31] on span "HANG UP" at bounding box center [346, 31] width 26 height 6
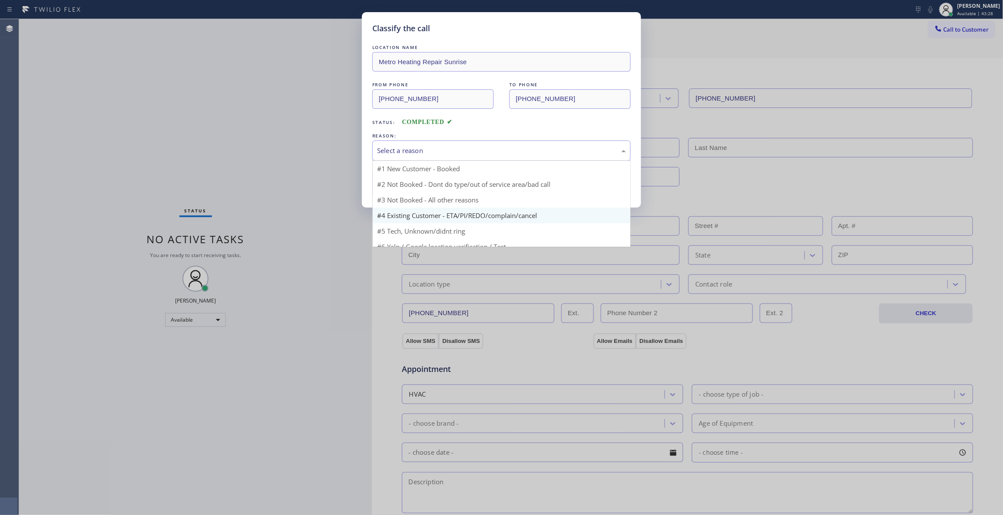
drag, startPoint x: 408, startPoint y: 158, endPoint x: 418, endPoint y: 194, distance: 37.2
click at [408, 158] on div "Select a reason" at bounding box center [501, 150] width 258 height 20
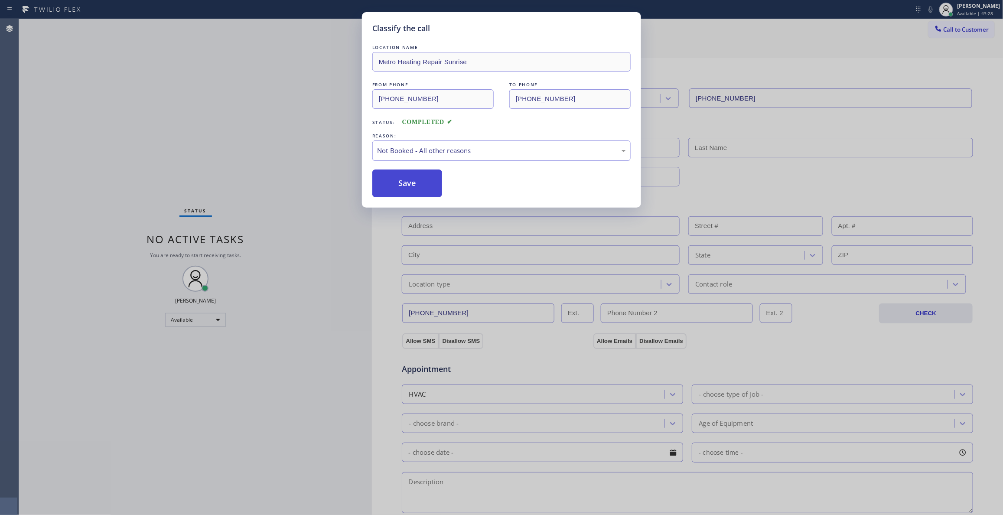
click at [403, 188] on button "Save" at bounding box center [407, 183] width 70 height 28
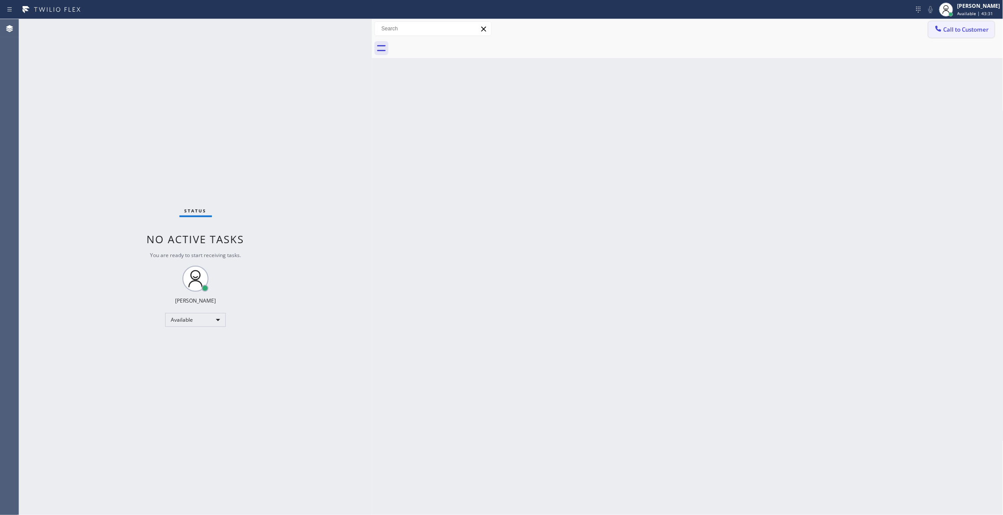
click at [965, 32] on span "Call to Customer" at bounding box center [966, 30] width 46 height 8
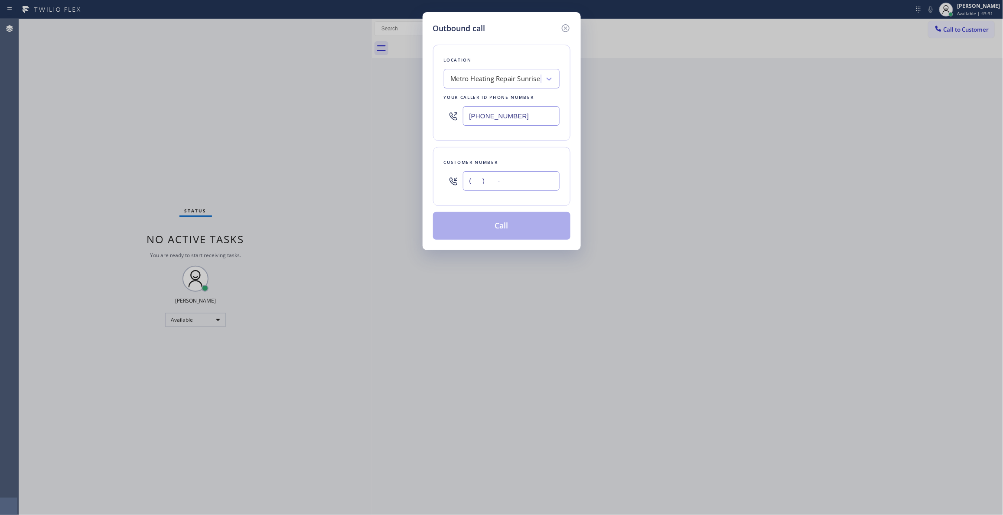
click at [500, 186] on input "(___) ___-____" at bounding box center [511, 181] width 97 height 20
paste input "9546"
paste input "954) 676-7903"
drag, startPoint x: 538, startPoint y: 186, endPoint x: 281, endPoint y: 192, distance: 256.6
click at [252, 181] on div "Outbound call Location Metro Heating Repair Sunrise Your caller id phone number…" at bounding box center [501, 257] width 1003 height 515
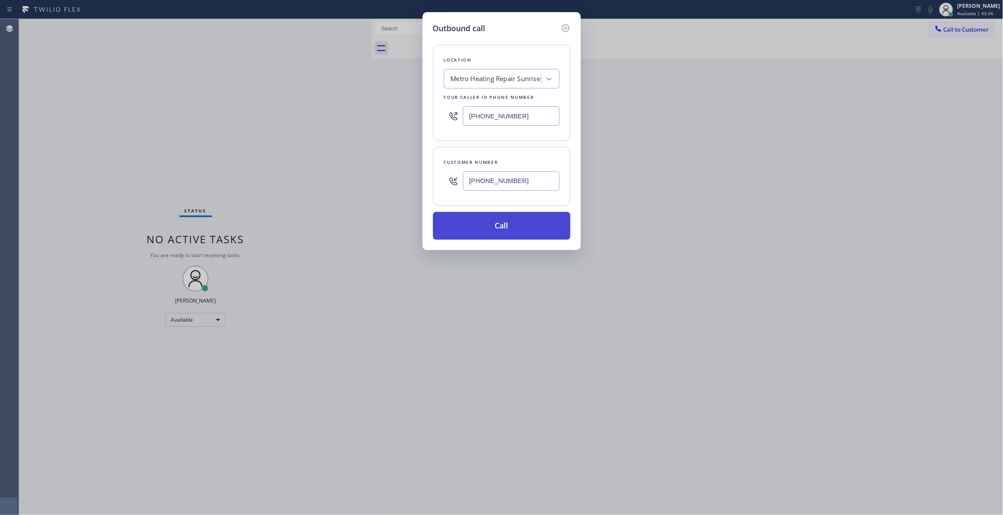
type input "[PHONE_NUMBER]"
click at [508, 226] on button "Call" at bounding box center [501, 226] width 137 height 28
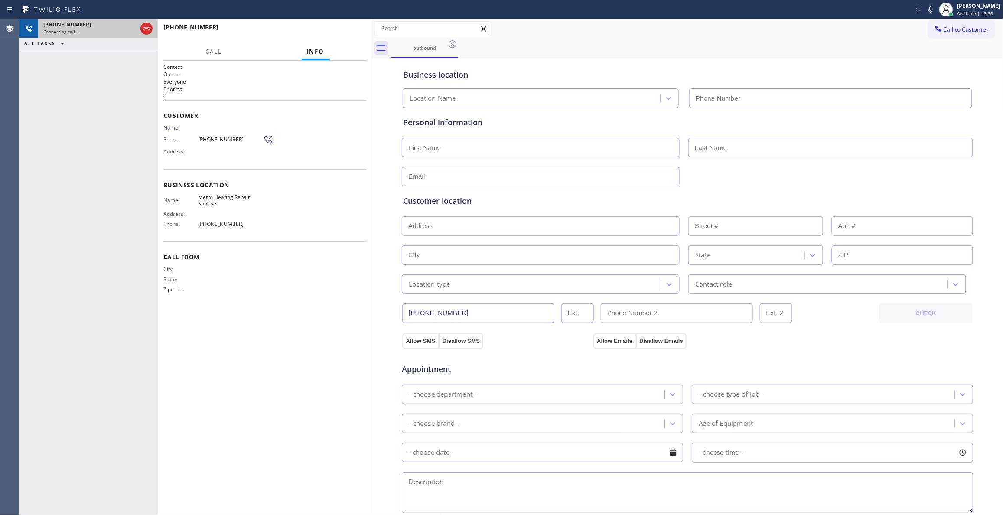
type input "[PHONE_NUMBER]"
click at [144, 28] on icon at bounding box center [146, 28] width 10 height 10
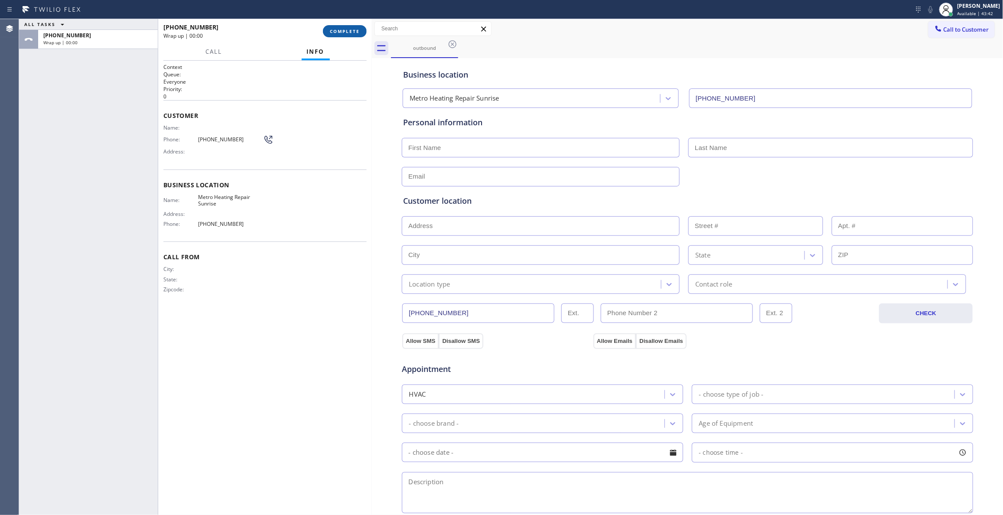
click at [359, 37] on button "COMPLETE" at bounding box center [345, 31] width 44 height 12
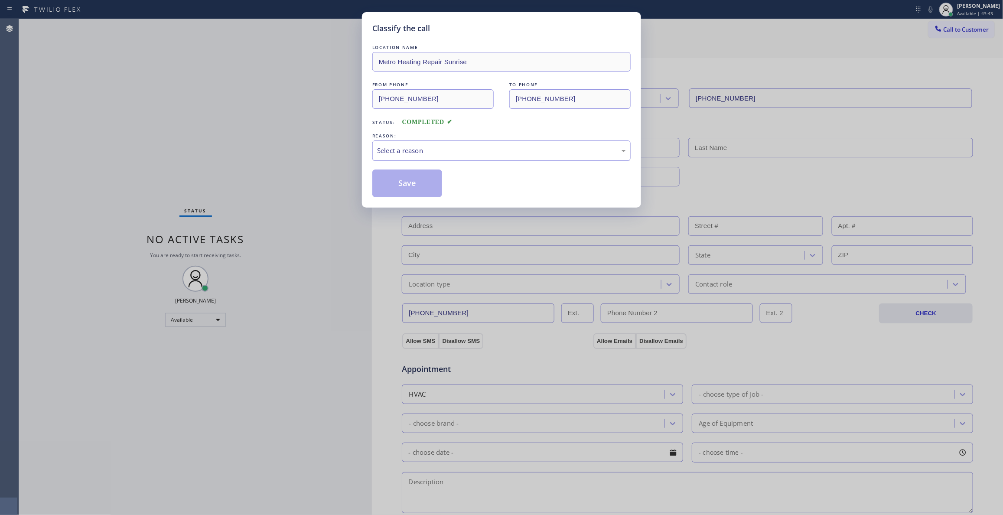
click at [436, 145] on div "Select a reason" at bounding box center [501, 150] width 258 height 20
click at [413, 185] on button "Save" at bounding box center [407, 183] width 70 height 28
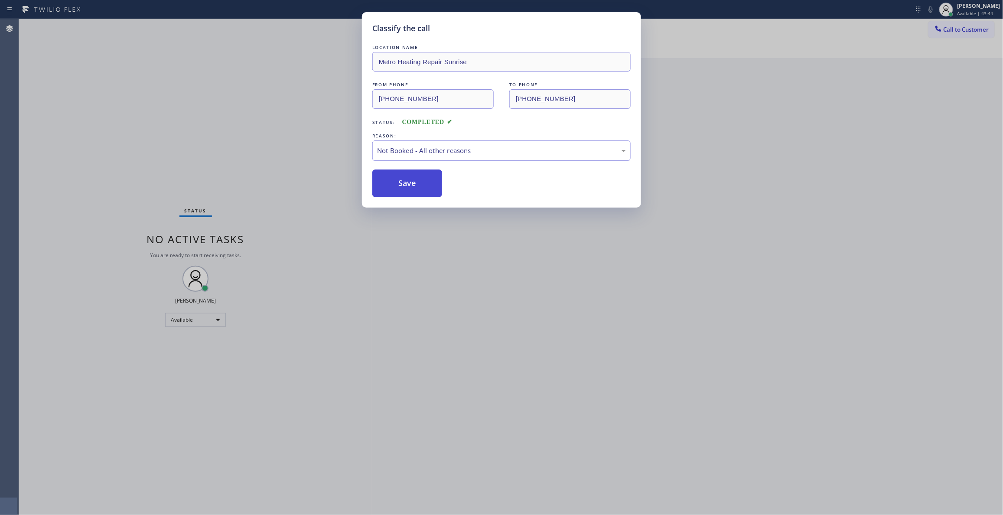
drag, startPoint x: 413, startPoint y: 185, endPoint x: 928, endPoint y: 146, distance: 516.7
click at [413, 184] on button "Save" at bounding box center [407, 183] width 70 height 28
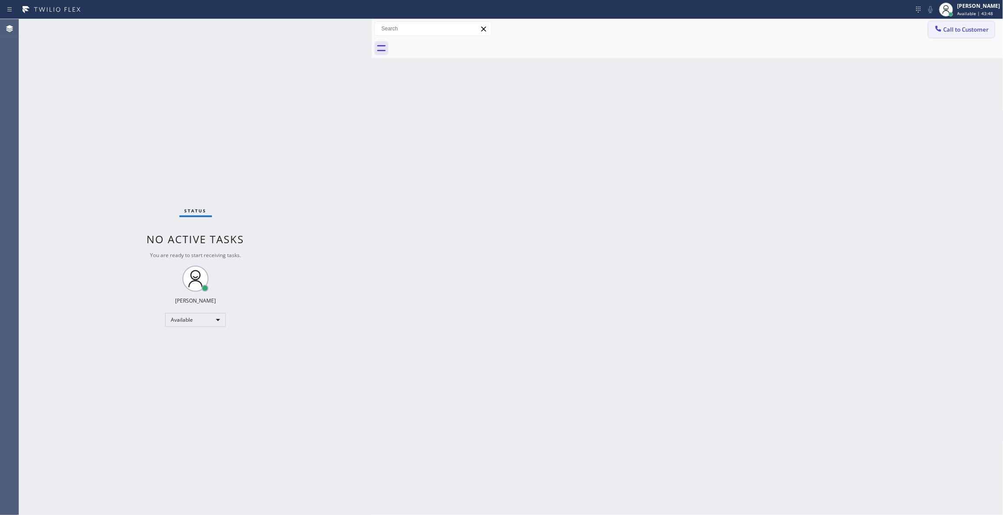
click at [960, 28] on span "Call to Customer" at bounding box center [966, 30] width 46 height 8
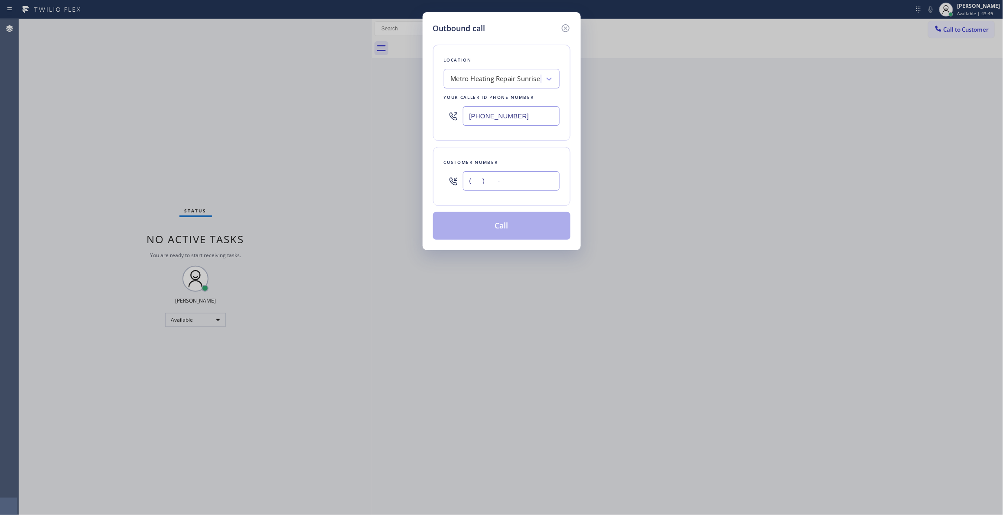
click at [488, 185] on input "(___) ___-____" at bounding box center [511, 181] width 97 height 20
paste input "954) 676-7903"
type input "[PHONE_NUMBER]"
click at [479, 224] on button "Call" at bounding box center [501, 226] width 137 height 28
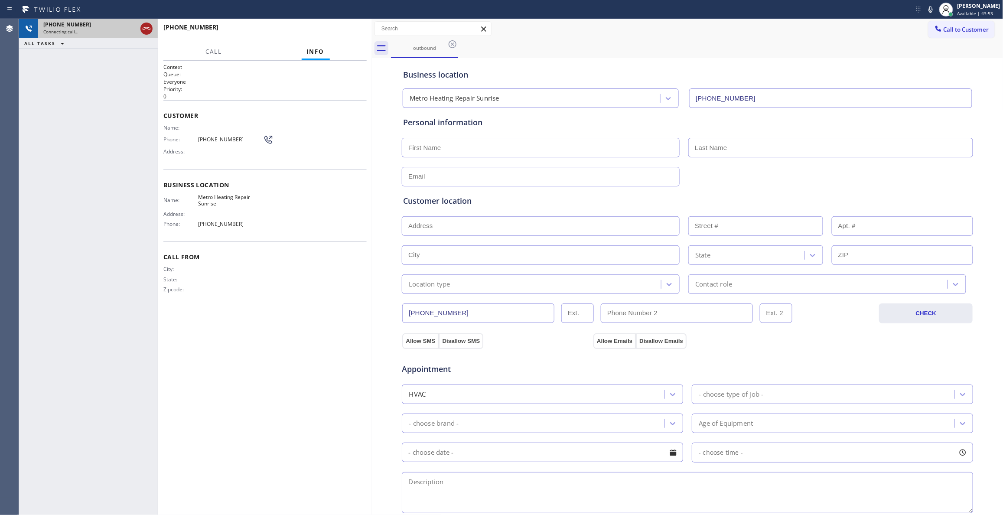
type input "[PHONE_NUMBER]"
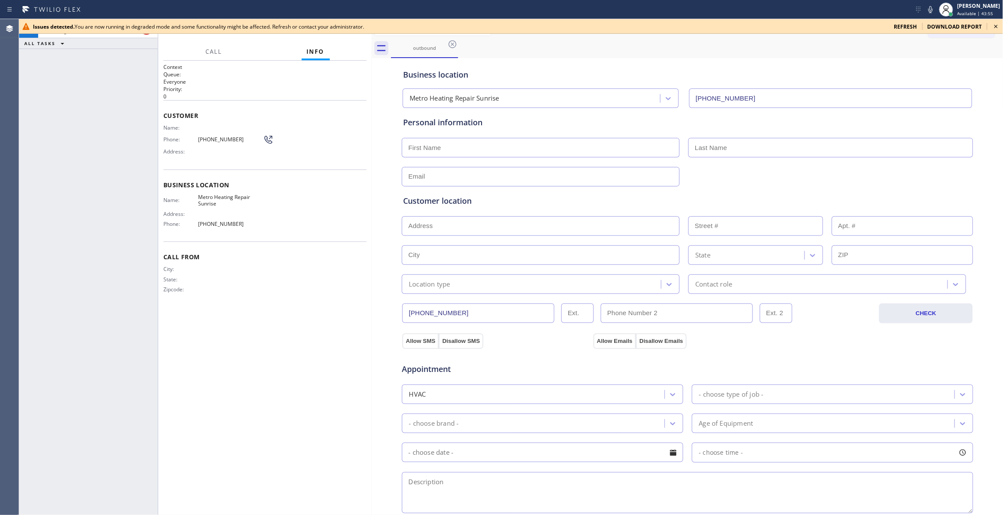
click at [995, 25] on icon at bounding box center [996, 26] width 10 height 10
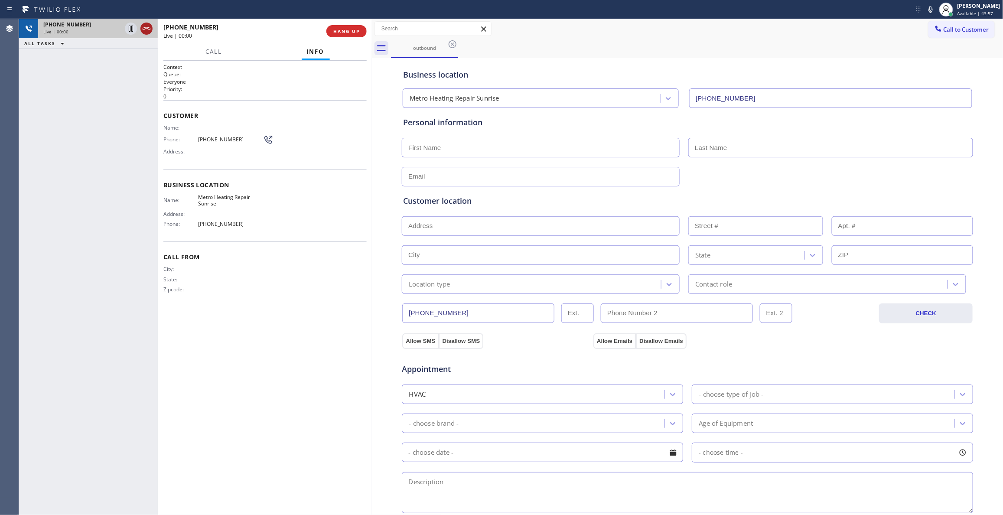
click at [147, 28] on icon at bounding box center [147, 28] width 8 height 3
click at [351, 32] on span "HANG UP" at bounding box center [346, 31] width 26 height 6
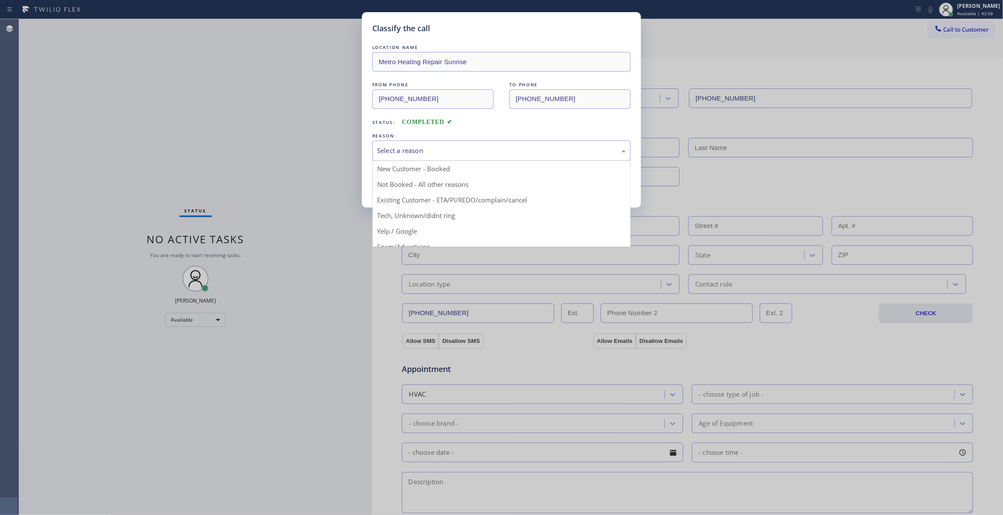
click at [408, 150] on div "Select a reason" at bounding box center [501, 151] width 249 height 10
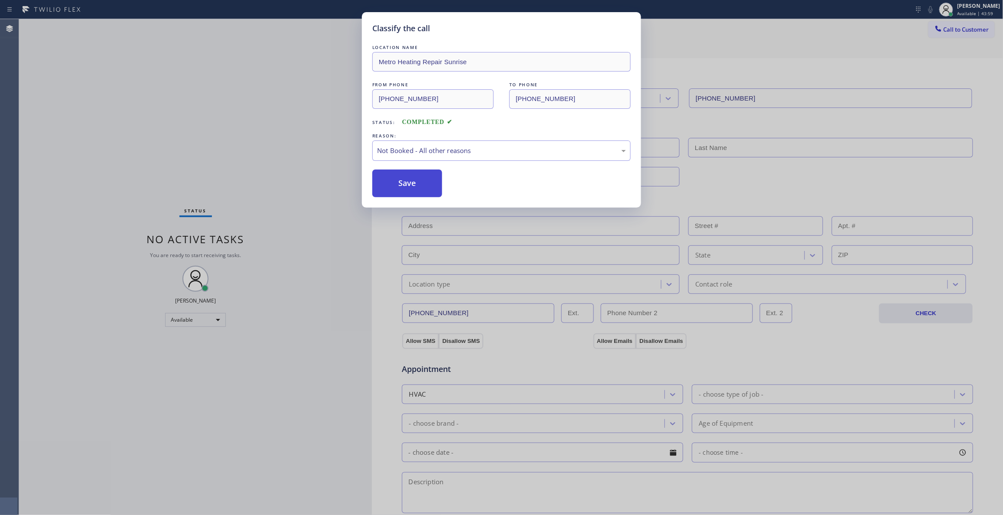
click at [397, 187] on button "Save" at bounding box center [407, 183] width 70 height 28
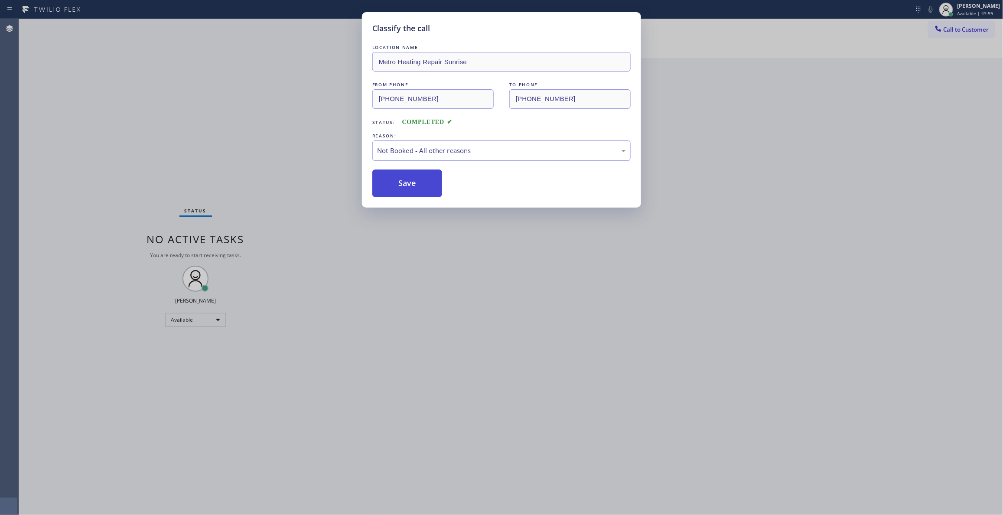
drag, startPoint x: 397, startPoint y: 185, endPoint x: 411, endPoint y: 188, distance: 14.1
click at [397, 185] on button "Save" at bounding box center [407, 183] width 70 height 28
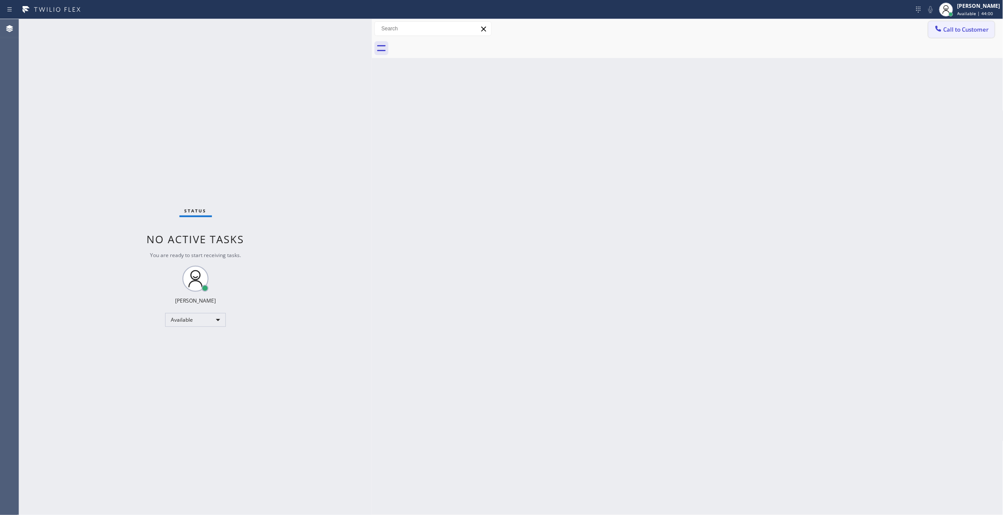
click at [968, 29] on span "Call to Customer" at bounding box center [966, 30] width 46 height 8
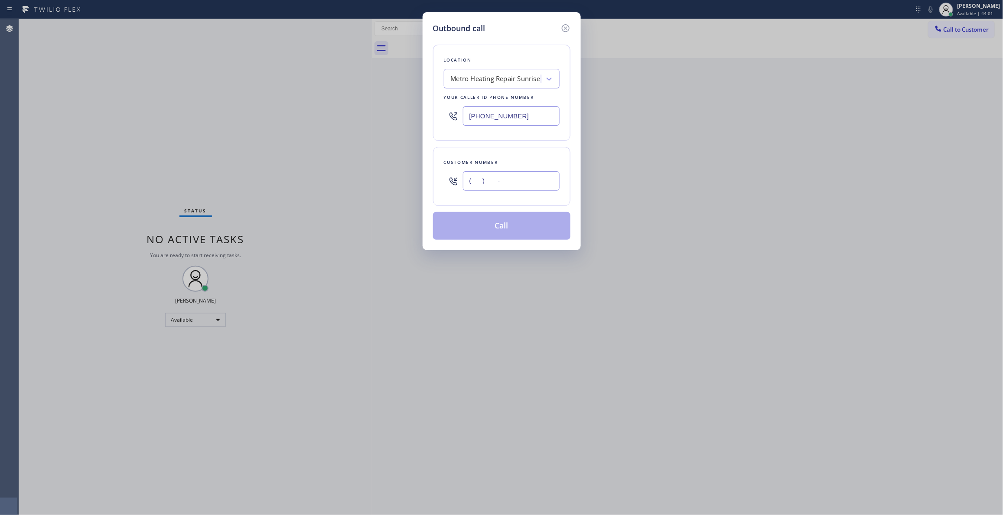
click at [480, 176] on input "(___) ___-____" at bounding box center [511, 181] width 97 height 20
paste input "954) 676-7903"
type input "[PHONE_NUMBER]"
click at [500, 234] on button "Call" at bounding box center [501, 226] width 137 height 28
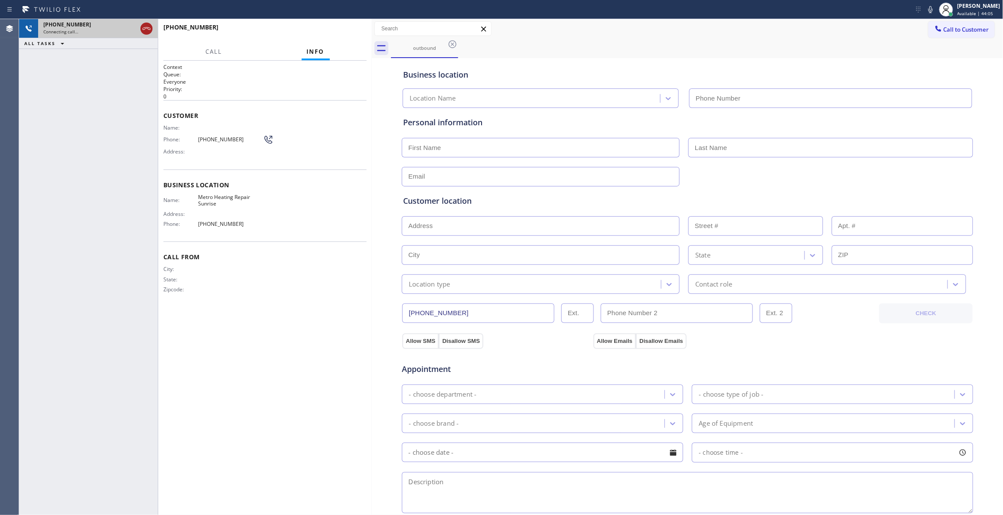
type input "[PHONE_NUMBER]"
click at [143, 30] on icon at bounding box center [146, 28] width 10 height 10
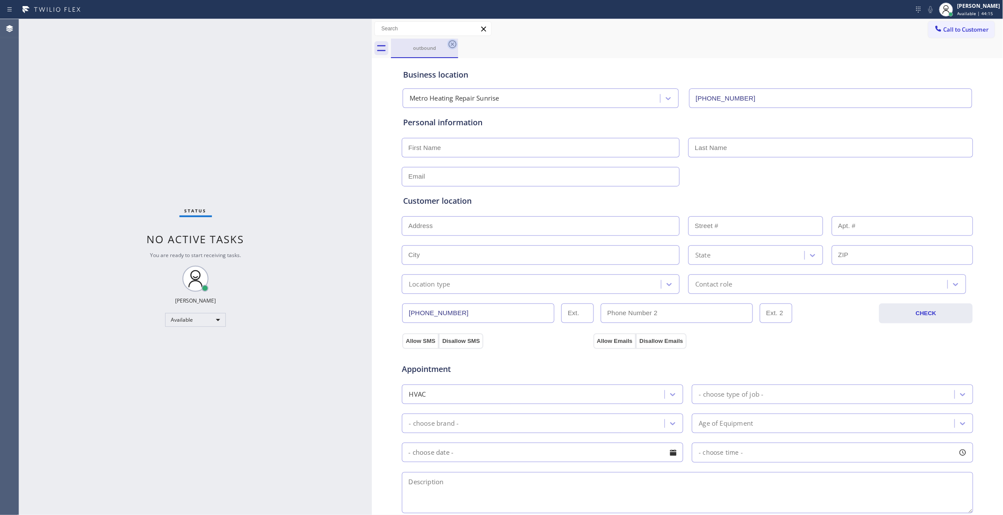
click at [451, 44] on icon at bounding box center [452, 44] width 10 height 10
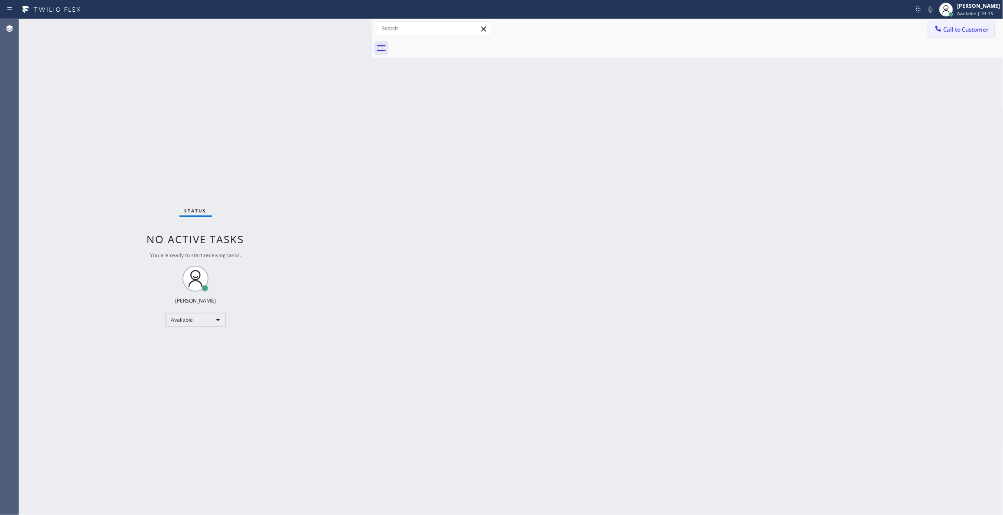
click at [989, 33] on button "Call to Customer" at bounding box center [961, 29] width 66 height 16
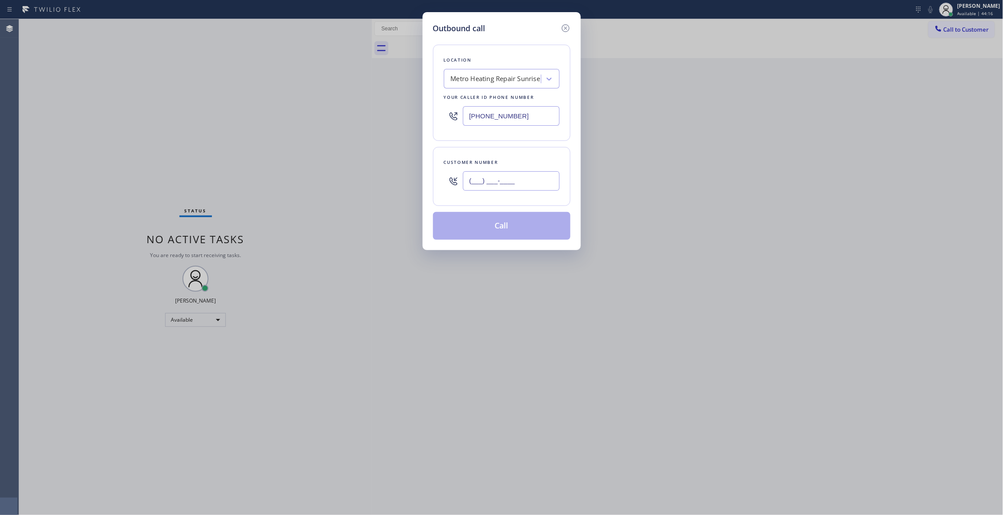
click at [487, 179] on input "(___) ___-____" at bounding box center [511, 181] width 97 height 20
paste input "954) 676-7903"
type input "[PHONE_NUMBER]"
click at [522, 231] on button "Call" at bounding box center [501, 226] width 137 height 28
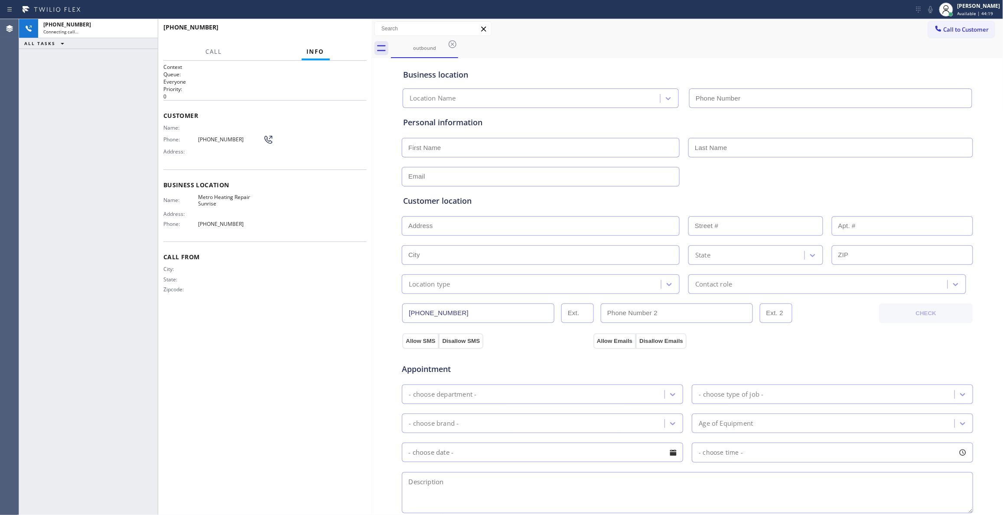
type input "[PHONE_NUMBER]"
drag, startPoint x: 142, startPoint y: 28, endPoint x: 160, endPoint y: 28, distance: 17.8
click at [142, 28] on icon at bounding box center [146, 28] width 10 height 10
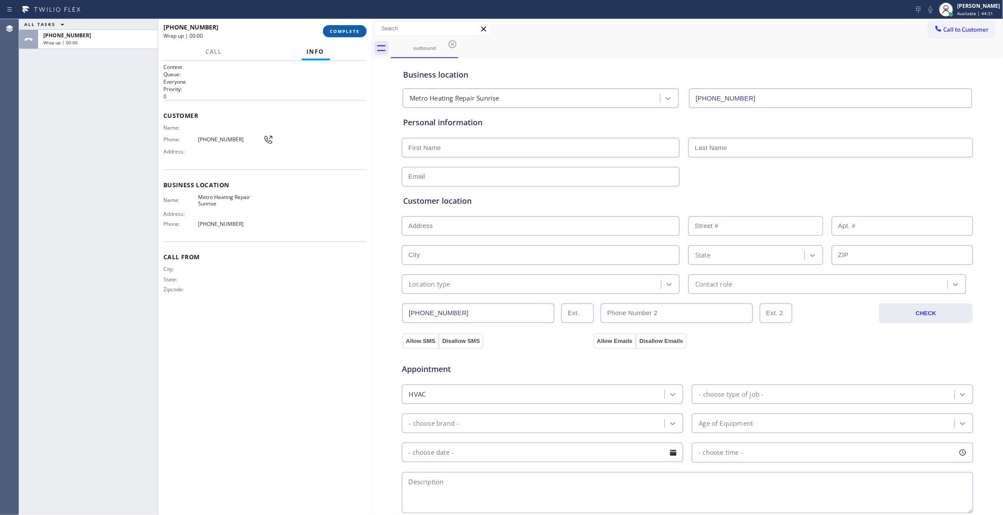
click at [339, 36] on button "COMPLETE" at bounding box center [345, 31] width 44 height 12
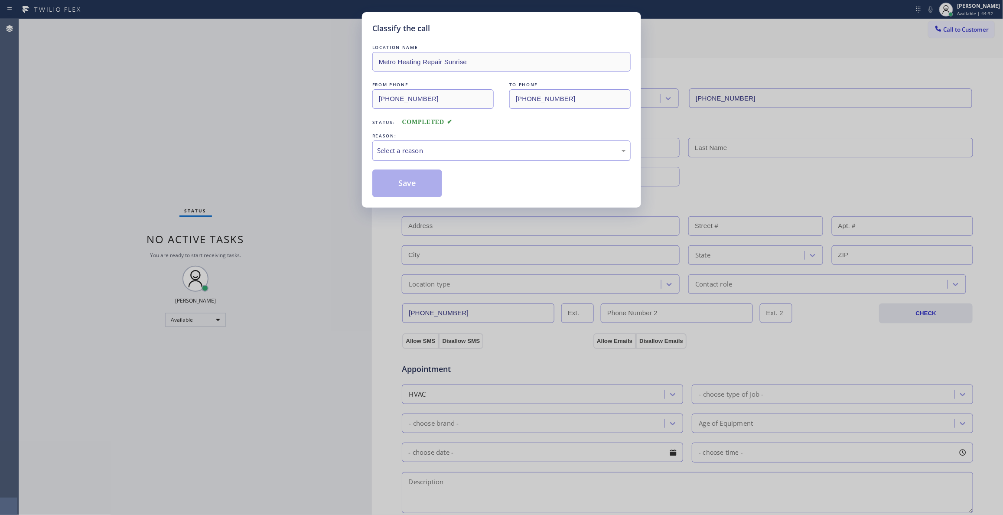
click at [393, 151] on div "Select a reason" at bounding box center [501, 151] width 249 height 10
click at [397, 182] on button "Save" at bounding box center [407, 183] width 70 height 28
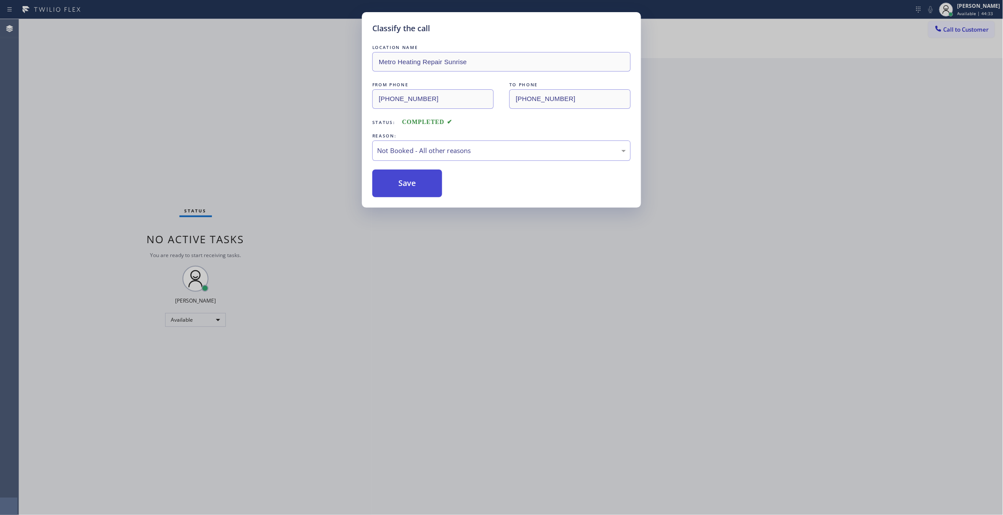
click at [397, 182] on button "Save" at bounding box center [407, 183] width 70 height 28
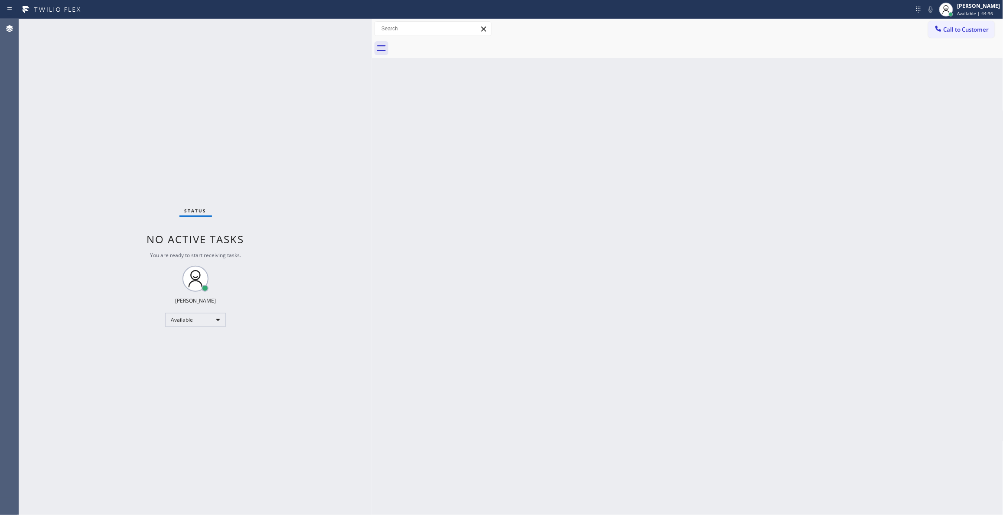
drag, startPoint x: 649, startPoint y: 125, endPoint x: 920, endPoint y: 61, distance: 278.2
click at [656, 122] on div "Back to Dashboard Change Sender ID Customers Technicians Select a contact Outbo…" at bounding box center [687, 267] width 631 height 496
click at [971, 26] on span "Call to Customer" at bounding box center [966, 30] width 46 height 8
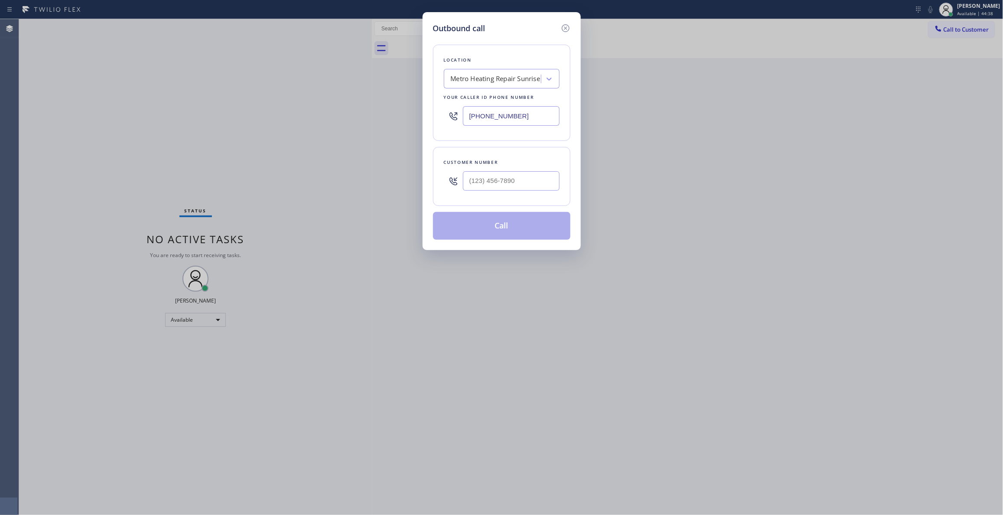
drag, startPoint x: 533, startPoint y: 117, endPoint x: 133, endPoint y: 111, distance: 399.6
click at [137, 109] on div "Outbound call Location Metro Heating Repair Sunrise Your caller id phone number…" at bounding box center [501, 257] width 1003 height 515
paste input "760) 388-9800"
type input "[PHONE_NUMBER]"
paste input "442) 241-9300"
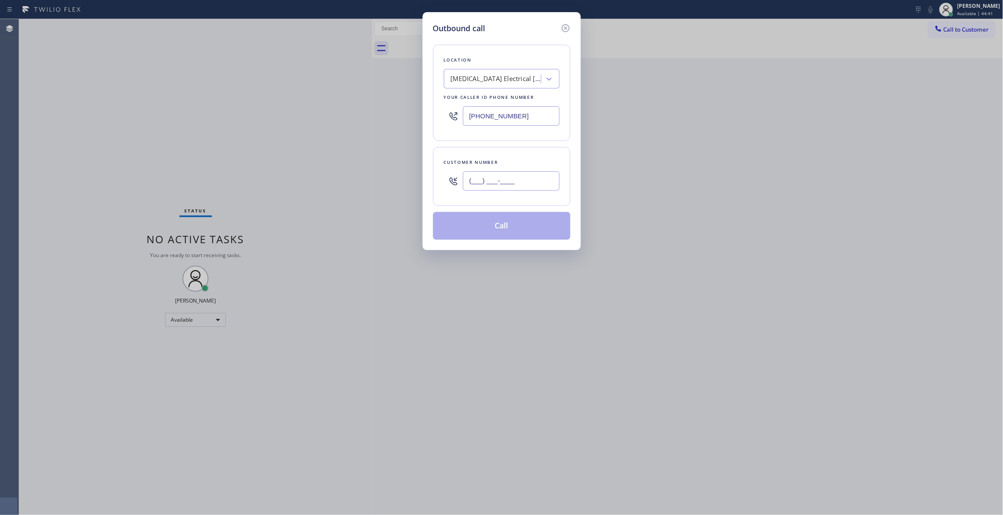
drag, startPoint x: 530, startPoint y: 174, endPoint x: 176, endPoint y: 172, distance: 353.6
click at [137, 162] on div "Outbound call Location [MEDICAL_DATA] Electrical [GEOGRAPHIC_DATA] Your caller …" at bounding box center [501, 257] width 1003 height 515
type input "[PHONE_NUMBER]"
click at [514, 231] on button "Call" at bounding box center [501, 226] width 137 height 28
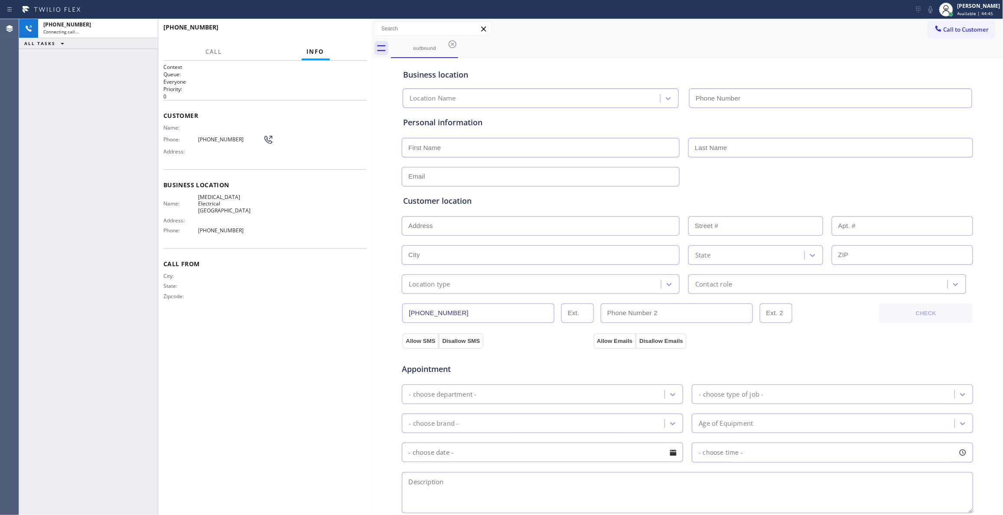
type input "[PHONE_NUMBER]"
click at [221, 140] on span "[PHONE_NUMBER]" at bounding box center [230, 139] width 65 height 7
click at [221, 141] on span "[PHONE_NUMBER]" at bounding box center [230, 139] width 65 height 7
copy div "[PHONE_NUMBER]"
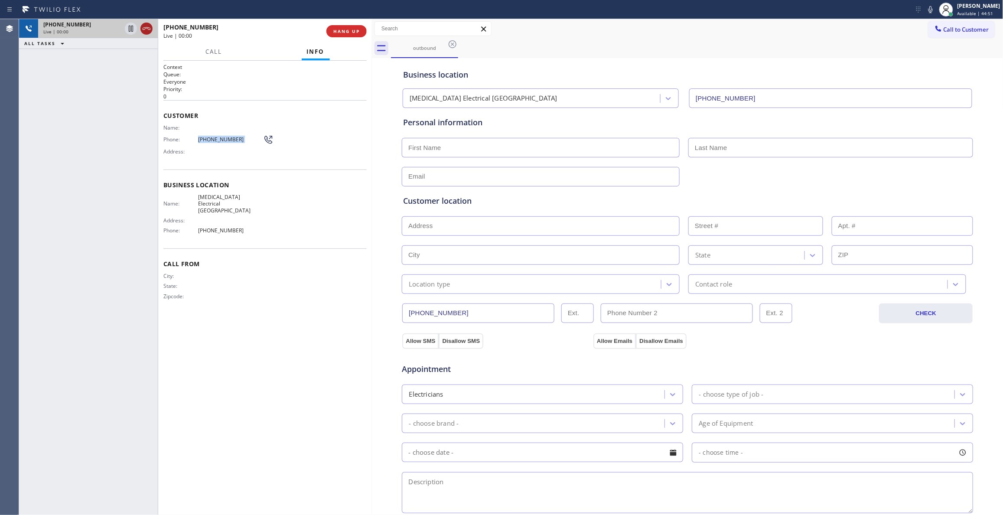
click at [143, 29] on icon at bounding box center [146, 28] width 10 height 10
click at [347, 35] on button "COMPLETE" at bounding box center [345, 31] width 44 height 12
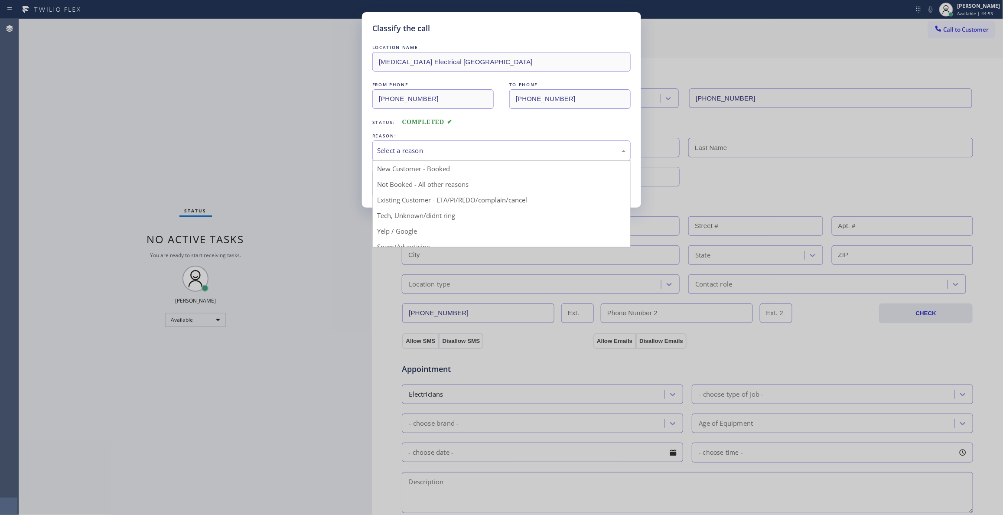
click at [440, 151] on div "Select a reason" at bounding box center [501, 151] width 249 height 10
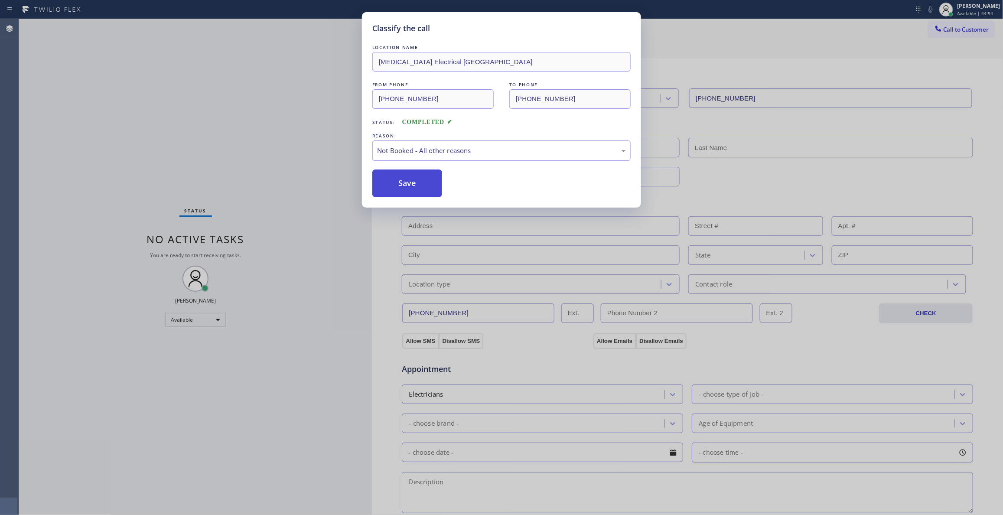
click at [412, 189] on button "Save" at bounding box center [407, 183] width 70 height 28
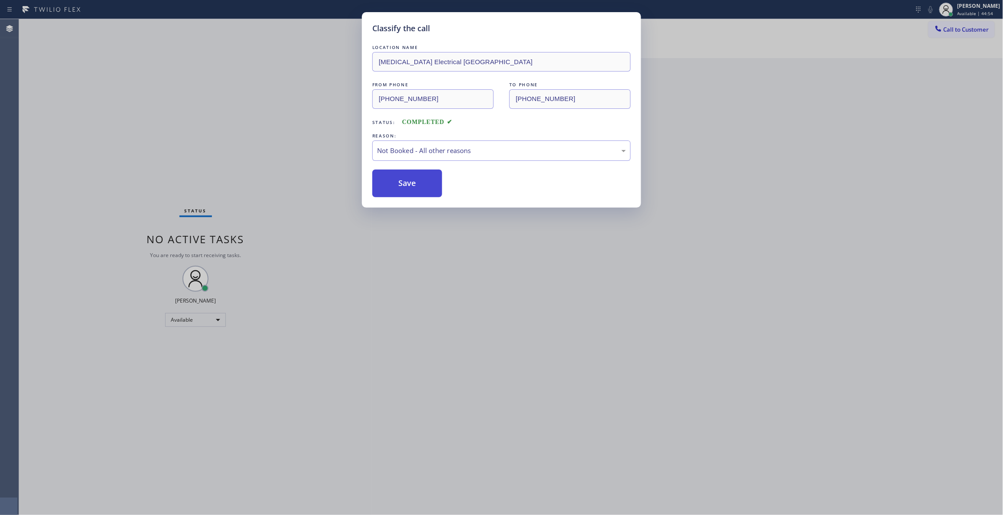
click at [412, 189] on button "Save" at bounding box center [407, 183] width 70 height 28
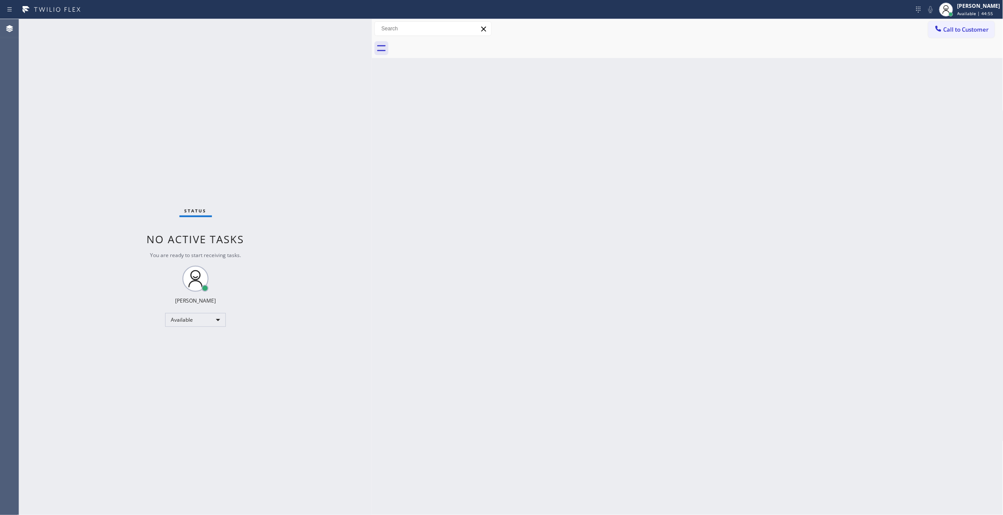
click at [970, 31] on span "Call to Customer" at bounding box center [966, 30] width 46 height 8
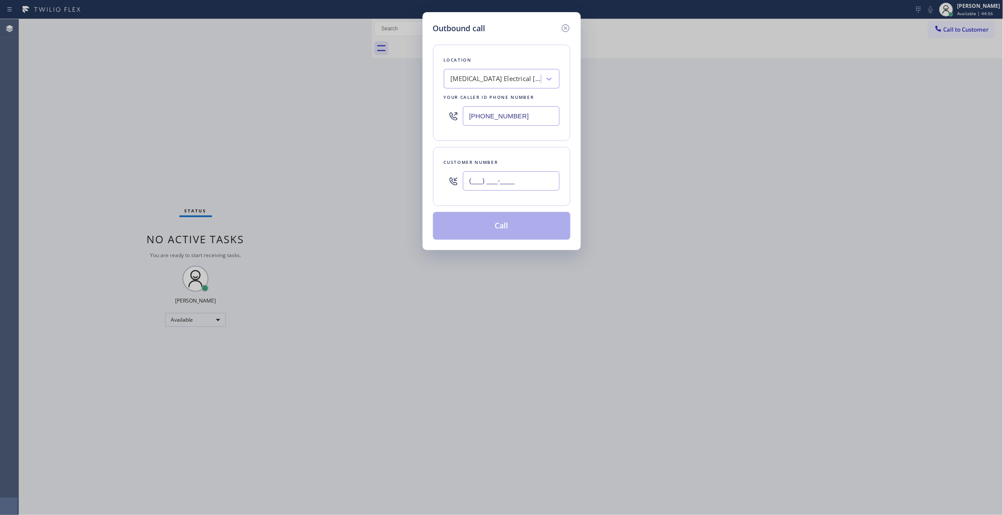
click at [503, 182] on input "(___) ___-____" at bounding box center [511, 181] width 97 height 20
paste input "442) 241-9300"
type input "[PHONE_NUMBER]"
click at [500, 229] on button "Call" at bounding box center [501, 226] width 137 height 28
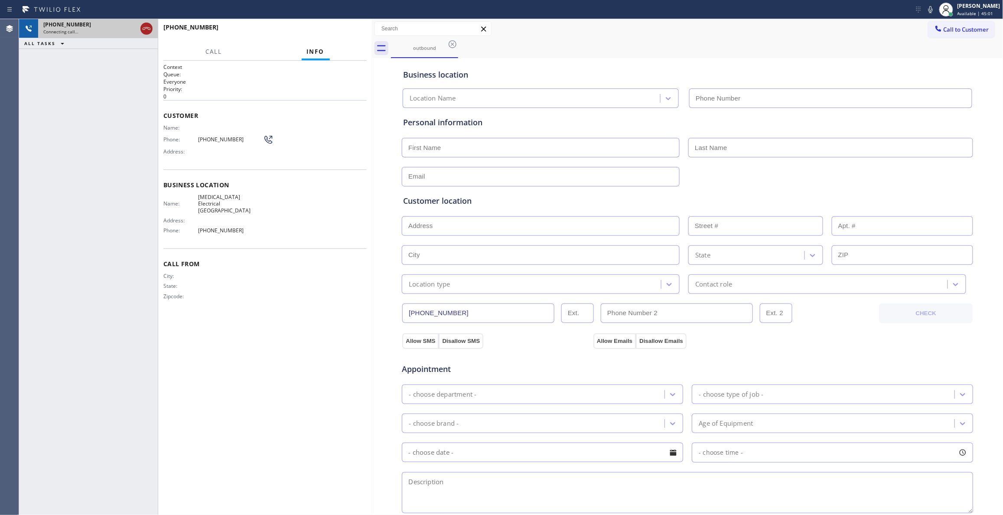
type input "[PHONE_NUMBER]"
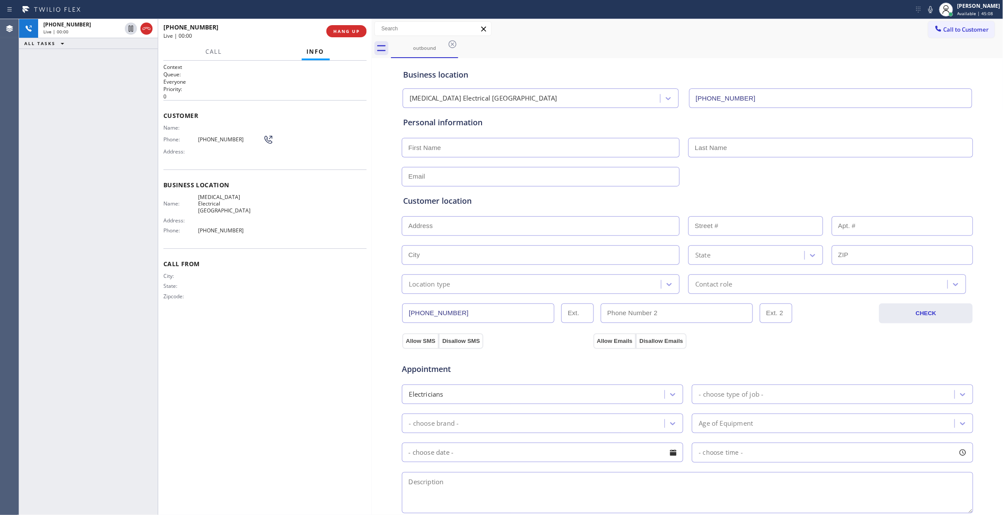
drag, startPoint x: 147, startPoint y: 28, endPoint x: 160, endPoint y: 28, distance: 13.0
click at [147, 28] on icon at bounding box center [147, 28] width 8 height 3
click at [348, 31] on span "COMPLETE" at bounding box center [345, 31] width 30 height 6
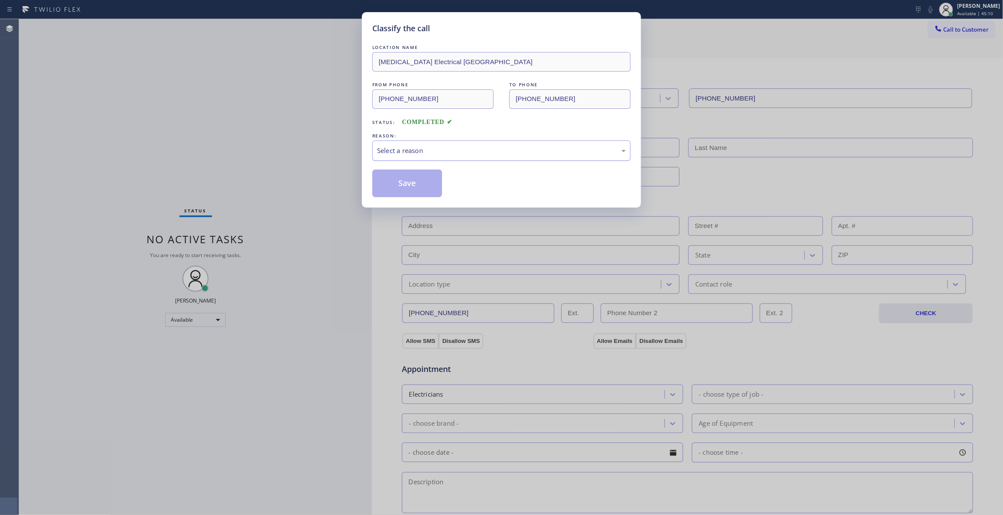
click at [429, 148] on div "Select a reason" at bounding box center [501, 151] width 249 height 10
click at [411, 183] on button "Save" at bounding box center [407, 183] width 70 height 28
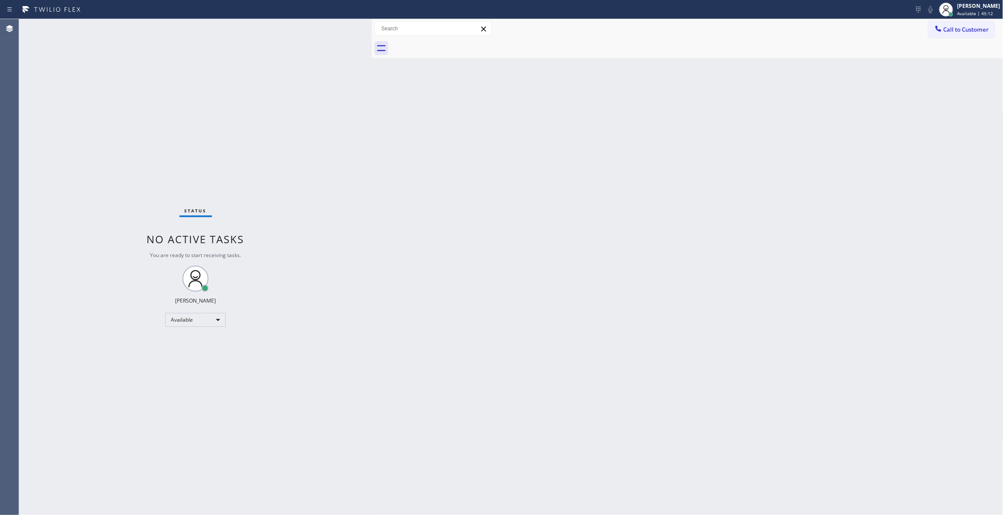
click at [959, 32] on span "Call to Customer" at bounding box center [966, 30] width 46 height 8
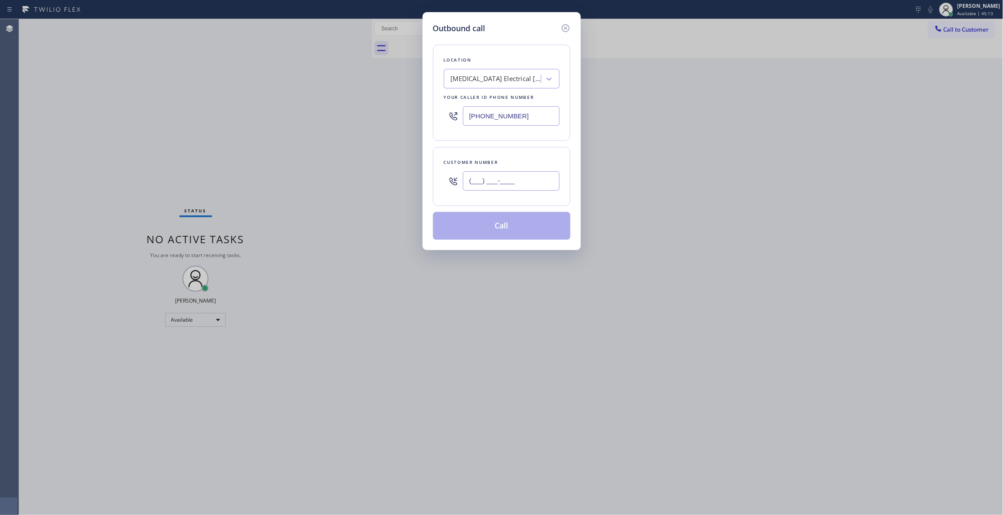
click at [501, 185] on input "(___) ___-____" at bounding box center [511, 181] width 97 height 20
paste input "442) 241-9300"
type input "[PHONE_NUMBER]"
click at [498, 227] on button "Call" at bounding box center [501, 226] width 137 height 28
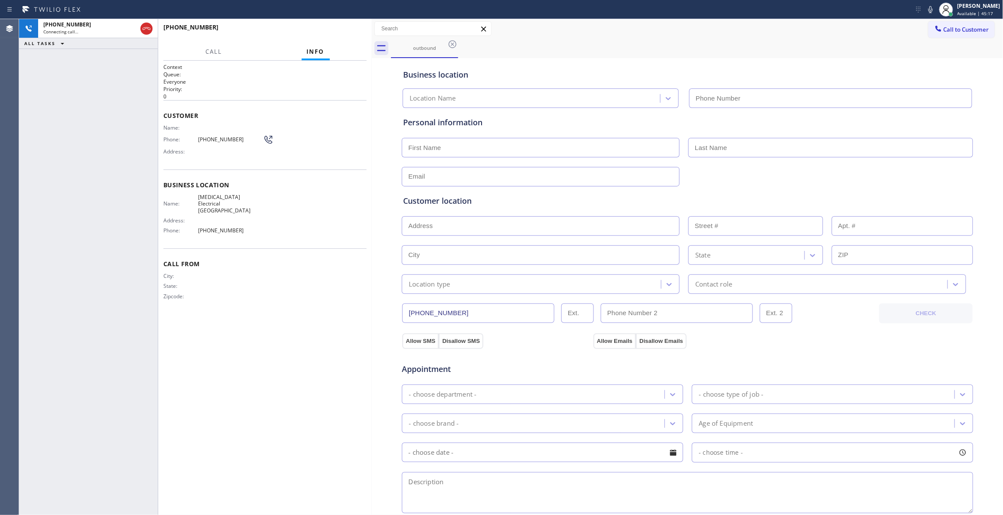
type input "[PHONE_NUMBER]"
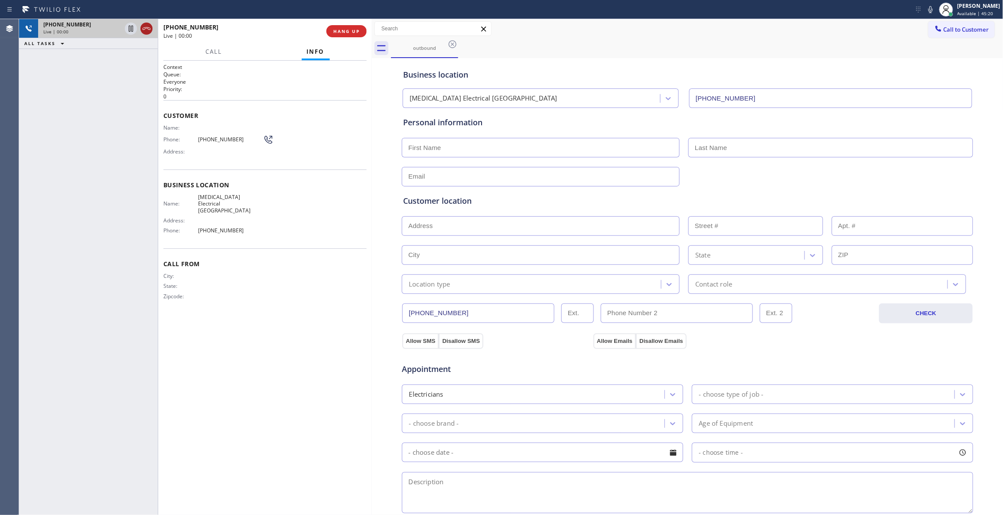
click at [144, 29] on icon at bounding box center [147, 28] width 8 height 3
click at [362, 29] on button "HANG UP" at bounding box center [346, 31] width 40 height 12
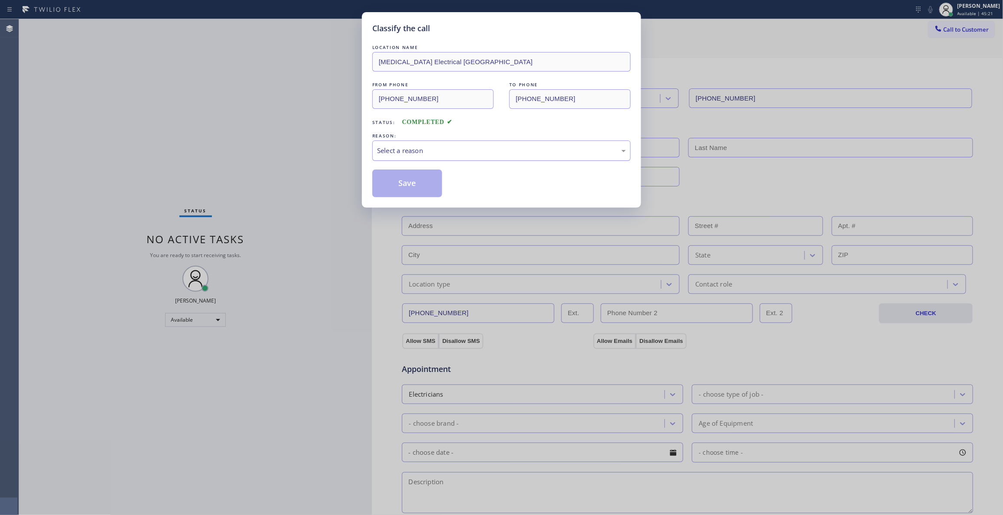
click at [407, 150] on div "Select a reason" at bounding box center [501, 151] width 249 height 10
click at [410, 178] on button "Save" at bounding box center [407, 183] width 70 height 28
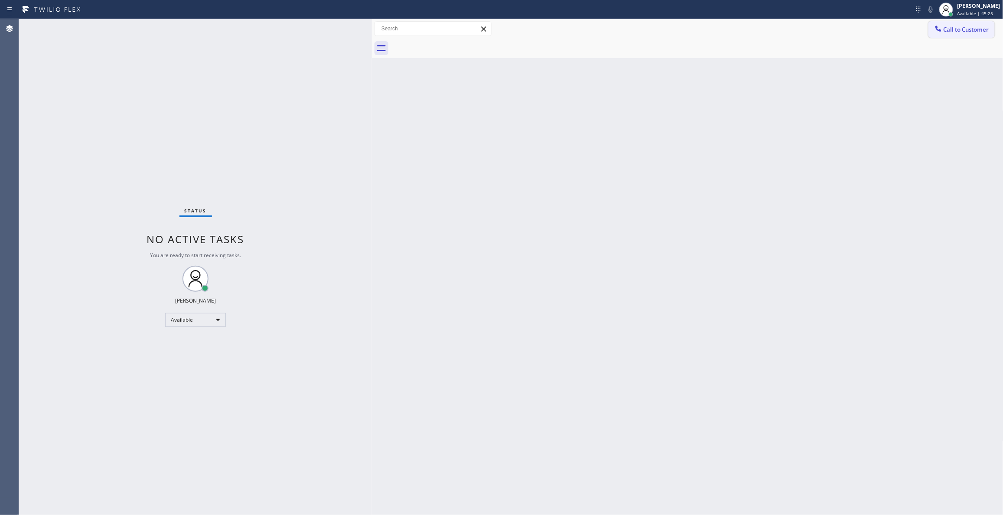
click at [954, 33] on button "Call to Customer" at bounding box center [961, 29] width 66 height 16
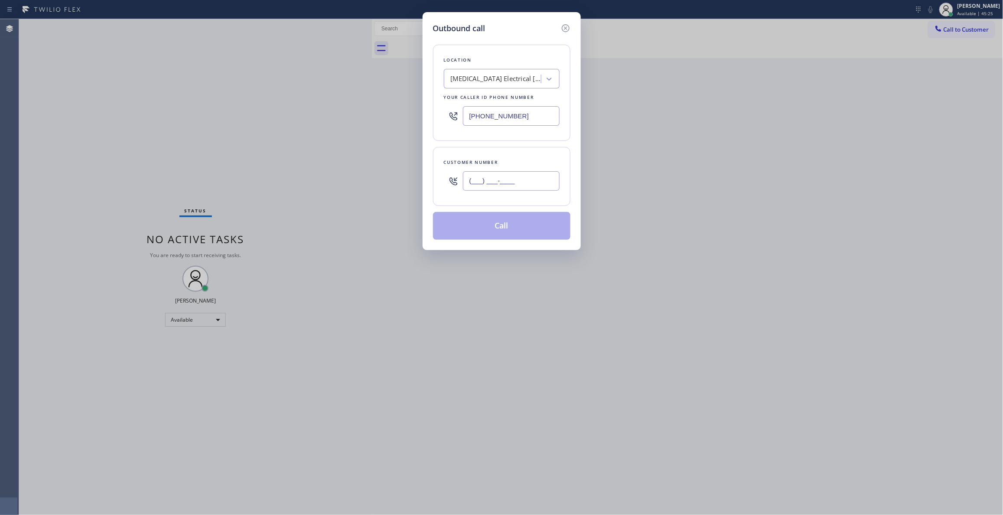
click at [480, 185] on input "(___) ___-____" at bounding box center [511, 181] width 97 height 20
paste input "442) 241-9300"
type input "[PHONE_NUMBER]"
click at [511, 230] on button "Call" at bounding box center [501, 226] width 137 height 28
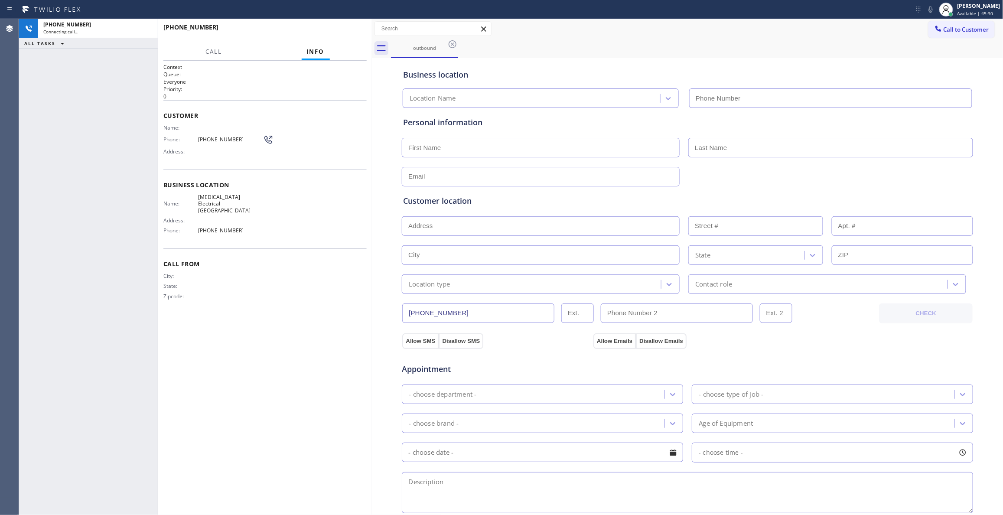
type input "[PHONE_NUMBER]"
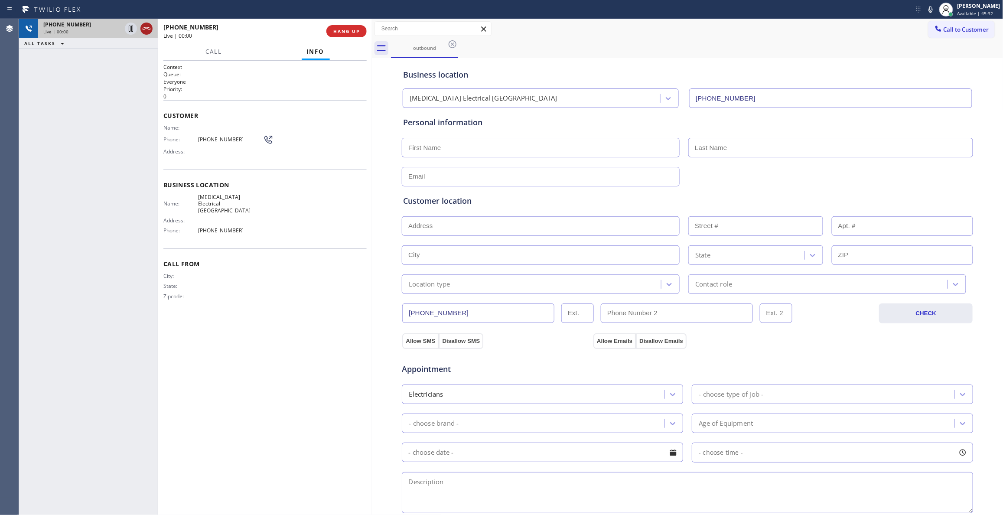
click at [148, 28] on icon at bounding box center [146, 28] width 10 height 10
click at [326, 31] on div "[PHONE_NUMBER] Live | 00:00 HANG UP" at bounding box center [264, 31] width 203 height 23
click at [331, 30] on span "COMPLETE" at bounding box center [345, 31] width 30 height 6
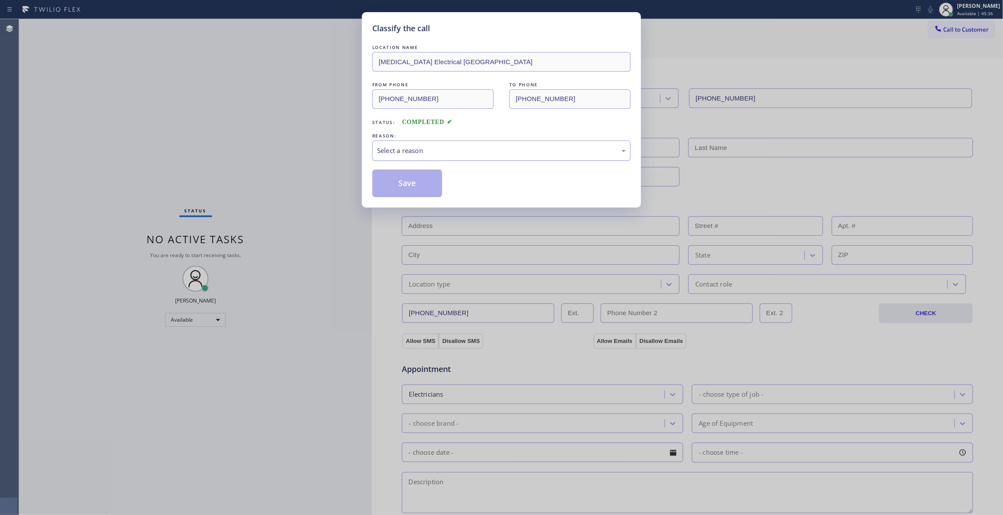
click at [411, 150] on div "Select a reason" at bounding box center [501, 151] width 249 height 10
click at [417, 183] on button "Save" at bounding box center [407, 183] width 70 height 28
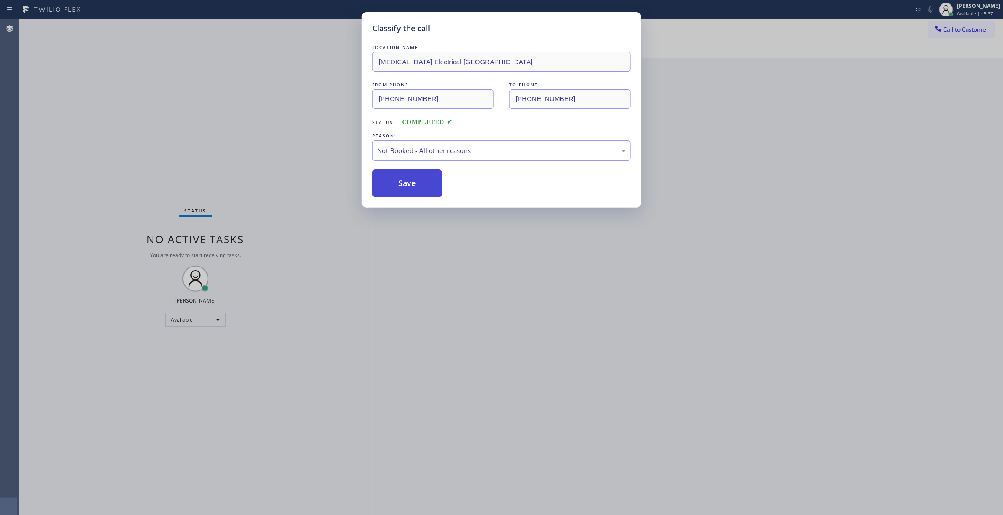
click at [417, 183] on button "Save" at bounding box center [407, 183] width 70 height 28
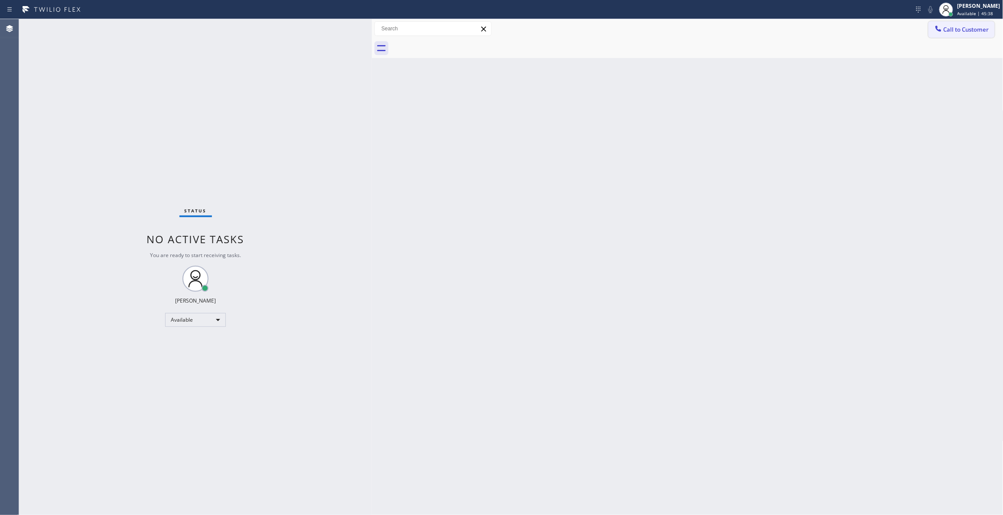
click at [956, 29] on span "Call to Customer" at bounding box center [966, 30] width 46 height 8
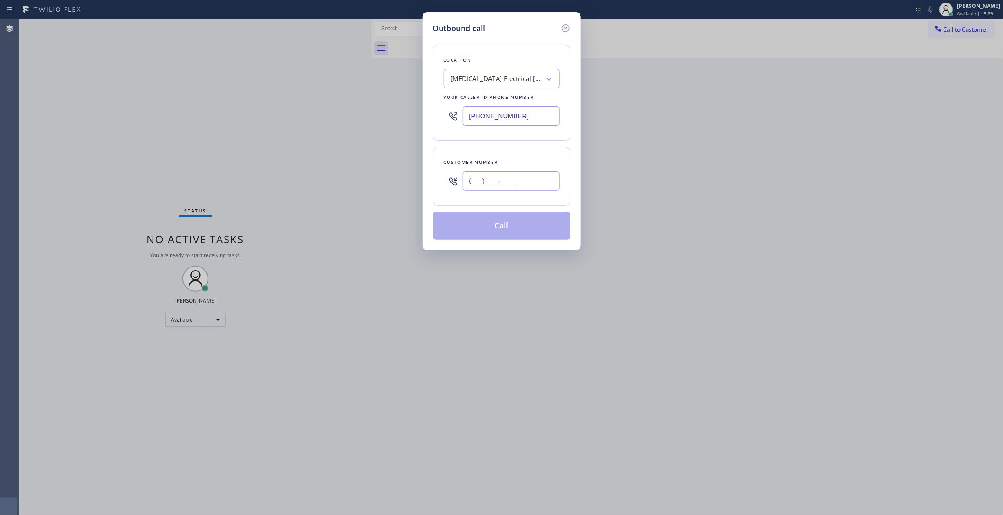
click at [524, 187] on input "(___) ___-____" at bounding box center [511, 181] width 97 height 20
paste input "442) 241-9300"
type input "[PHONE_NUMBER]"
click at [504, 224] on button "Call" at bounding box center [501, 226] width 137 height 28
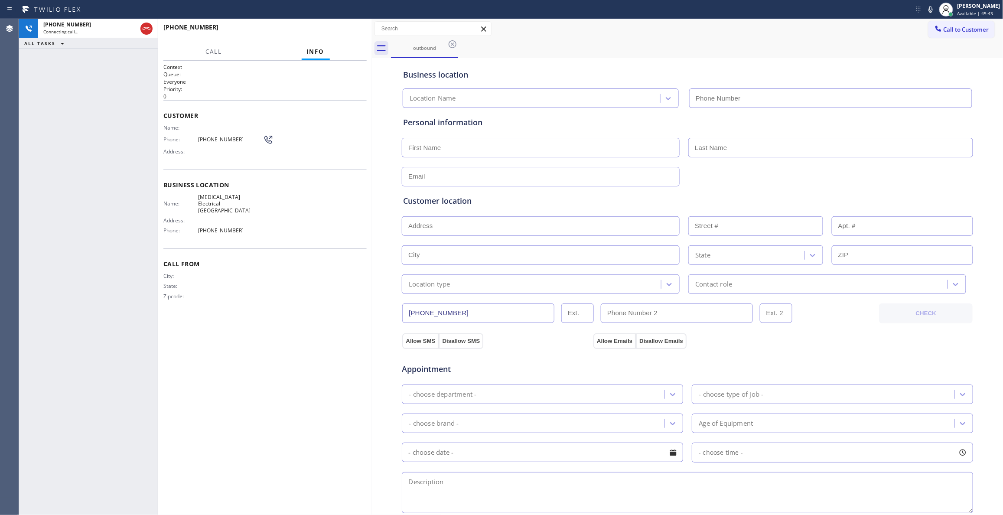
type input "[PHONE_NUMBER]"
drag, startPoint x: 144, startPoint y: 27, endPoint x: 193, endPoint y: 27, distance: 48.5
click at [144, 27] on icon at bounding box center [146, 28] width 10 height 10
click at [342, 32] on span "HANG UP" at bounding box center [346, 31] width 26 height 6
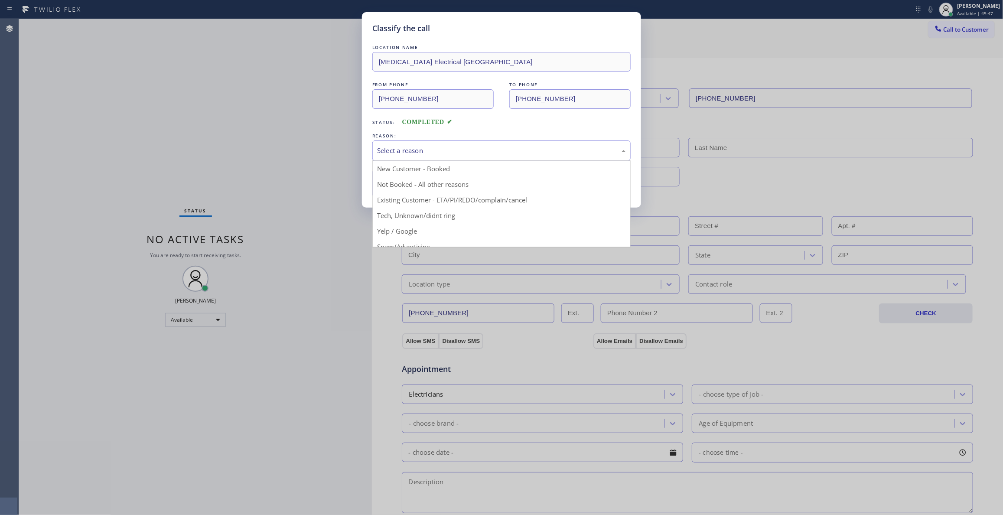
click at [413, 148] on div "Select a reason" at bounding box center [501, 151] width 249 height 10
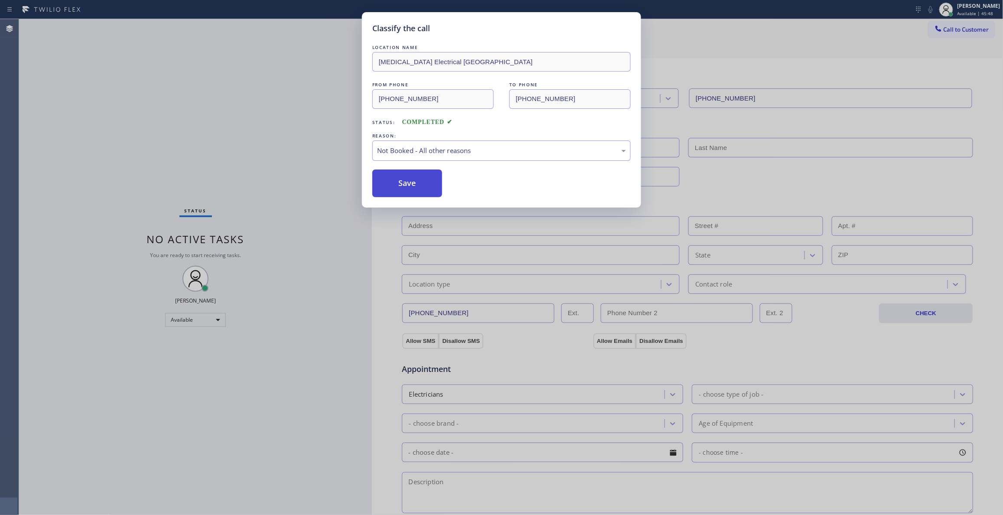
click at [397, 186] on button "Save" at bounding box center [407, 183] width 70 height 28
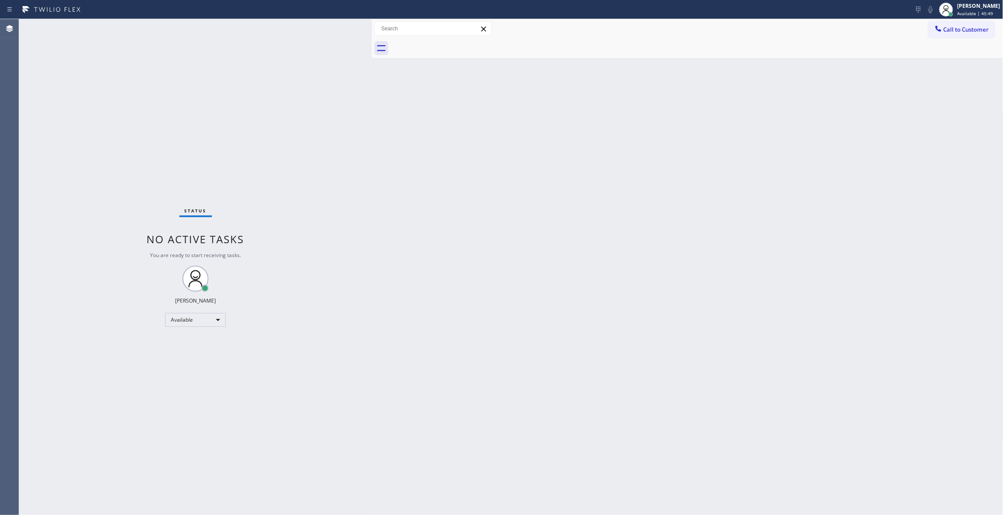
click at [973, 32] on span "Call to Customer" at bounding box center [966, 30] width 46 height 8
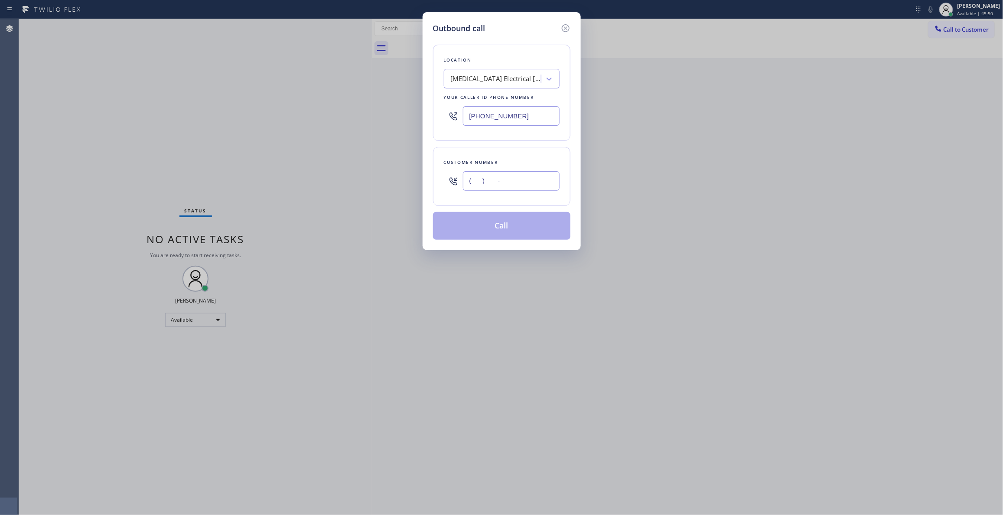
click at [527, 177] on input "(___) ___-____" at bounding box center [511, 181] width 97 height 20
paste input "442) 241-9300"
type input "[PHONE_NUMBER]"
click at [480, 231] on button "Call" at bounding box center [501, 226] width 137 height 28
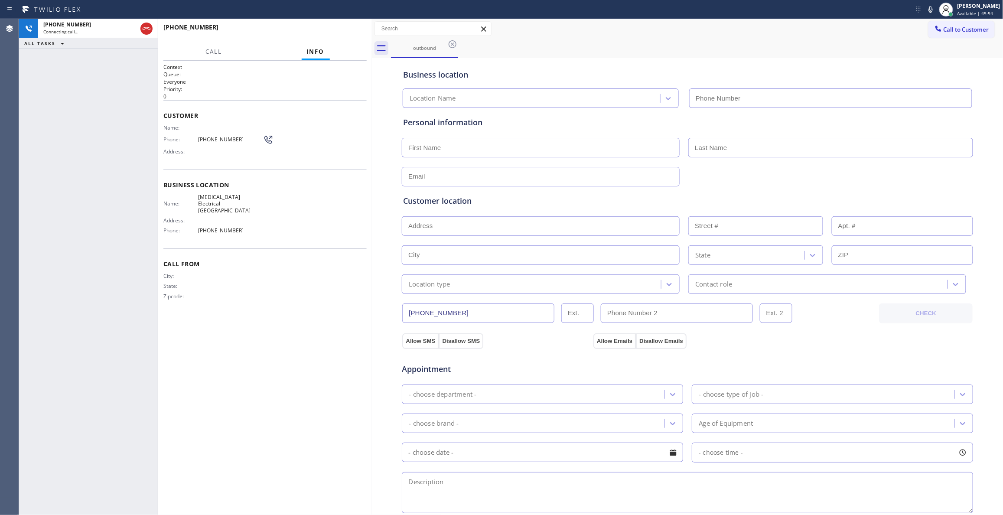
type input "[PHONE_NUMBER]"
click at [333, 32] on span "HANG UP" at bounding box center [346, 31] width 26 height 6
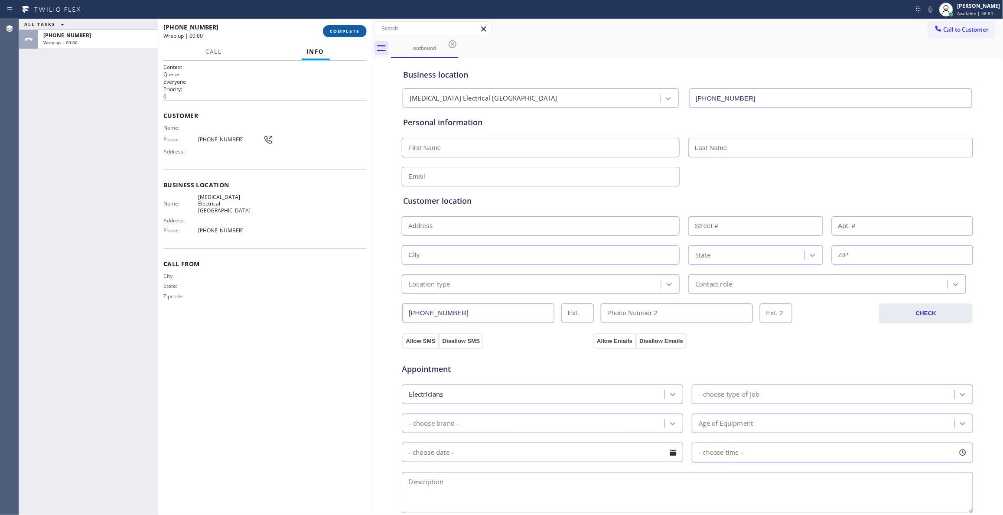
click at [333, 32] on span "COMPLETE" at bounding box center [345, 31] width 30 height 6
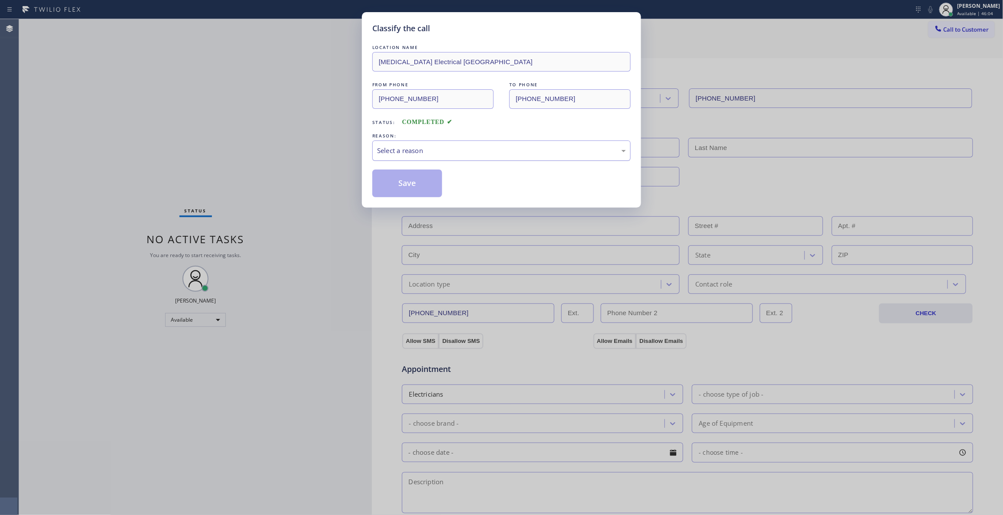
click at [390, 147] on div "Select a reason" at bounding box center [501, 151] width 249 height 10
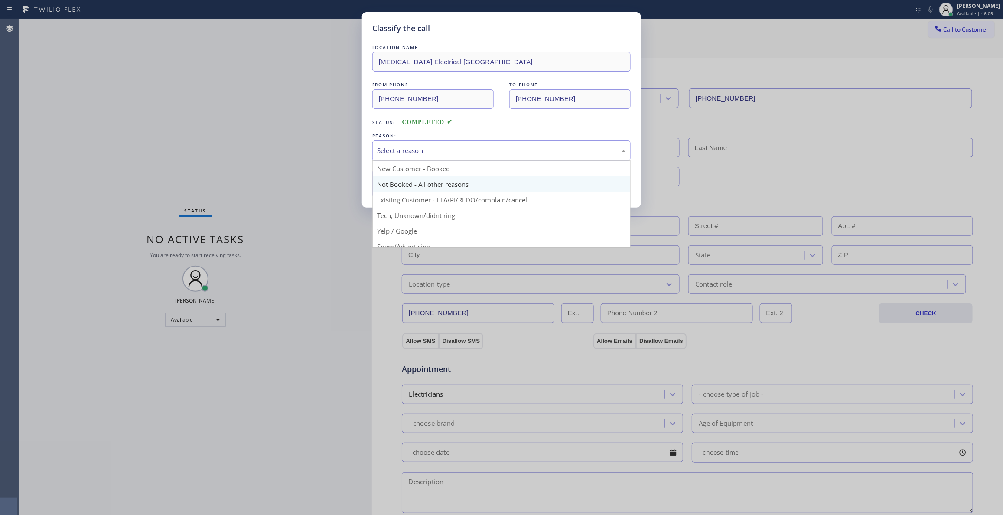
click at [402, 185] on button "Save" at bounding box center [407, 183] width 70 height 28
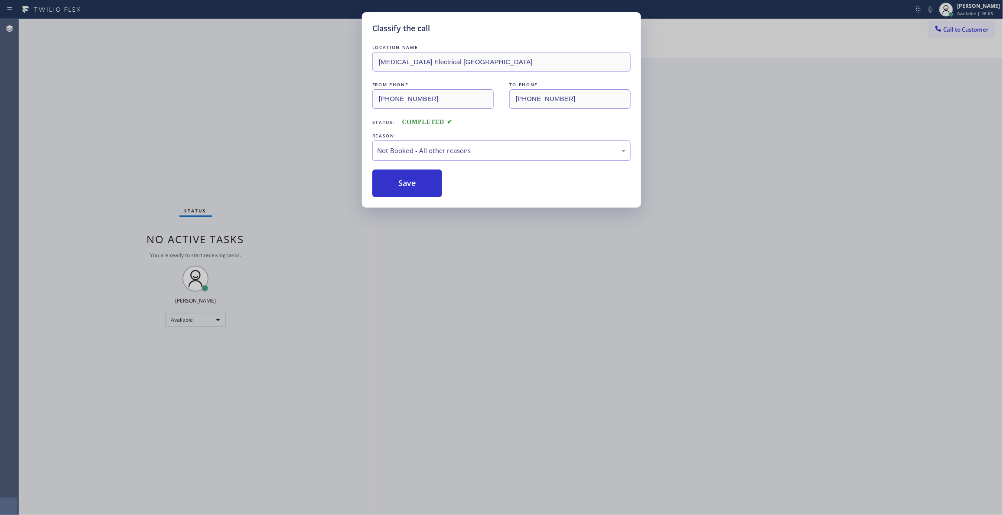
click at [402, 185] on button "Save" at bounding box center [407, 183] width 70 height 28
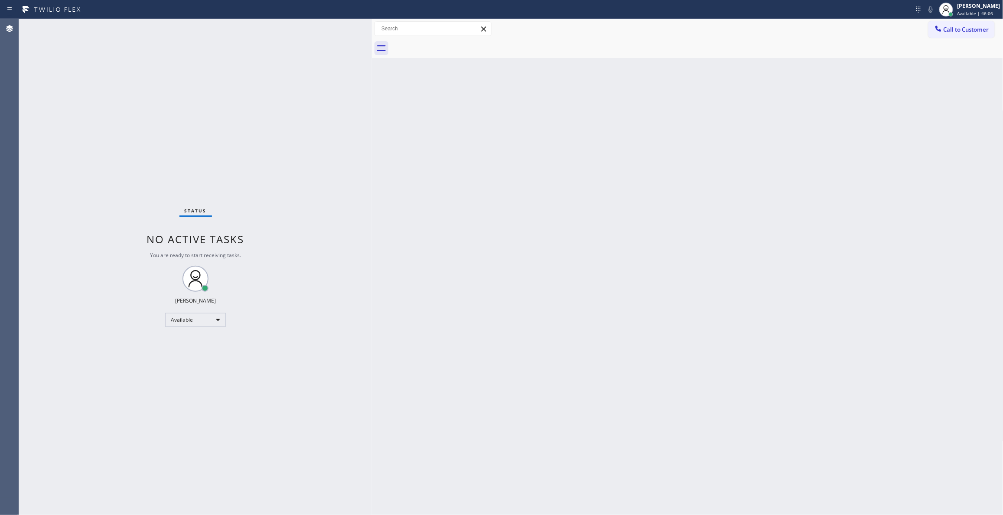
click at [656, 413] on div "Back to Dashboard Change Sender ID Customers Technicians Select a contact Outbo…" at bounding box center [687, 267] width 631 height 496
click at [139, 463] on div "Status No active tasks You are ready to start receiving tasks. [PERSON_NAME] Av…" at bounding box center [195, 267] width 353 height 496
click at [779, 180] on div "Back to Dashboard Change Sender ID Customers Technicians Select a contact Outbo…" at bounding box center [687, 267] width 631 height 496
click at [962, 30] on span "Call to Customer" at bounding box center [966, 30] width 46 height 8
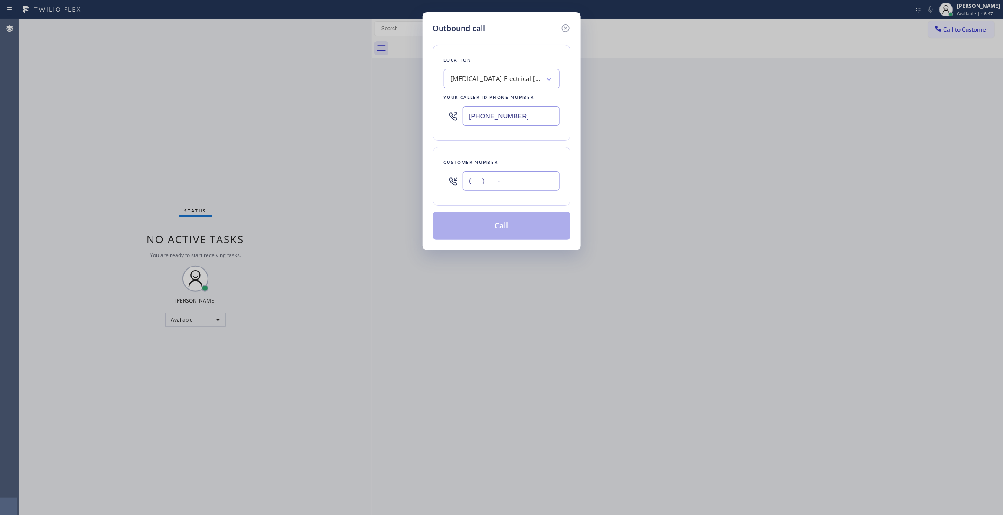
click at [503, 183] on input "(___) ___-____" at bounding box center [511, 181] width 97 height 20
paste input "760) 471-7970"
type input "[PHONE_NUMBER]"
paste input "844) 988-0068"
drag, startPoint x: 543, startPoint y: 113, endPoint x: 23, endPoint y: 137, distance: 520.1
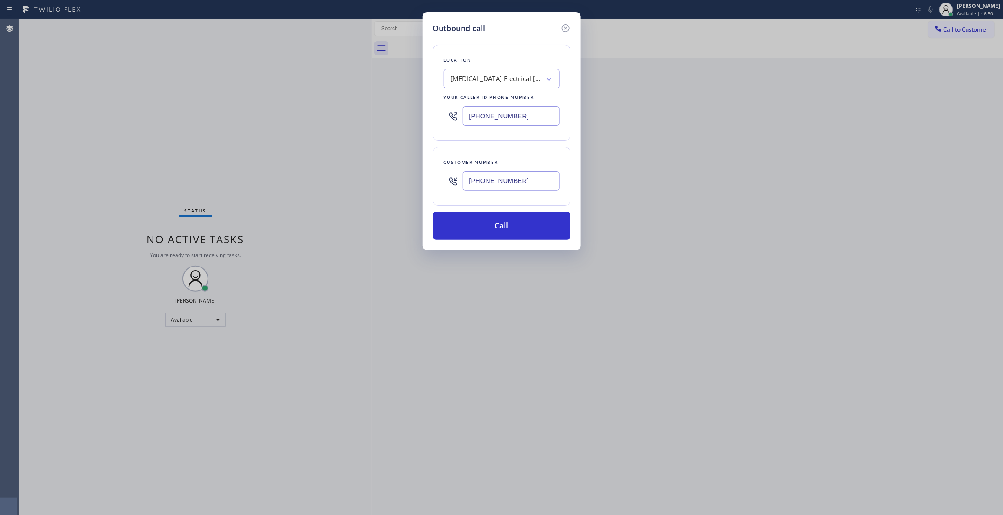
click at [26, 137] on div "Outbound call Location [MEDICAL_DATA] Electrical [GEOGRAPHIC_DATA] Your caller …" at bounding box center [501, 257] width 1003 height 515
type input "[PHONE_NUMBER]"
drag, startPoint x: 533, startPoint y: 181, endPoint x: 311, endPoint y: 210, distance: 223.7
click at [249, 181] on div "Outbound call Location Viking Repair Pro Your caller id phone number [PHONE_NUM…" at bounding box center [501, 257] width 1003 height 515
click at [445, 234] on button "Call" at bounding box center [501, 226] width 137 height 28
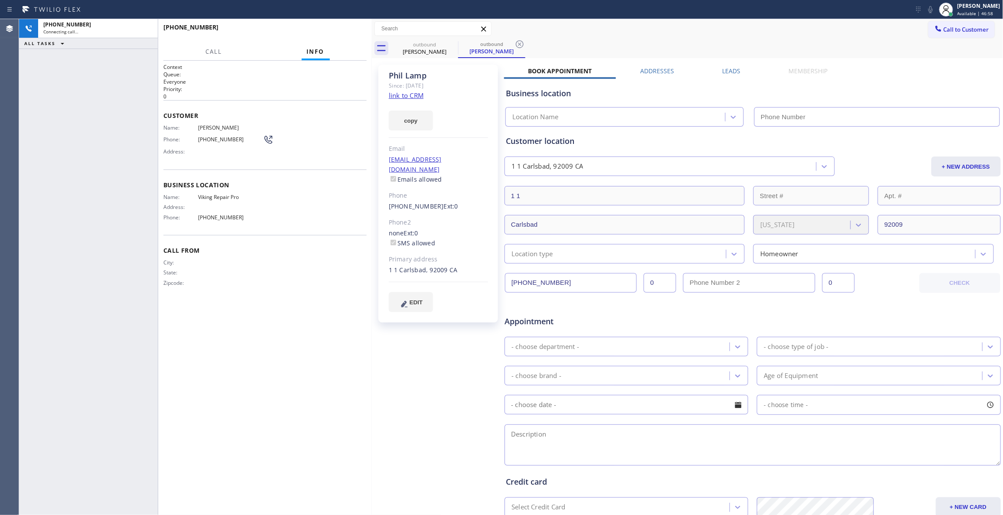
type input "[PHONE_NUMBER]"
click at [515, 43] on icon at bounding box center [519, 44] width 10 height 10
click at [413, 93] on link "link to CRM" at bounding box center [406, 95] width 35 height 9
click at [346, 32] on span "HANG UP" at bounding box center [346, 31] width 26 height 6
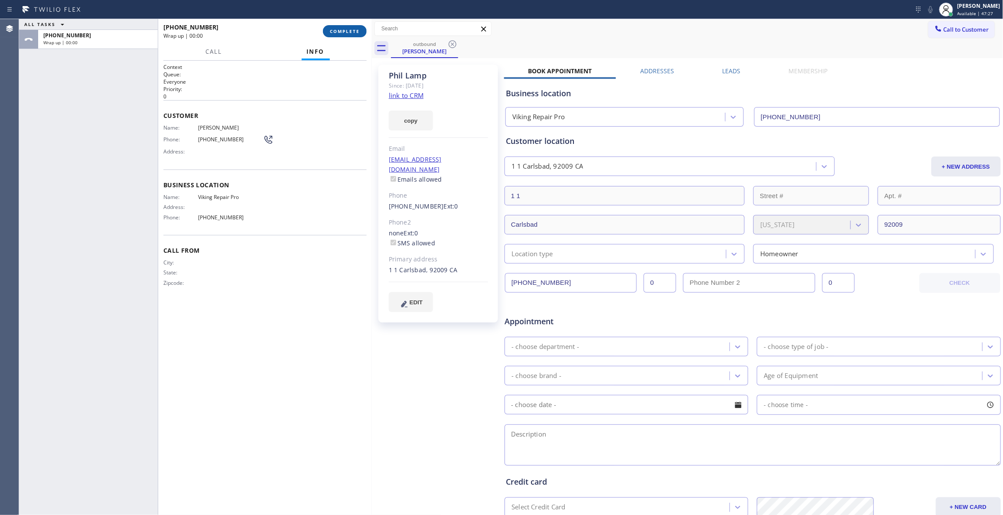
click at [346, 32] on span "COMPLETE" at bounding box center [345, 31] width 30 height 6
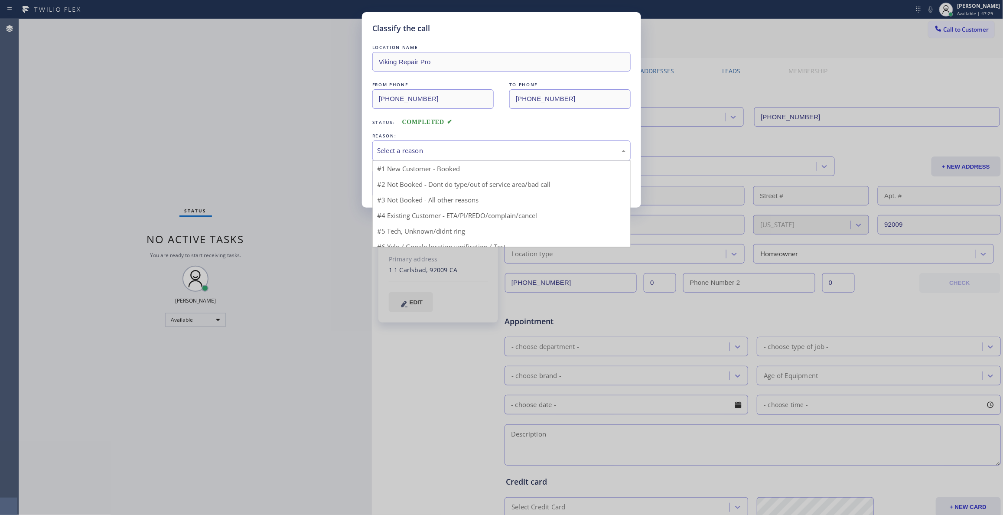
click at [418, 155] on div "Select a reason" at bounding box center [501, 151] width 249 height 10
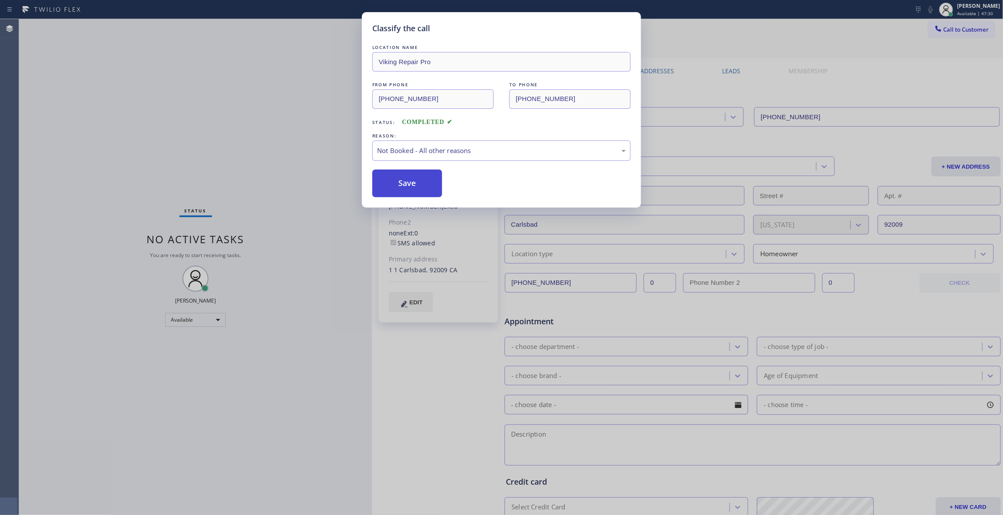
click at [405, 185] on button "Save" at bounding box center [407, 183] width 70 height 28
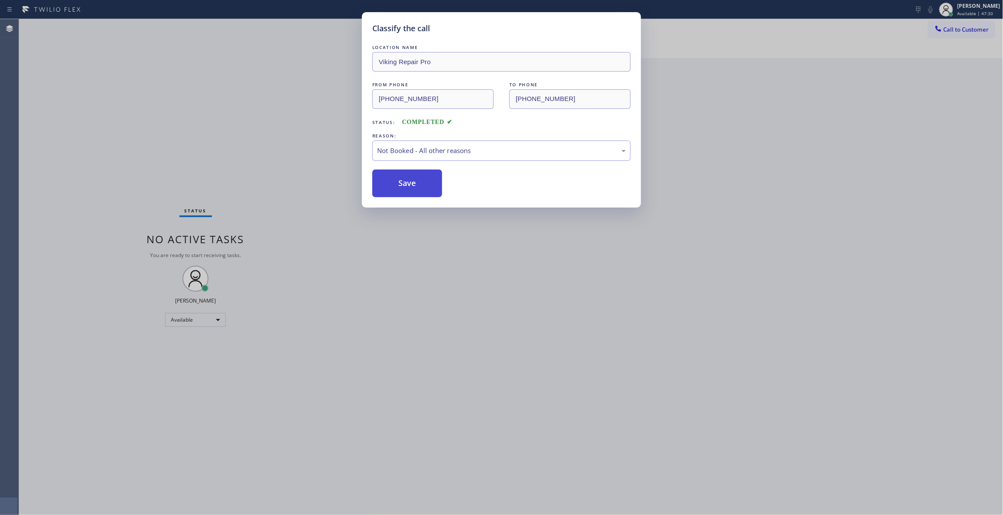
click at [405, 185] on button "Save" at bounding box center [407, 183] width 70 height 28
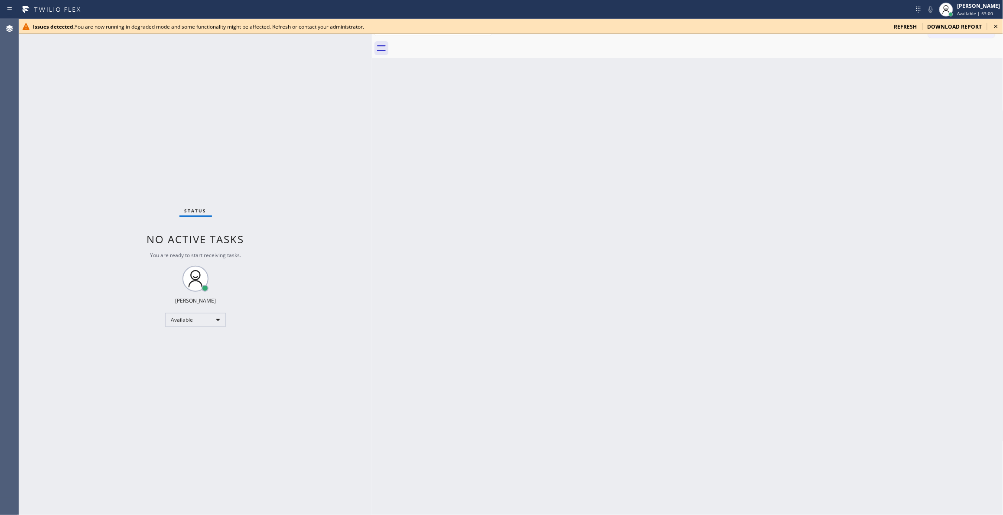
click at [995, 25] on icon at bounding box center [996, 26] width 10 height 10
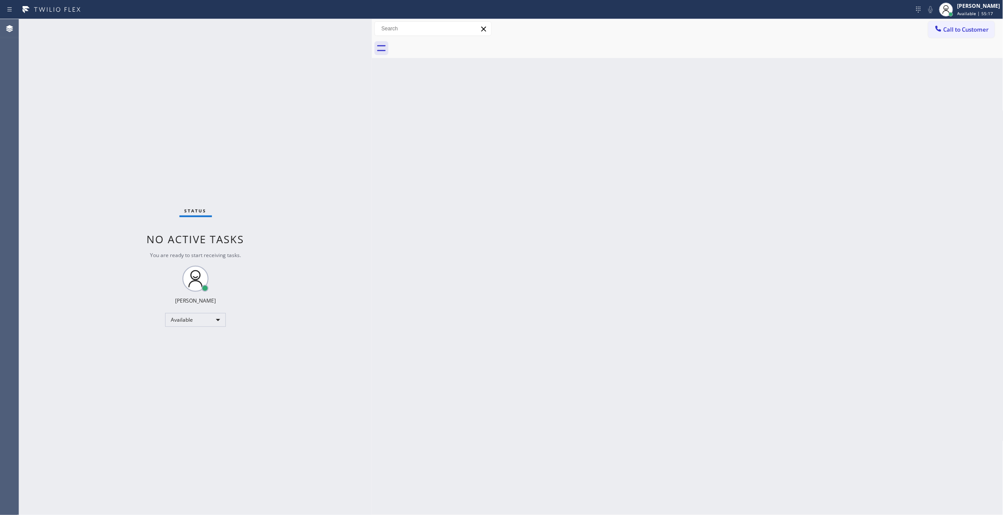
click at [406, 326] on div "Back to Dashboard Change Sender ID Customers Technicians Select a contact Outbo…" at bounding box center [687, 267] width 631 height 496
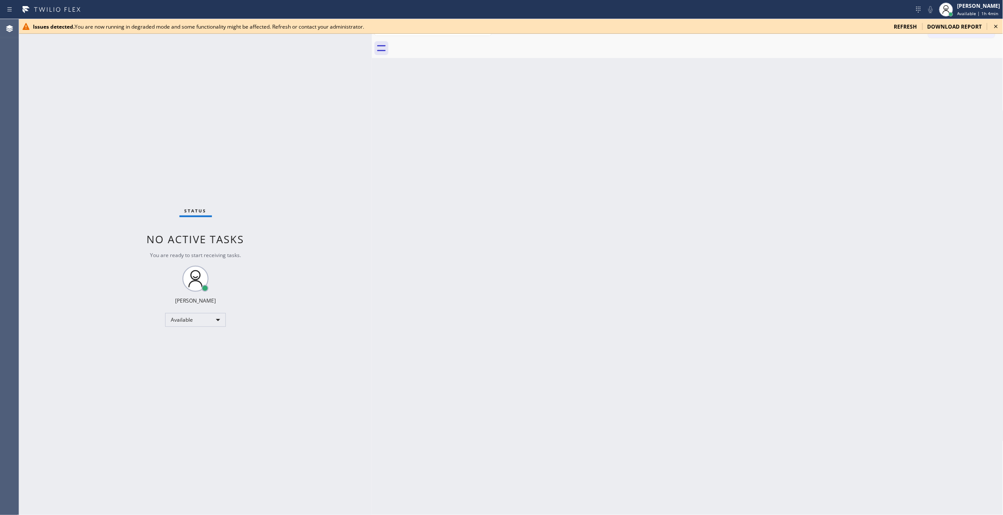
drag, startPoint x: 805, startPoint y: 48, endPoint x: 798, endPoint y: 51, distance: 7.2
click at [805, 48] on div at bounding box center [697, 49] width 612 height 20
click at [997, 24] on icon at bounding box center [996, 26] width 10 height 10
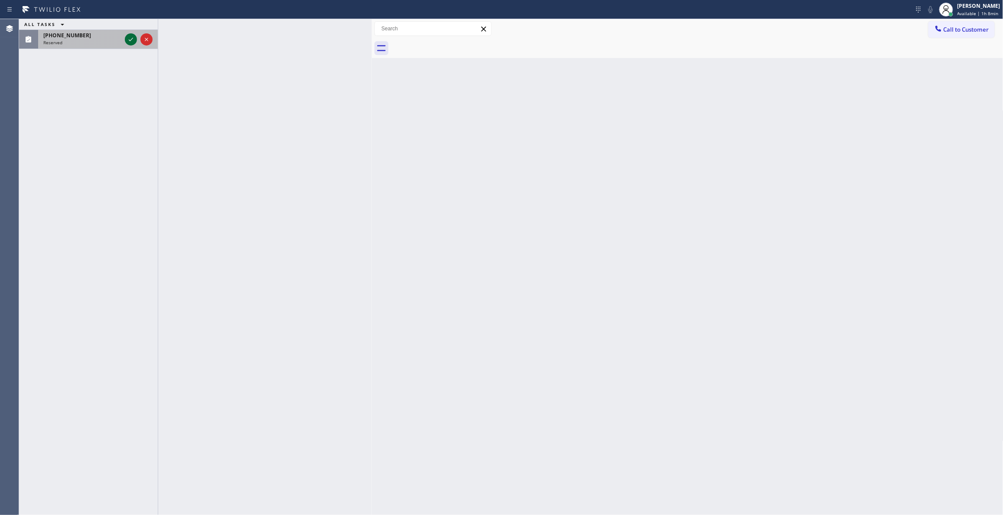
click at [129, 42] on icon at bounding box center [131, 39] width 10 height 10
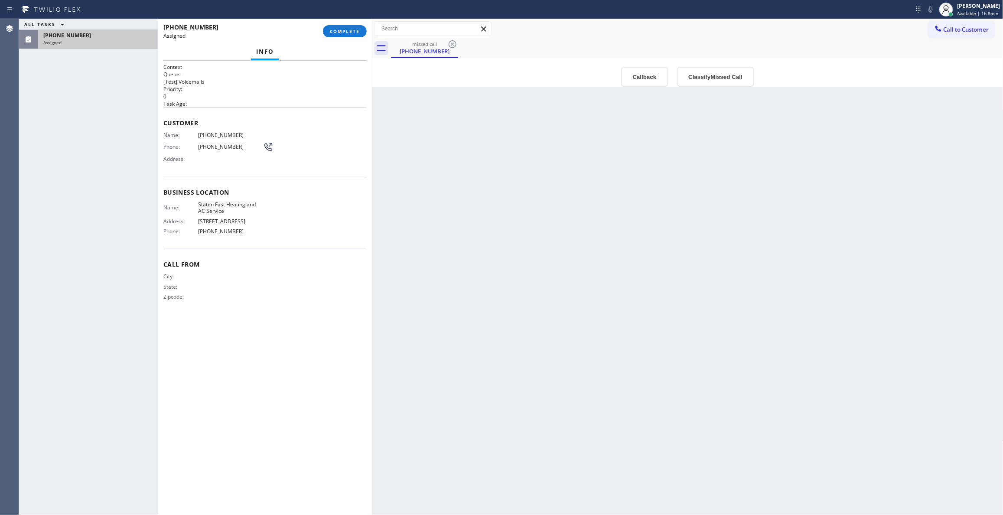
type input "[PHONE_NUMBER]"
click at [650, 73] on button "Callback" at bounding box center [644, 77] width 47 height 20
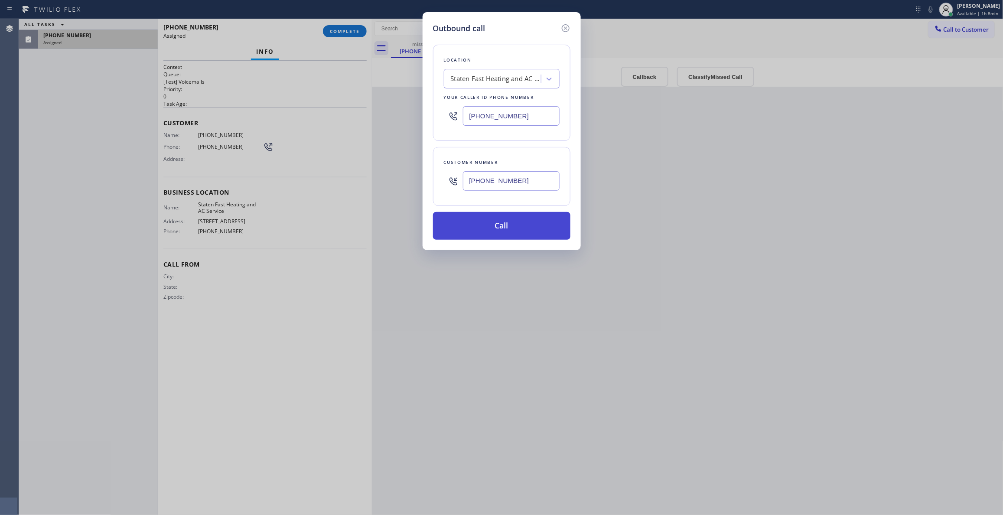
click at [472, 231] on button "Call" at bounding box center [501, 226] width 137 height 28
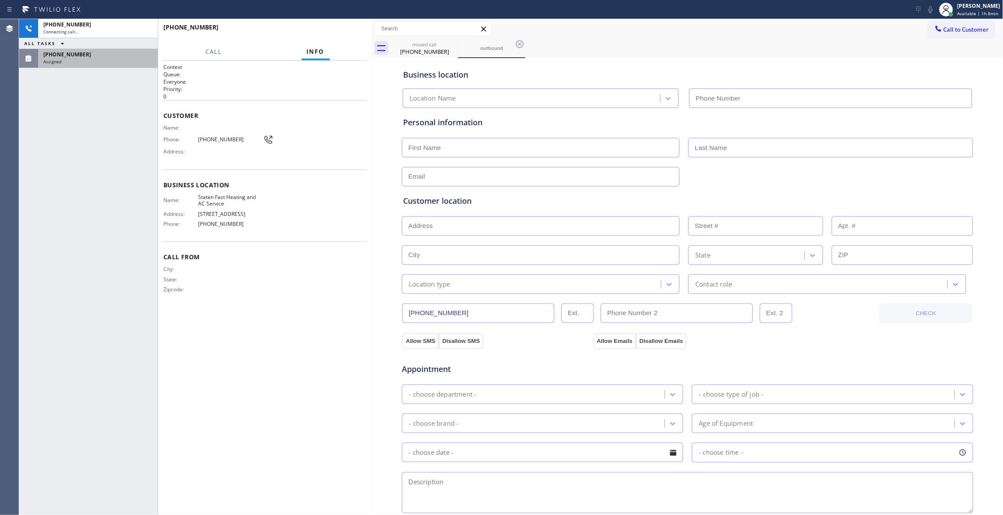
type input "[PHONE_NUMBER]"
click at [115, 57] on div "[PHONE_NUMBER]" at bounding box center [97, 54] width 109 height 7
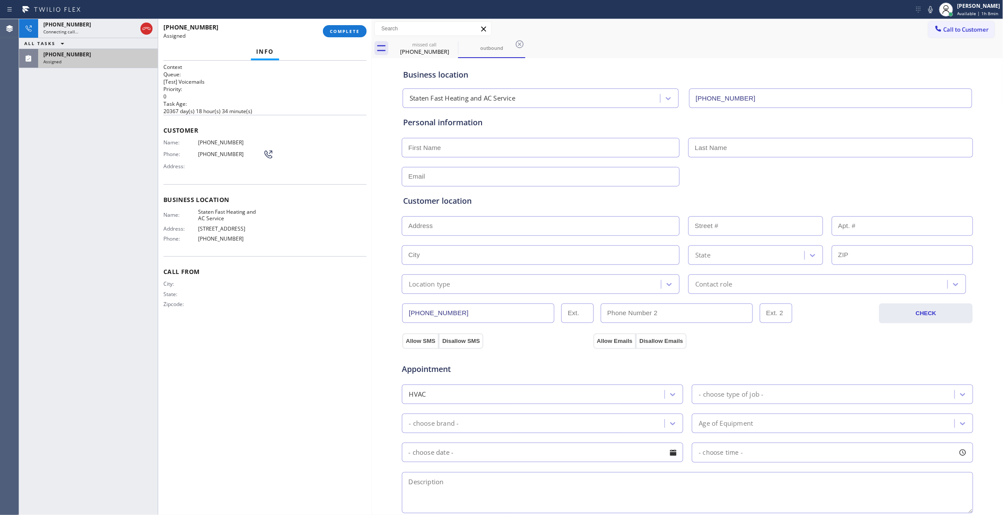
click at [367, 32] on div "[PHONE_NUMBER] Assigned COMPLETE" at bounding box center [265, 31] width 214 height 24
click at [349, 31] on span "COMPLETE" at bounding box center [345, 31] width 30 height 6
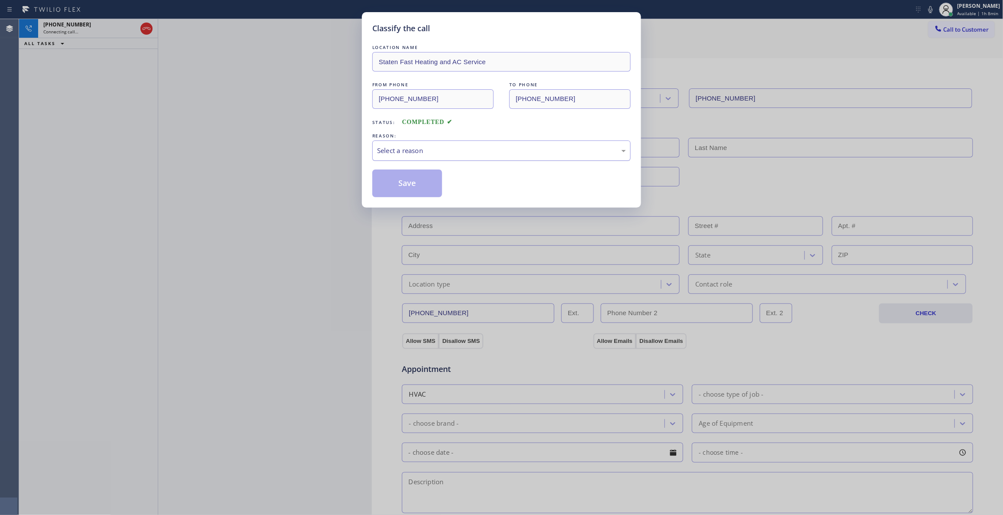
click at [419, 148] on div "Select a reason" at bounding box center [501, 151] width 249 height 10
click at [405, 184] on button "Save" at bounding box center [407, 183] width 70 height 28
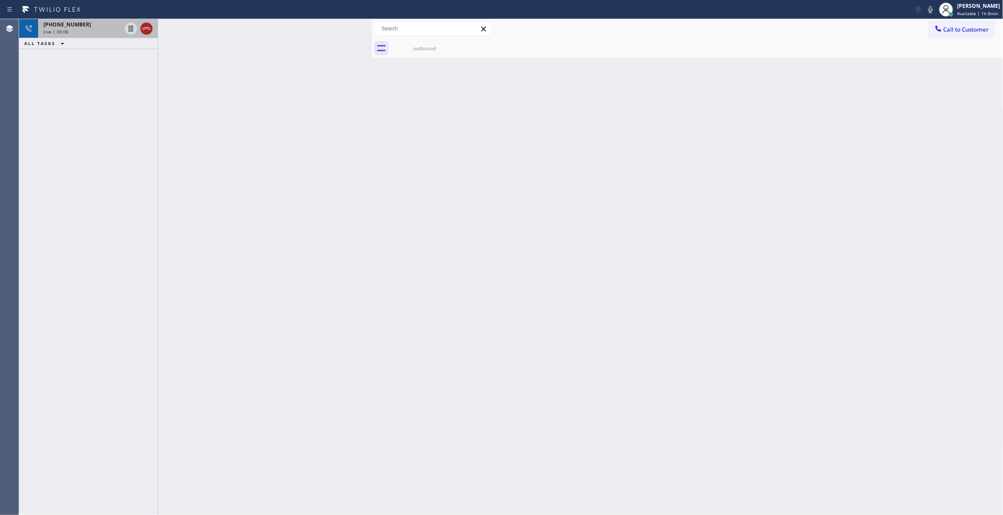
click at [147, 28] on icon at bounding box center [146, 28] width 10 height 10
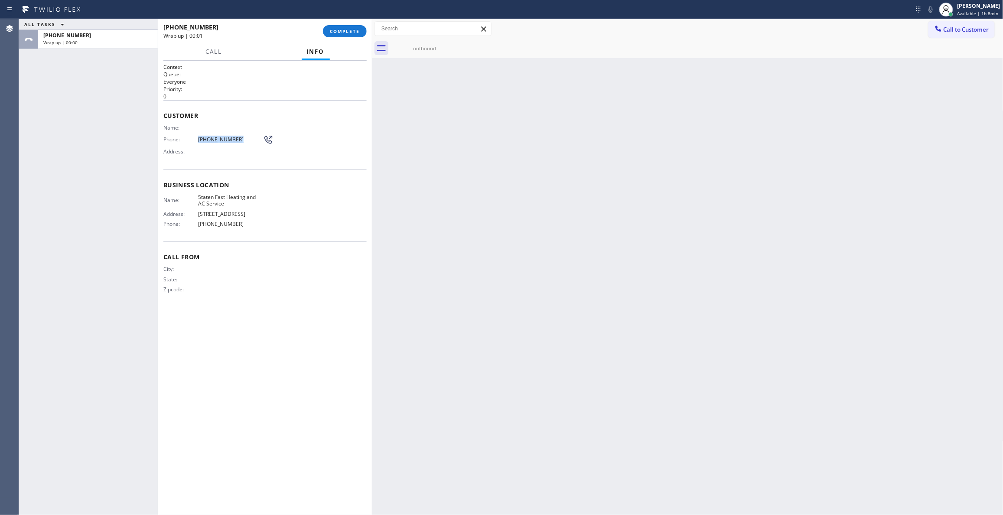
drag, startPoint x: 237, startPoint y: 140, endPoint x: 192, endPoint y: 140, distance: 45.1
click at [192, 140] on div "Phone: [PHONE_NUMBER]" at bounding box center [218, 139] width 110 height 10
copy div "[PHONE_NUMBER]"
click at [354, 32] on span "COMPLETE" at bounding box center [345, 31] width 30 height 6
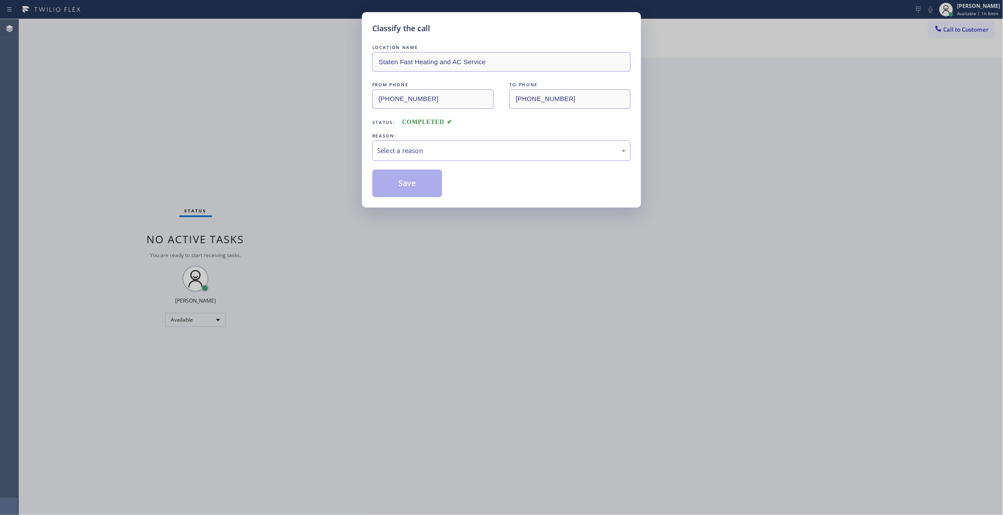
click at [958, 30] on div "Classify the call LOCATION NAME Staten Fast Heating and AC Service FROM PHONE […" at bounding box center [501, 257] width 1003 height 515
click at [429, 149] on div "Select a reason" at bounding box center [501, 151] width 249 height 10
click at [411, 183] on button "Save" at bounding box center [407, 183] width 70 height 28
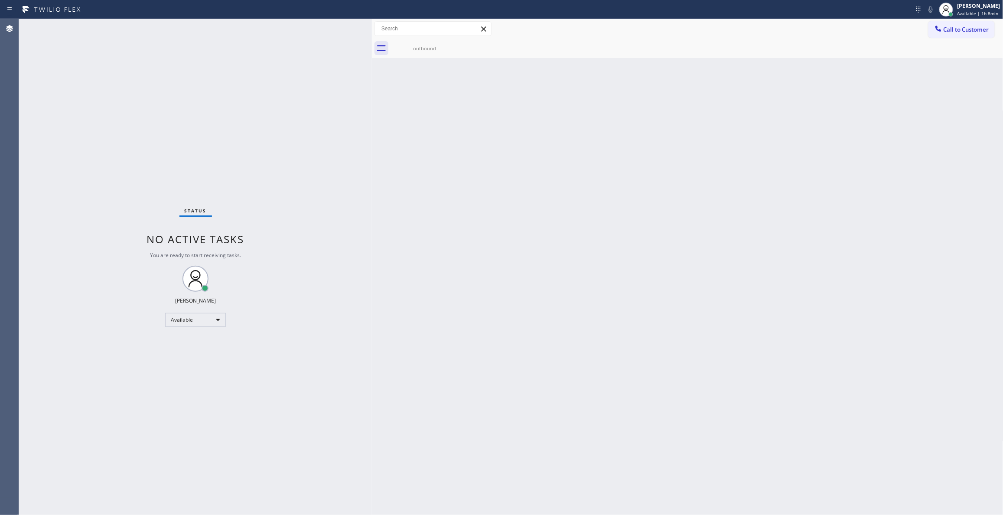
drag, startPoint x: 961, startPoint y: 31, endPoint x: 465, endPoint y: 162, distance: 512.2
click at [960, 30] on span "Call to Customer" at bounding box center [966, 30] width 46 height 8
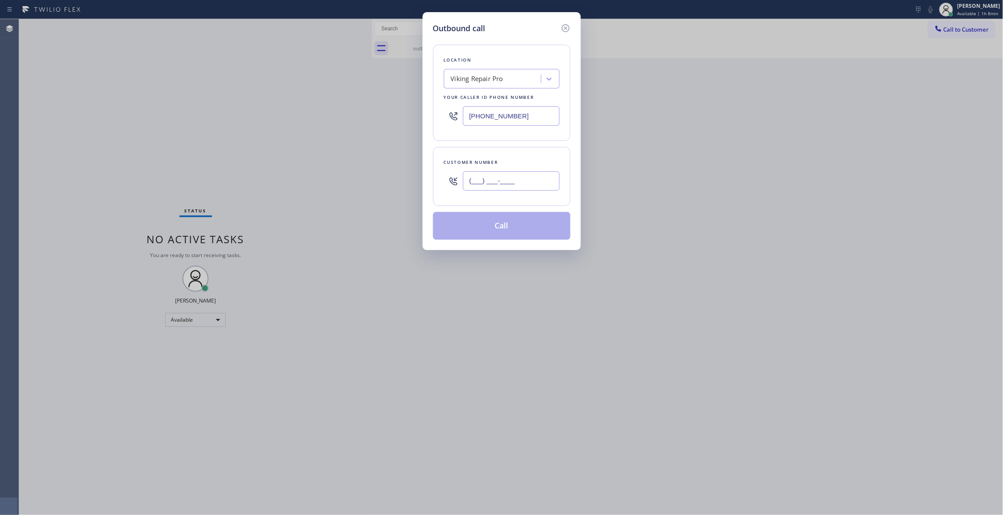
click at [489, 181] on input "(___) ___-____" at bounding box center [511, 181] width 97 height 20
paste input "201) 534-8902"
type input "[PHONE_NUMBER]"
click at [479, 228] on button "Call" at bounding box center [501, 226] width 137 height 28
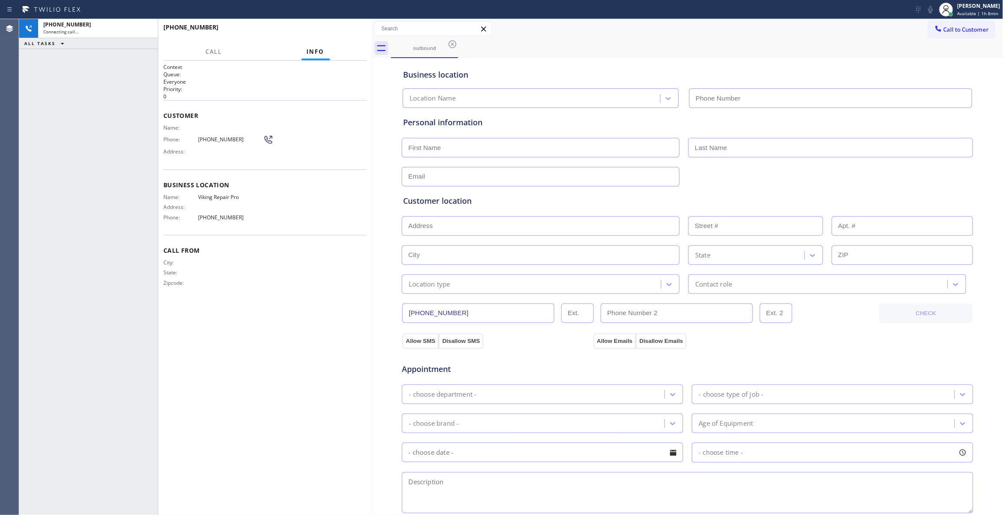
type input "[PHONE_NUMBER]"
click at [348, 26] on button "HANG UP" at bounding box center [346, 31] width 40 height 12
click at [348, 28] on button "HANG UP" at bounding box center [346, 31] width 40 height 12
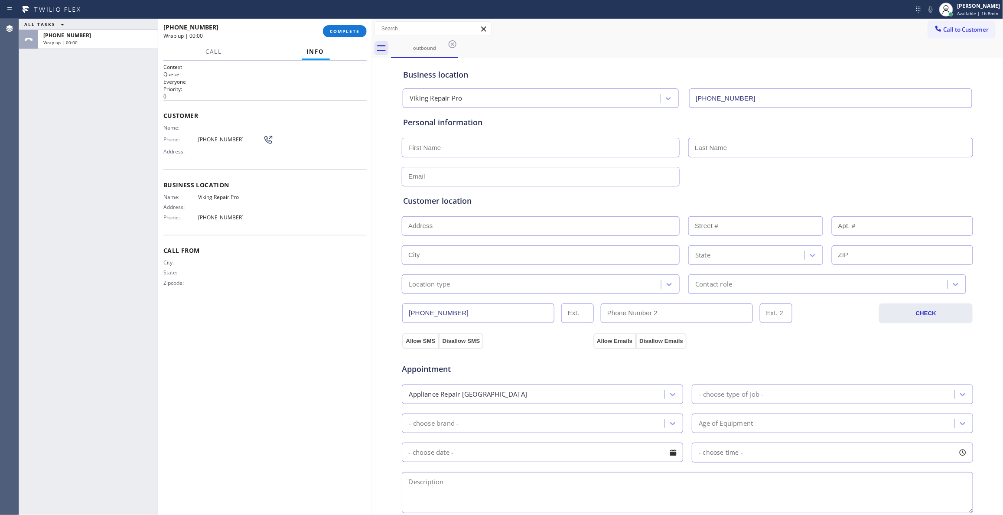
click at [211, 137] on span "[PHONE_NUMBER]" at bounding box center [230, 139] width 65 height 7
copy div "[PHONE_NUMBER]"
click at [339, 26] on button "COMPLETE" at bounding box center [345, 31] width 44 height 12
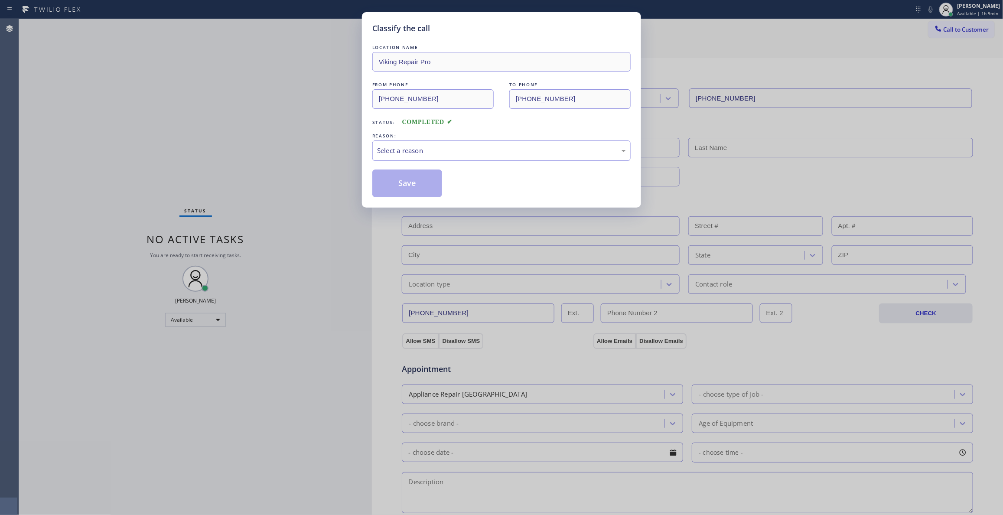
drag, startPoint x: 475, startPoint y: 140, endPoint x: 437, endPoint y: 181, distance: 56.1
click at [474, 140] on div "REASON:" at bounding box center [501, 135] width 258 height 9
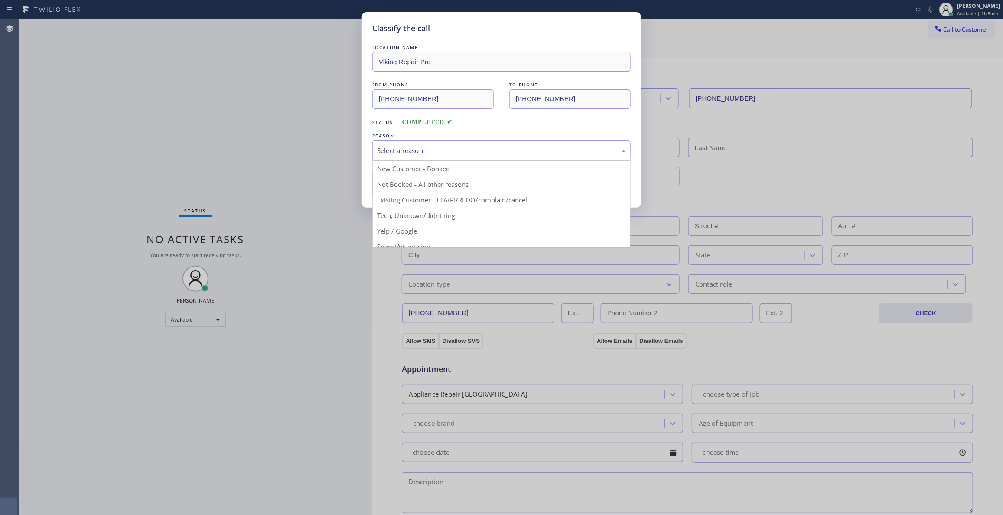
click at [428, 151] on div "Select a reason" at bounding box center [501, 151] width 249 height 10
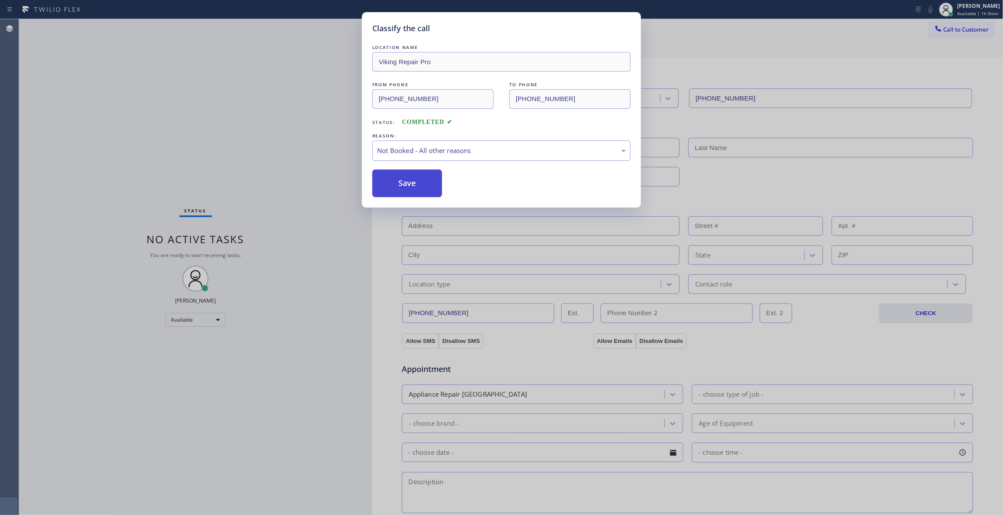
click at [424, 185] on button "Save" at bounding box center [407, 183] width 70 height 28
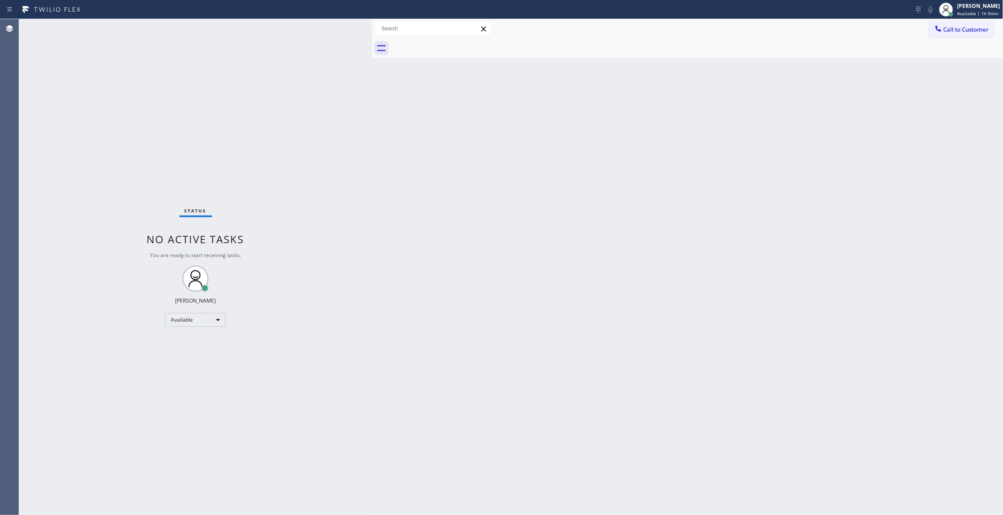
drag, startPoint x: 966, startPoint y: 29, endPoint x: 483, endPoint y: 166, distance: 502.4
click at [961, 29] on span "Call to Customer" at bounding box center [966, 30] width 46 height 8
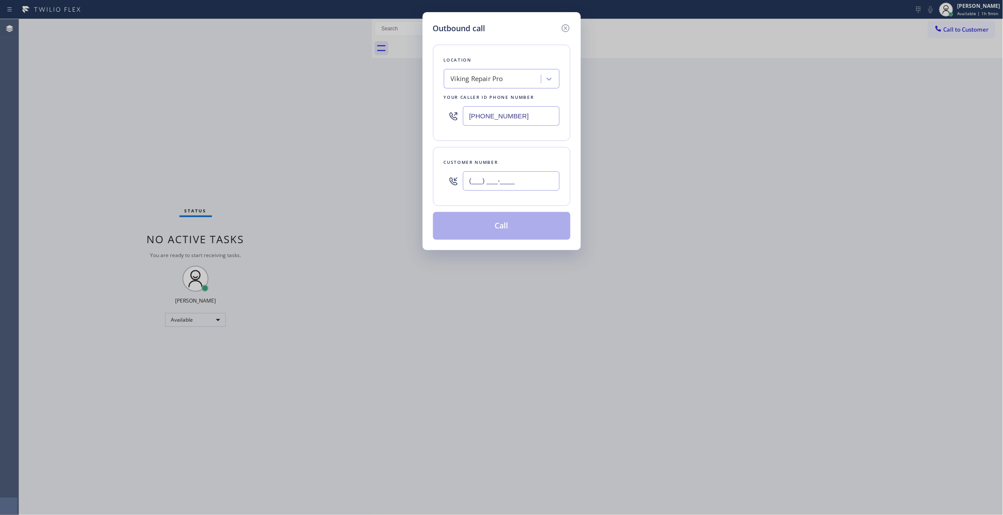
click at [498, 189] on input "(___) ___-____" at bounding box center [511, 181] width 97 height 20
paste input "201) 534-8902"
type input "[PHONE_NUMBER]"
click at [493, 229] on button "Call" at bounding box center [501, 226] width 137 height 28
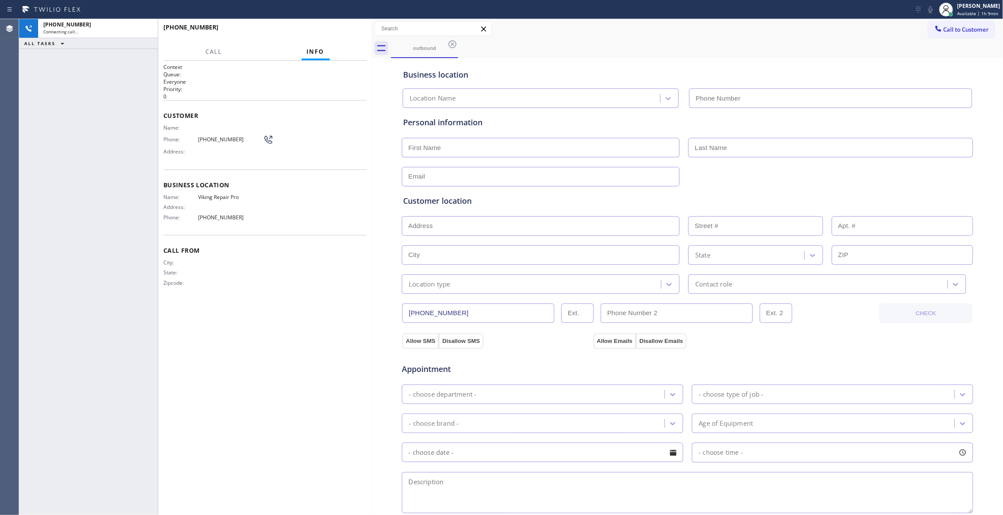
type input "[PHONE_NUMBER]"
click at [146, 29] on icon at bounding box center [146, 28] width 10 height 10
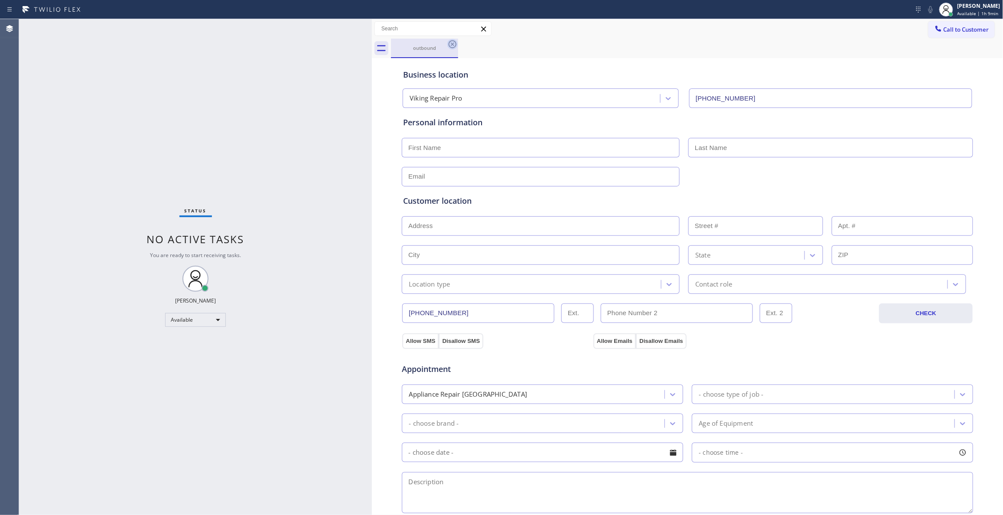
click at [453, 45] on icon at bounding box center [453, 44] width 8 height 8
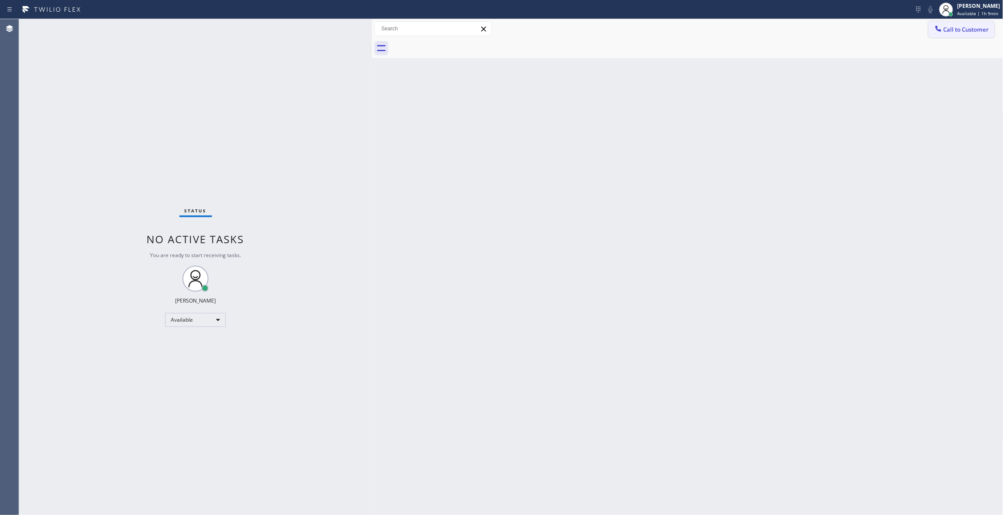
click at [970, 36] on button "Call to Customer" at bounding box center [961, 29] width 66 height 16
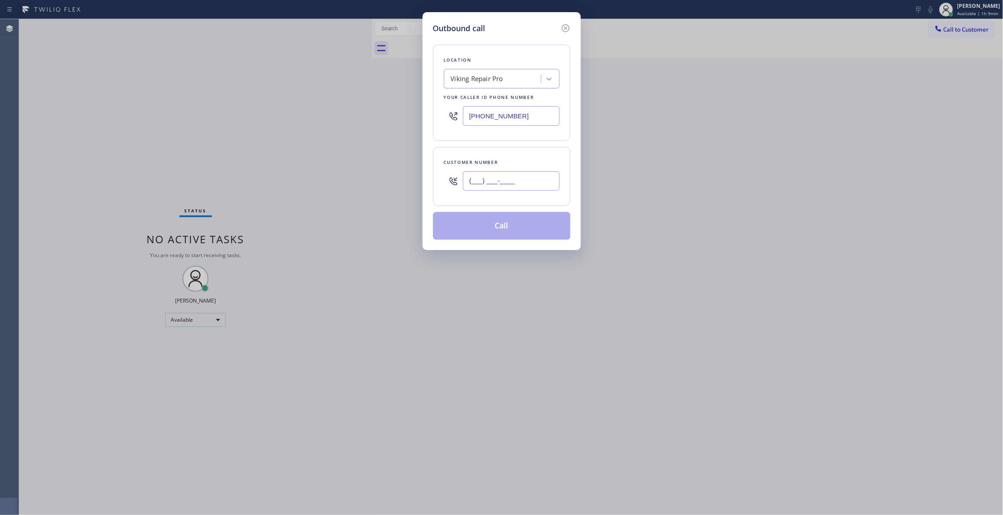
click at [498, 186] on input "(___) ___-____" at bounding box center [511, 181] width 97 height 20
paste input "201) 534-8902"
type input "[PHONE_NUMBER]"
click at [475, 225] on button "Call" at bounding box center [501, 226] width 137 height 28
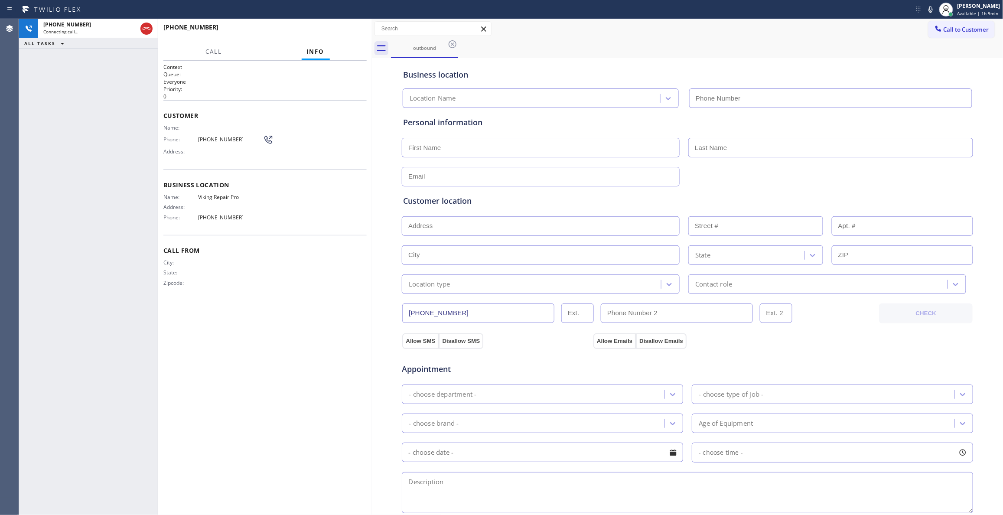
type input "[PHONE_NUMBER]"
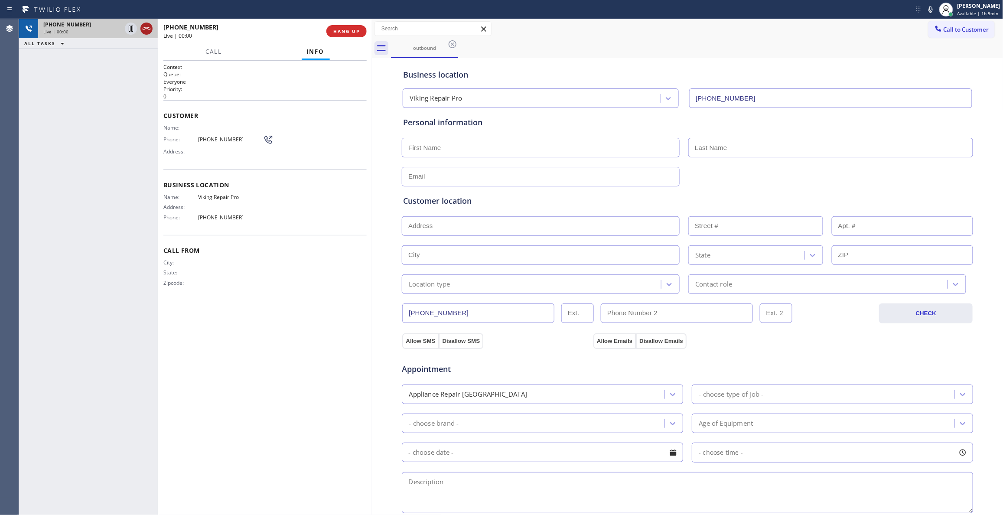
click at [147, 29] on icon at bounding box center [146, 28] width 10 height 10
click at [358, 27] on button "COMPLETE" at bounding box center [345, 31] width 44 height 12
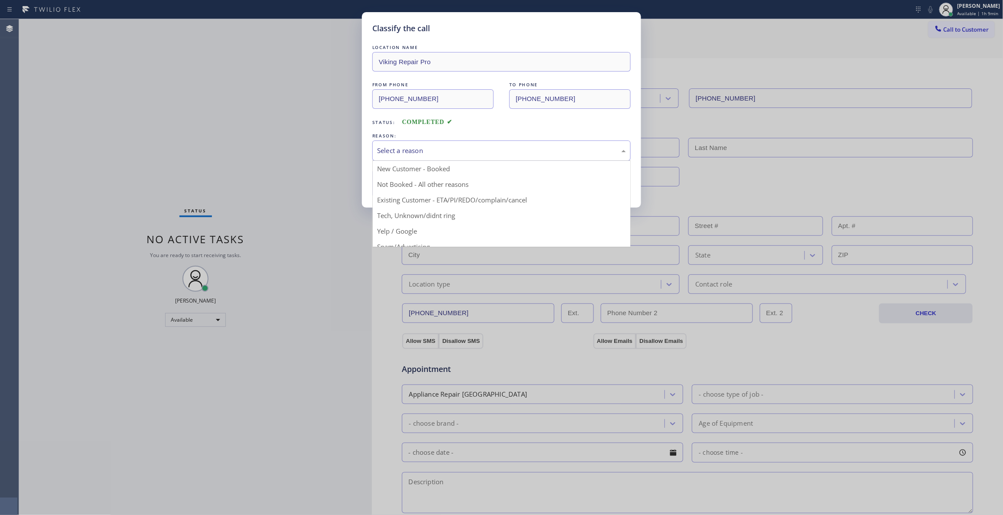
click at [402, 148] on div "Select a reason" at bounding box center [501, 151] width 249 height 10
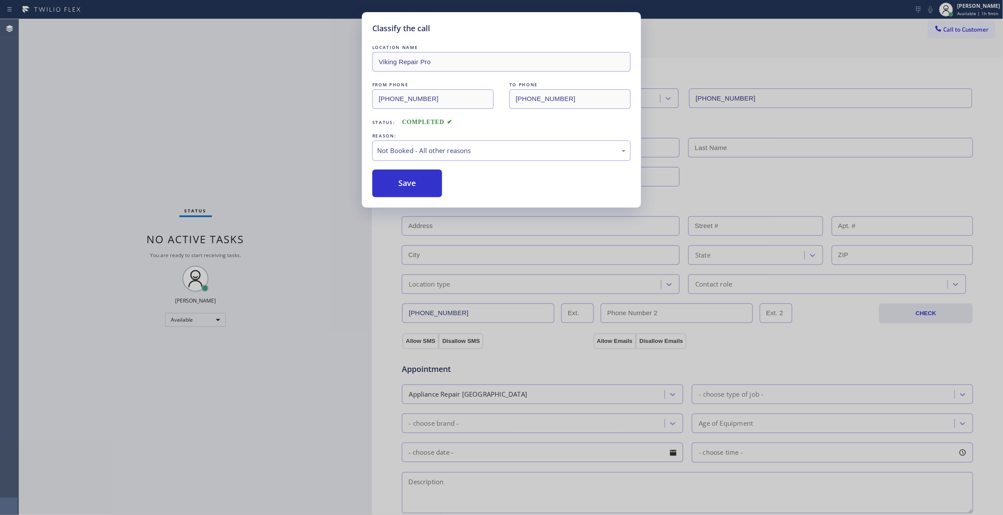
click at [407, 188] on button "Save" at bounding box center [407, 183] width 70 height 28
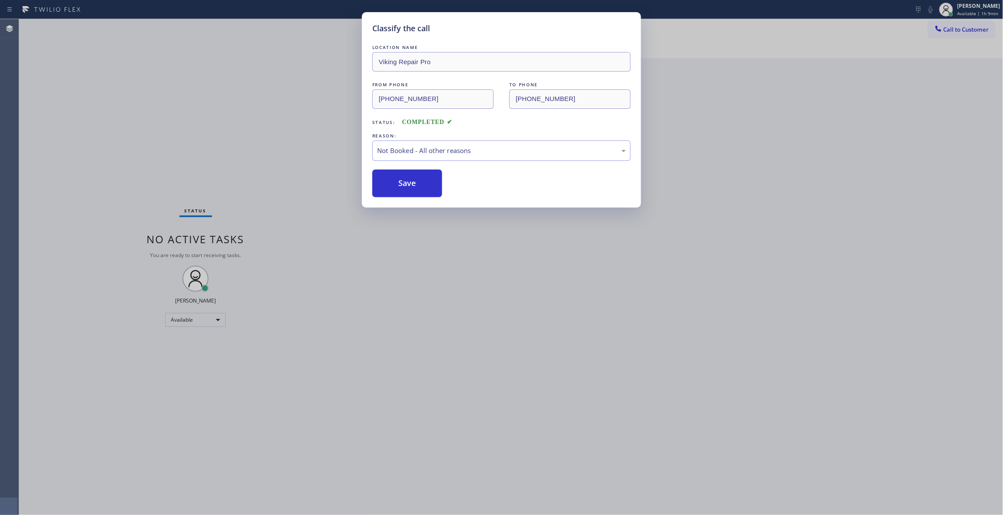
drag, startPoint x: 407, startPoint y: 188, endPoint x: 1001, endPoint y: 55, distance: 608.2
click at [407, 186] on button "Save" at bounding box center [407, 183] width 70 height 28
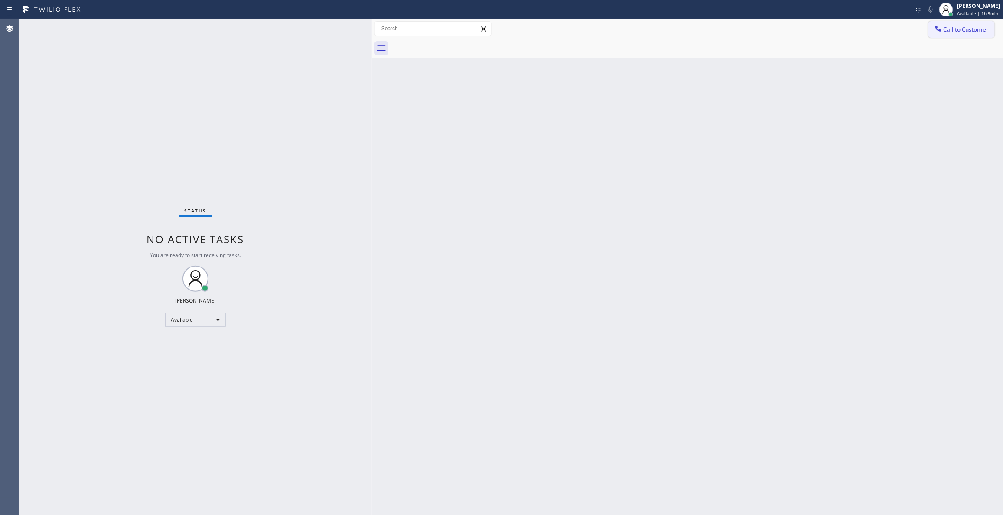
click at [963, 32] on span "Call to Customer" at bounding box center [966, 30] width 46 height 8
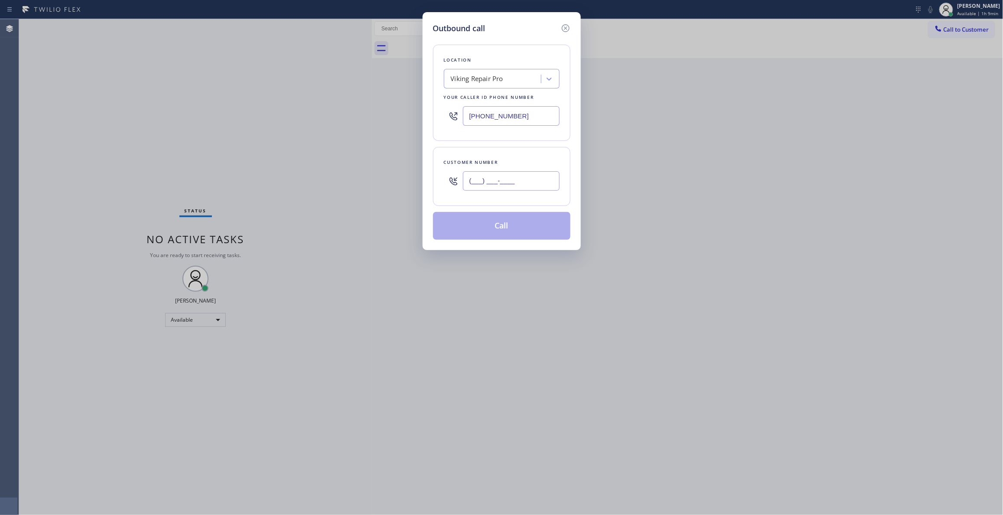
click at [509, 184] on input "(___) ___-____" at bounding box center [511, 181] width 97 height 20
paste input "201) 534-8902"
type input "[PHONE_NUMBER]"
click at [517, 228] on button "Call" at bounding box center [501, 226] width 137 height 28
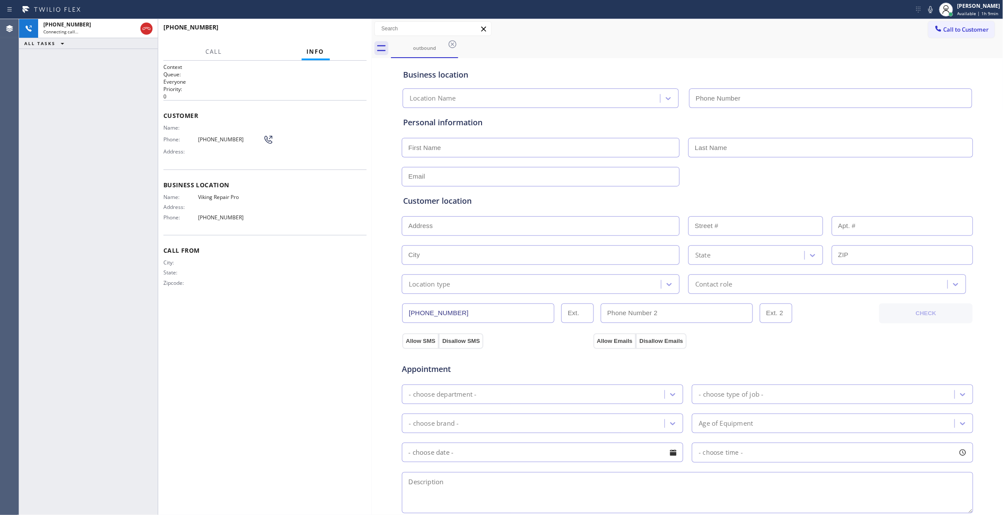
type input "[PHONE_NUMBER]"
click at [341, 33] on span "HANG UP" at bounding box center [346, 31] width 26 height 6
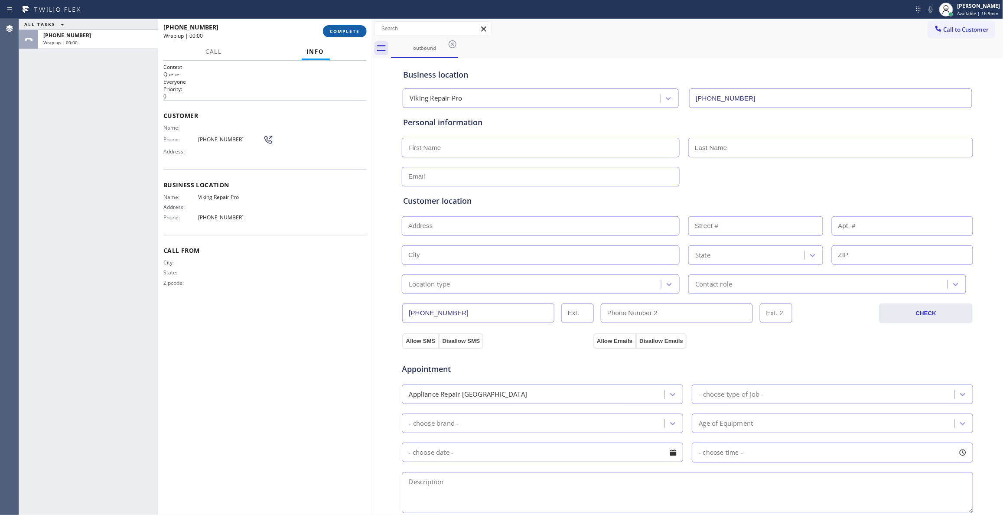
click at [341, 32] on span "COMPLETE" at bounding box center [345, 31] width 30 height 6
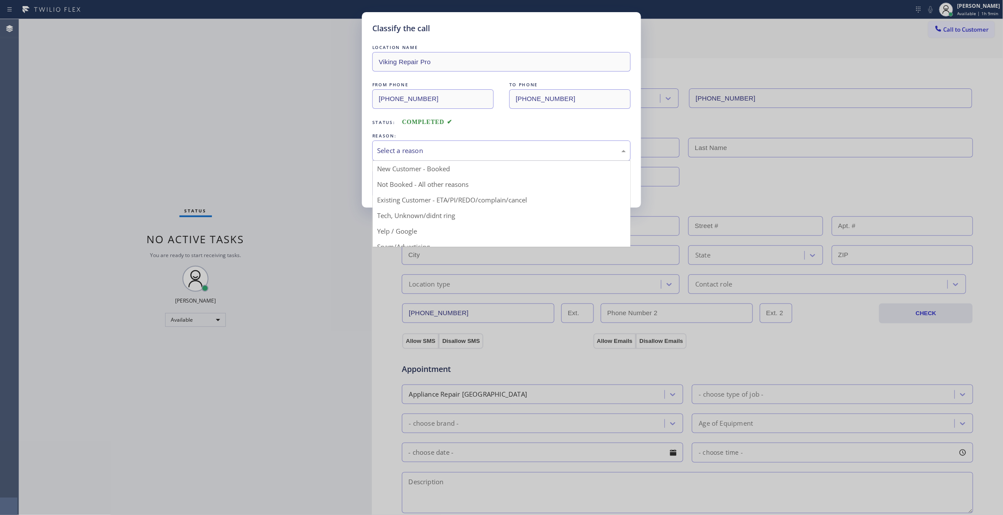
click at [435, 148] on div "Select a reason" at bounding box center [501, 151] width 249 height 10
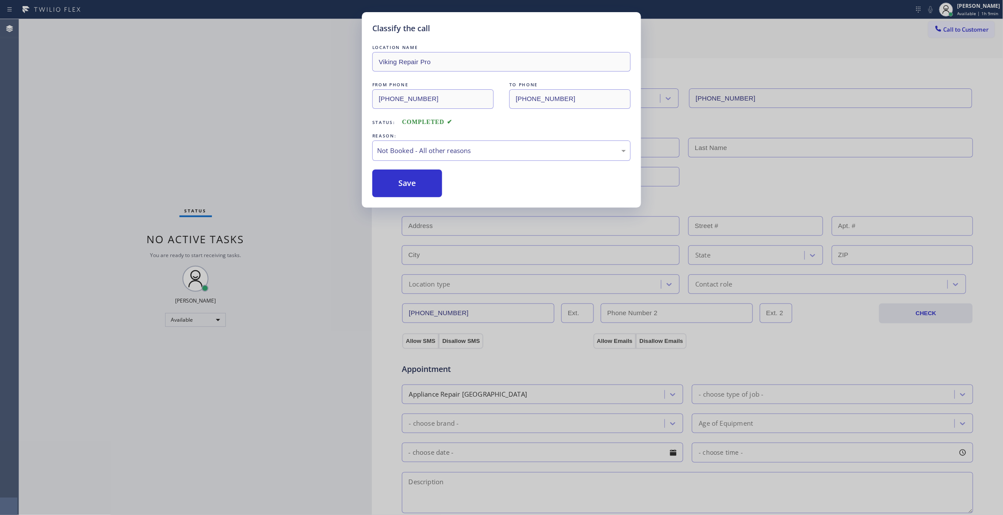
click at [406, 183] on button "Save" at bounding box center [407, 183] width 70 height 28
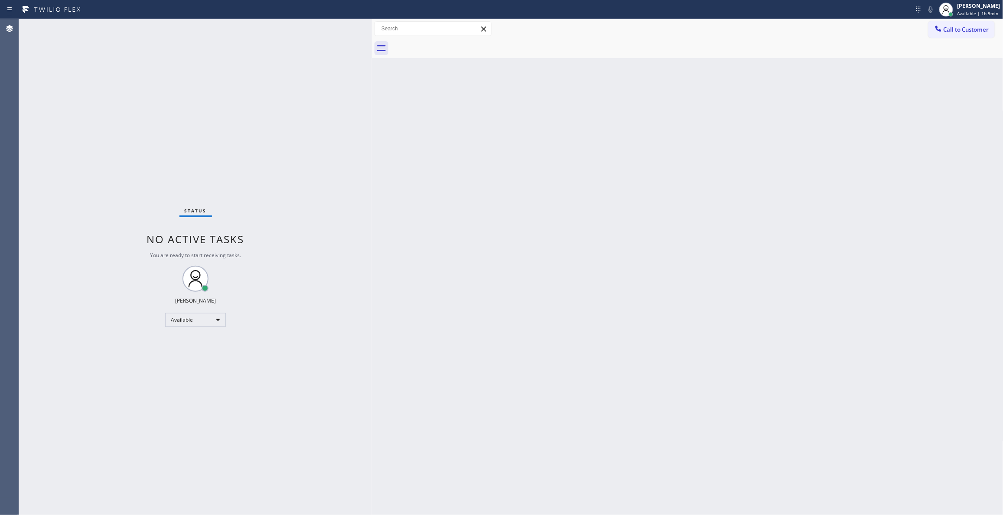
click at [968, 28] on span "Call to Customer" at bounding box center [966, 30] width 46 height 8
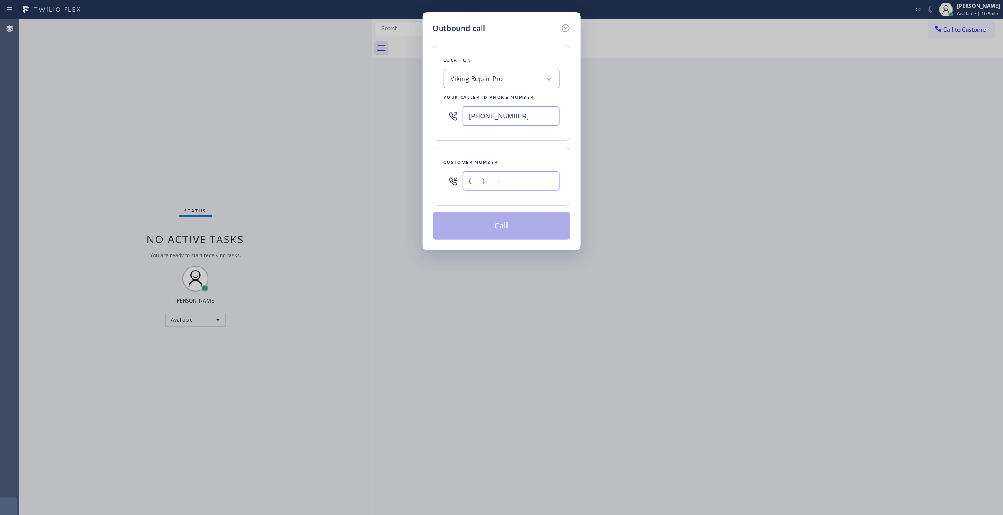
click at [506, 179] on input "(___) ___-____" at bounding box center [511, 181] width 97 height 20
paste input "201) 534-8902"
type input "[PHONE_NUMBER]"
click at [504, 228] on button "Call" at bounding box center [501, 226] width 137 height 28
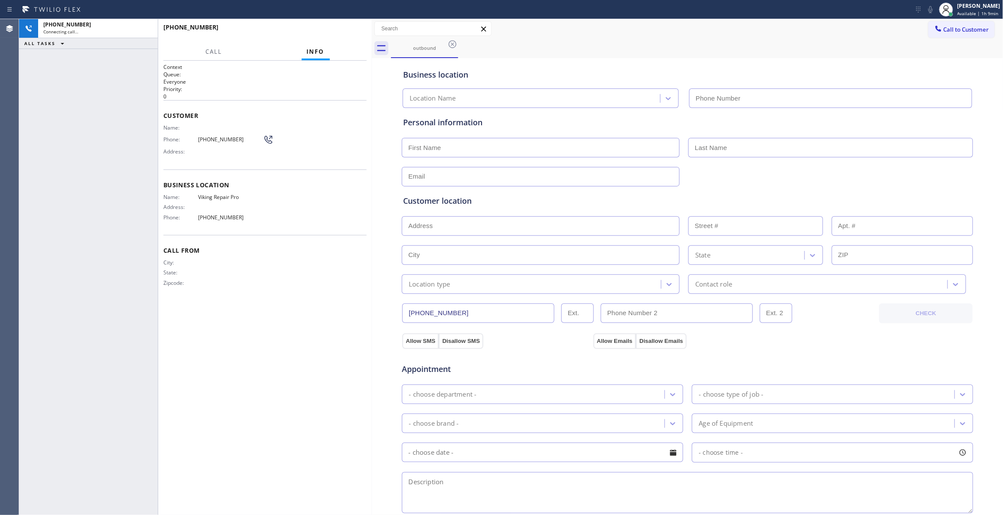
type input "[PHONE_NUMBER]"
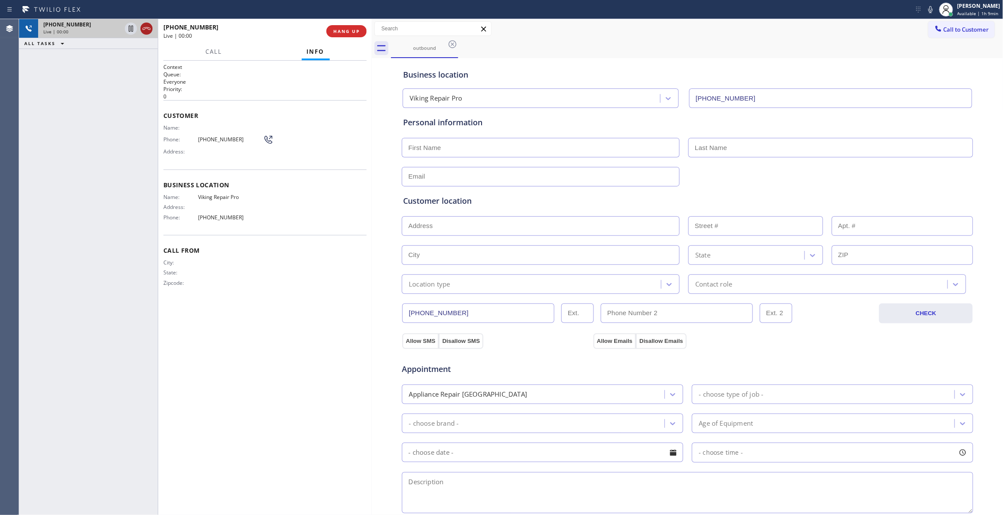
click at [145, 31] on icon at bounding box center [146, 28] width 10 height 10
click at [363, 33] on button "COMPLETE" at bounding box center [345, 31] width 44 height 12
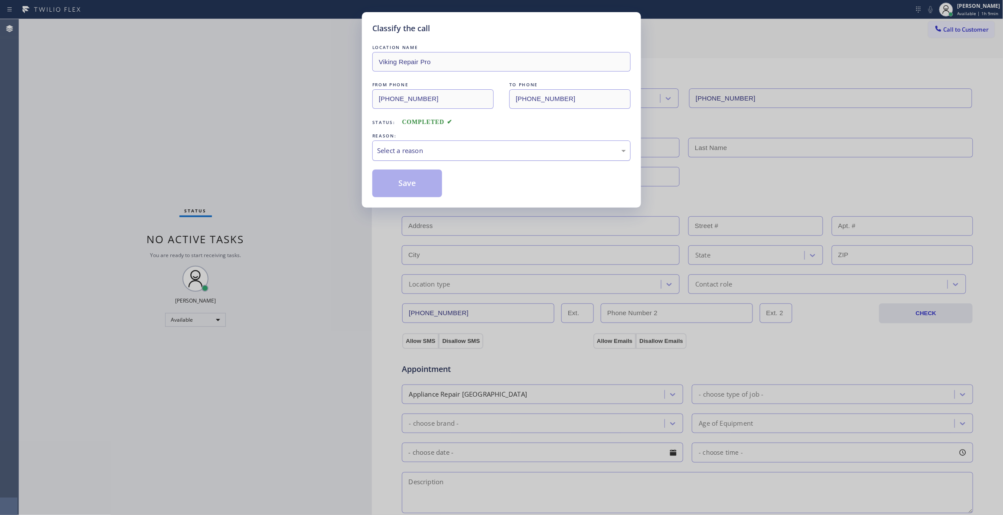
click at [420, 146] on div "Select a reason" at bounding box center [501, 151] width 249 height 10
click at [417, 182] on button "Save" at bounding box center [407, 183] width 70 height 28
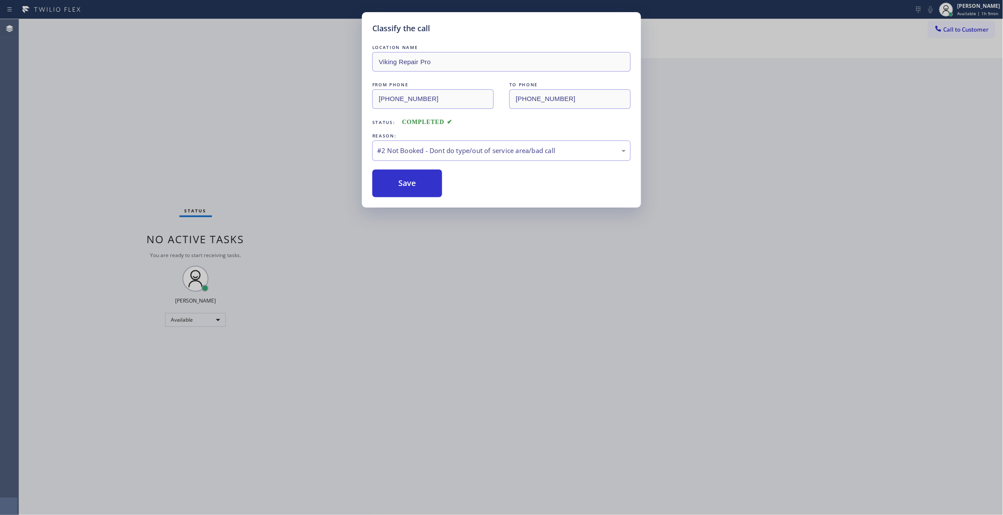
click at [417, 182] on button "Save" at bounding box center [407, 183] width 70 height 28
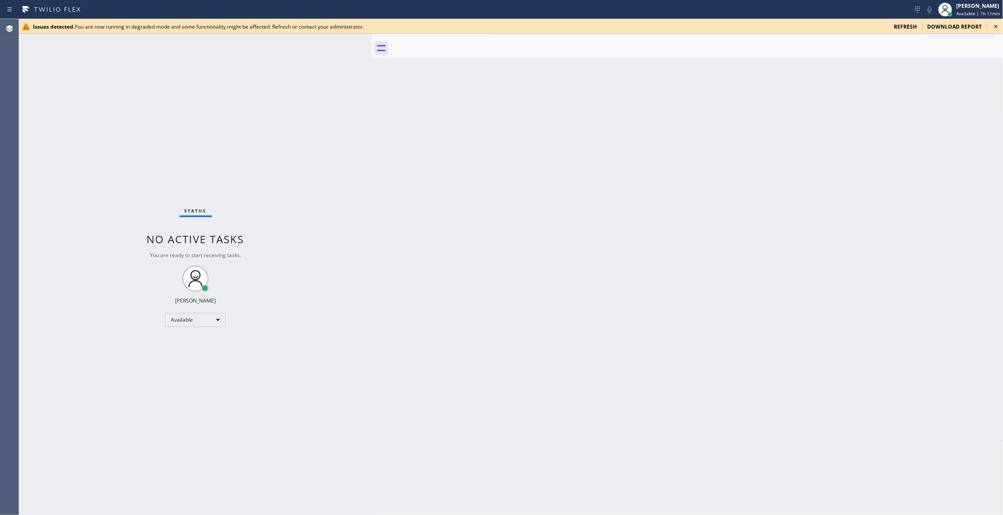
click at [998, 24] on icon at bounding box center [996, 26] width 10 height 10
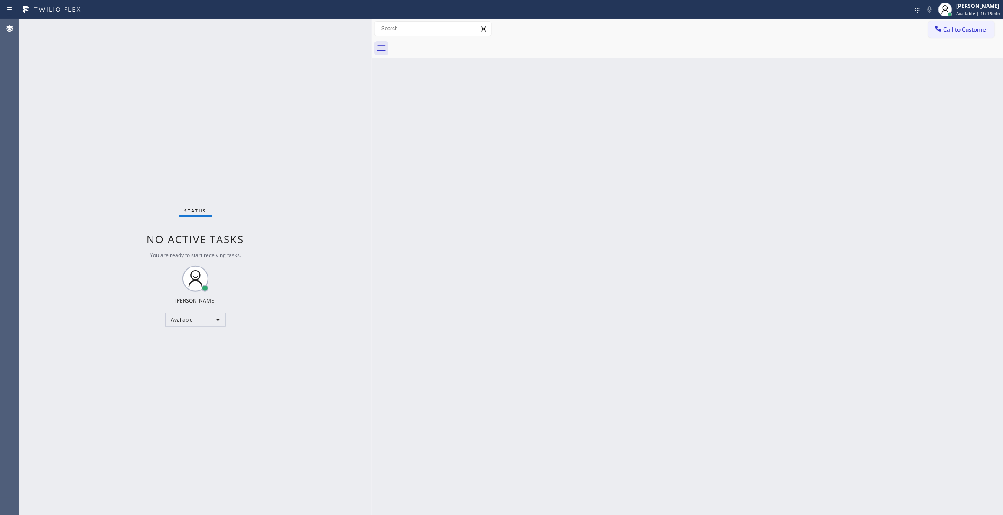
click at [120, 176] on div "Status No active tasks You are ready to start receiving tasks. [PERSON_NAME] Av…" at bounding box center [195, 267] width 353 height 496
click at [356, 430] on div "Status No active tasks You are ready to start receiving tasks. [PERSON_NAME] Av…" at bounding box center [195, 267] width 353 height 496
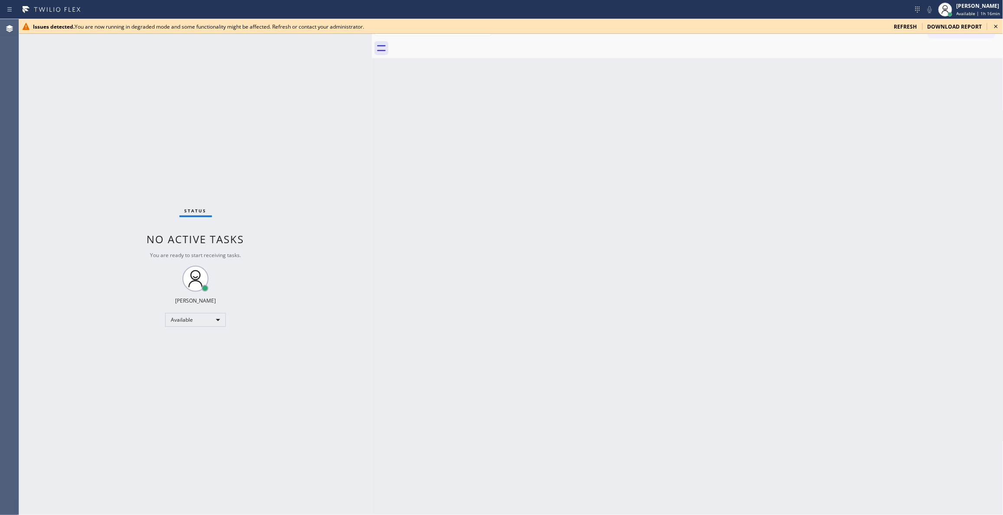
click at [992, 26] on icon at bounding box center [996, 26] width 10 height 10
click at [995, 24] on icon at bounding box center [996, 26] width 10 height 10
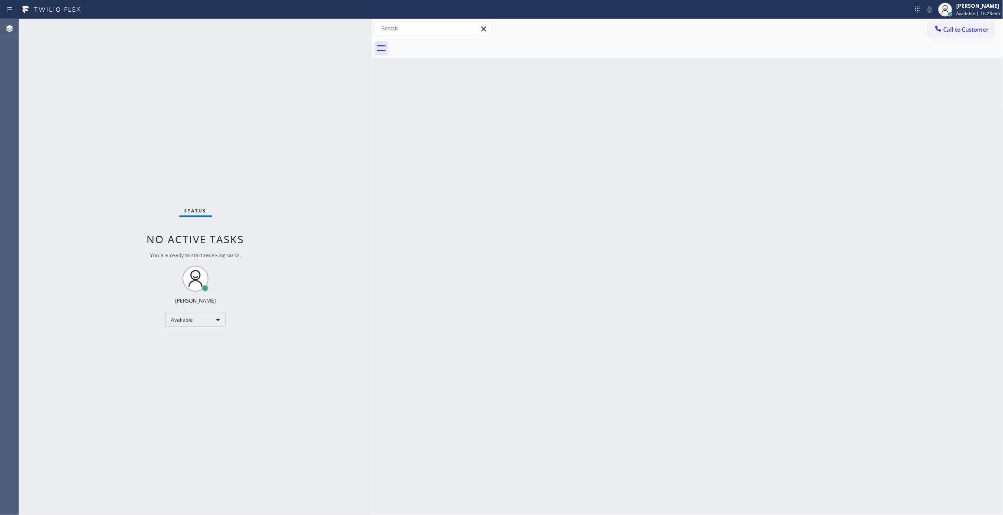
click at [189, 141] on div "Status No active tasks You are ready to start receiving tasks. [PERSON_NAME] Av…" at bounding box center [195, 267] width 353 height 496
drag, startPoint x: 92, startPoint y: 357, endPoint x: 129, endPoint y: 268, distance: 96.6
click at [92, 355] on div "Status No active tasks You are ready to start receiving tasks. [PERSON_NAME] Av…" at bounding box center [195, 267] width 353 height 496
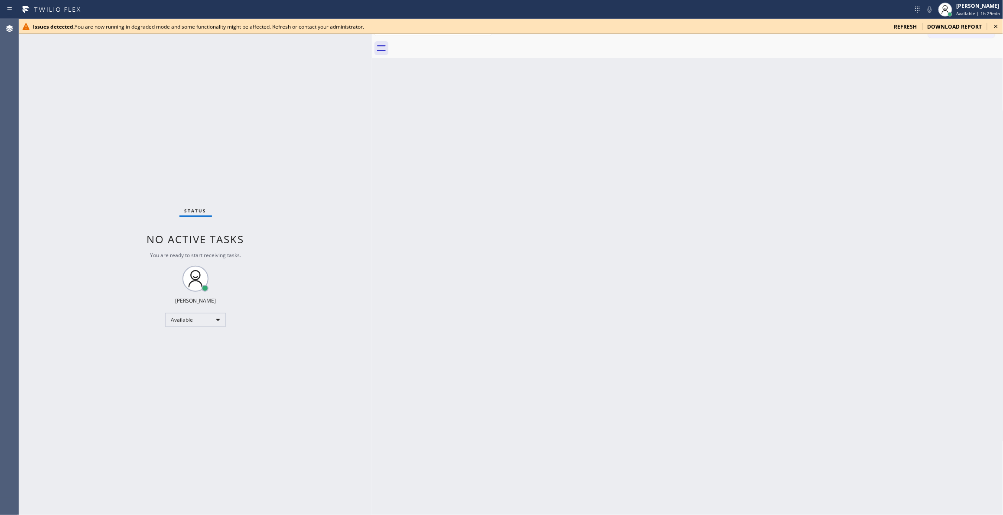
click at [996, 24] on icon at bounding box center [996, 26] width 10 height 10
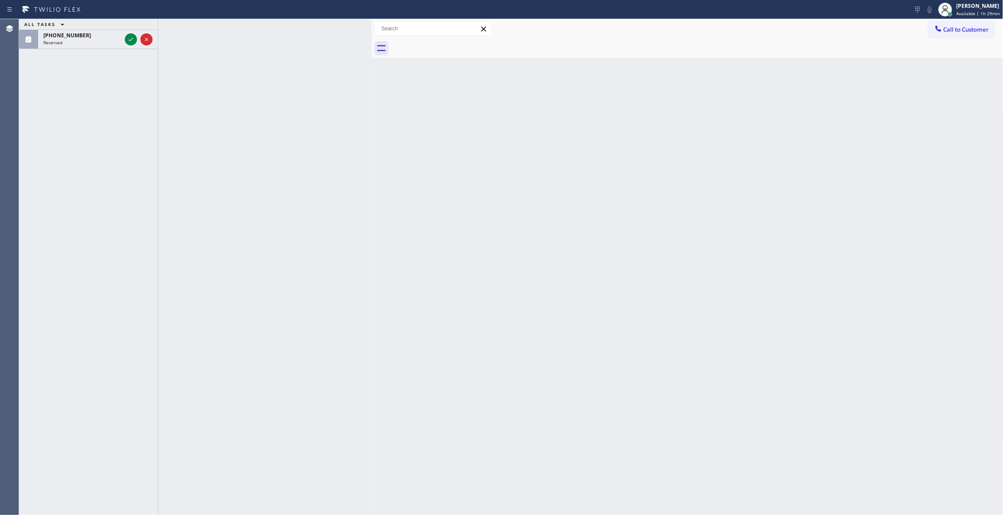
drag, startPoint x: 148, startPoint y: 95, endPoint x: 148, endPoint y: 85, distance: 10.0
click at [148, 85] on div "ALL TASKS ALL TASKS ACTIVE TASKS TASKS IN WRAP UP [PHONE_NUMBER] Reserved" at bounding box center [88, 267] width 139 height 496
click at [131, 39] on icon at bounding box center [131, 39] width 10 height 10
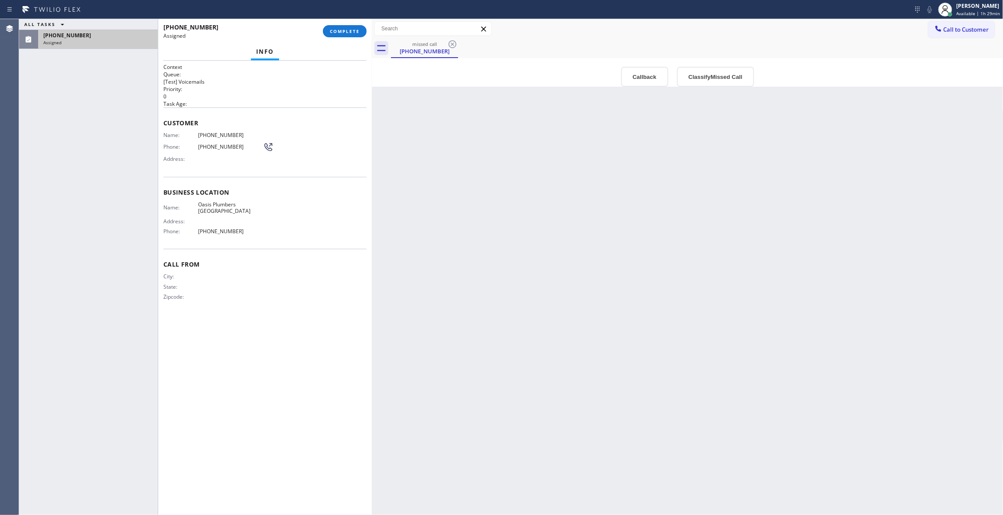
type input "[PHONE_NUMBER]"
click at [641, 80] on button "Callback" at bounding box center [644, 77] width 47 height 20
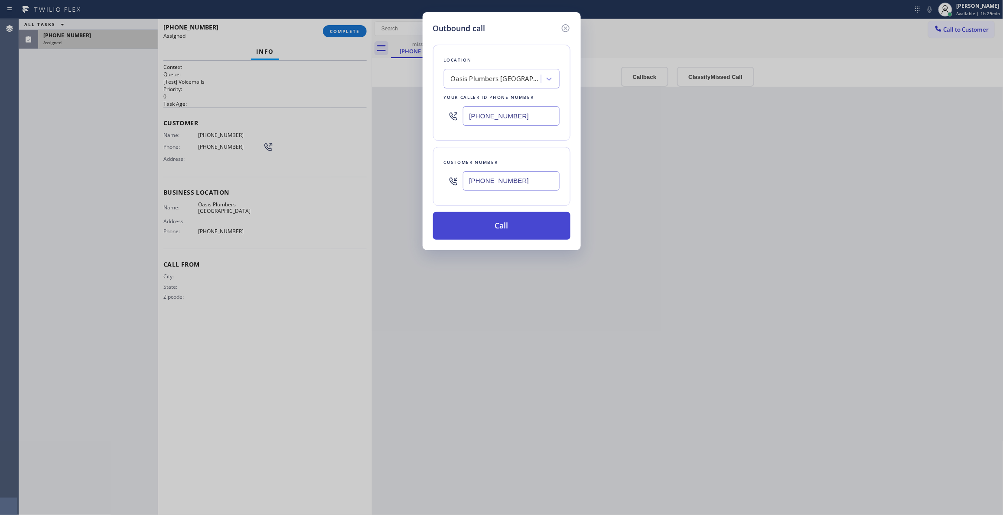
click at [494, 228] on button "Call" at bounding box center [501, 226] width 137 height 28
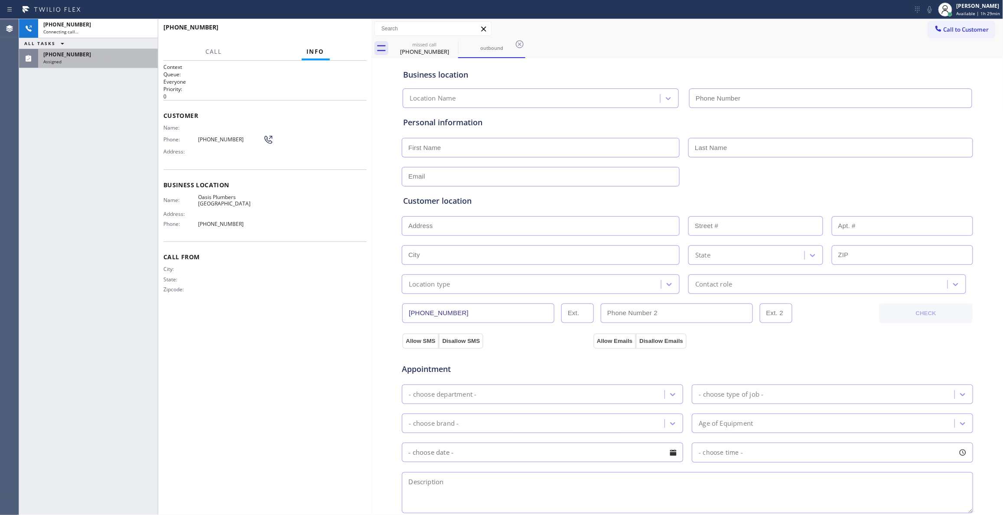
click at [123, 42] on div "ALL TASKS ALL TASKS ACTIVE TASKS TASKS IN WRAP UP" at bounding box center [88, 43] width 139 height 11
type input "[PHONE_NUMBER]"
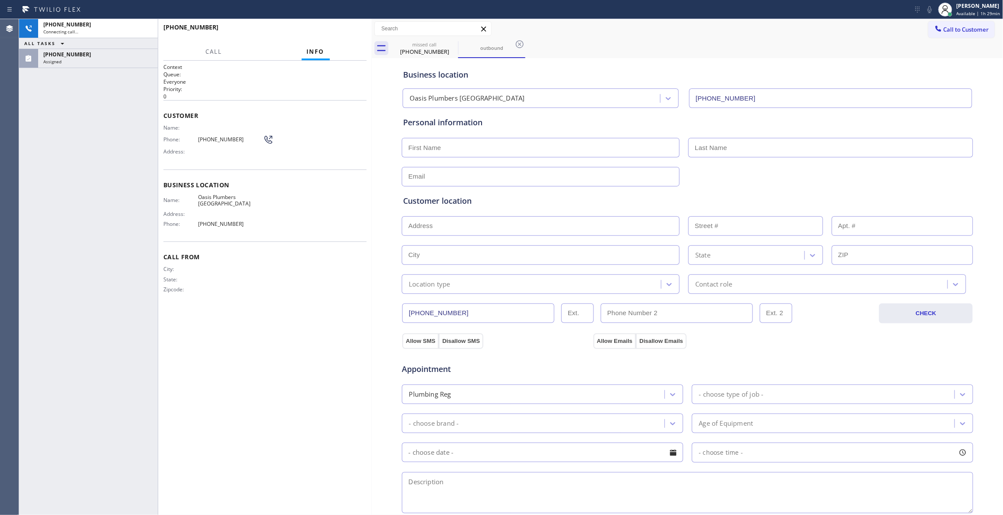
drag, startPoint x: 129, startPoint y: 54, endPoint x: 348, endPoint y: 68, distance: 219.3
click at [129, 54] on div "[PHONE_NUMBER]" at bounding box center [97, 54] width 109 height 7
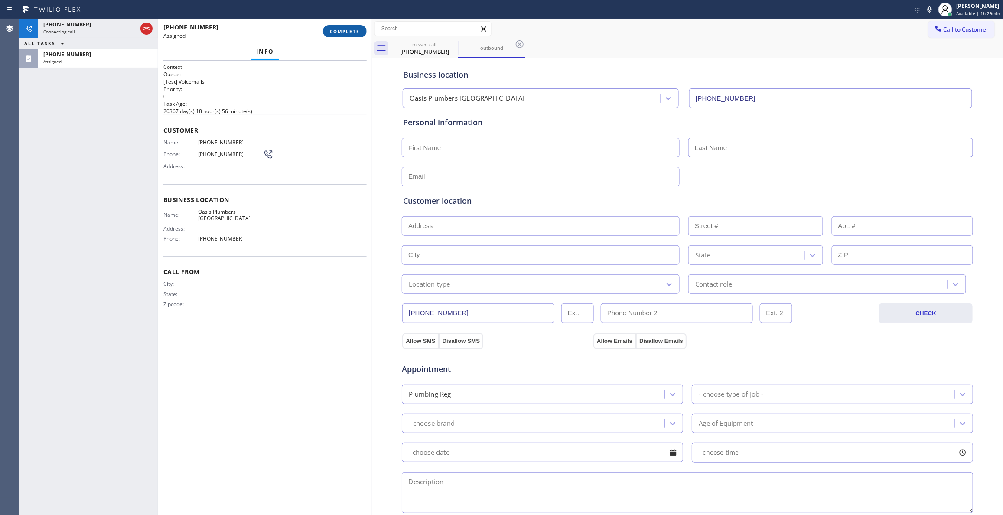
click at [347, 31] on span "COMPLETE" at bounding box center [345, 31] width 30 height 6
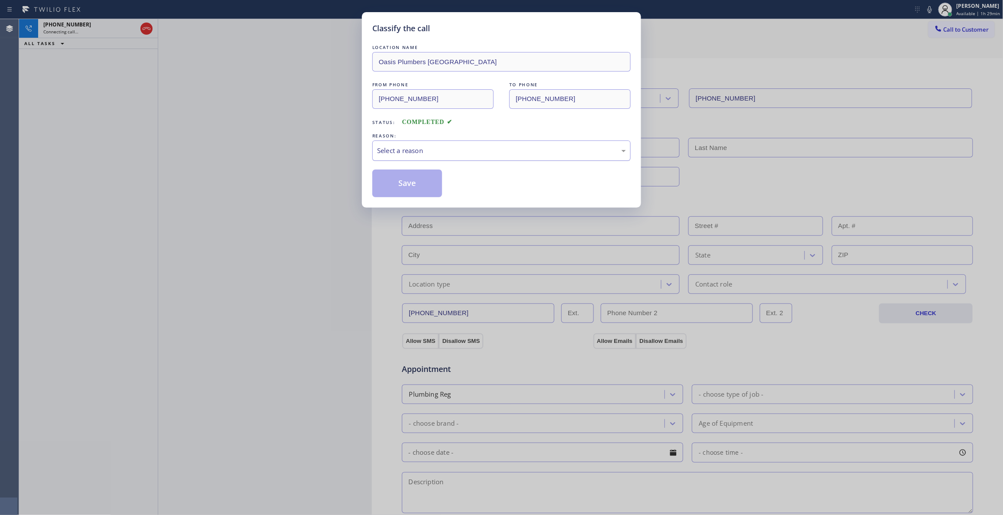
click at [420, 155] on div "Select a reason" at bounding box center [501, 151] width 249 height 10
click at [413, 185] on button "Save" at bounding box center [407, 183] width 70 height 28
drag, startPoint x: 413, startPoint y: 185, endPoint x: 143, endPoint y: 73, distance: 291.8
click at [411, 185] on button "Save" at bounding box center [407, 183] width 70 height 28
click at [106, 29] on div "Classify the call LOCATION NAME Oasis Plumbers [GEOGRAPHIC_DATA] FROM PHONE [PH…" at bounding box center [501, 257] width 1003 height 515
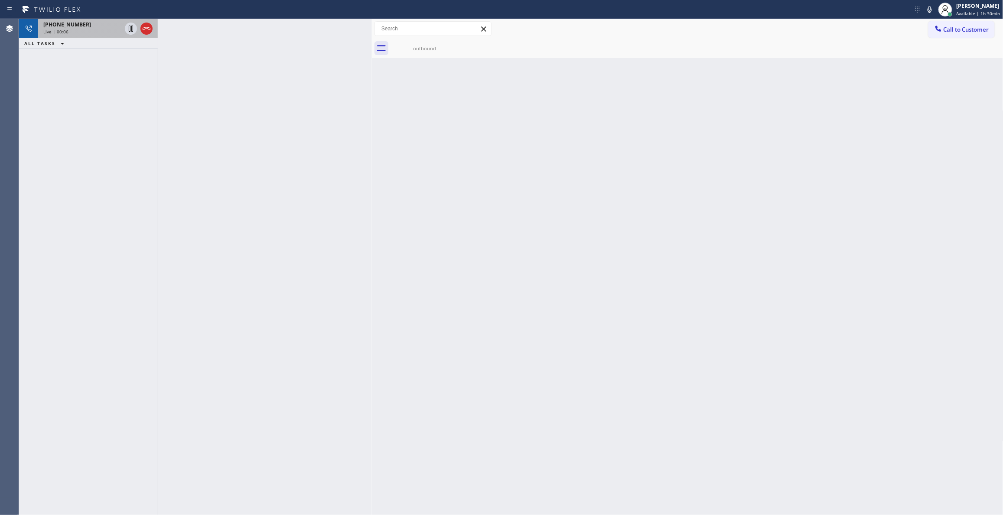
click at [101, 30] on div "Live | 00:06" at bounding box center [82, 32] width 78 height 6
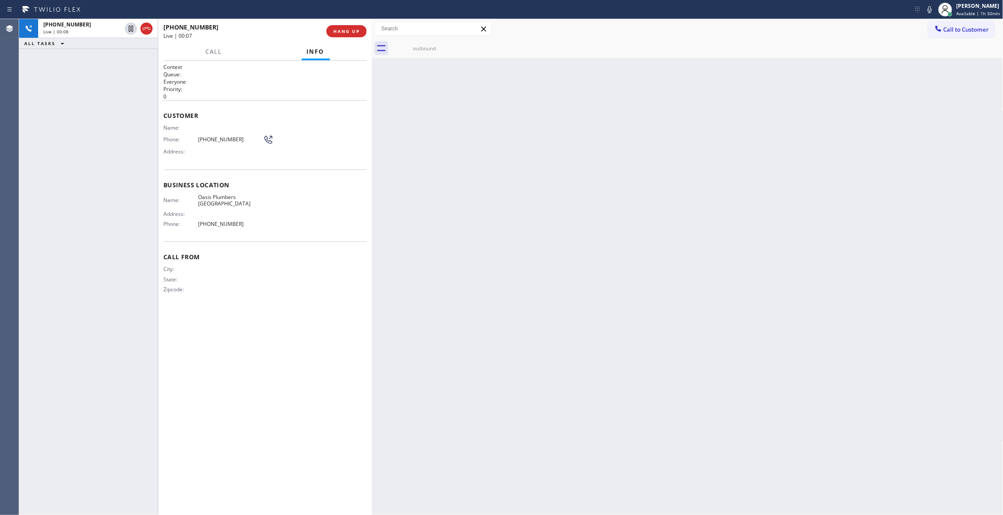
click at [214, 137] on span "[PHONE_NUMBER]" at bounding box center [230, 139] width 65 height 7
click at [213, 137] on span "[PHONE_NUMBER]" at bounding box center [230, 139] width 65 height 7
click at [220, 139] on span "[PHONE_NUMBER]" at bounding box center [230, 139] width 65 height 7
click at [219, 139] on span "[PHONE_NUMBER]" at bounding box center [230, 139] width 65 height 7
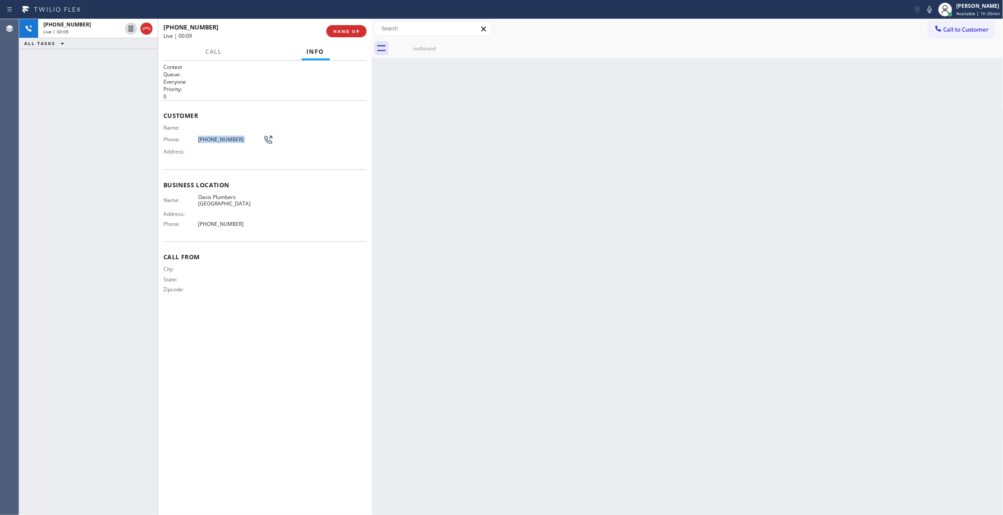
click at [219, 139] on span "[PHONE_NUMBER]" at bounding box center [230, 139] width 65 height 7
click at [343, 29] on span "HANG UP" at bounding box center [346, 31] width 26 height 6
click at [334, 33] on span "COMPLETE" at bounding box center [345, 31] width 30 height 6
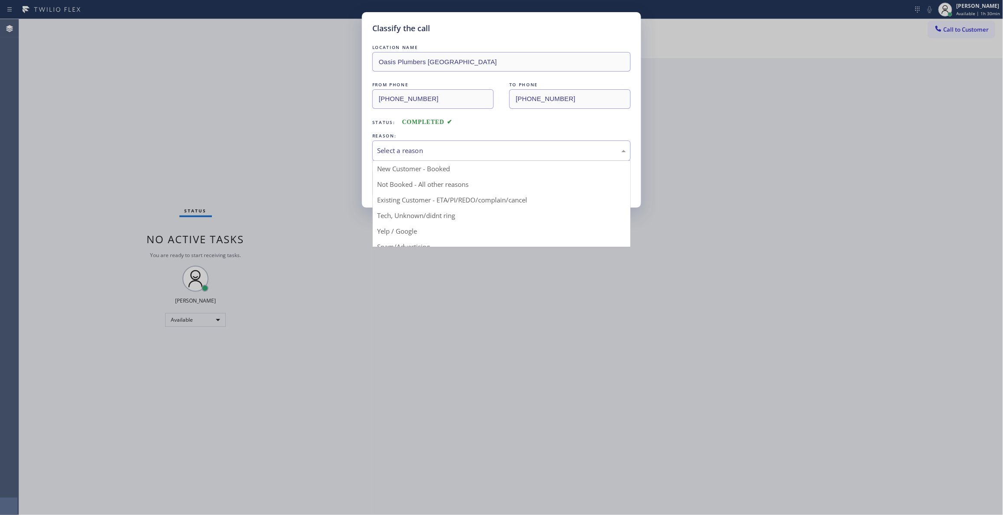
drag, startPoint x: 456, startPoint y: 152, endPoint x: 426, endPoint y: 170, distance: 35.2
click at [456, 152] on div "Select a reason" at bounding box center [501, 151] width 249 height 10
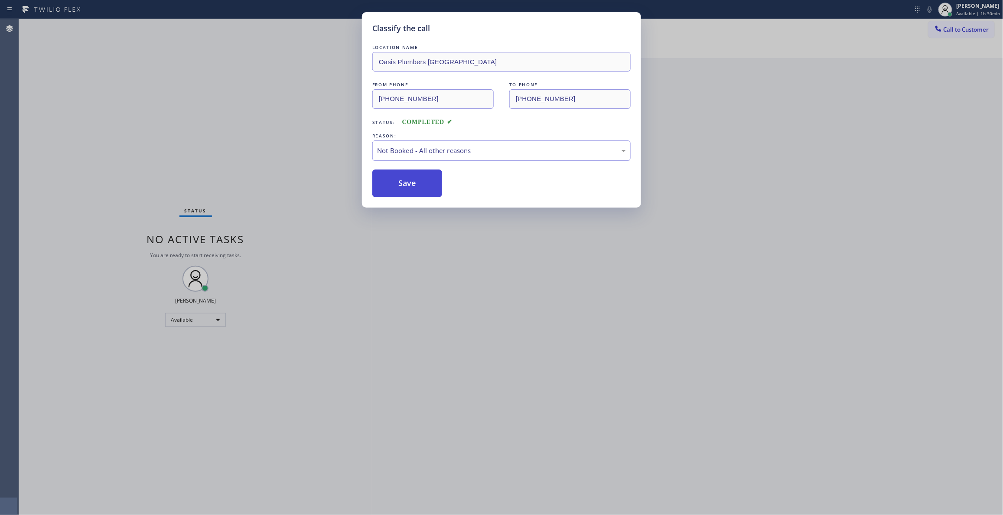
click at [414, 185] on button "Save" at bounding box center [407, 183] width 70 height 28
drag, startPoint x: 413, startPoint y: 185, endPoint x: 572, endPoint y: 124, distance: 169.8
click at [413, 185] on button "Save" at bounding box center [407, 183] width 70 height 28
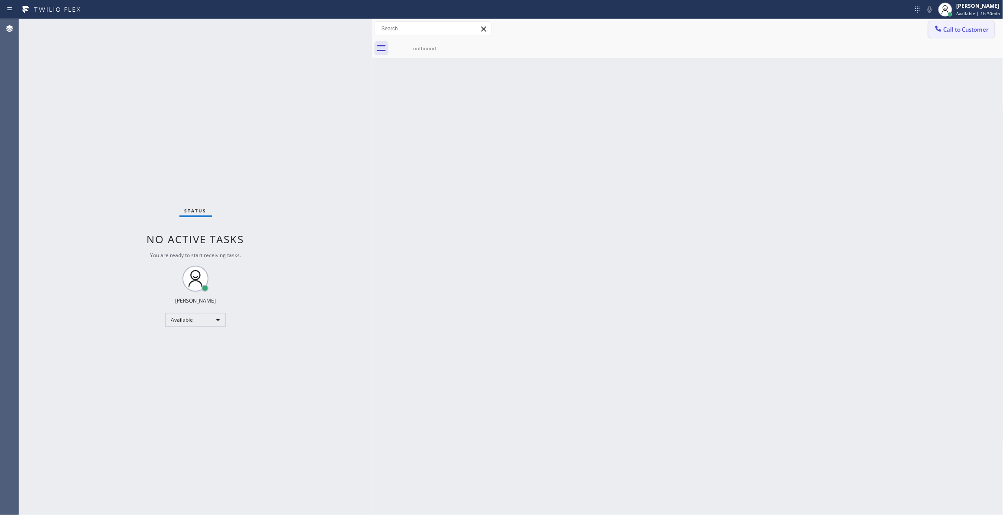
drag, startPoint x: 963, startPoint y: 32, endPoint x: 798, endPoint y: 60, distance: 167.0
click at [959, 33] on button "Call to Customer" at bounding box center [961, 29] width 66 height 16
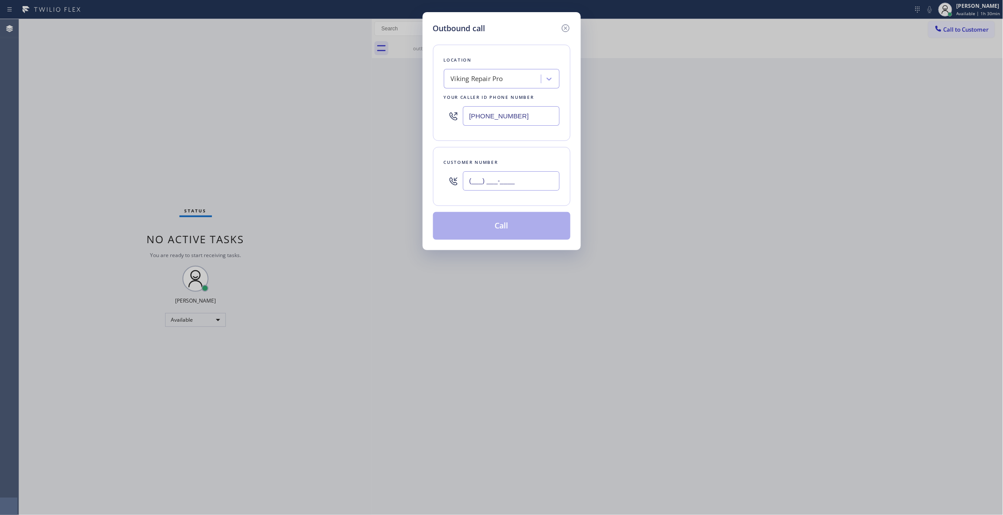
drag, startPoint x: 515, startPoint y: 181, endPoint x: 485, endPoint y: 182, distance: 29.5
click at [514, 181] on input "(___) ___-____" at bounding box center [511, 181] width 97 height 20
paste input "510) 561-0910"
type input "[PHONE_NUMBER]"
click at [514, 225] on button "Call" at bounding box center [501, 226] width 137 height 28
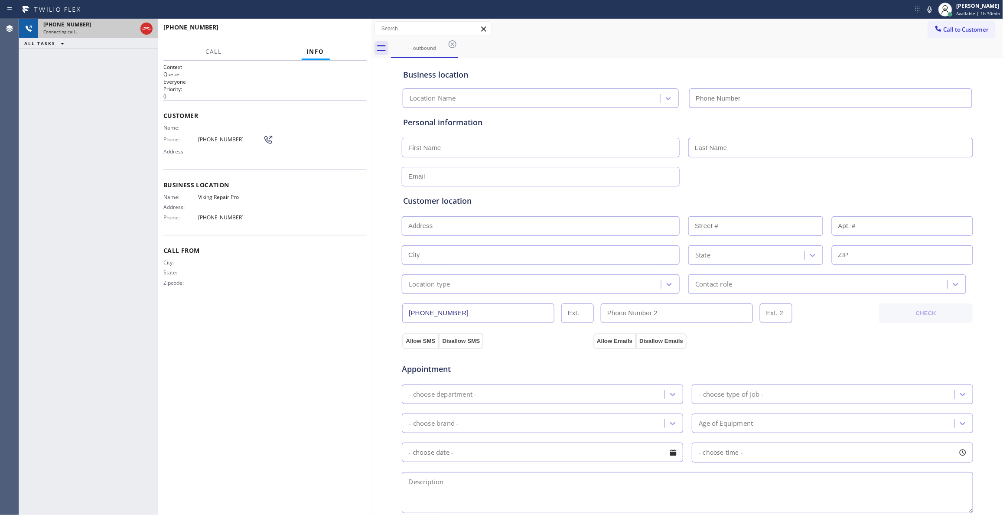
type input "[PHONE_NUMBER]"
click at [147, 27] on icon at bounding box center [146, 28] width 10 height 10
click at [351, 29] on span "HANG UP" at bounding box center [346, 31] width 26 height 6
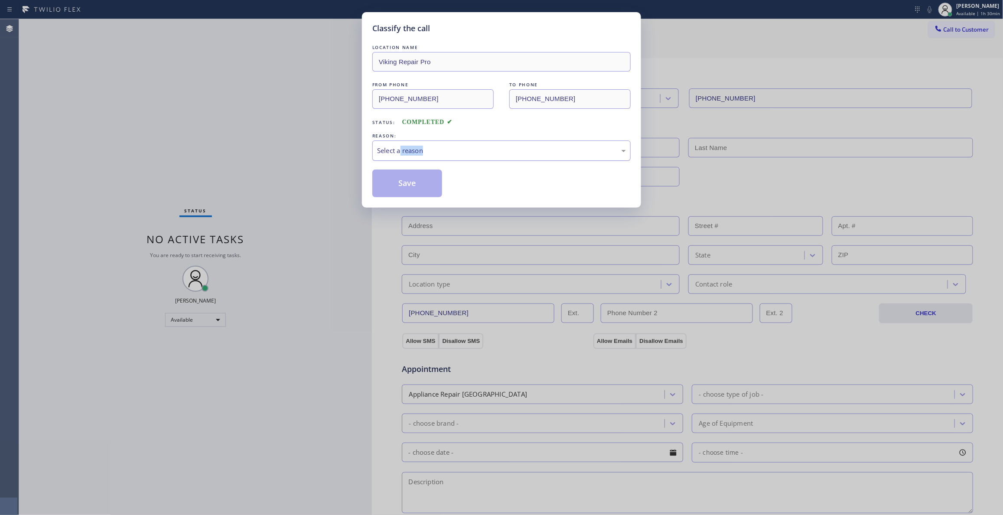
click at [400, 161] on div "LOCATION NAME Viking Repair Pro FROM PHONE [PHONE_NUMBER] TO PHONE [PHONE_NUMBE…" at bounding box center [501, 120] width 258 height 154
click at [396, 150] on div "Select a reason" at bounding box center [501, 151] width 249 height 10
click at [399, 181] on button "Save" at bounding box center [407, 183] width 70 height 28
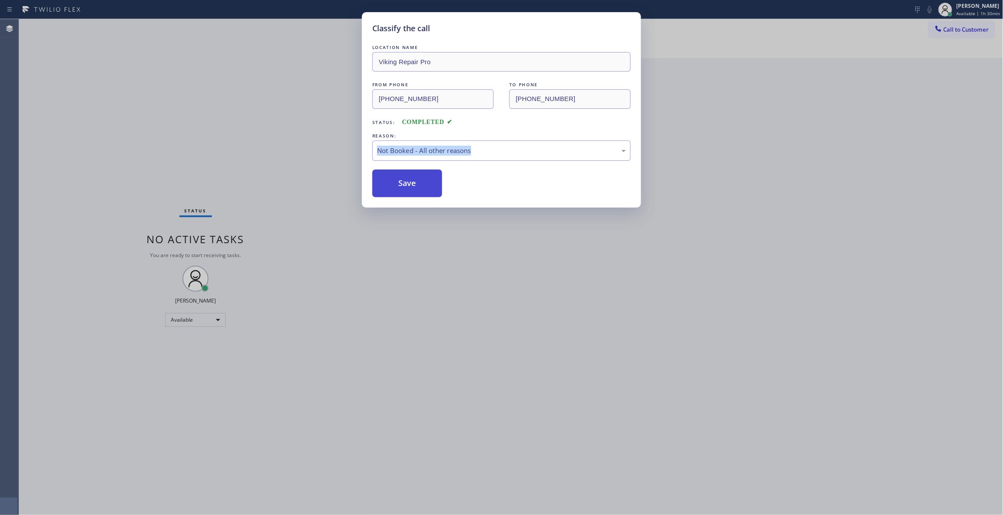
click at [399, 181] on button "Save" at bounding box center [407, 183] width 70 height 28
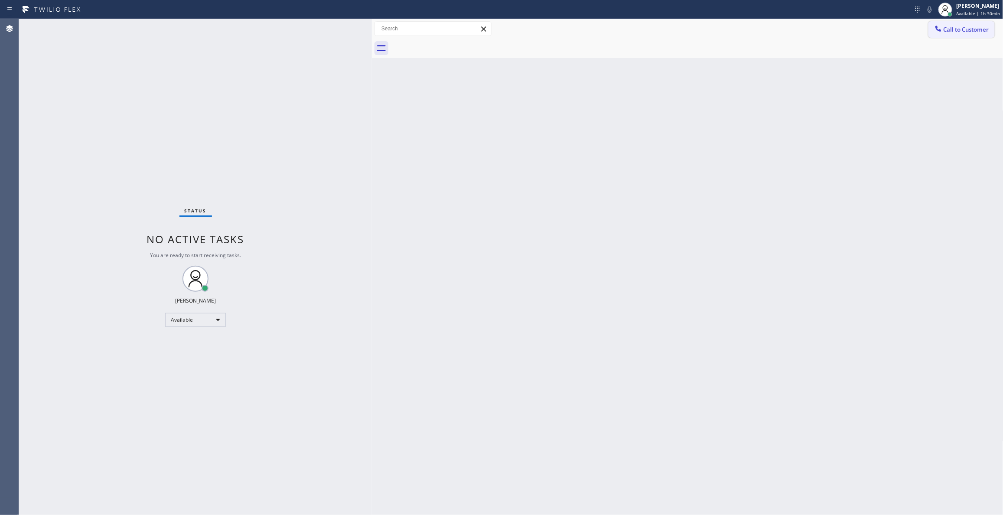
click at [978, 29] on span "Call to Customer" at bounding box center [966, 30] width 46 height 8
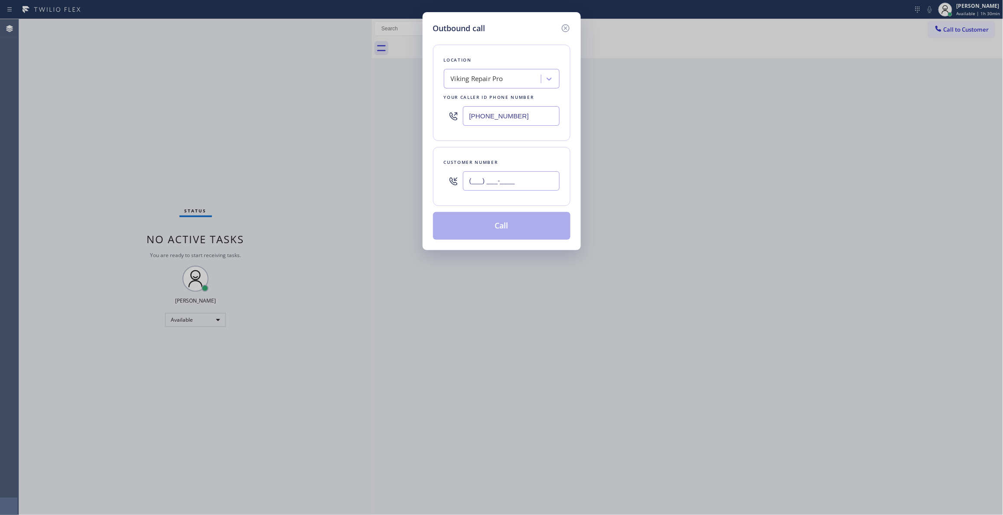
click at [515, 176] on input "(___) ___-____" at bounding box center [511, 181] width 97 height 20
paste input "510) 561-0910"
type input "[PHONE_NUMBER]"
click at [497, 222] on button "Call" at bounding box center [501, 226] width 137 height 28
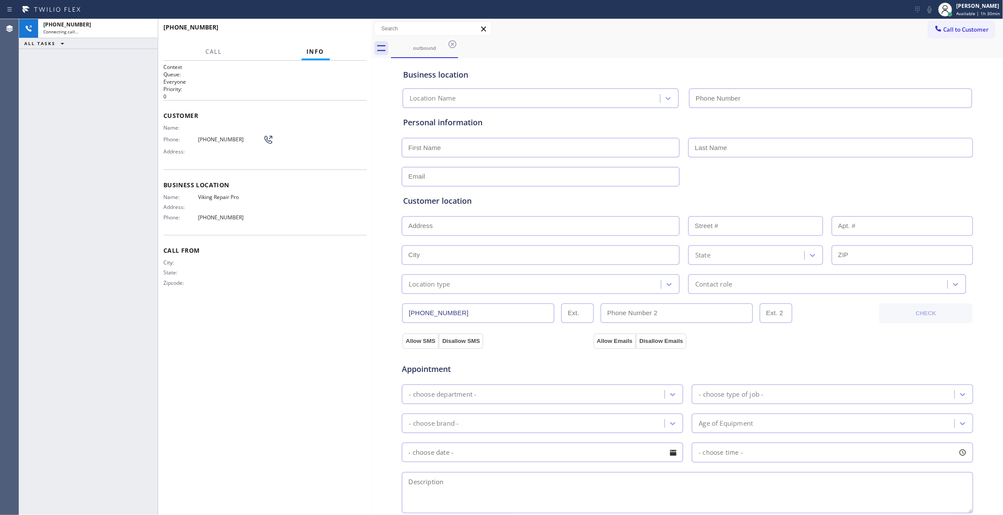
type input "[PHONE_NUMBER]"
click at [348, 30] on span "HANG UP" at bounding box center [346, 31] width 26 height 6
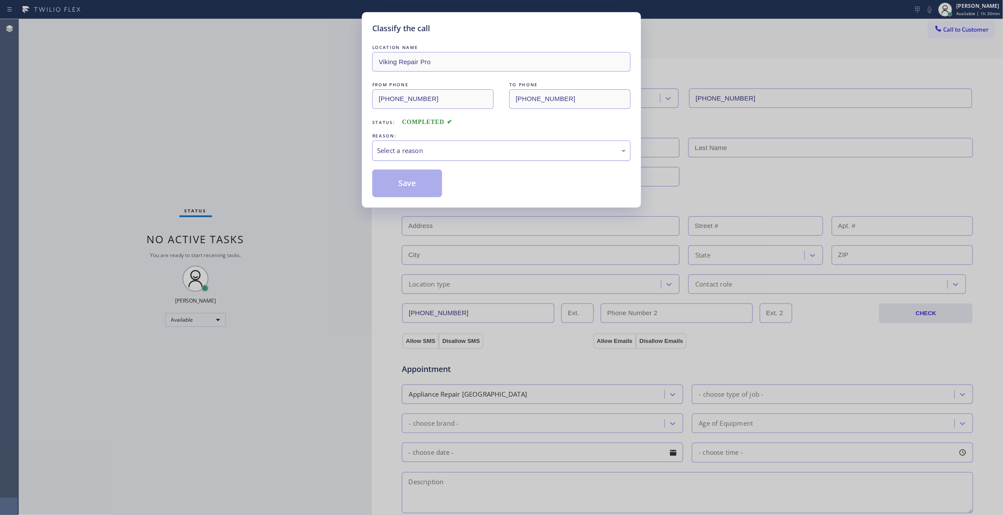
click at [427, 143] on div "Select a reason" at bounding box center [501, 150] width 258 height 20
click at [404, 179] on button "Save" at bounding box center [407, 183] width 70 height 28
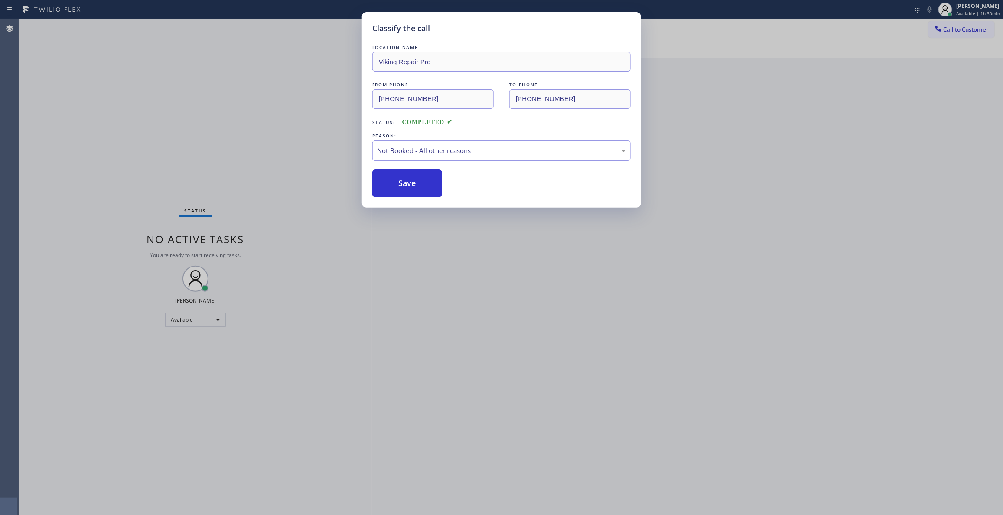
click at [404, 179] on button "Save" at bounding box center [407, 183] width 70 height 28
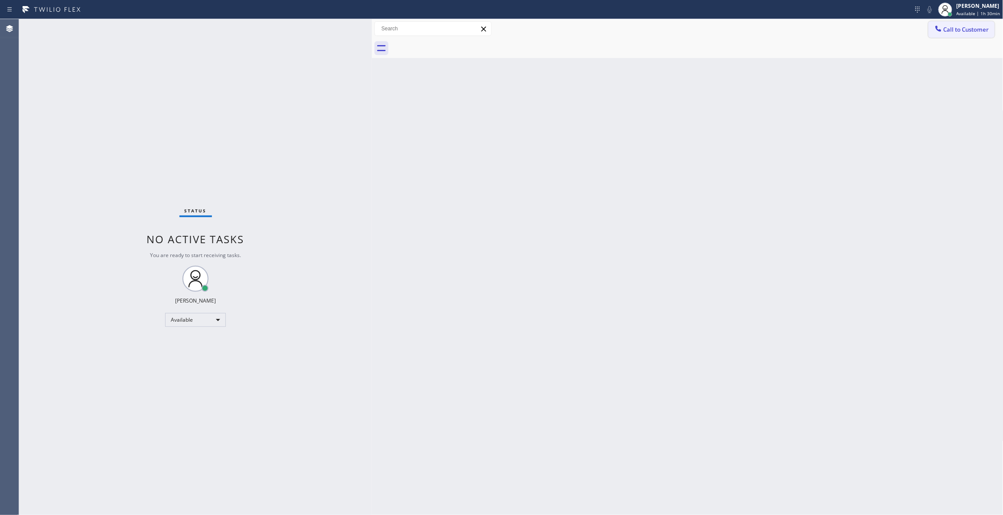
click at [962, 29] on span "Call to Customer" at bounding box center [966, 30] width 46 height 8
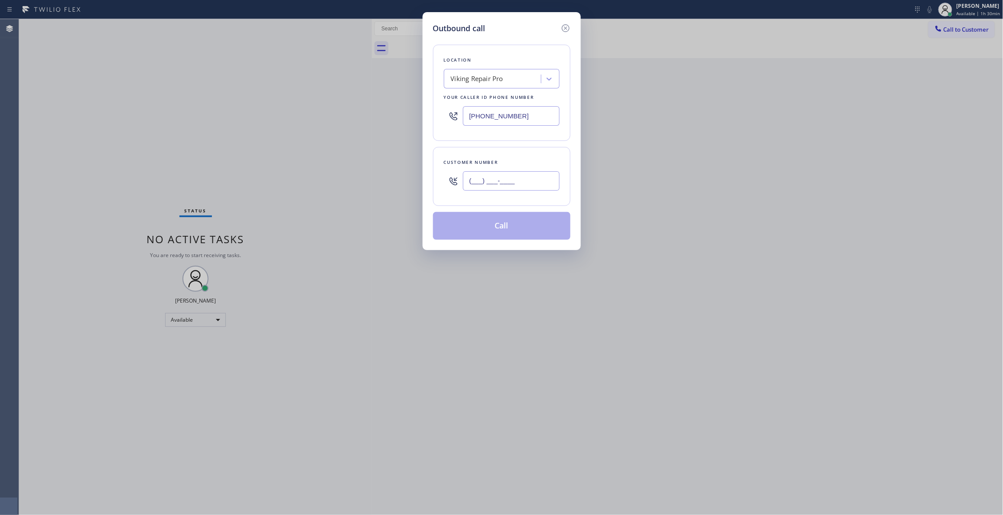
click at [503, 184] on input "(___) ___-____" at bounding box center [511, 181] width 97 height 20
paste input "510) 561-0910"
type input "[PHONE_NUMBER]"
click at [503, 233] on button "Call" at bounding box center [501, 226] width 137 height 28
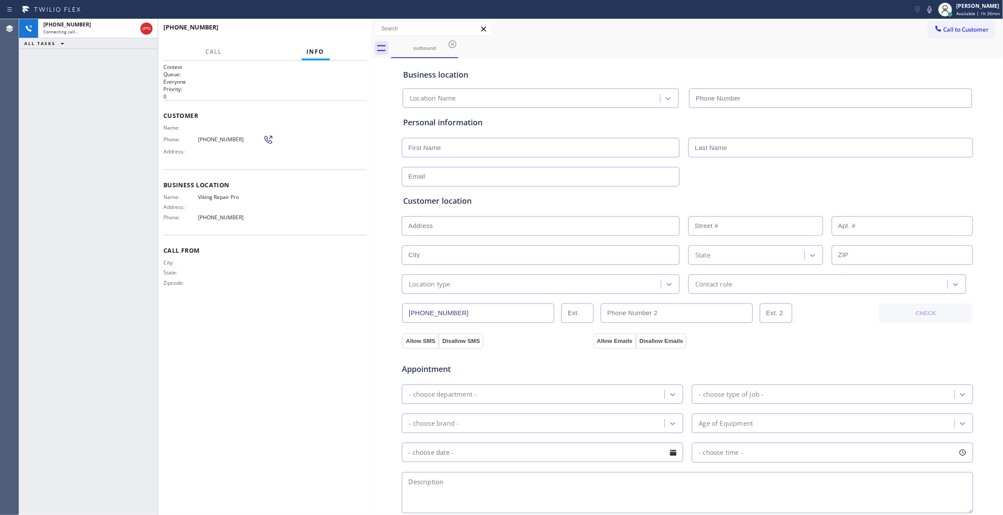
type input "[PHONE_NUMBER]"
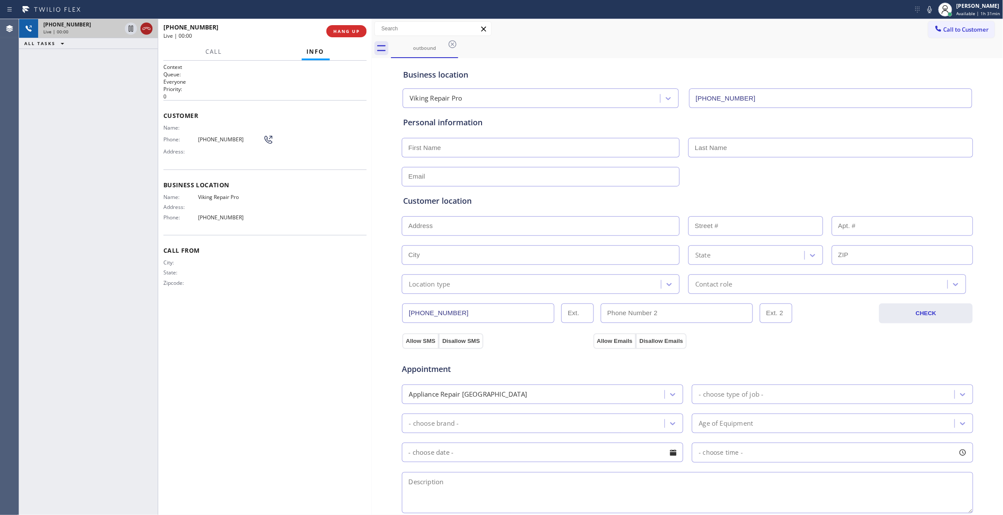
click at [146, 30] on icon at bounding box center [146, 28] width 10 height 10
click at [352, 34] on button "HANG UP" at bounding box center [346, 31] width 40 height 12
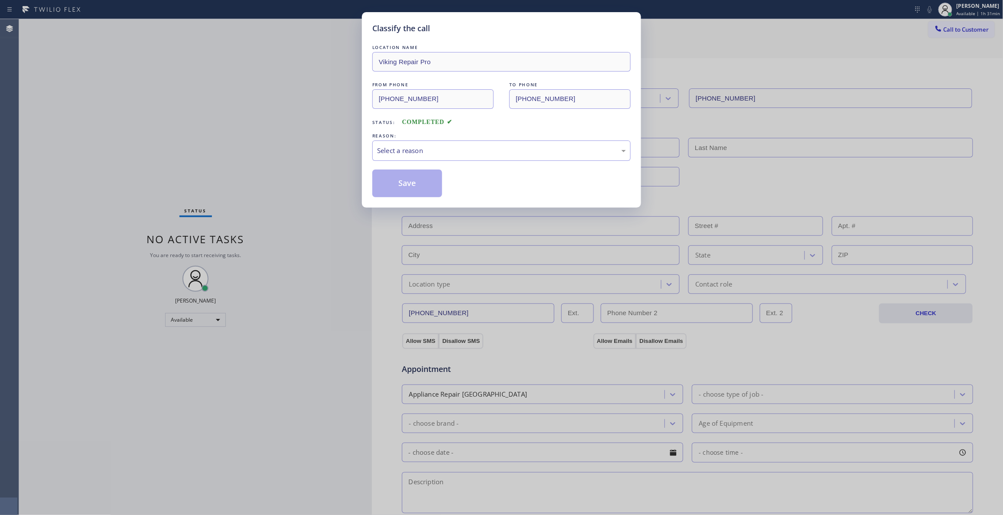
click at [404, 162] on div "LOCATION NAME Viking Repair Pro FROM PHONE [PHONE_NUMBER] TO PHONE [PHONE_NUMBE…" at bounding box center [501, 120] width 258 height 154
click at [406, 154] on div "Select a reason" at bounding box center [501, 151] width 249 height 10
click at [406, 184] on button "Save" at bounding box center [407, 183] width 70 height 28
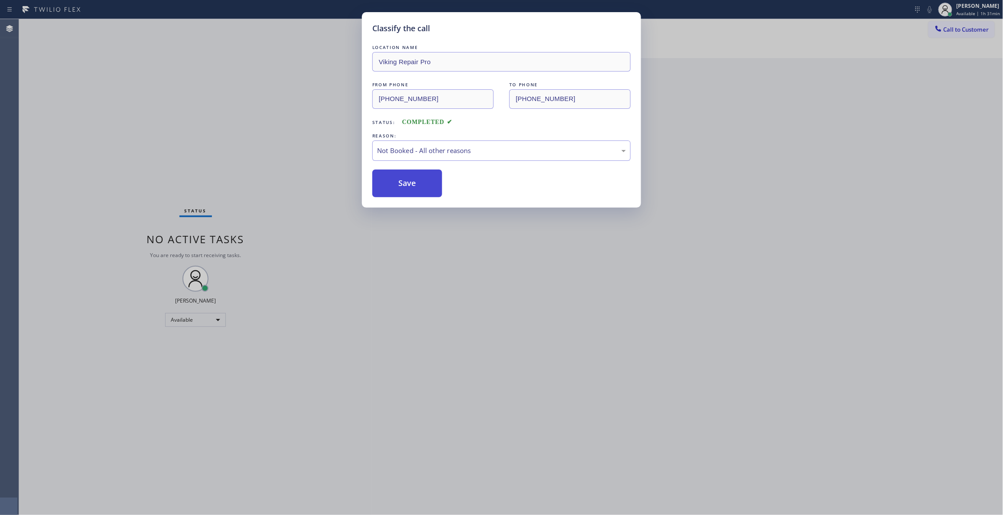
click at [406, 184] on button "Save" at bounding box center [407, 183] width 70 height 28
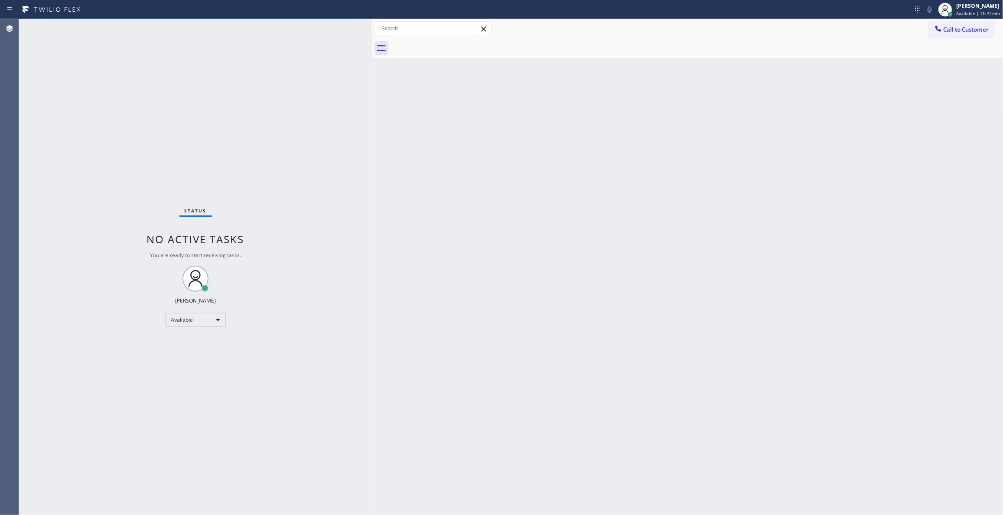
click at [346, 195] on div "Status No active tasks You are ready to start receiving tasks. [PERSON_NAME] Av…" at bounding box center [195, 267] width 353 height 496
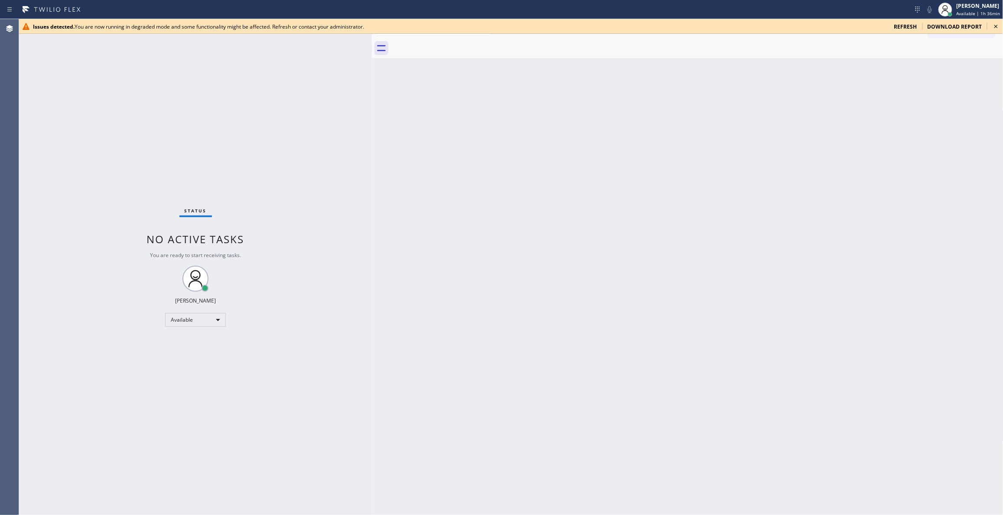
click at [455, 222] on div "Back to Dashboard Change Sender ID Customers Technicians Select a contact Outbo…" at bounding box center [687, 267] width 631 height 496
click at [353, 374] on div "Status No active tasks You are ready to start receiving tasks. [PERSON_NAME] Av…" at bounding box center [195, 267] width 353 height 496
click at [995, 25] on icon at bounding box center [996, 26] width 10 height 10
click at [481, 387] on div "Back to Dashboard Change Sender ID Customers Technicians Select a contact Outbo…" at bounding box center [687, 267] width 631 height 496
drag, startPoint x: 125, startPoint y: 92, endPoint x: 140, endPoint y: 78, distance: 19.6
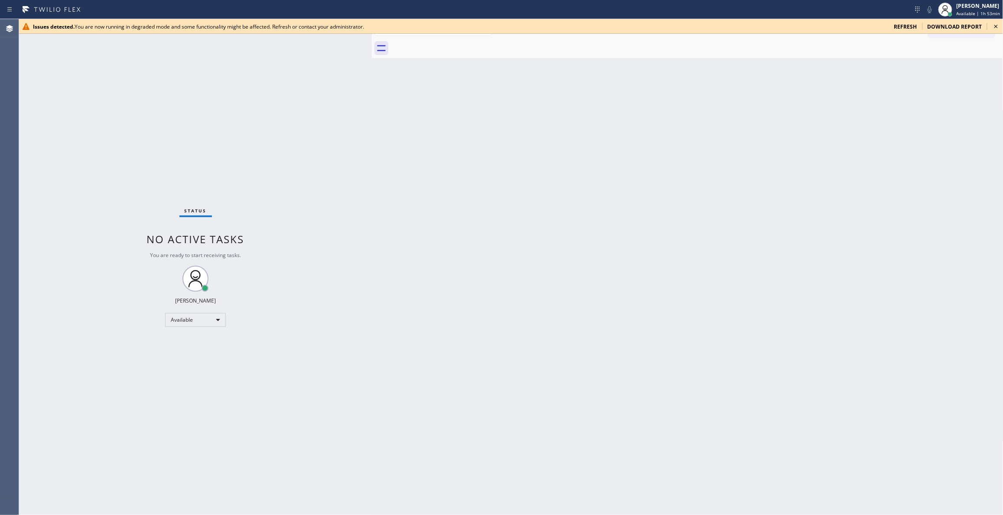
click at [128, 89] on div "Status No active tasks You are ready to start receiving tasks. [PERSON_NAME] Av…" at bounding box center [195, 267] width 353 height 496
click at [997, 28] on icon at bounding box center [996, 26] width 10 height 10
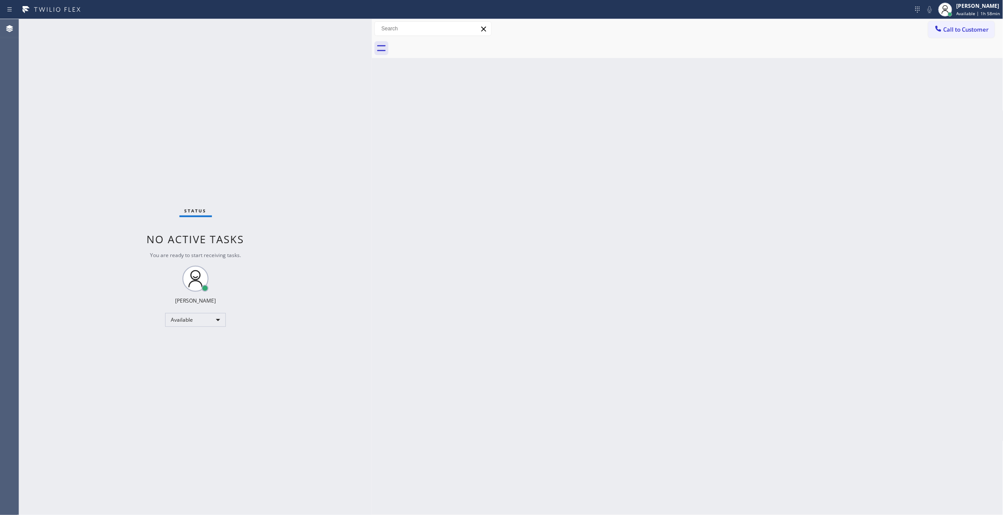
click at [413, 365] on div "Back to Dashboard Change Sender ID Customers Technicians Select a contact Outbo…" at bounding box center [687, 267] width 631 height 496
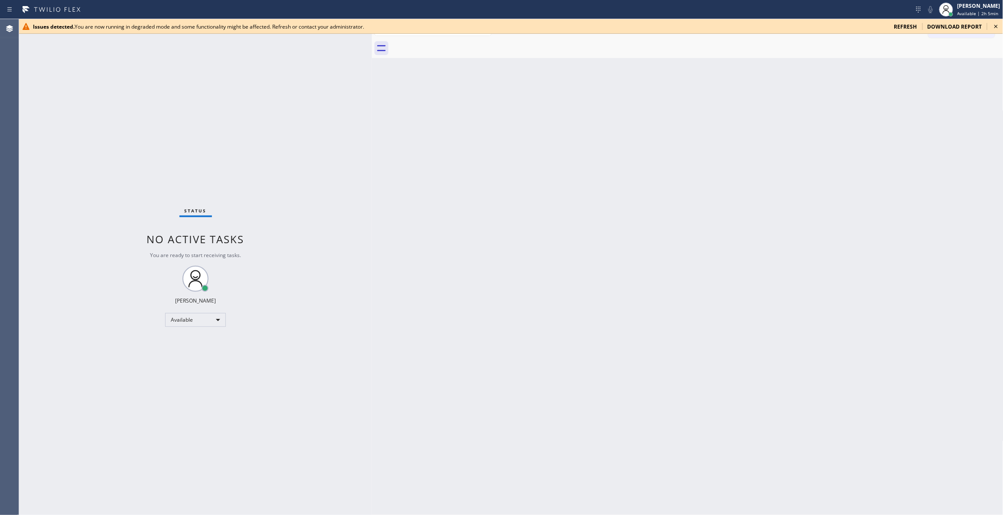
click at [995, 23] on icon at bounding box center [996, 26] width 10 height 10
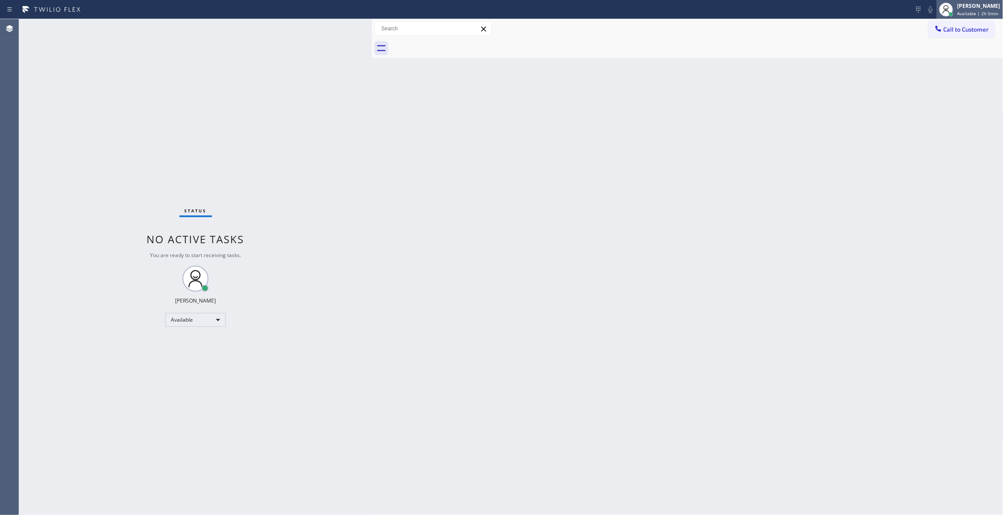
click at [957, 11] on span "Available | 2h 5min" at bounding box center [977, 13] width 41 height 6
click at [943, 66] on button "Break" at bounding box center [960, 68] width 87 height 11
